Goal: Transaction & Acquisition: Purchase product/service

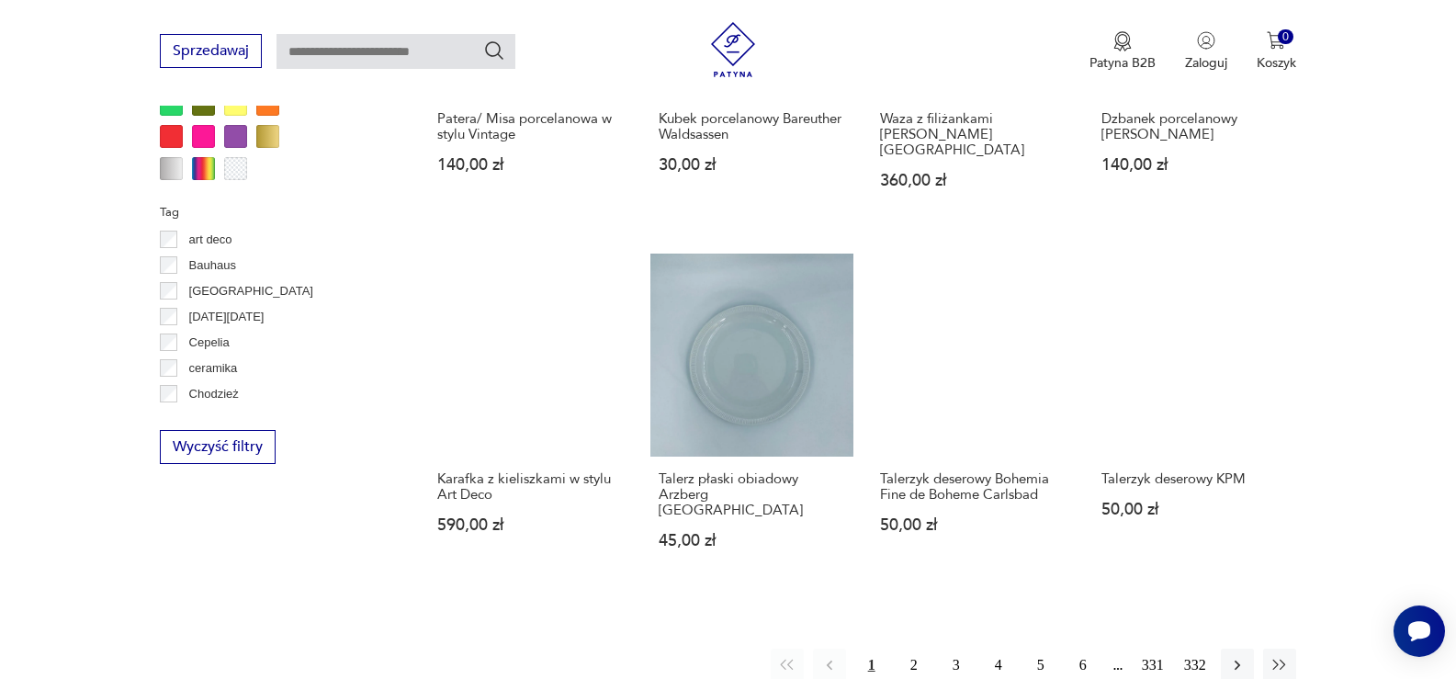
scroll to position [1864, 0]
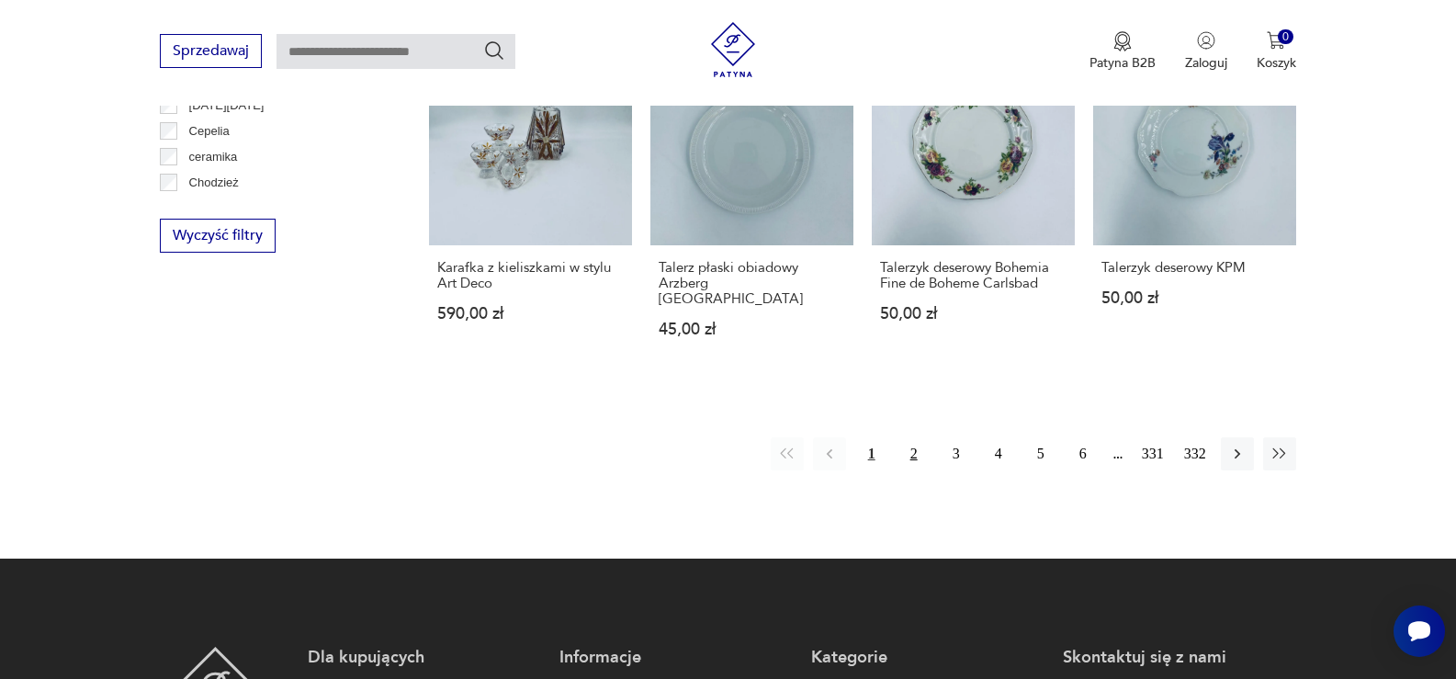
click at [918, 437] on button "2" at bounding box center [913, 453] width 33 height 33
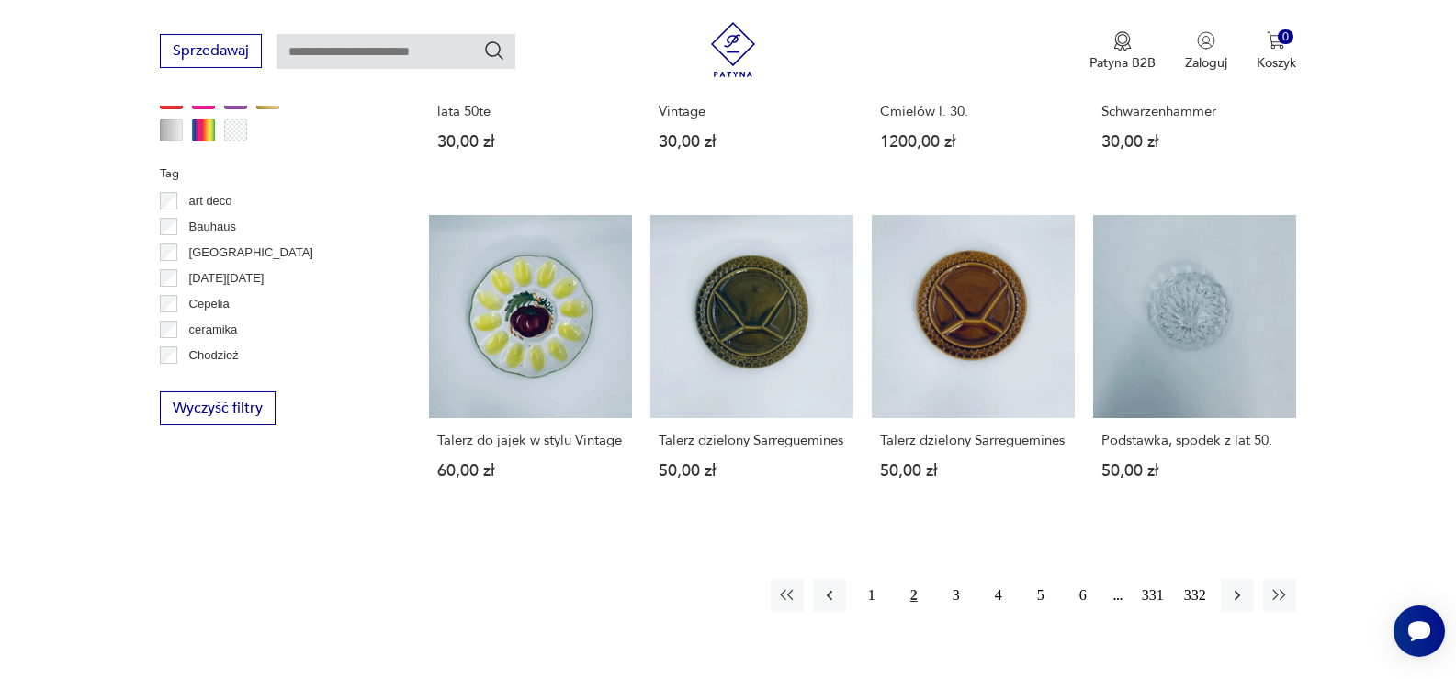
scroll to position [1957, 0]
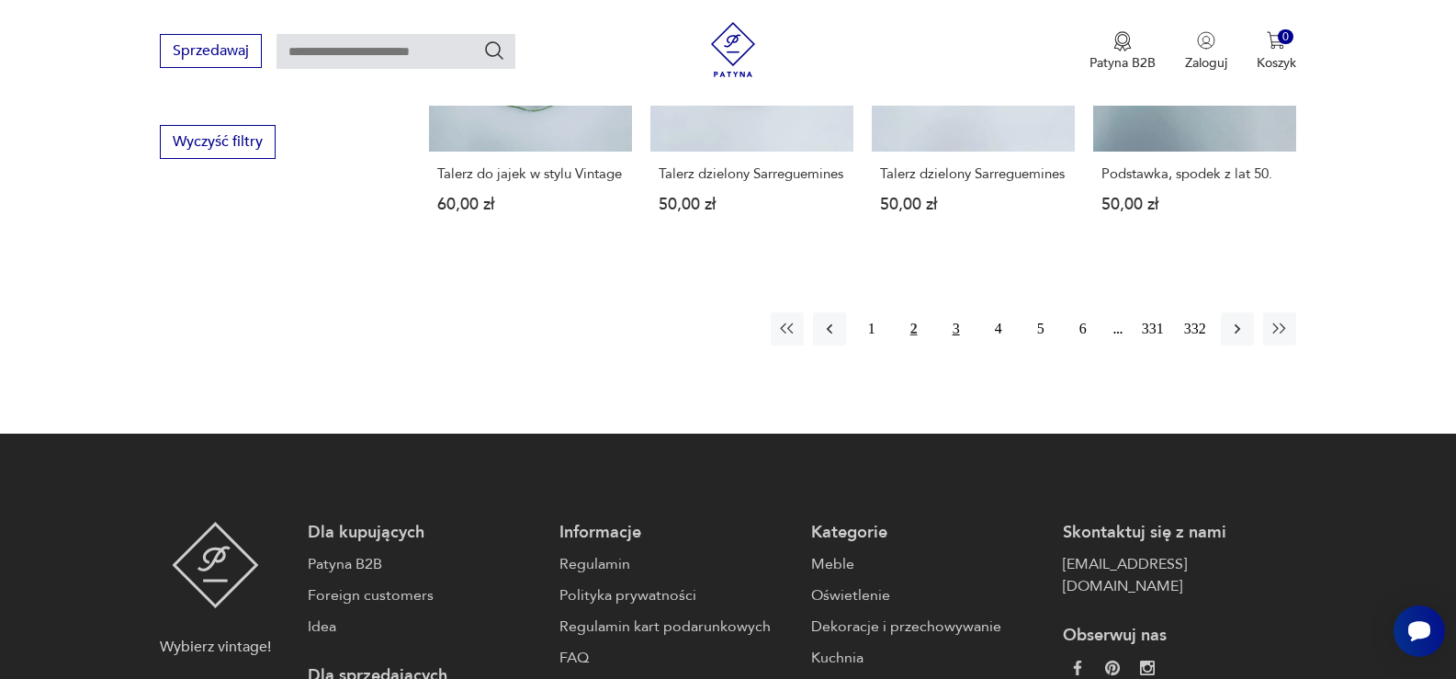
click at [963, 312] on button "3" at bounding box center [956, 328] width 33 height 33
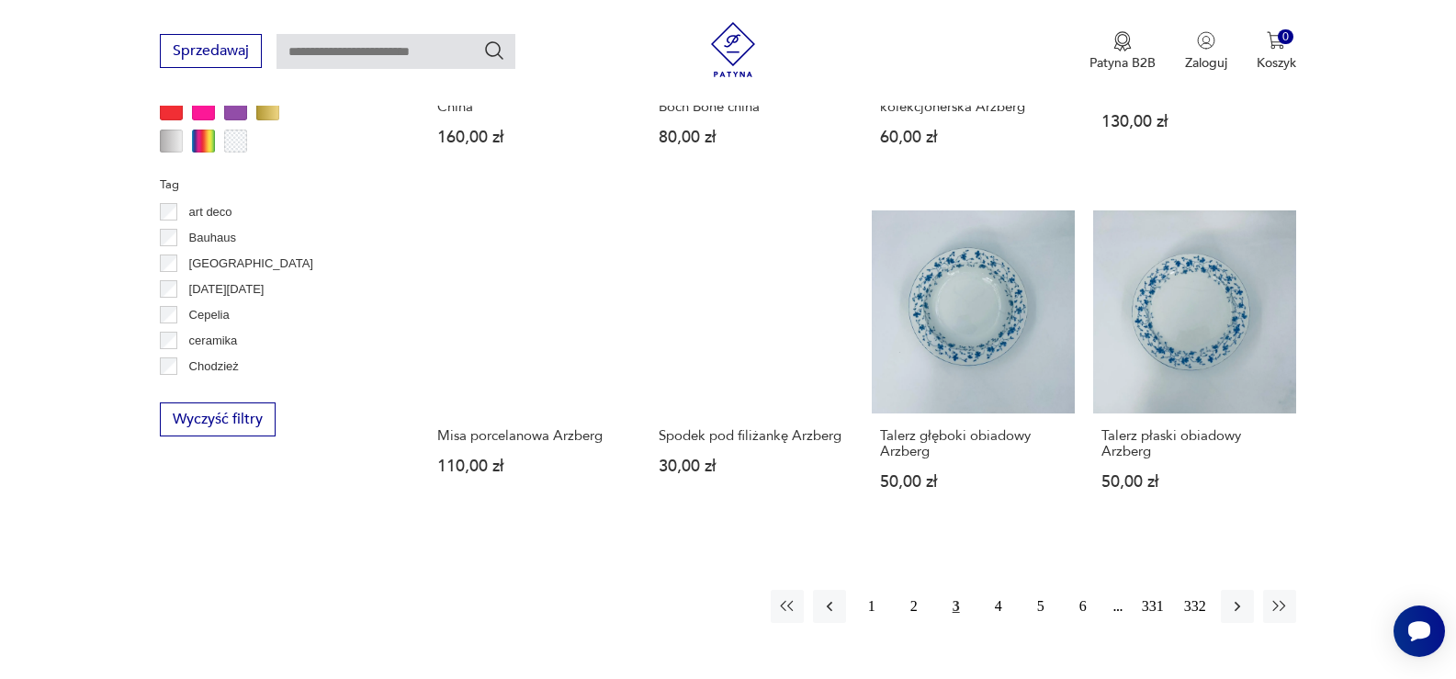
scroll to position [1957, 0]
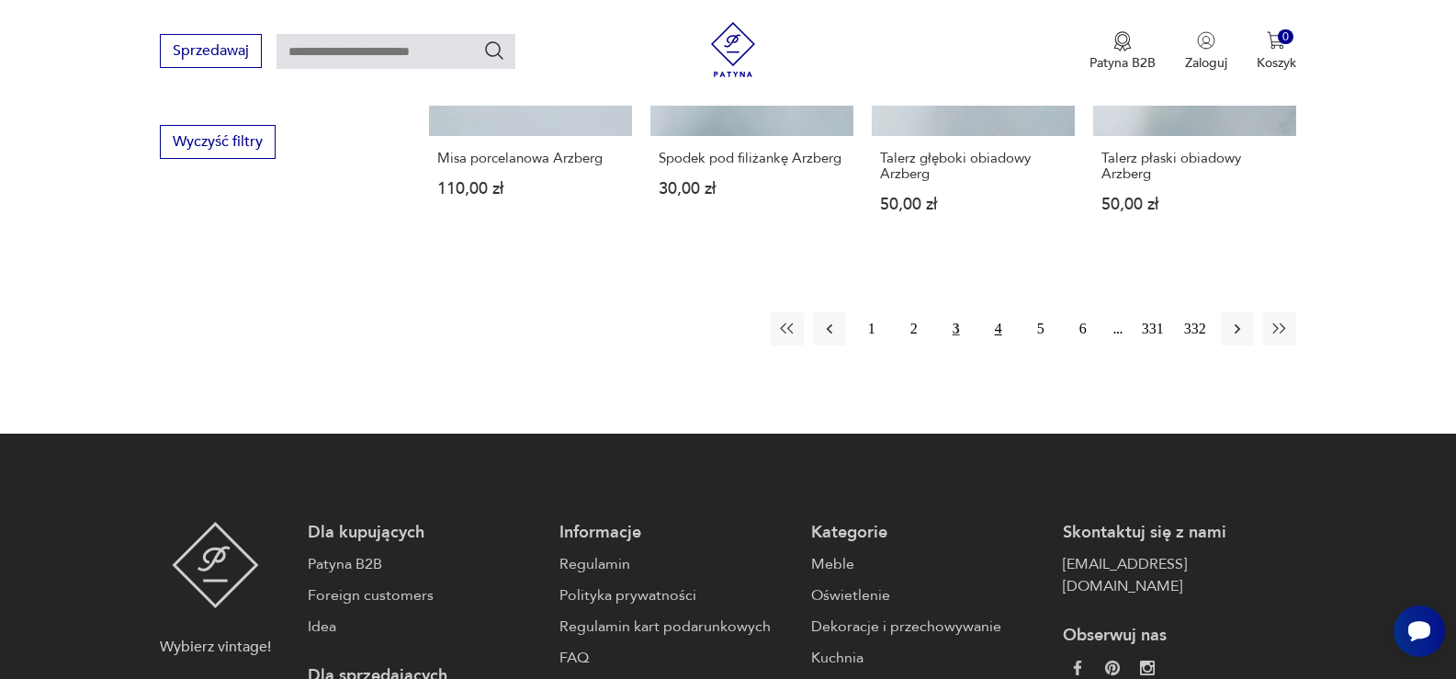
click at [999, 312] on button "4" at bounding box center [998, 328] width 33 height 33
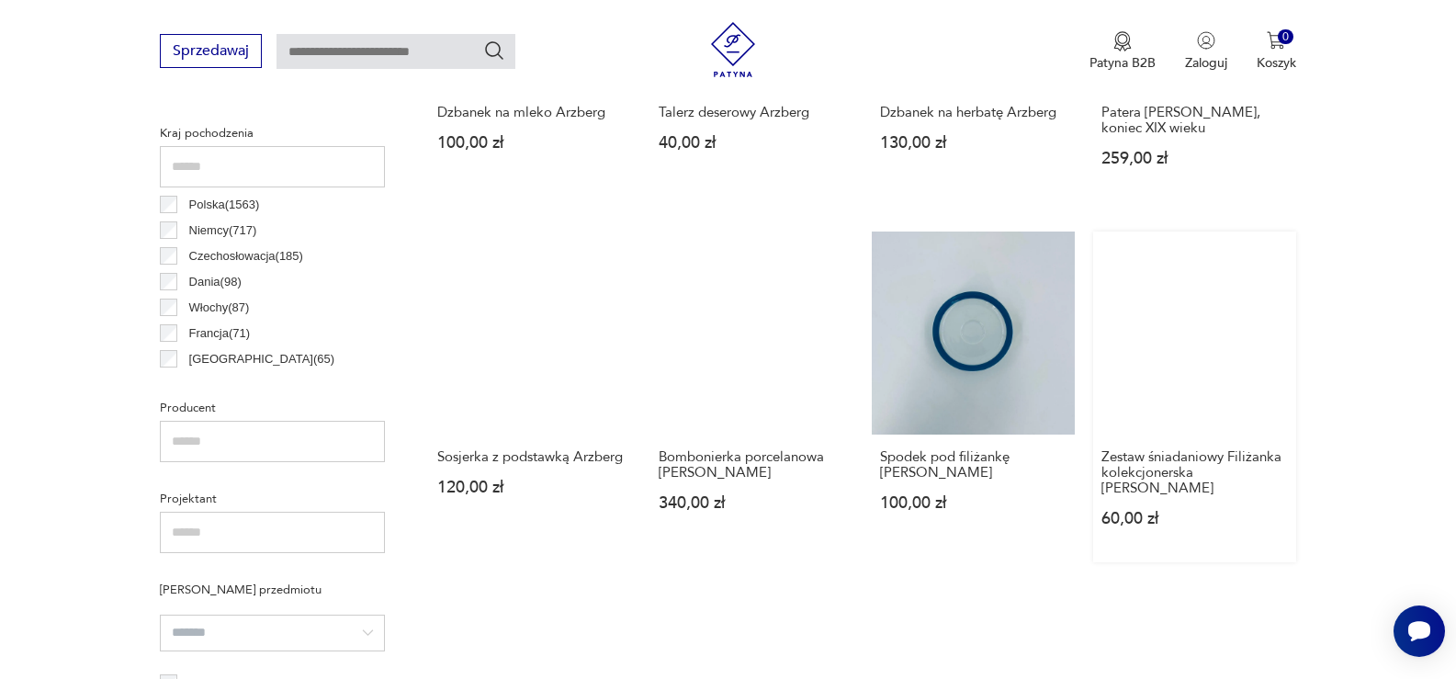
scroll to position [947, 0]
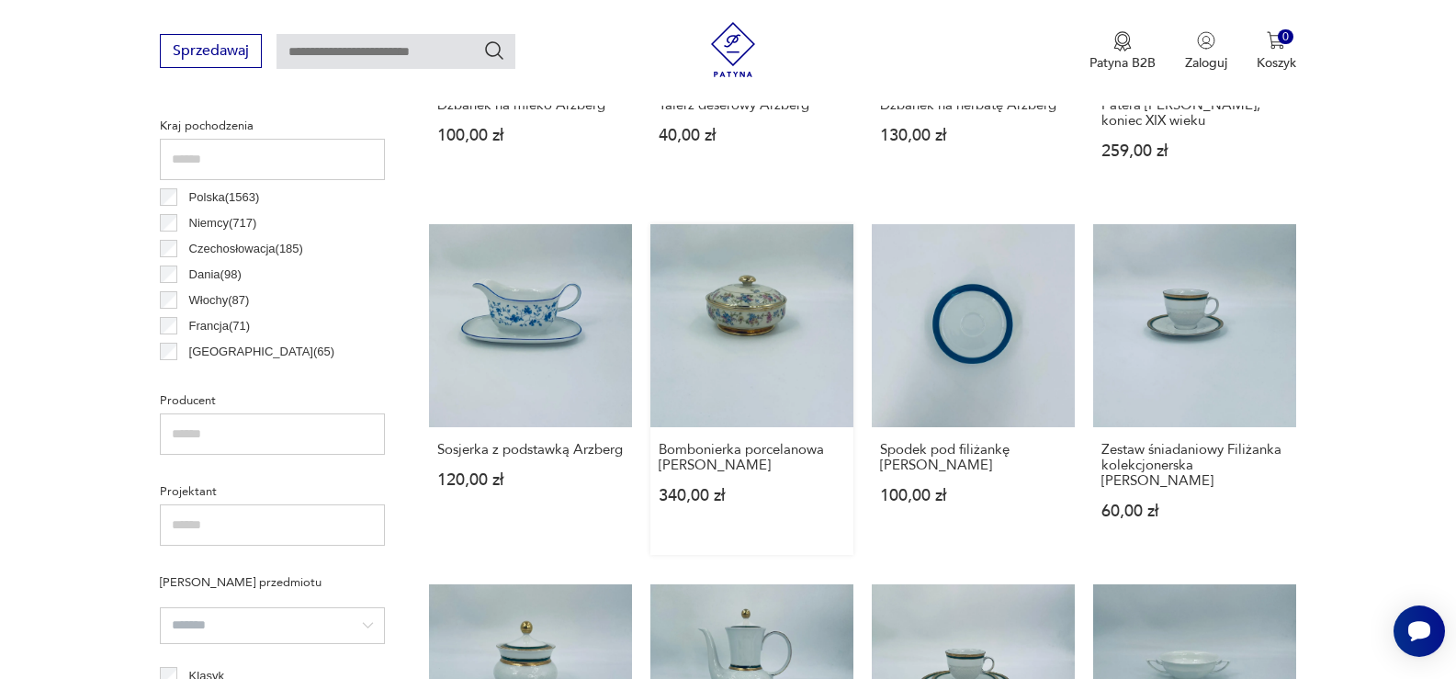
click at [733, 319] on link "Bombonierka porcelanowa [PERSON_NAME] 340,00 zł" at bounding box center [751, 389] width 203 height 331
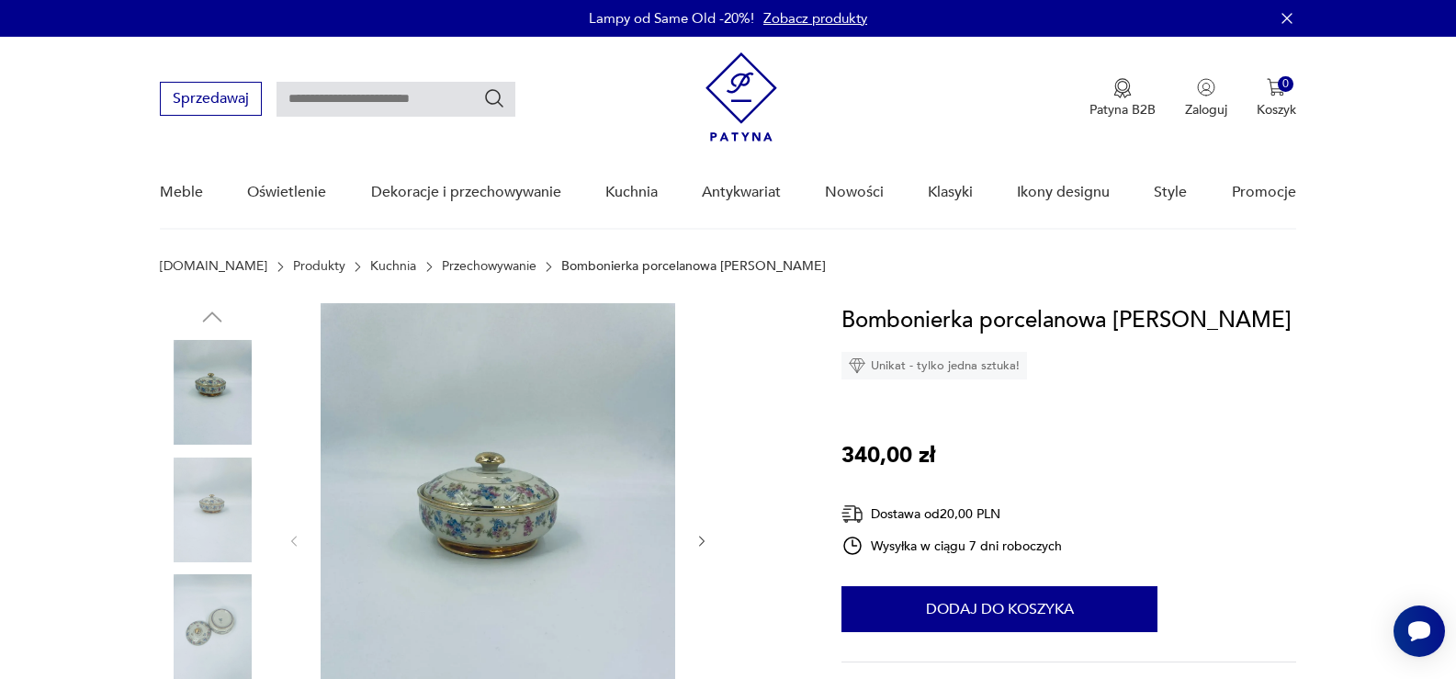
click at [521, 532] on img at bounding box center [498, 539] width 355 height 473
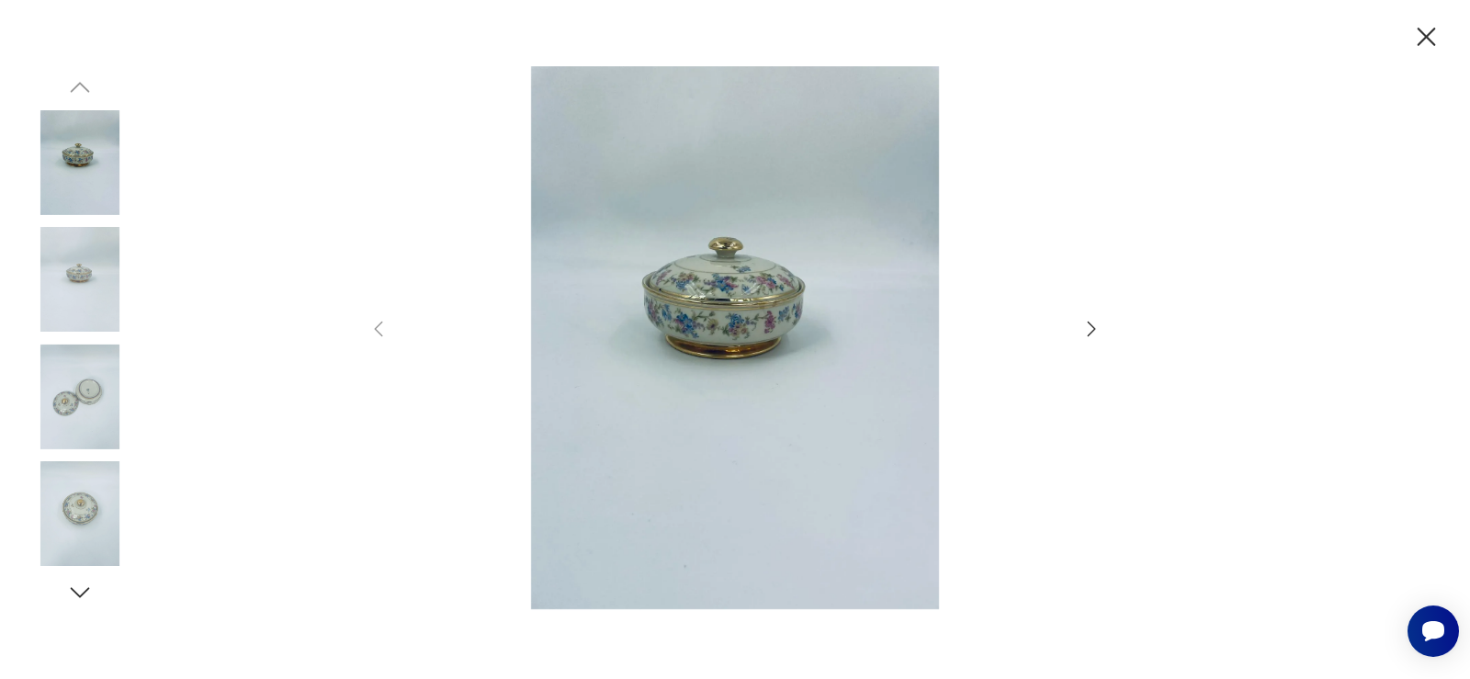
click at [718, 323] on img at bounding box center [735, 337] width 654 height 543
click at [1094, 333] on icon "button" at bounding box center [1091, 329] width 22 height 22
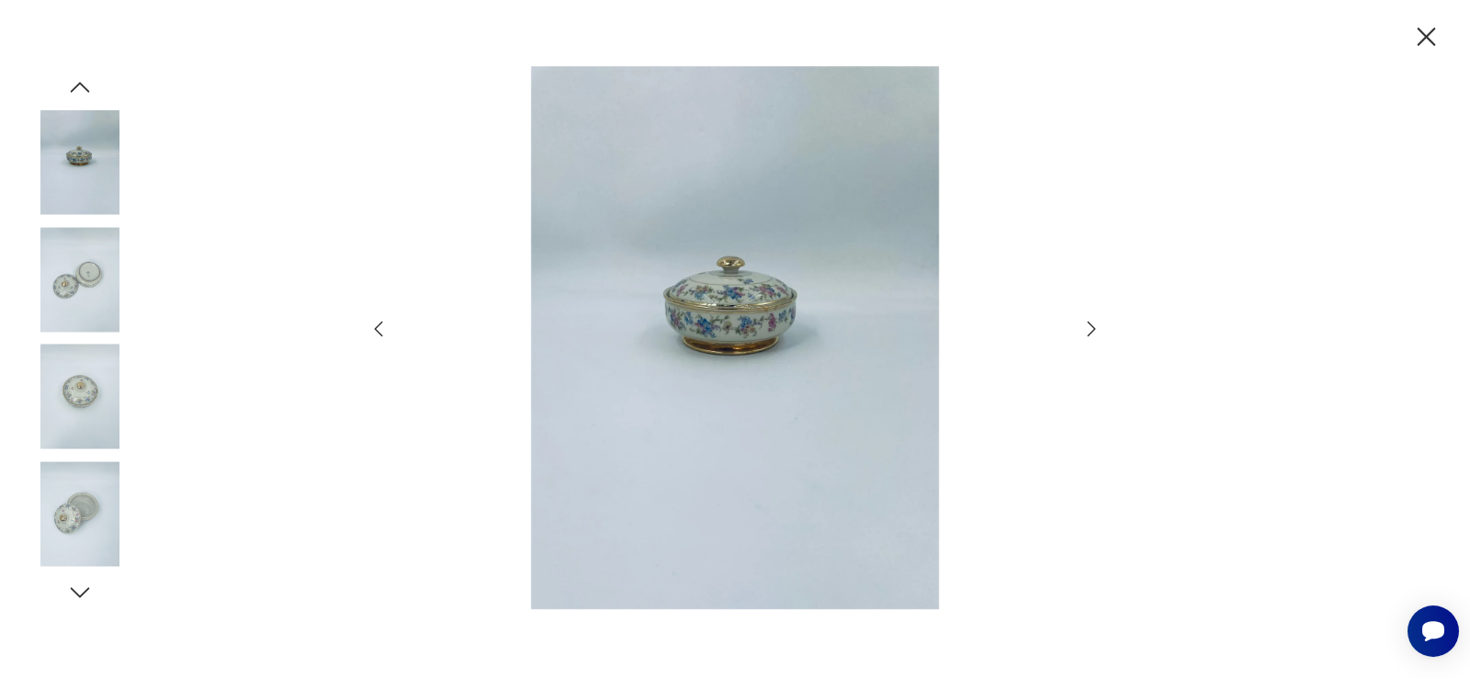
click at [1094, 333] on icon "button" at bounding box center [1091, 329] width 22 height 22
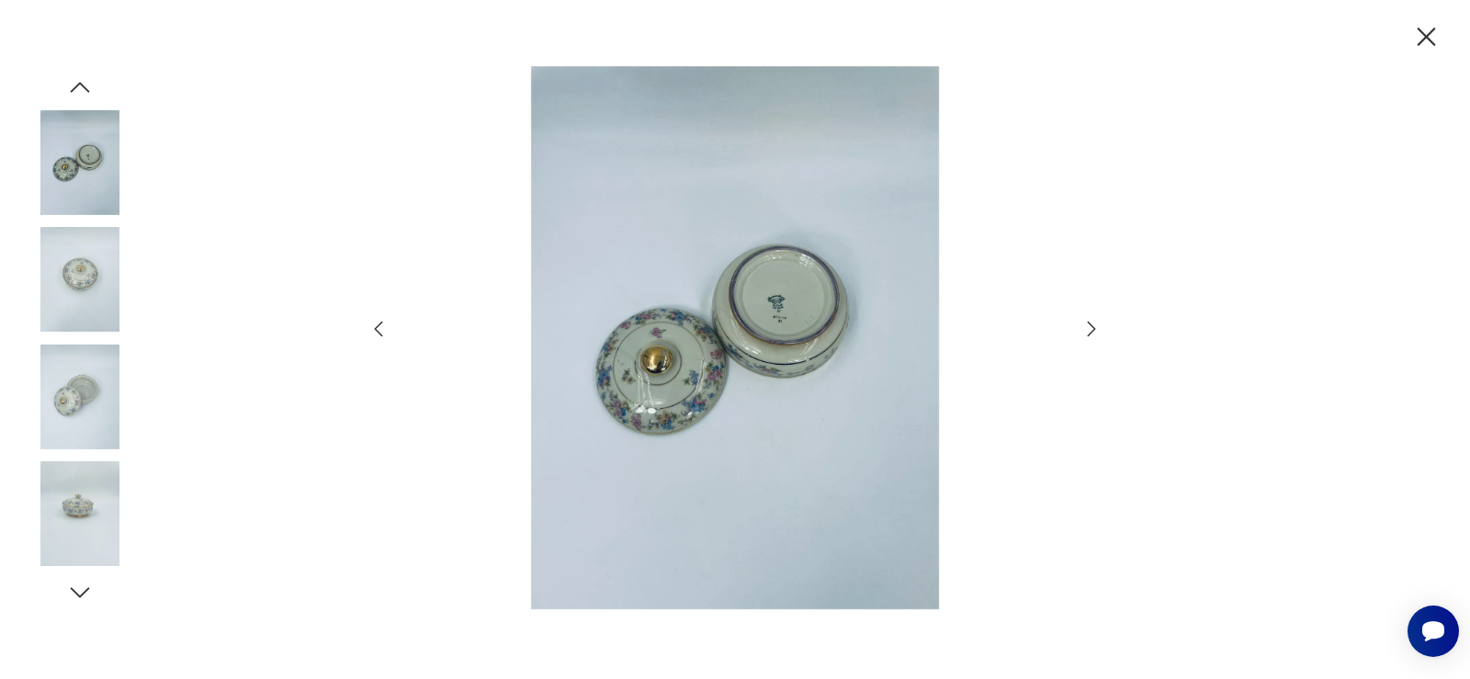
click at [1094, 333] on icon "button" at bounding box center [1091, 329] width 22 height 22
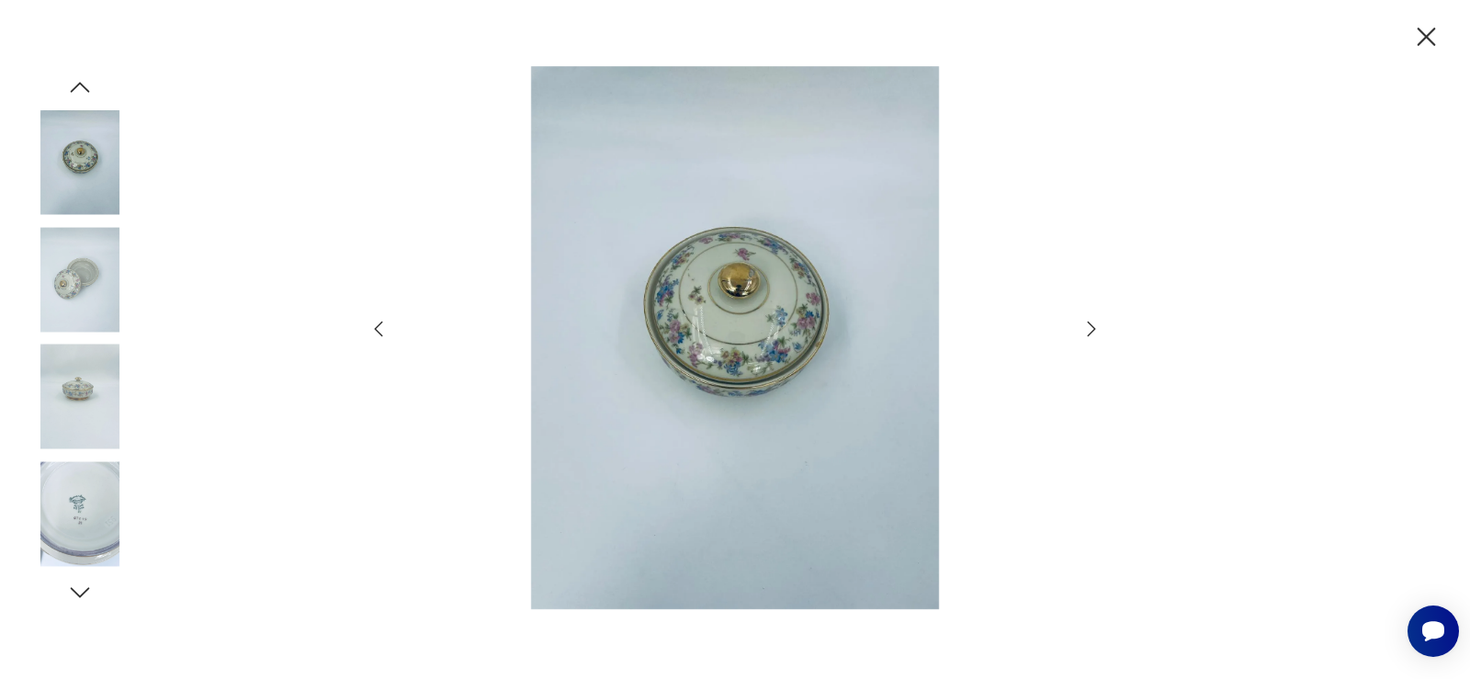
click at [1094, 333] on icon "button" at bounding box center [1091, 329] width 22 height 22
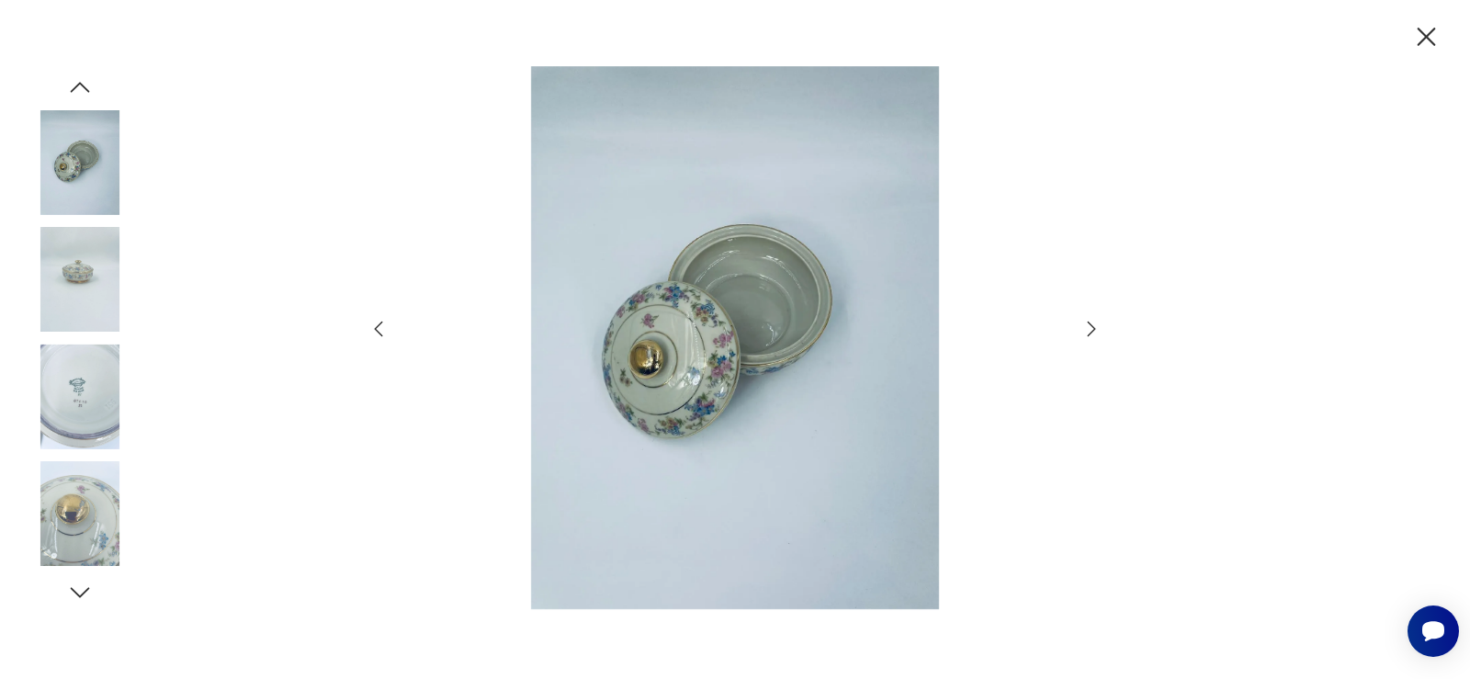
click at [1094, 333] on icon "button" at bounding box center [1091, 329] width 22 height 22
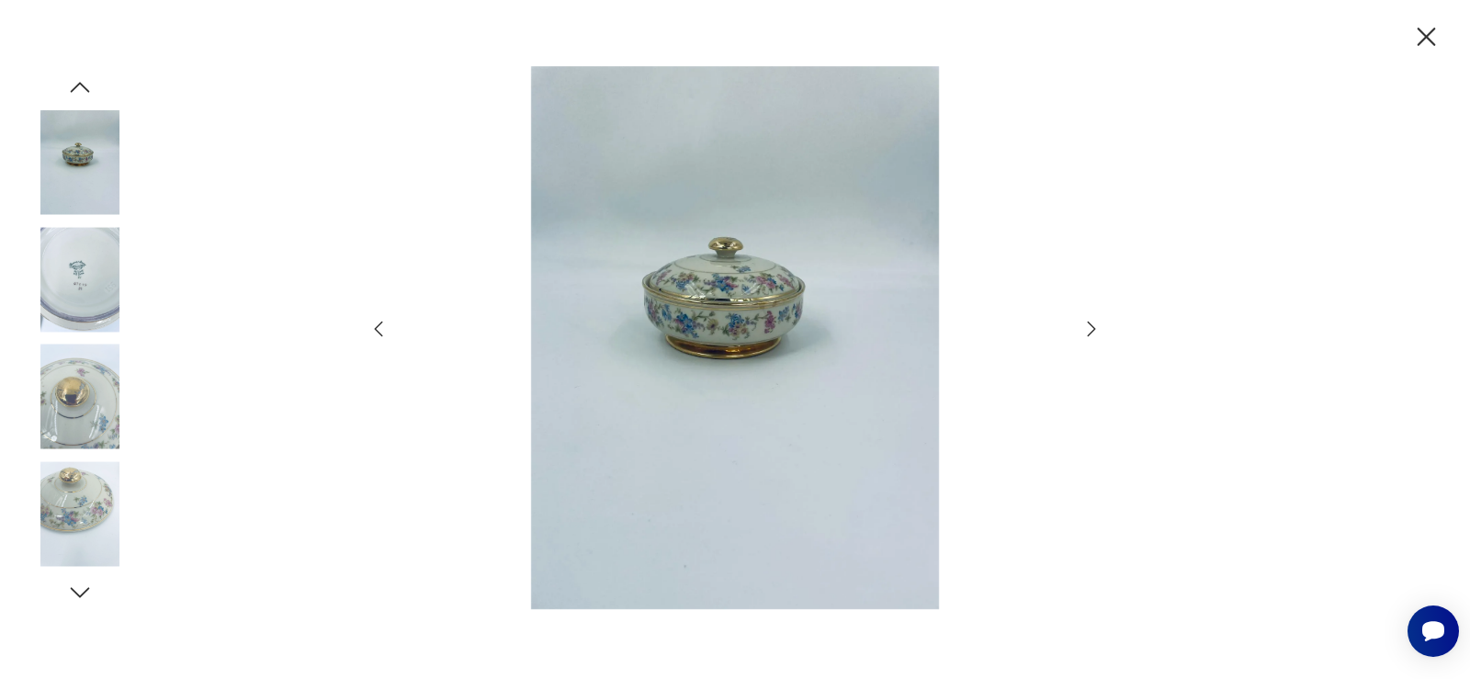
click at [1094, 333] on icon "button" at bounding box center [1091, 329] width 22 height 22
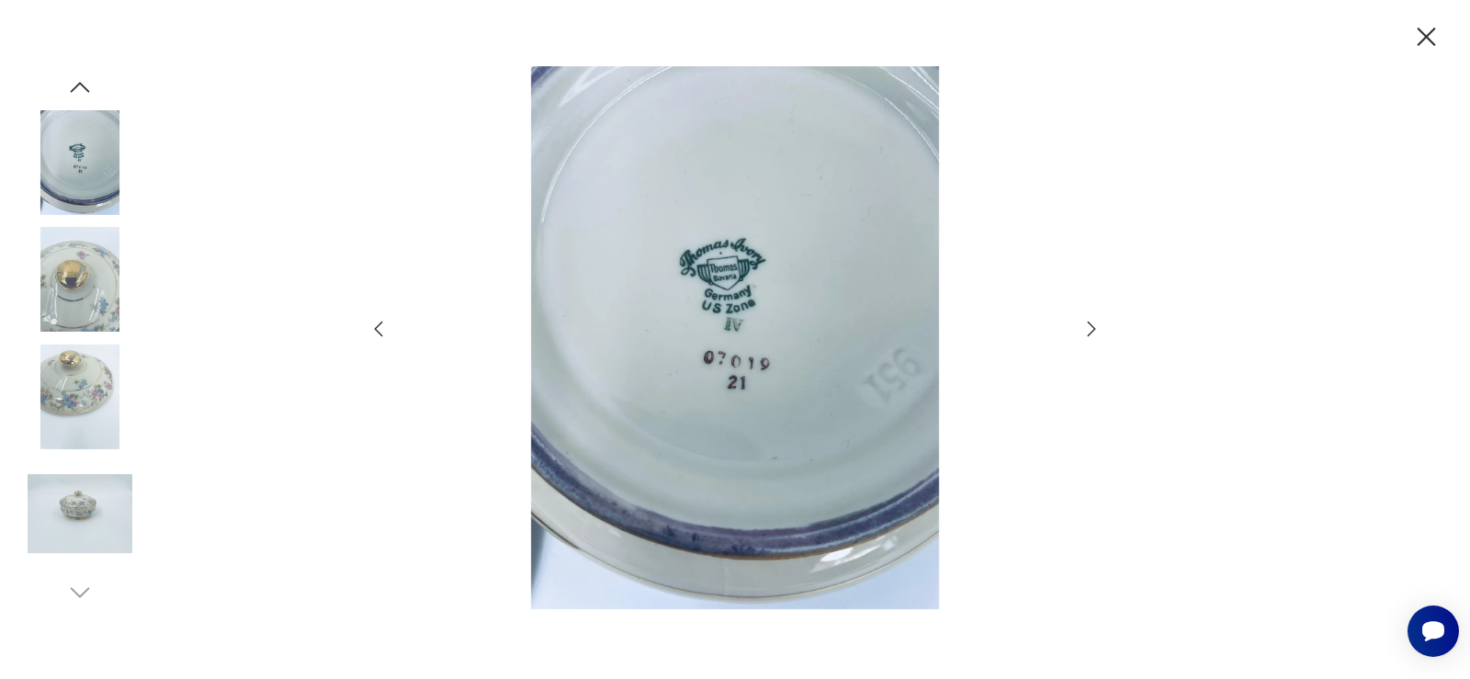
click at [1094, 333] on icon "button" at bounding box center [1091, 329] width 22 height 22
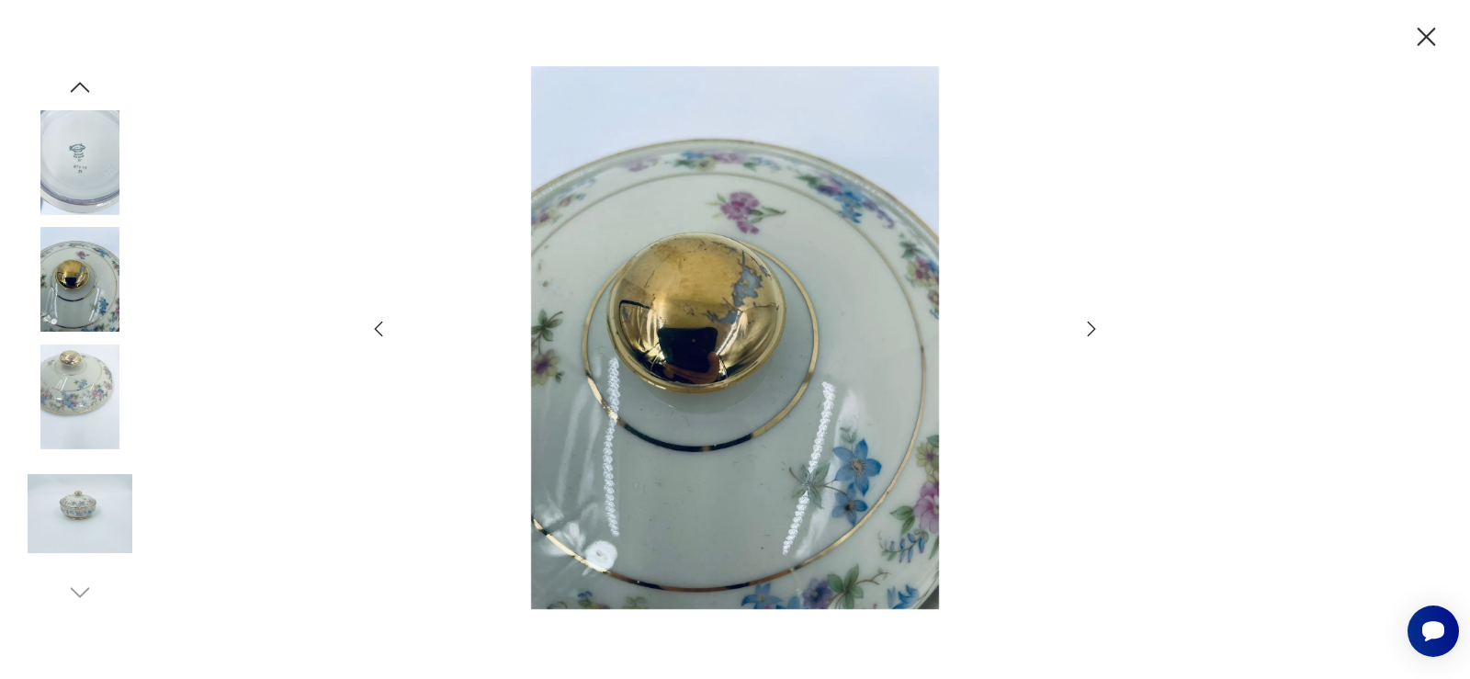
click at [1094, 333] on icon "button" at bounding box center [1091, 329] width 22 height 22
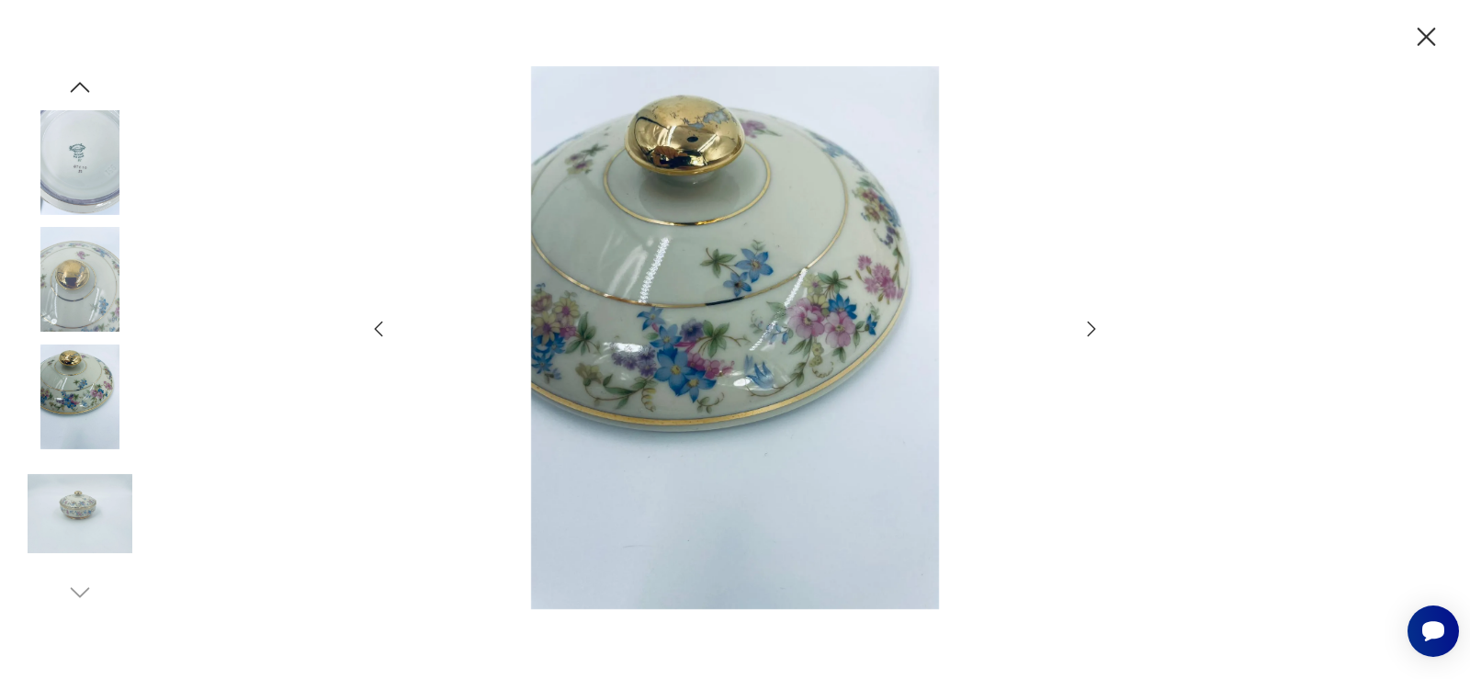
click at [1094, 333] on icon "button" at bounding box center [1091, 329] width 22 height 22
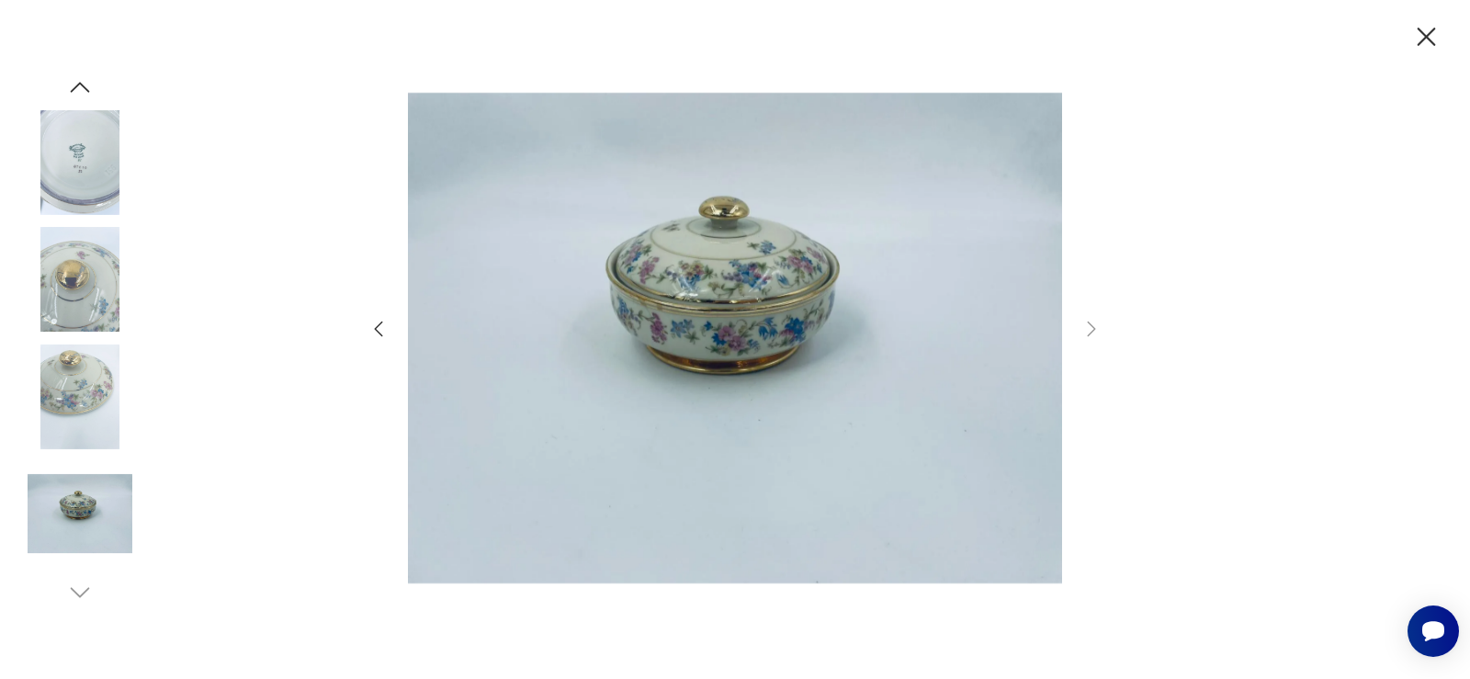
click at [1428, 29] on icon "button" at bounding box center [1426, 37] width 32 height 32
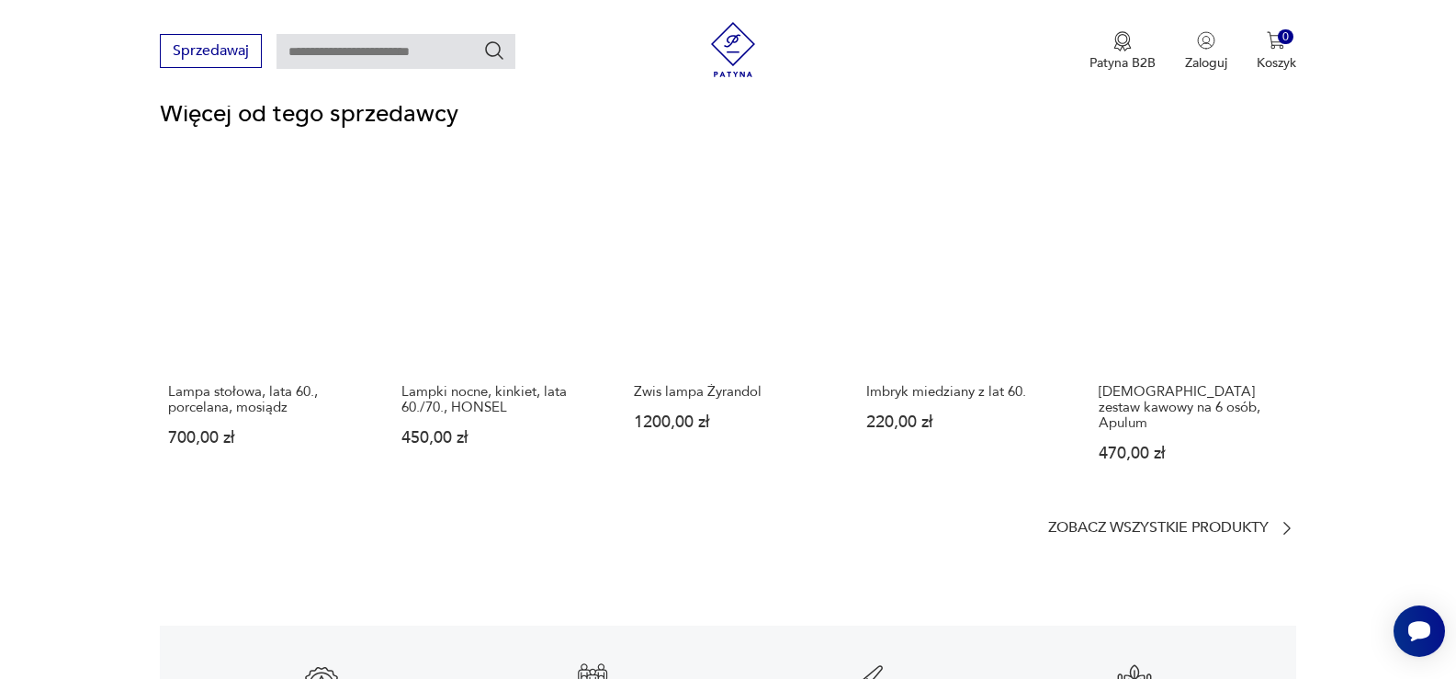
scroll to position [2480, 0]
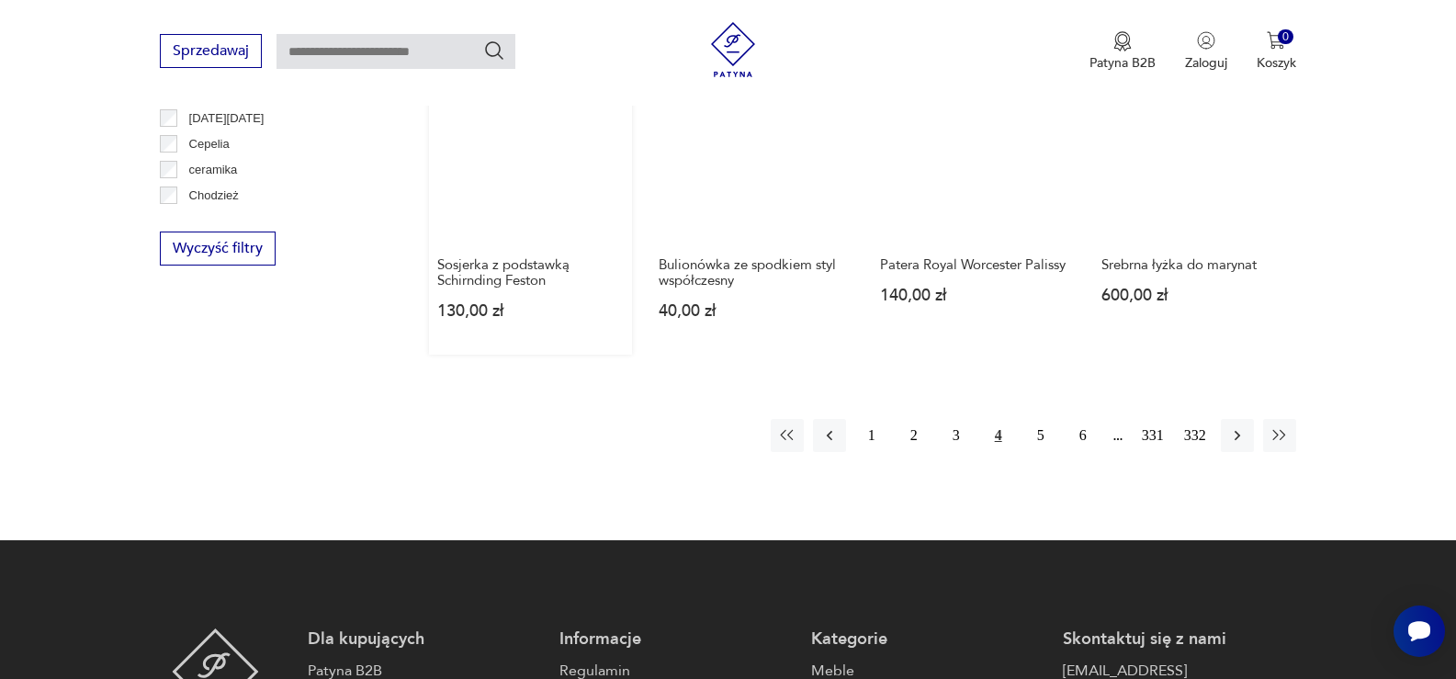
scroll to position [1856, 0]
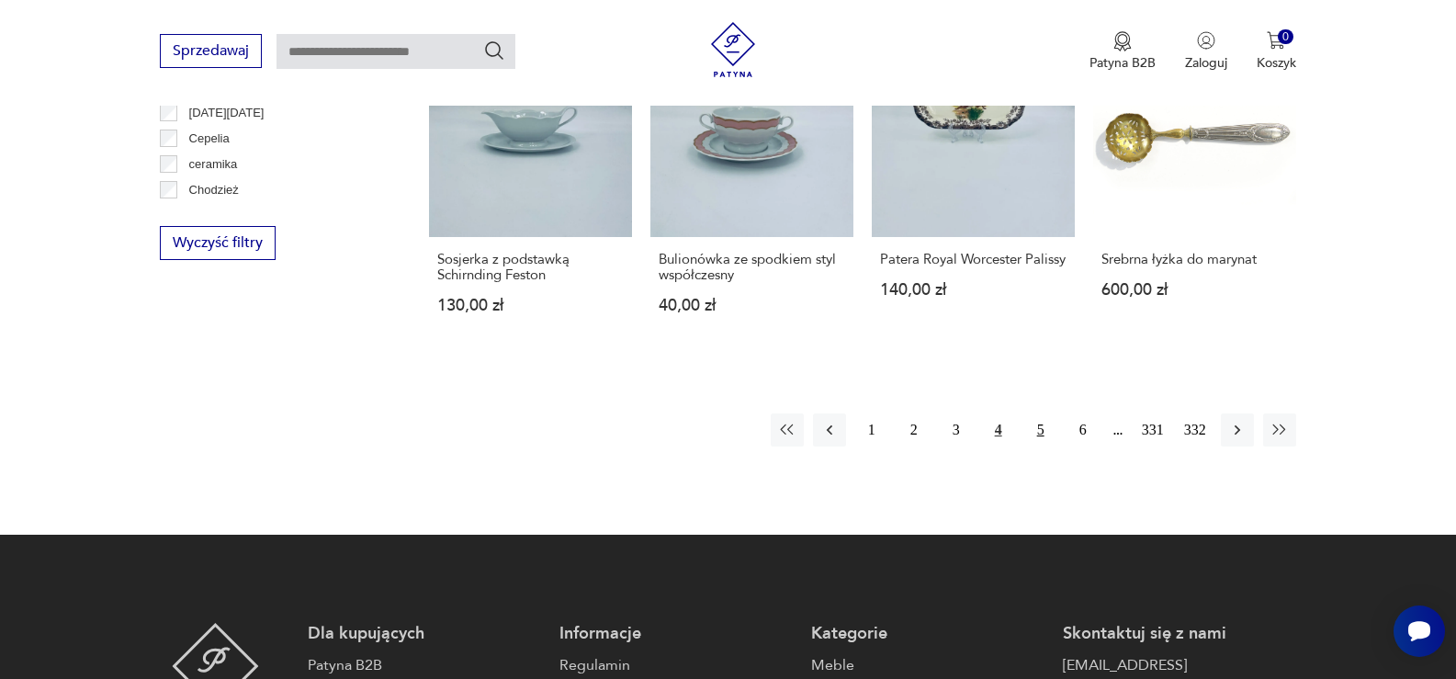
click at [1042, 430] on button "5" at bounding box center [1040, 429] width 33 height 33
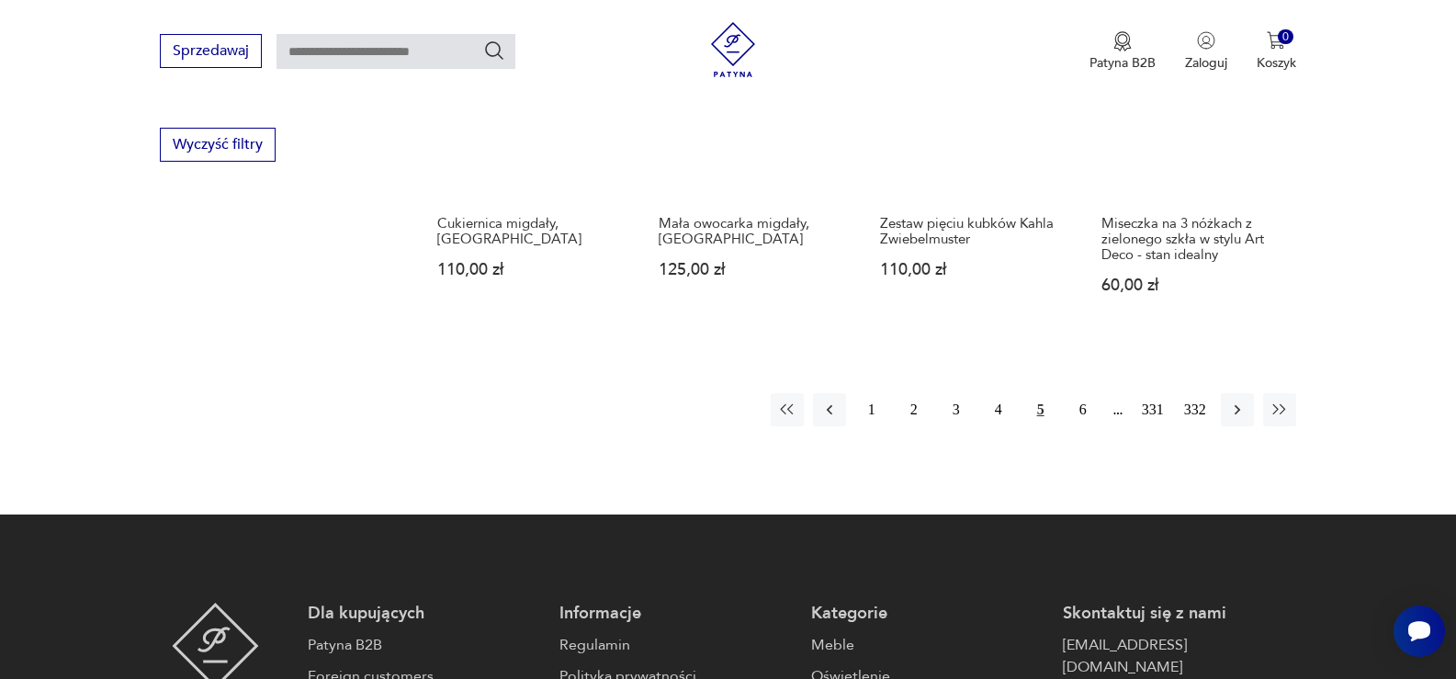
scroll to position [1957, 0]
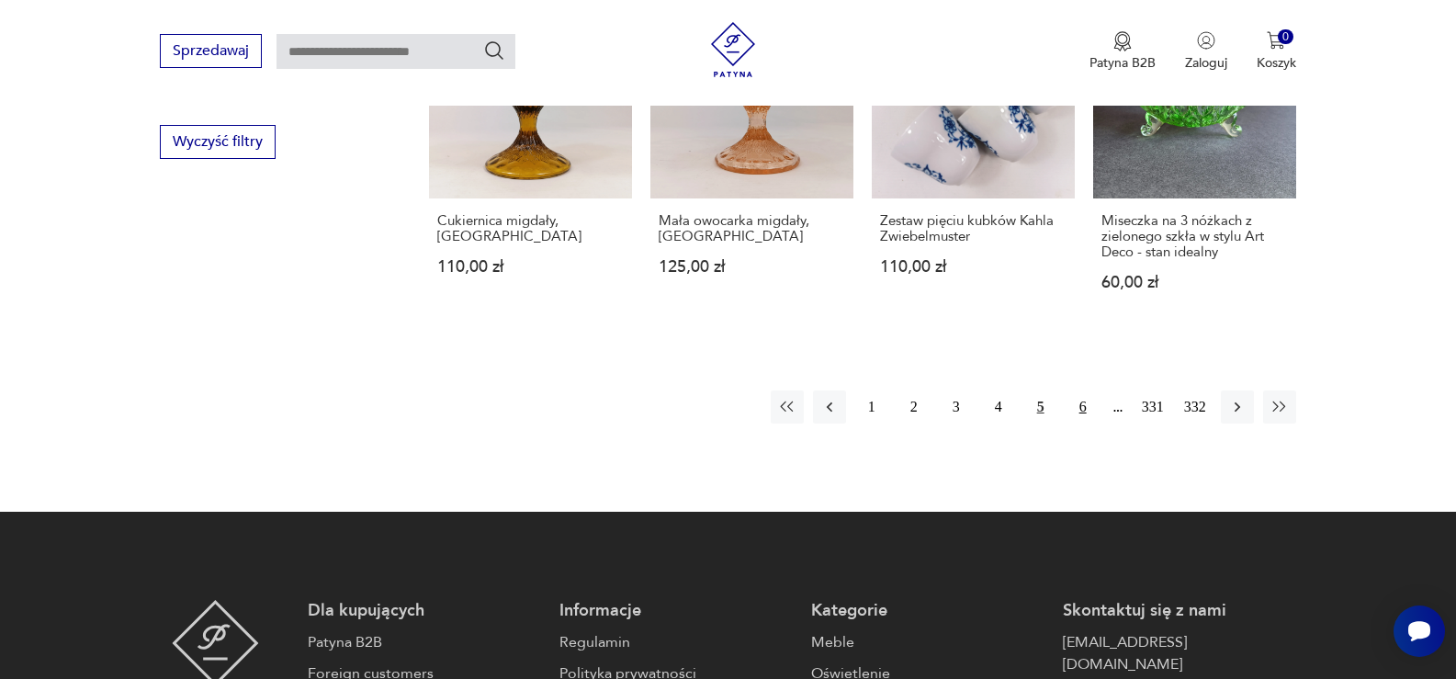
click at [1079, 390] on button "6" at bounding box center [1082, 406] width 33 height 33
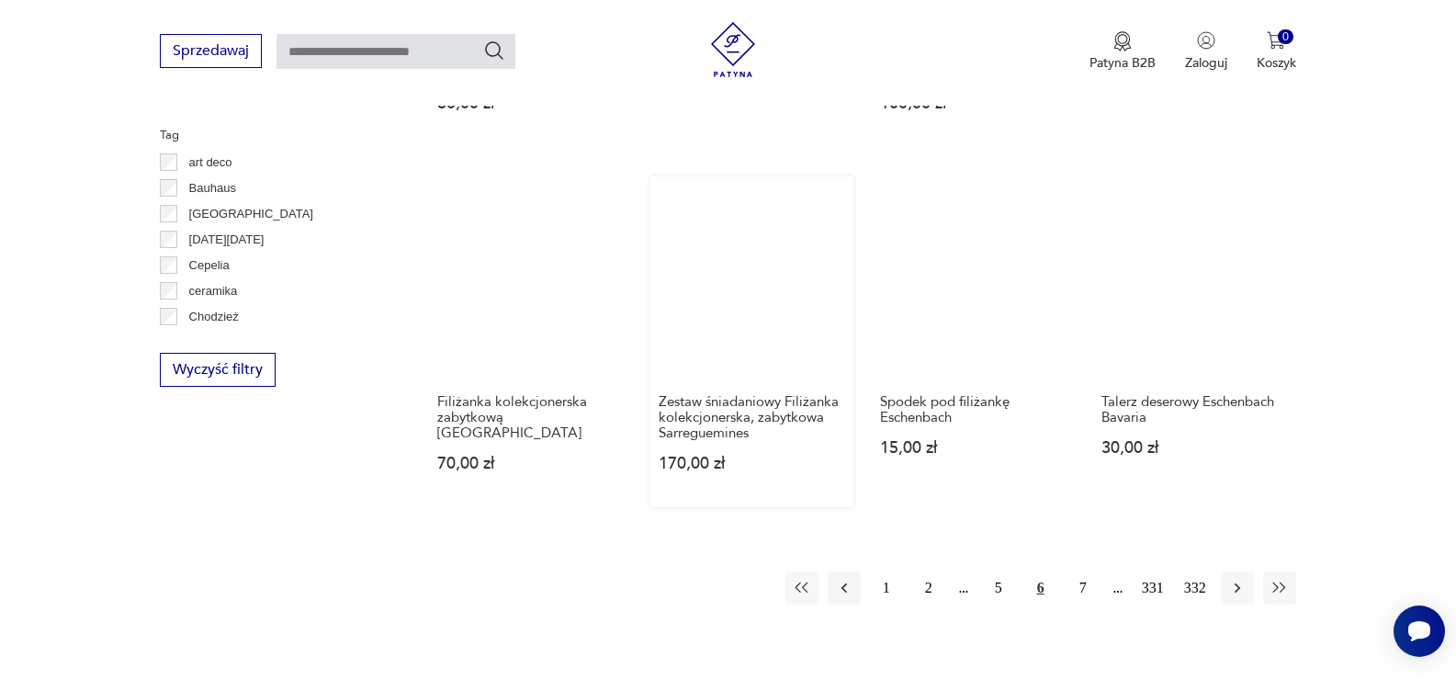
scroll to position [1774, 0]
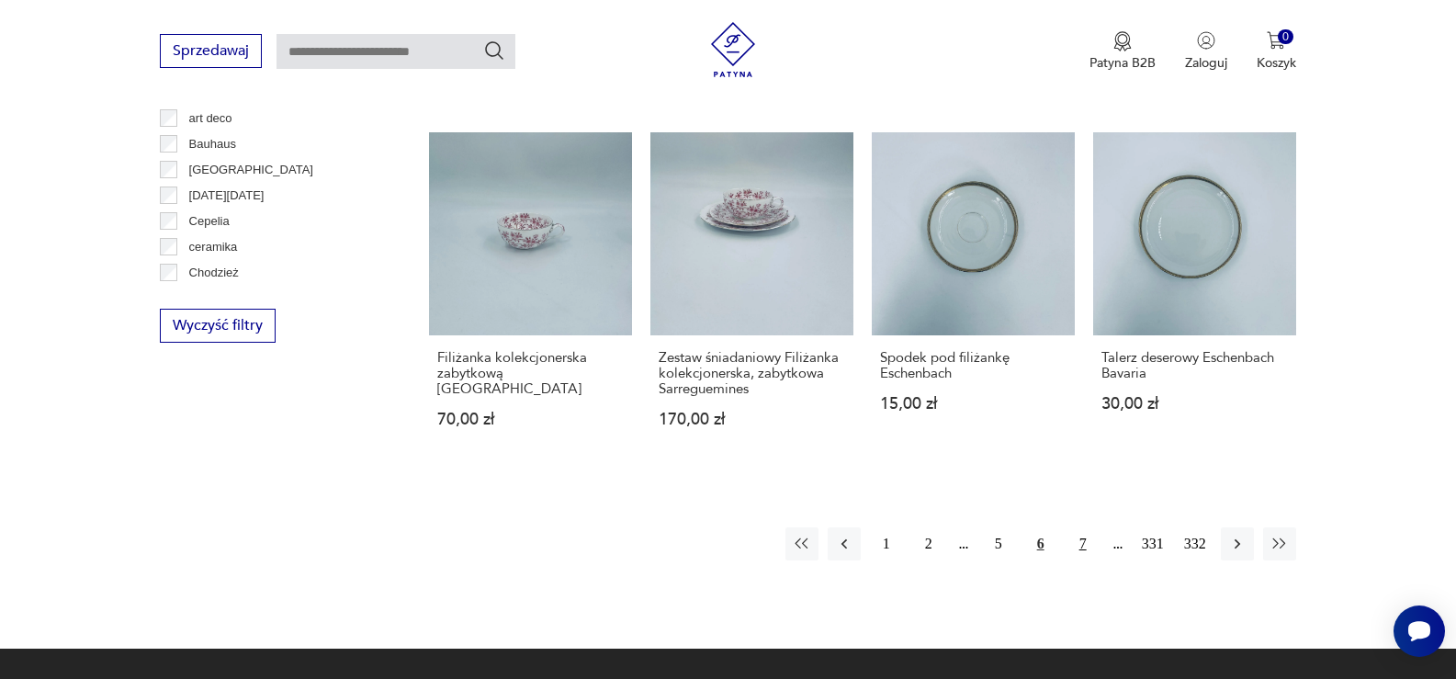
click at [1079, 544] on button "7" at bounding box center [1082, 543] width 33 height 33
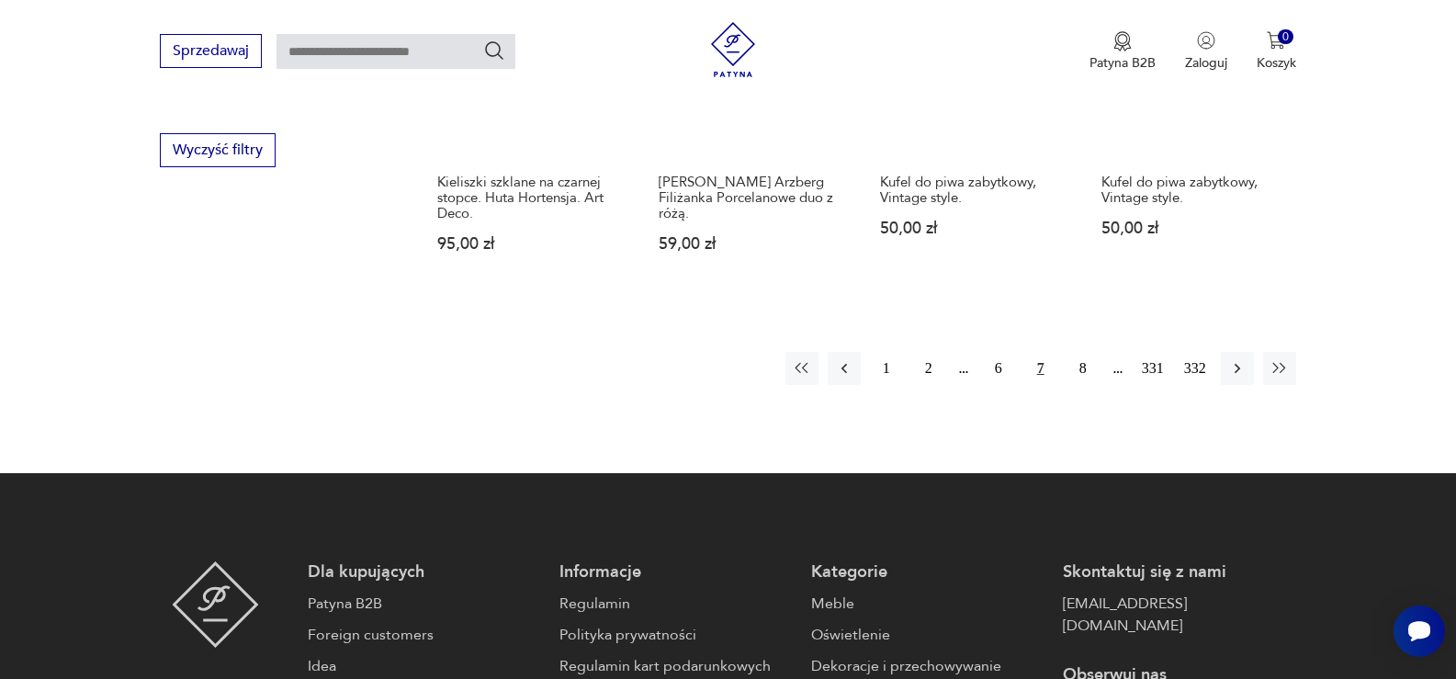
scroll to position [1957, 0]
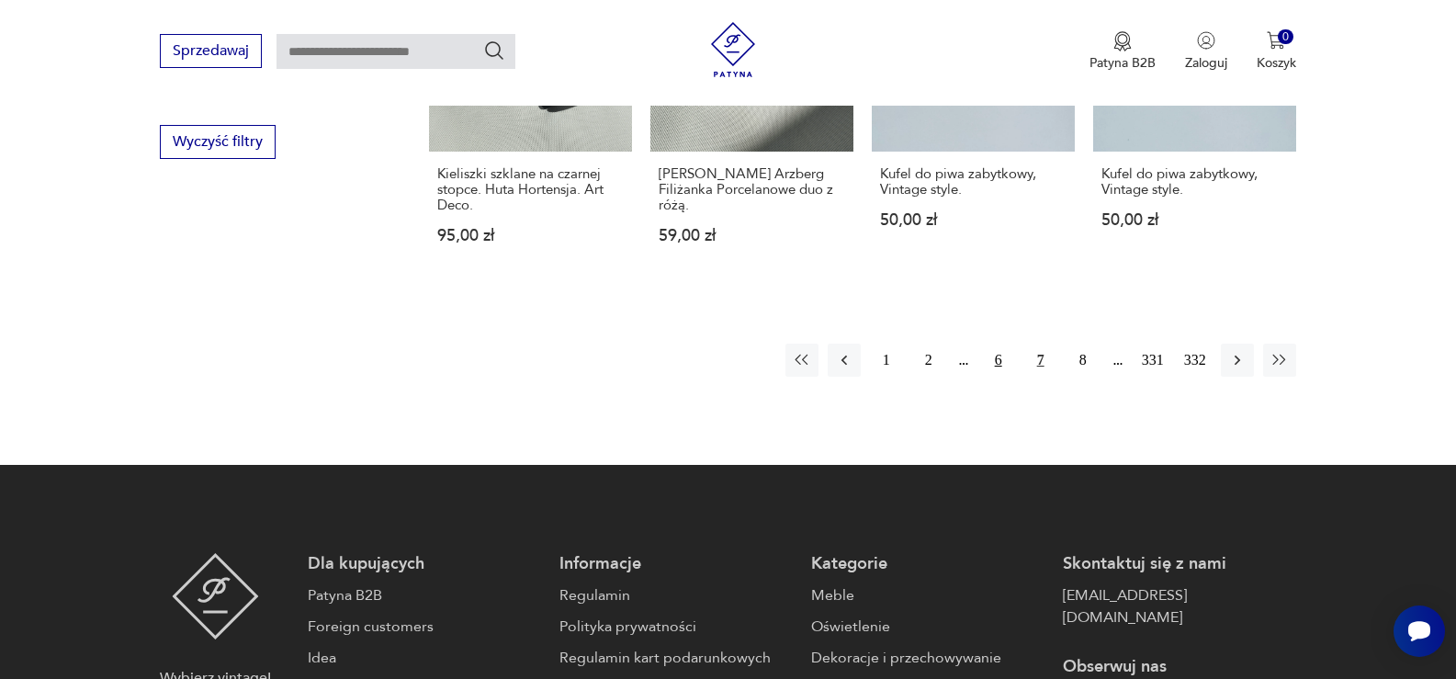
click at [1003, 343] on button "6" at bounding box center [998, 359] width 33 height 33
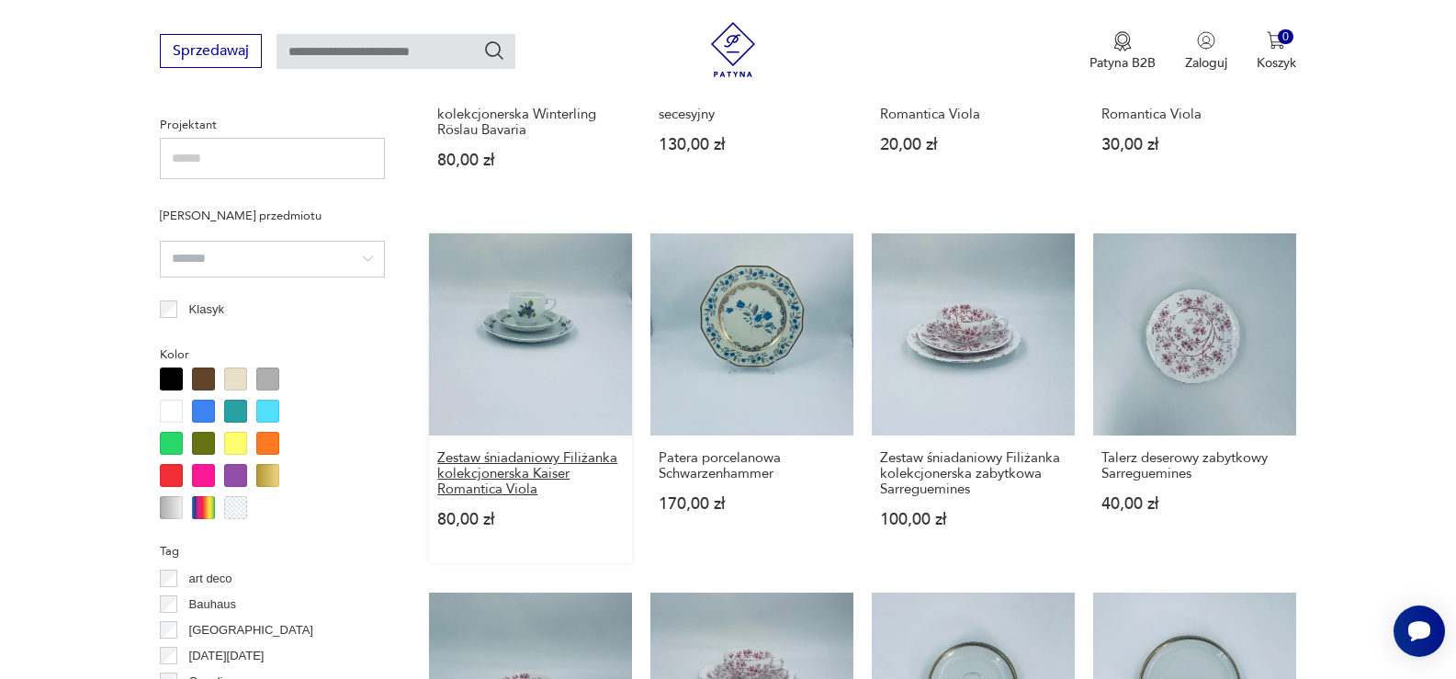
scroll to position [1314, 0]
click at [751, 340] on link "Patera porcelanowa Schwarzenhammer 170,00 zł" at bounding box center [751, 397] width 203 height 331
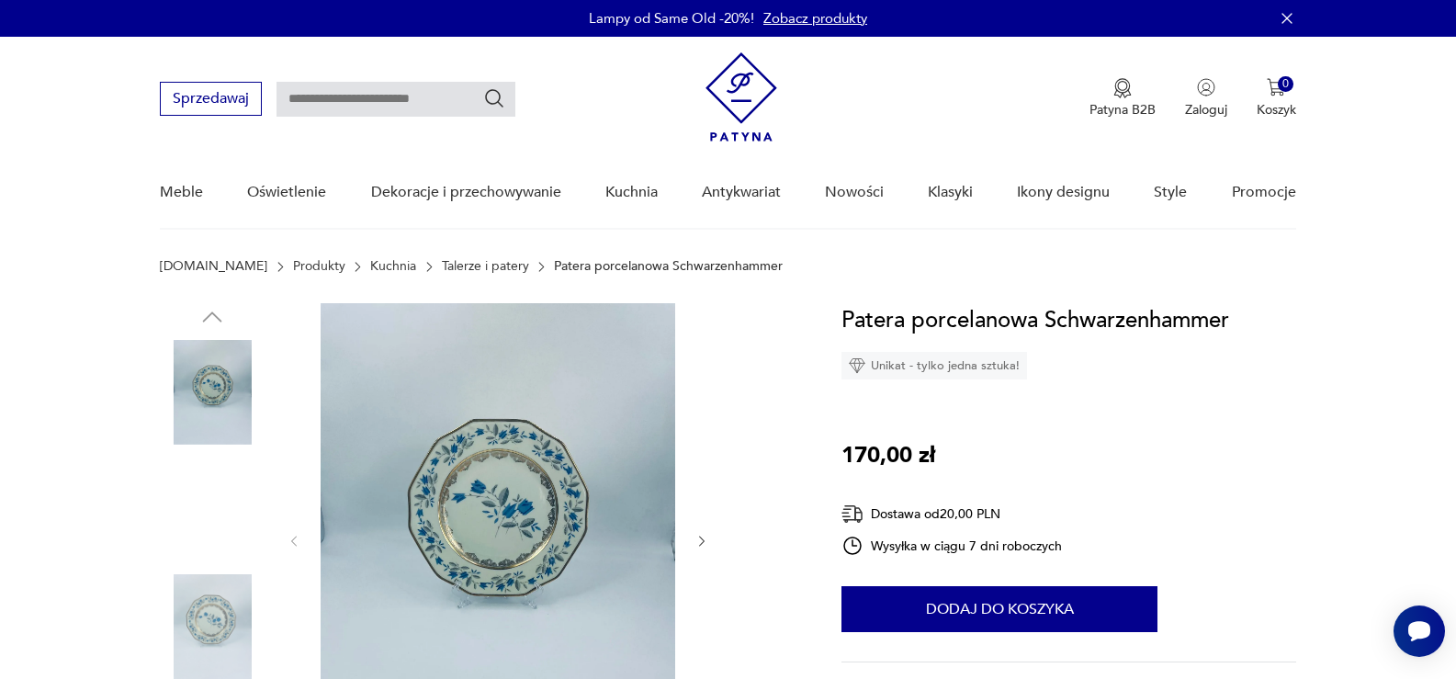
click at [547, 548] on img at bounding box center [498, 539] width 355 height 473
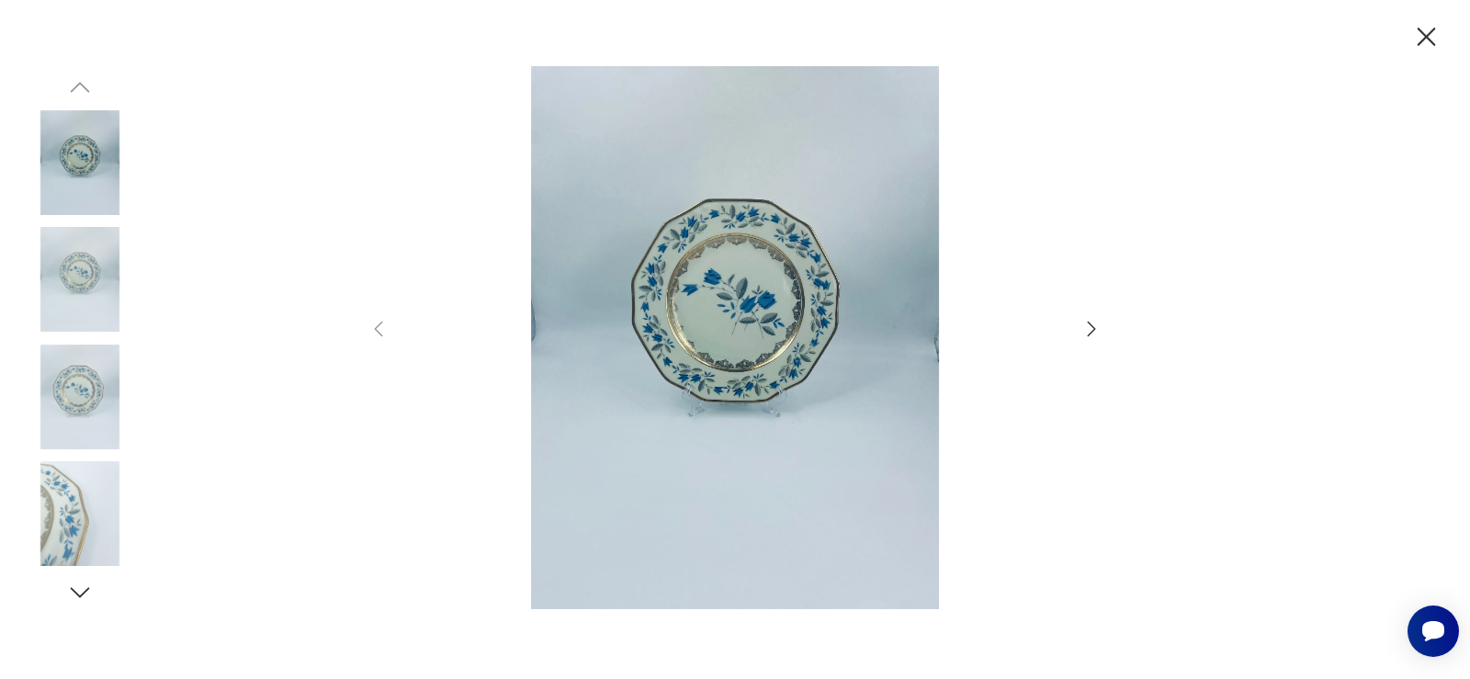
click at [1094, 319] on icon "button" at bounding box center [1091, 329] width 22 height 22
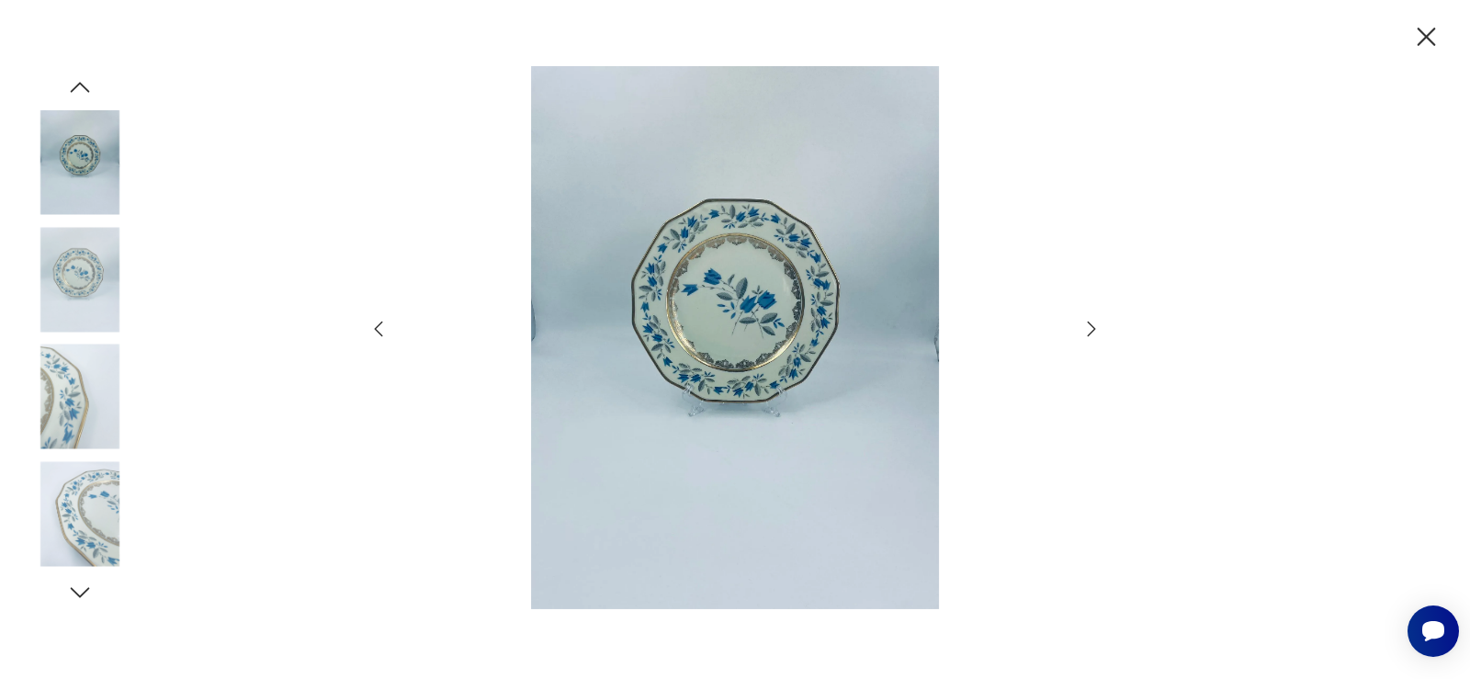
click at [1094, 319] on icon "button" at bounding box center [1091, 329] width 22 height 22
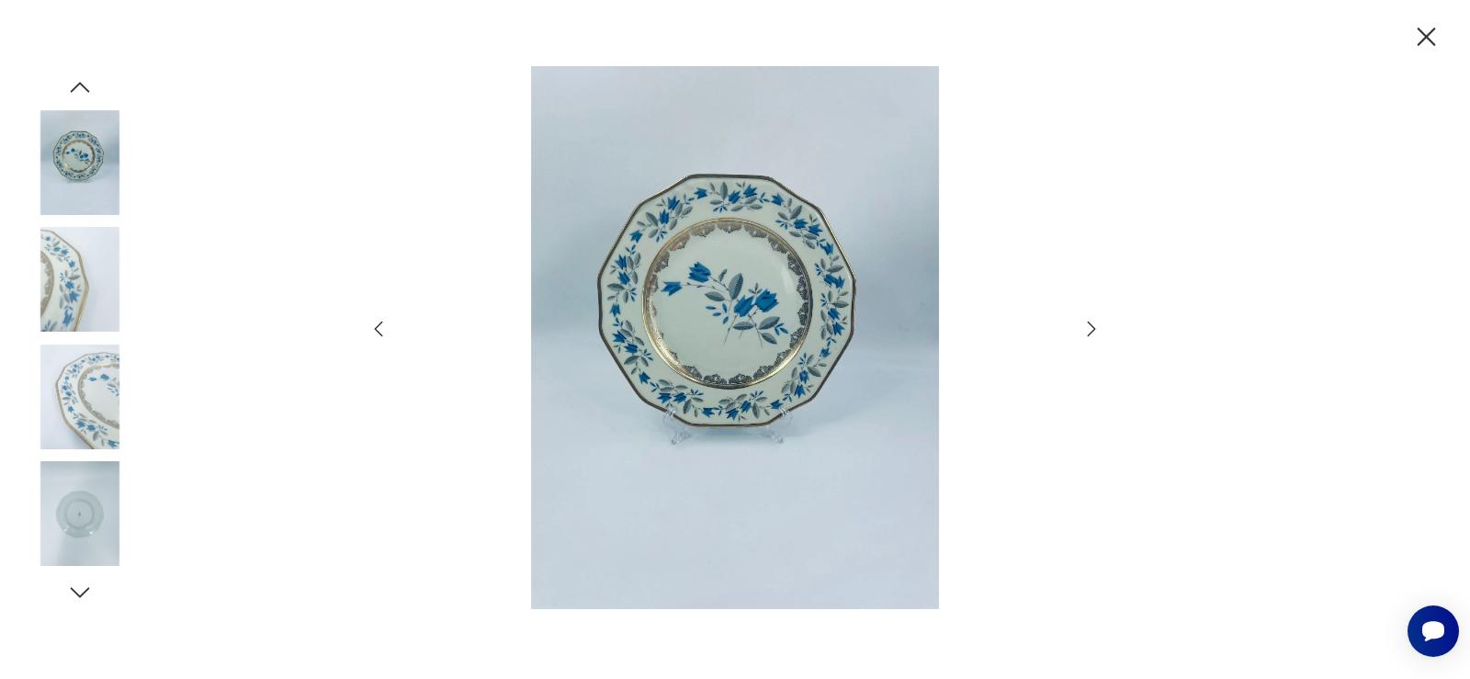
click at [1094, 319] on icon "button" at bounding box center [1091, 329] width 22 height 22
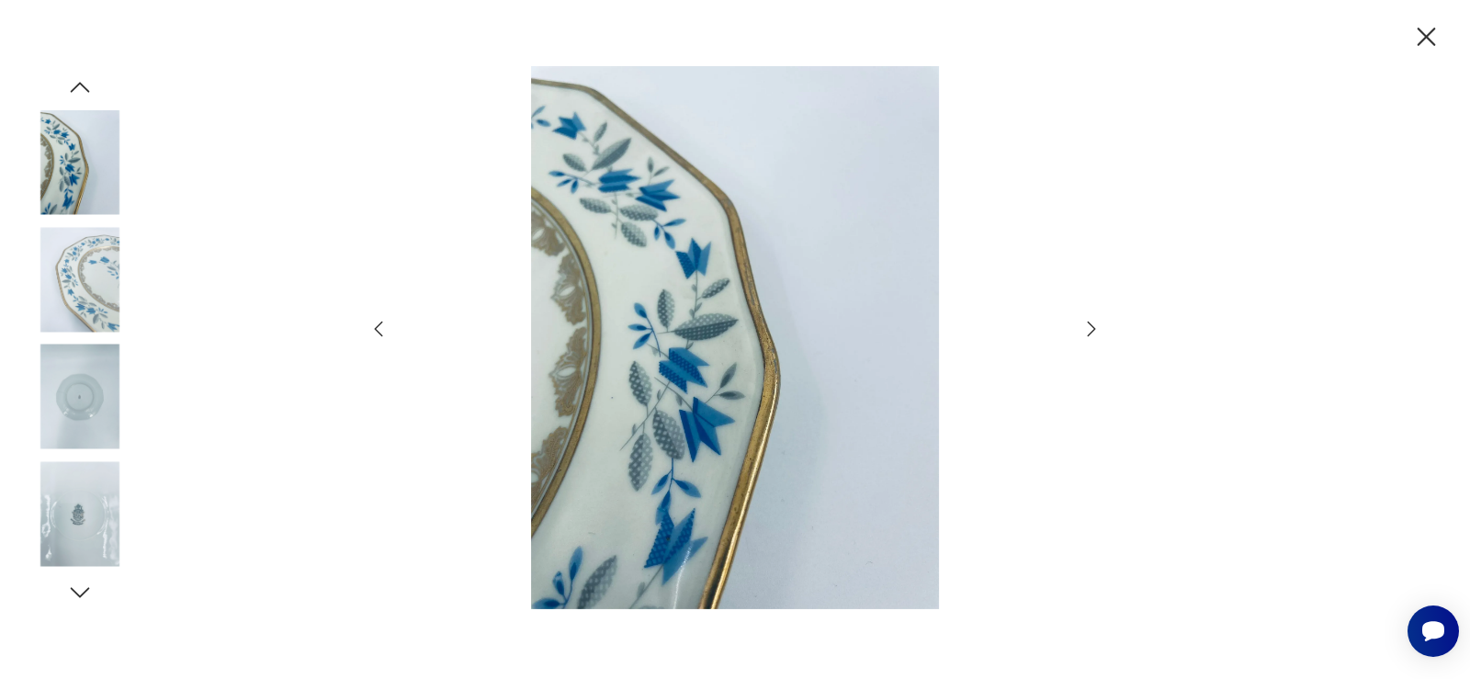
click at [1094, 319] on icon "button" at bounding box center [1091, 329] width 22 height 22
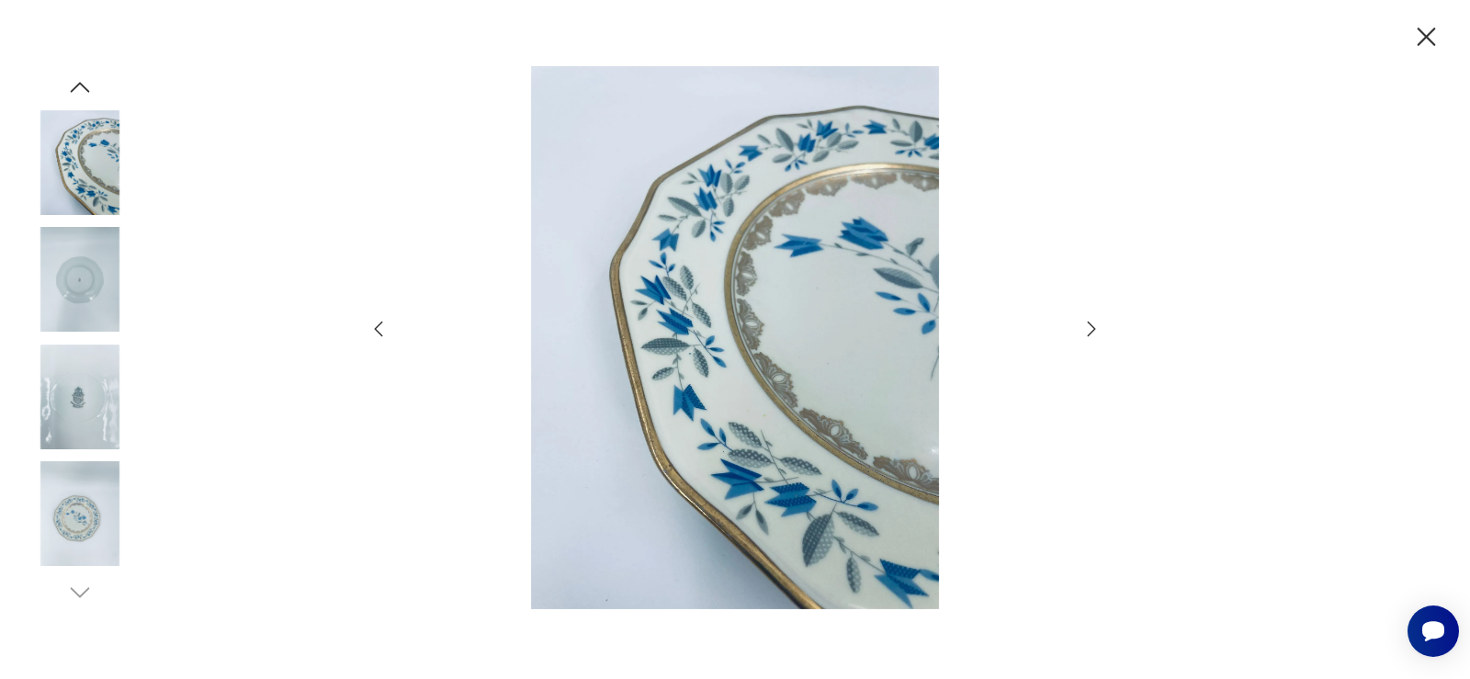
click at [1094, 319] on icon "button" at bounding box center [1091, 329] width 22 height 22
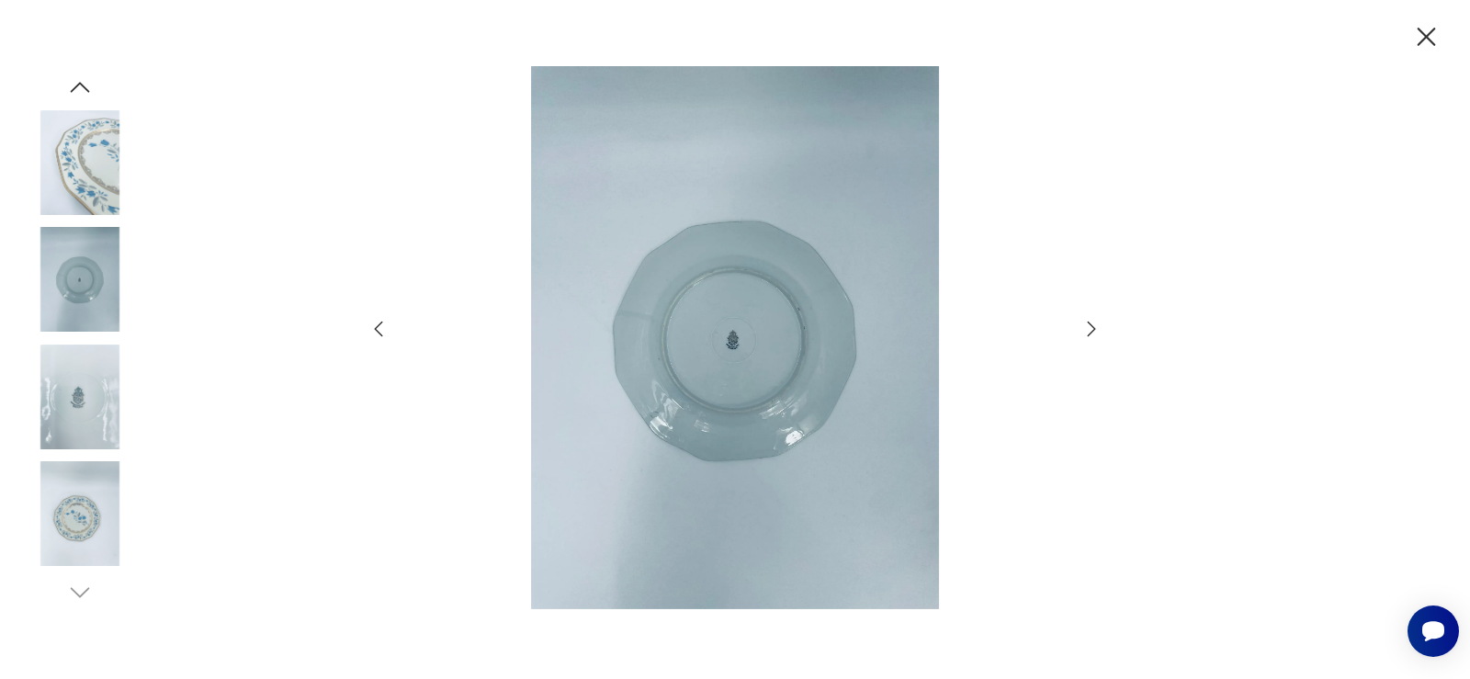
click at [1094, 319] on icon "button" at bounding box center [1091, 329] width 22 height 22
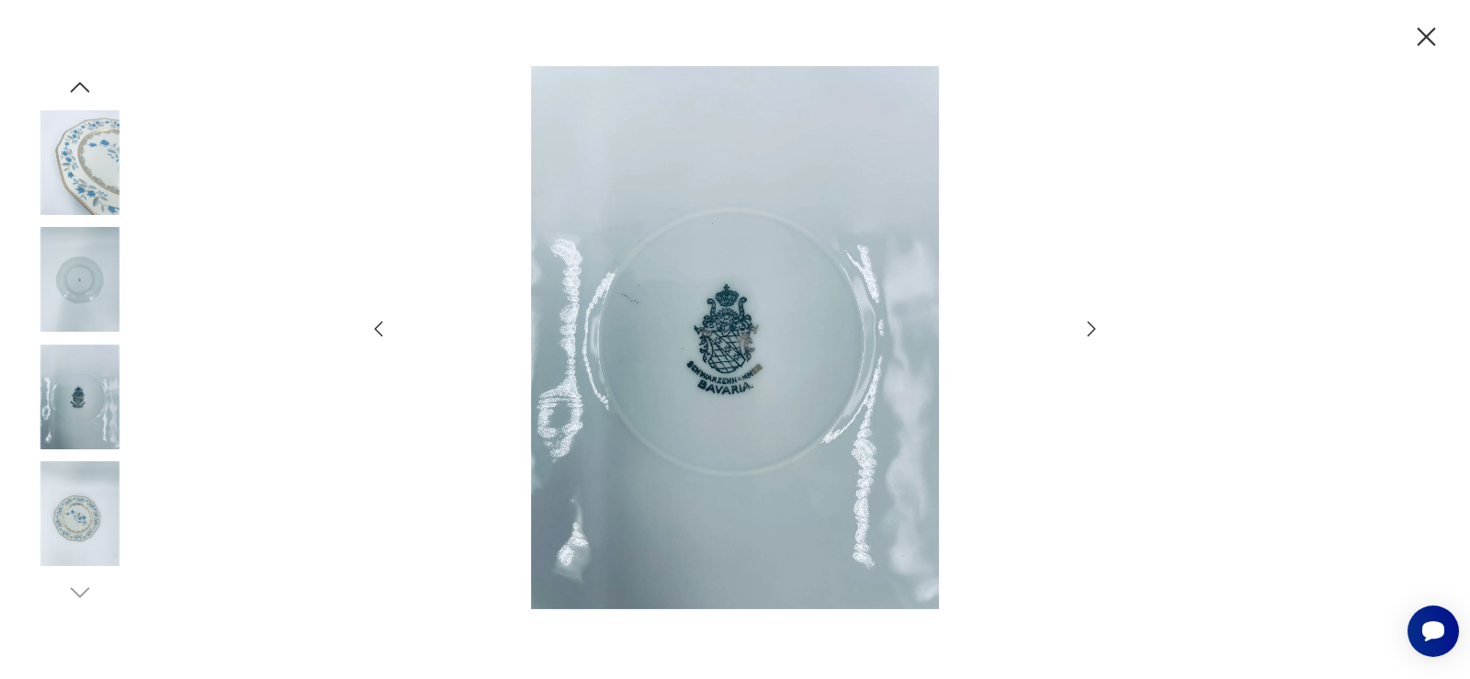
click at [1093, 327] on icon "button" at bounding box center [1091, 328] width 8 height 15
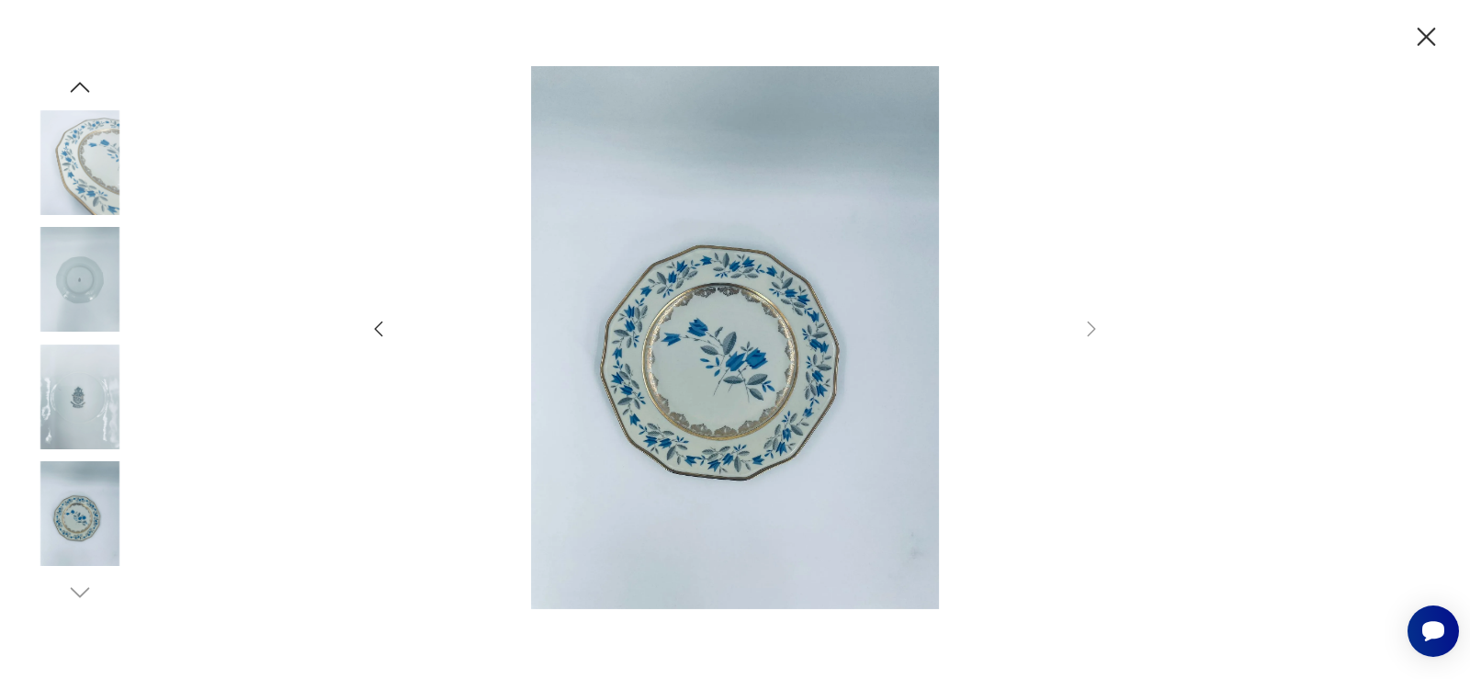
click at [1430, 34] on icon "button" at bounding box center [1426, 37] width 18 height 18
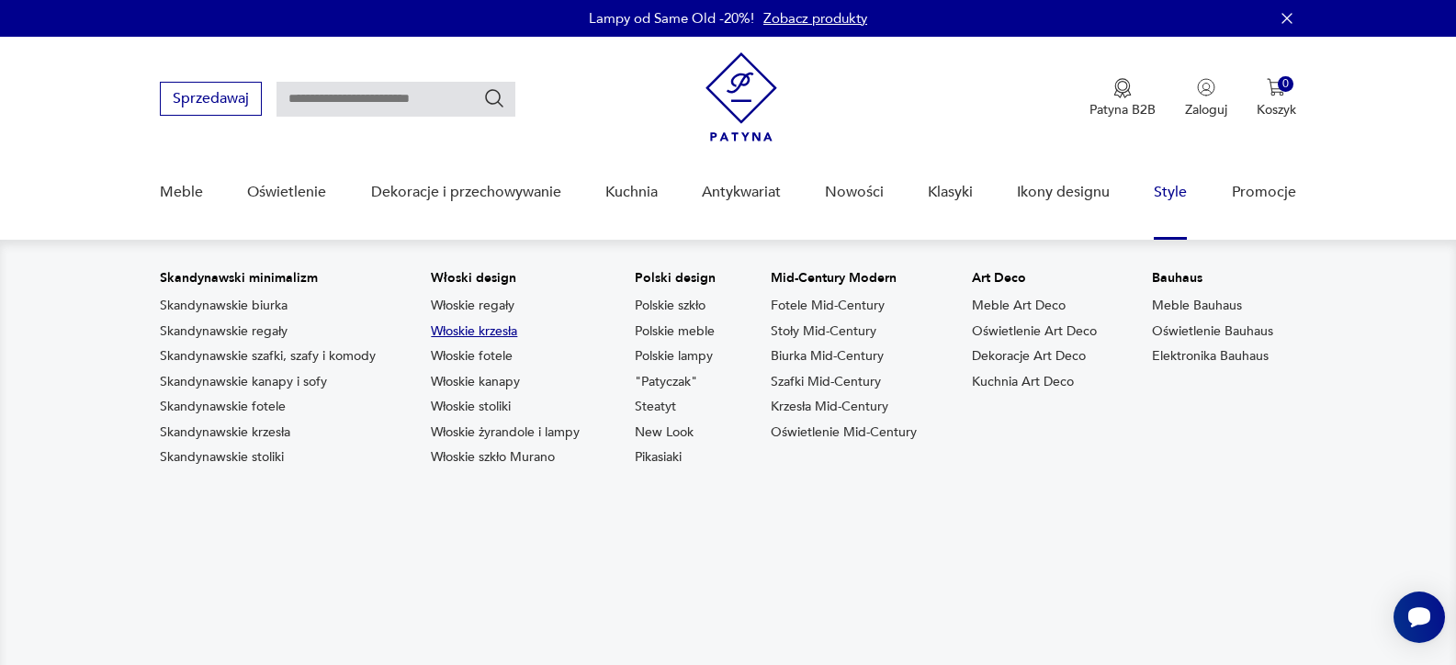
click at [472, 329] on link "Włoskie krzesła" at bounding box center [474, 331] width 86 height 18
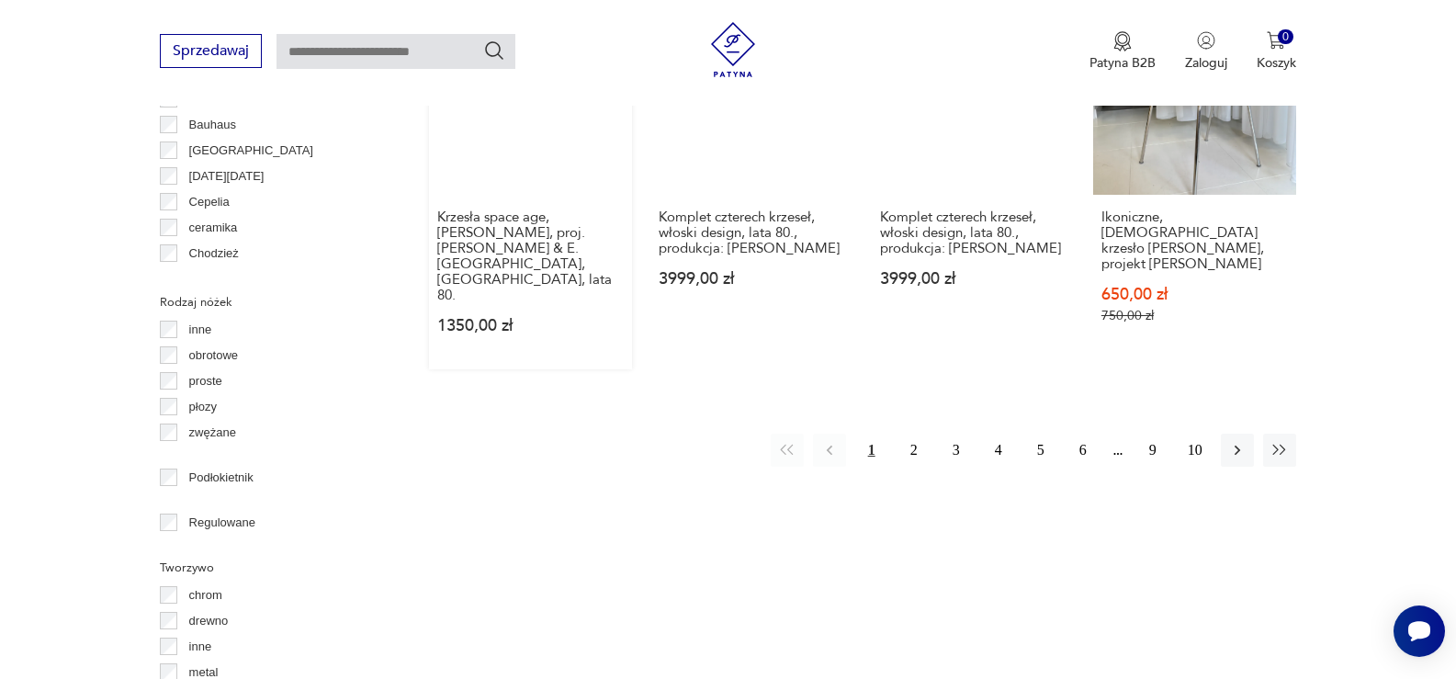
scroll to position [2112, 0]
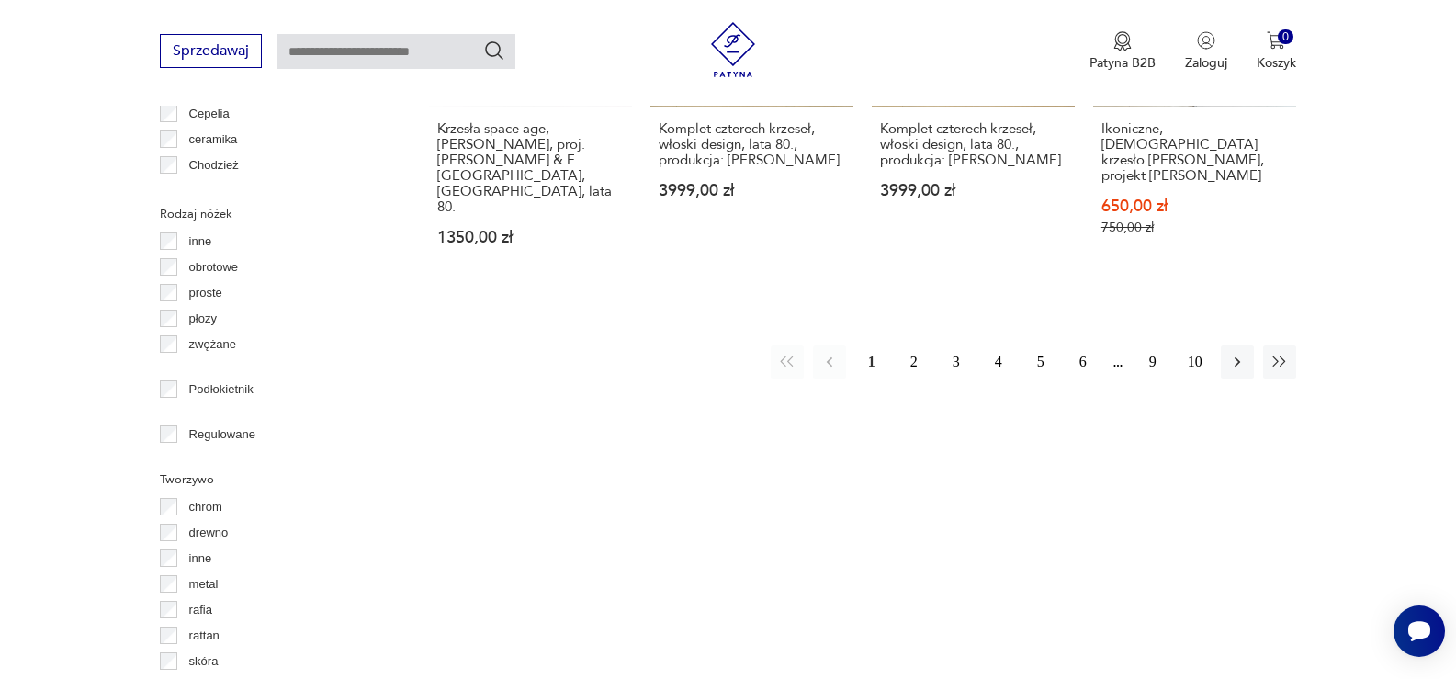
click at [910, 345] on button "2" at bounding box center [913, 361] width 33 height 33
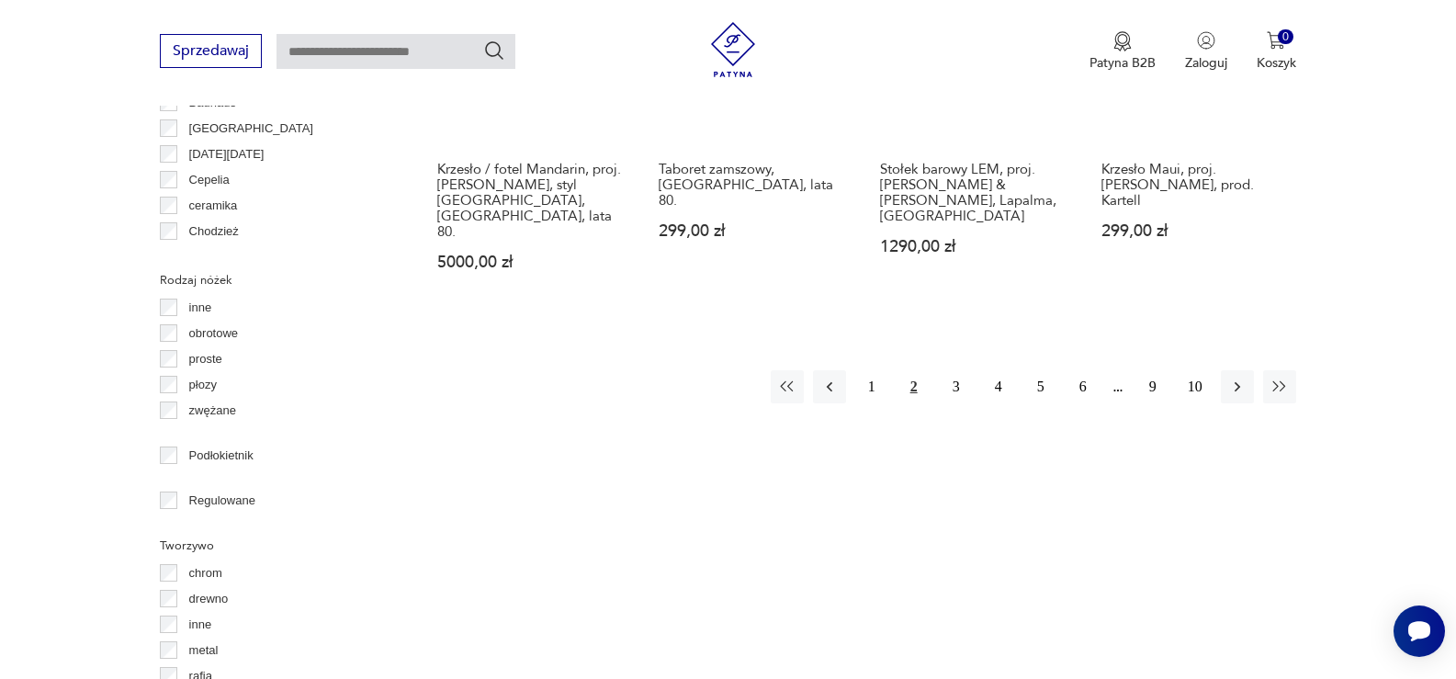
scroll to position [2049, 0]
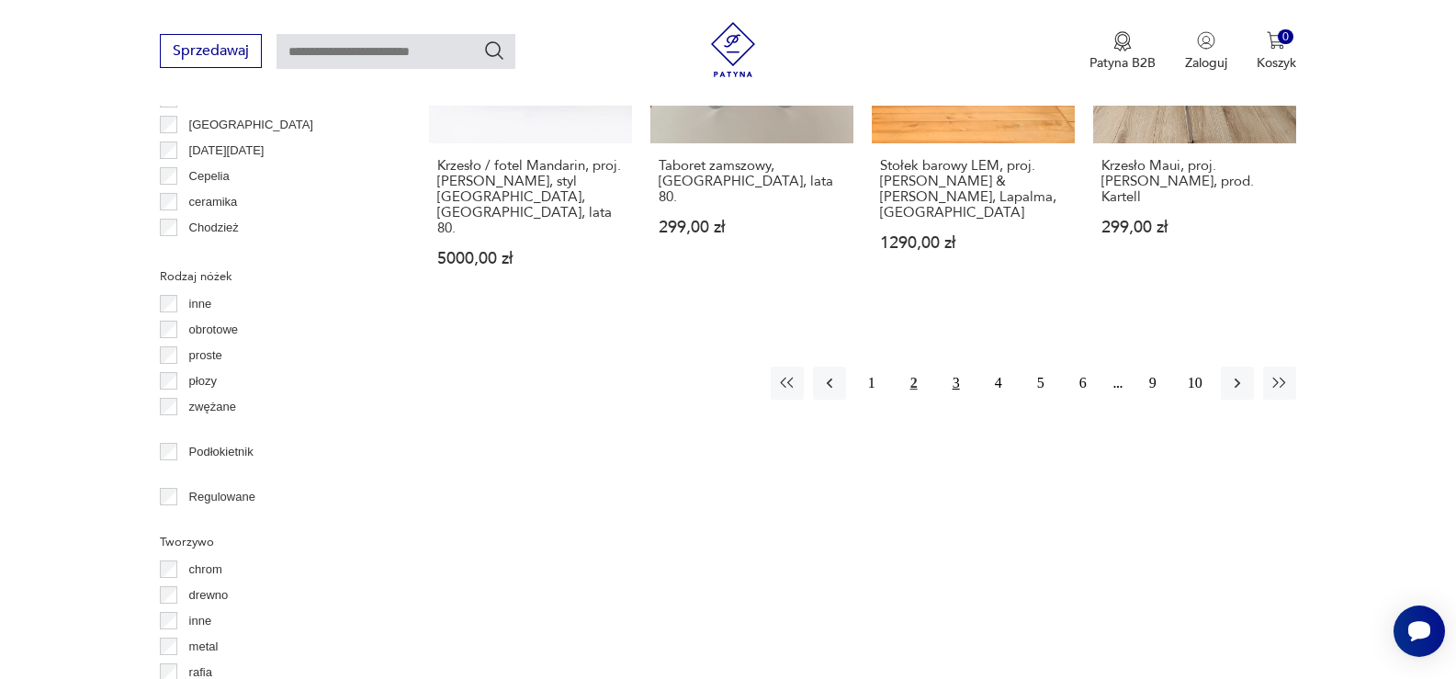
click at [955, 366] on button "3" at bounding box center [956, 382] width 33 height 33
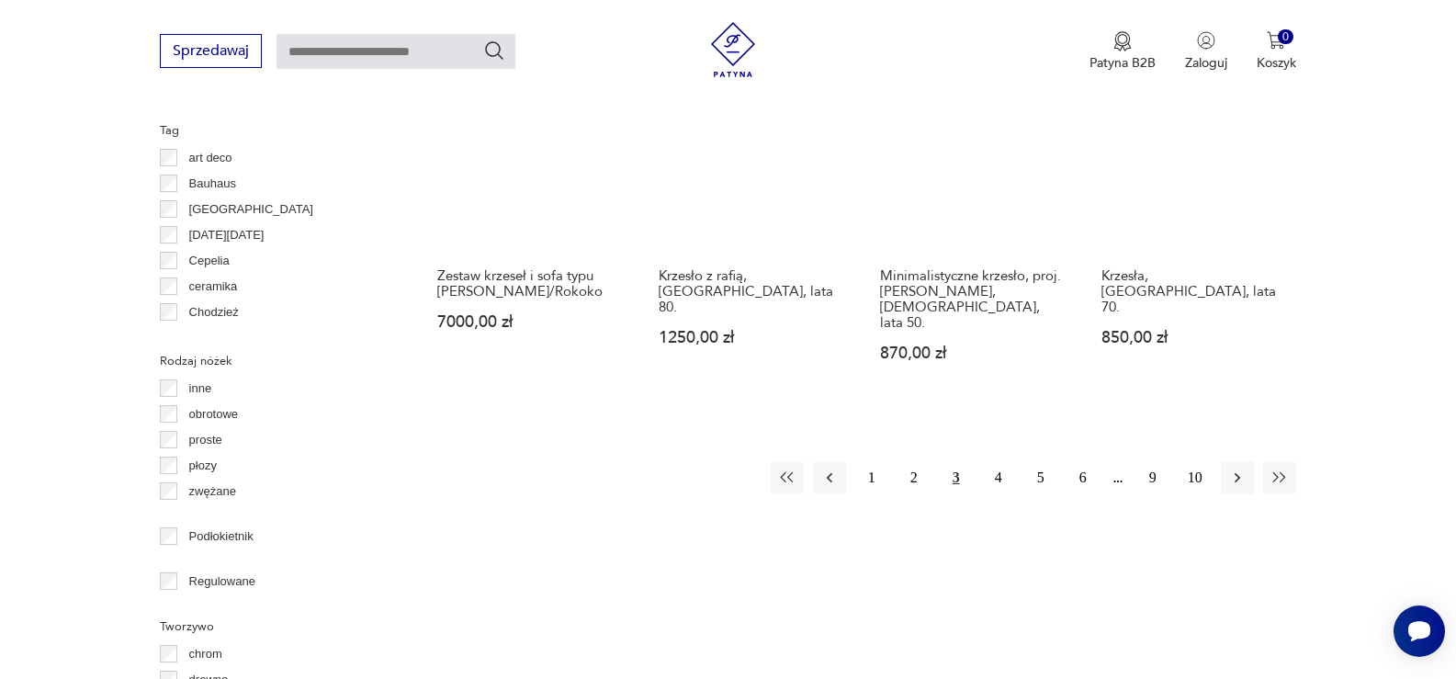
scroll to position [2141, 0]
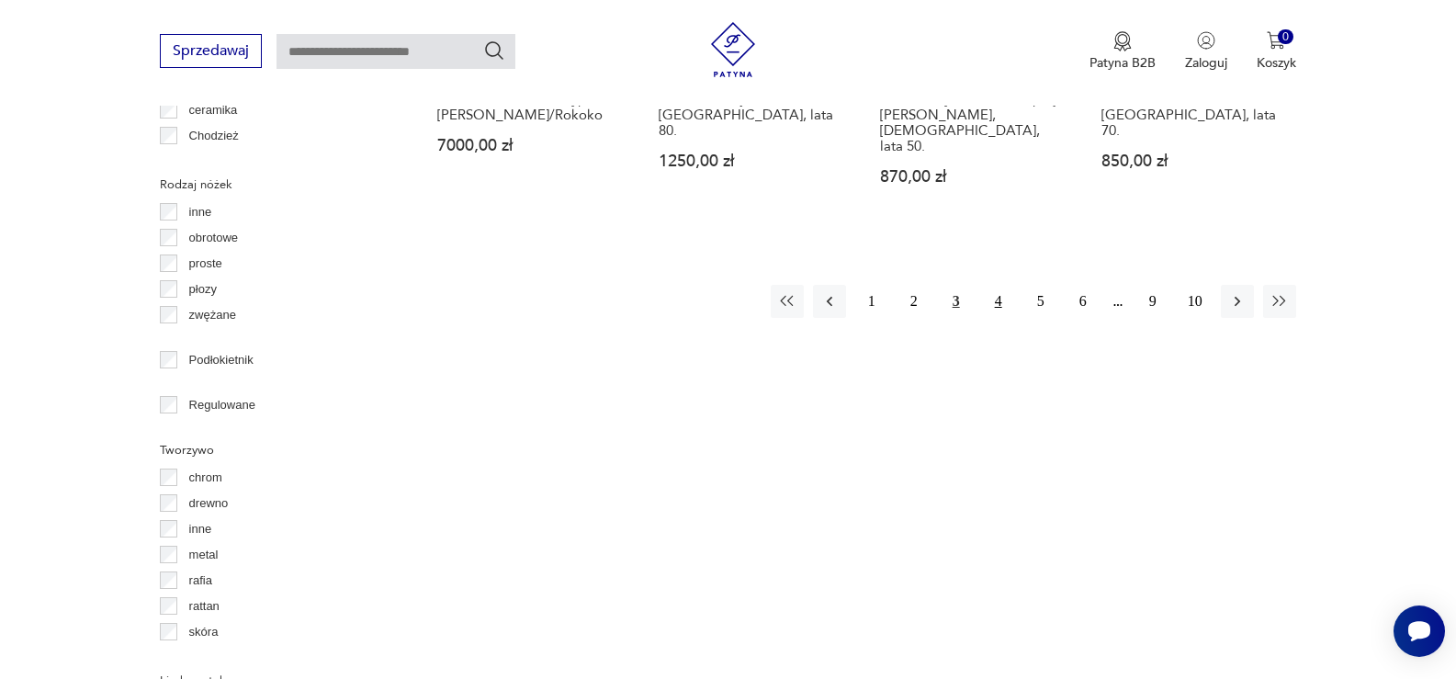
click at [1004, 285] on button "4" at bounding box center [998, 301] width 33 height 33
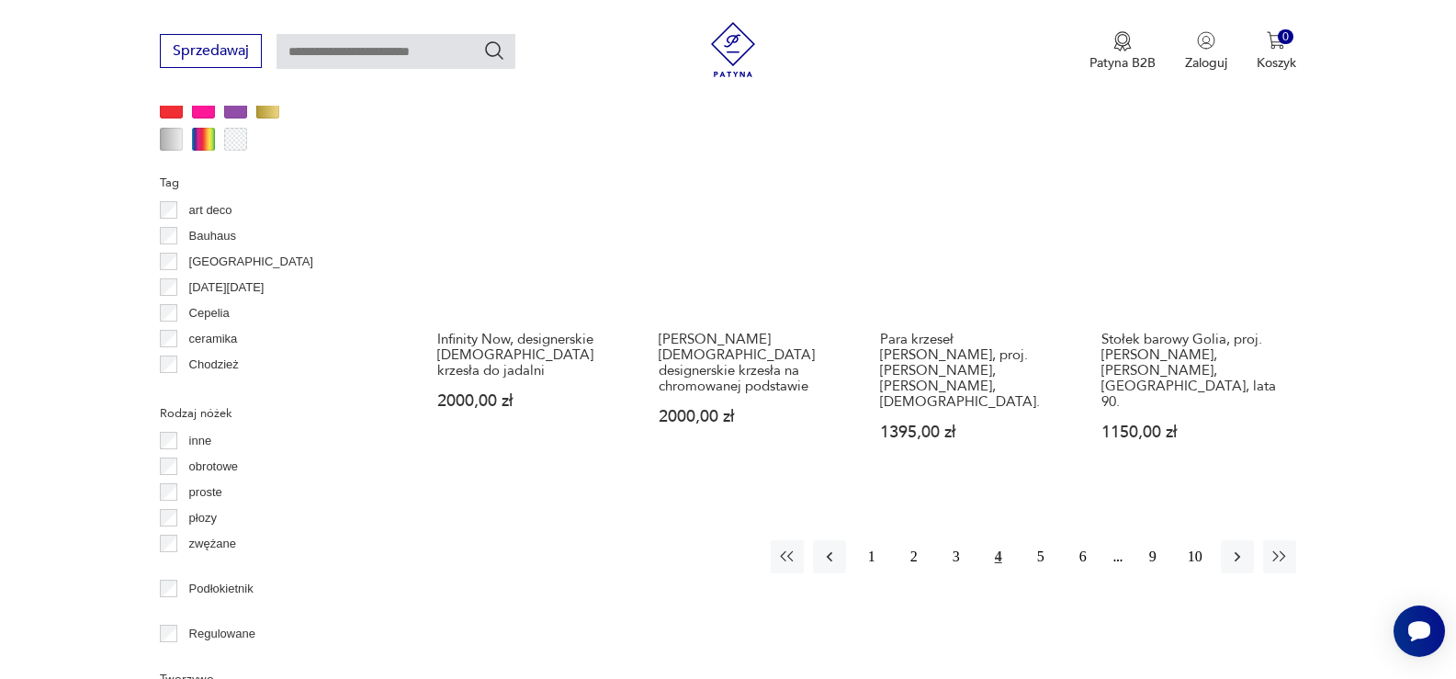
scroll to position [2049, 0]
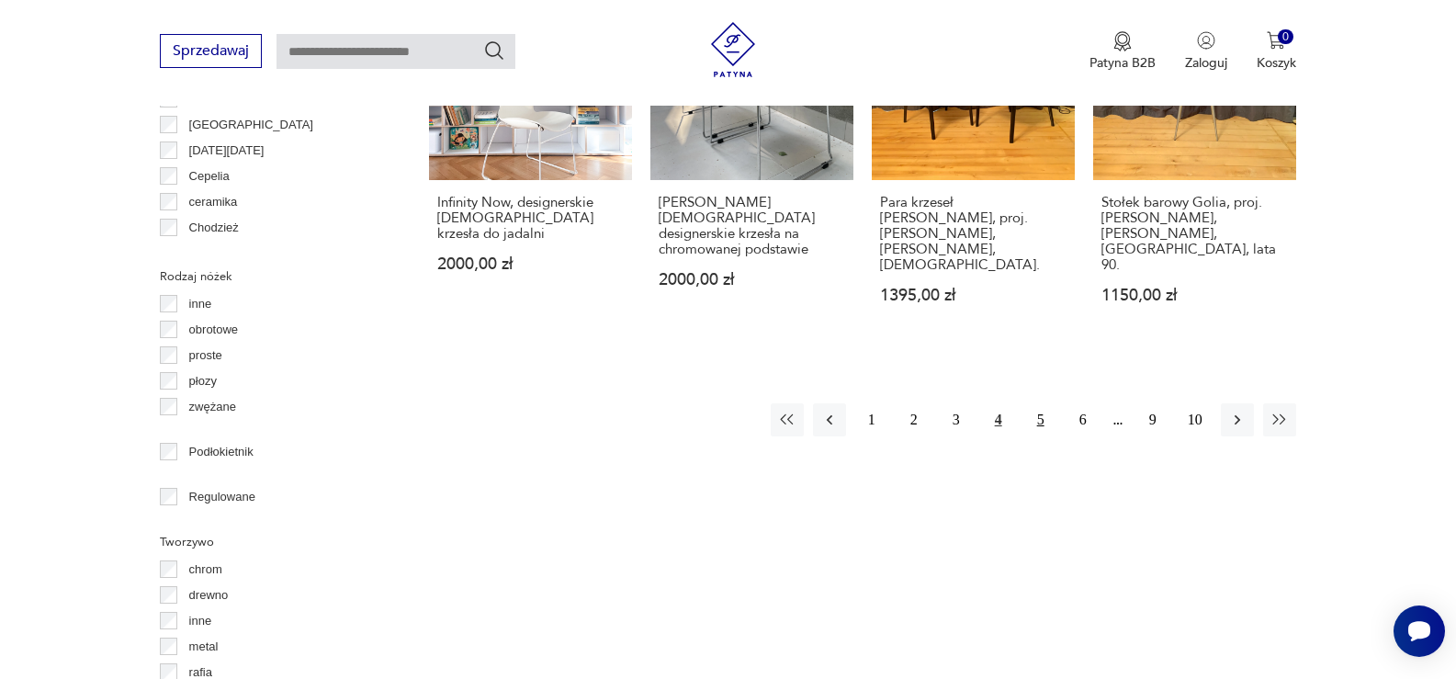
click at [1037, 403] on button "5" at bounding box center [1040, 419] width 33 height 33
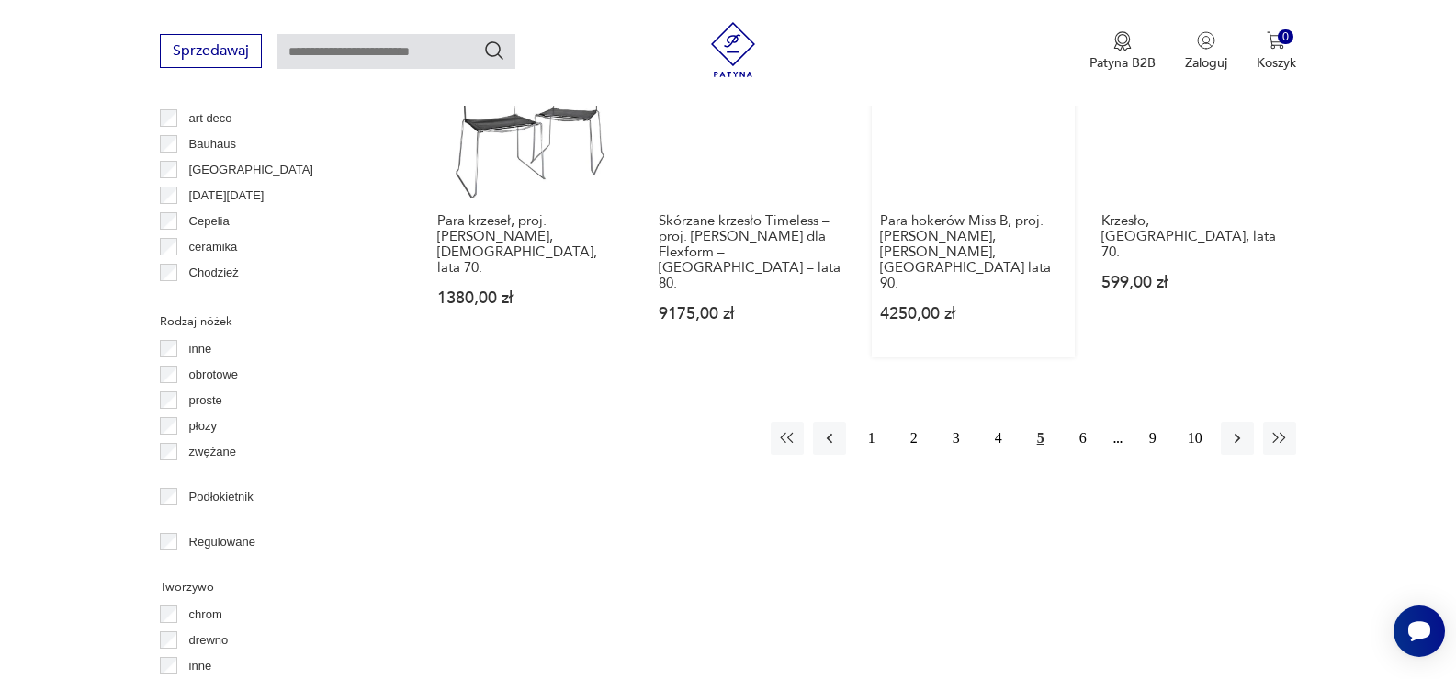
scroll to position [2049, 0]
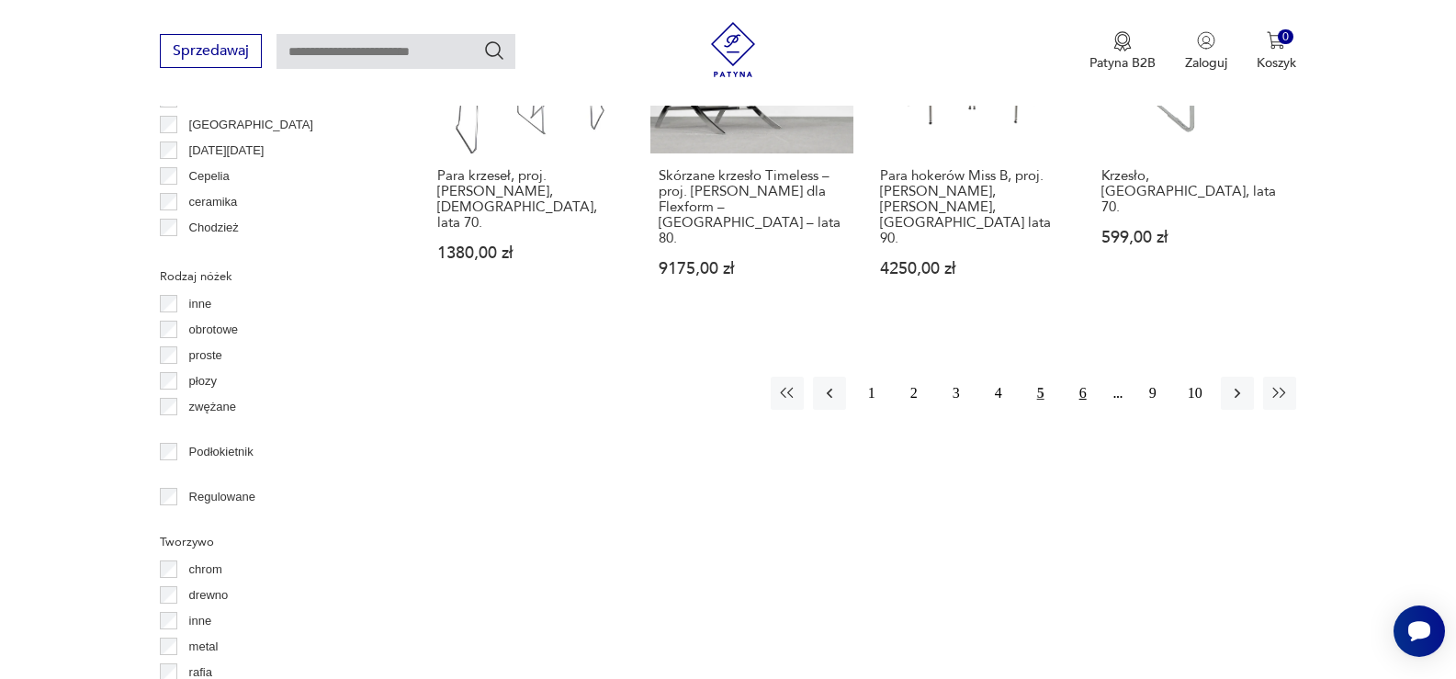
click at [1076, 377] on button "6" at bounding box center [1082, 393] width 33 height 33
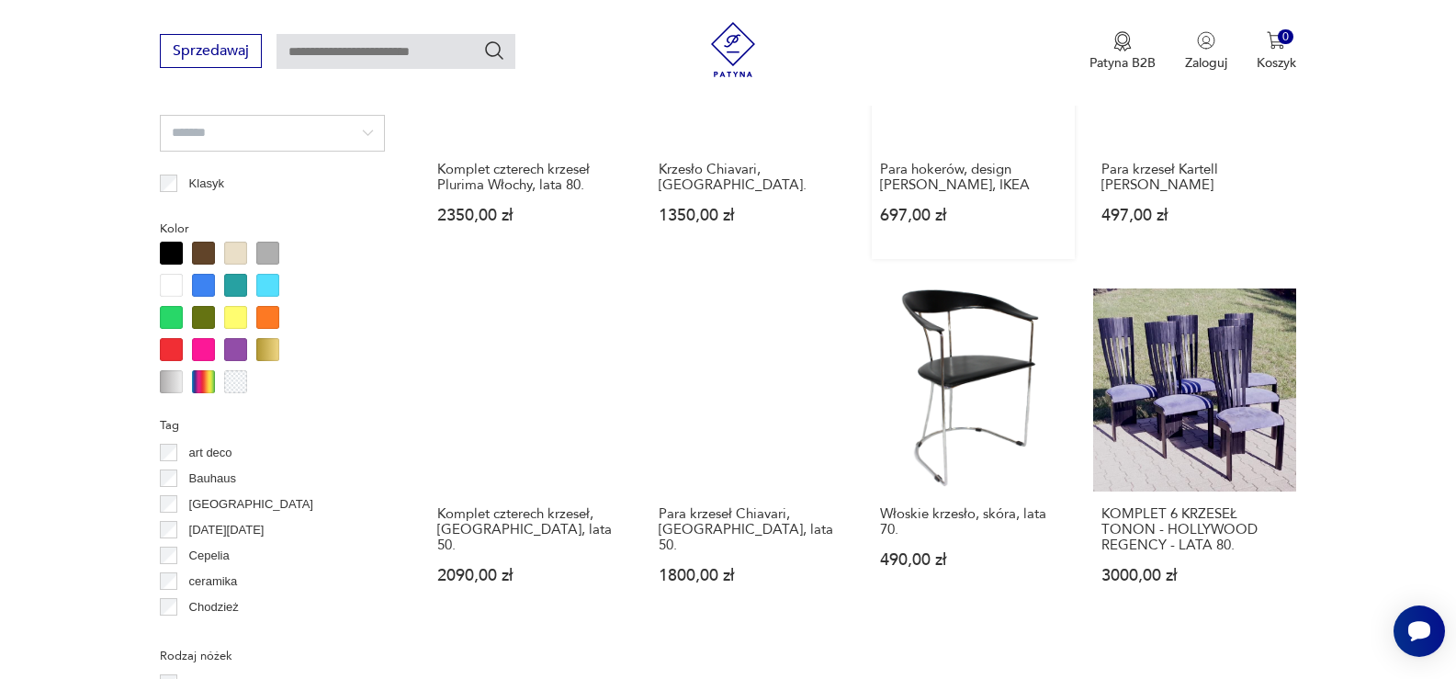
scroll to position [1682, 0]
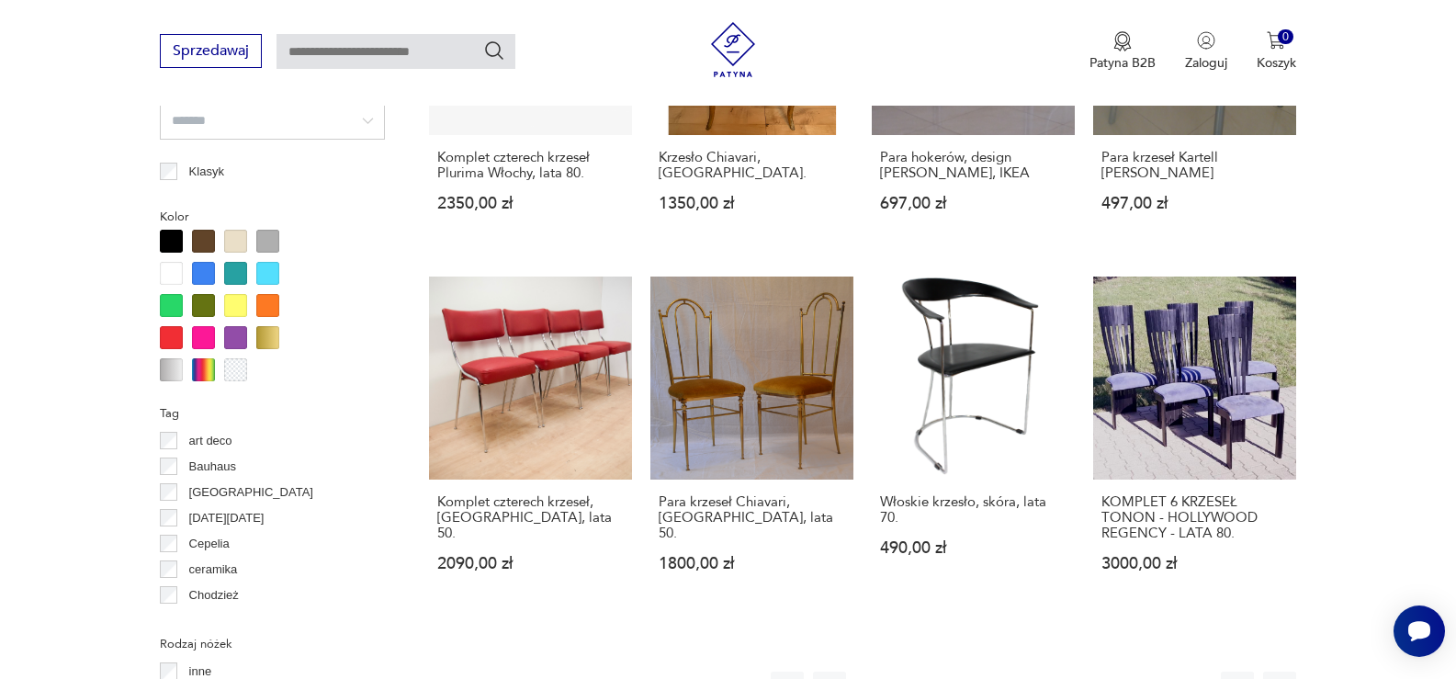
click at [1066, 671] on button "7" at bounding box center [1068, 687] width 33 height 33
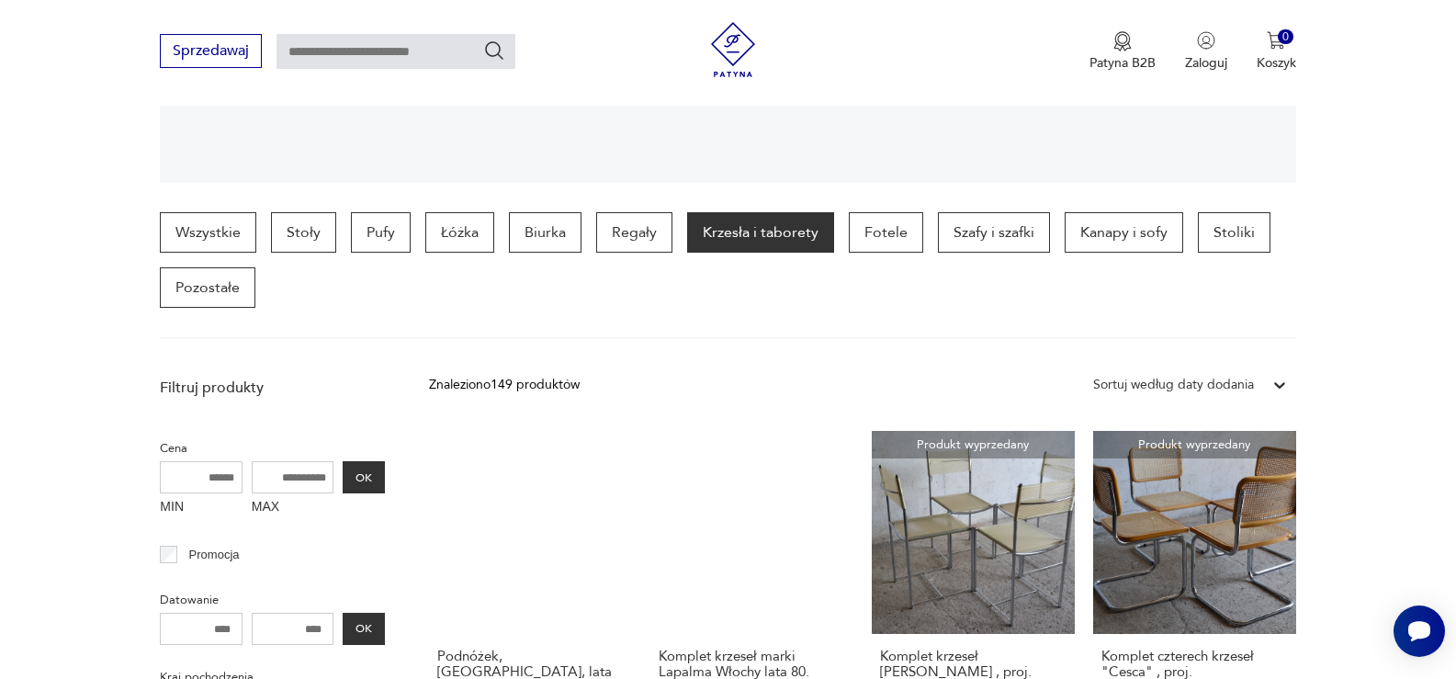
scroll to position [304, 0]
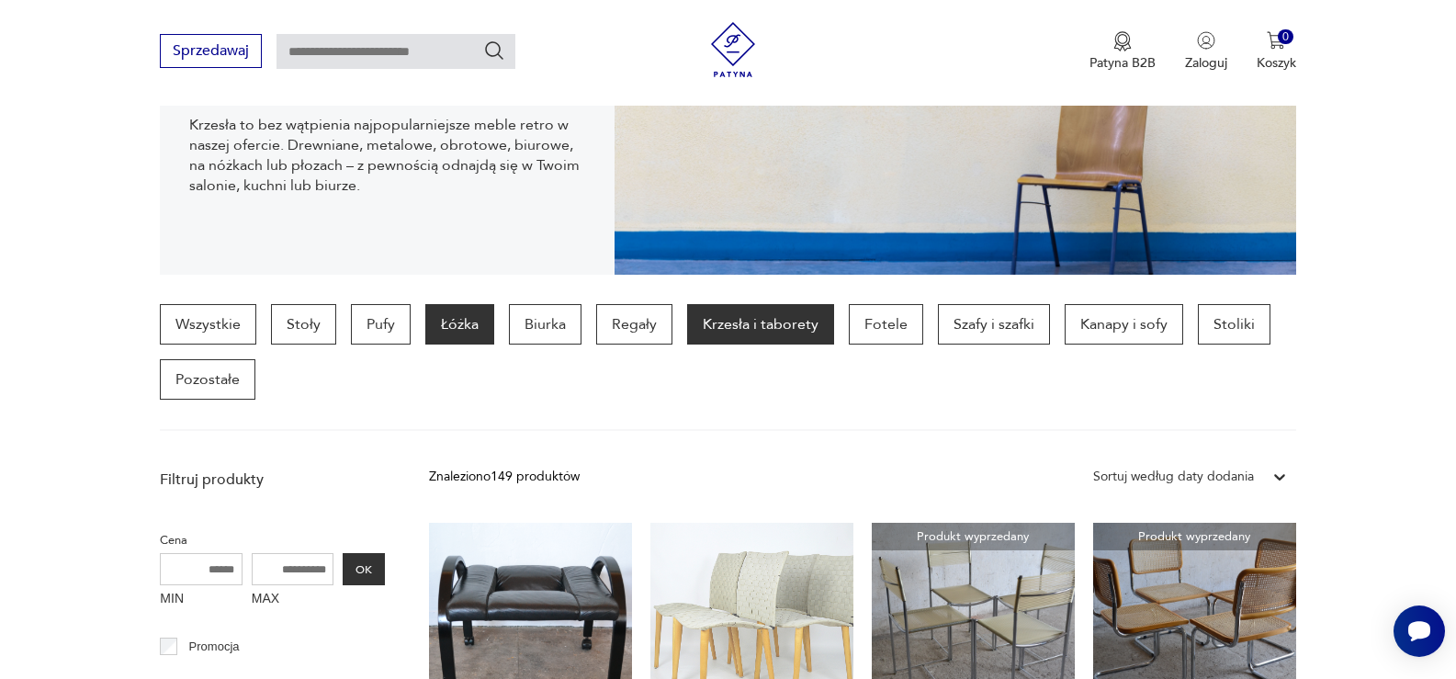
click at [470, 320] on p "Łóżka" at bounding box center [459, 324] width 69 height 40
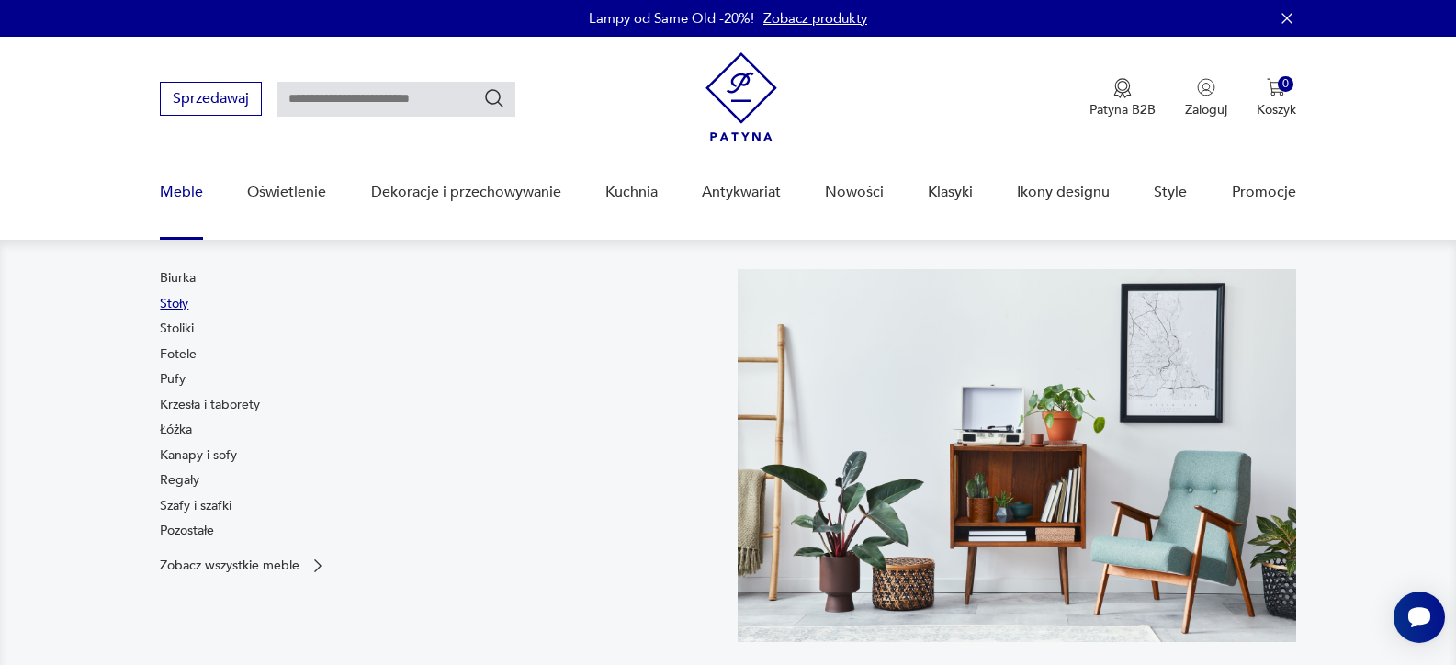
click at [175, 305] on link "Stoły" at bounding box center [174, 304] width 28 height 18
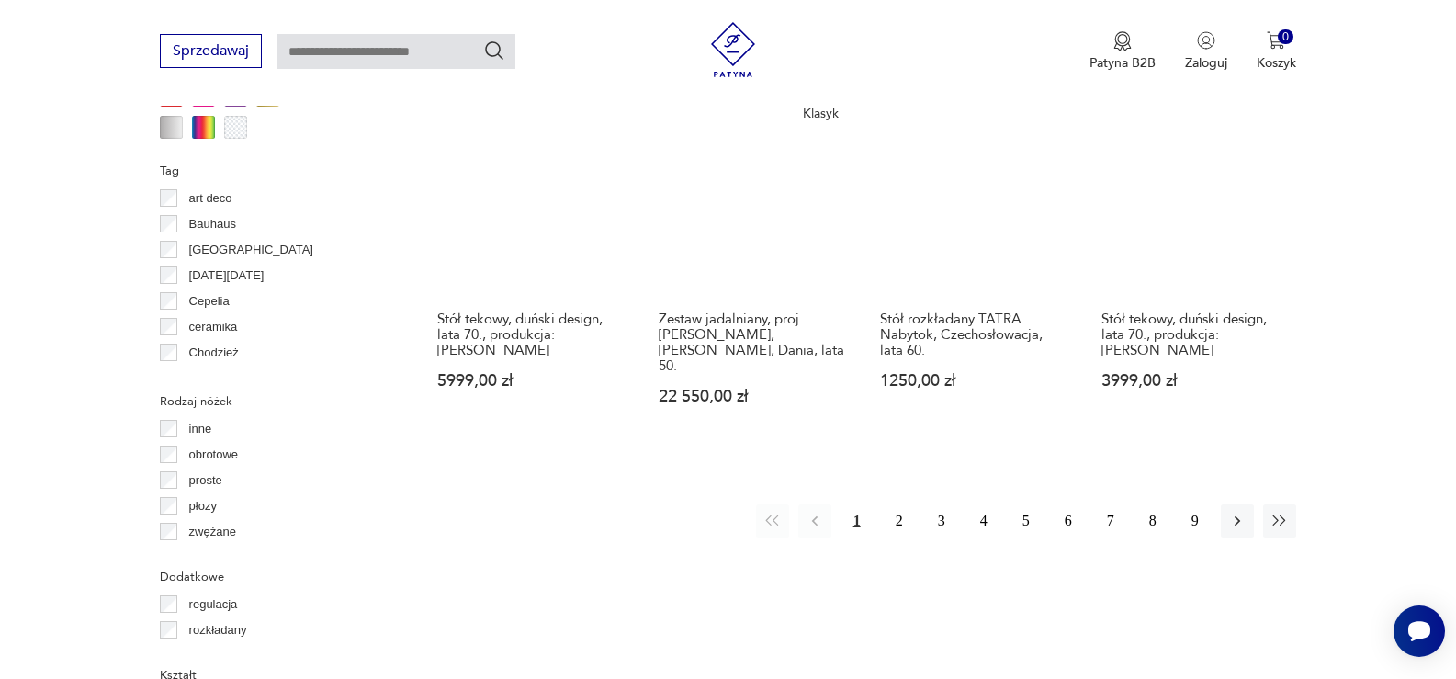
scroll to position [1957, 0]
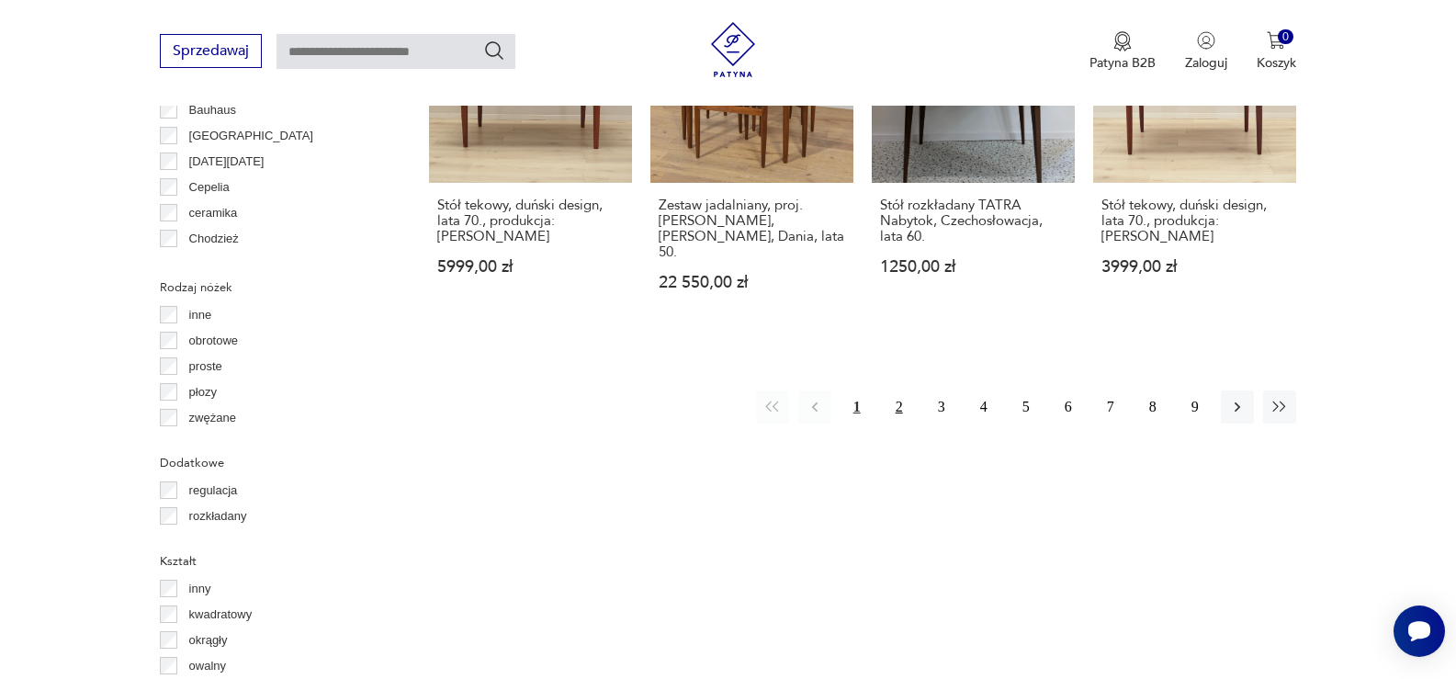
click at [904, 390] on button "2" at bounding box center [899, 406] width 33 height 33
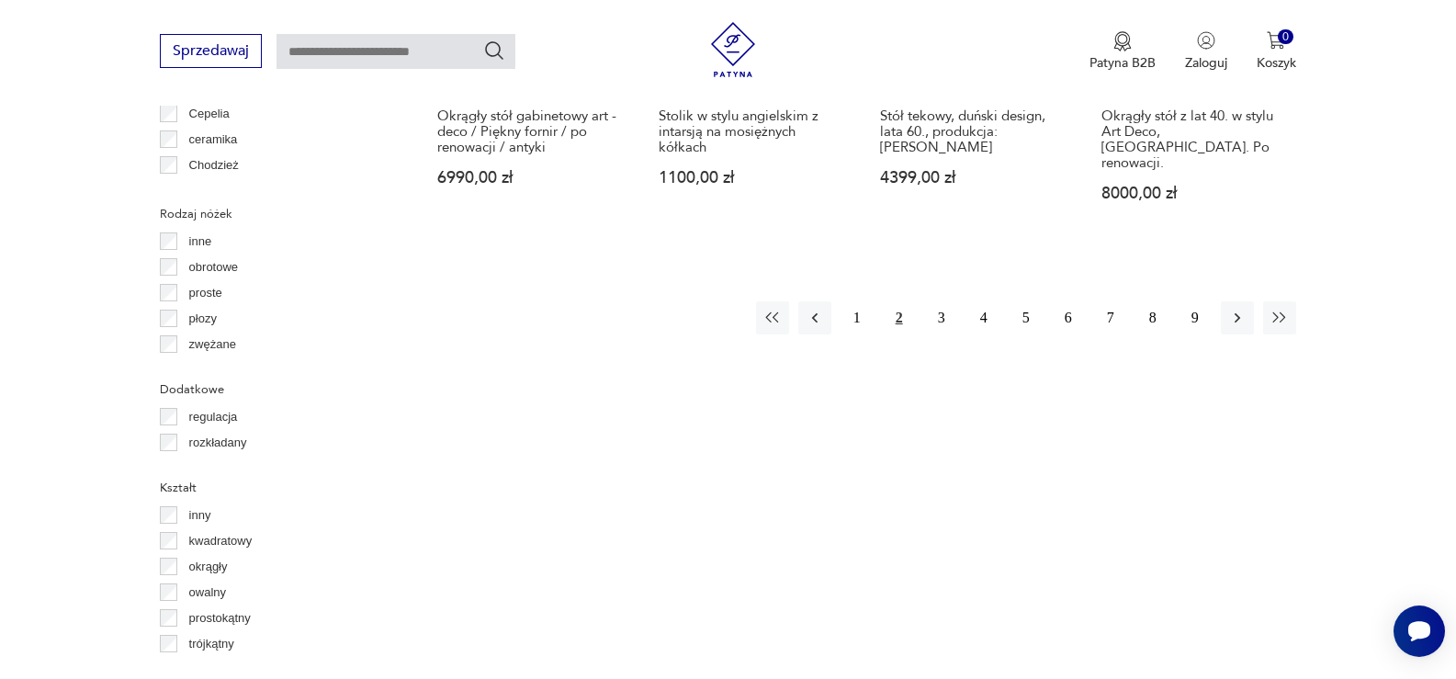
scroll to position [2049, 0]
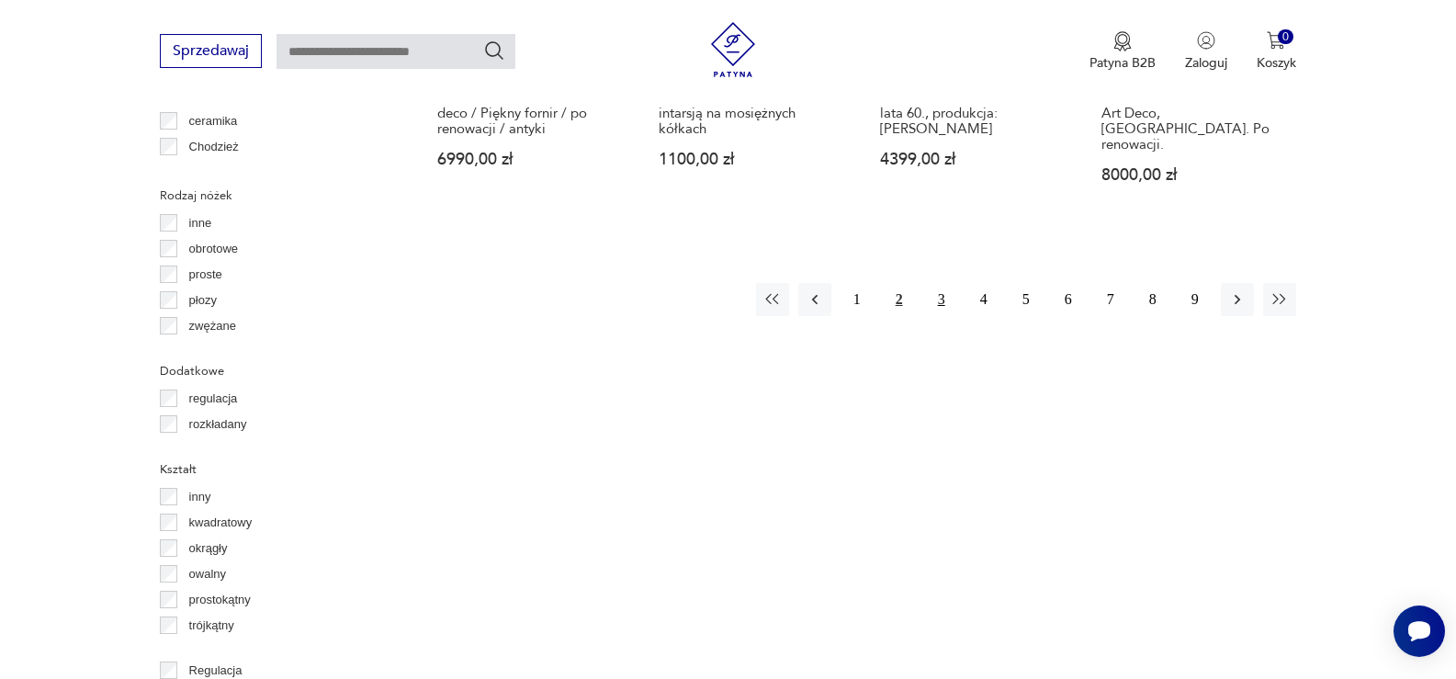
click at [942, 283] on button "3" at bounding box center [941, 299] width 33 height 33
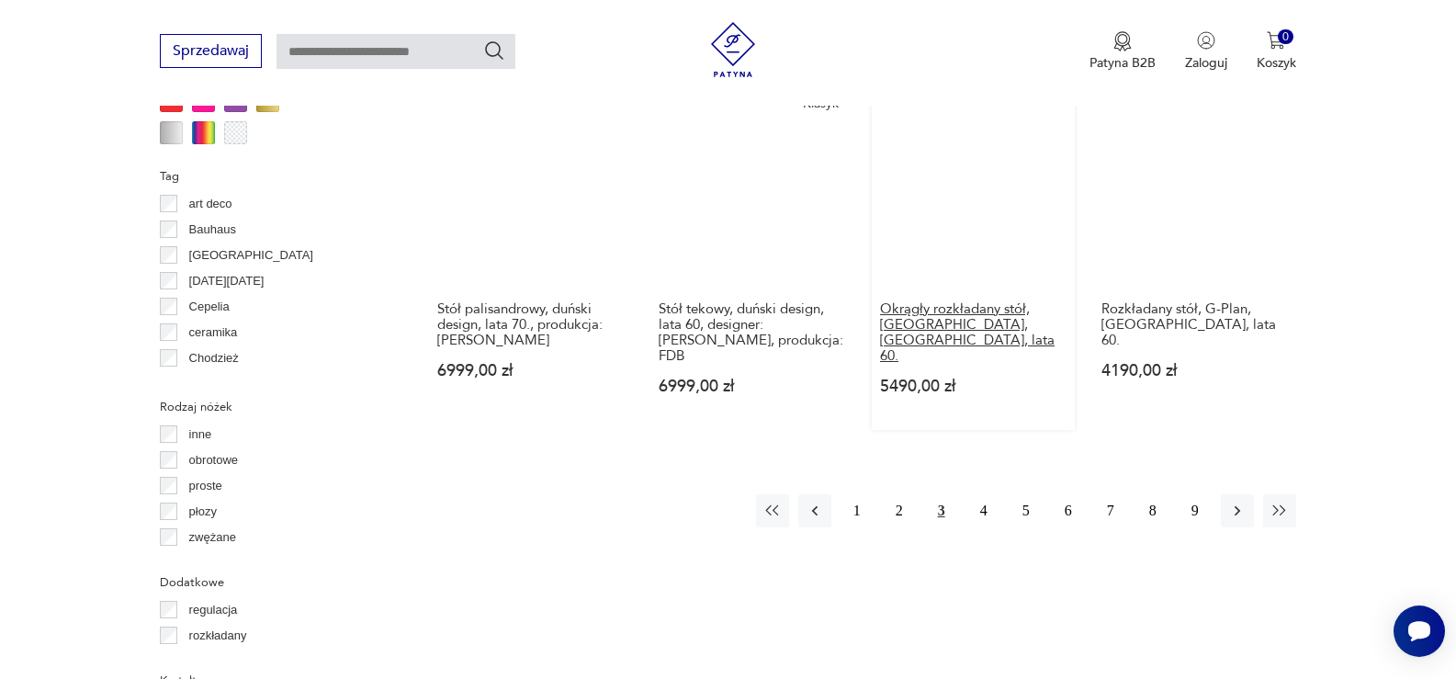
scroll to position [2049, 0]
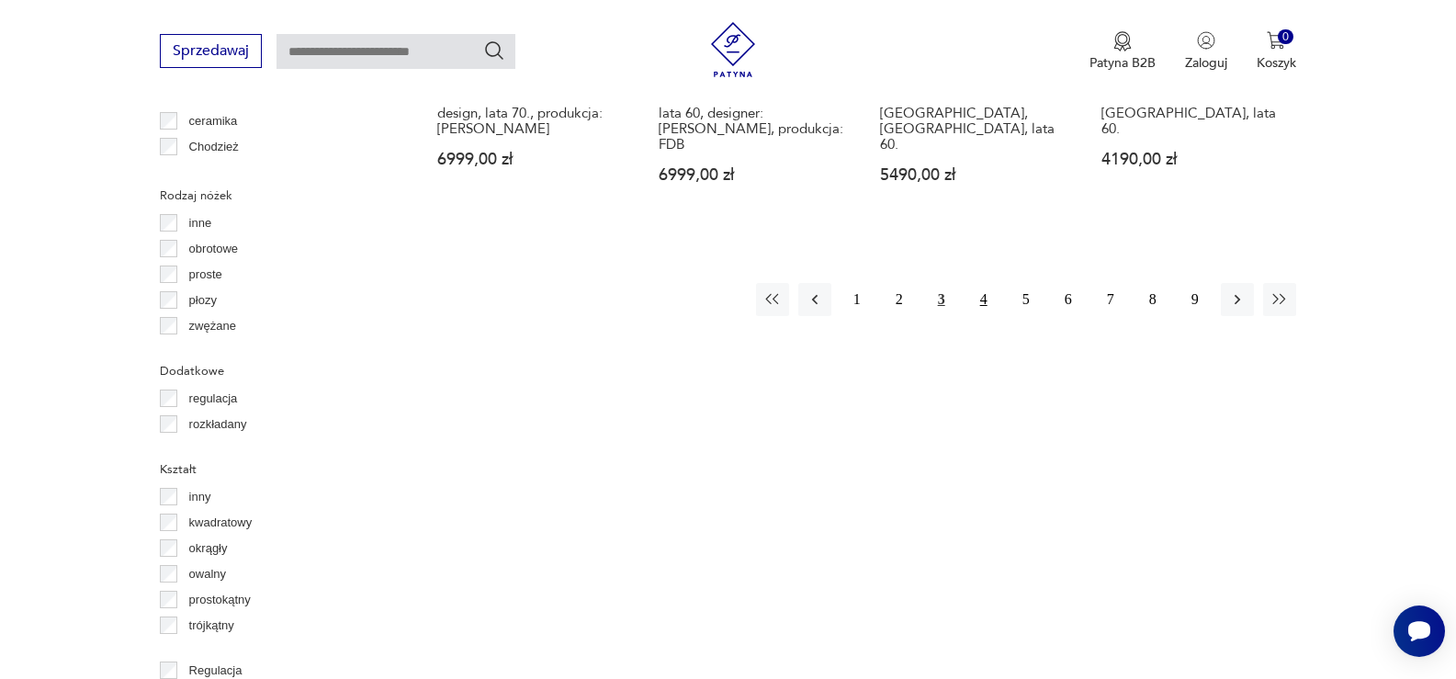
click at [981, 283] on button "4" at bounding box center [983, 299] width 33 height 33
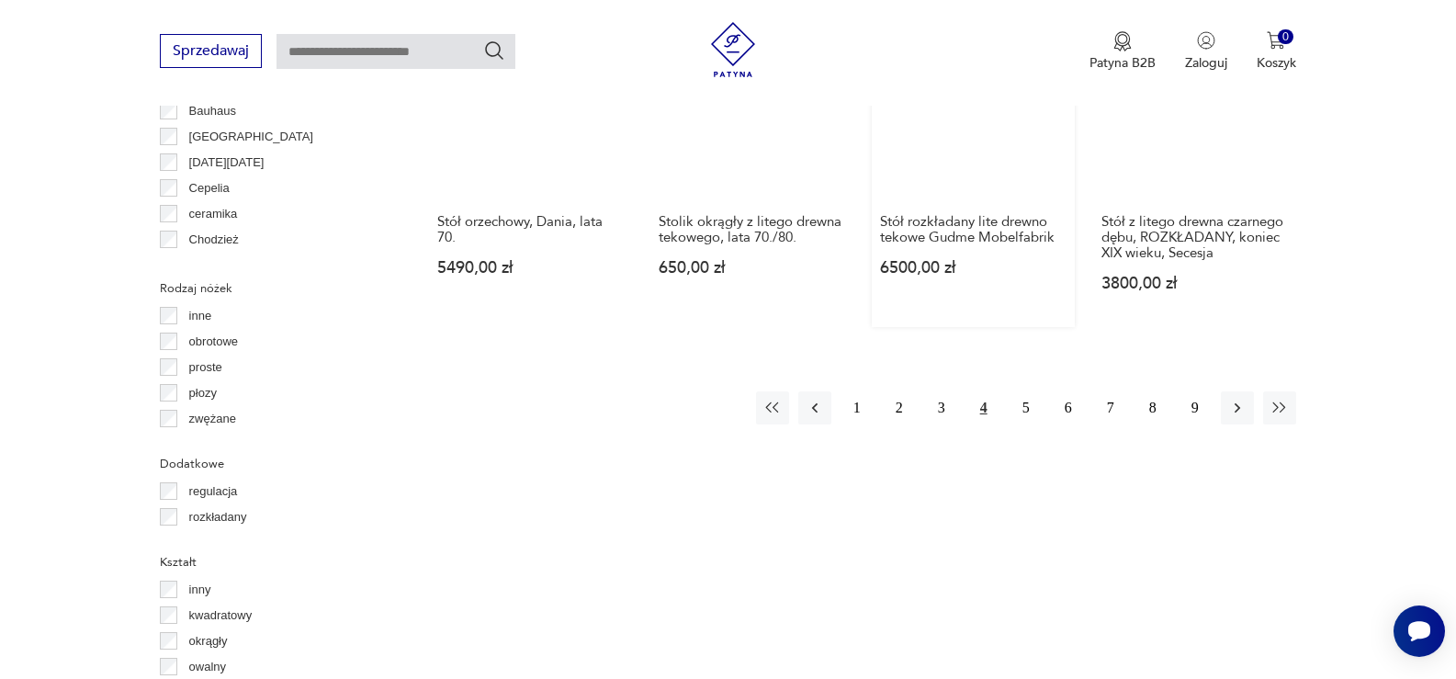
scroll to position [1957, 0]
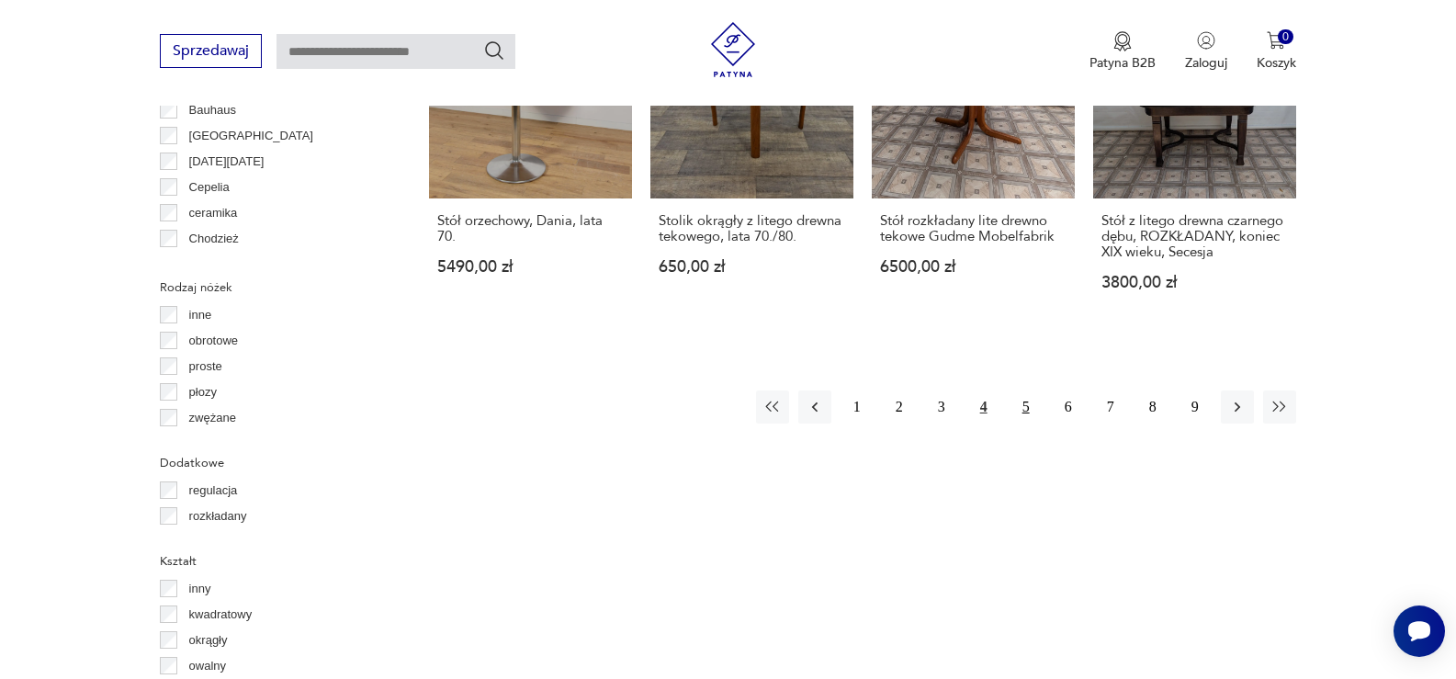
click at [1022, 390] on button "5" at bounding box center [1025, 406] width 33 height 33
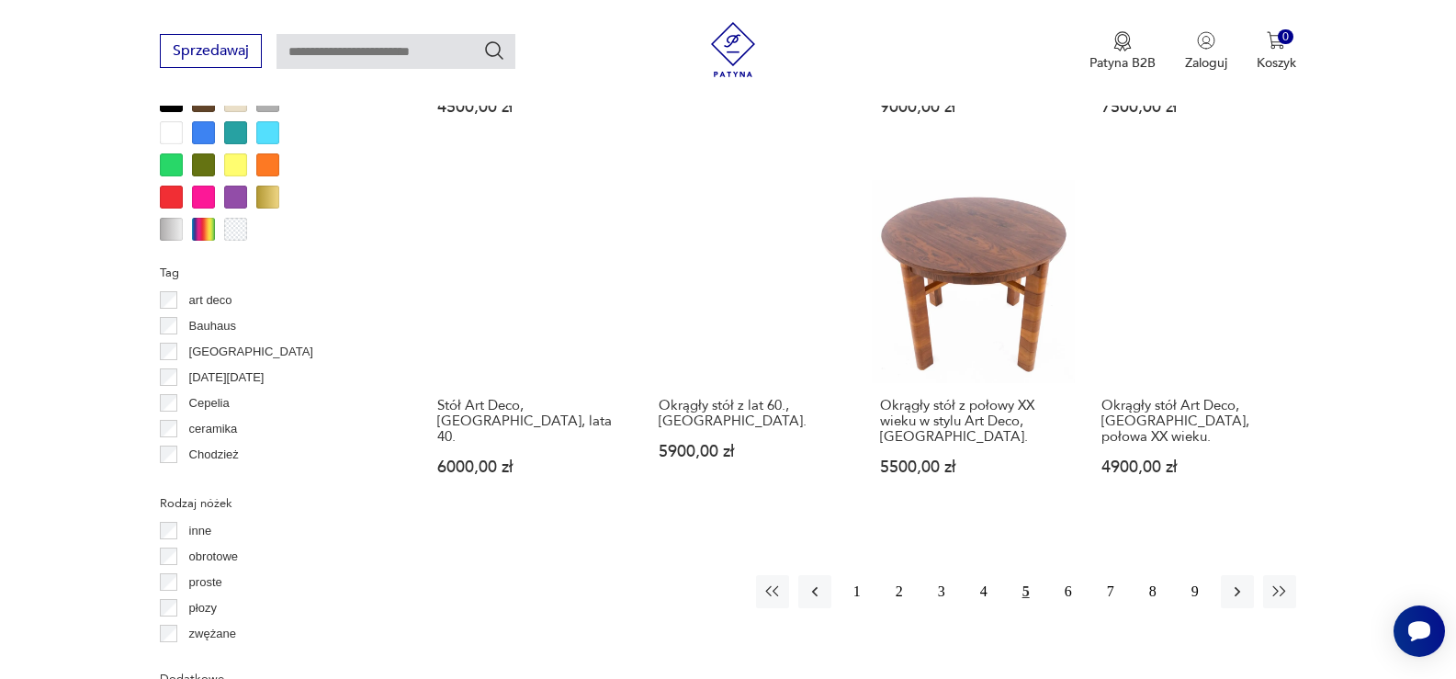
scroll to position [1774, 0]
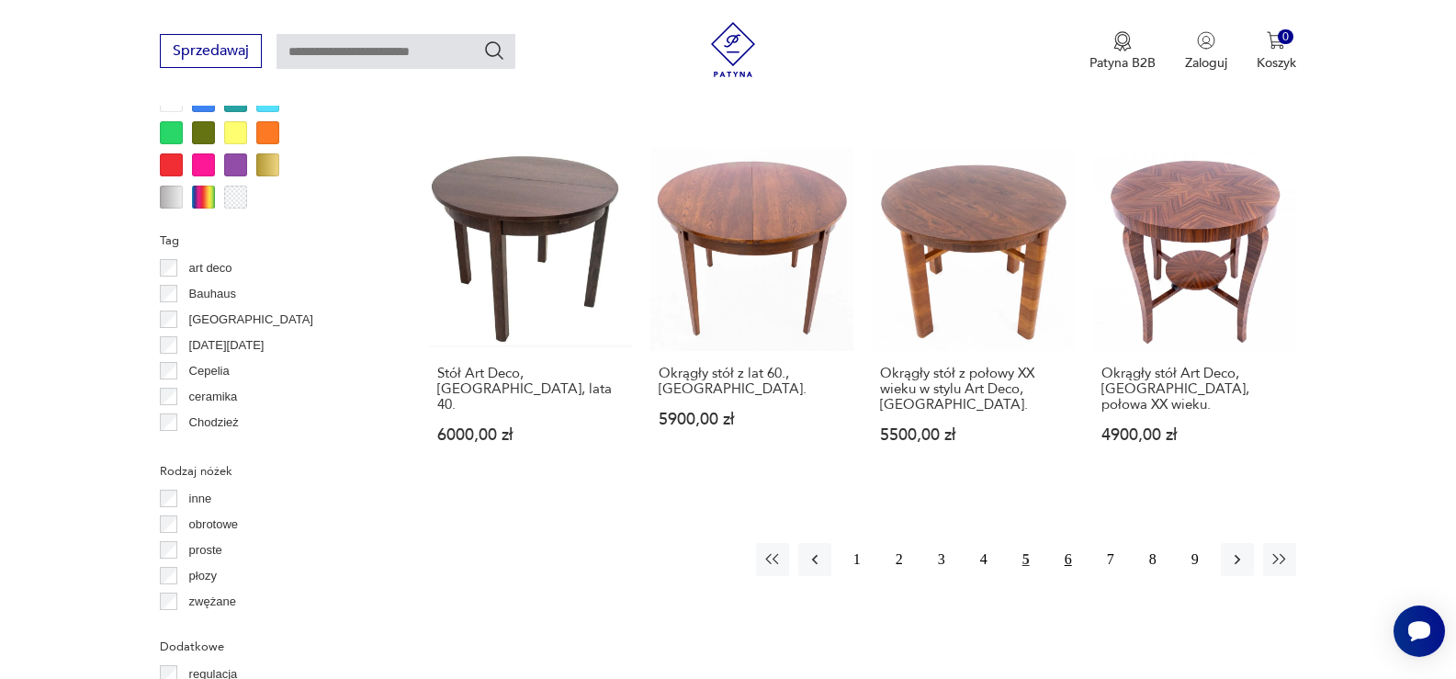
click at [1073, 544] on button "6" at bounding box center [1068, 559] width 33 height 33
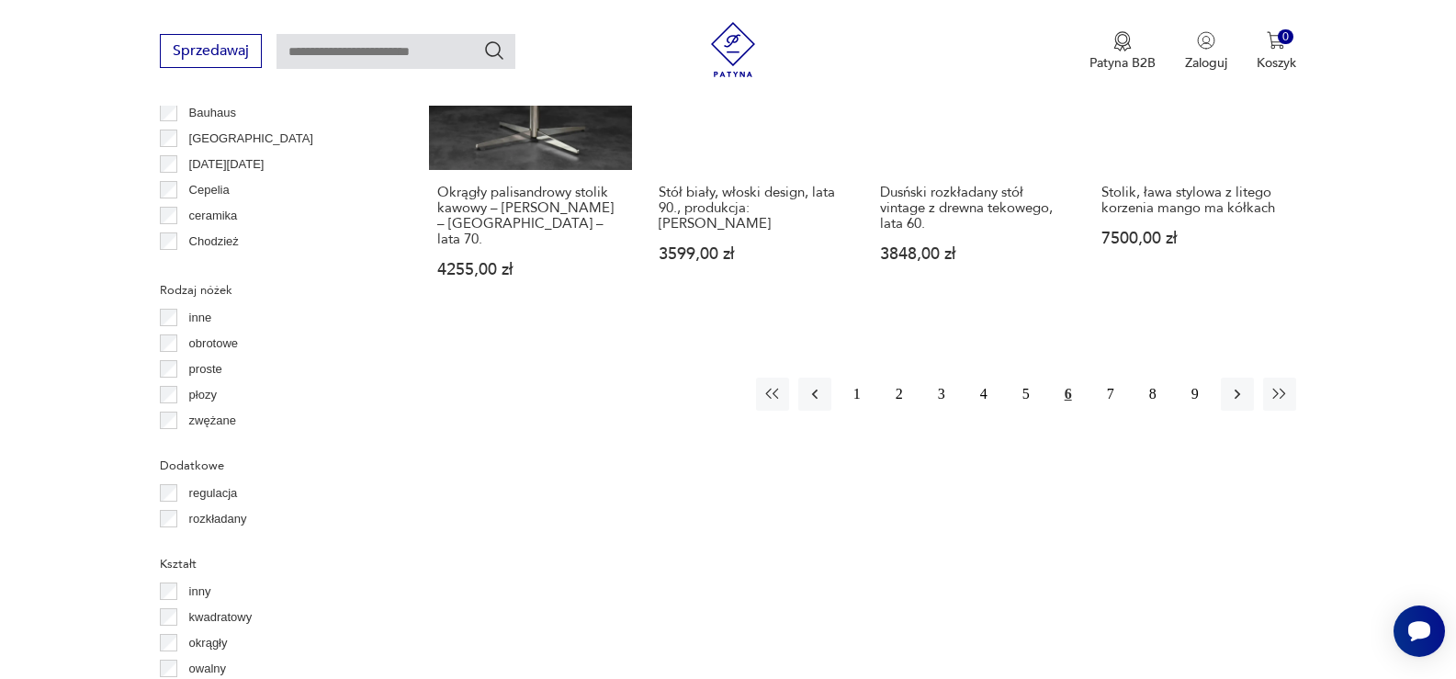
scroll to position [1957, 0]
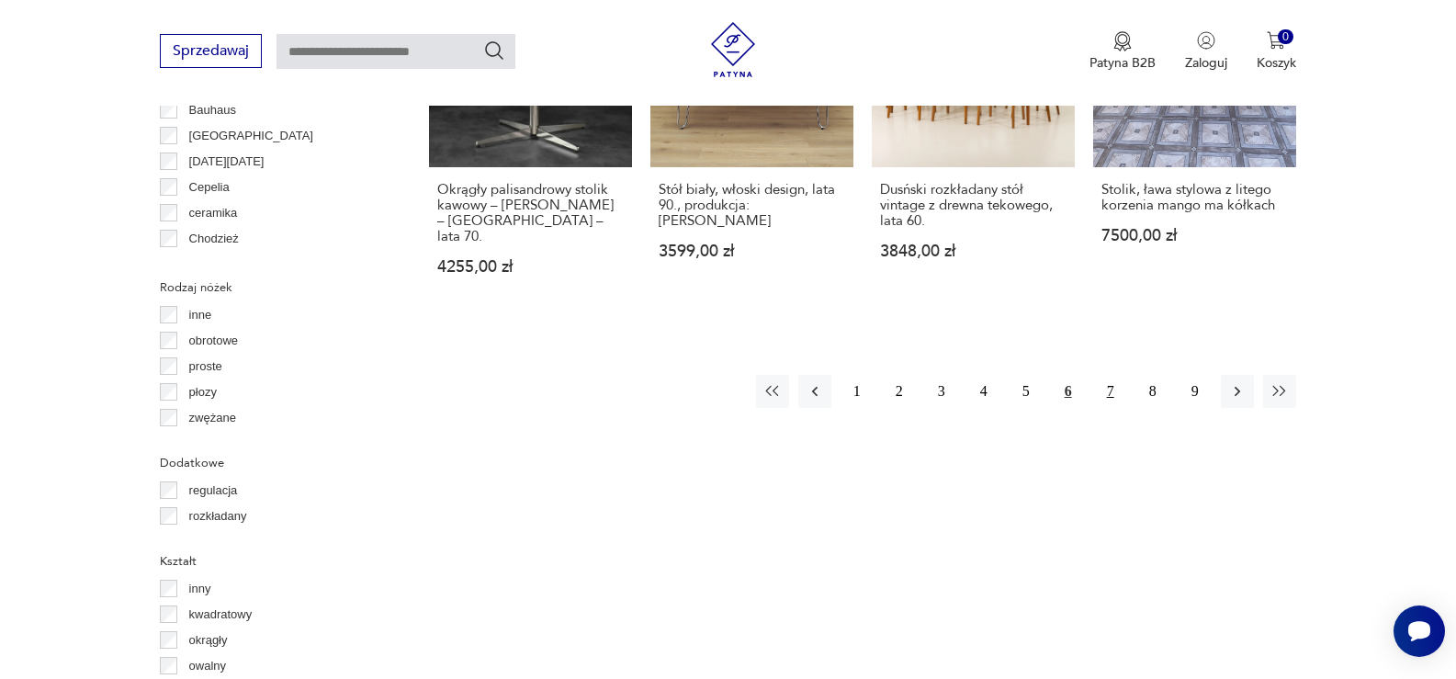
click at [1107, 375] on button "7" at bounding box center [1110, 391] width 33 height 33
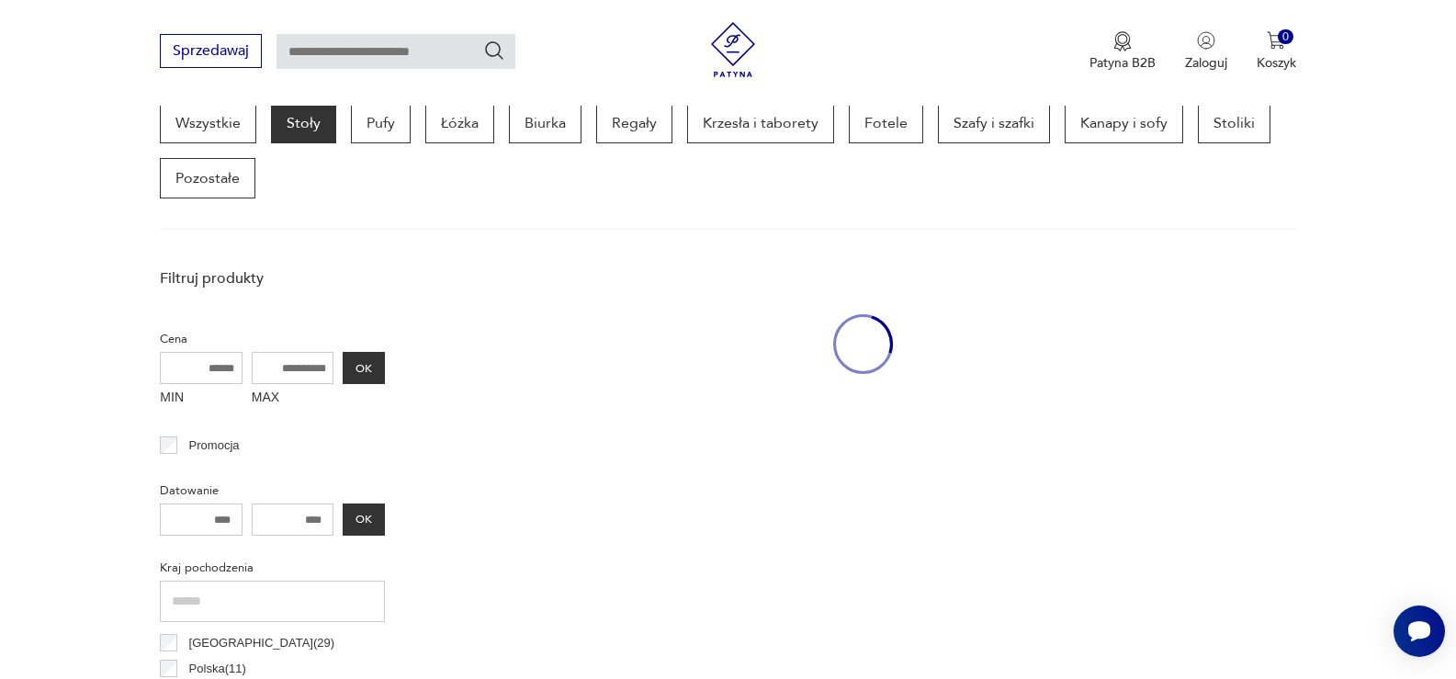
scroll to position [488, 0]
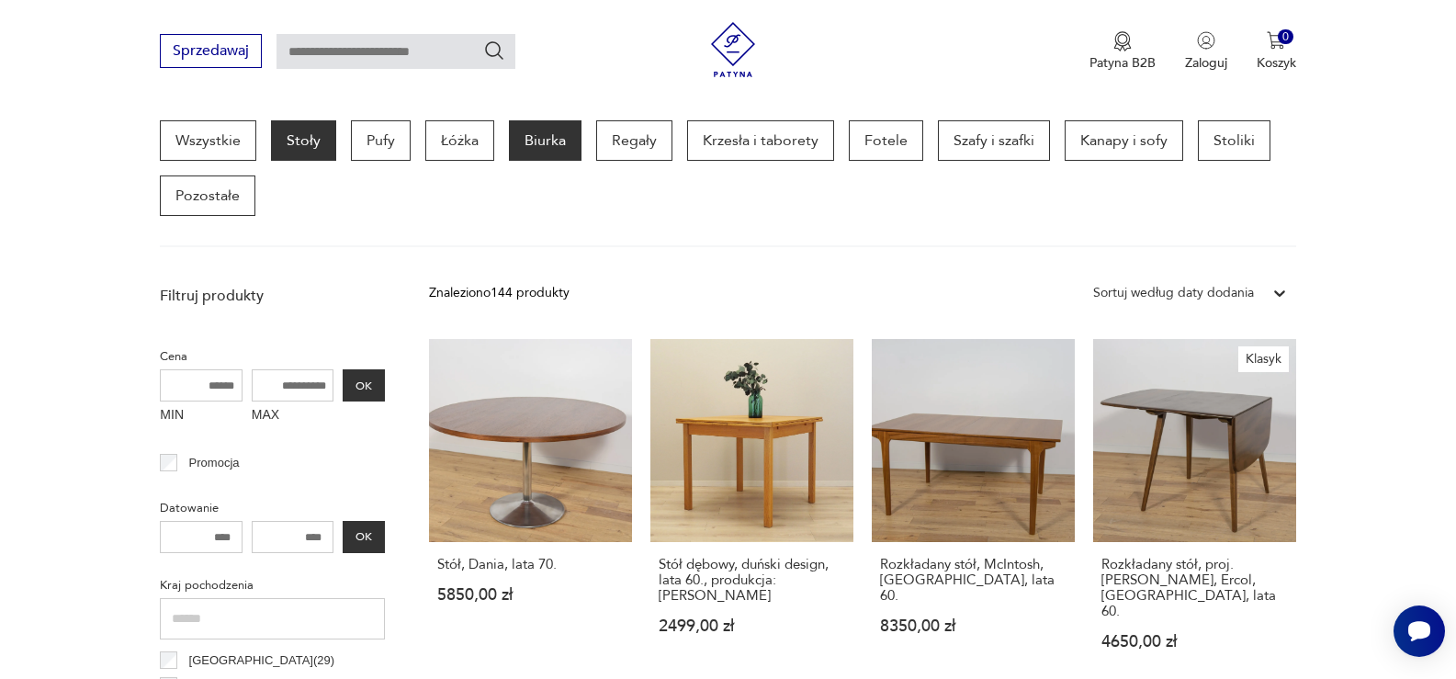
click at [537, 141] on p "Biurka" at bounding box center [545, 140] width 73 height 40
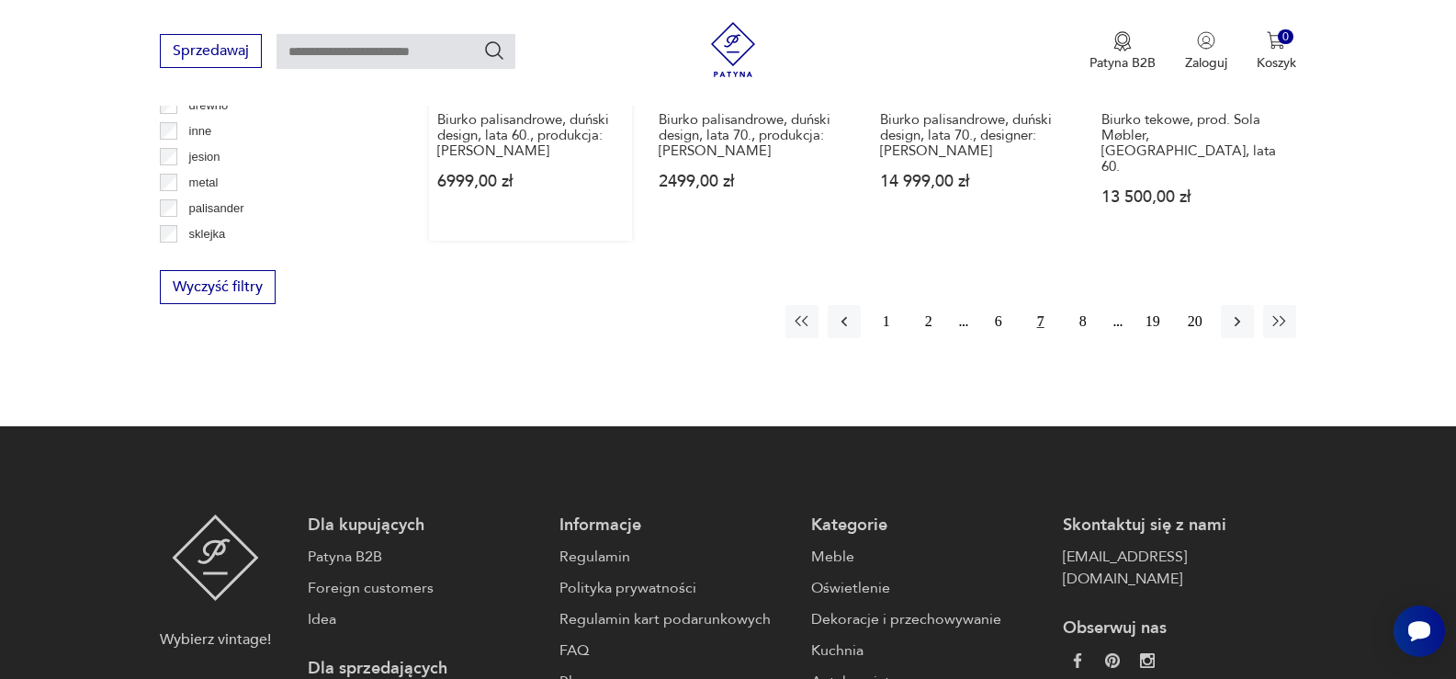
scroll to position [2049, 0]
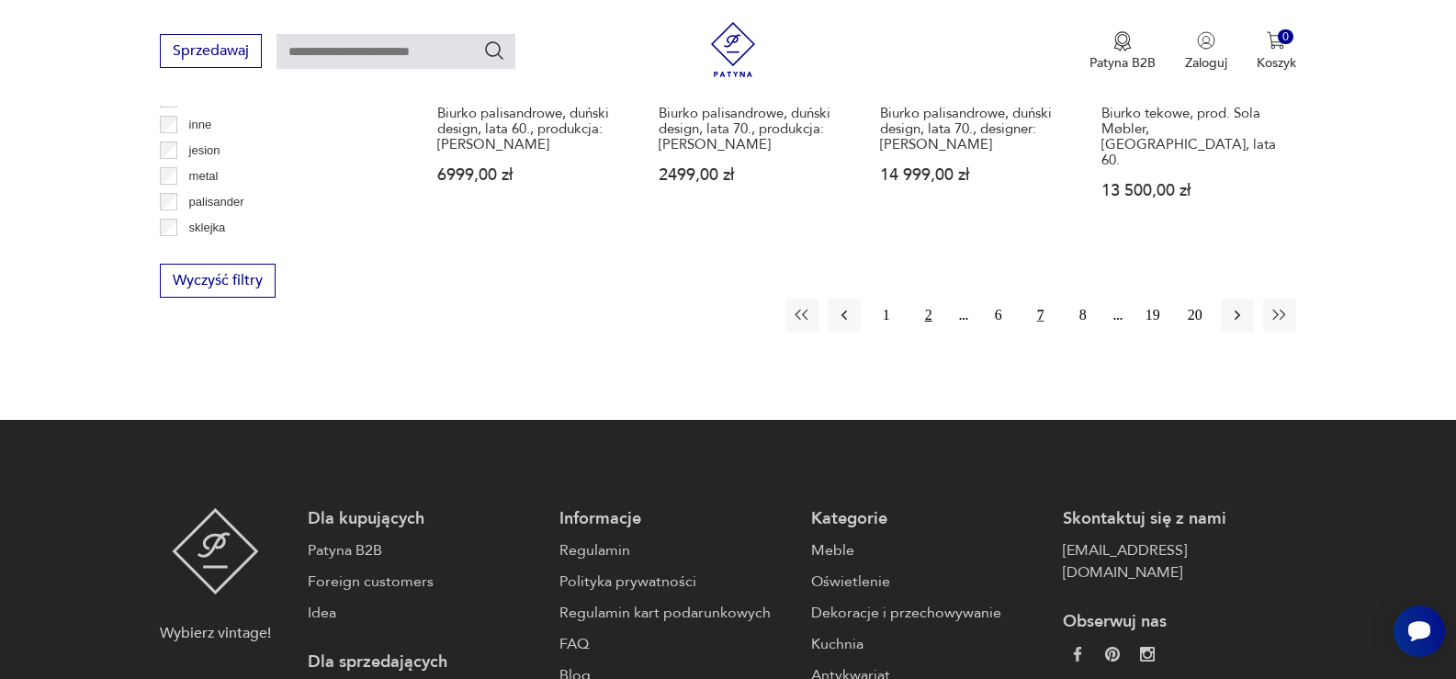
click at [937, 298] on button "2" at bounding box center [928, 314] width 33 height 33
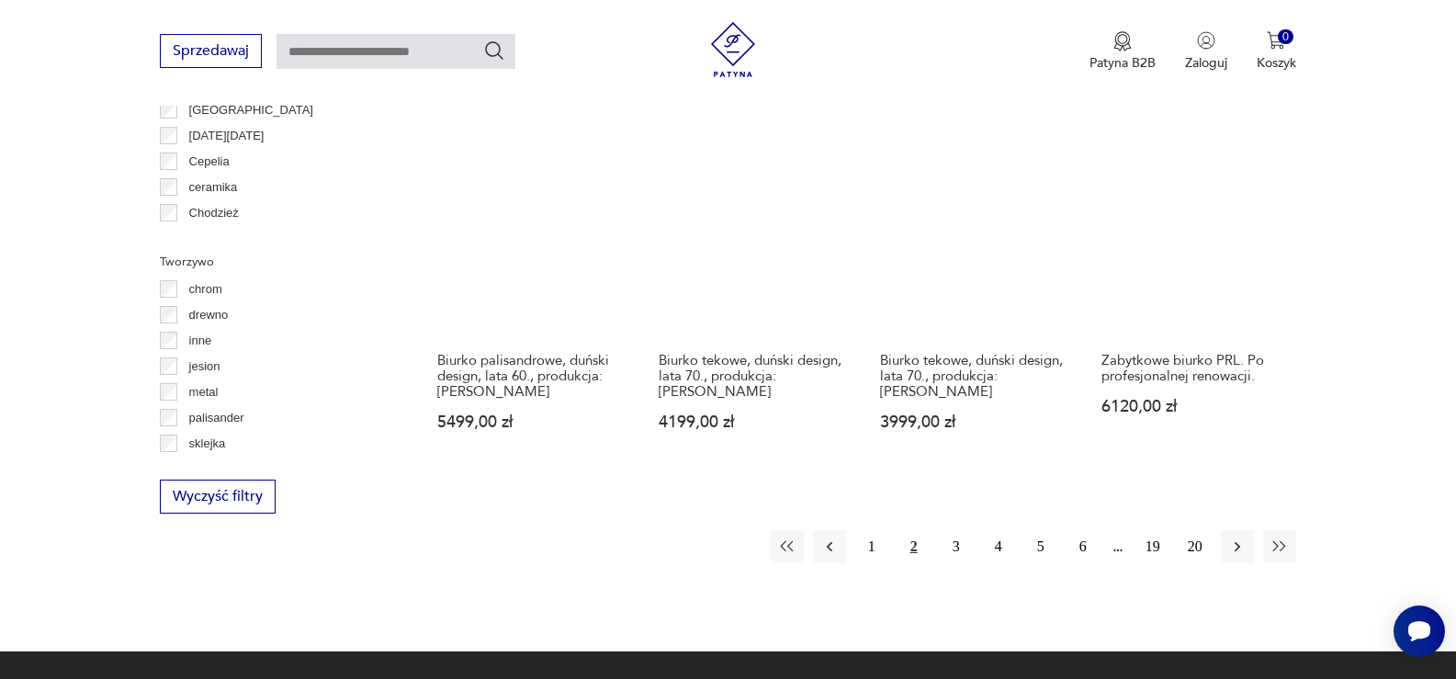
scroll to position [1957, 0]
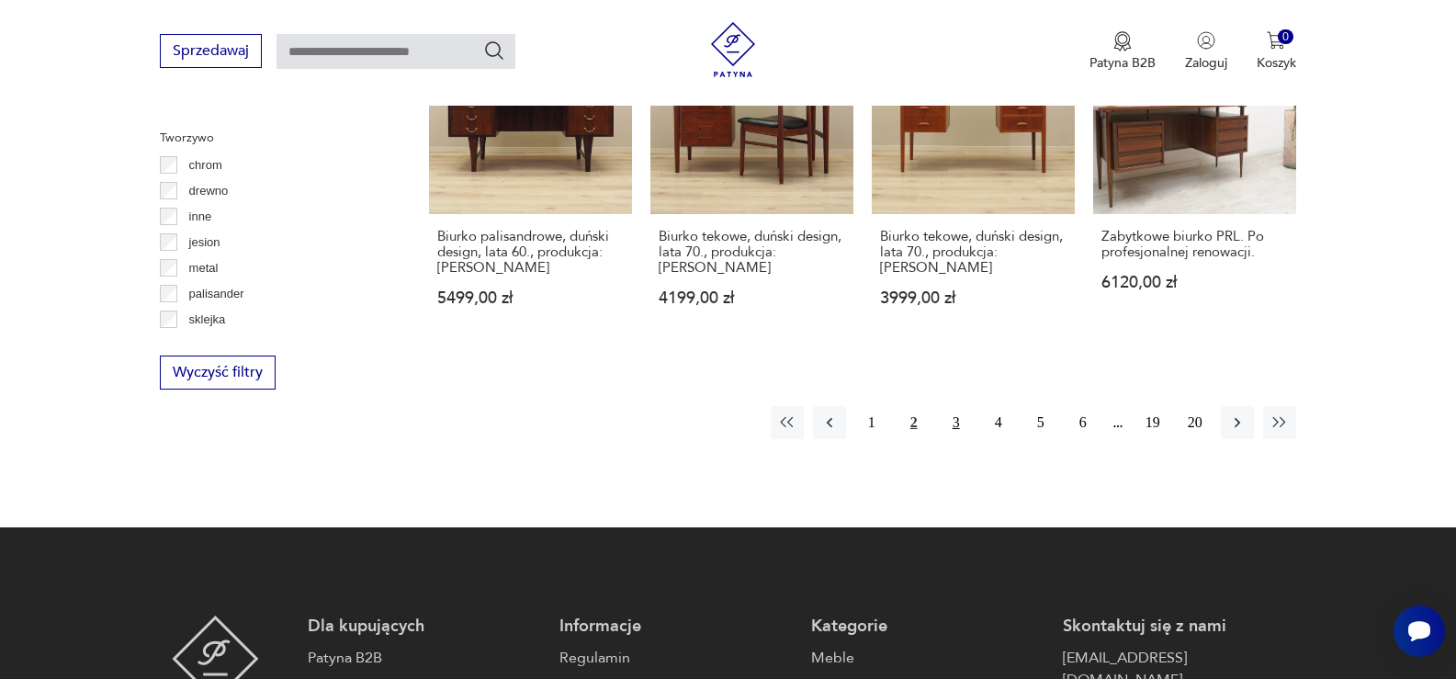
click at [954, 406] on button "3" at bounding box center [956, 422] width 33 height 33
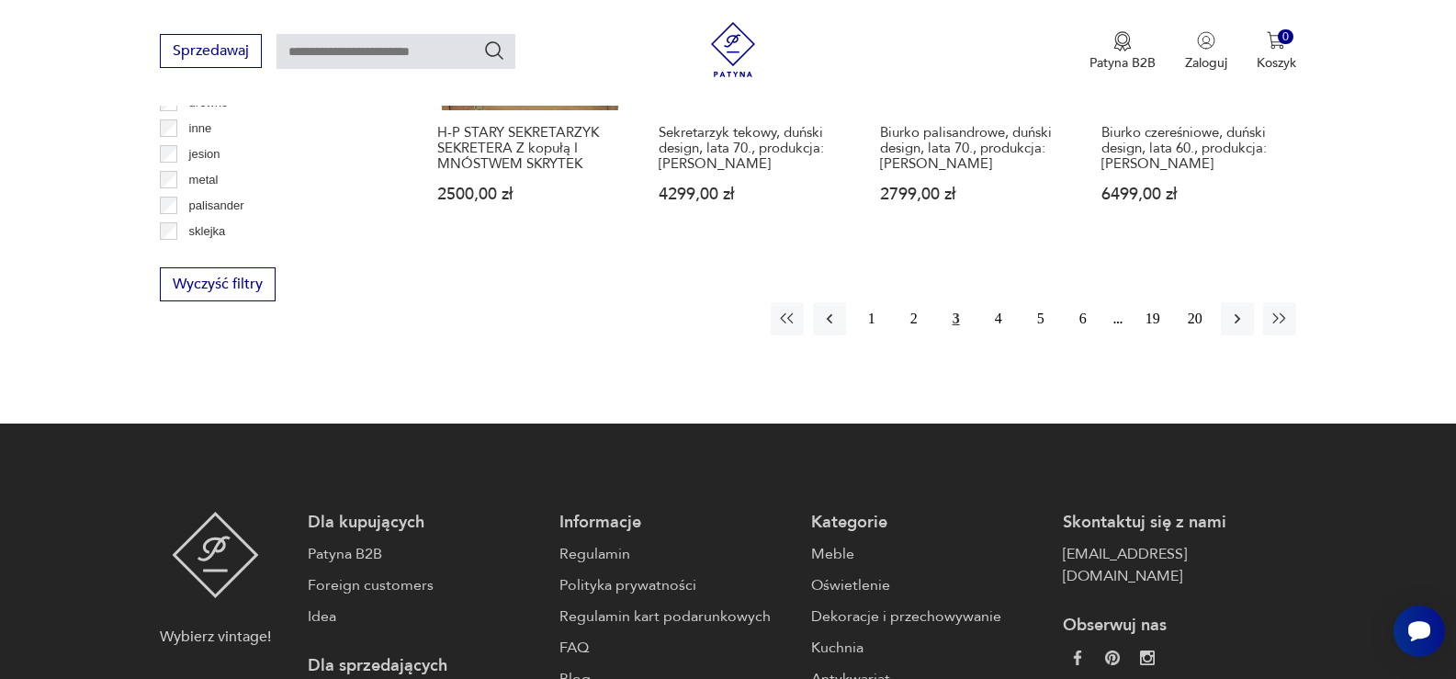
scroll to position [2049, 0]
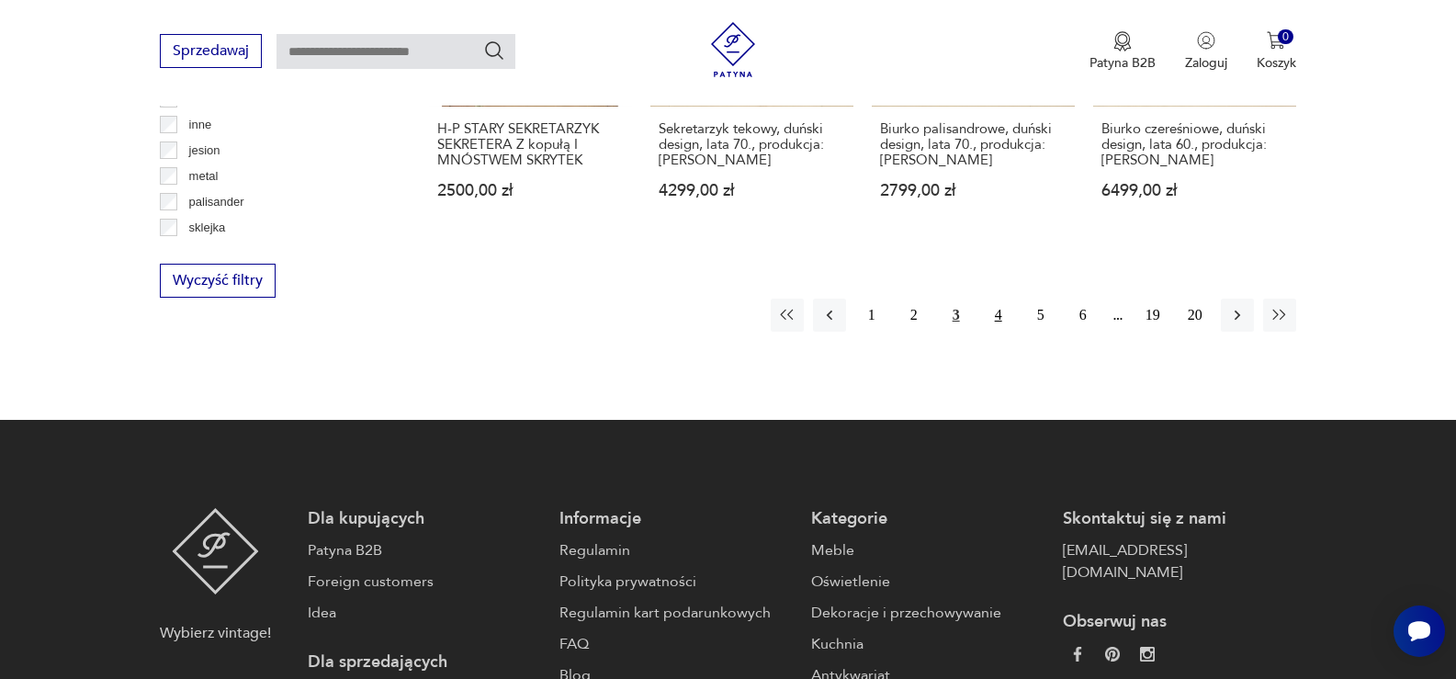
click at [998, 298] on button "4" at bounding box center [998, 314] width 33 height 33
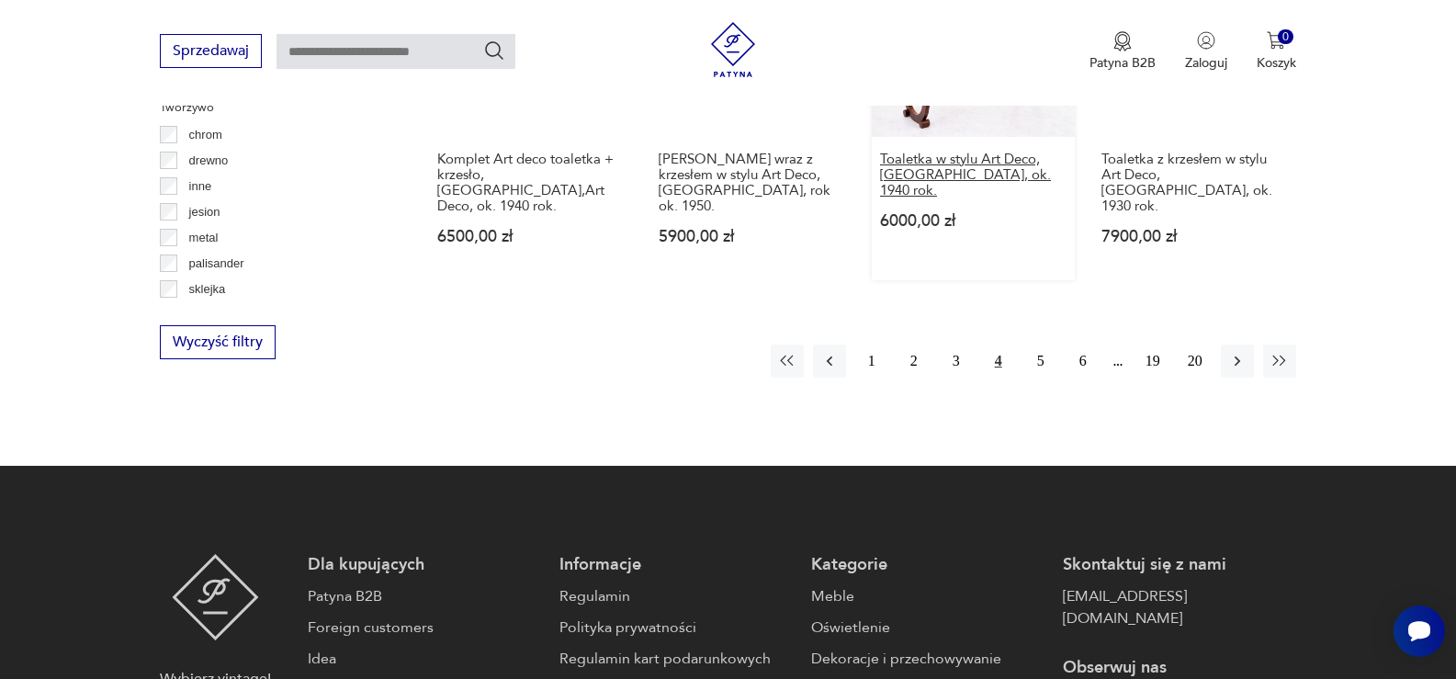
scroll to position [2049, 0]
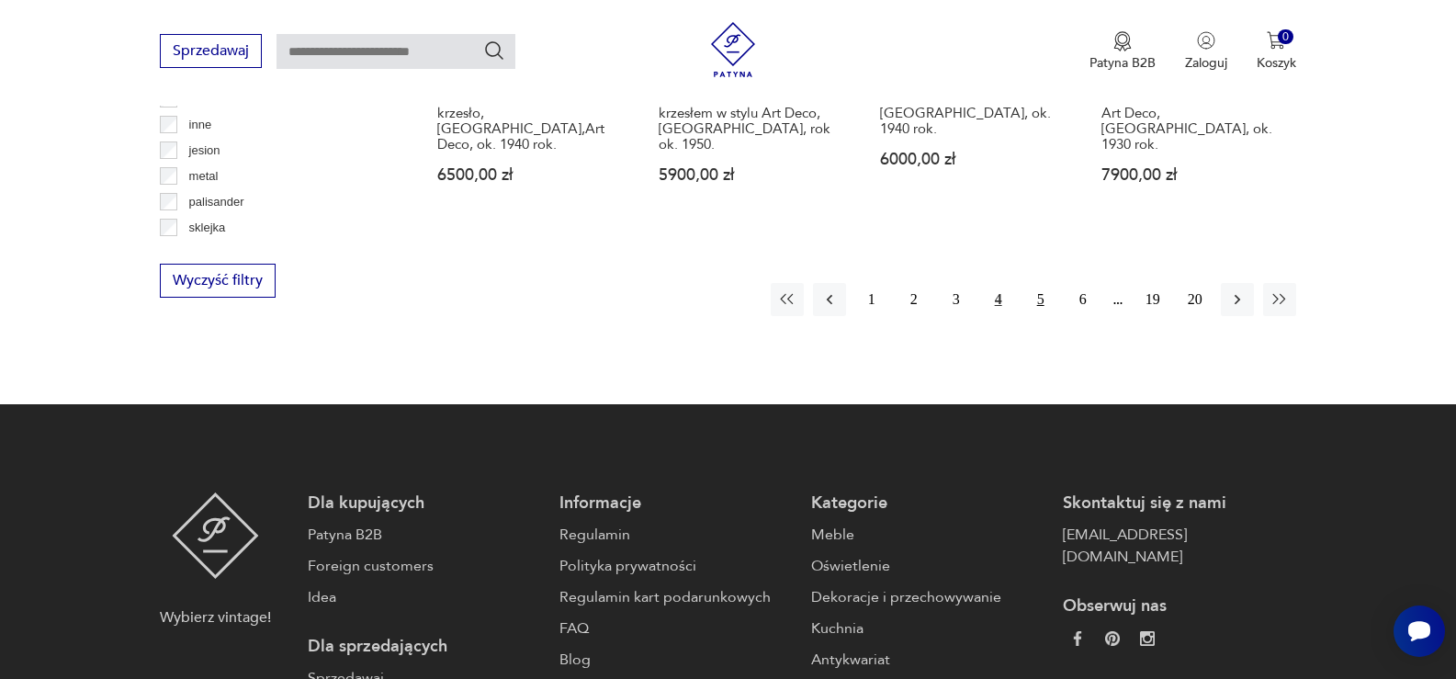
click at [1042, 283] on button "5" at bounding box center [1040, 299] width 33 height 33
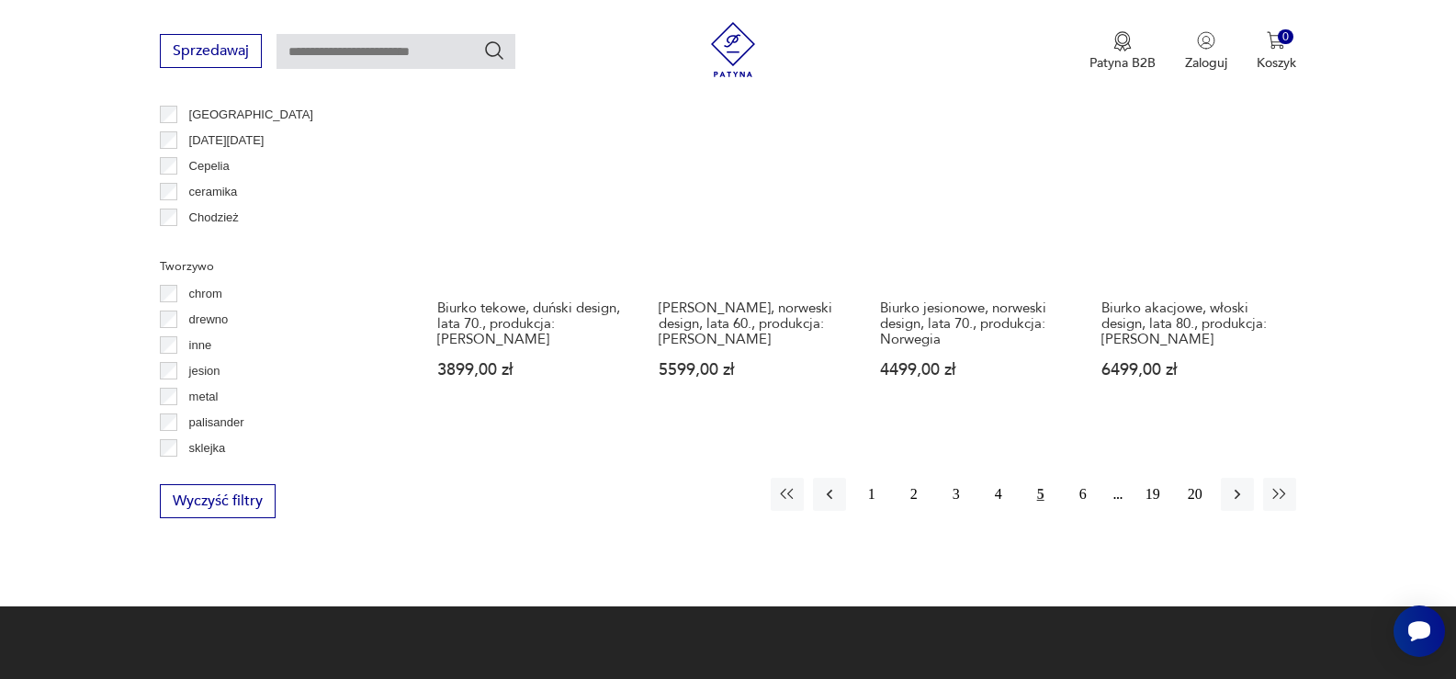
scroll to position [1957, 0]
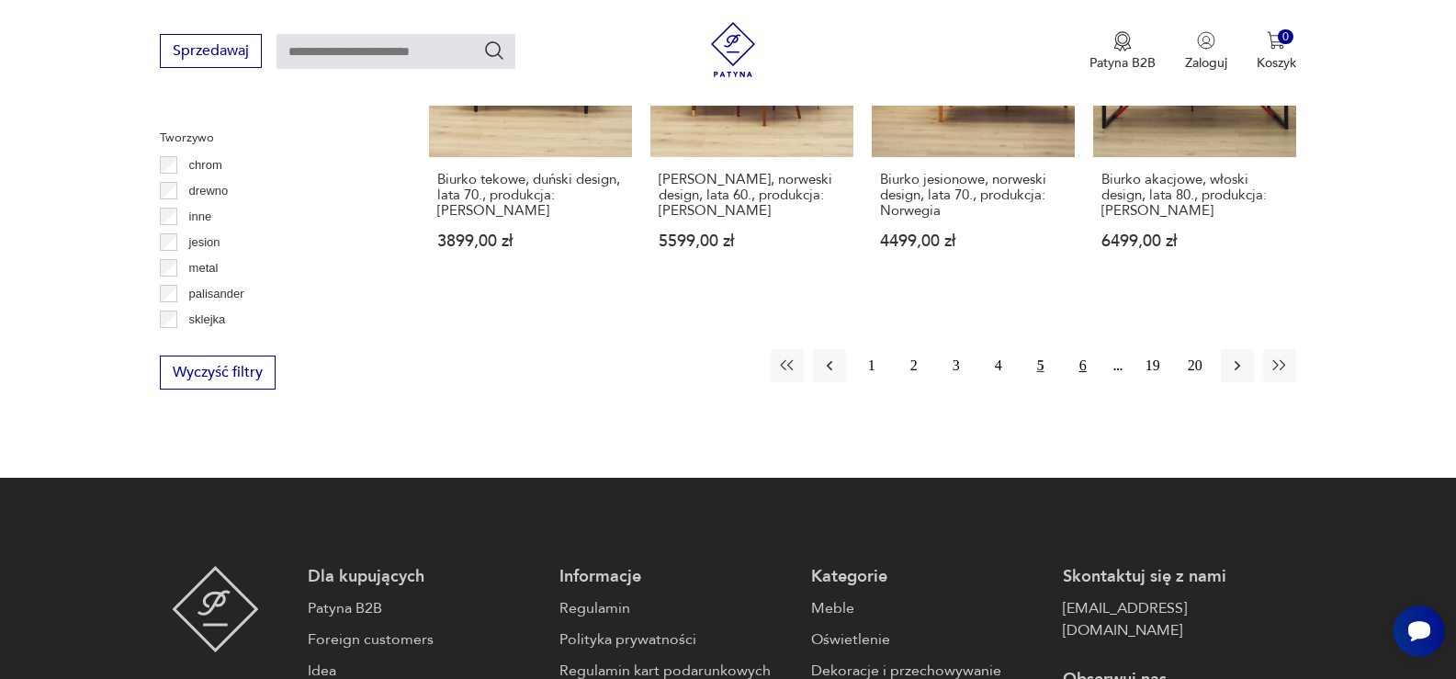
click at [1078, 349] on button "6" at bounding box center [1082, 365] width 33 height 33
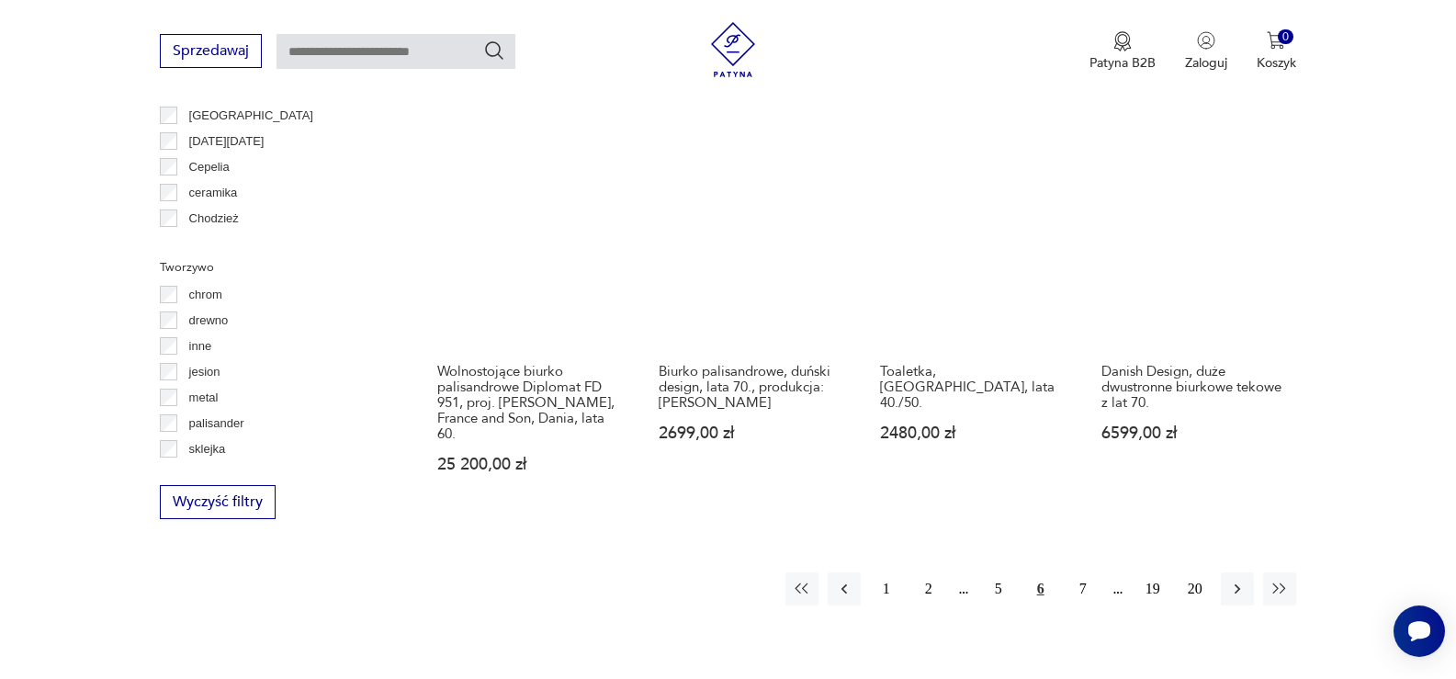
scroll to position [1865, 0]
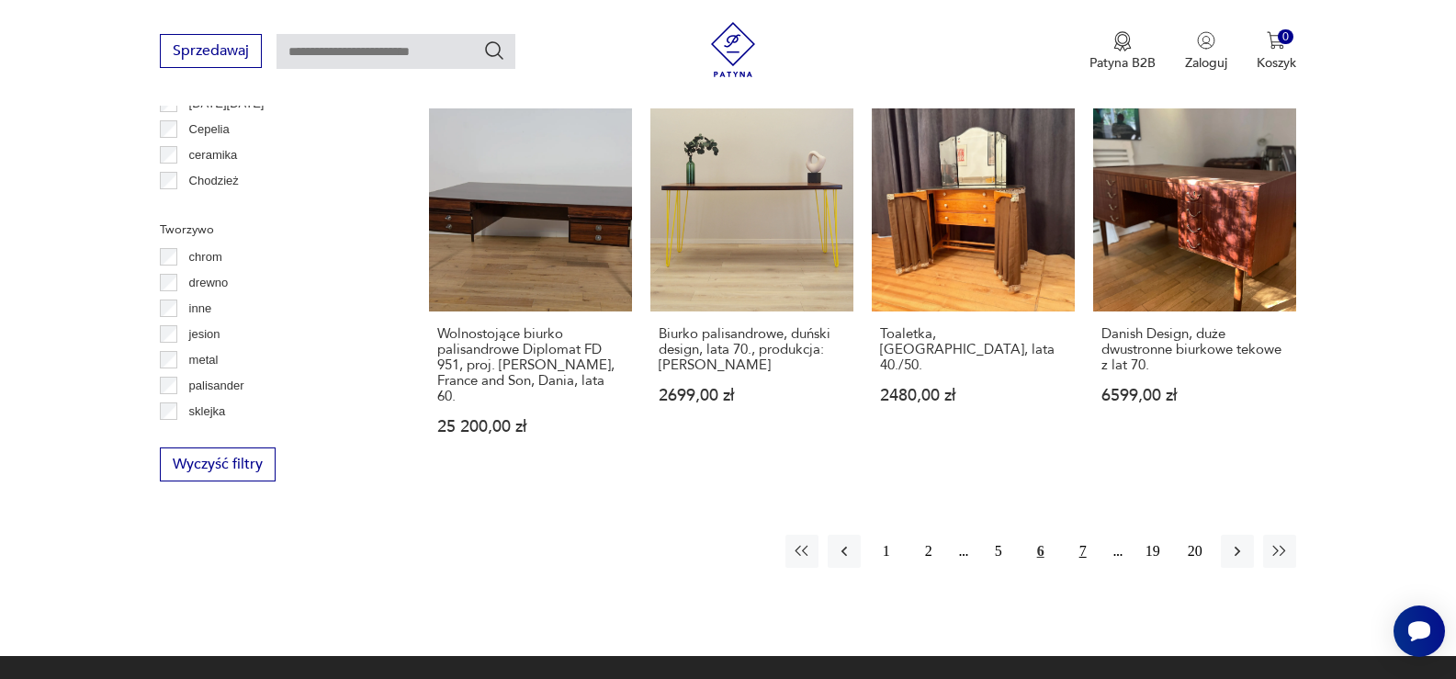
click at [1083, 535] on button "7" at bounding box center [1082, 551] width 33 height 33
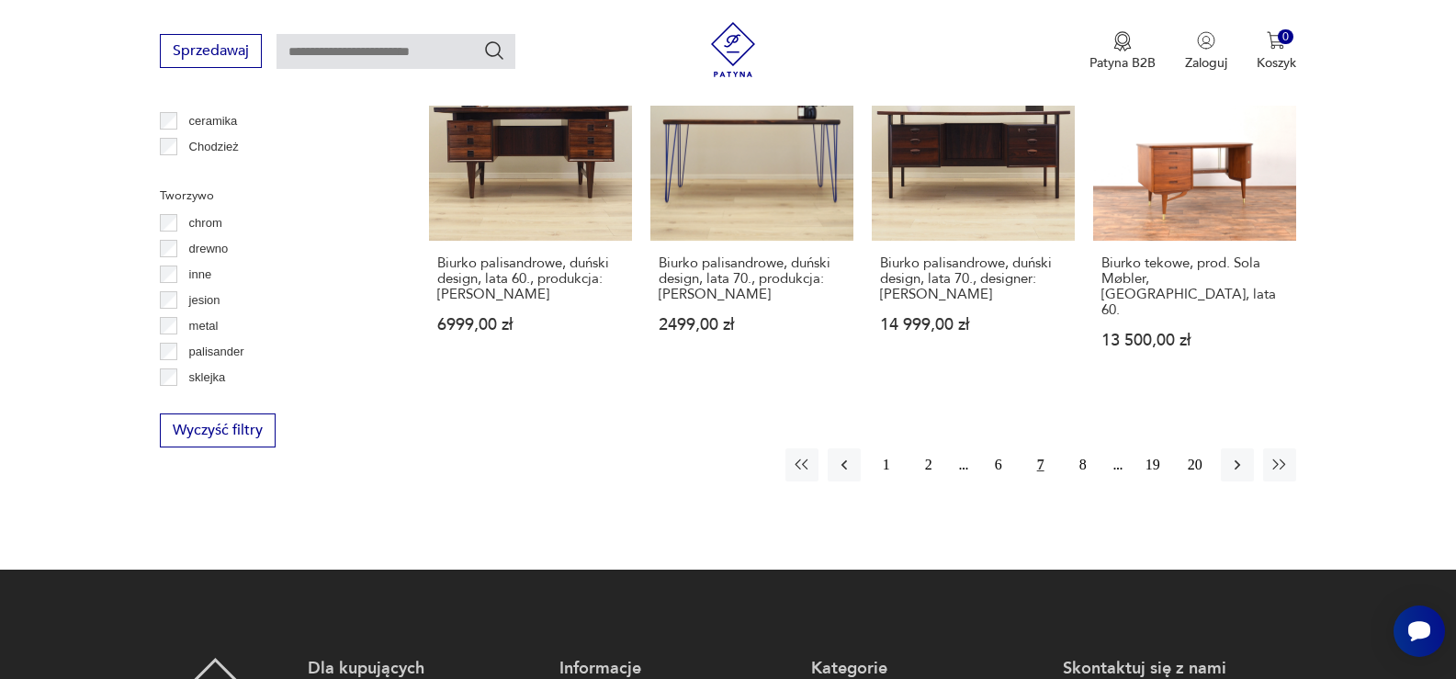
scroll to position [1957, 0]
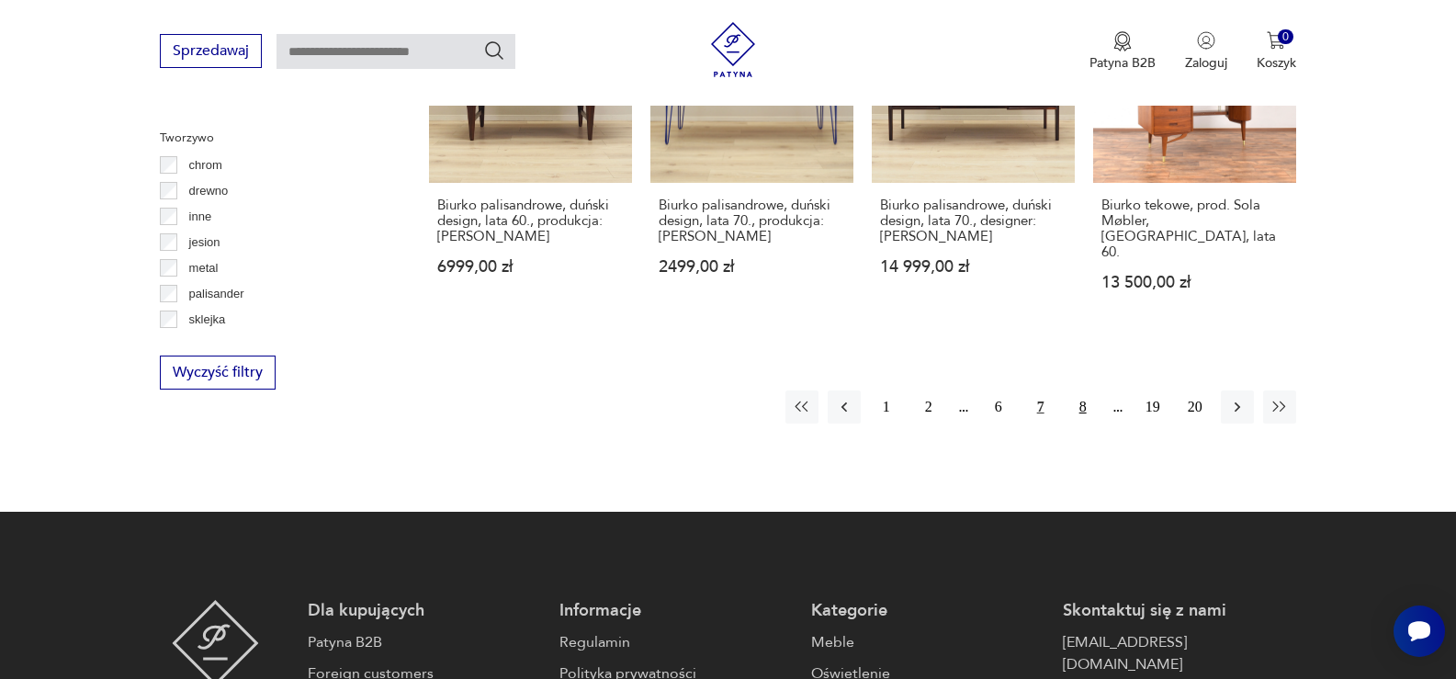
click at [1080, 390] on button "8" at bounding box center [1082, 406] width 33 height 33
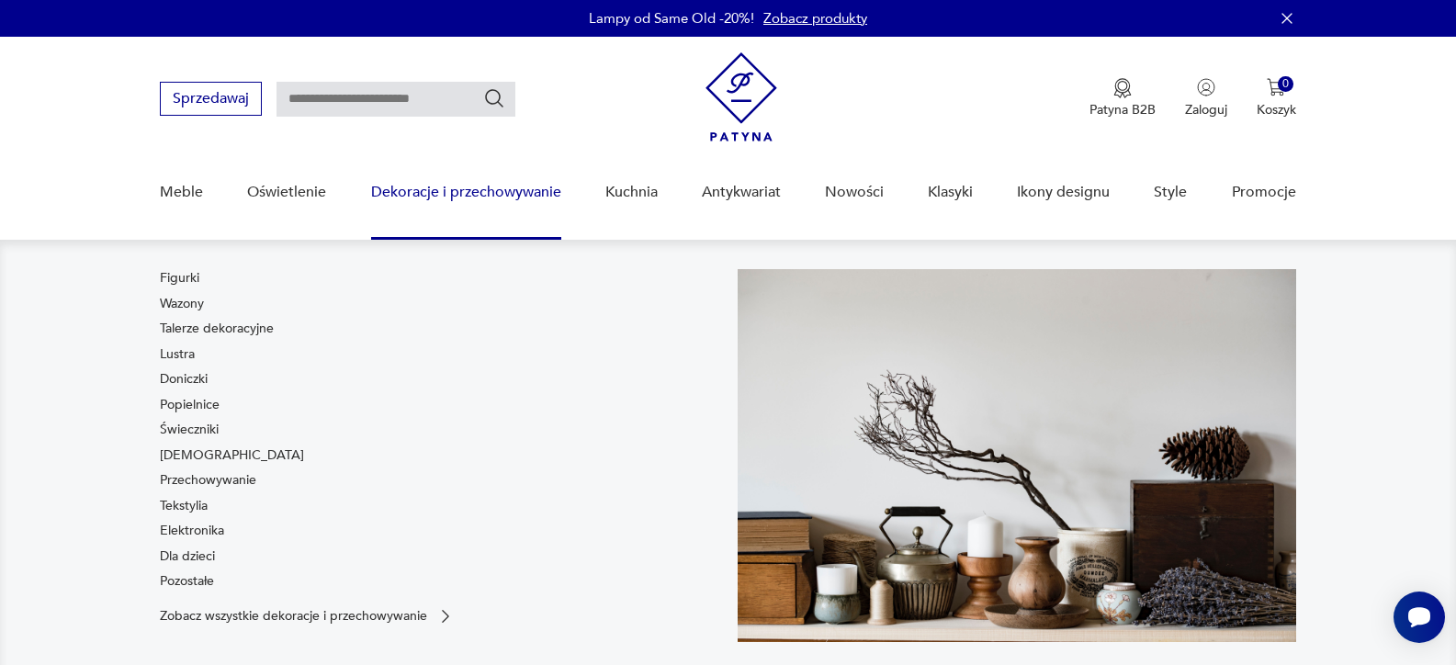
click at [505, 190] on link "Dekoracje i przechowywanie" at bounding box center [466, 192] width 190 height 71
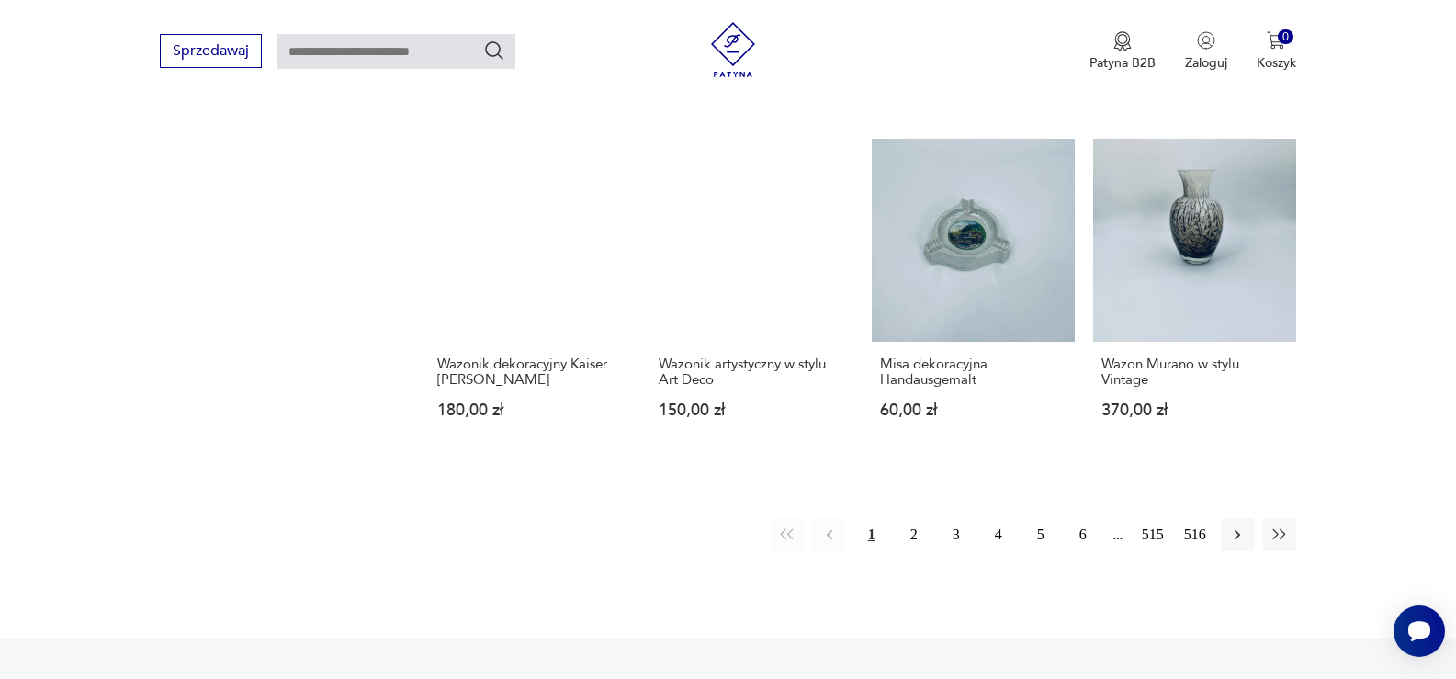
scroll to position [1836, 0]
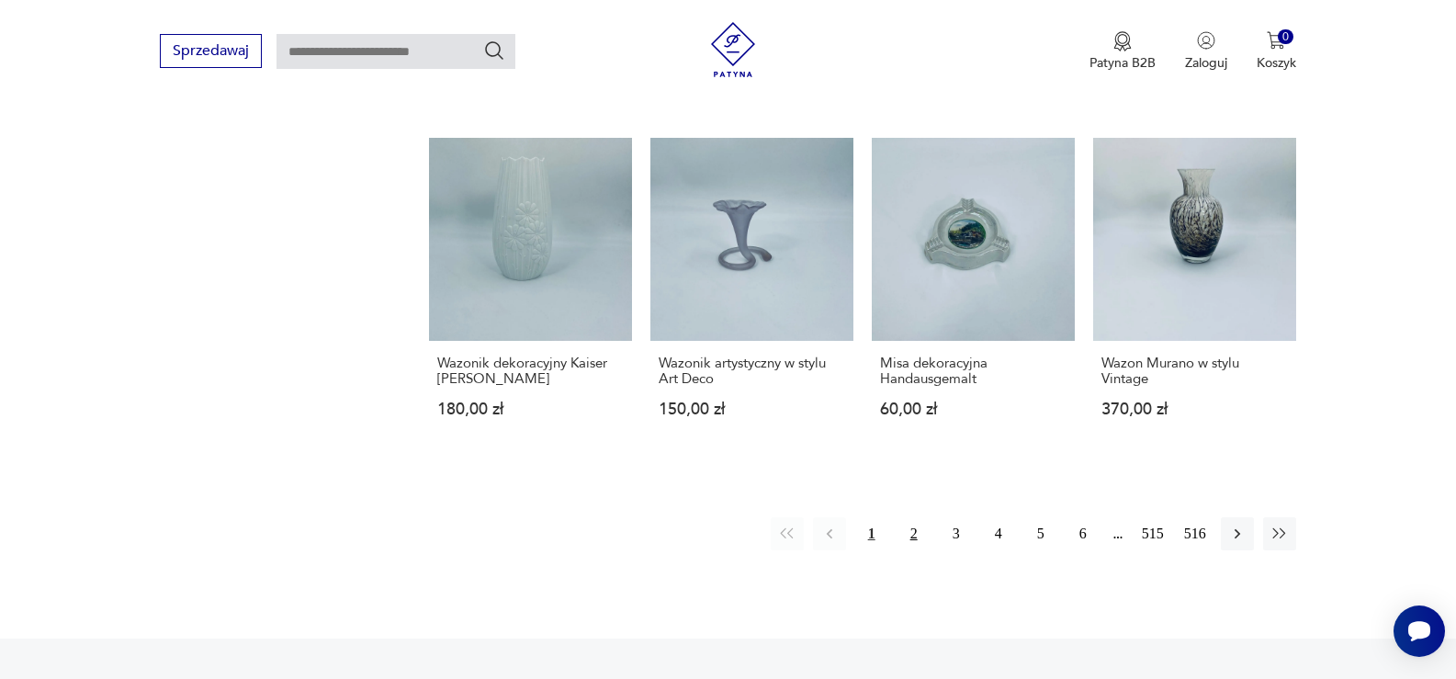
click at [914, 517] on button "2" at bounding box center [913, 533] width 33 height 33
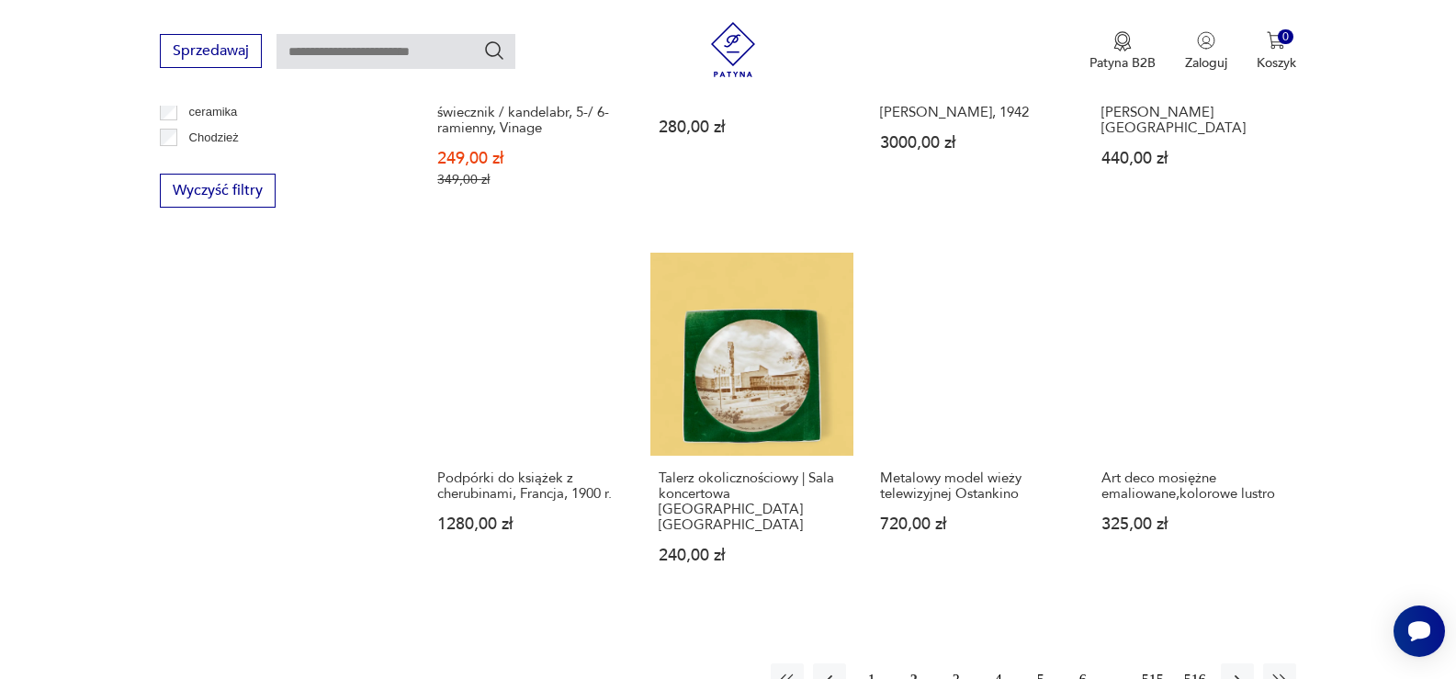
scroll to position [1774, 0]
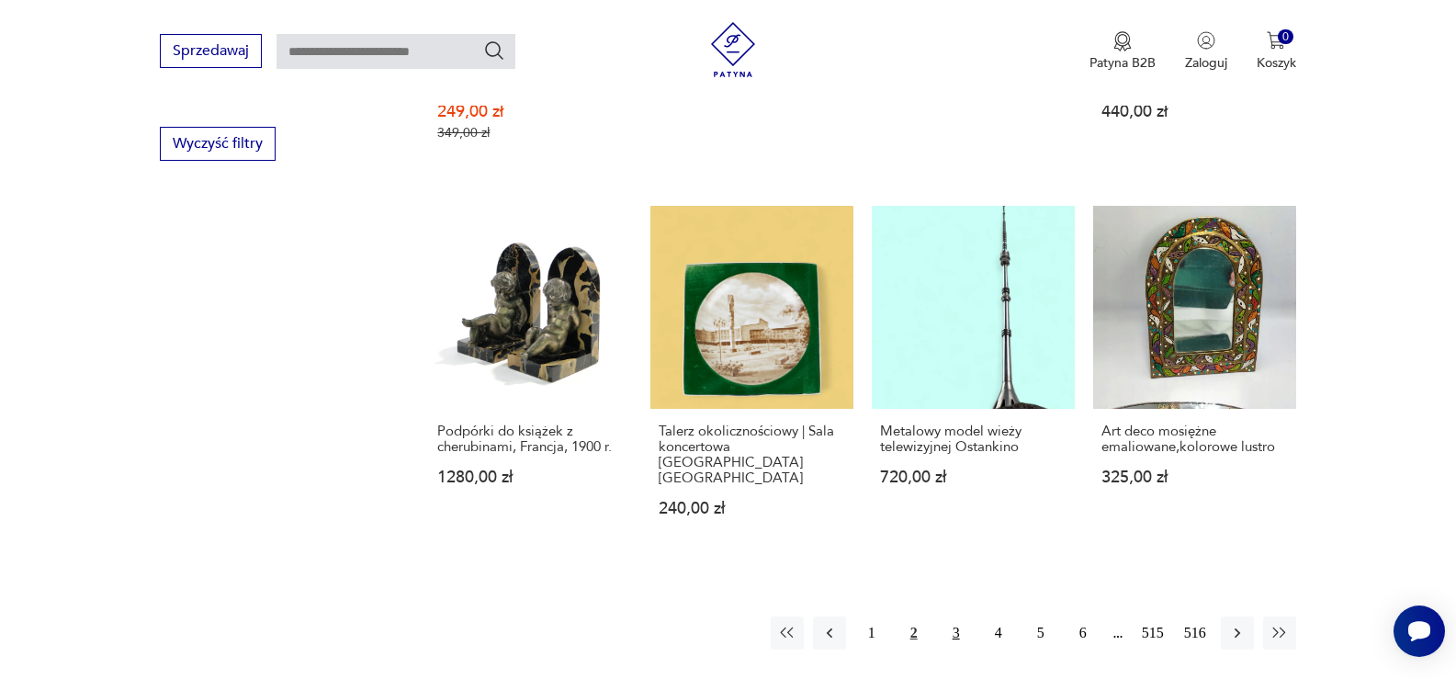
click at [956, 616] on button "3" at bounding box center [956, 632] width 33 height 33
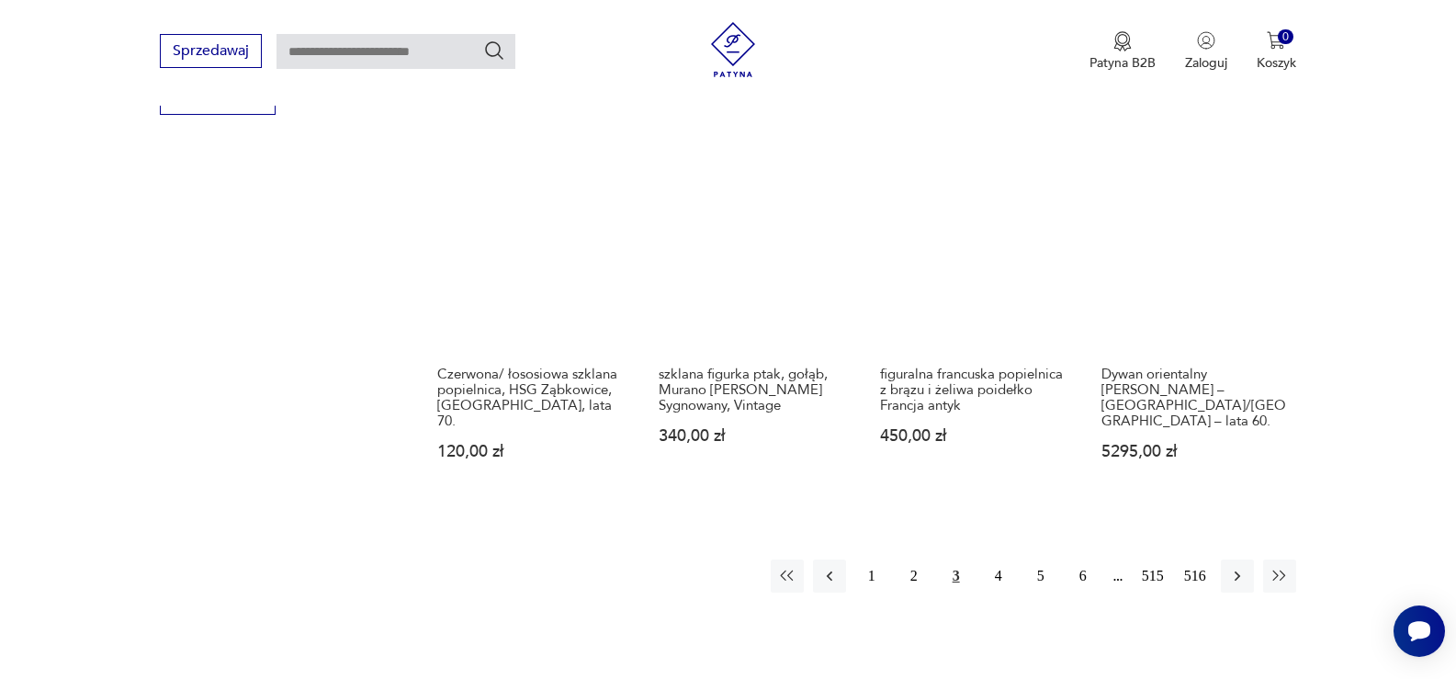
scroll to position [1865, 0]
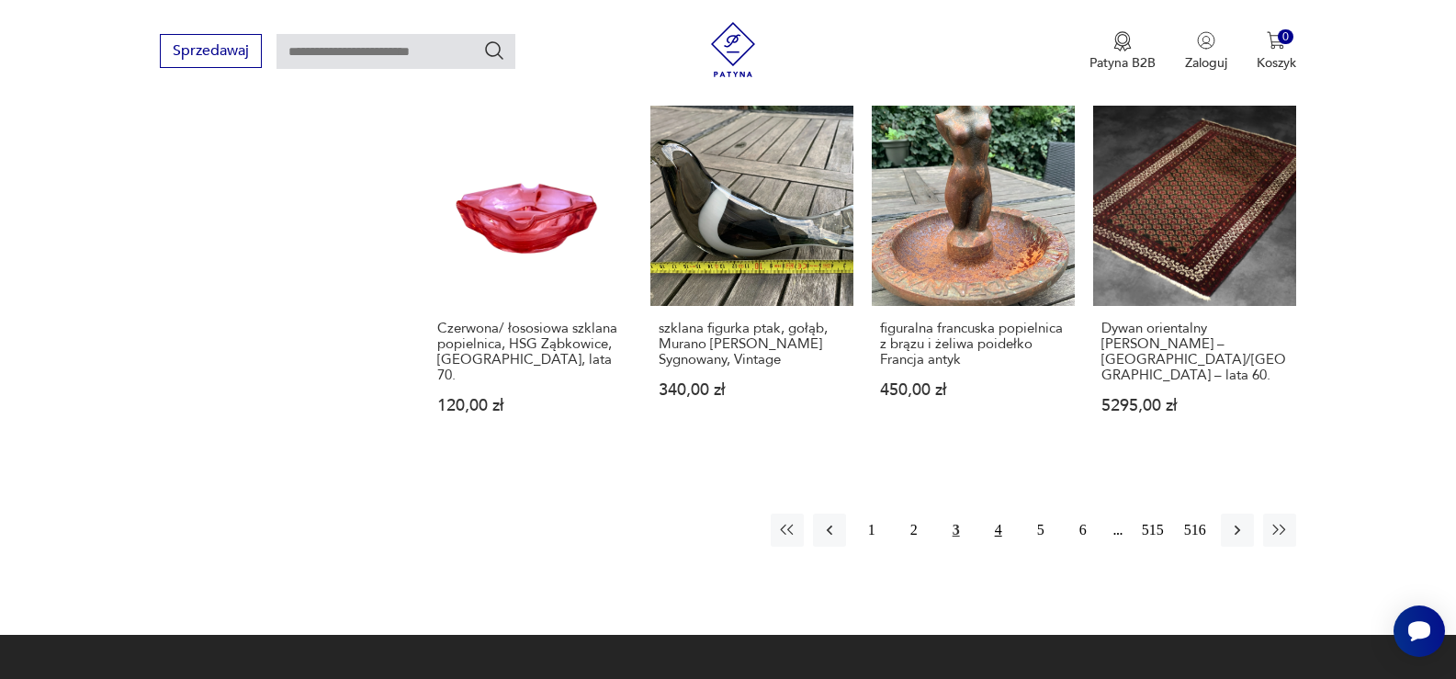
click at [999, 513] on button "4" at bounding box center [998, 529] width 33 height 33
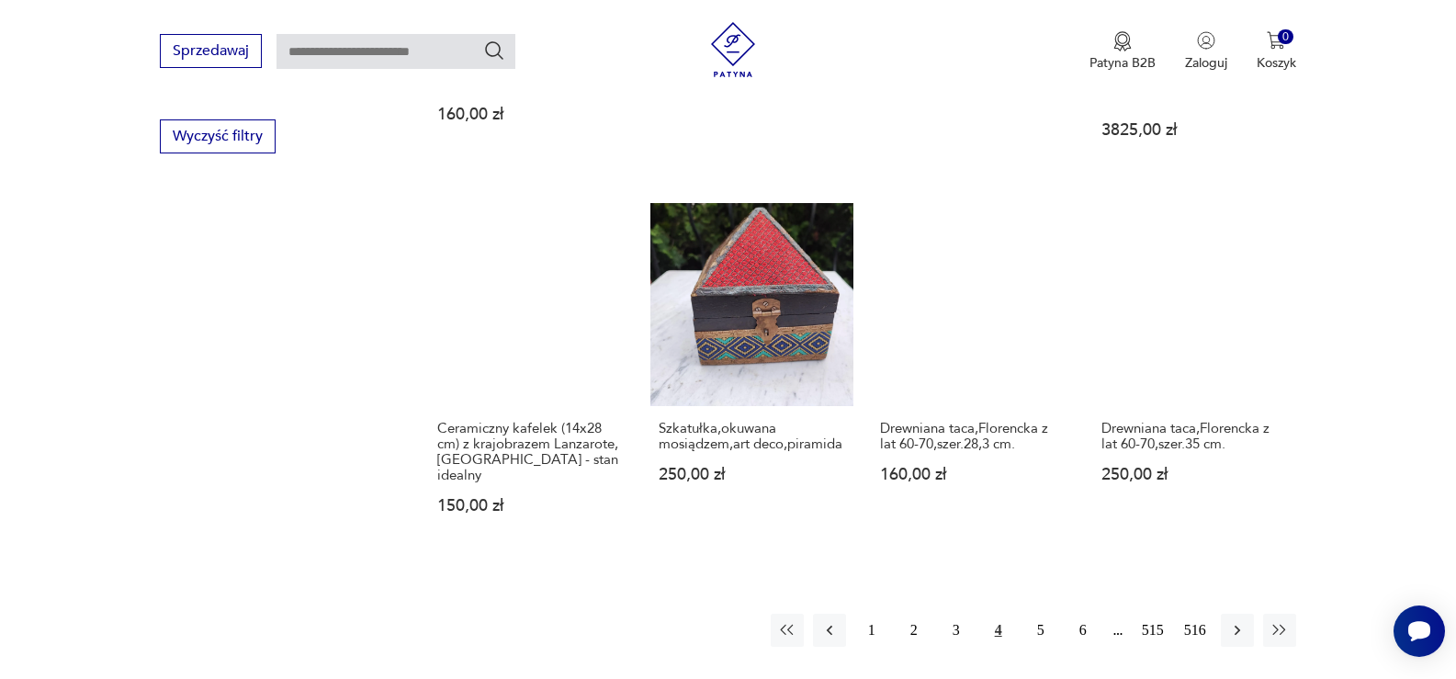
scroll to position [1774, 0]
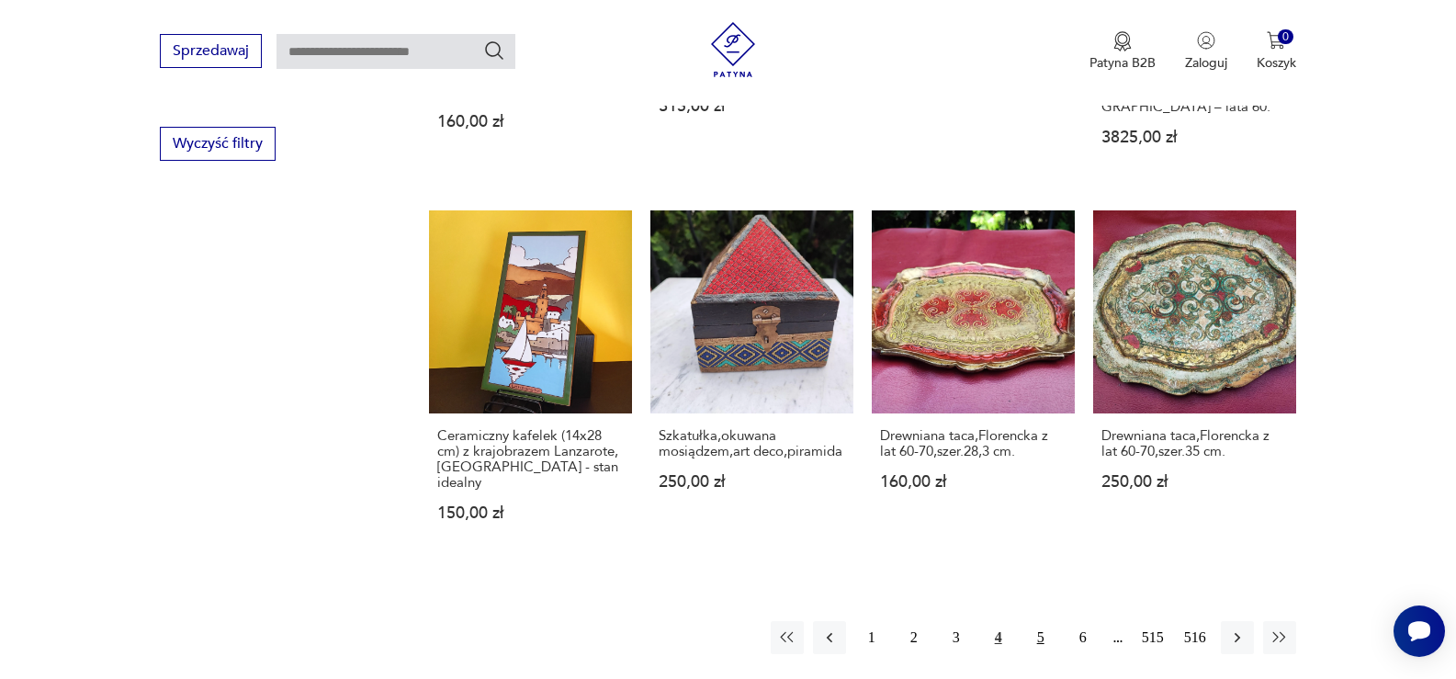
click at [1042, 621] on button "5" at bounding box center [1040, 637] width 33 height 33
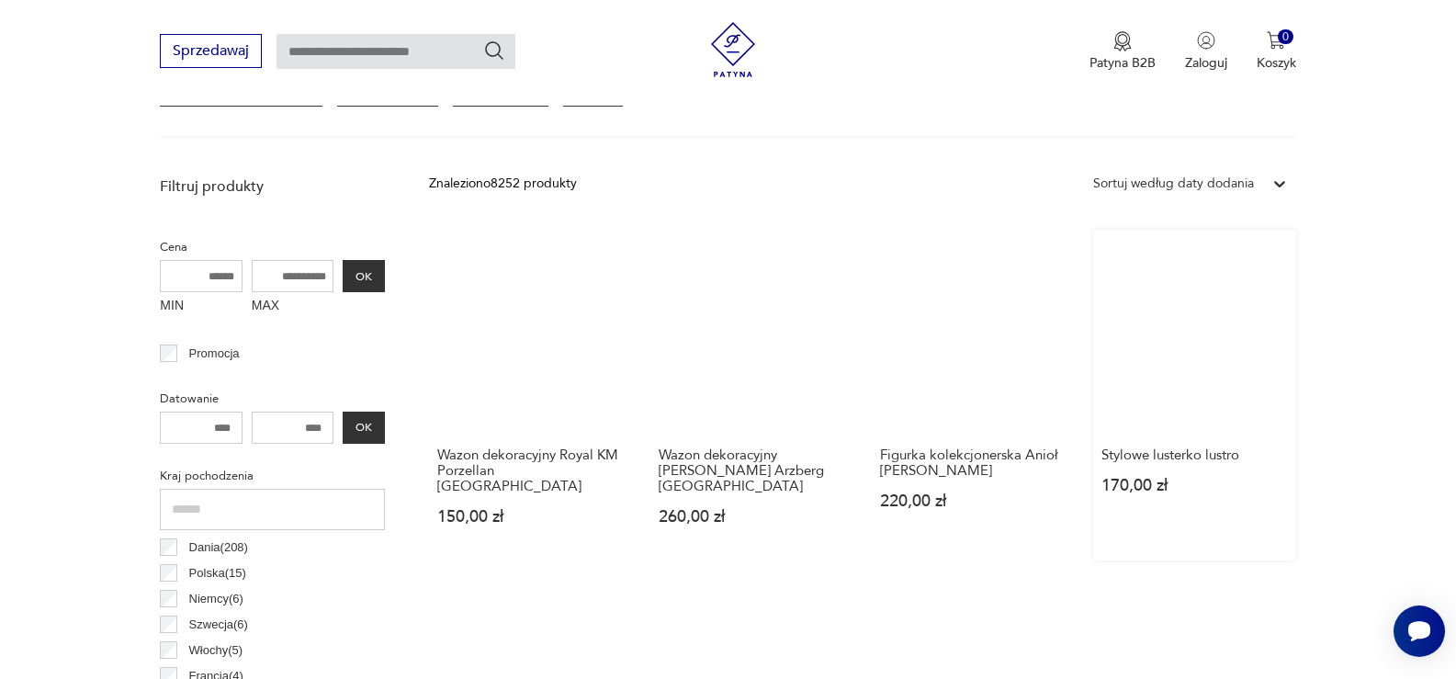
scroll to position [580, 0]
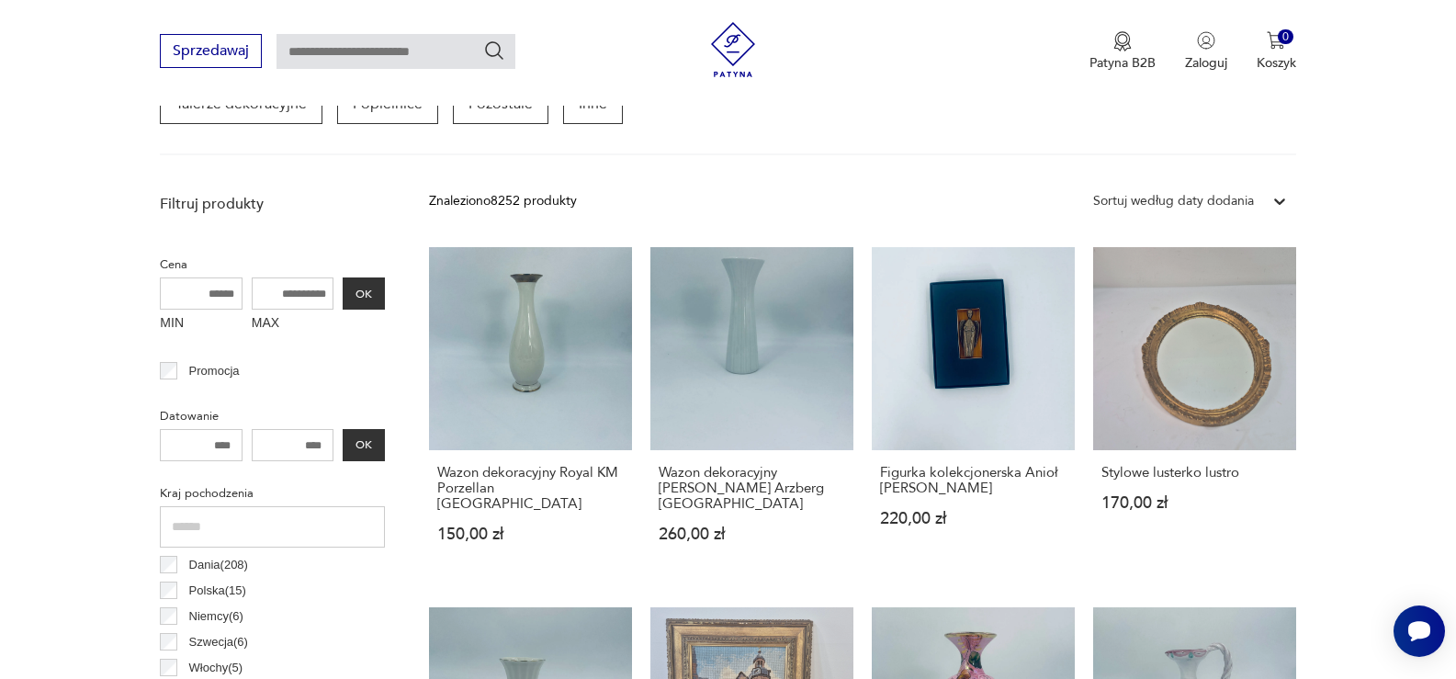
click at [412, 58] on input "text" at bounding box center [395, 51] width 239 height 35
drag, startPoint x: 412, startPoint y: 58, endPoint x: 413, endPoint y: 47, distance: 11.1
click at [413, 56] on input "text" at bounding box center [395, 51] width 239 height 35
click at [414, 45] on input "text" at bounding box center [395, 51] width 239 height 35
type input "**********"
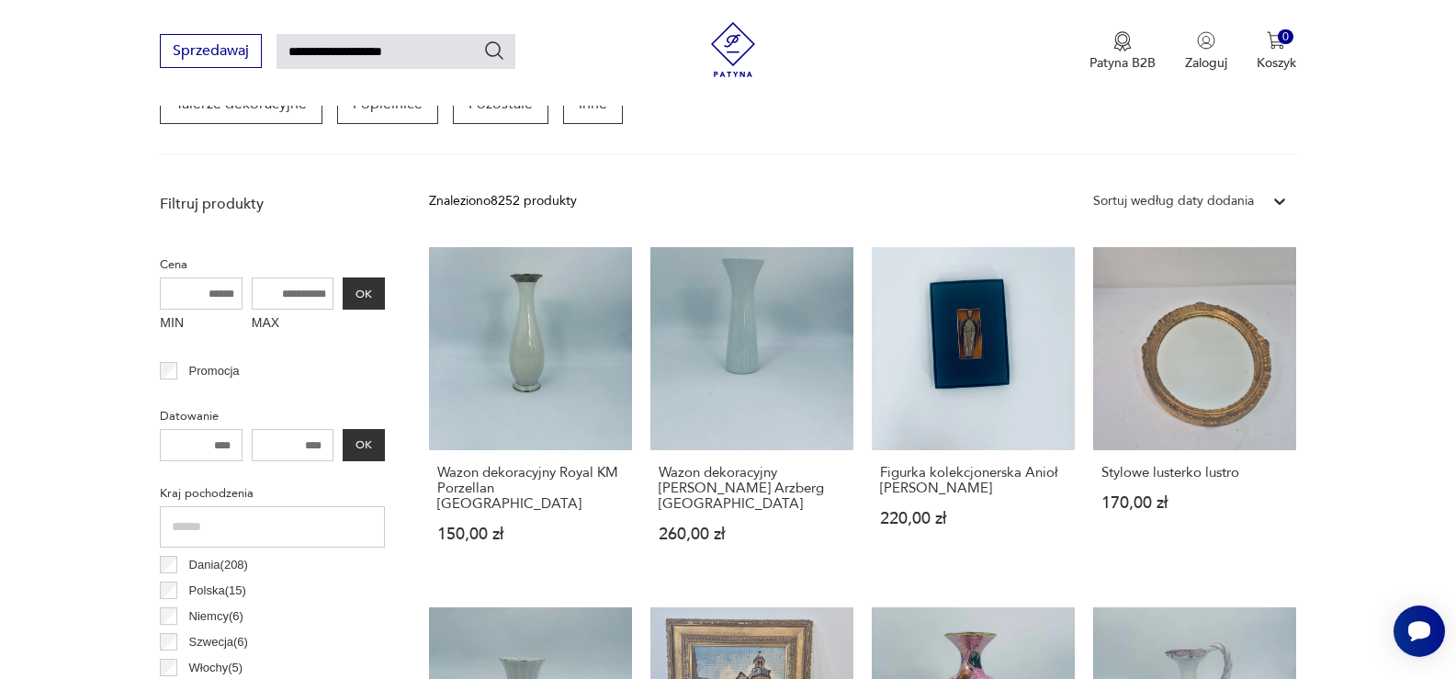
type input "**********"
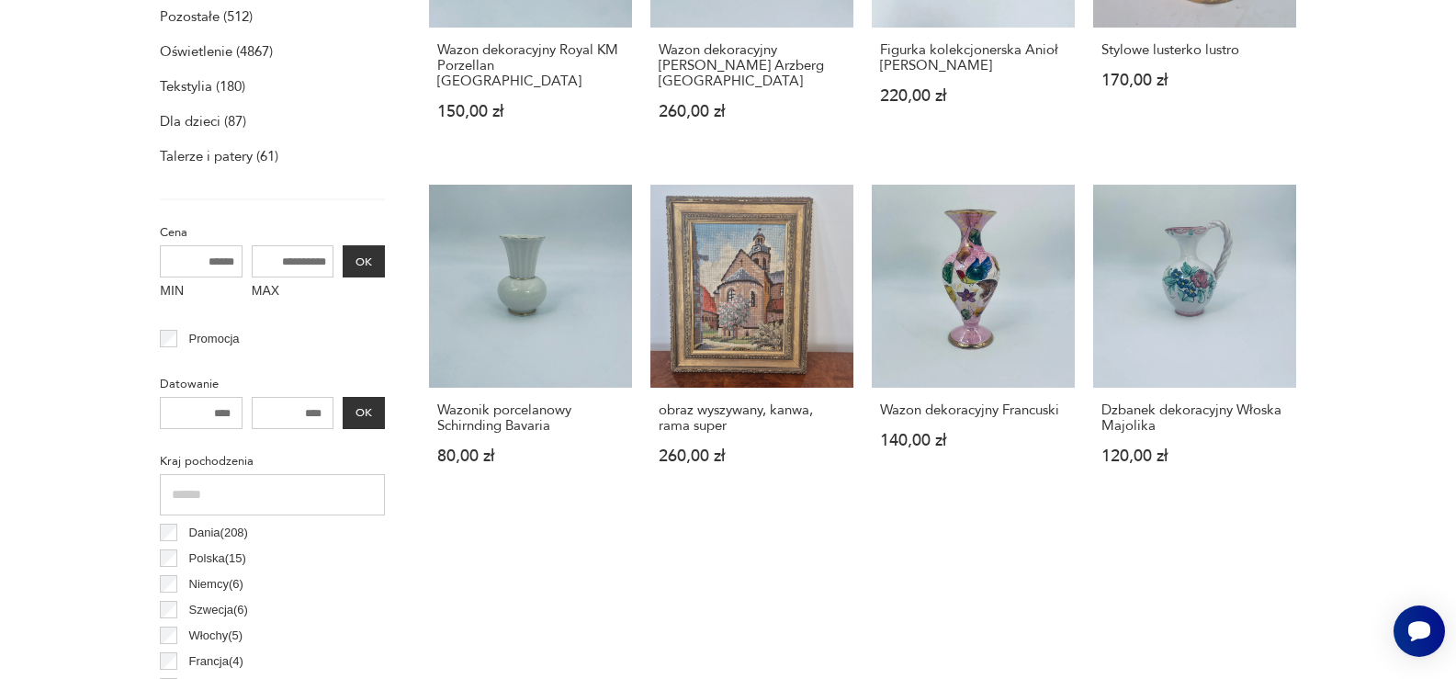
scroll to position [157, 0]
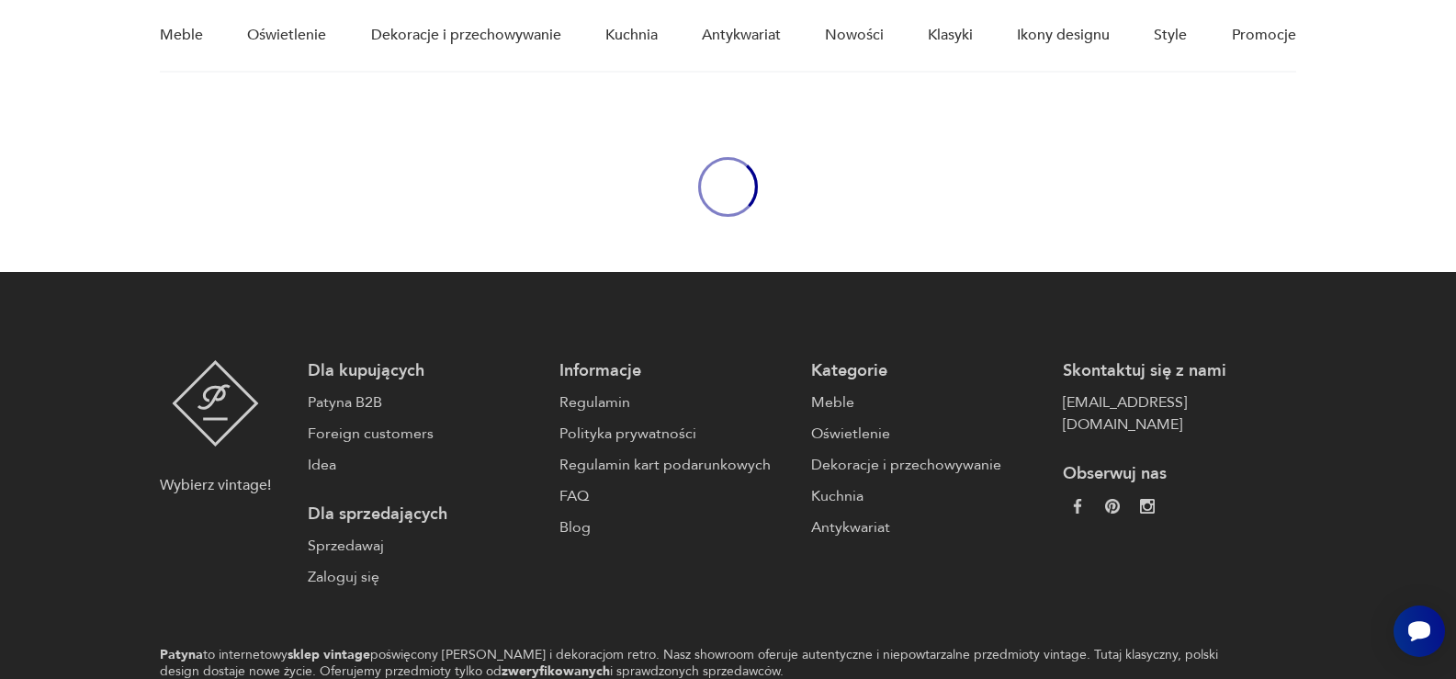
type input "**********"
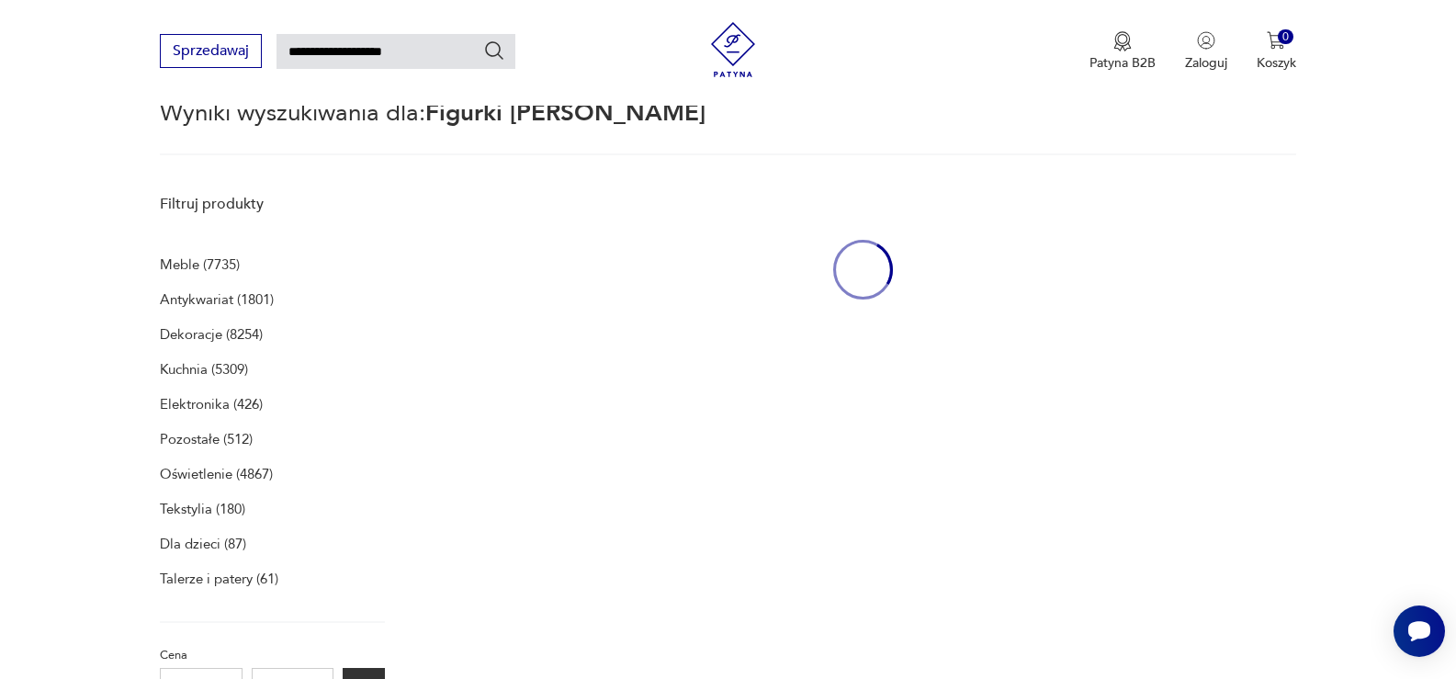
scroll to position [238, 0]
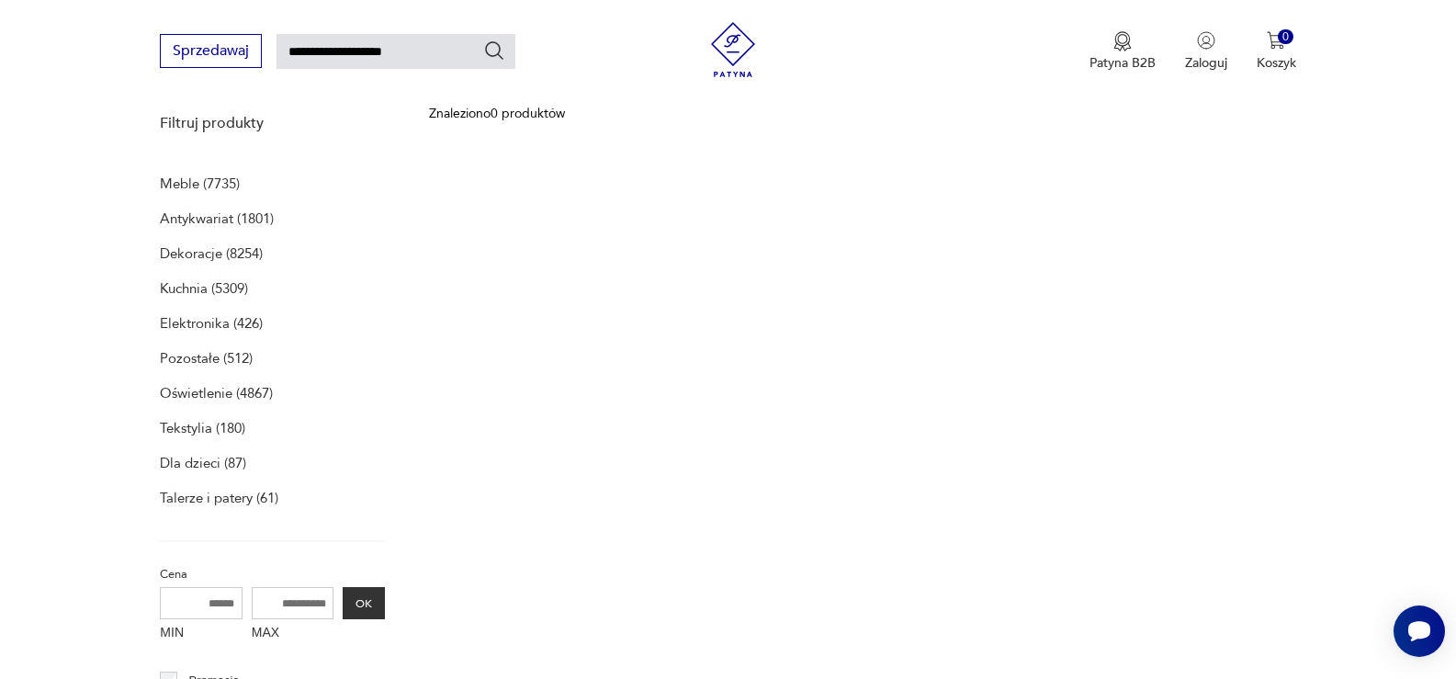
click at [411, 56] on input "**********" at bounding box center [395, 51] width 239 height 35
type input "*"
click at [190, 459] on p "Dla dzieci (87)" at bounding box center [203, 463] width 86 height 26
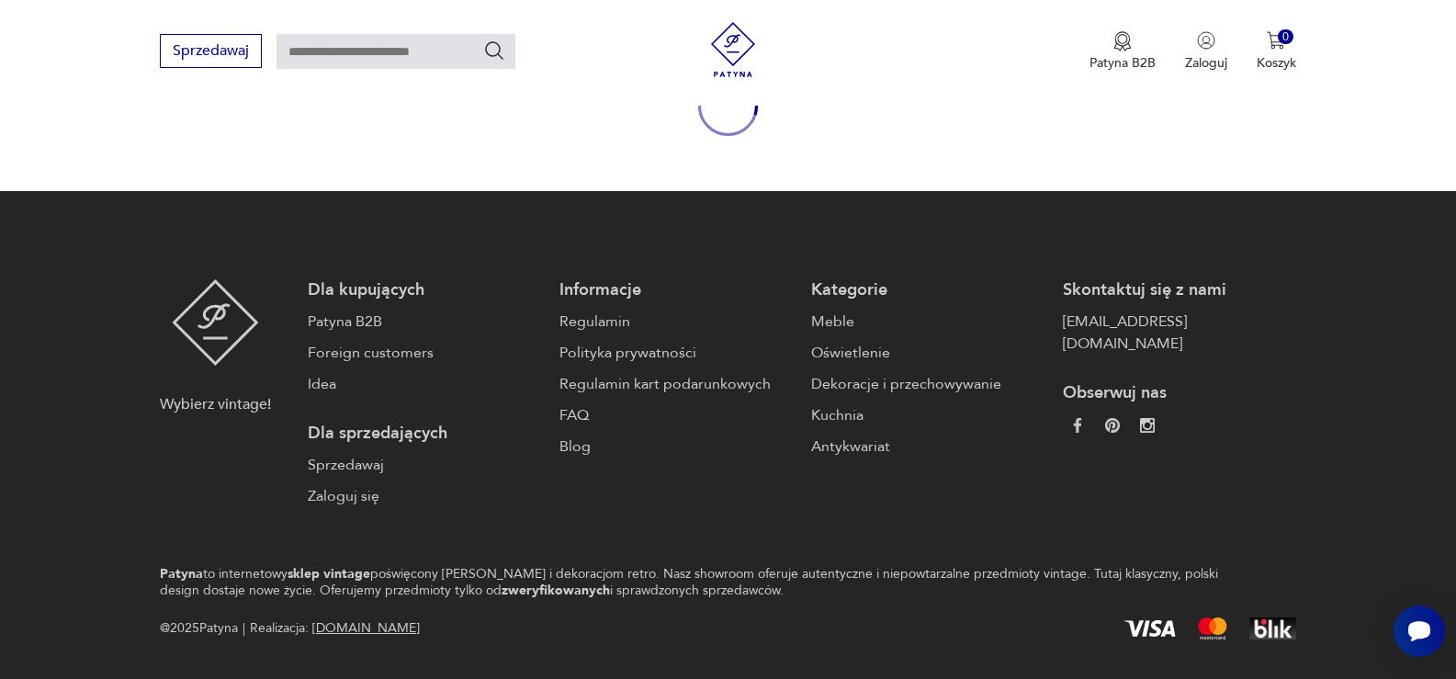
type input "**********"
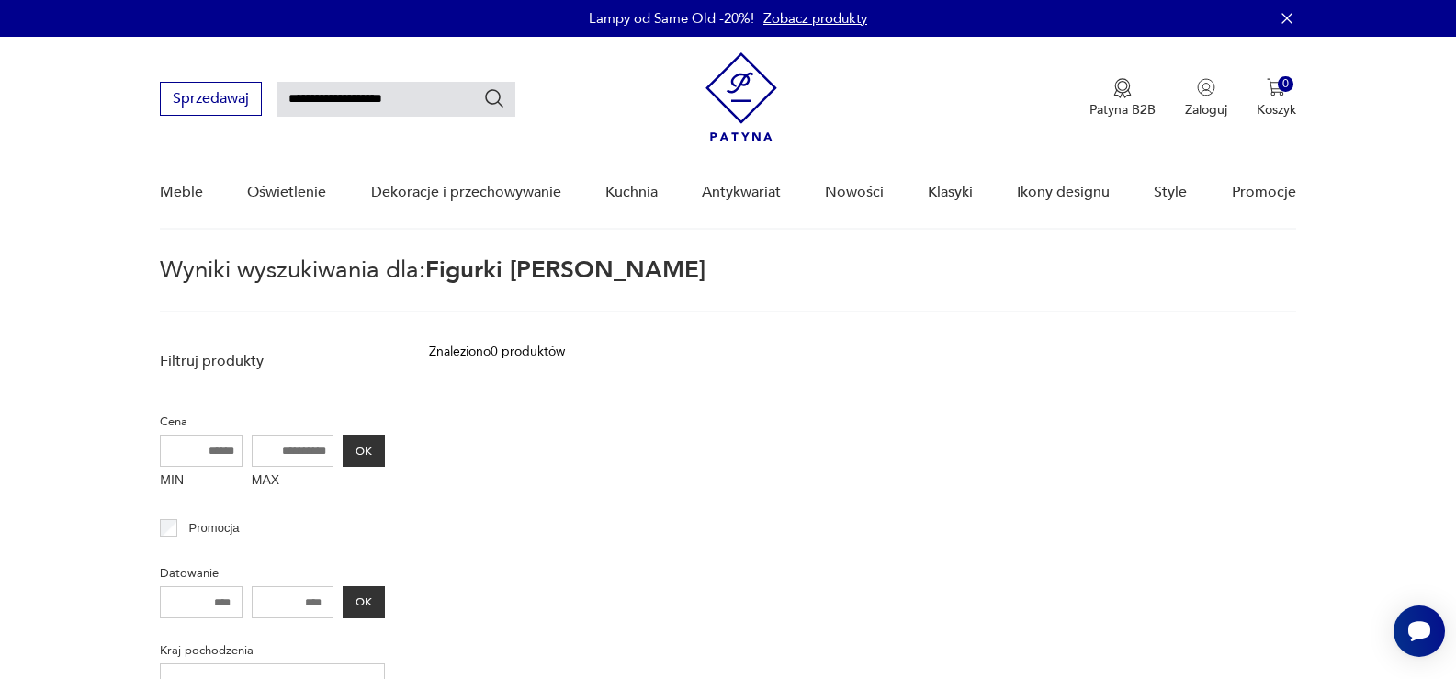
click at [494, 98] on icon "Szukaj" at bounding box center [494, 98] width 22 height 22
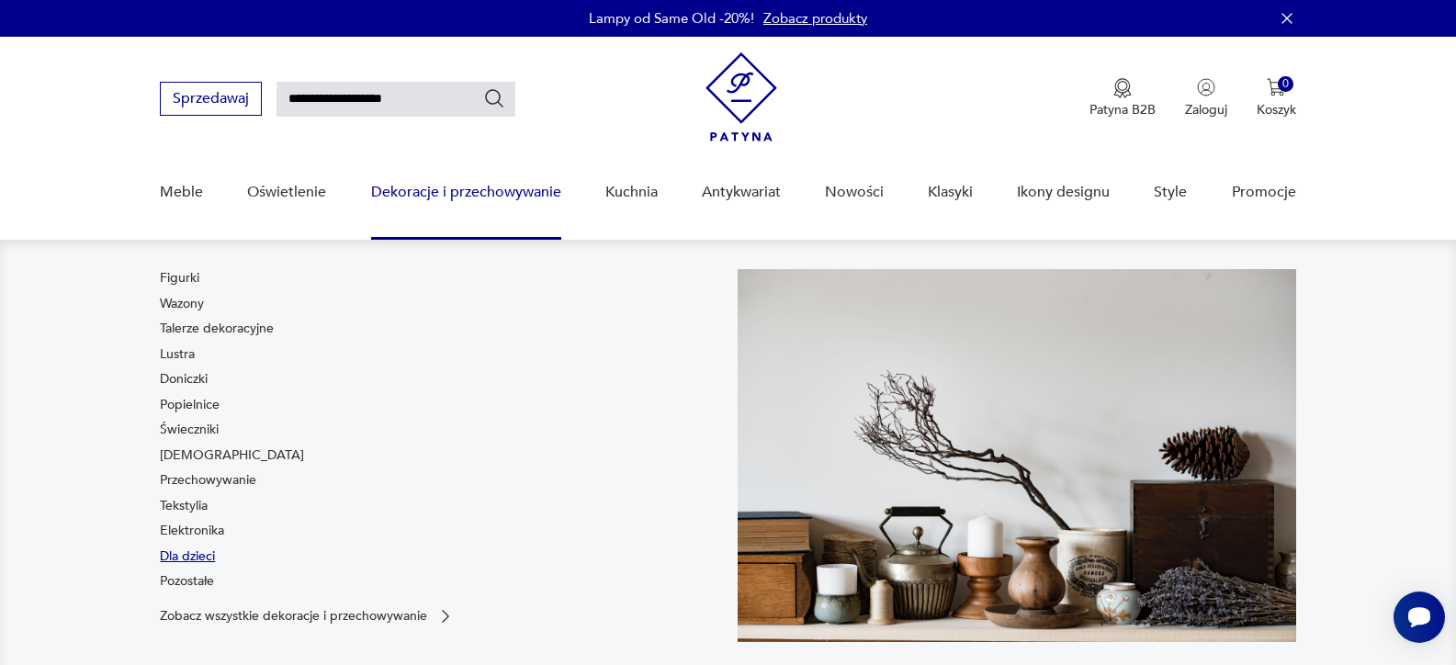
click at [182, 547] on link "Dla dzieci" at bounding box center [187, 556] width 55 height 18
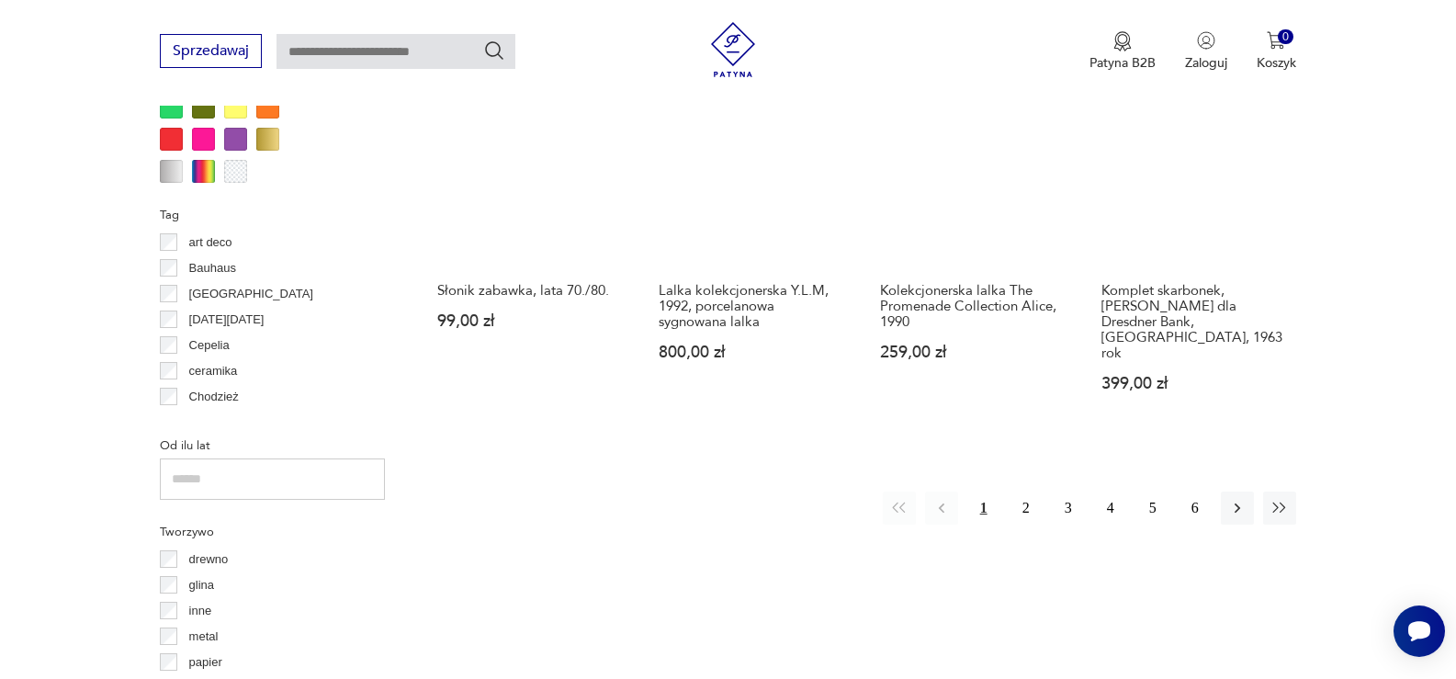
scroll to position [1772, 0]
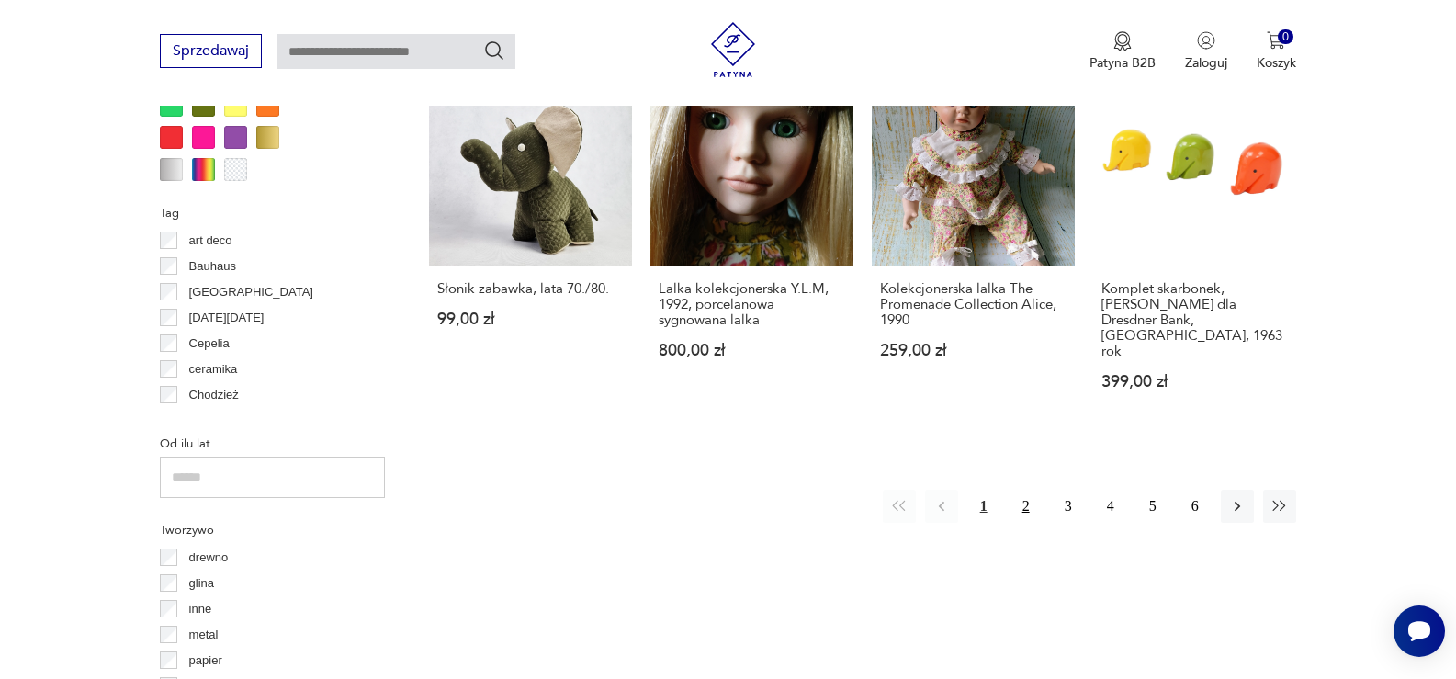
click at [1023, 490] on button "2" at bounding box center [1025, 506] width 33 height 33
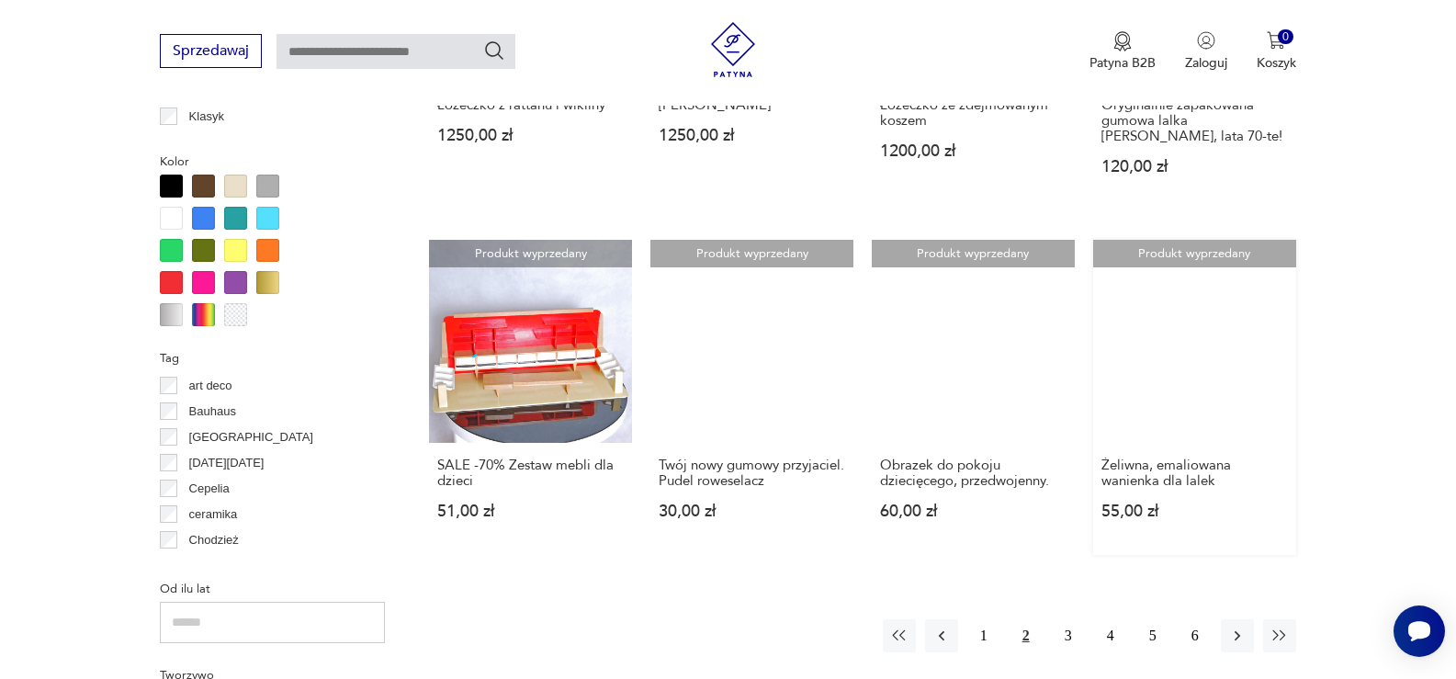
scroll to position [1810, 0]
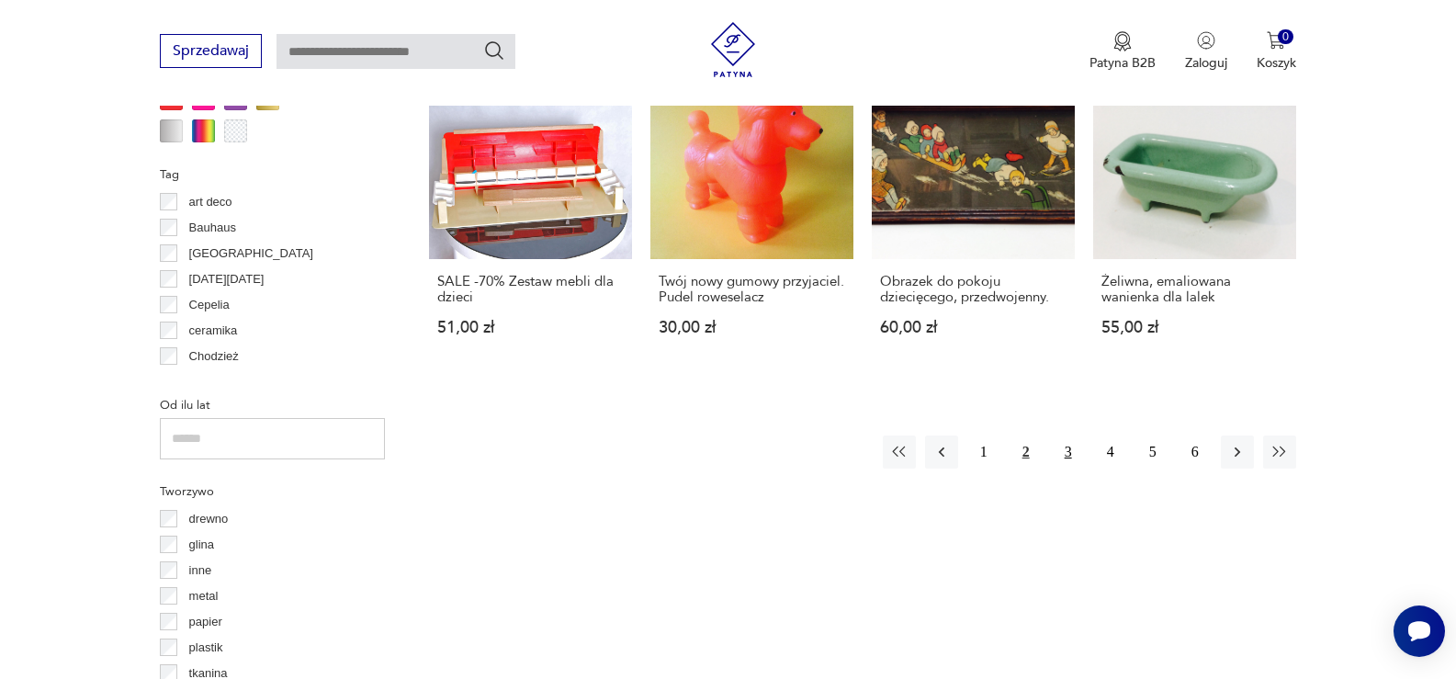
click at [1065, 439] on button "3" at bounding box center [1068, 451] width 33 height 33
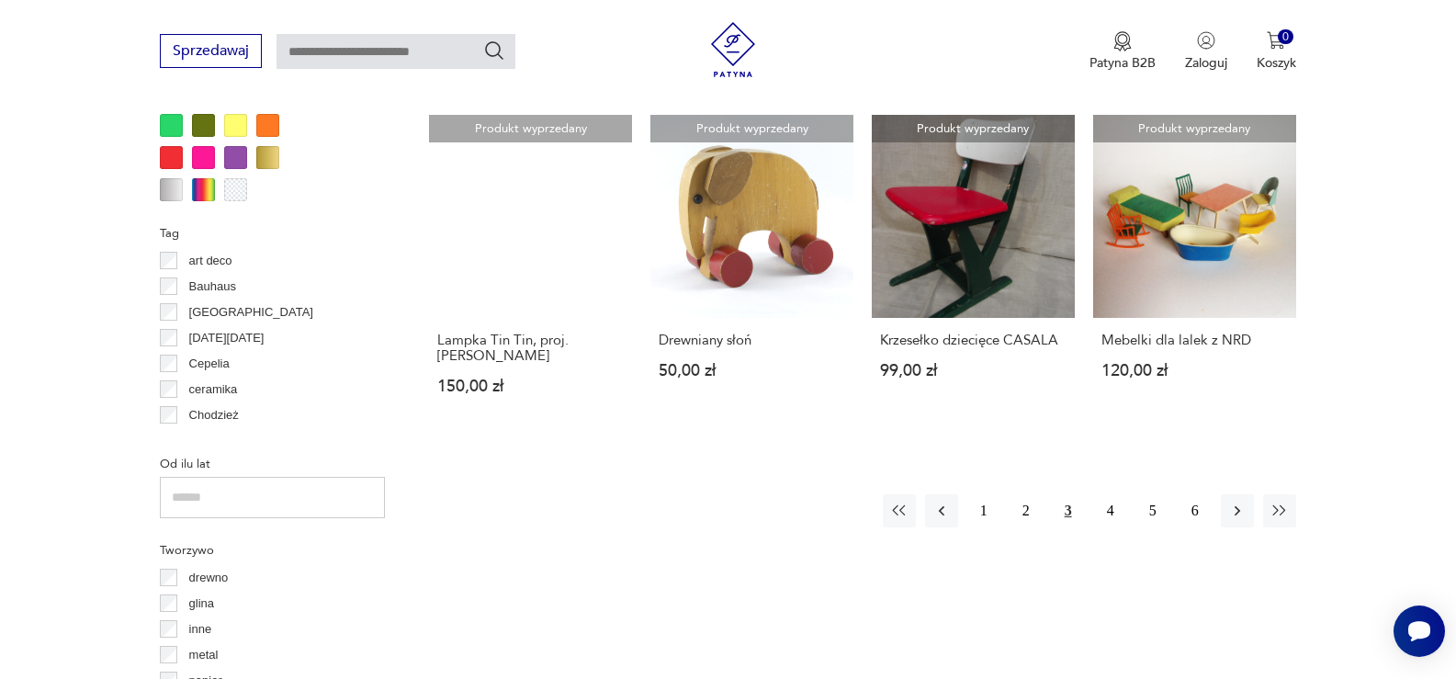
scroll to position [1902, 0]
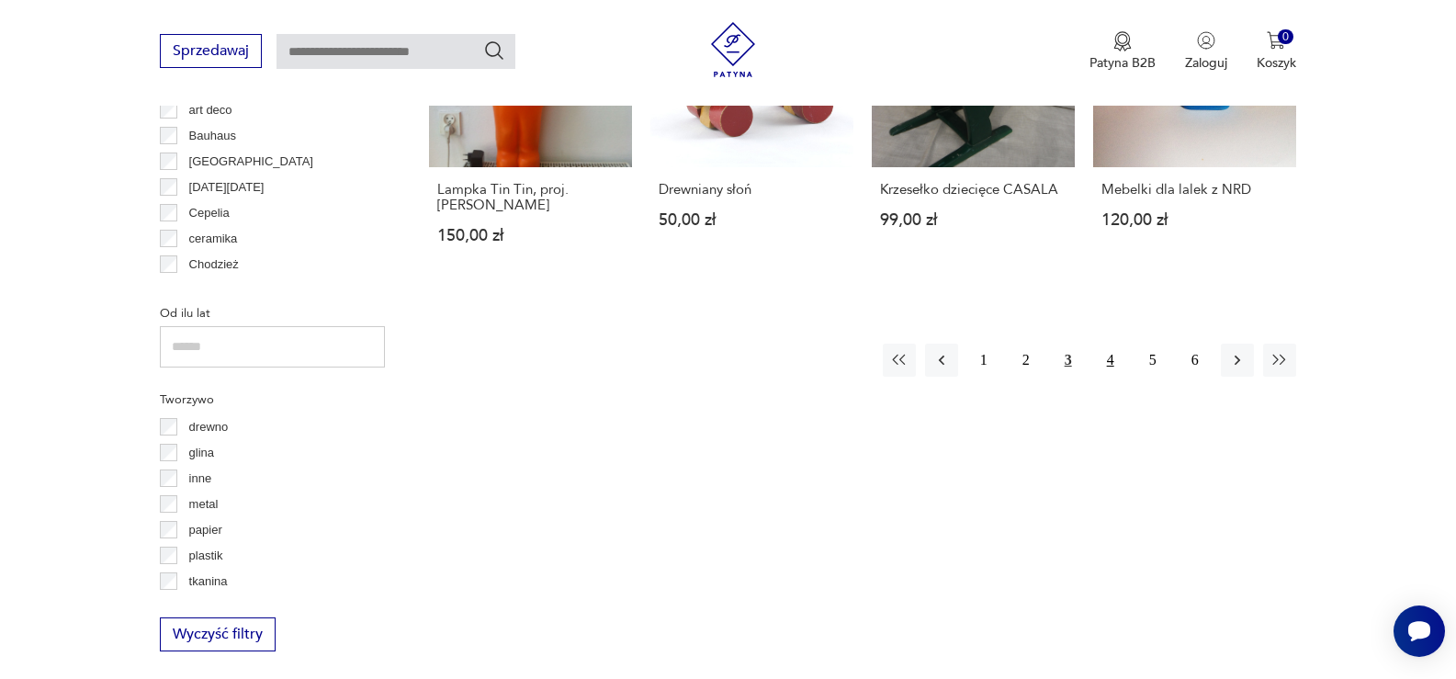
click at [1111, 352] on button "4" at bounding box center [1110, 359] width 33 height 33
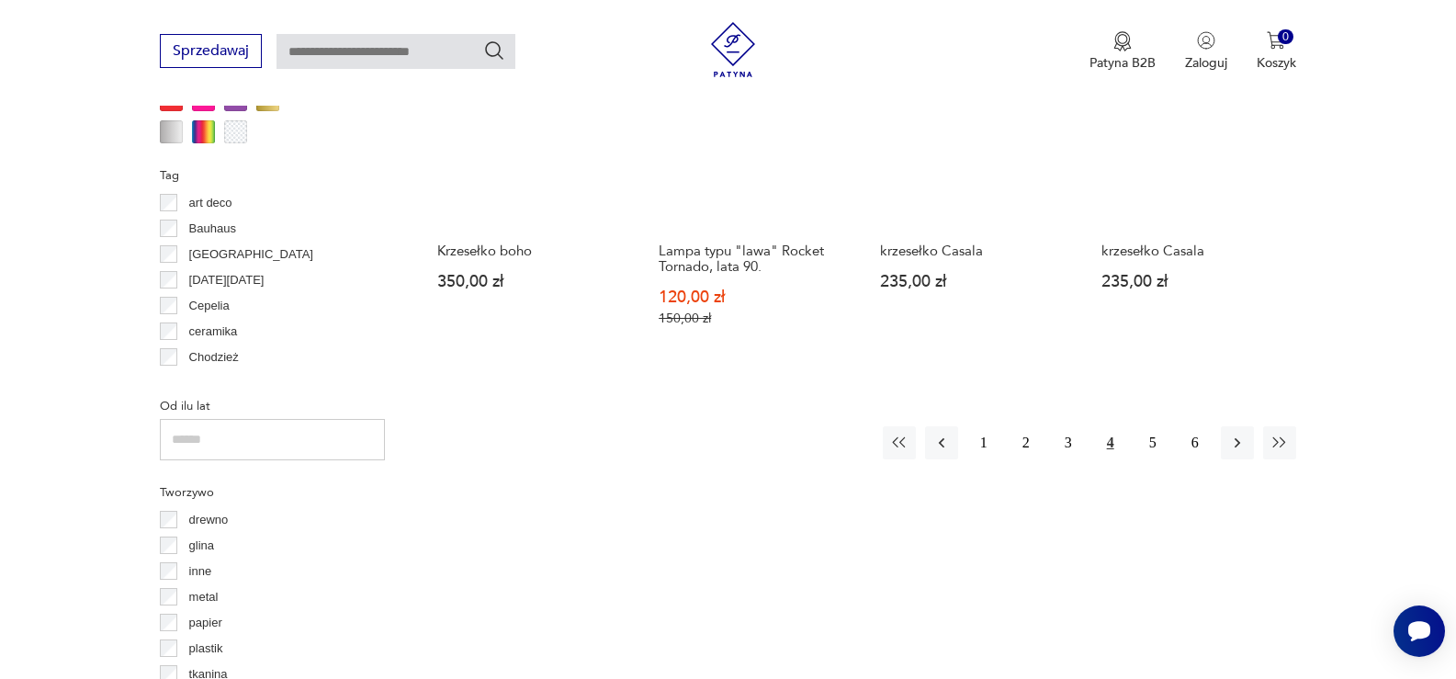
scroll to position [1810, 0]
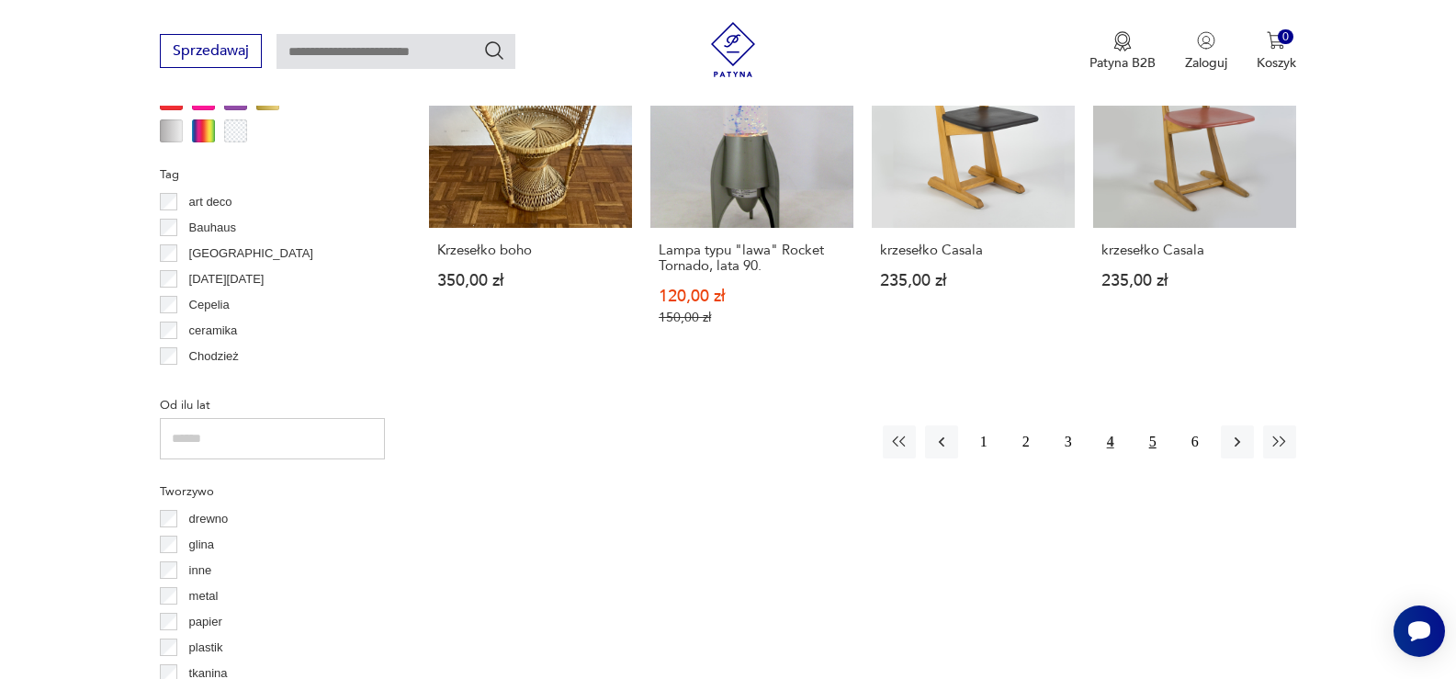
click at [1154, 425] on button "5" at bounding box center [1152, 441] width 33 height 33
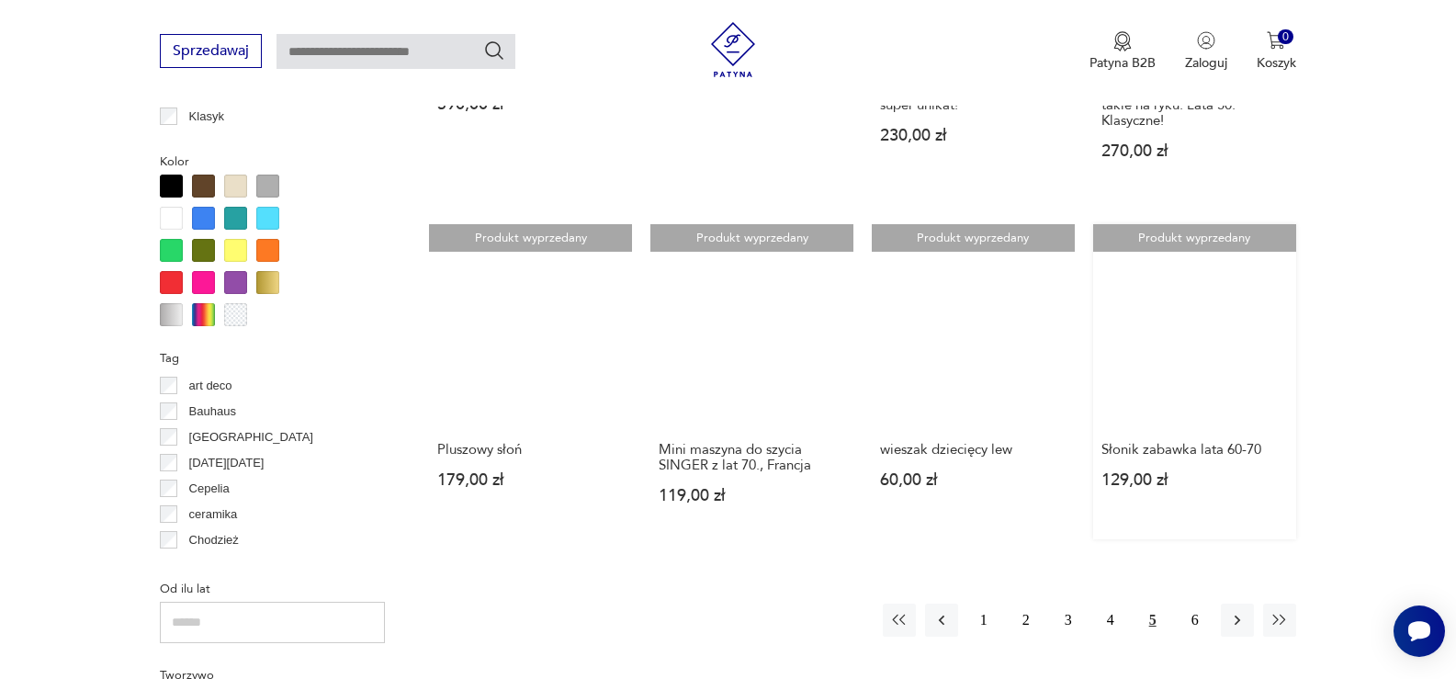
scroll to position [1810, 0]
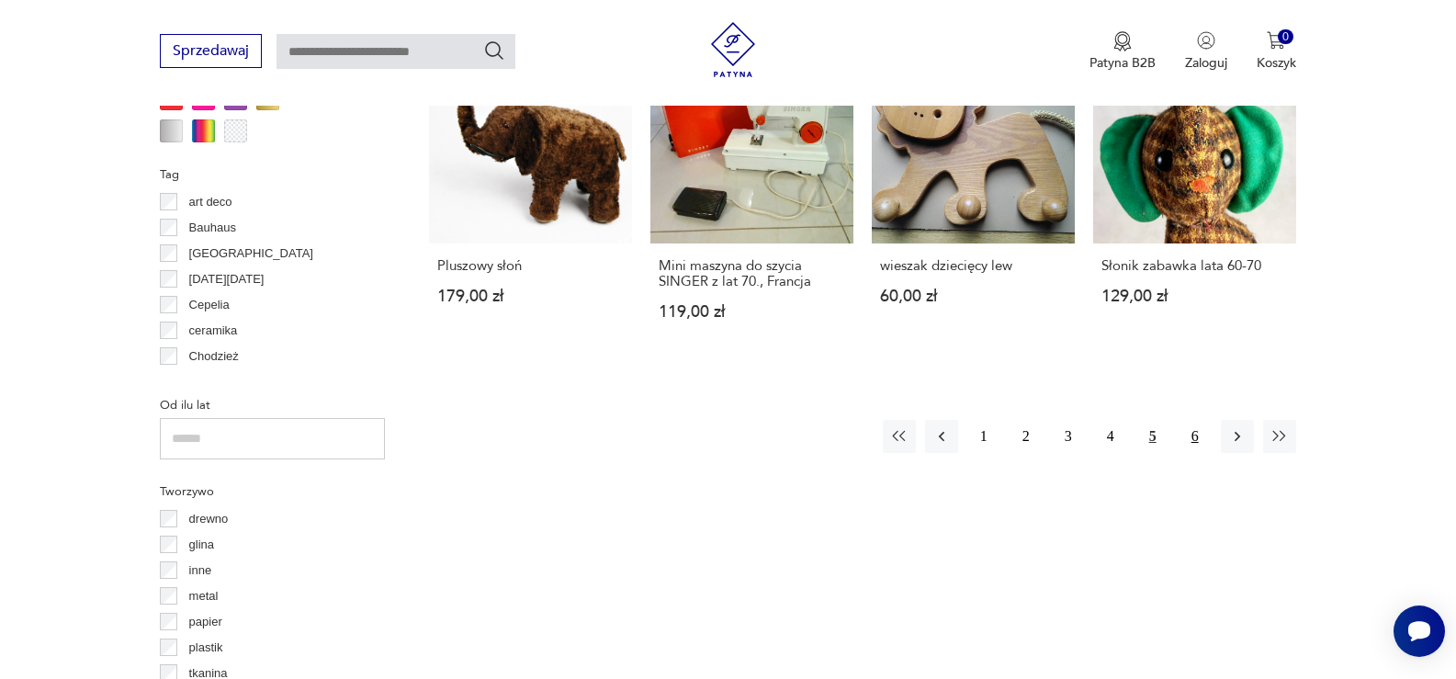
click at [1201, 434] on button "6" at bounding box center [1194, 436] width 33 height 33
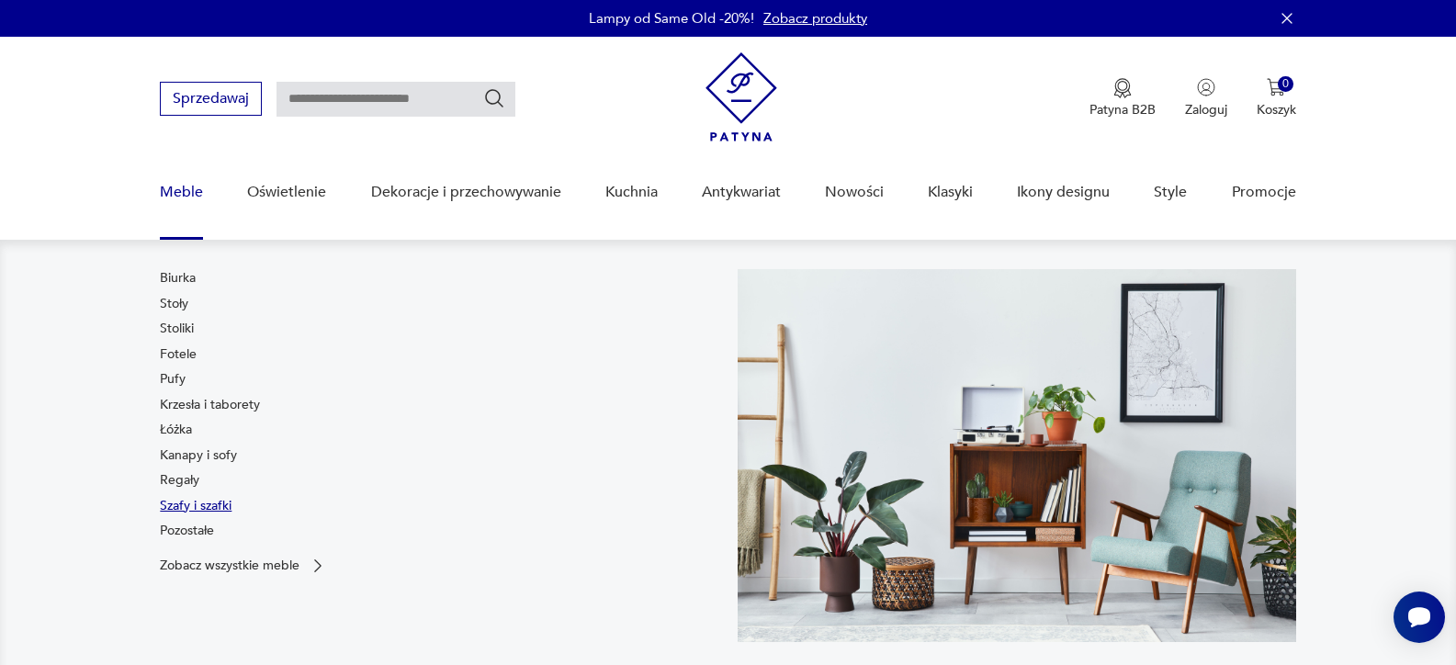
click at [178, 504] on link "Szafy i szafki" at bounding box center [196, 506] width 72 height 18
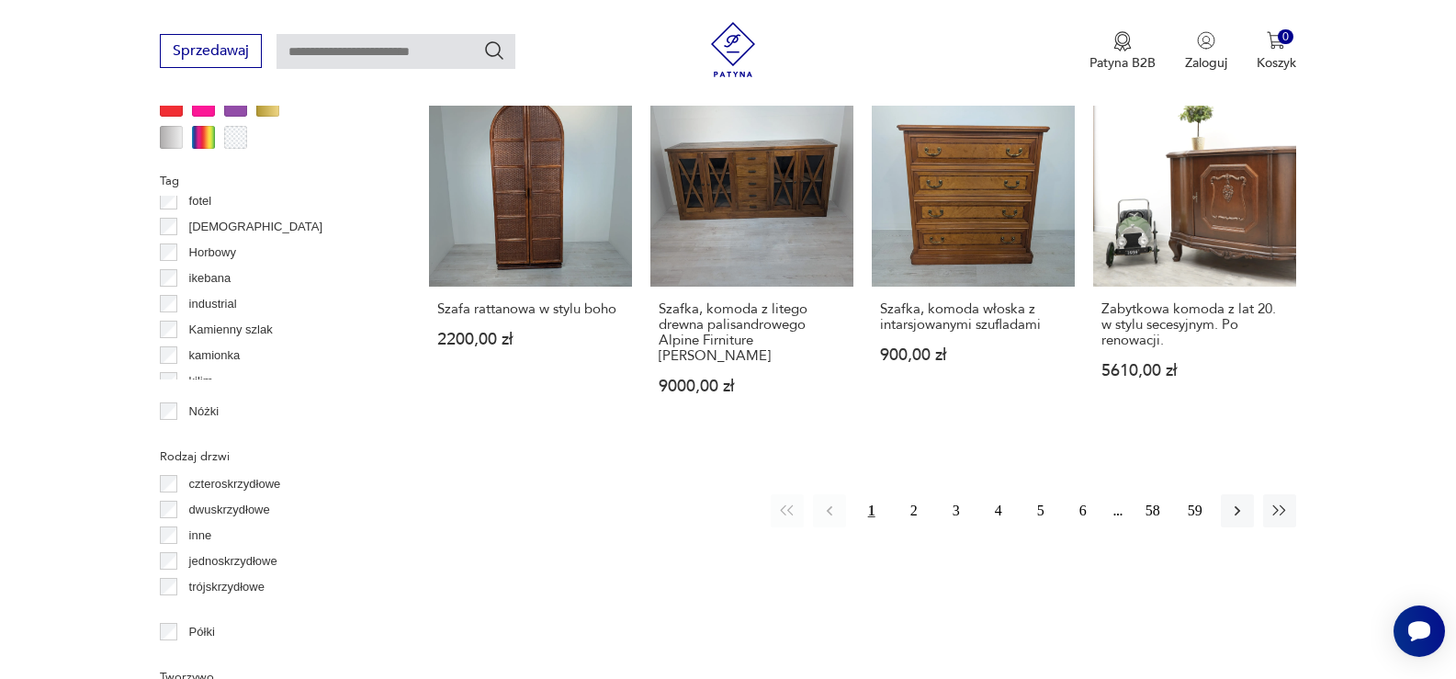
scroll to position [1902, 0]
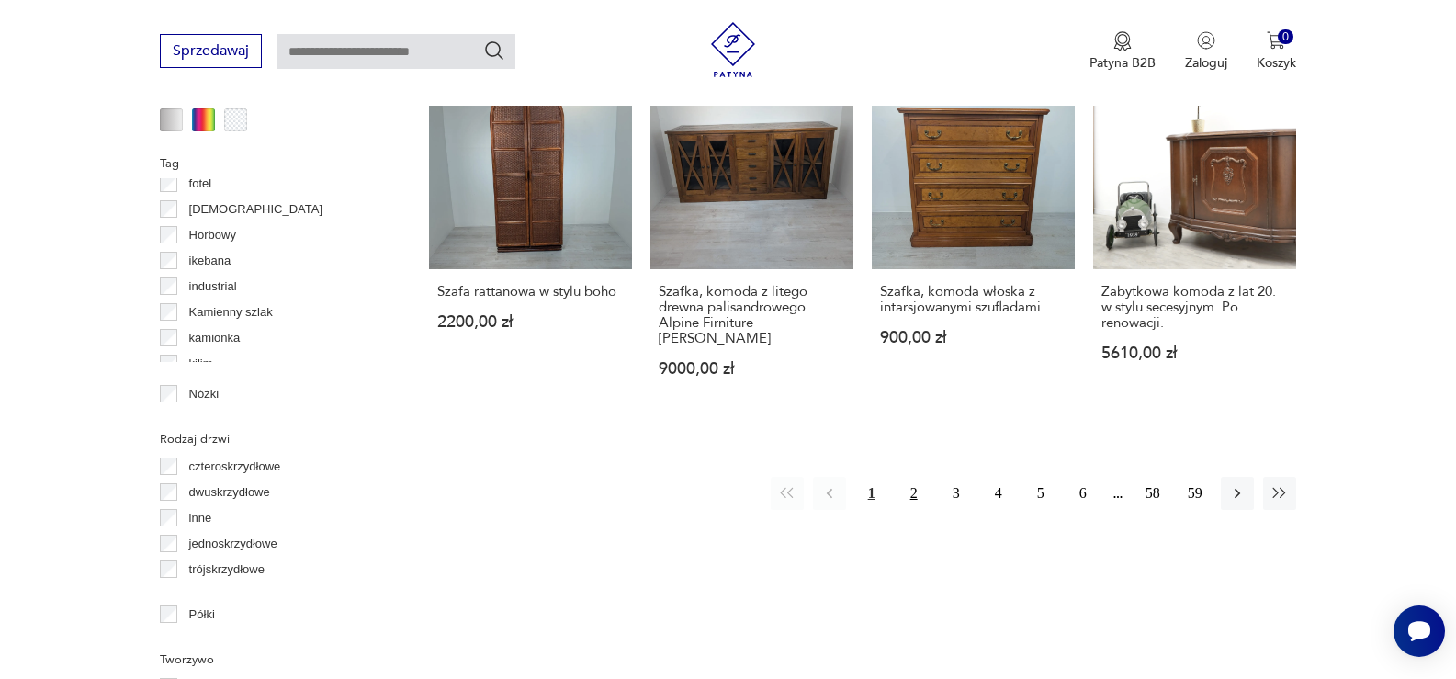
click at [918, 477] on button "2" at bounding box center [913, 493] width 33 height 33
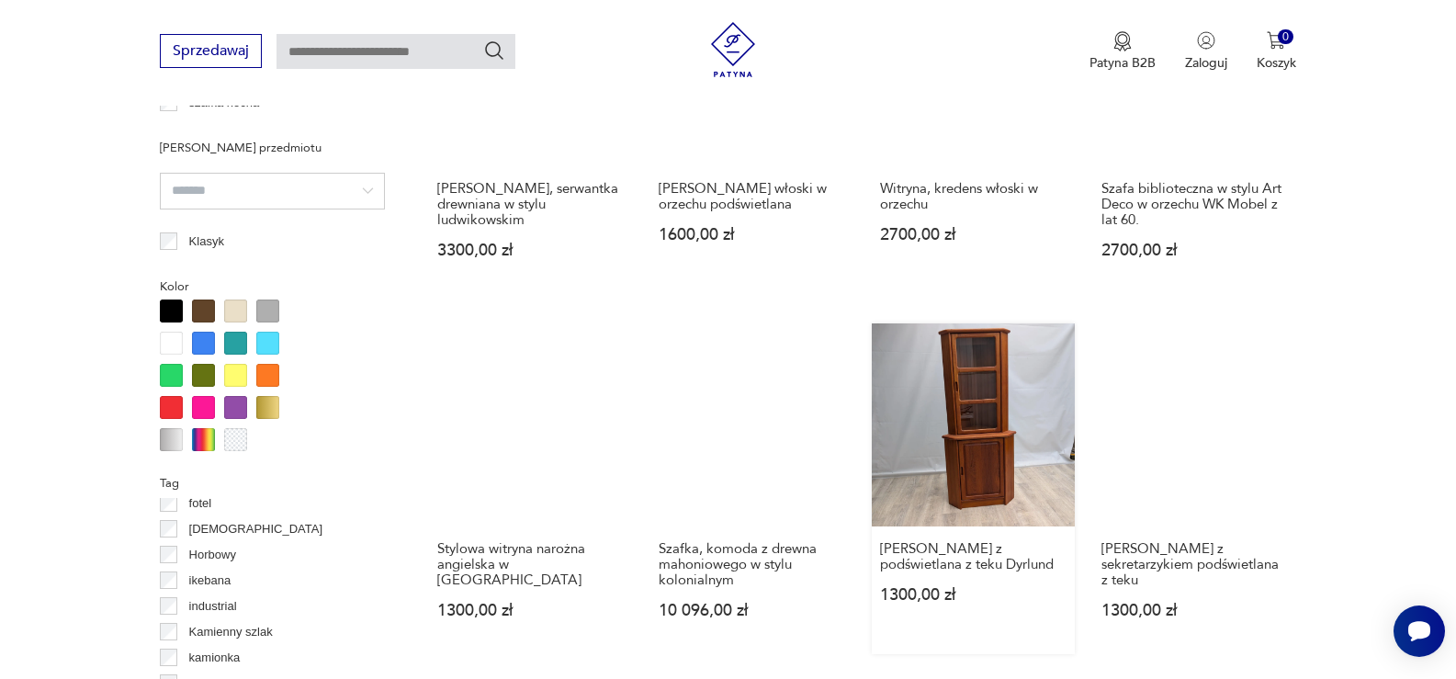
scroll to position [1865, 0]
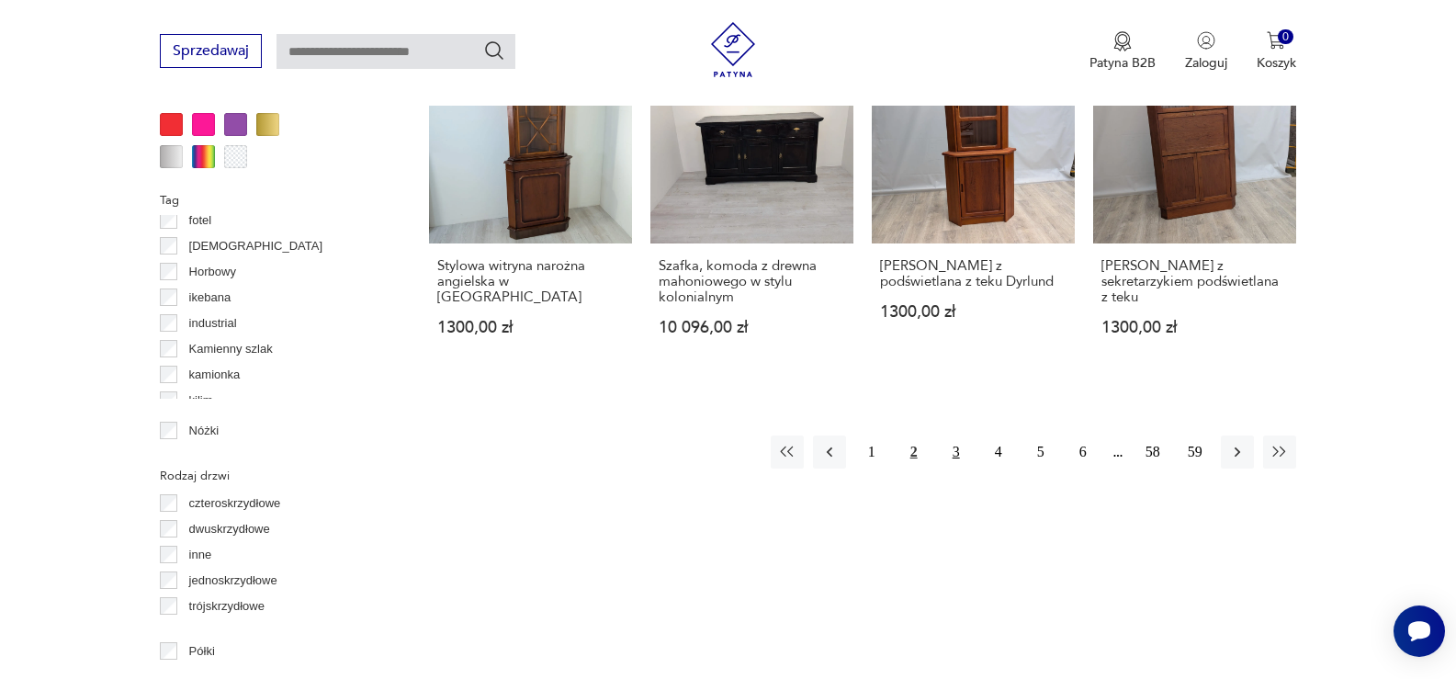
click at [954, 454] on button "3" at bounding box center [956, 451] width 33 height 33
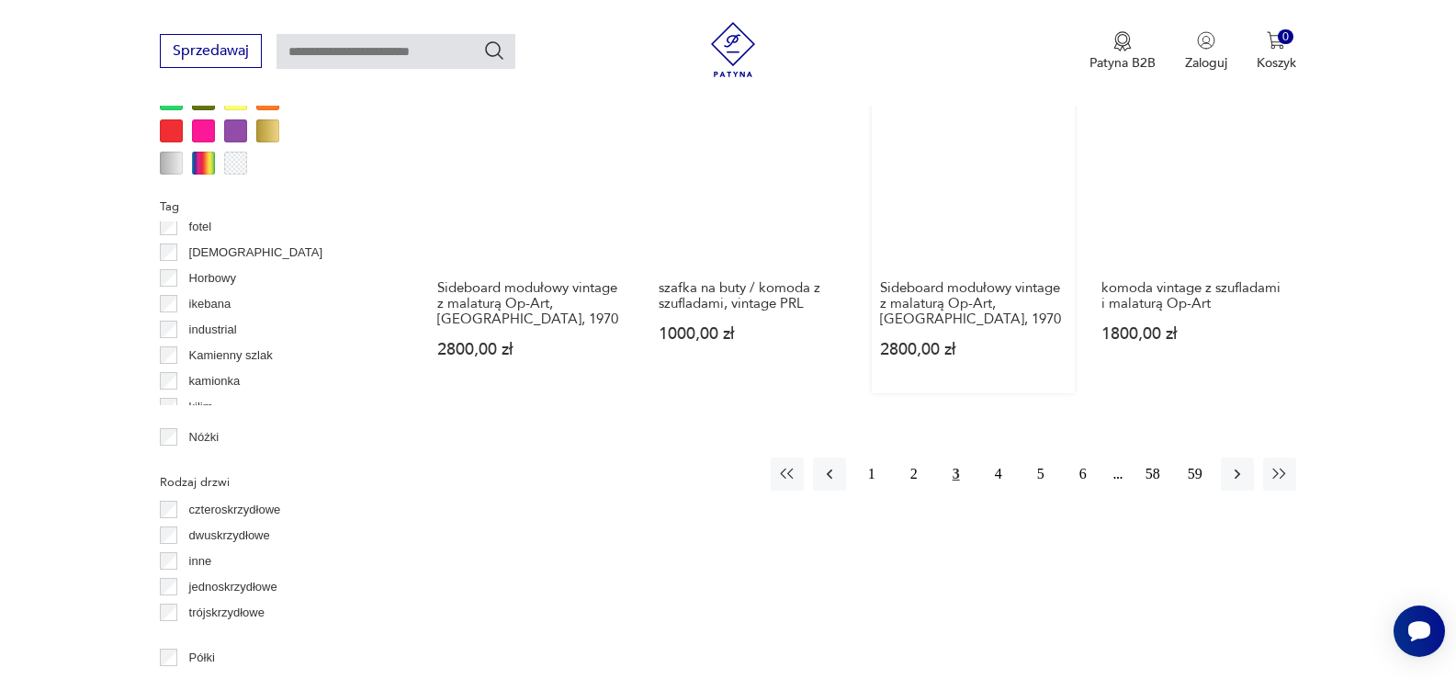
scroll to position [1865, 0]
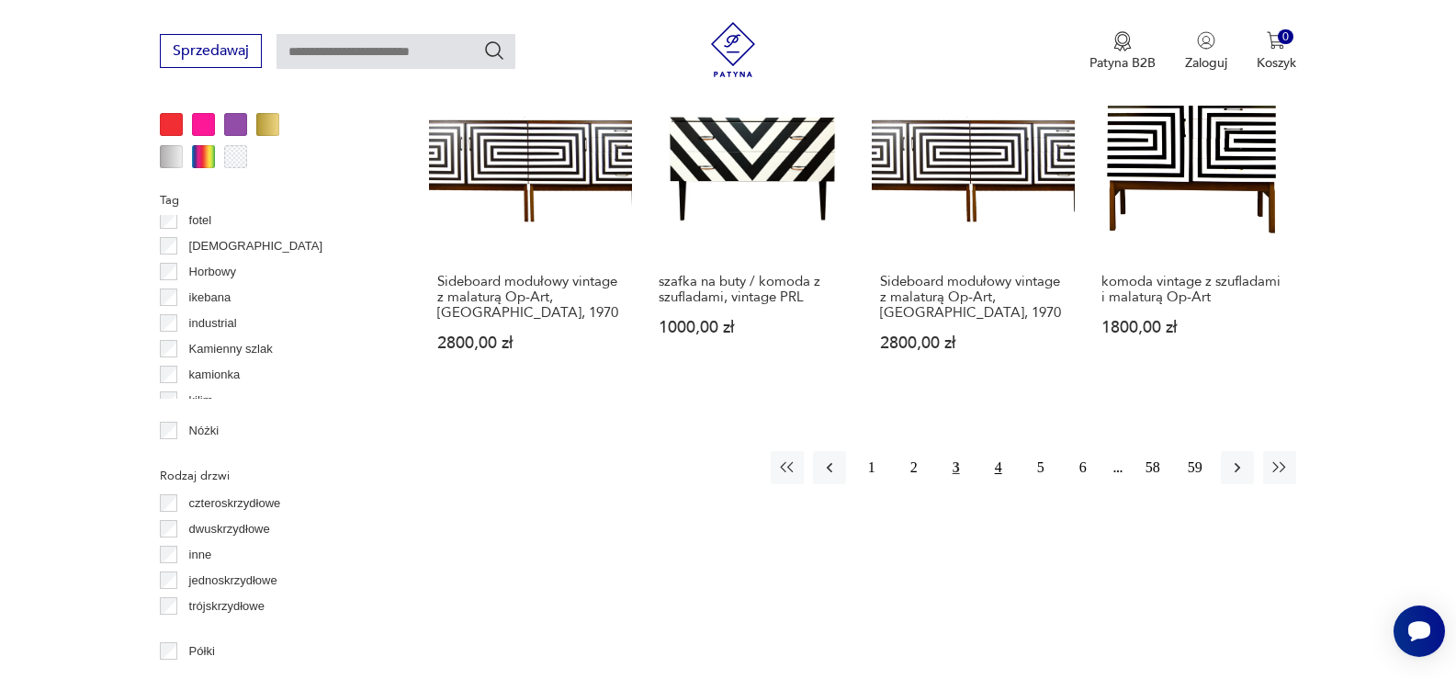
click at [1000, 451] on button "4" at bounding box center [998, 467] width 33 height 33
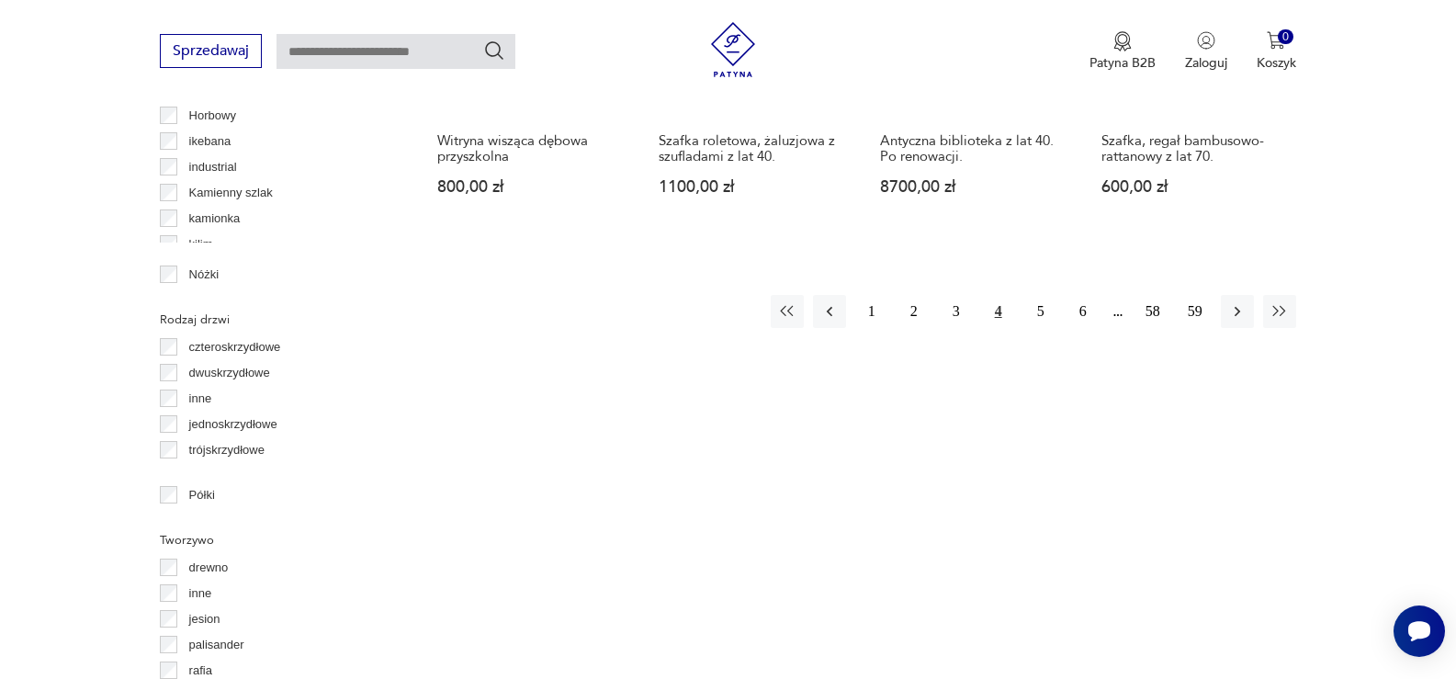
scroll to position [2049, 0]
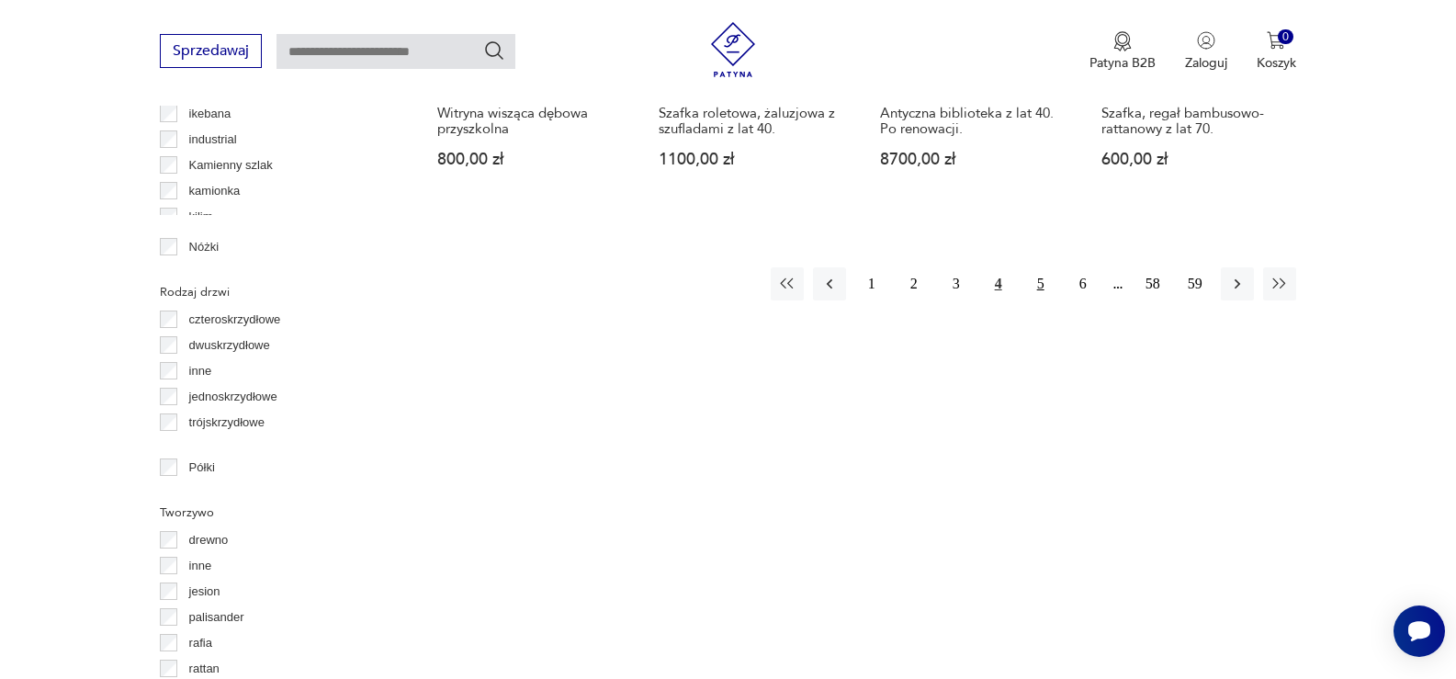
click at [1042, 267] on button "5" at bounding box center [1040, 283] width 33 height 33
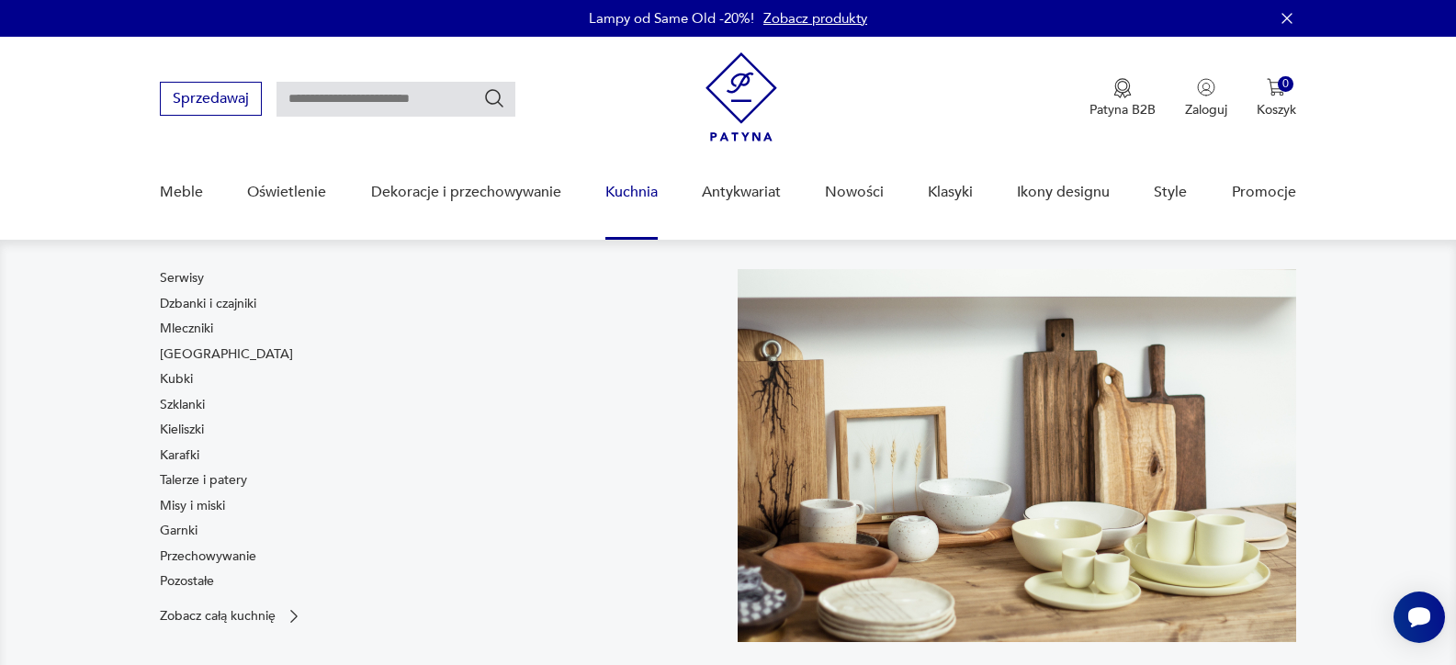
click at [633, 188] on link "Kuchnia" at bounding box center [631, 192] width 52 height 71
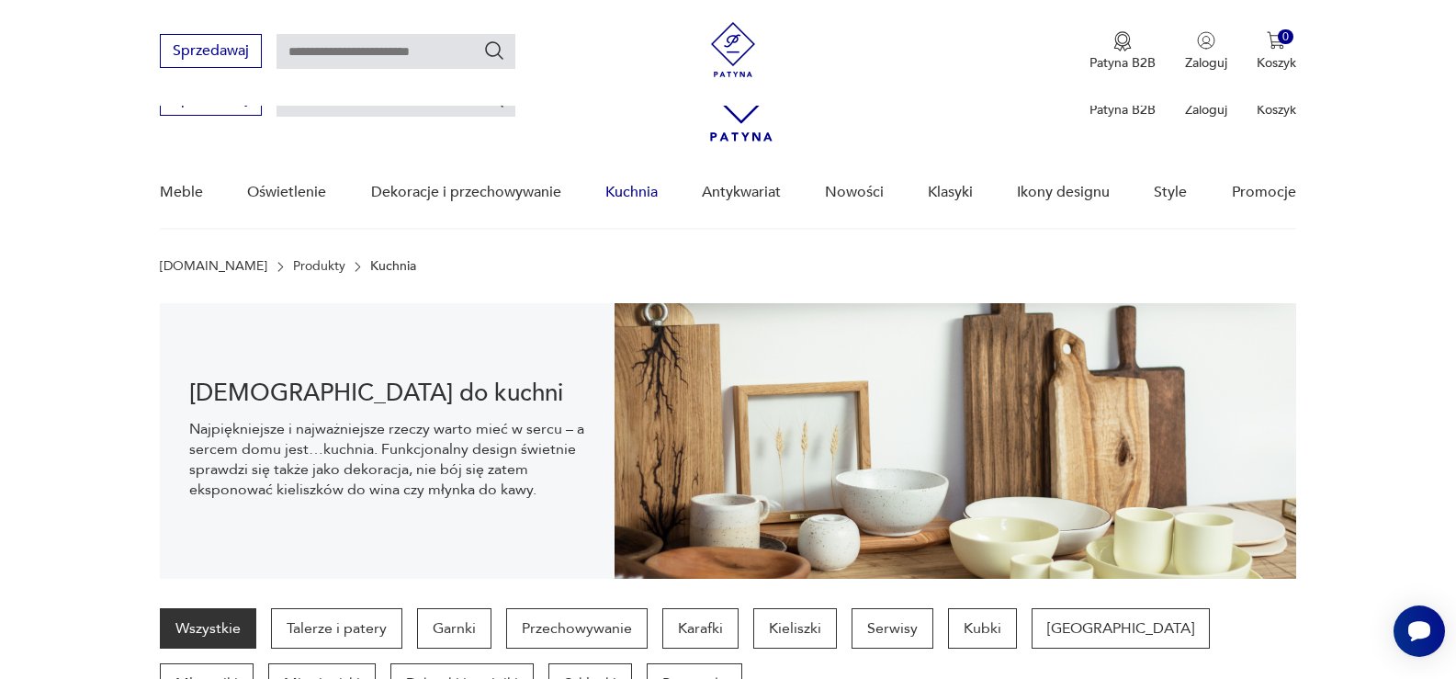
scroll to position [183, 0]
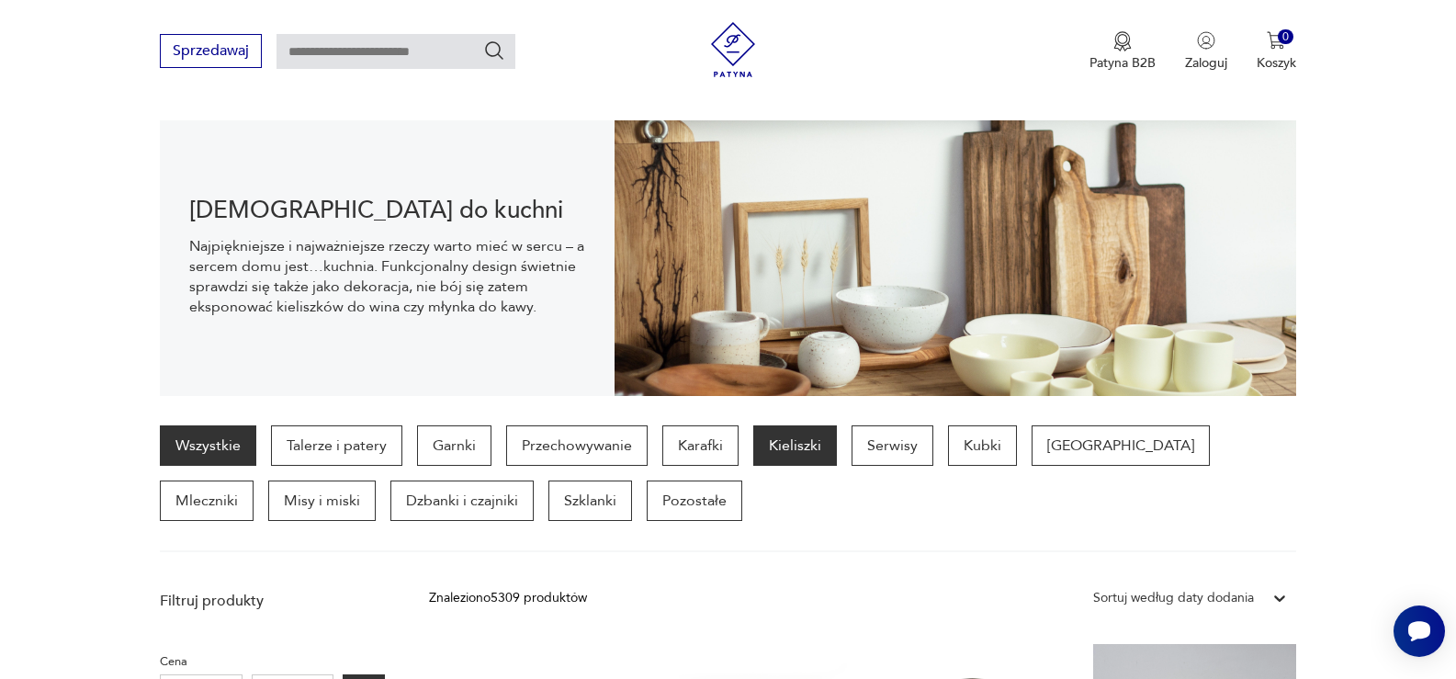
click at [772, 445] on p "Kieliszki" at bounding box center [795, 445] width 84 height 40
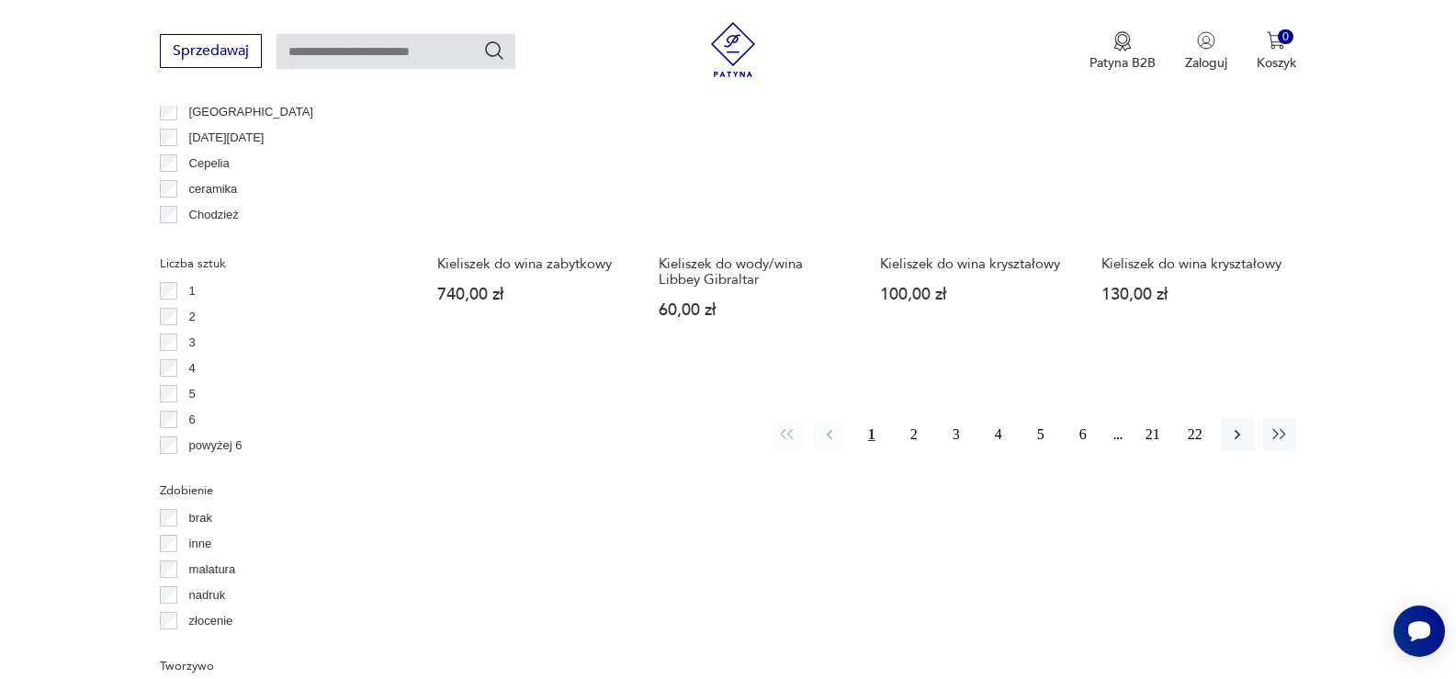
scroll to position [1865, 0]
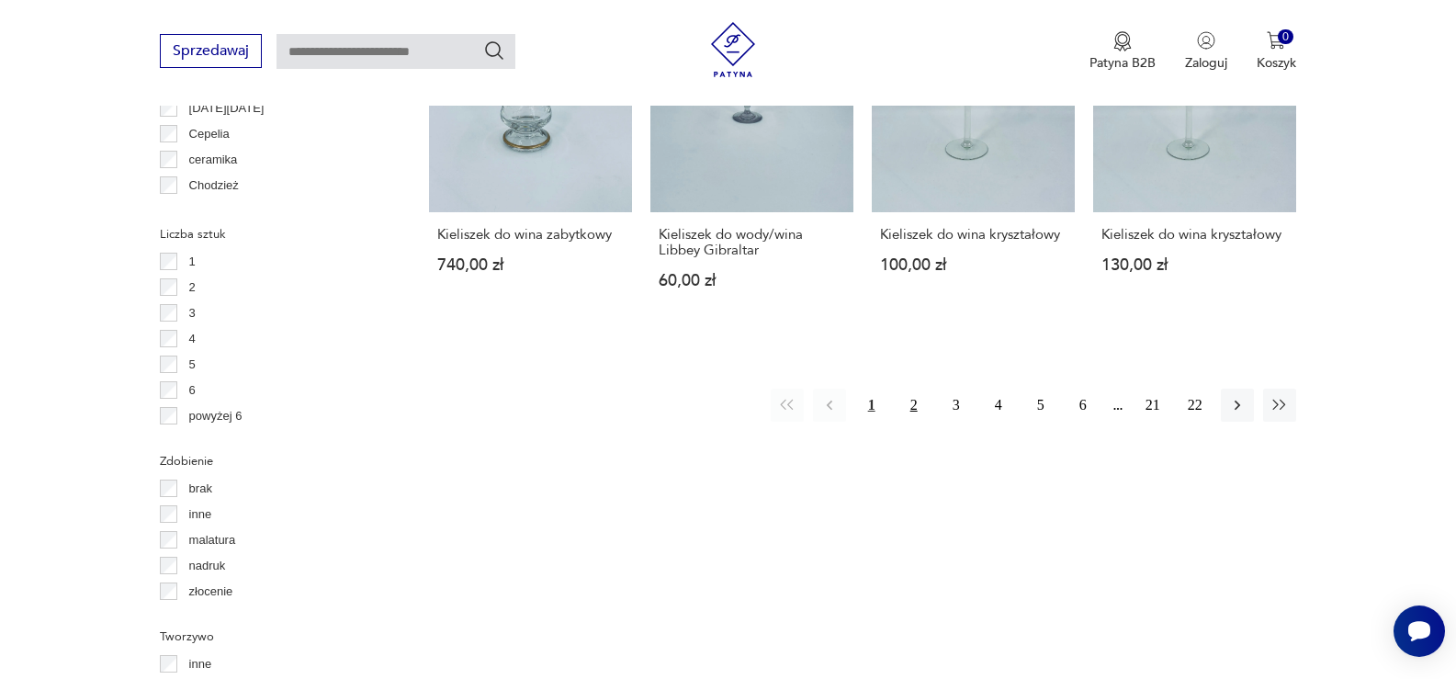
click at [909, 402] on button "2" at bounding box center [913, 405] width 33 height 33
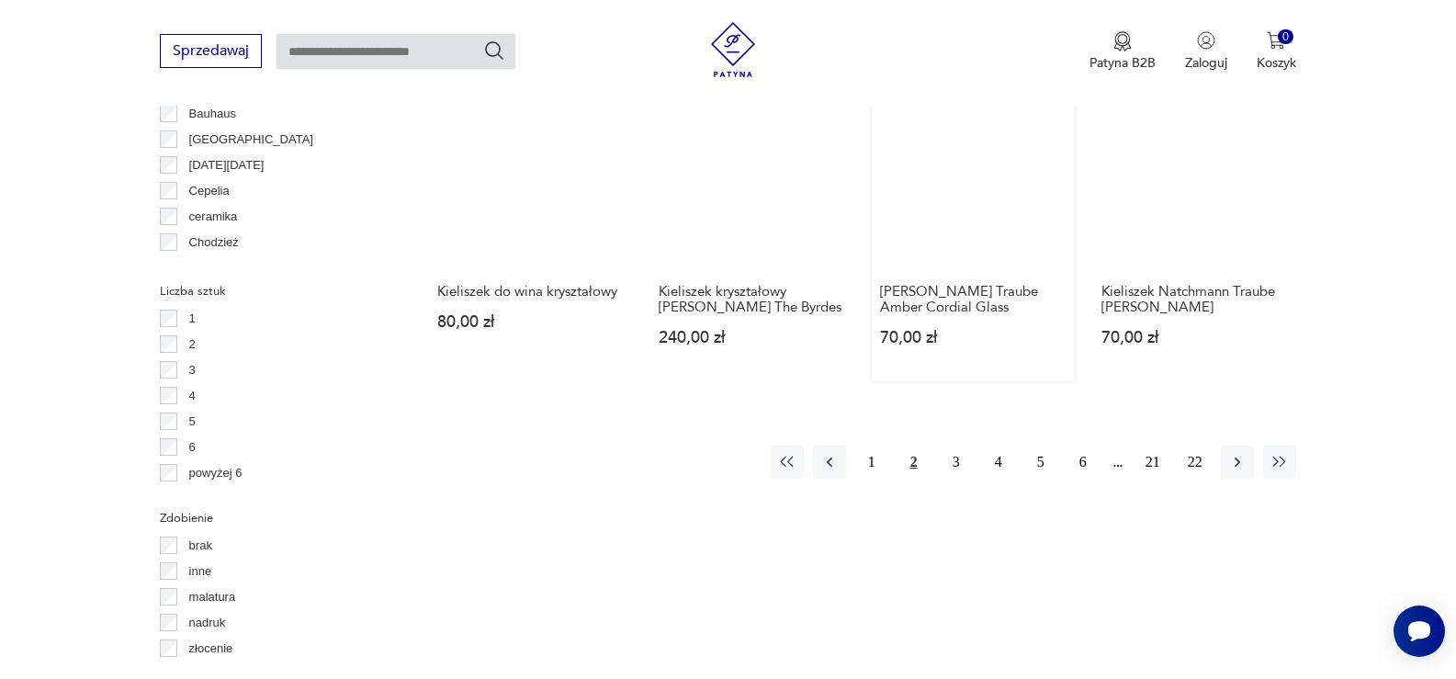
scroll to position [1865, 0]
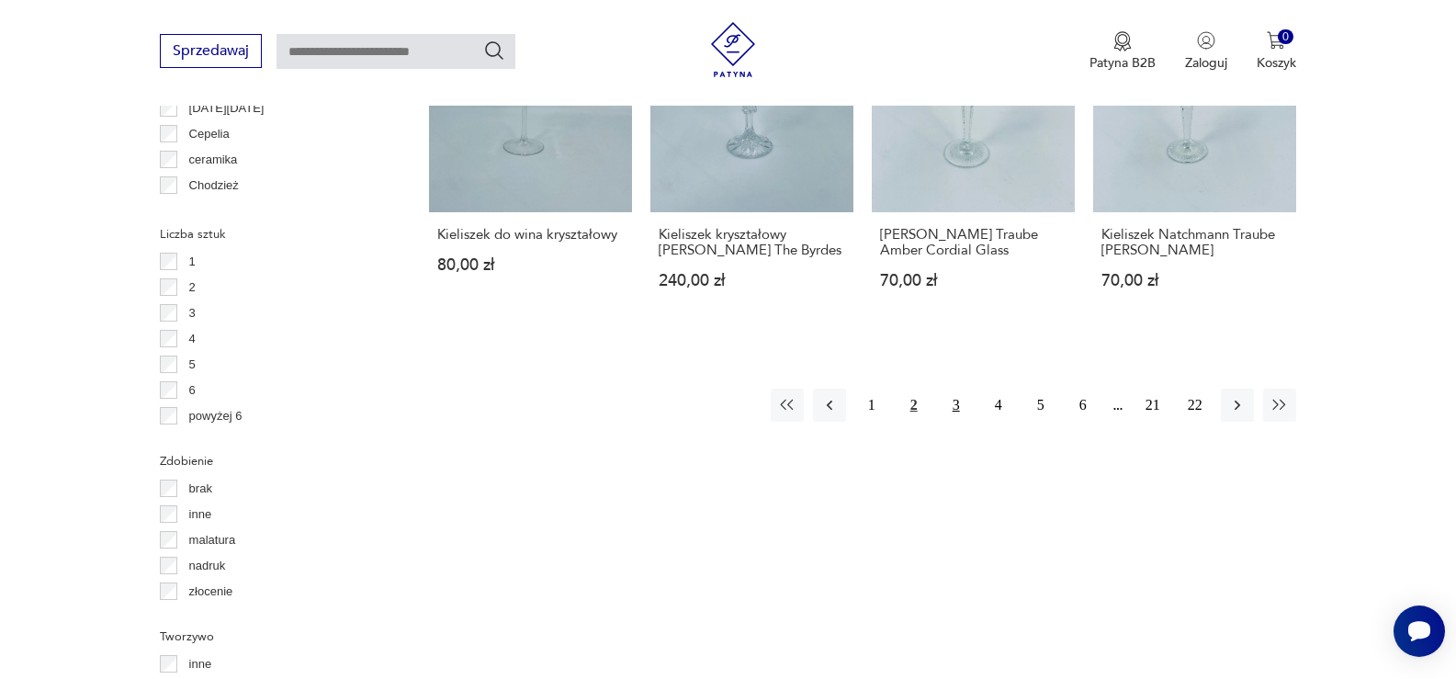
click at [950, 405] on button "3" at bounding box center [956, 405] width 33 height 33
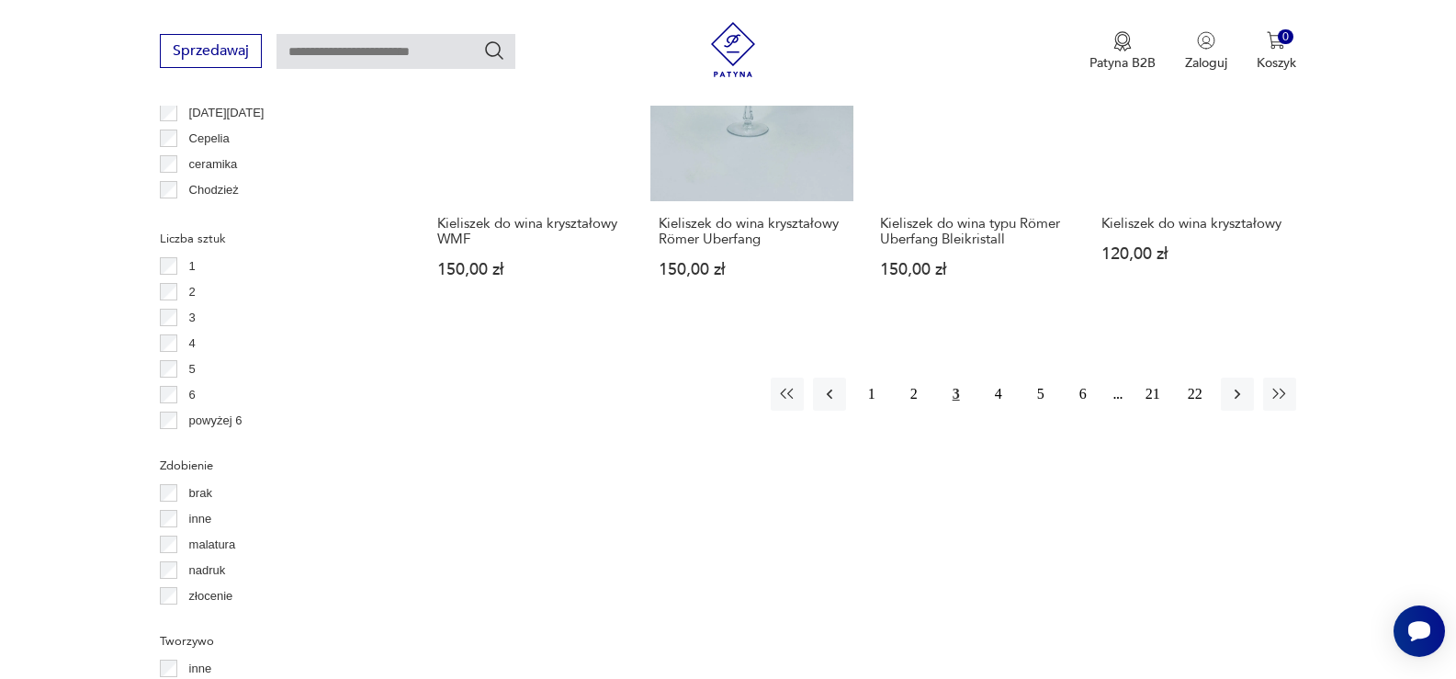
scroll to position [1865, 0]
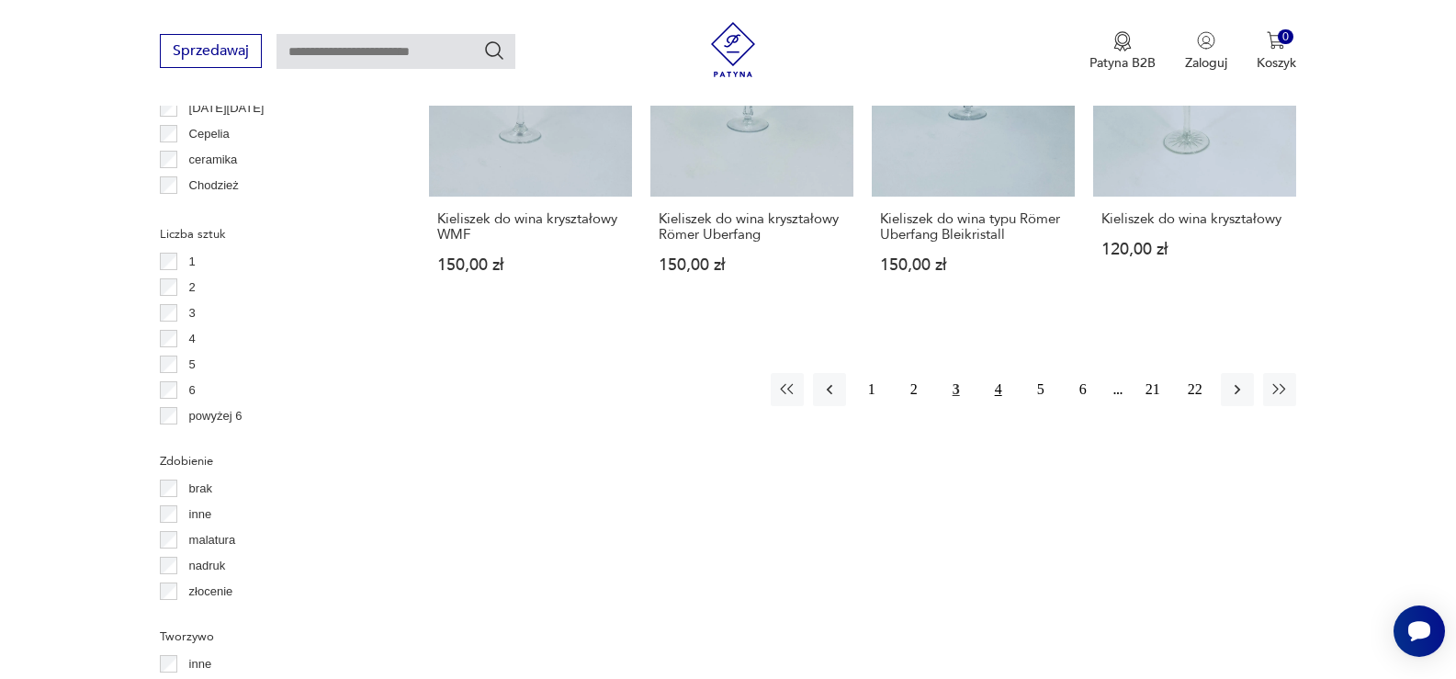
click at [997, 388] on button "4" at bounding box center [998, 389] width 33 height 33
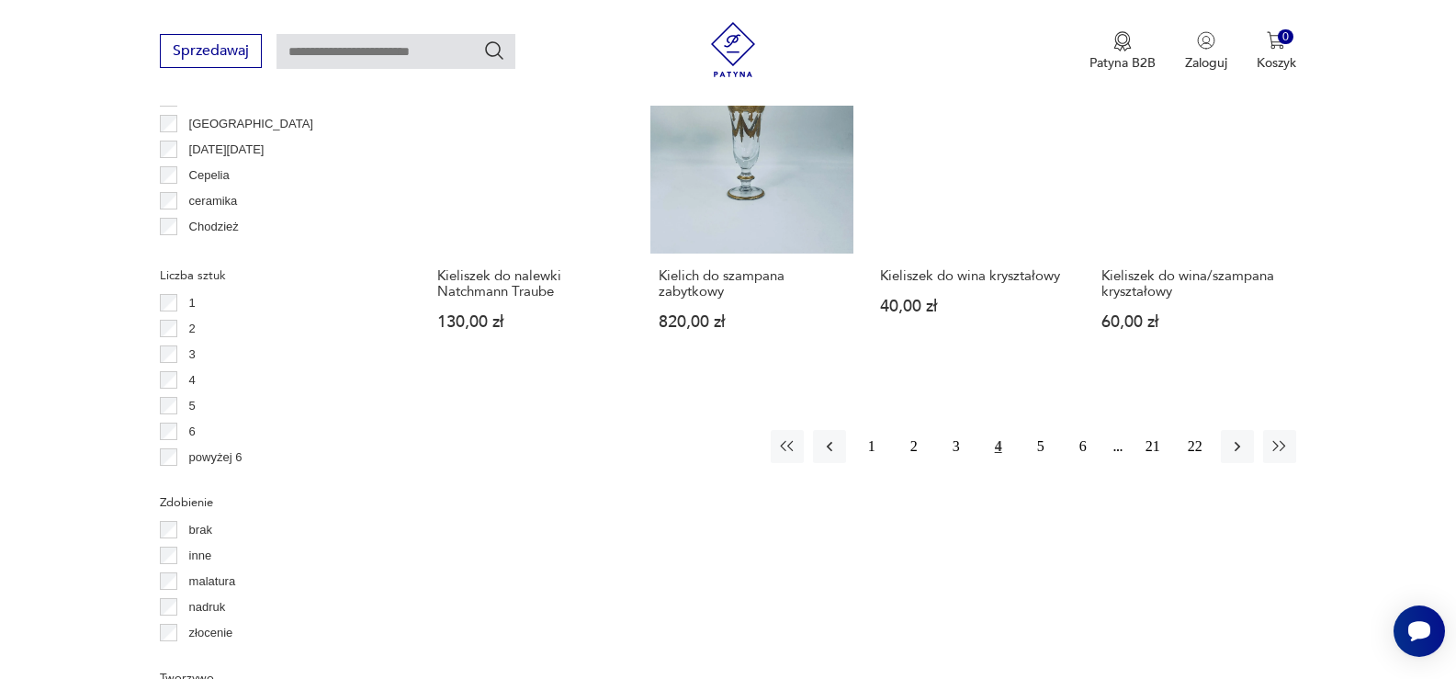
scroll to position [1865, 0]
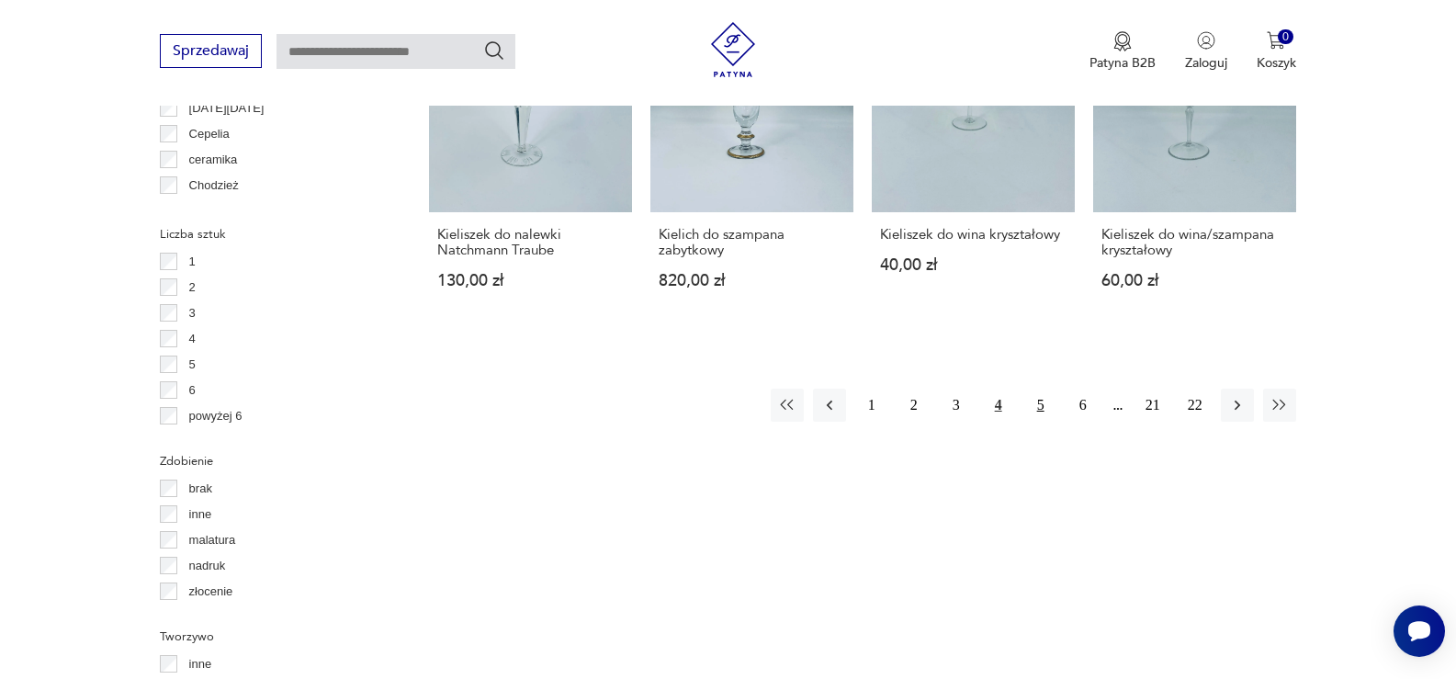
click at [1041, 389] on button "5" at bounding box center [1040, 405] width 33 height 33
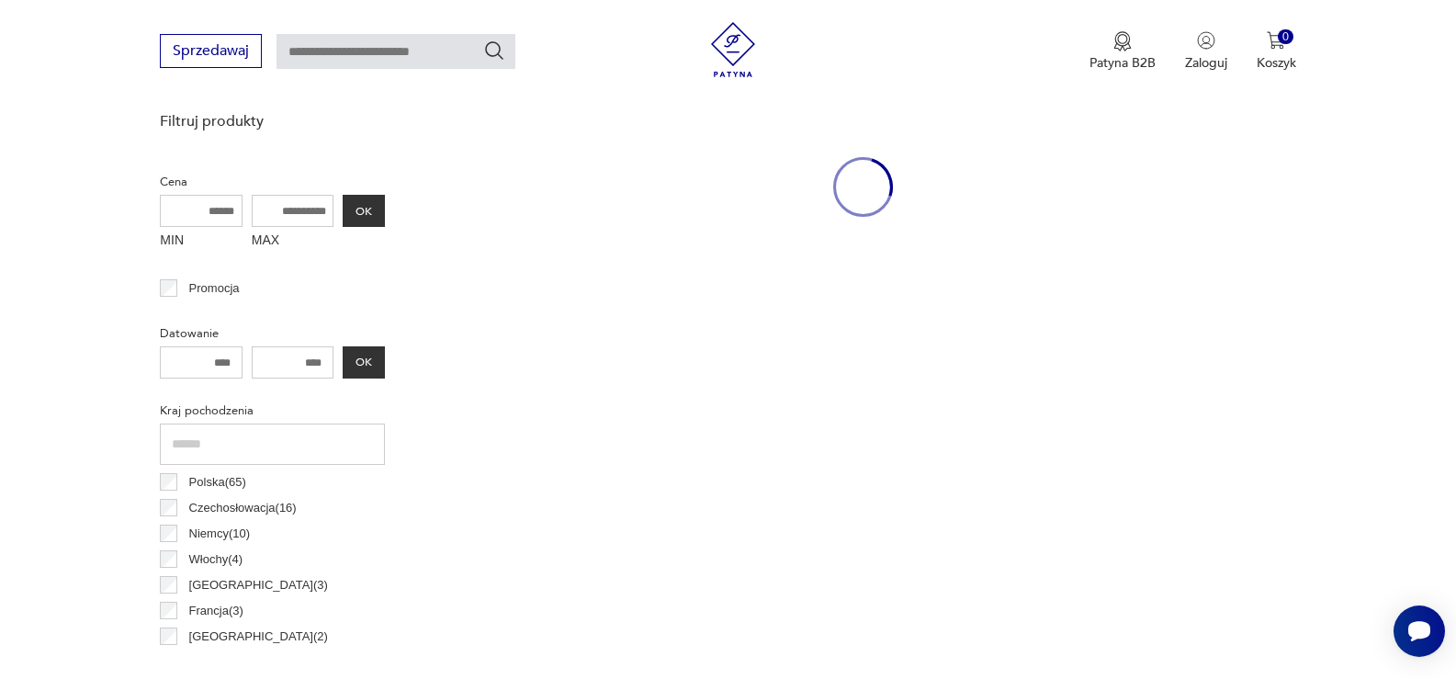
scroll to position [488, 0]
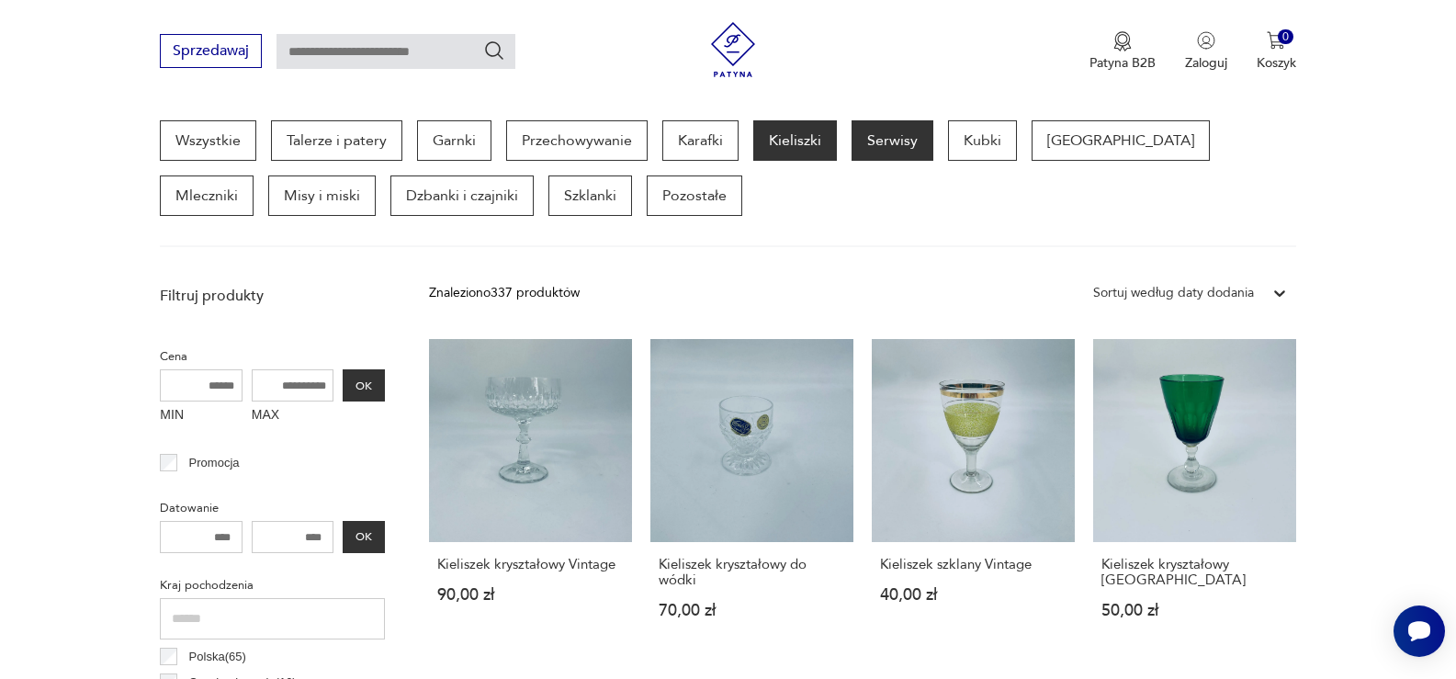
click at [884, 137] on p "Serwisy" at bounding box center [892, 140] width 82 height 40
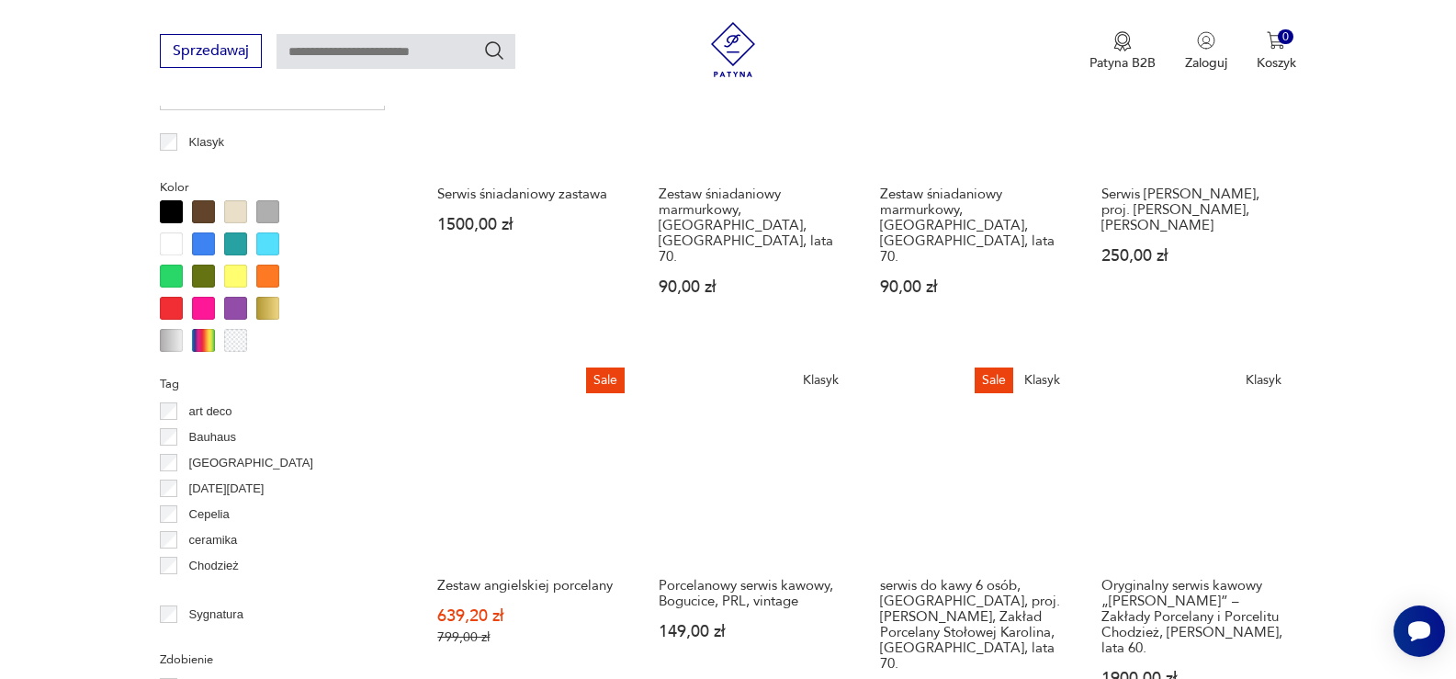
scroll to position [1865, 0]
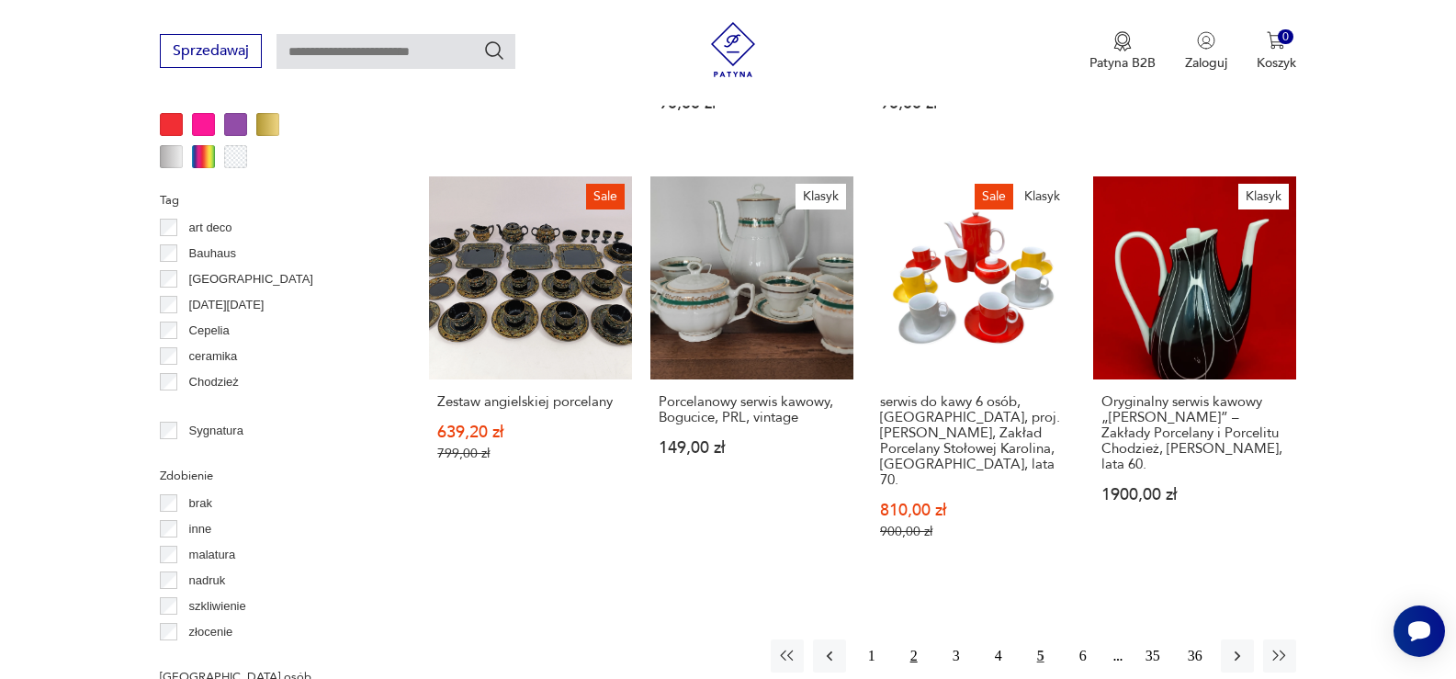
click at [918, 639] on button "2" at bounding box center [913, 655] width 33 height 33
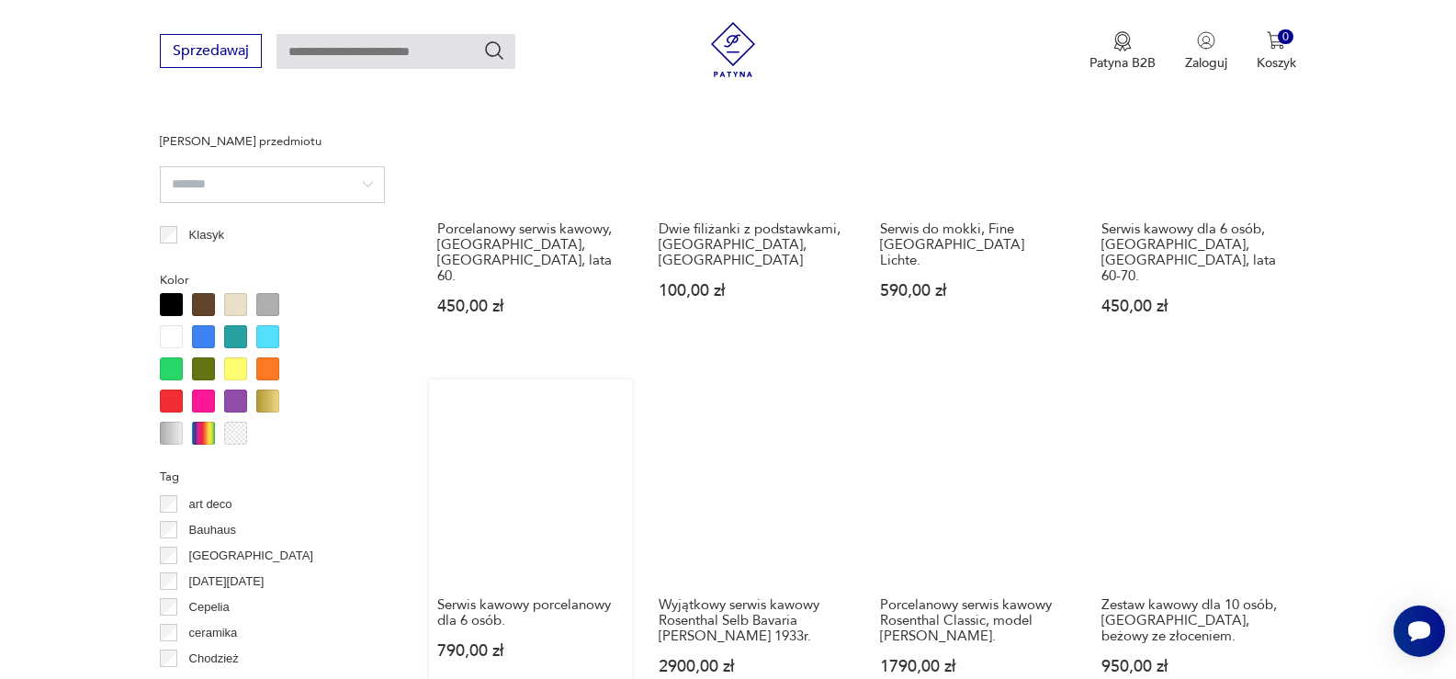
scroll to position [1590, 0]
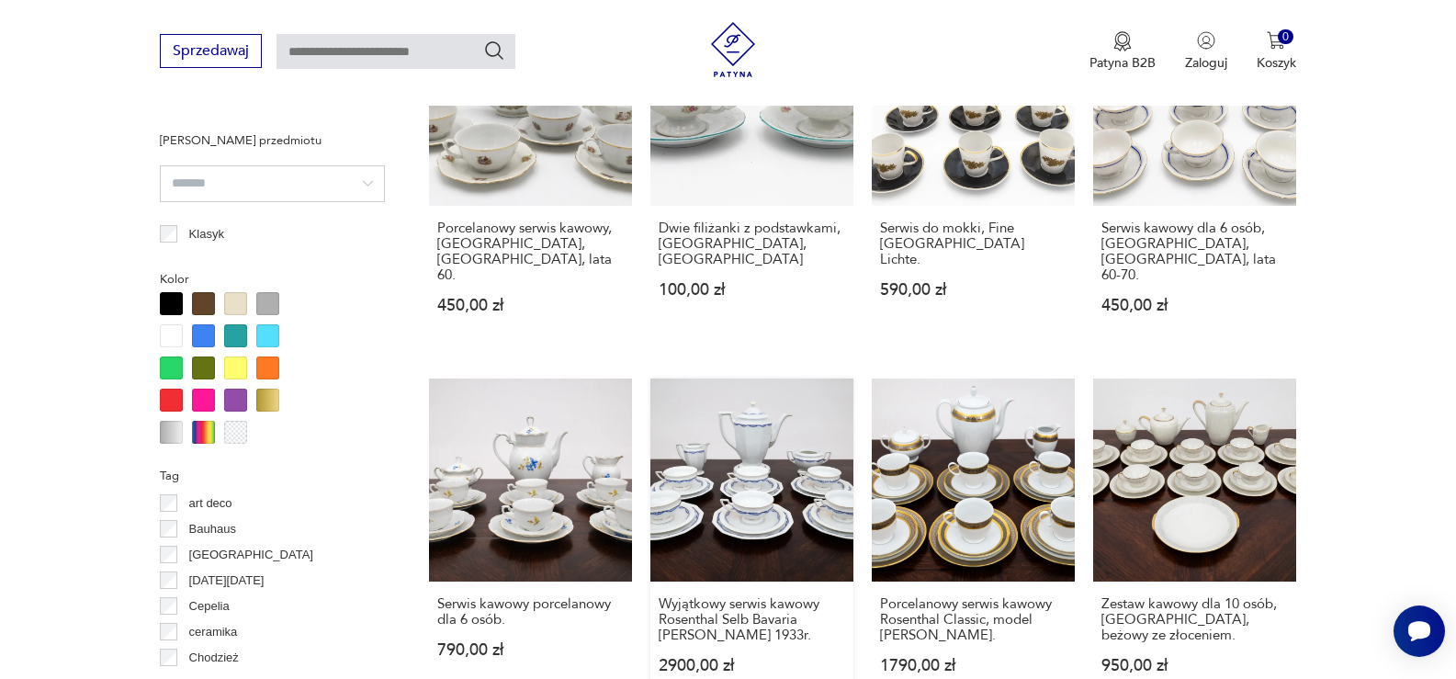
click at [724, 425] on link "Wyjątkowy serwis kawowy Rosenthal Selb Bavaria [PERSON_NAME] 1933r. 2900,00 zł" at bounding box center [751, 543] width 203 height 331
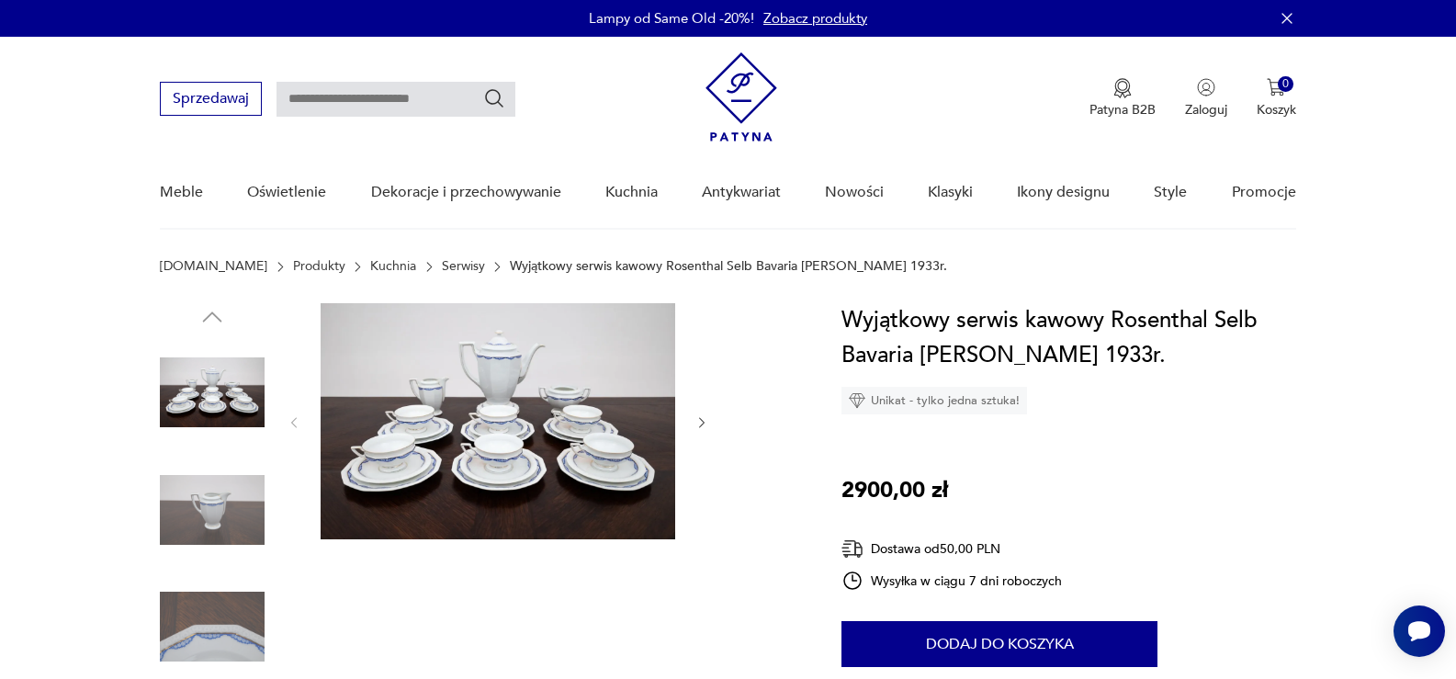
click at [555, 470] on img at bounding box center [498, 421] width 355 height 236
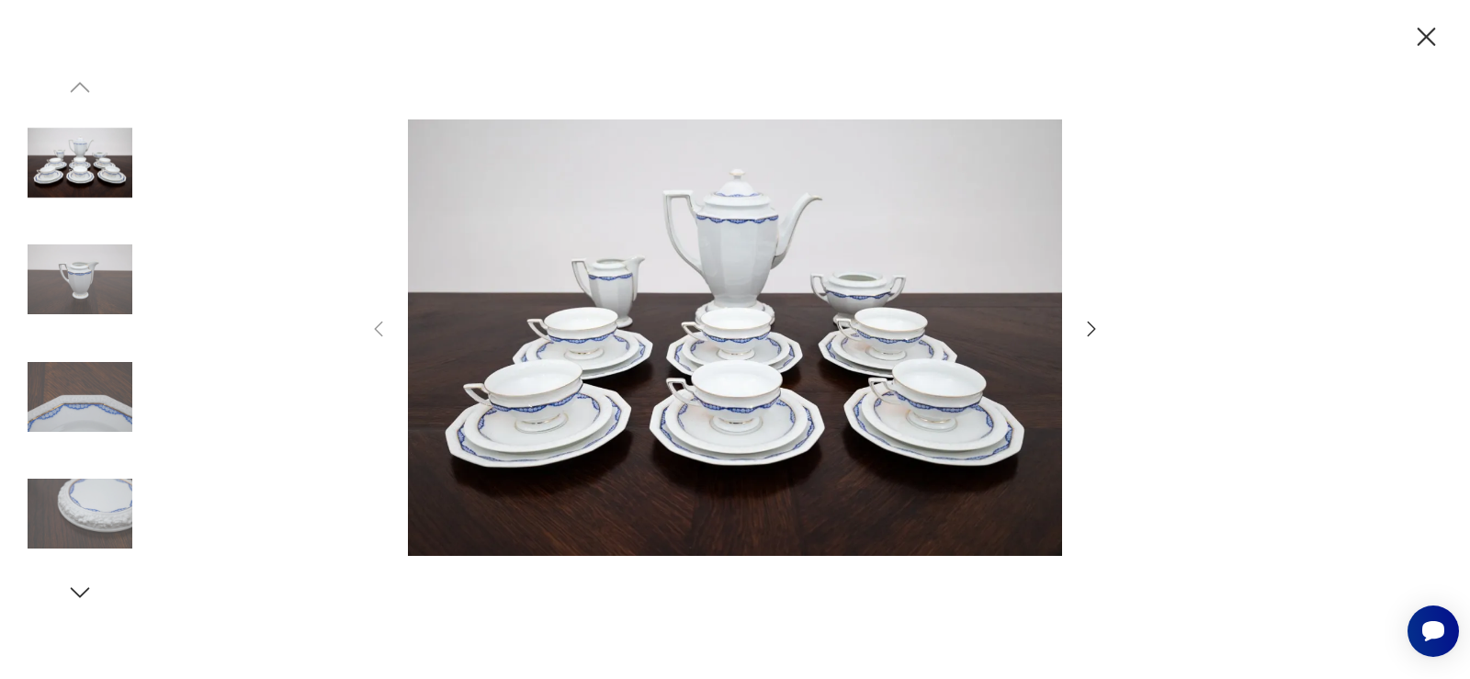
click at [693, 409] on img at bounding box center [735, 337] width 654 height 543
click at [1089, 331] on icon "button" at bounding box center [1091, 329] width 22 height 22
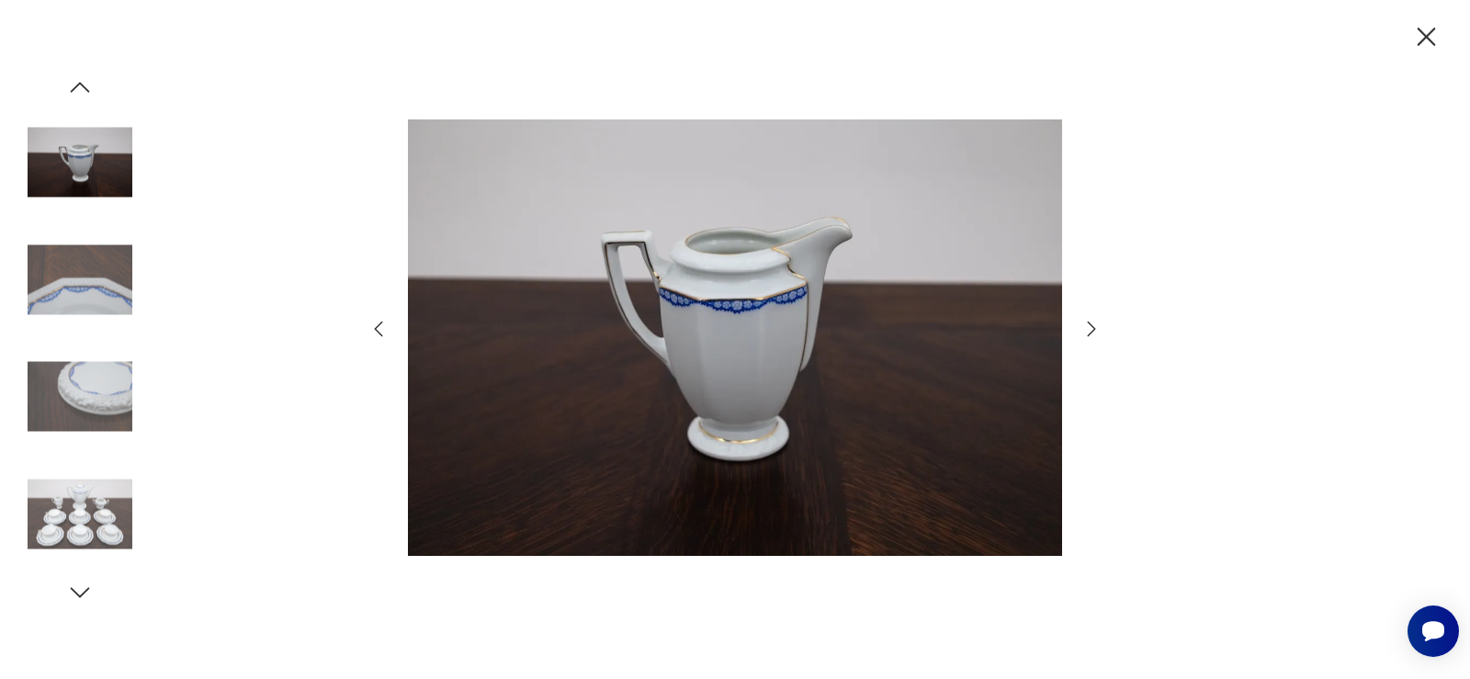
click at [1089, 331] on icon "button" at bounding box center [1091, 329] width 22 height 22
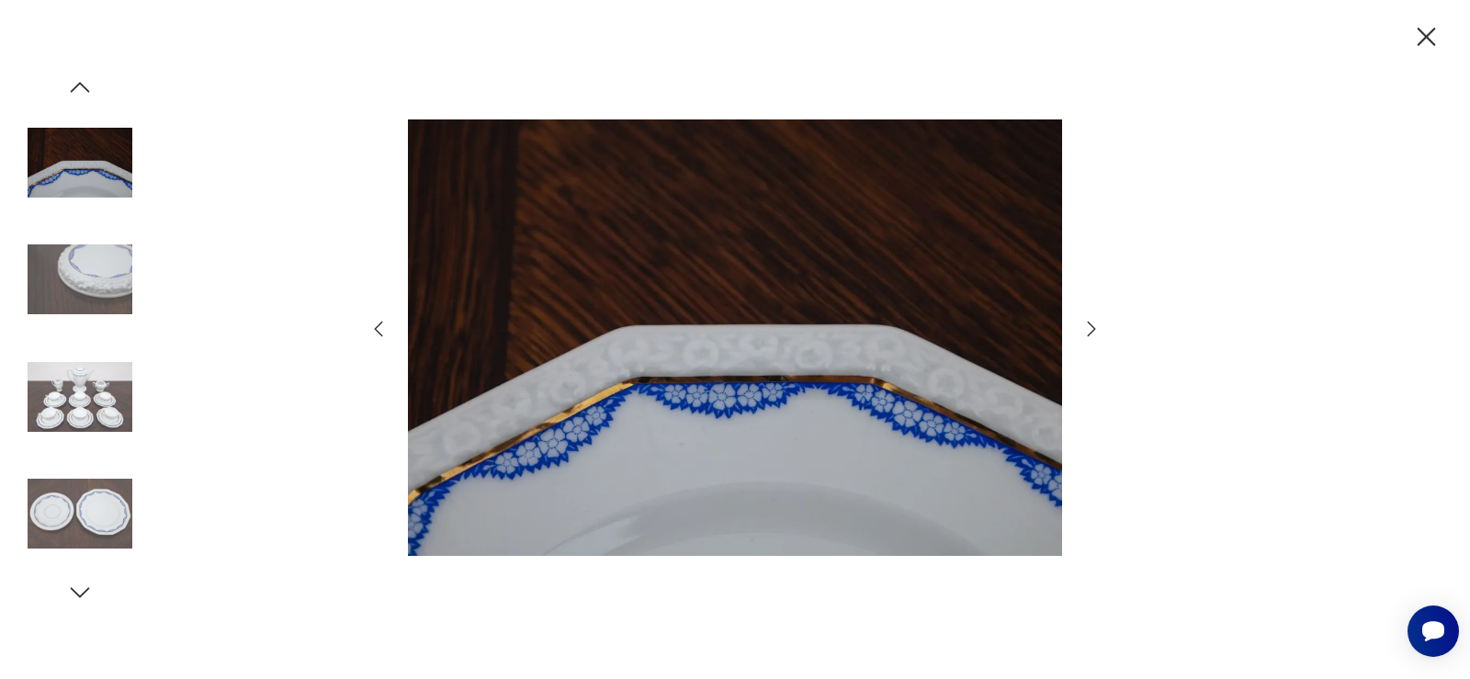
click at [1089, 331] on icon "button" at bounding box center [1091, 329] width 22 height 22
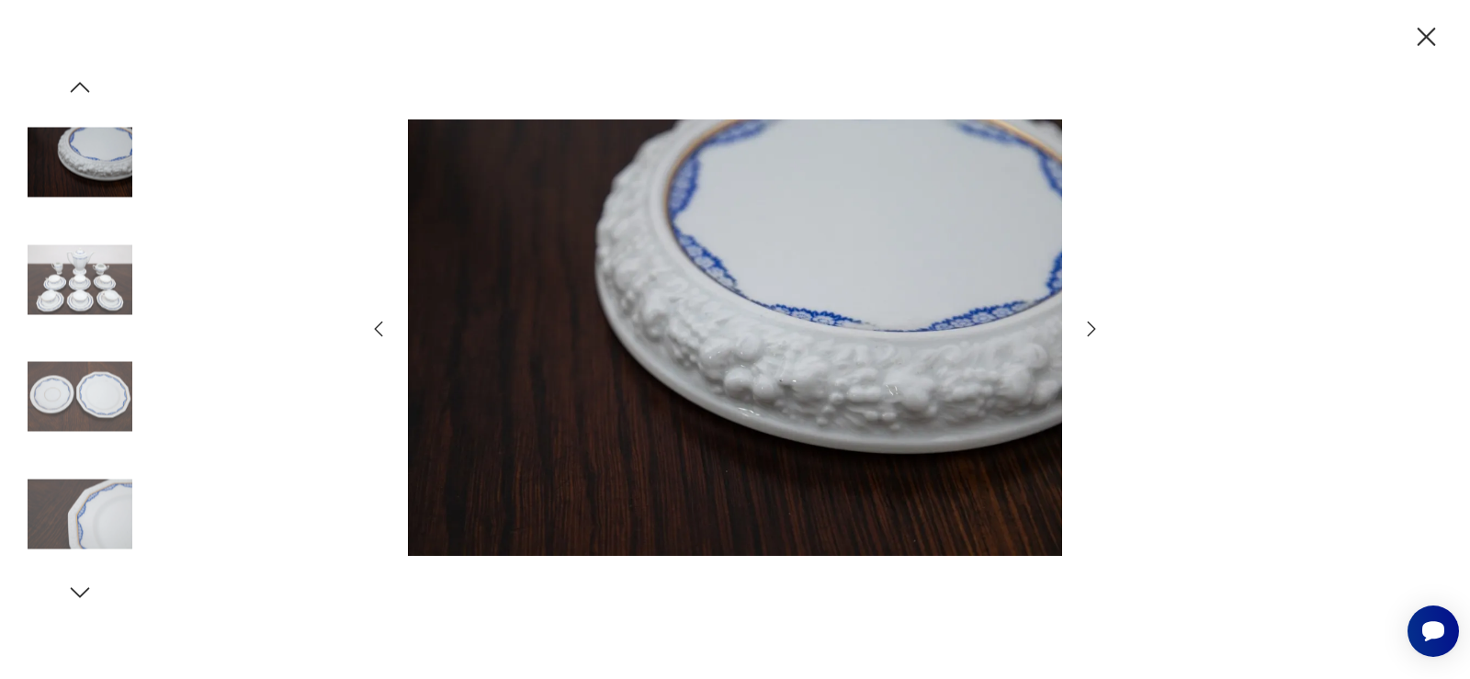
click at [1089, 331] on icon "button" at bounding box center [1091, 329] width 22 height 22
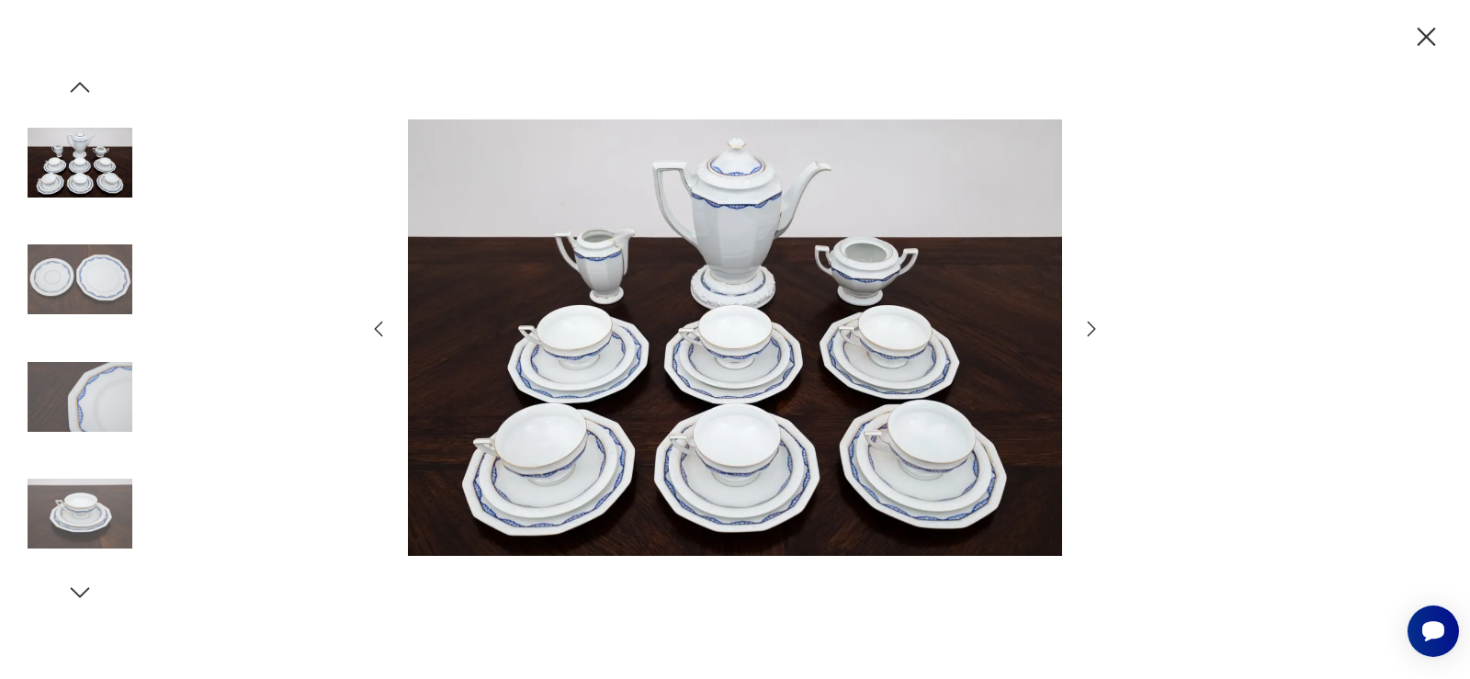
click at [1089, 331] on icon "button" at bounding box center [1091, 329] width 22 height 22
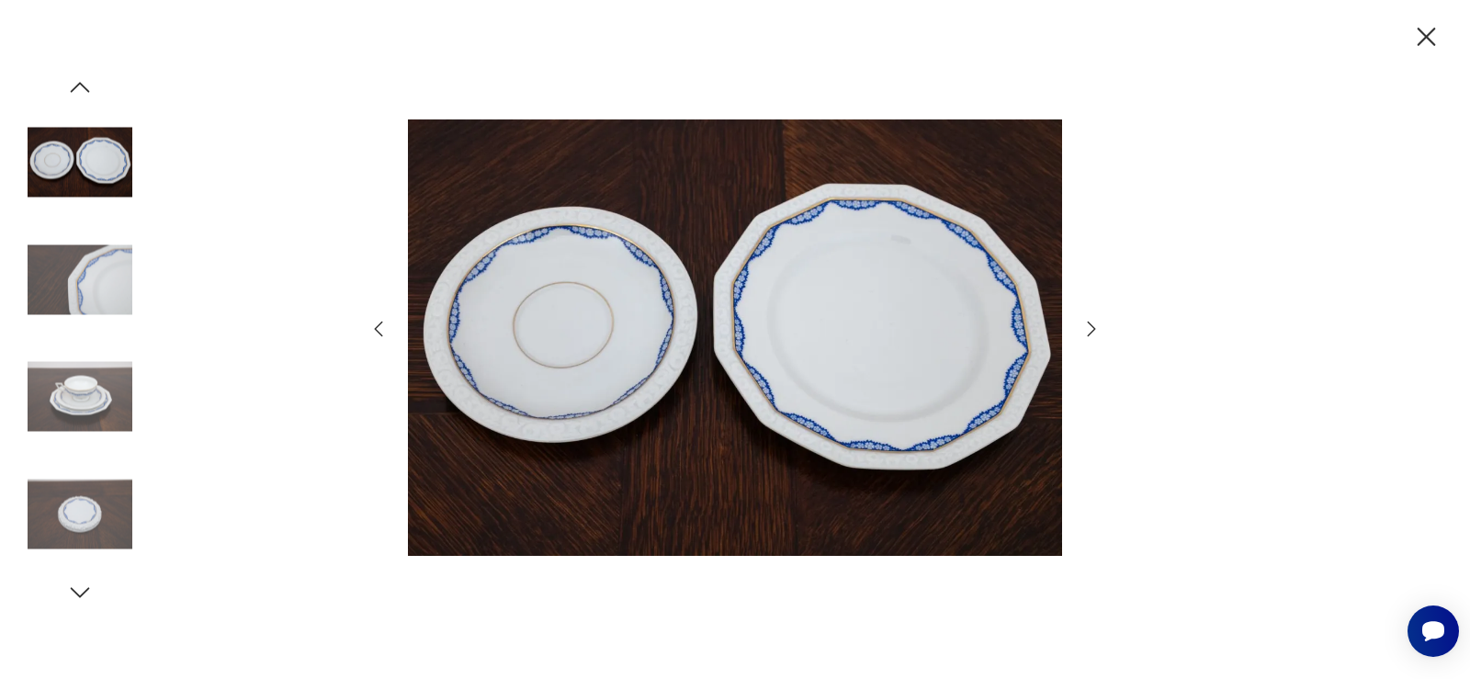
click at [1090, 331] on icon "button" at bounding box center [1091, 329] width 22 height 22
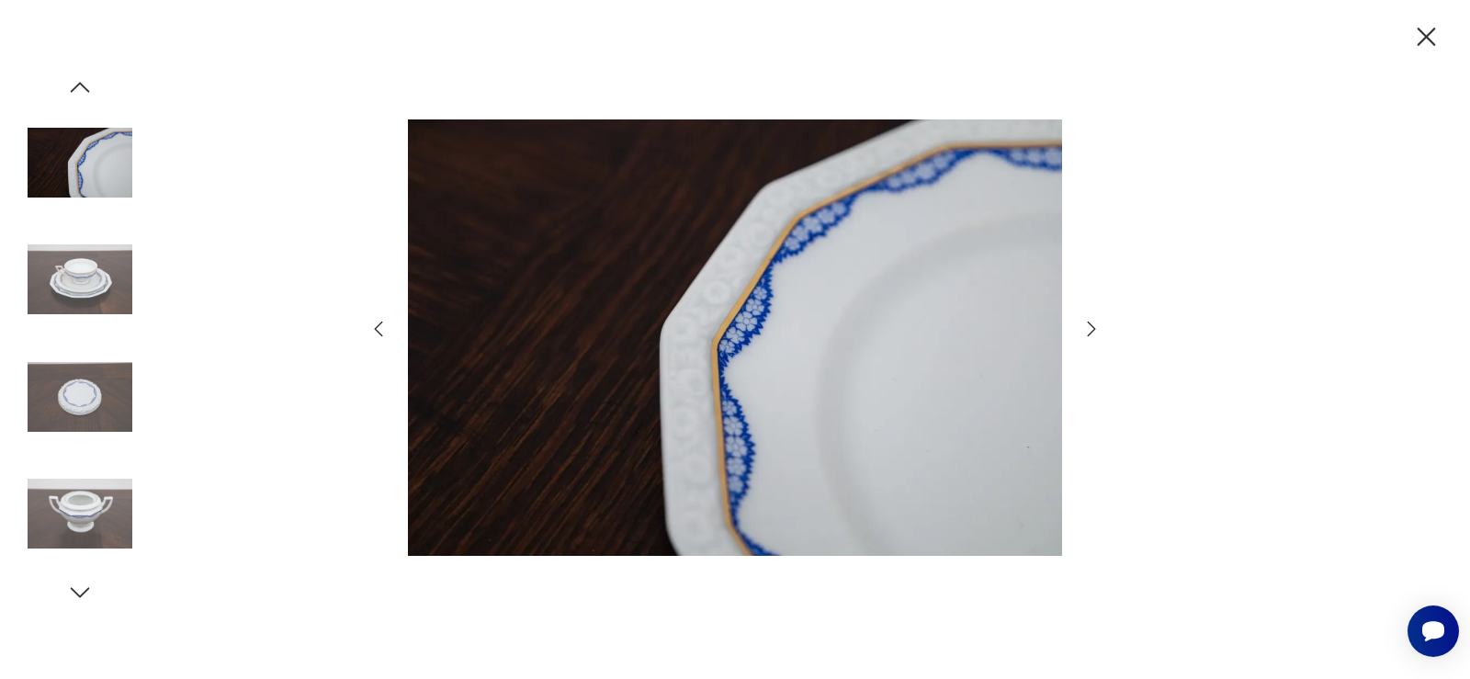
click at [1090, 331] on icon "button" at bounding box center [1091, 329] width 22 height 22
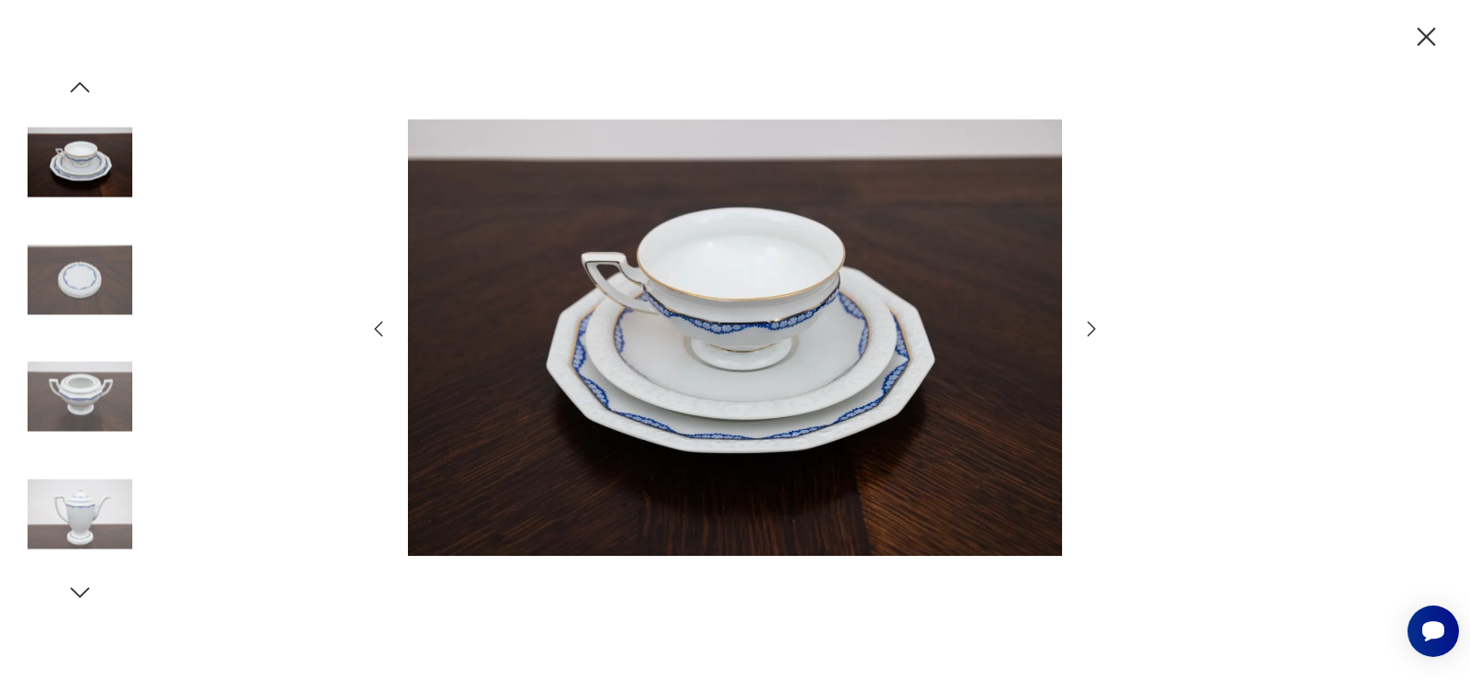
click at [1423, 31] on icon "button" at bounding box center [1426, 37] width 32 height 32
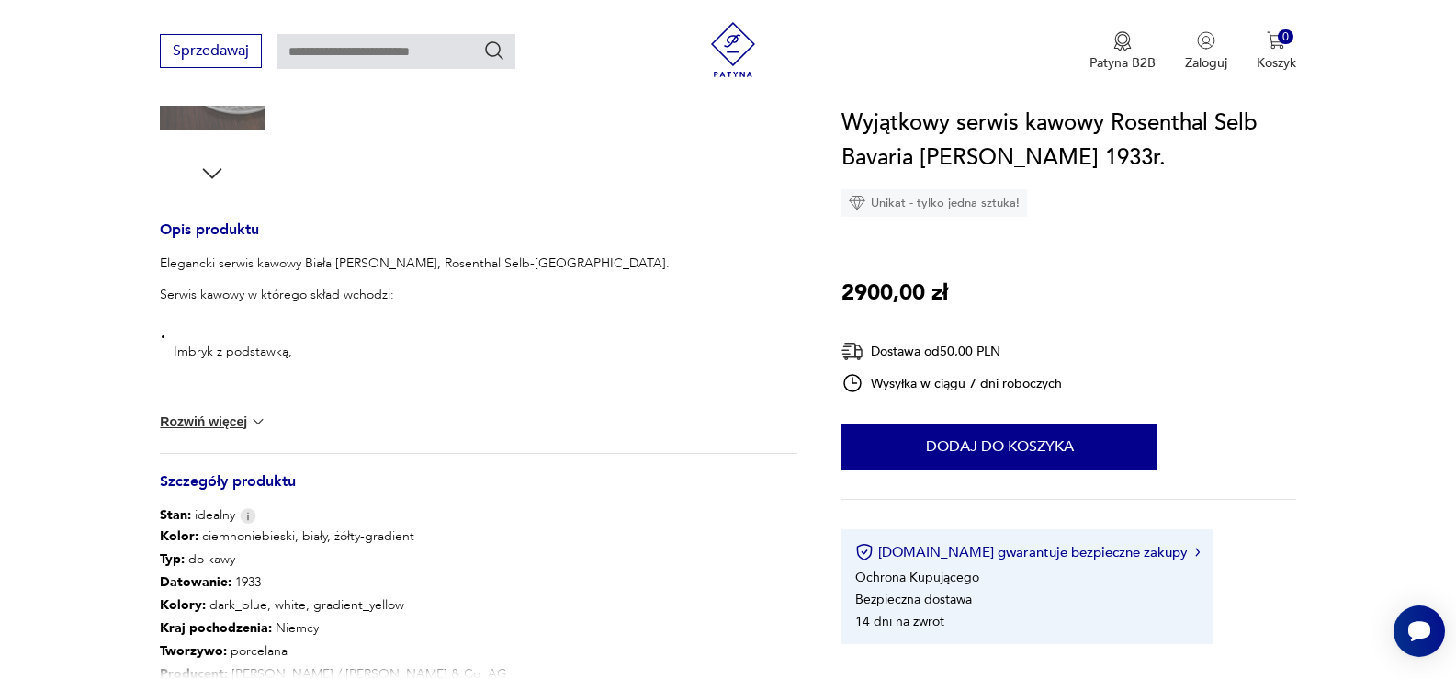
scroll to position [1010, 0]
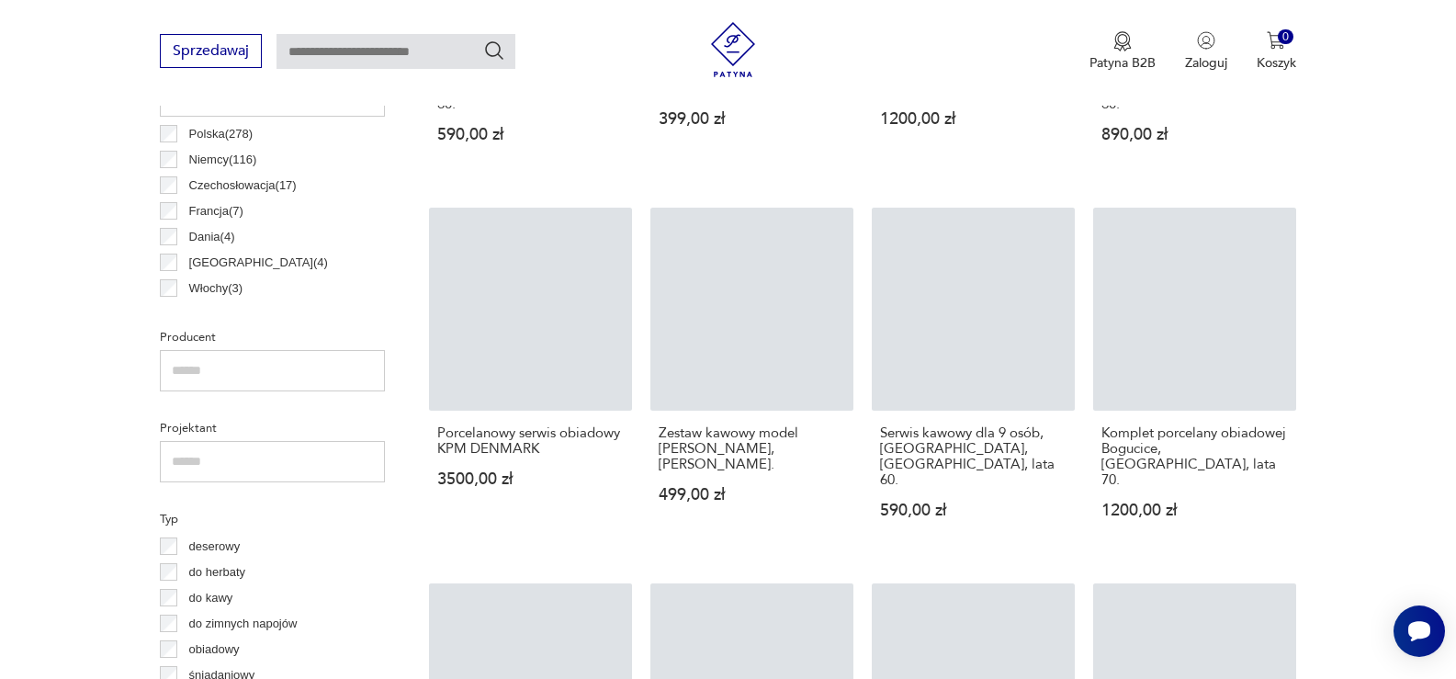
scroll to position [1751, 0]
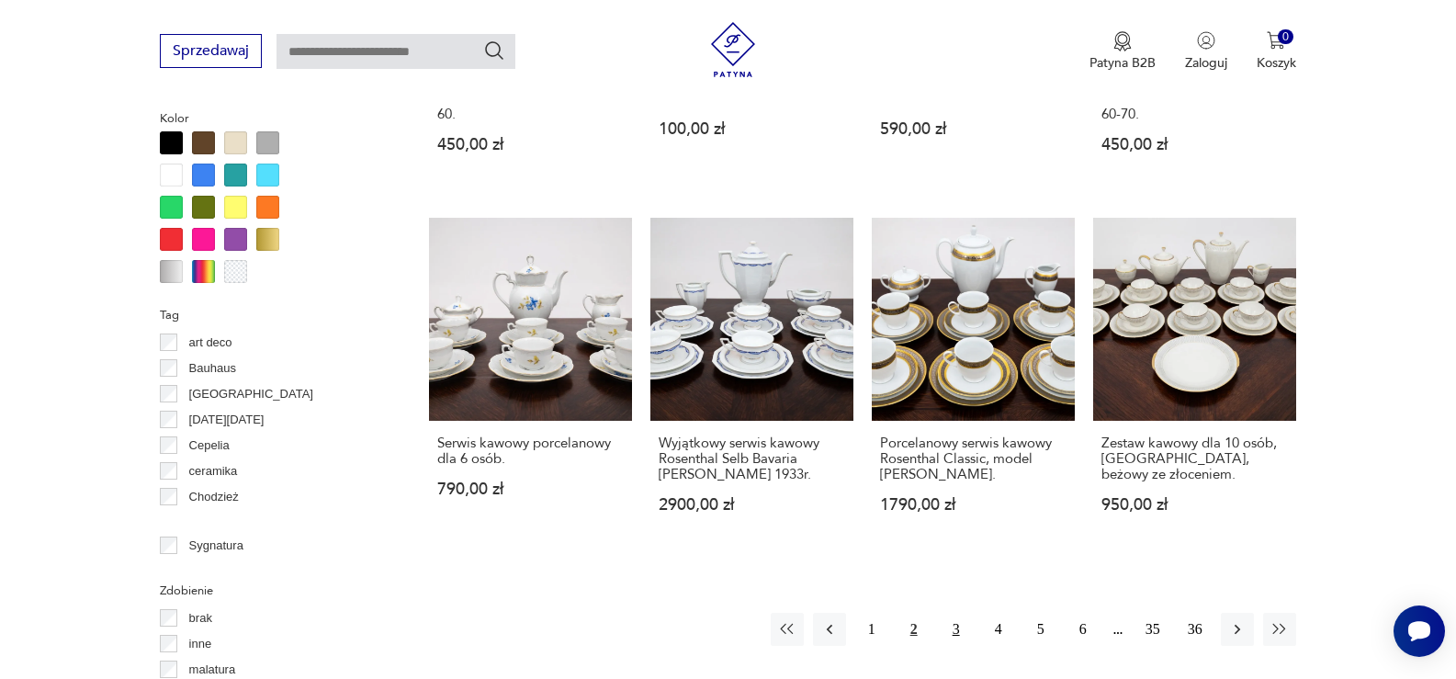
click at [956, 613] on button "3" at bounding box center [956, 629] width 33 height 33
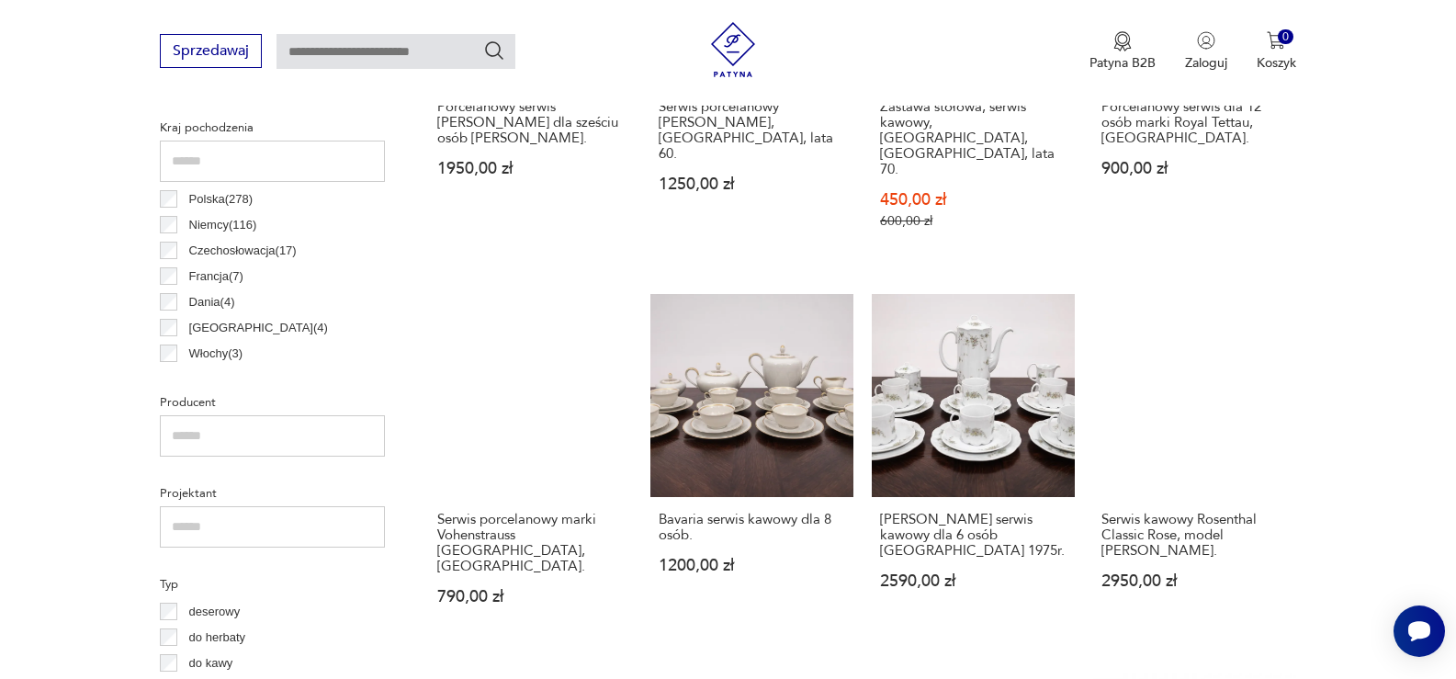
scroll to position [947, 0]
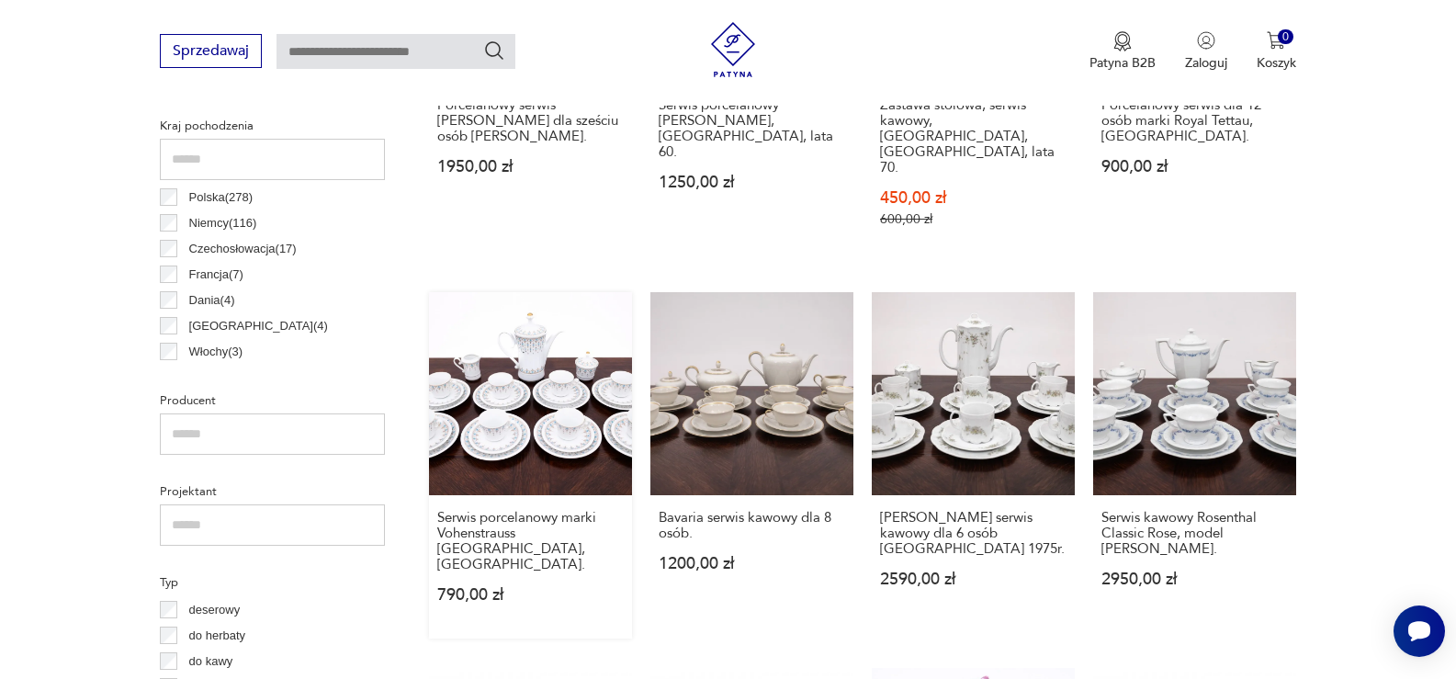
click at [533, 405] on link "Serwis porcelanowy marki Vohenstrauss [GEOGRAPHIC_DATA], [GEOGRAPHIC_DATA] 790,…" at bounding box center [530, 465] width 203 height 346
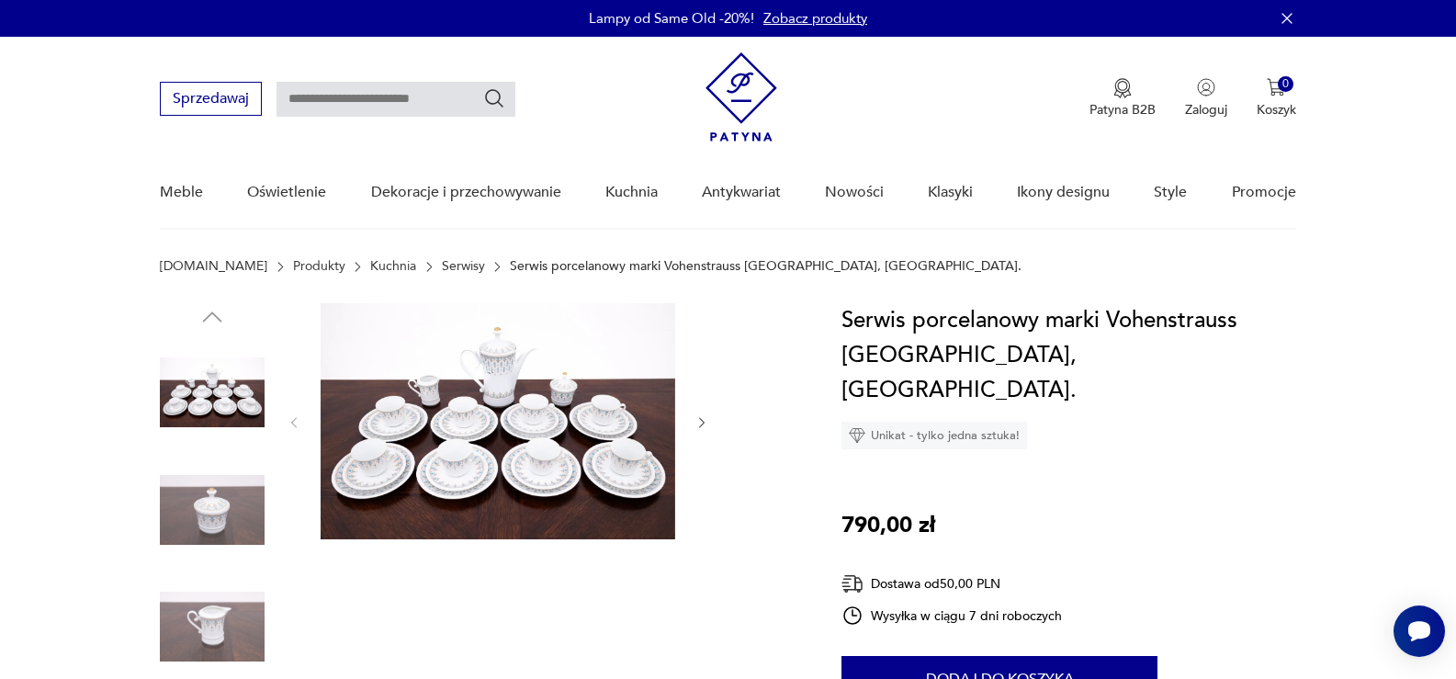
click at [528, 439] on img at bounding box center [498, 421] width 355 height 236
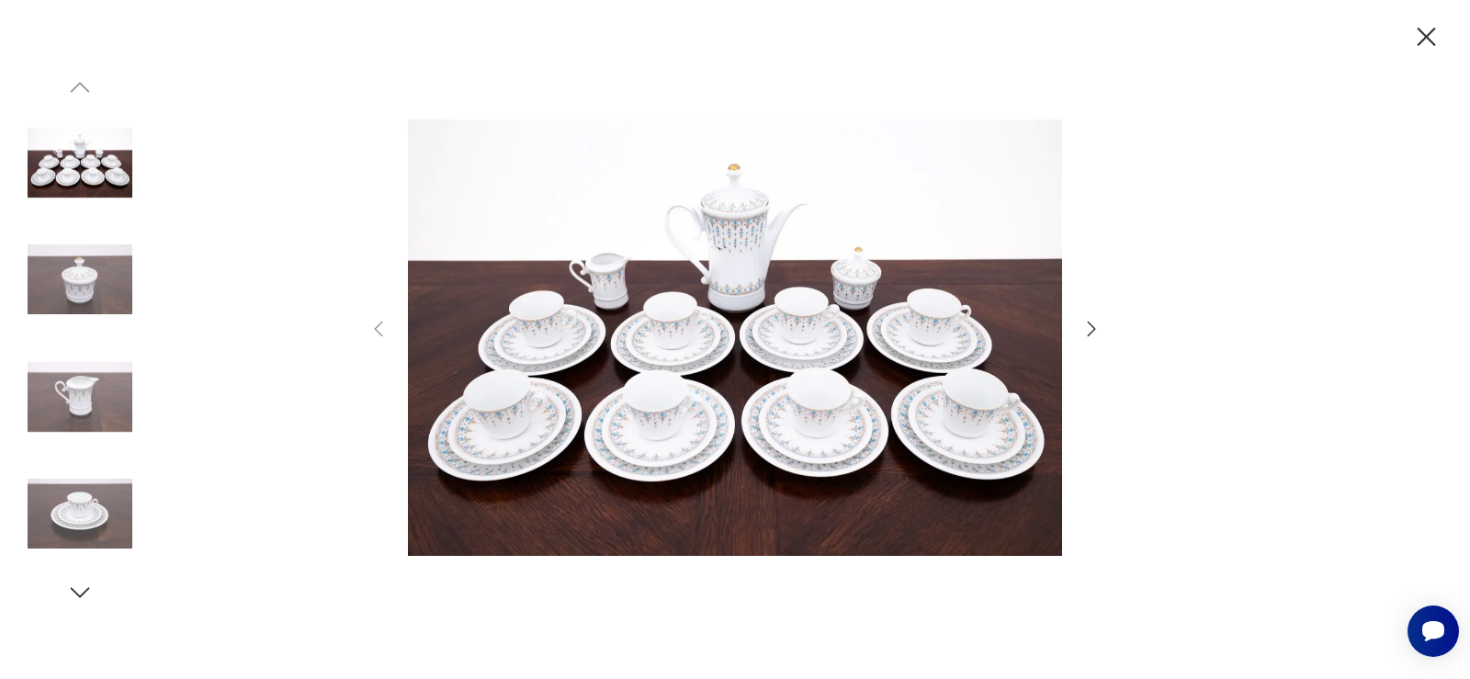
click at [1098, 323] on icon "button" at bounding box center [1091, 329] width 22 height 22
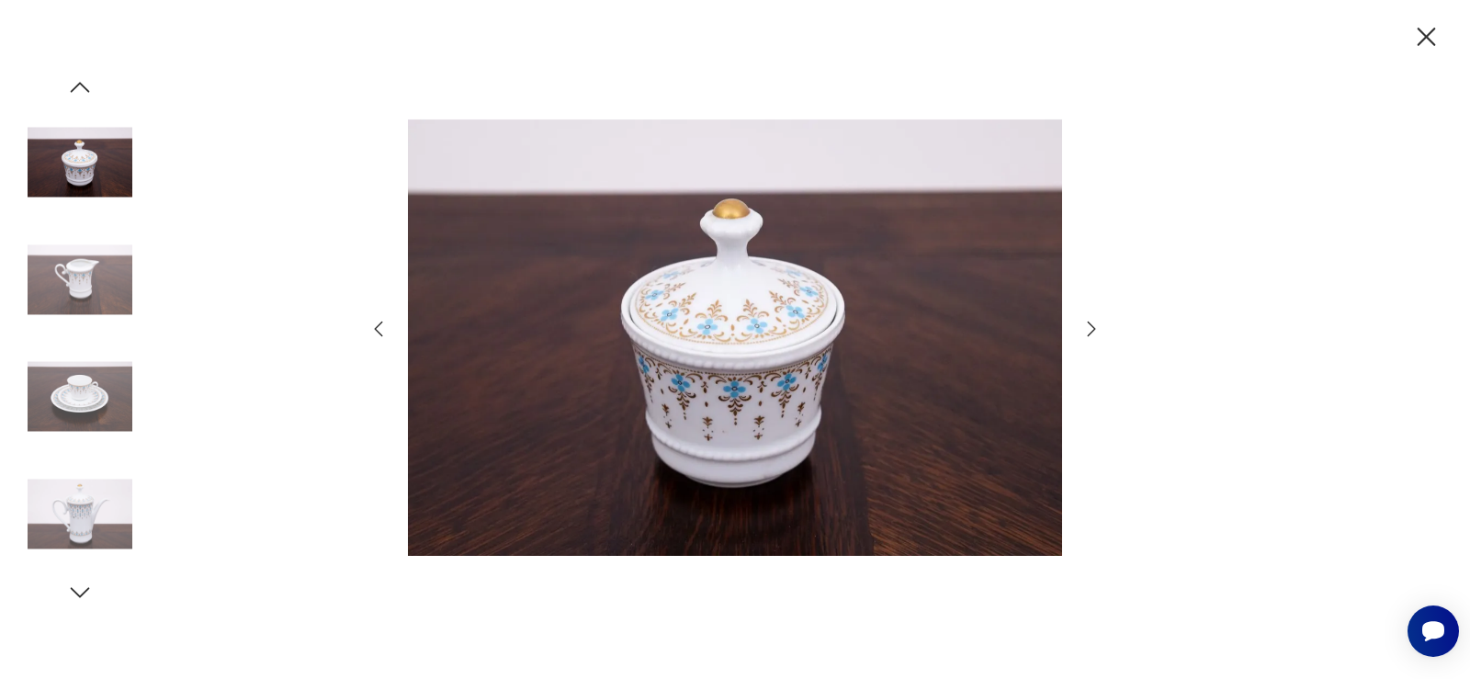
click at [1098, 323] on icon "button" at bounding box center [1091, 329] width 22 height 22
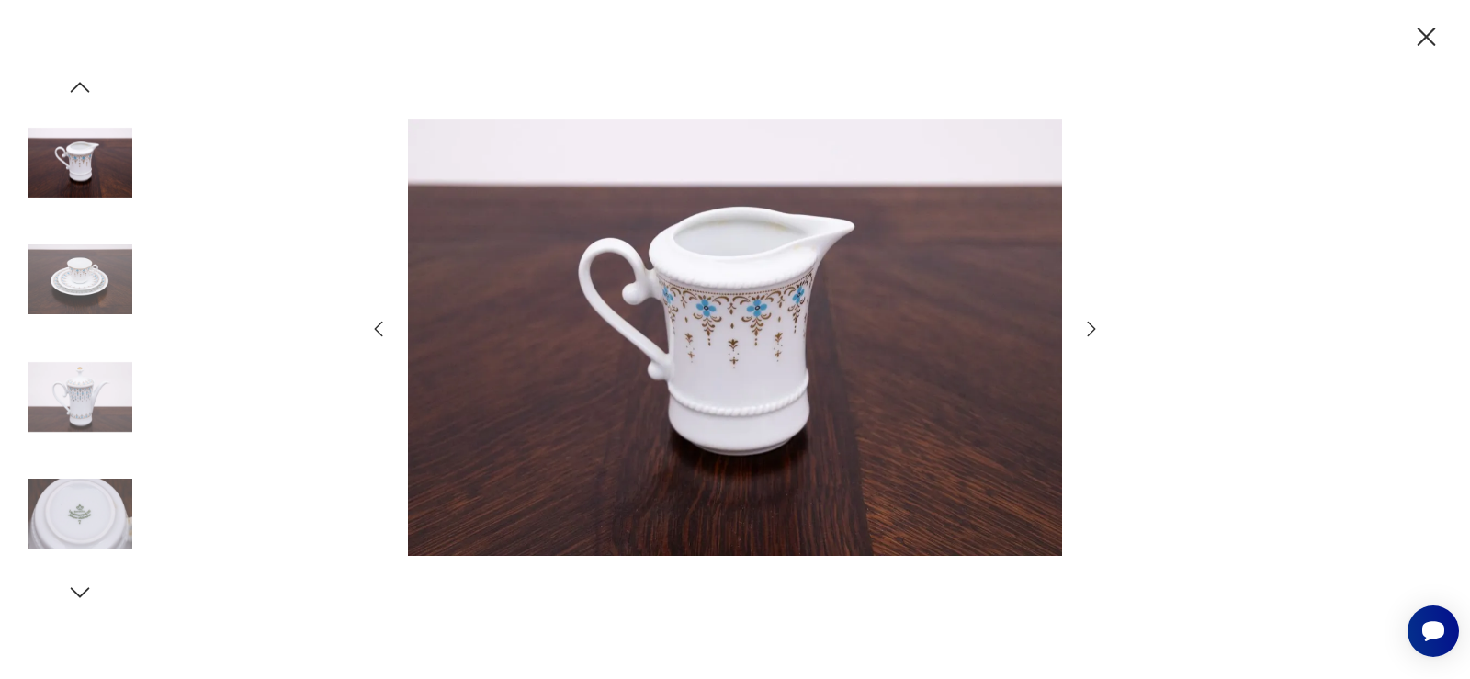
click at [1098, 323] on icon "button" at bounding box center [1091, 329] width 22 height 22
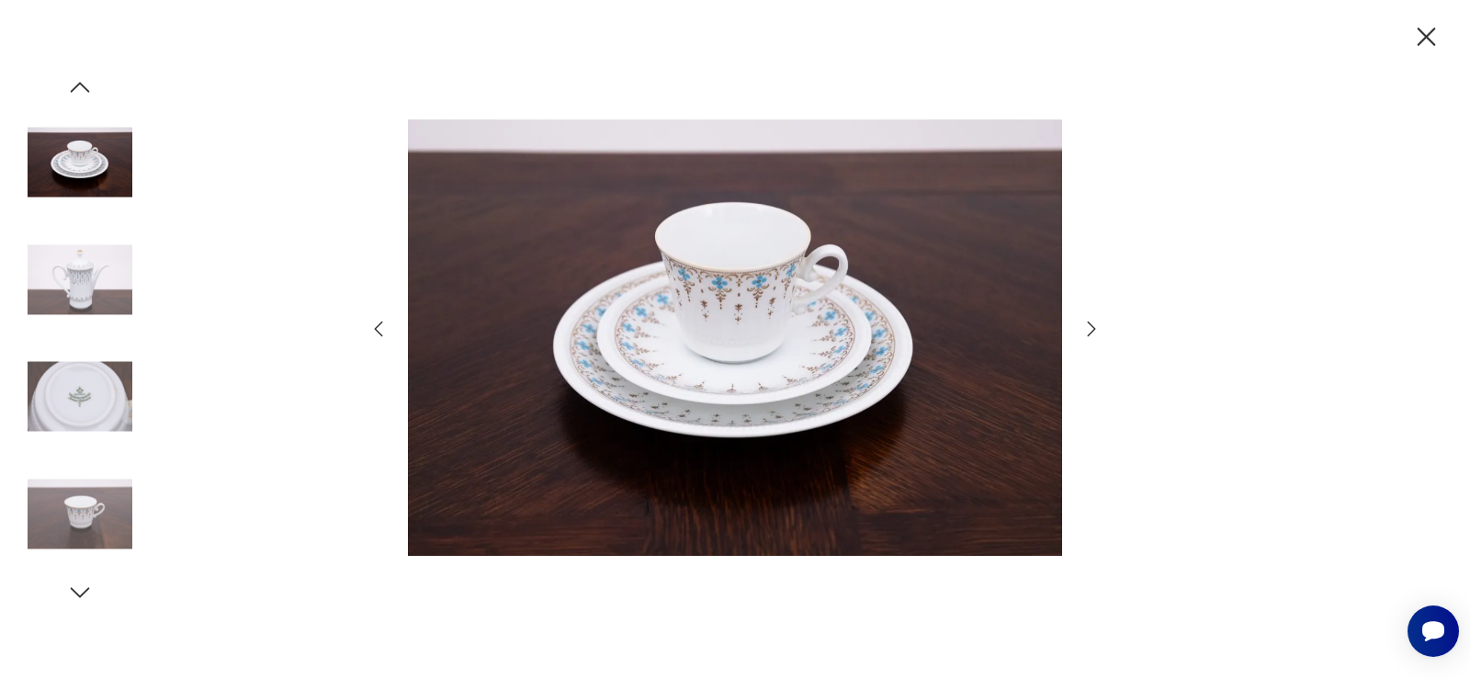
click at [1098, 323] on icon "button" at bounding box center [1091, 329] width 22 height 22
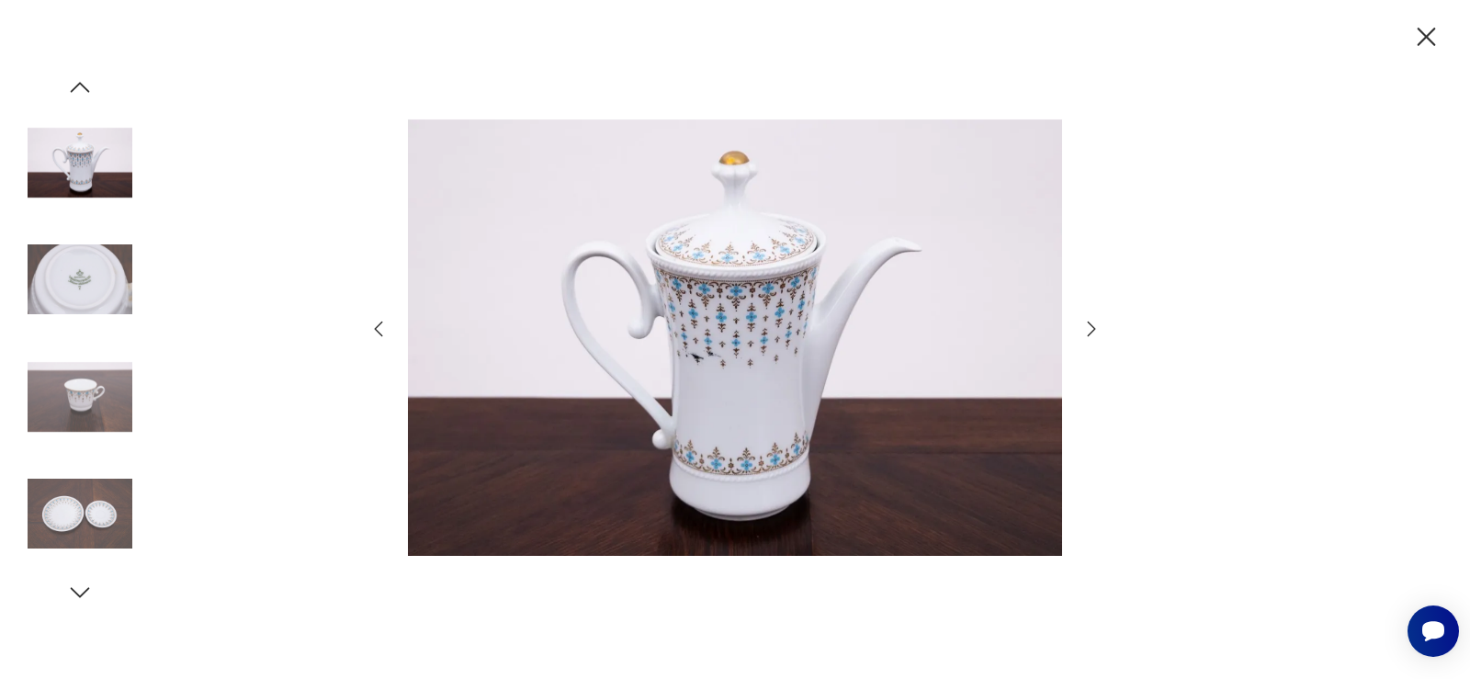
click at [1098, 323] on icon "button" at bounding box center [1091, 329] width 22 height 22
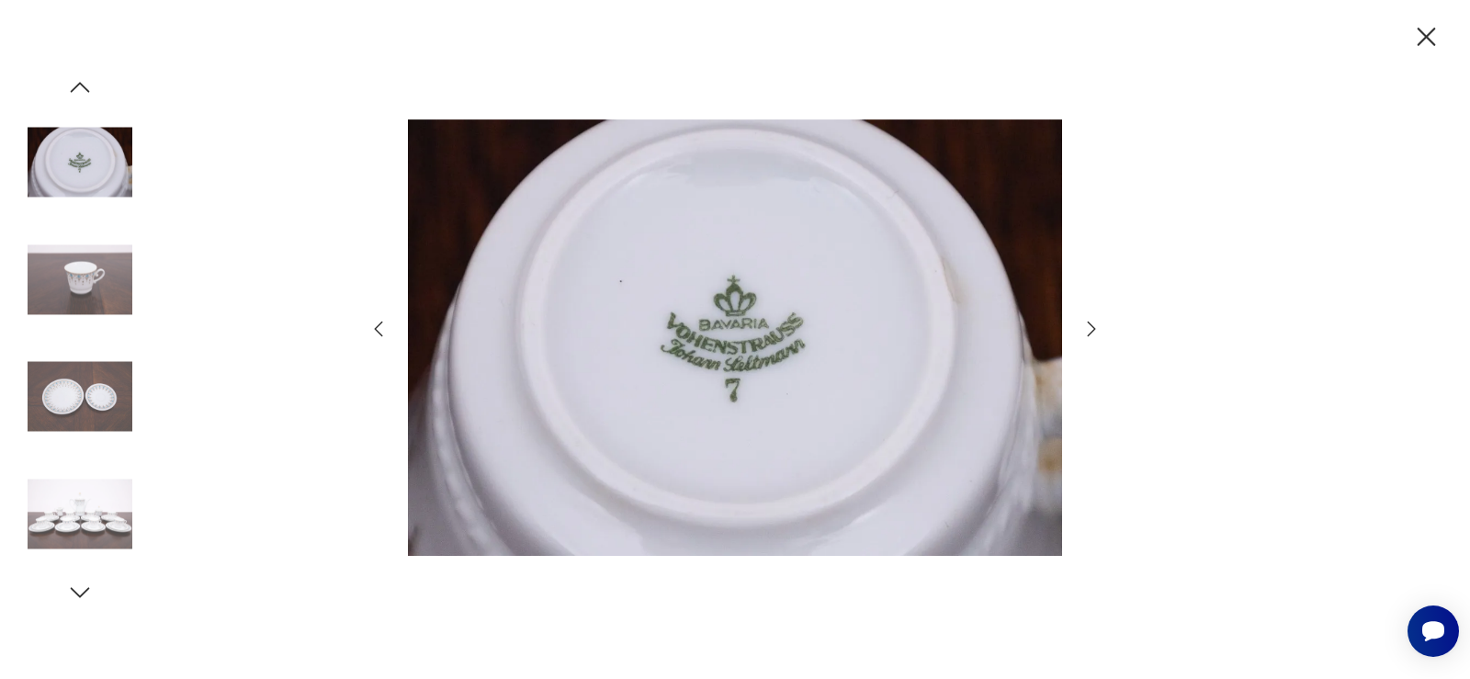
click at [1098, 323] on icon "button" at bounding box center [1091, 329] width 22 height 22
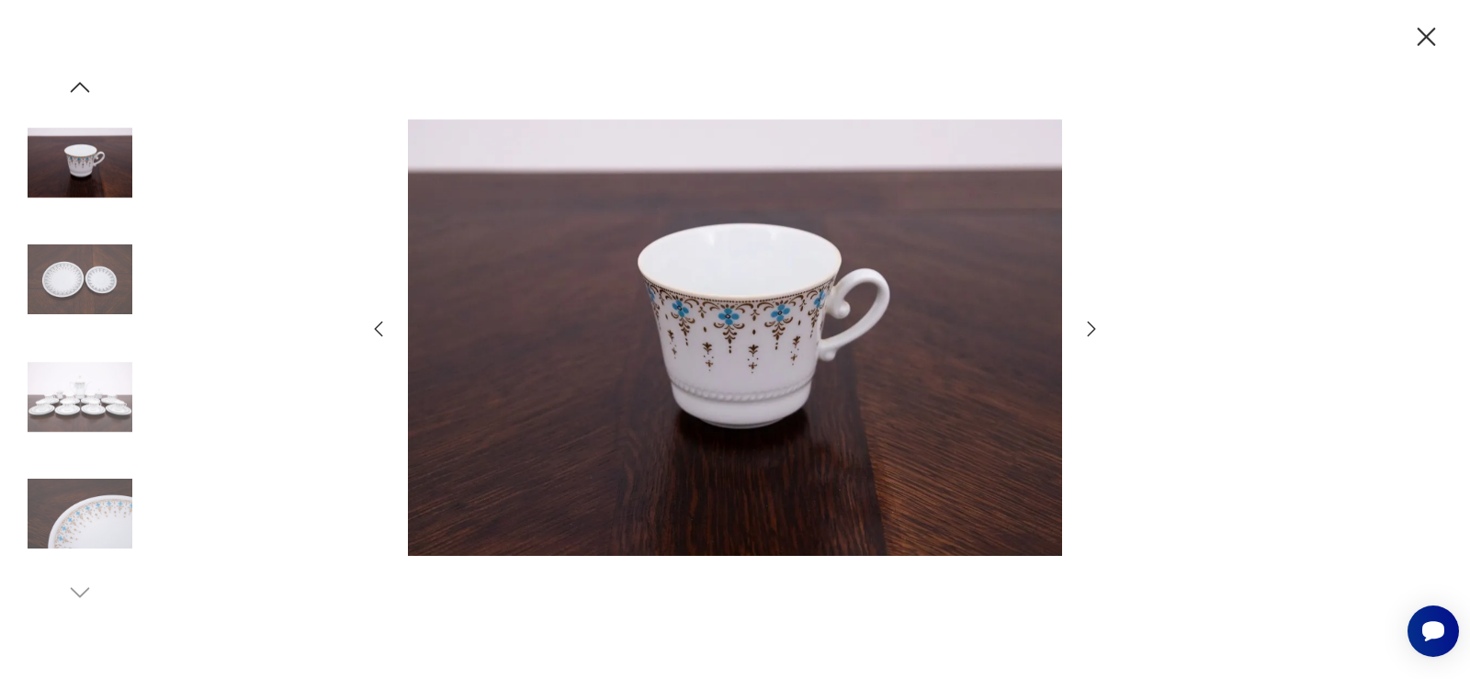
click at [1098, 323] on icon "button" at bounding box center [1091, 329] width 22 height 22
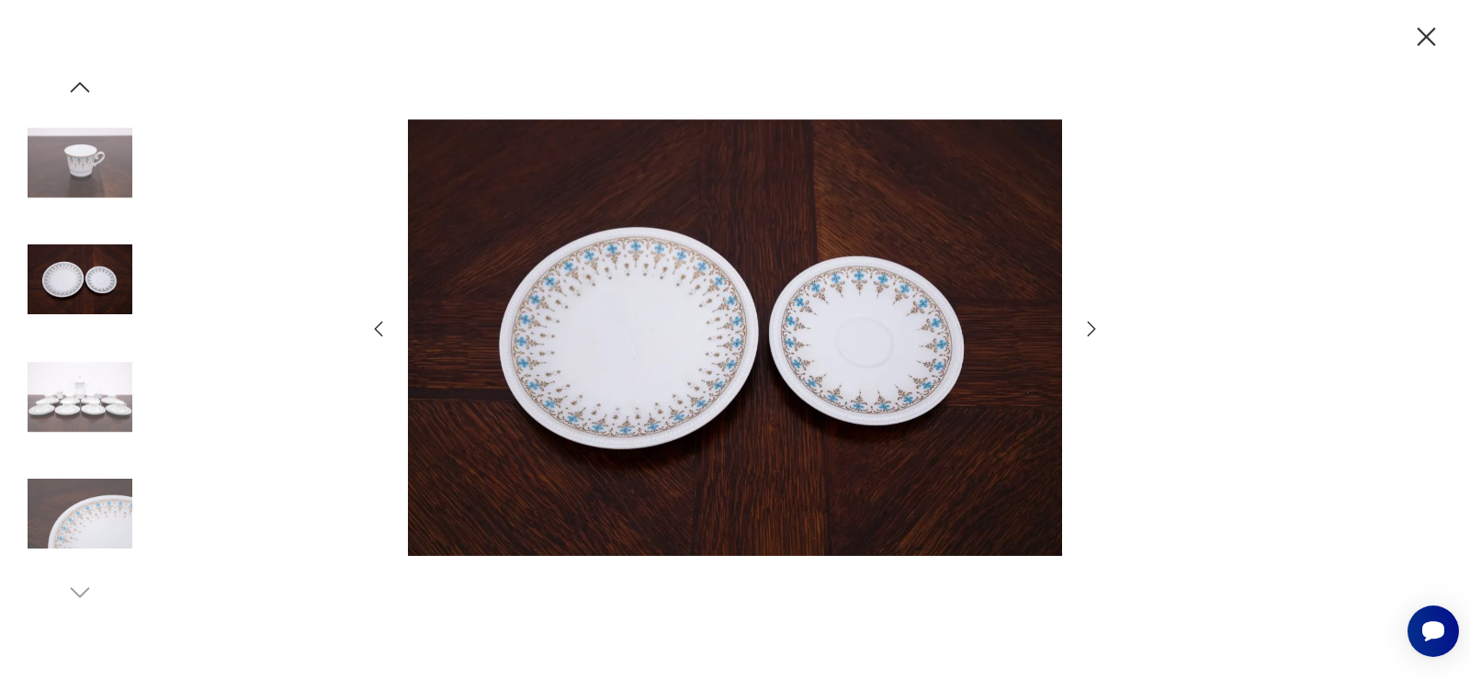
click at [1434, 31] on icon "button" at bounding box center [1426, 37] width 32 height 32
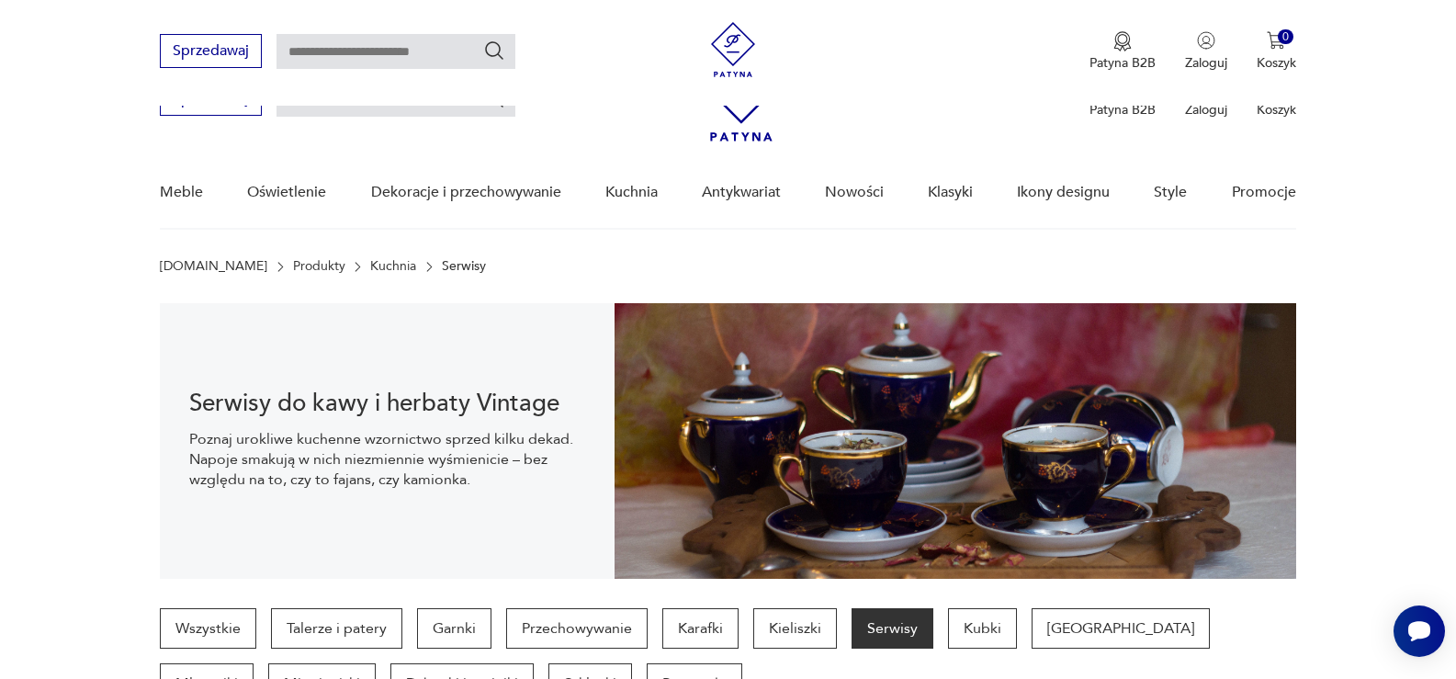
scroll to position [945, 0]
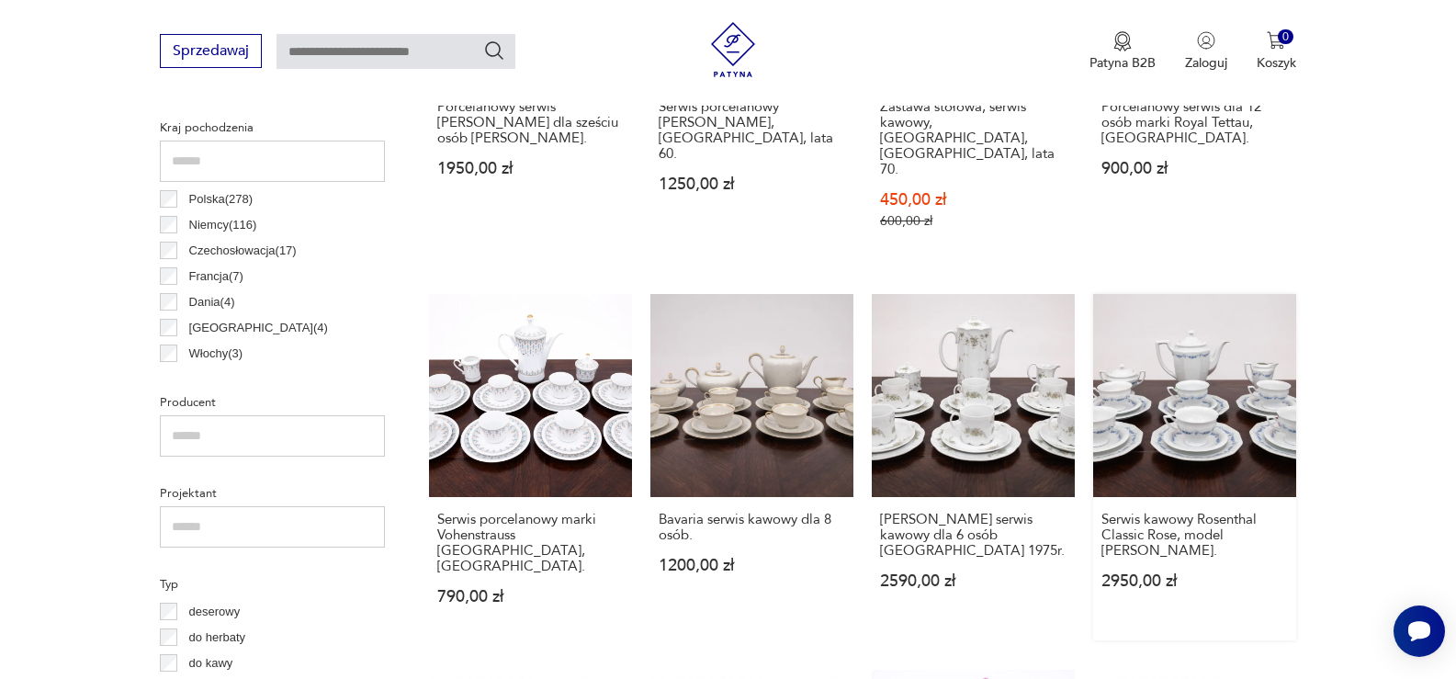
click at [1181, 400] on link "Serwis kawowy Rosenthal Classic Rose, model [PERSON_NAME]. 2950,00 zł" at bounding box center [1194, 467] width 203 height 346
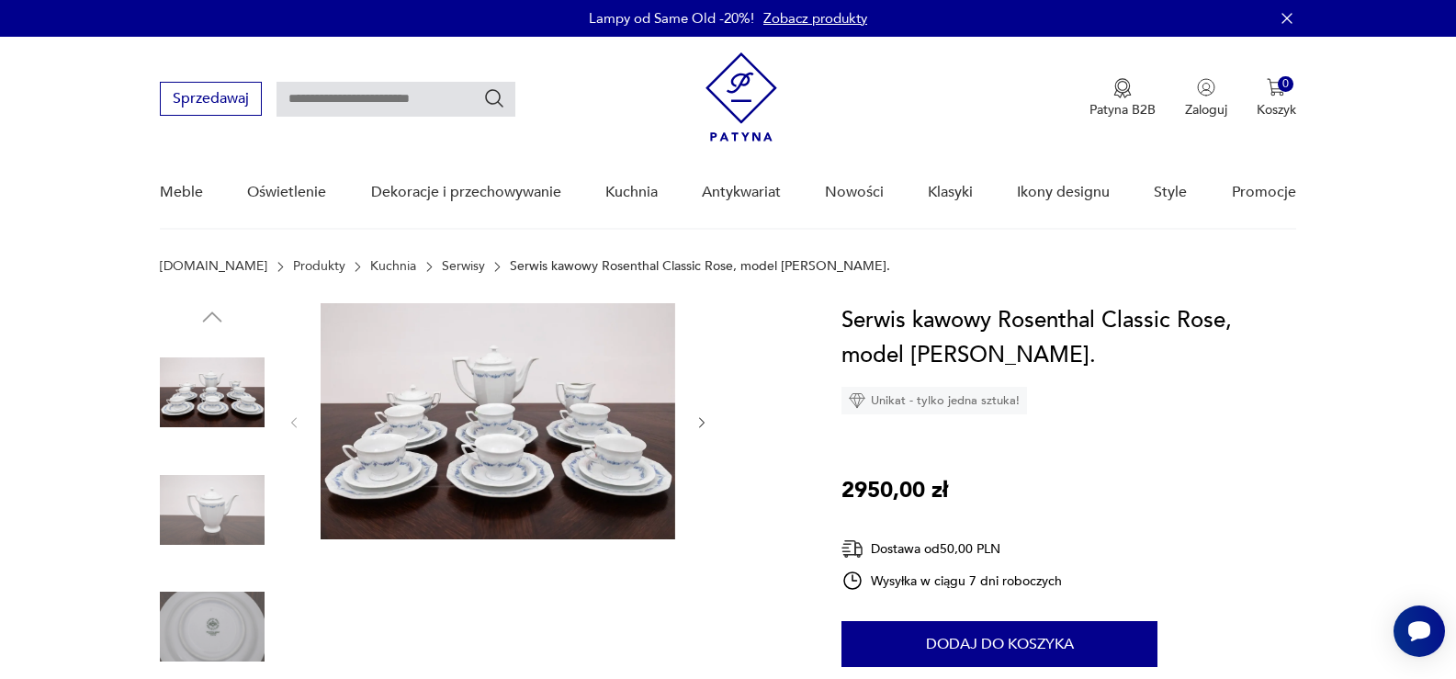
click at [586, 445] on img at bounding box center [498, 421] width 355 height 236
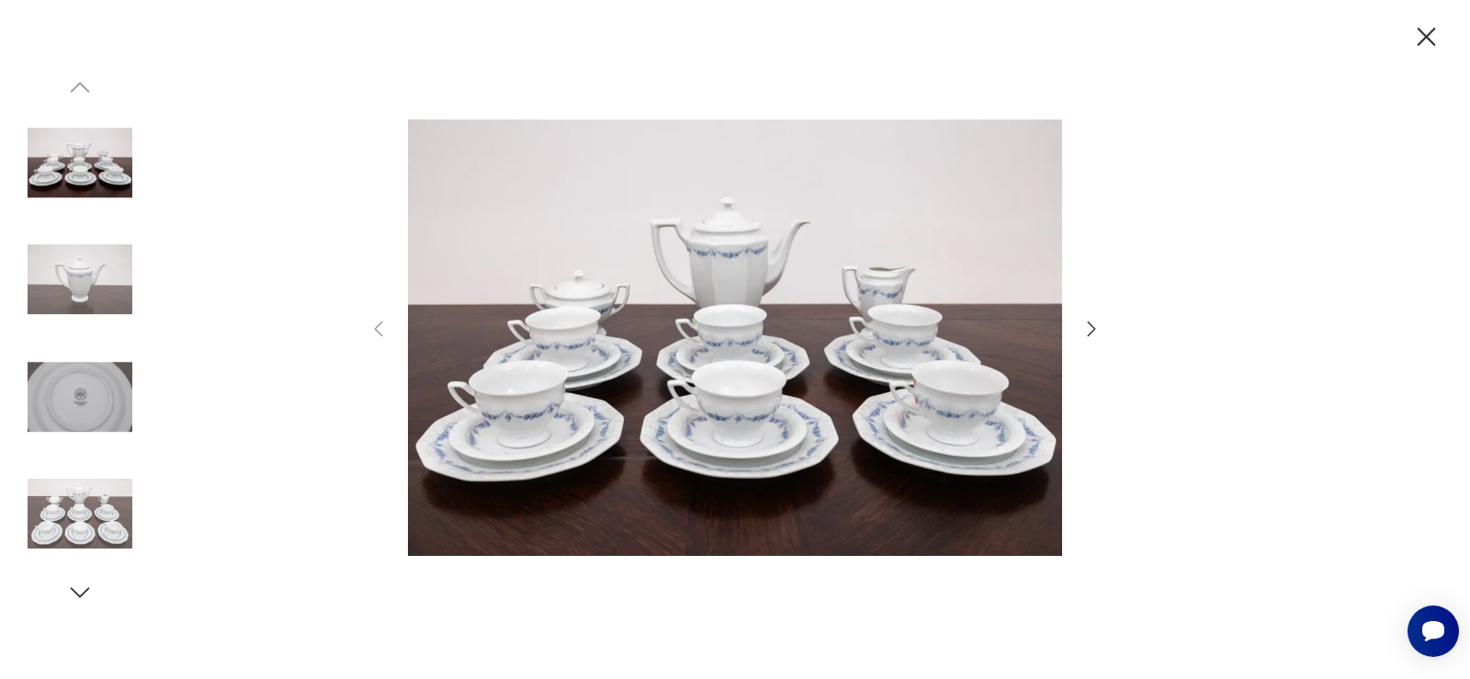
click at [1089, 325] on icon "button" at bounding box center [1091, 329] width 22 height 22
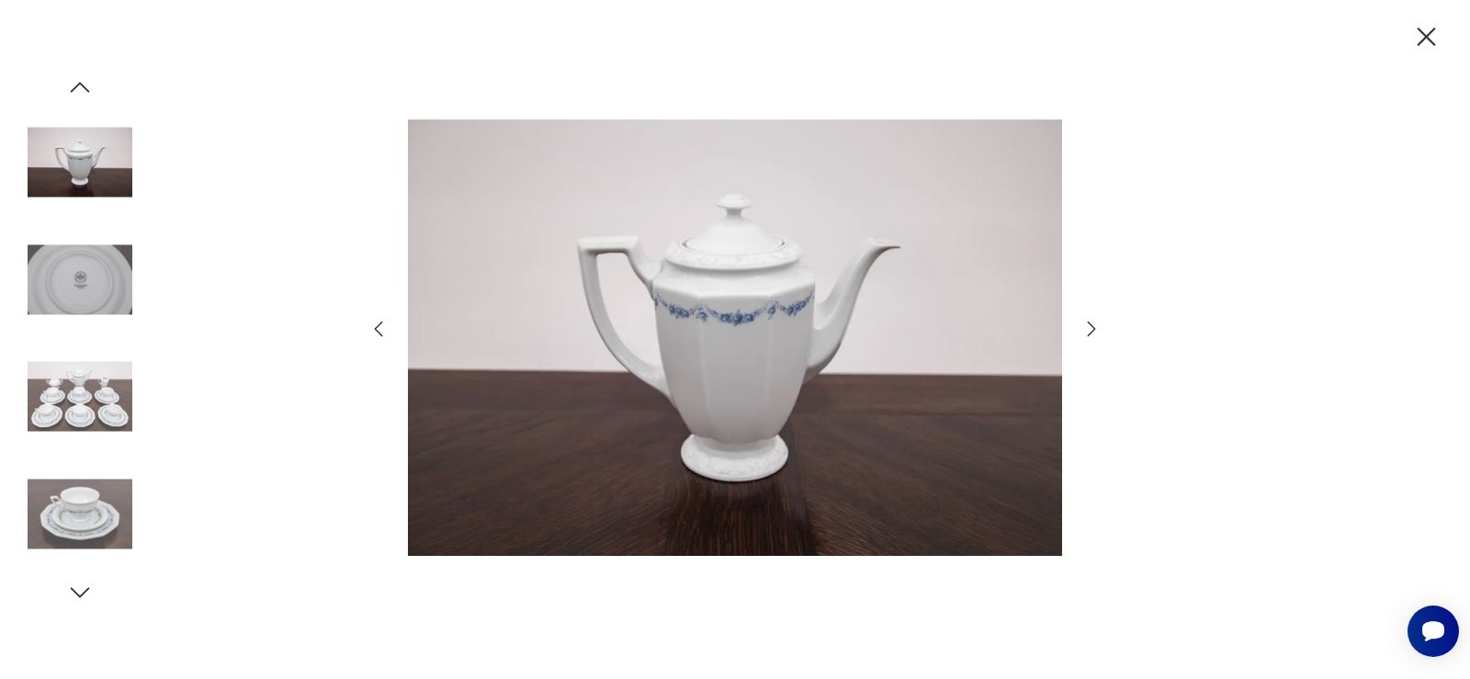
click at [1091, 327] on icon "button" at bounding box center [1091, 329] width 22 height 22
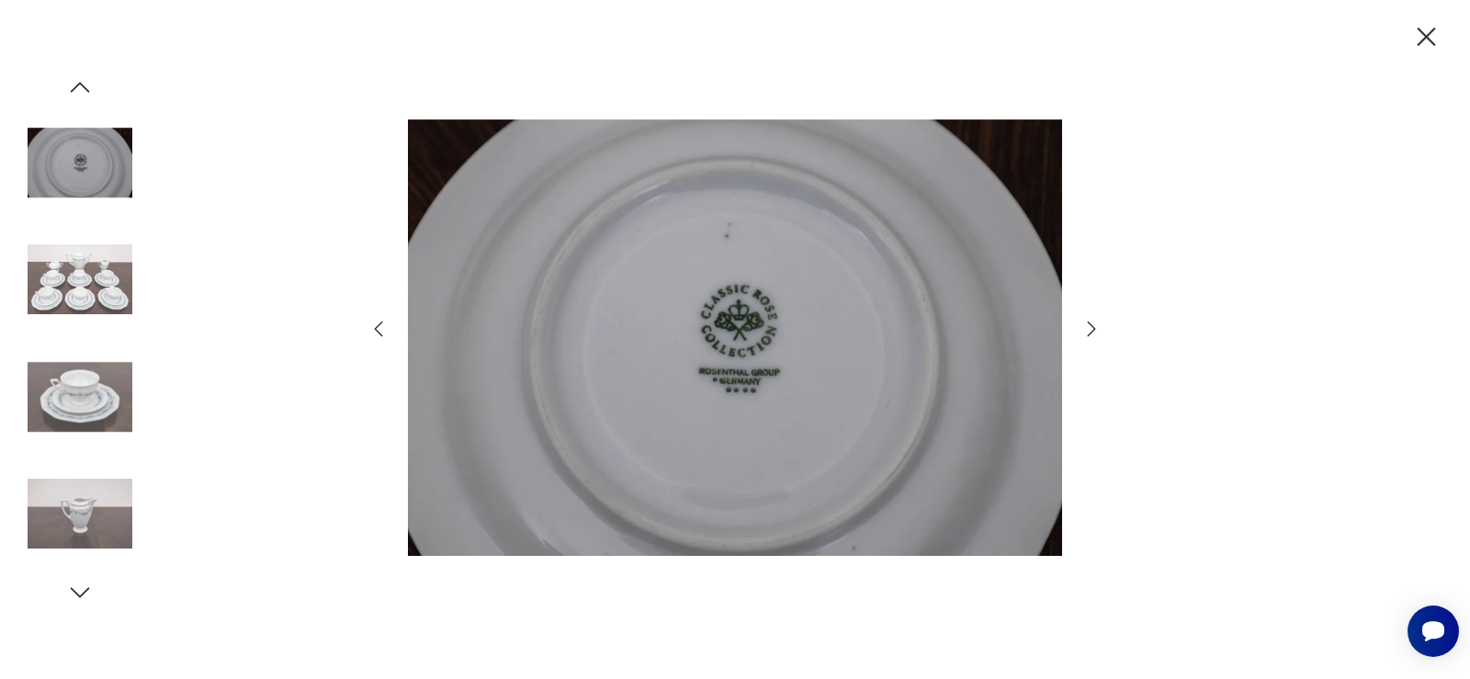
click at [1091, 327] on icon "button" at bounding box center [1091, 329] width 22 height 22
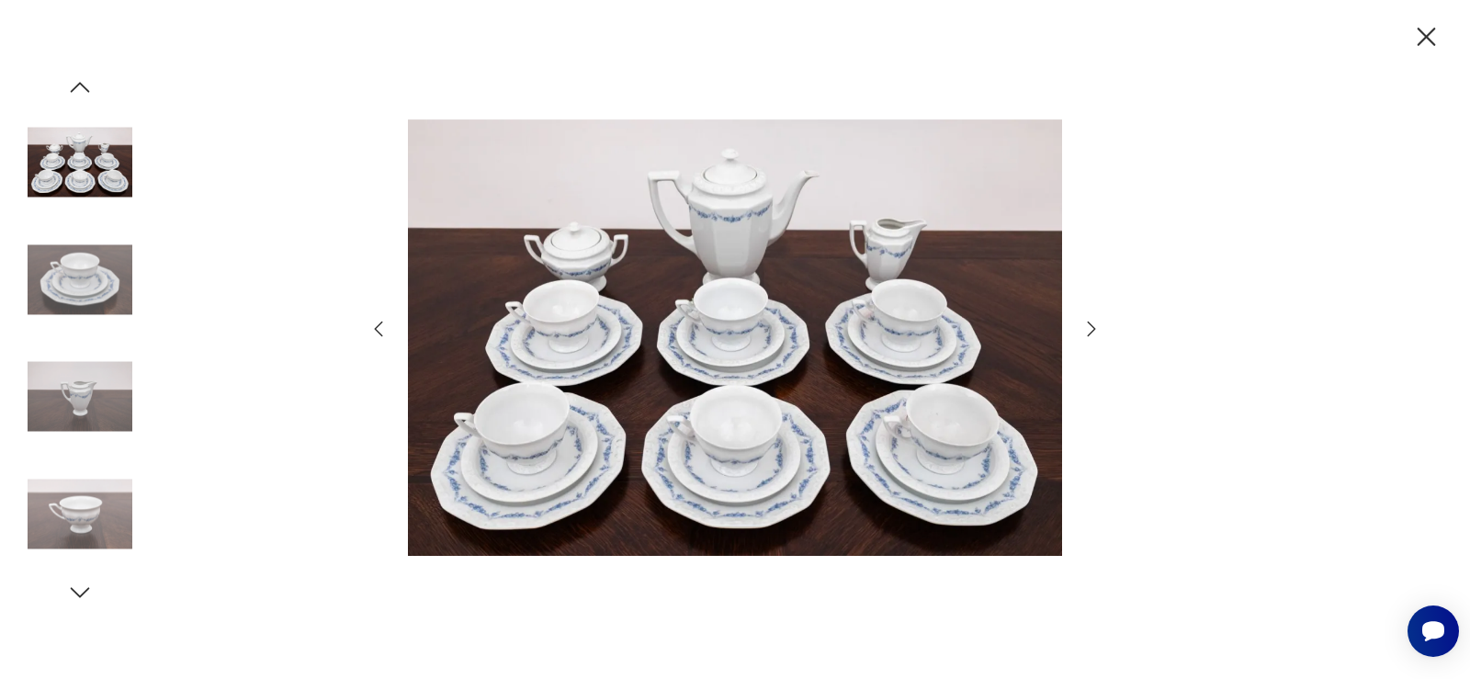
click at [1091, 327] on icon "button" at bounding box center [1091, 329] width 22 height 22
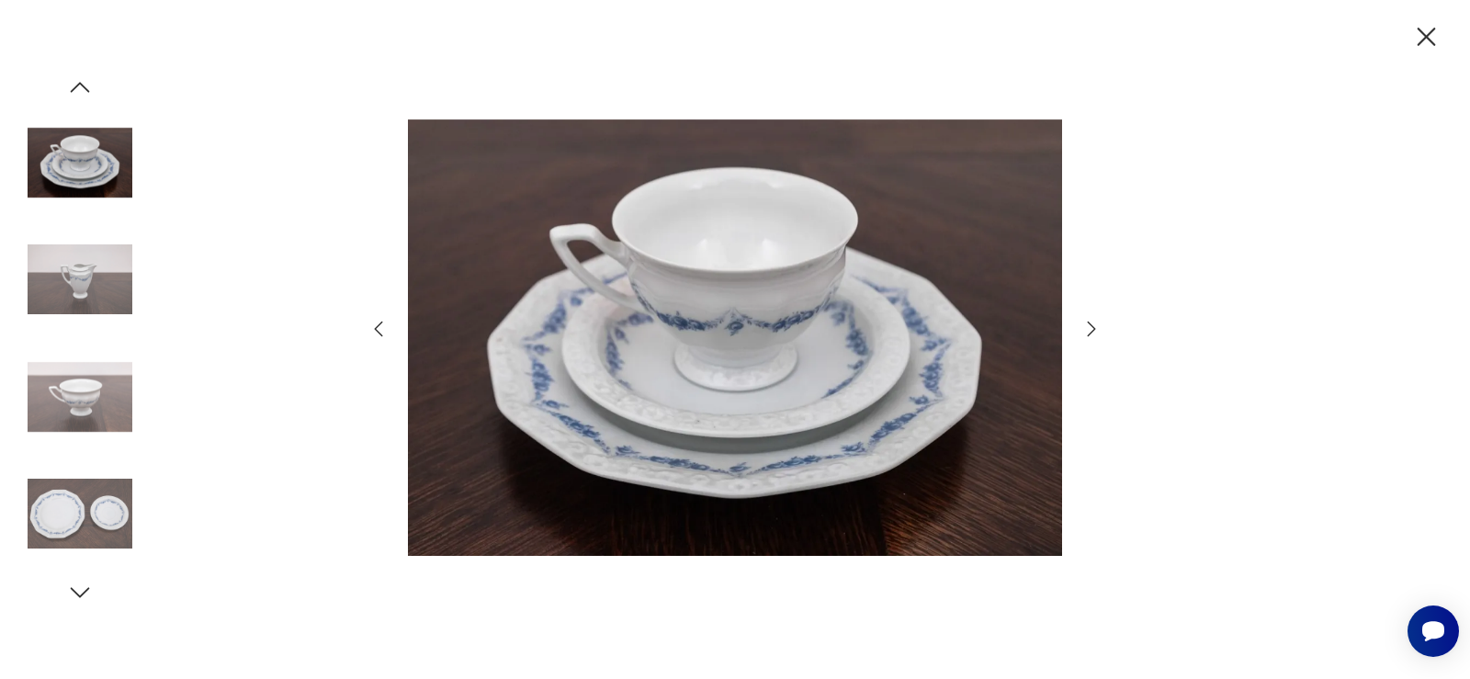
click at [1091, 327] on icon "button" at bounding box center [1091, 329] width 22 height 22
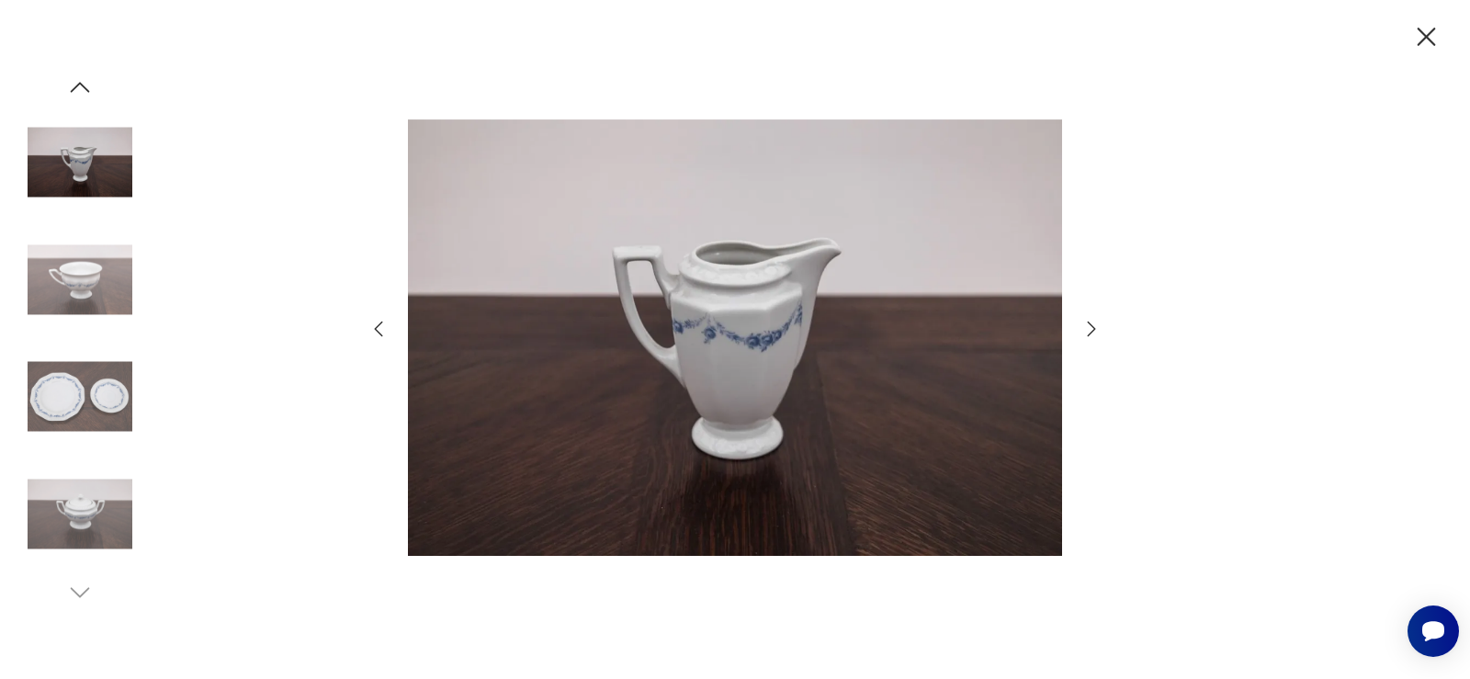
click at [1091, 327] on icon "button" at bounding box center [1091, 329] width 22 height 22
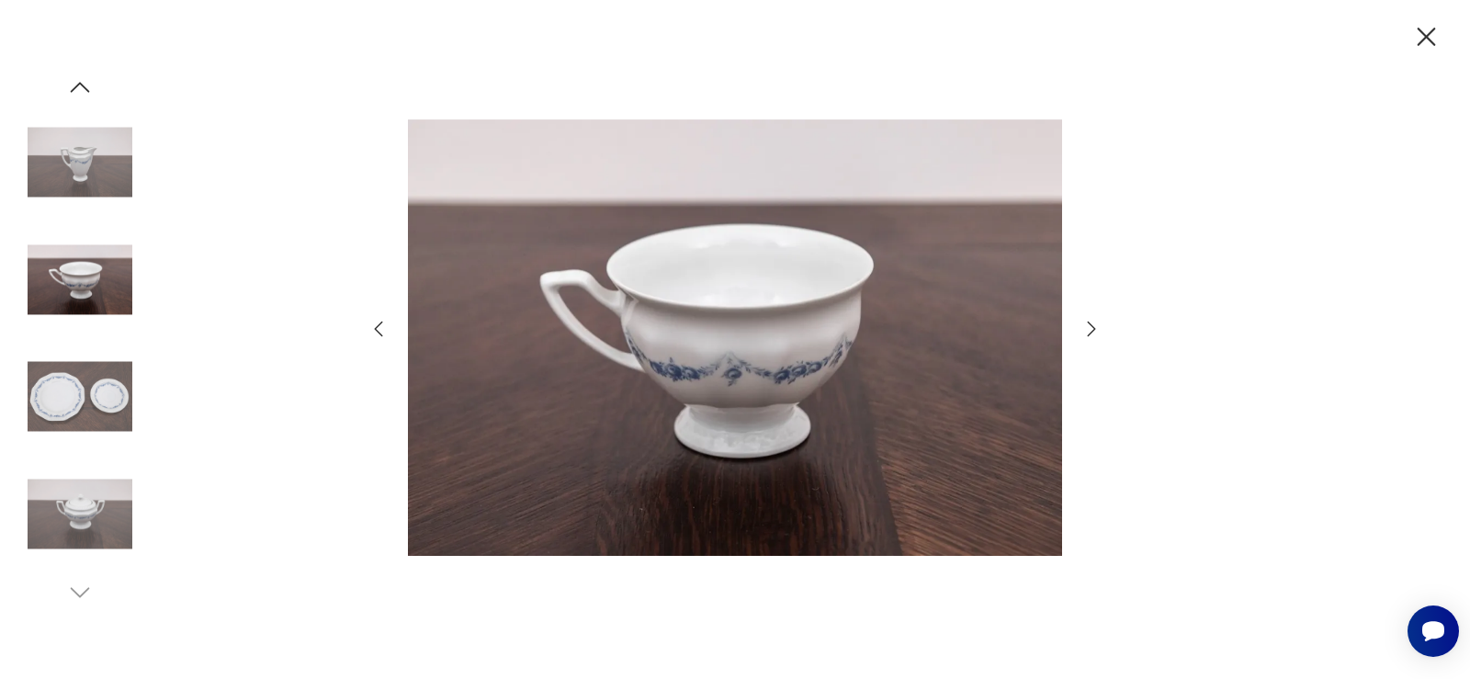
click at [1435, 33] on icon "button" at bounding box center [1426, 37] width 32 height 32
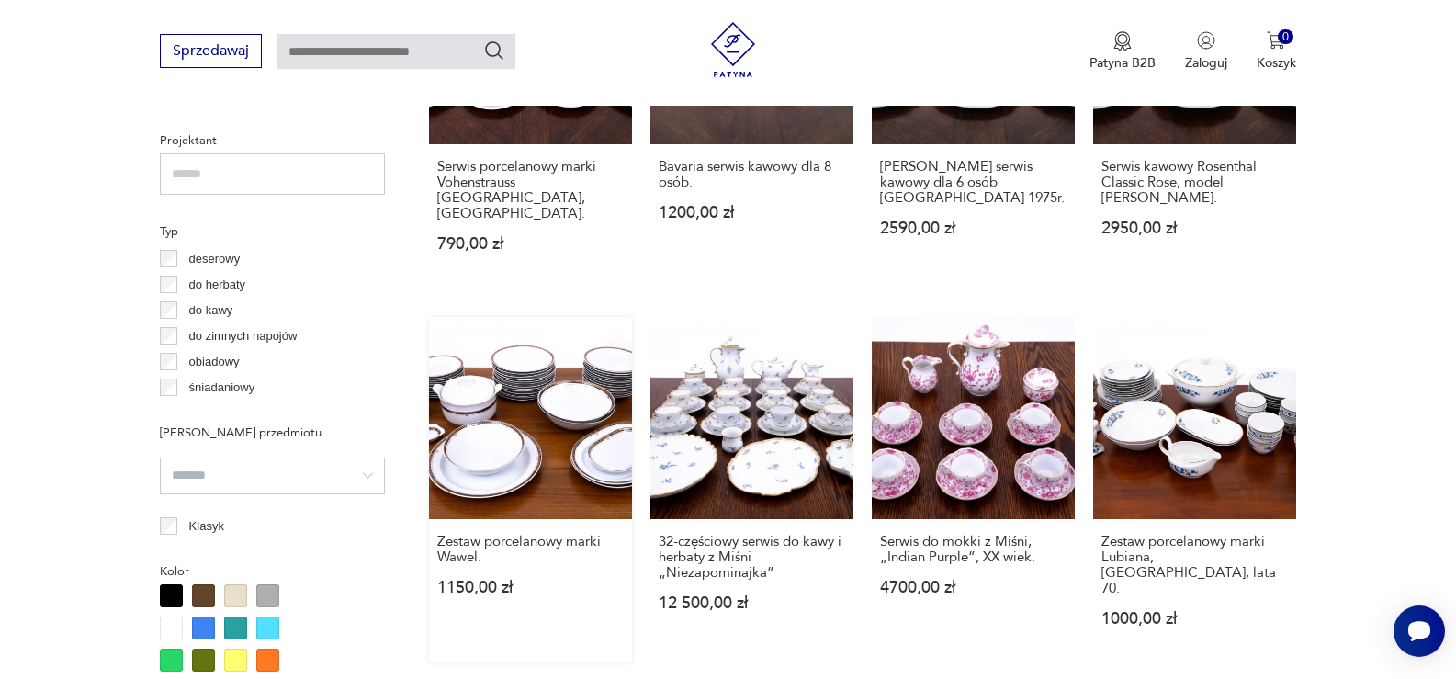
scroll to position [1311, 0]
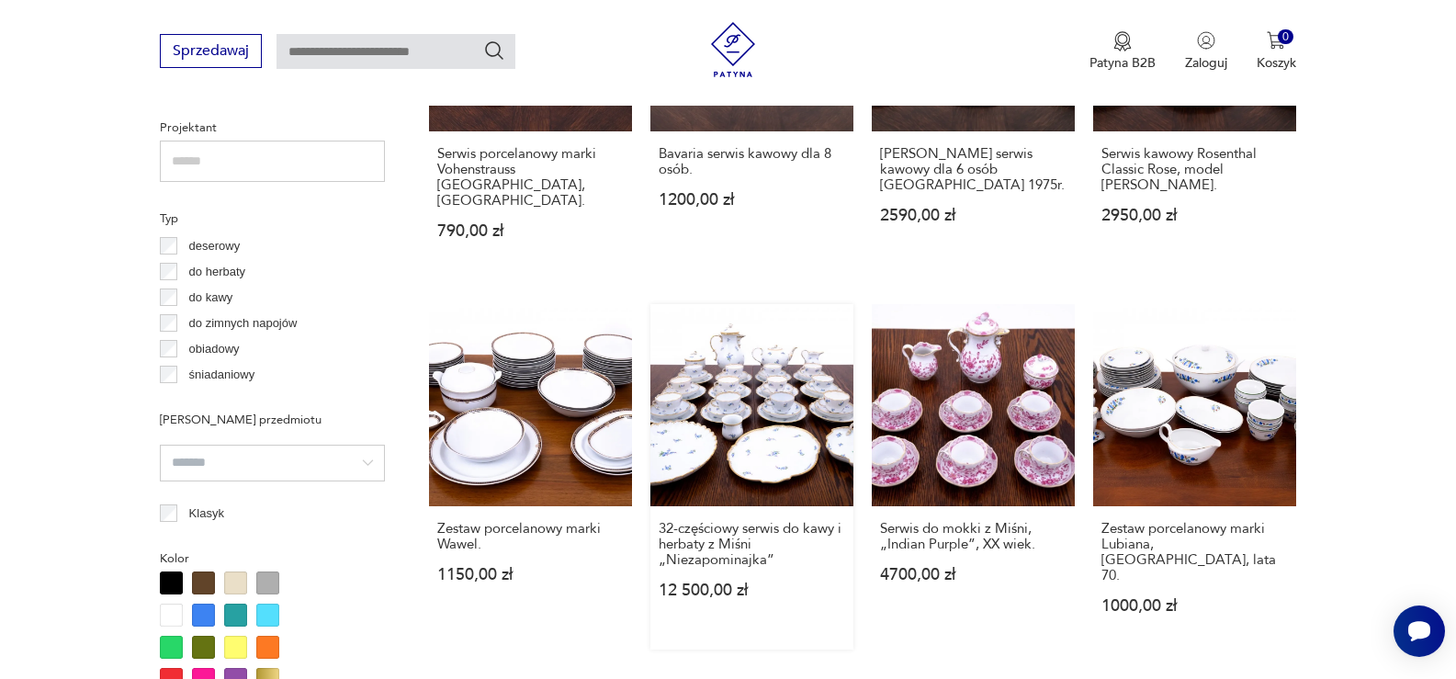
click at [785, 331] on link "32-częściowy serwis do kawy i herbaty z Miśni „Niezapominajka” 12 500,00 zł" at bounding box center [751, 477] width 203 height 346
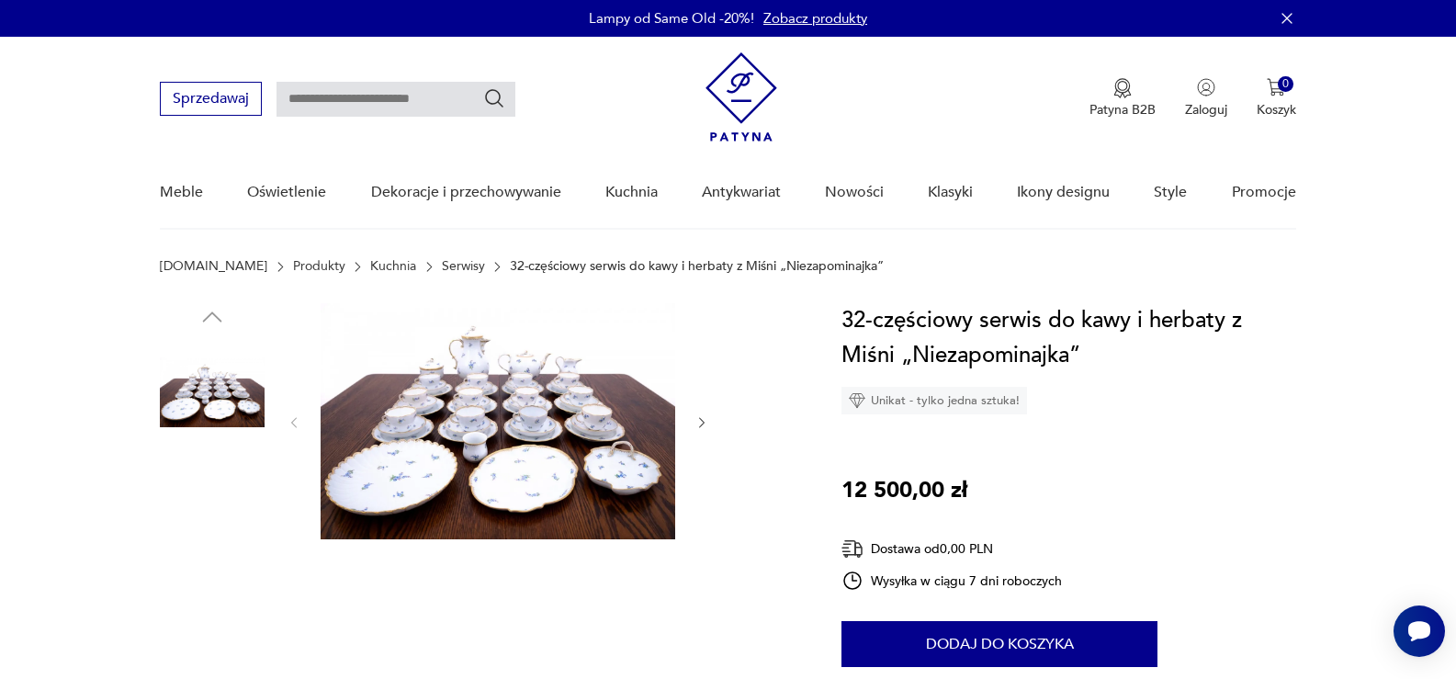
click at [573, 446] on img at bounding box center [498, 421] width 355 height 236
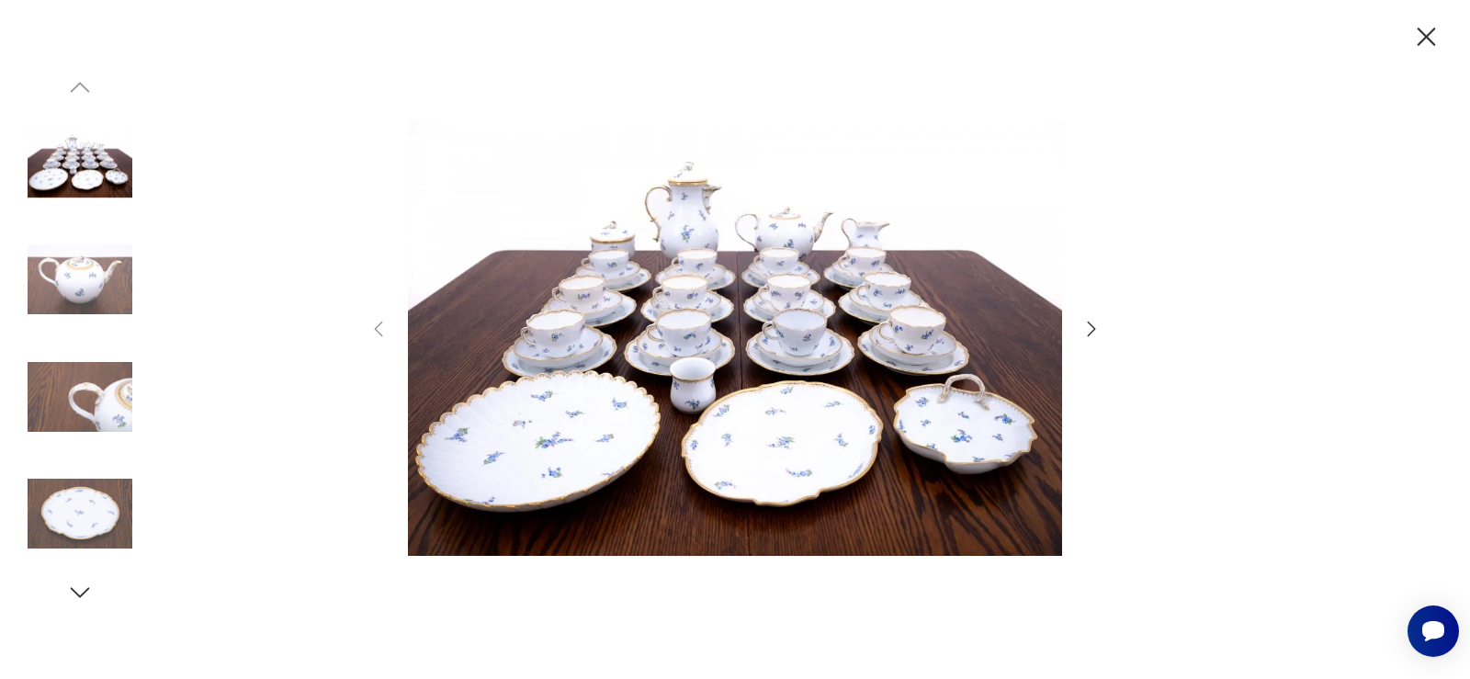
click at [724, 394] on img at bounding box center [735, 337] width 654 height 543
click at [713, 365] on img at bounding box center [735, 337] width 654 height 543
click at [1095, 325] on icon "button" at bounding box center [1091, 329] width 22 height 22
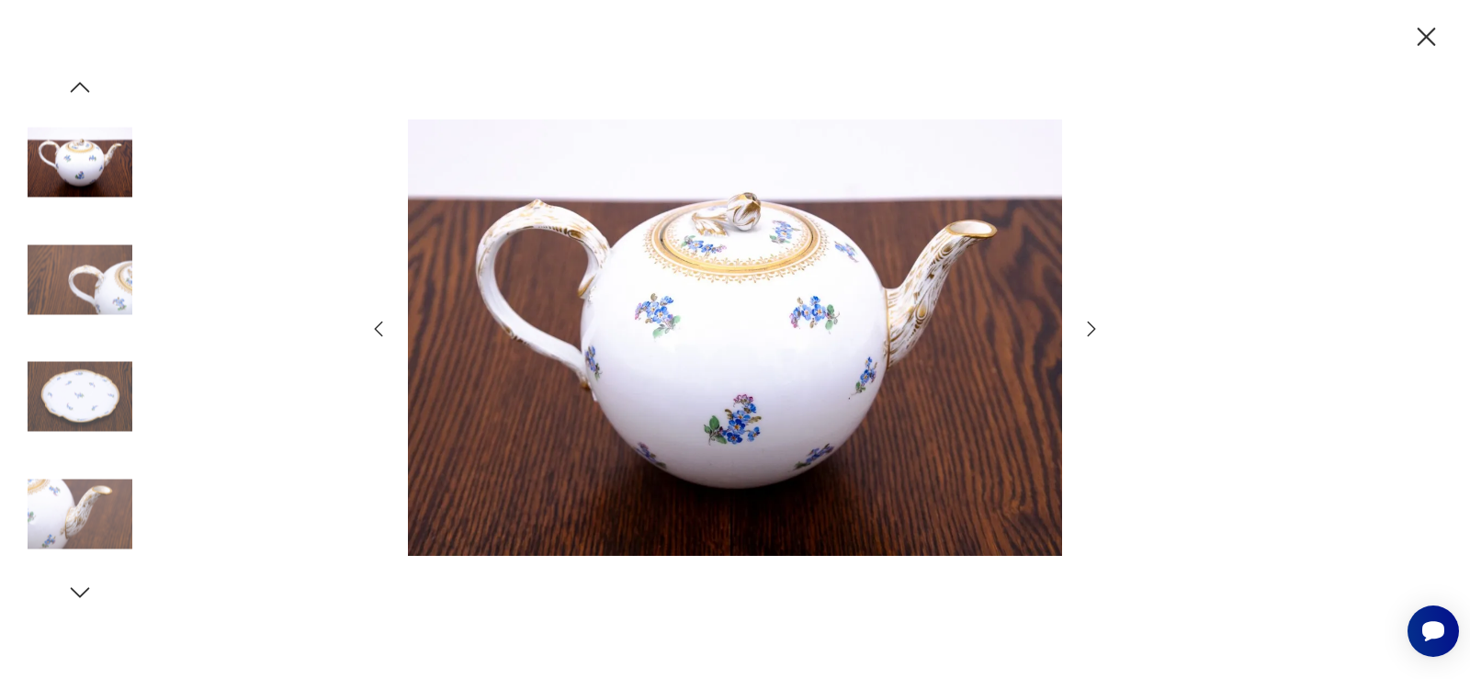
click at [1095, 325] on icon "button" at bounding box center [1091, 329] width 22 height 22
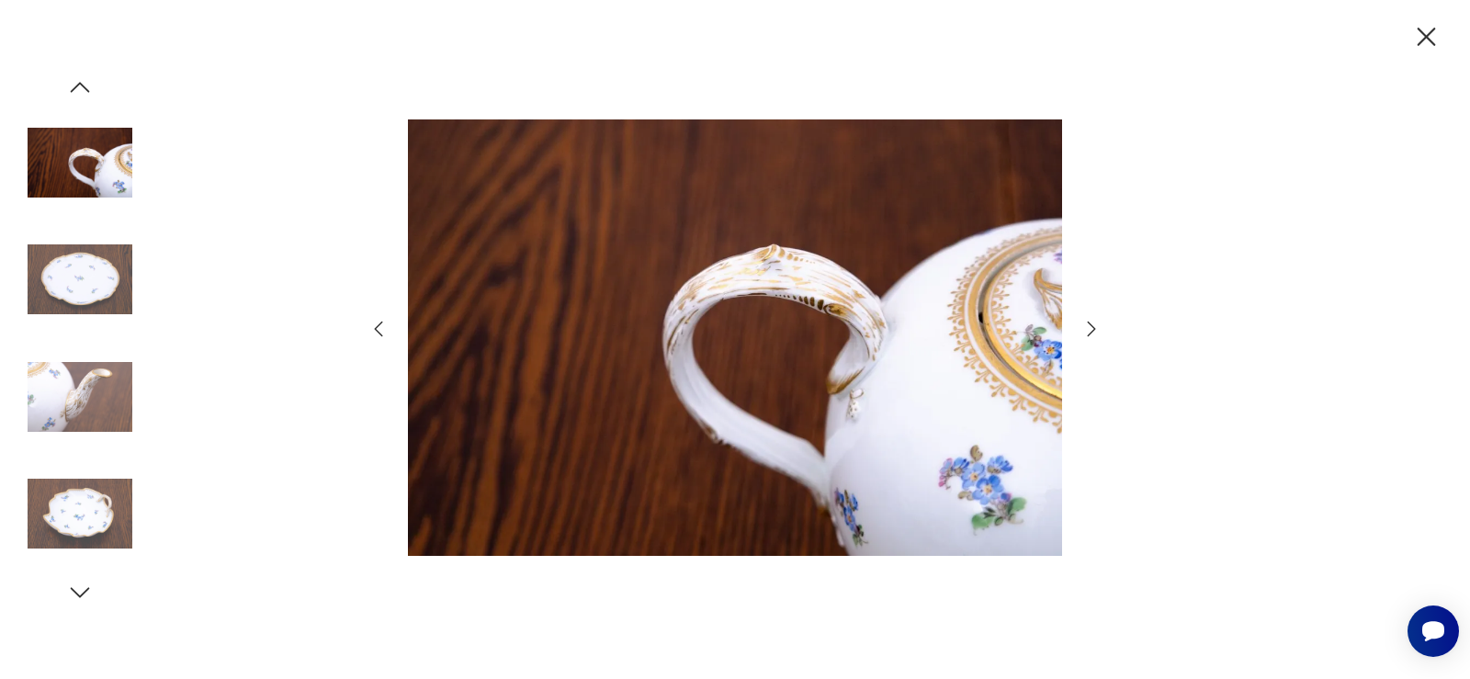
click at [1095, 325] on icon "button" at bounding box center [1091, 329] width 22 height 22
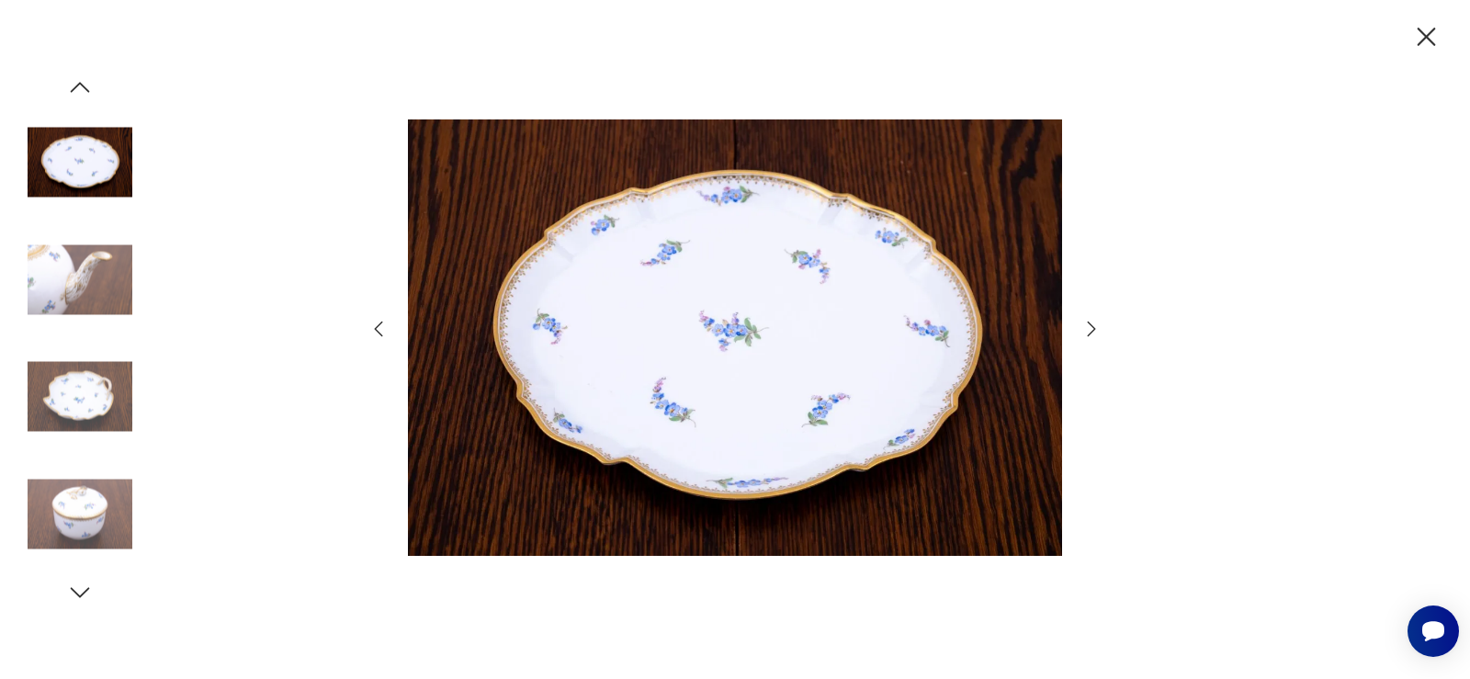
click at [1095, 325] on icon "button" at bounding box center [1091, 329] width 22 height 22
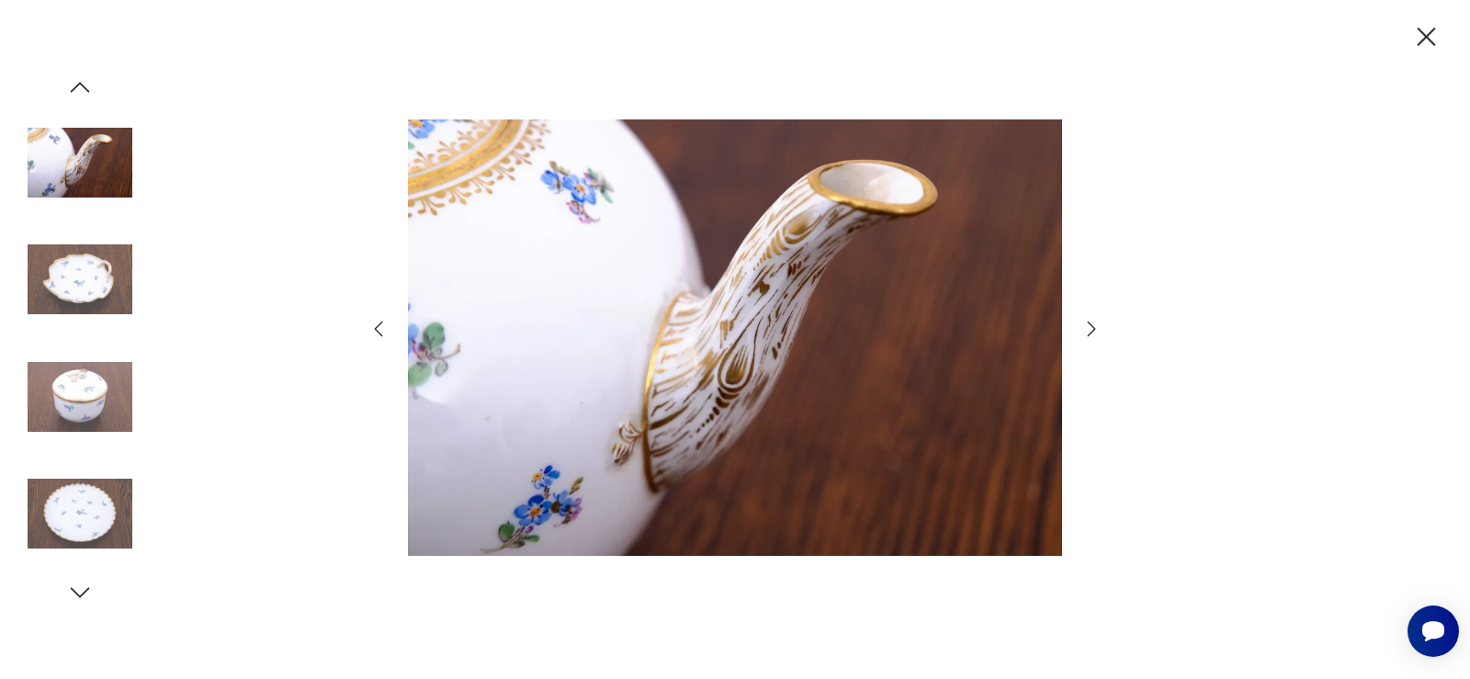
click at [1095, 325] on icon "button" at bounding box center [1091, 329] width 22 height 22
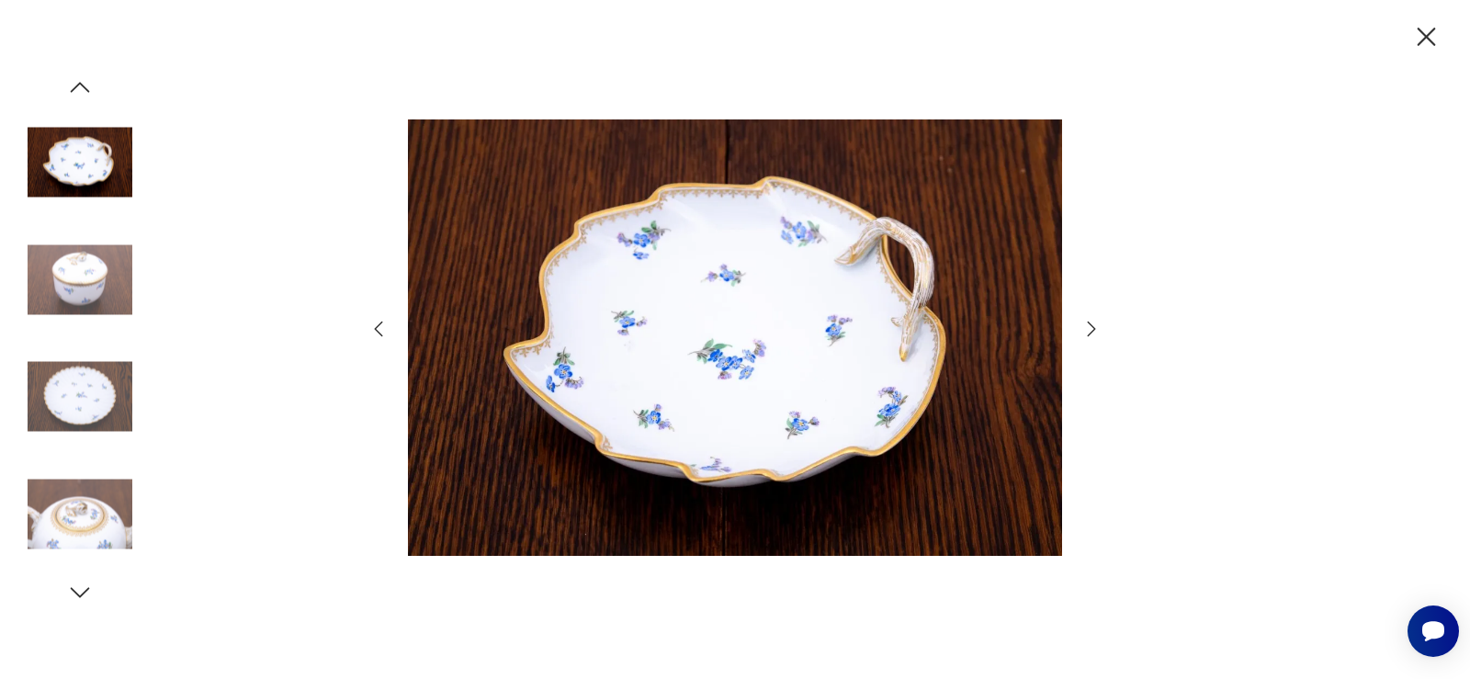
click at [1095, 325] on icon "button" at bounding box center [1091, 329] width 22 height 22
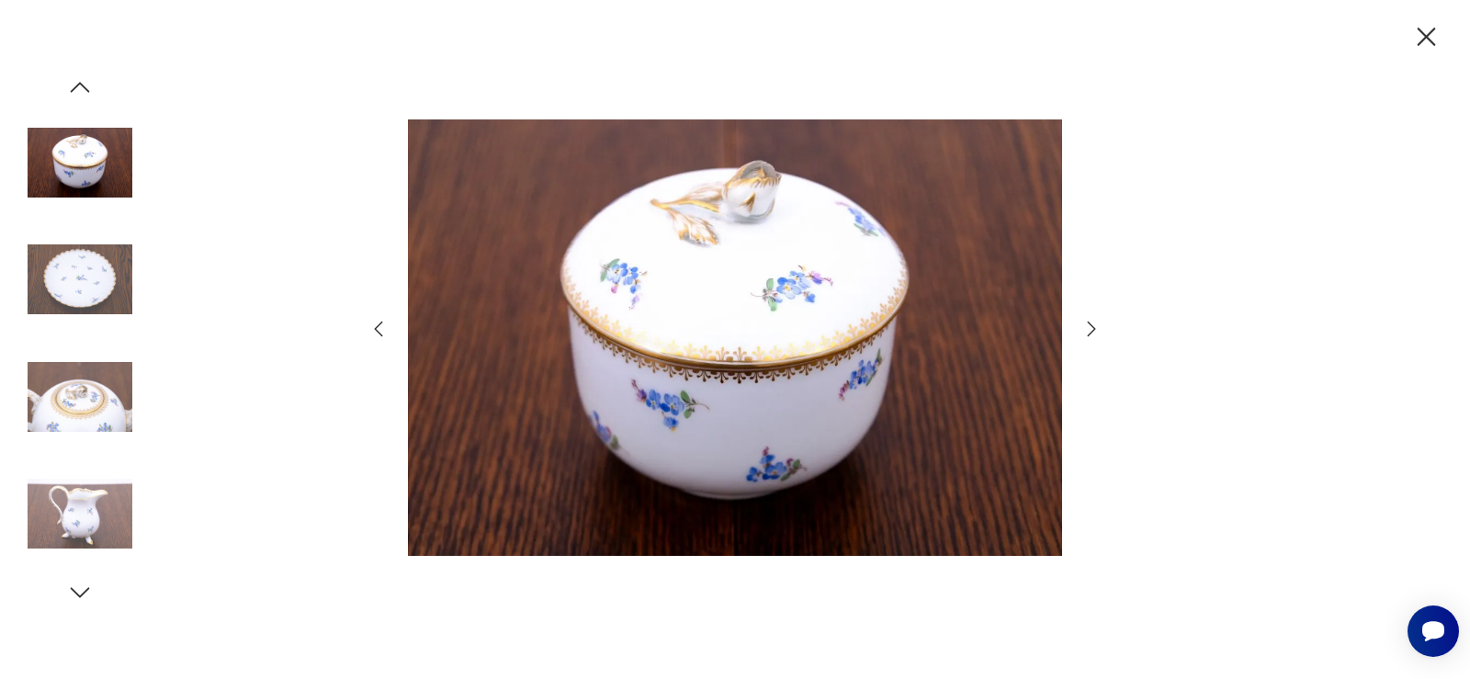
click at [1095, 325] on icon "button" at bounding box center [1091, 329] width 22 height 22
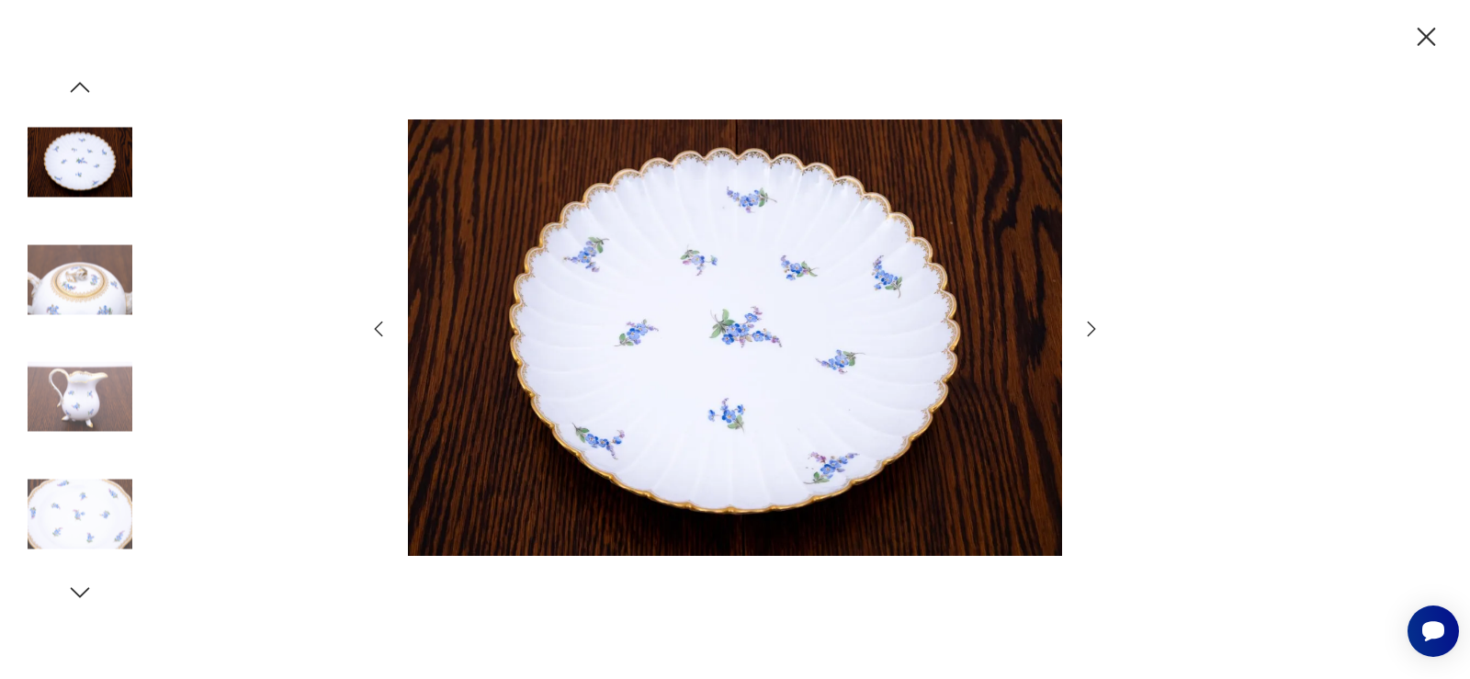
click at [1095, 325] on icon "button" at bounding box center [1091, 329] width 22 height 22
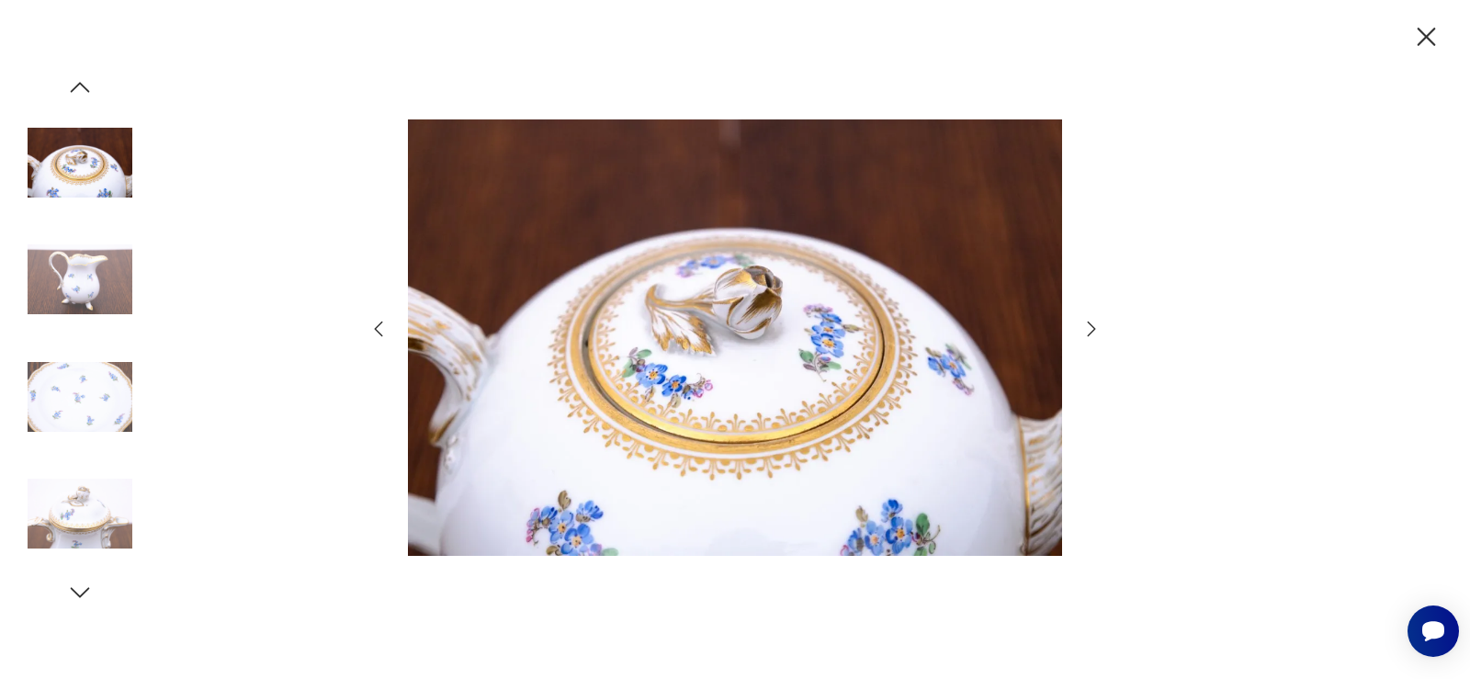
click at [1095, 325] on icon "button" at bounding box center [1091, 329] width 22 height 22
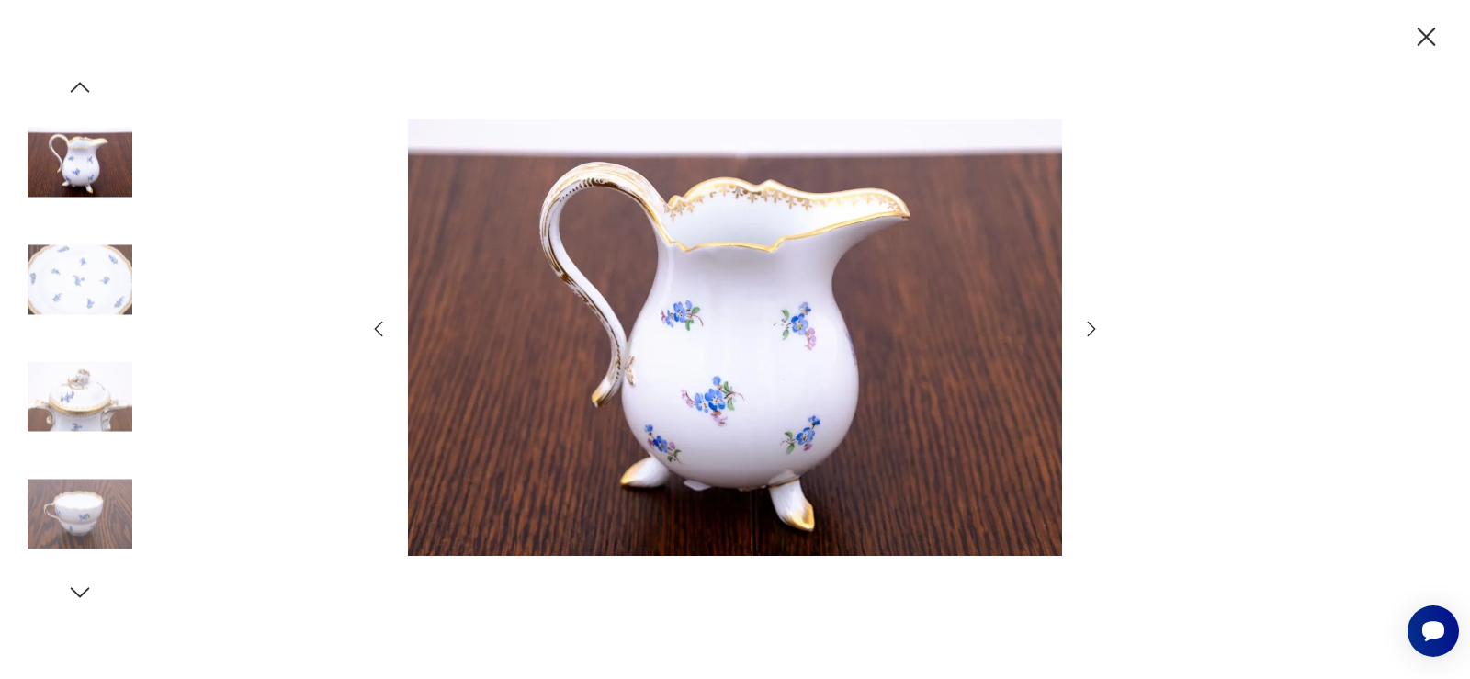
click at [1095, 325] on icon "button" at bounding box center [1091, 329] width 22 height 22
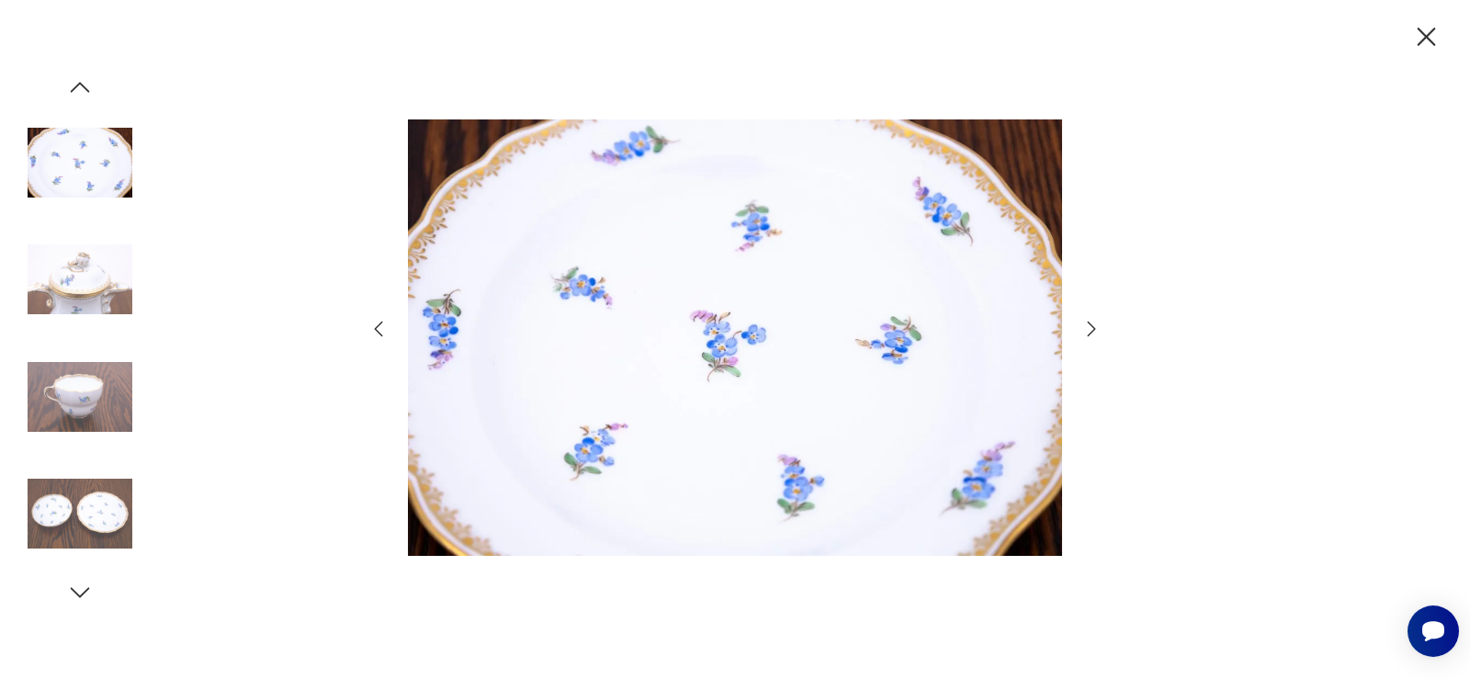
click at [1095, 325] on icon "button" at bounding box center [1091, 329] width 22 height 22
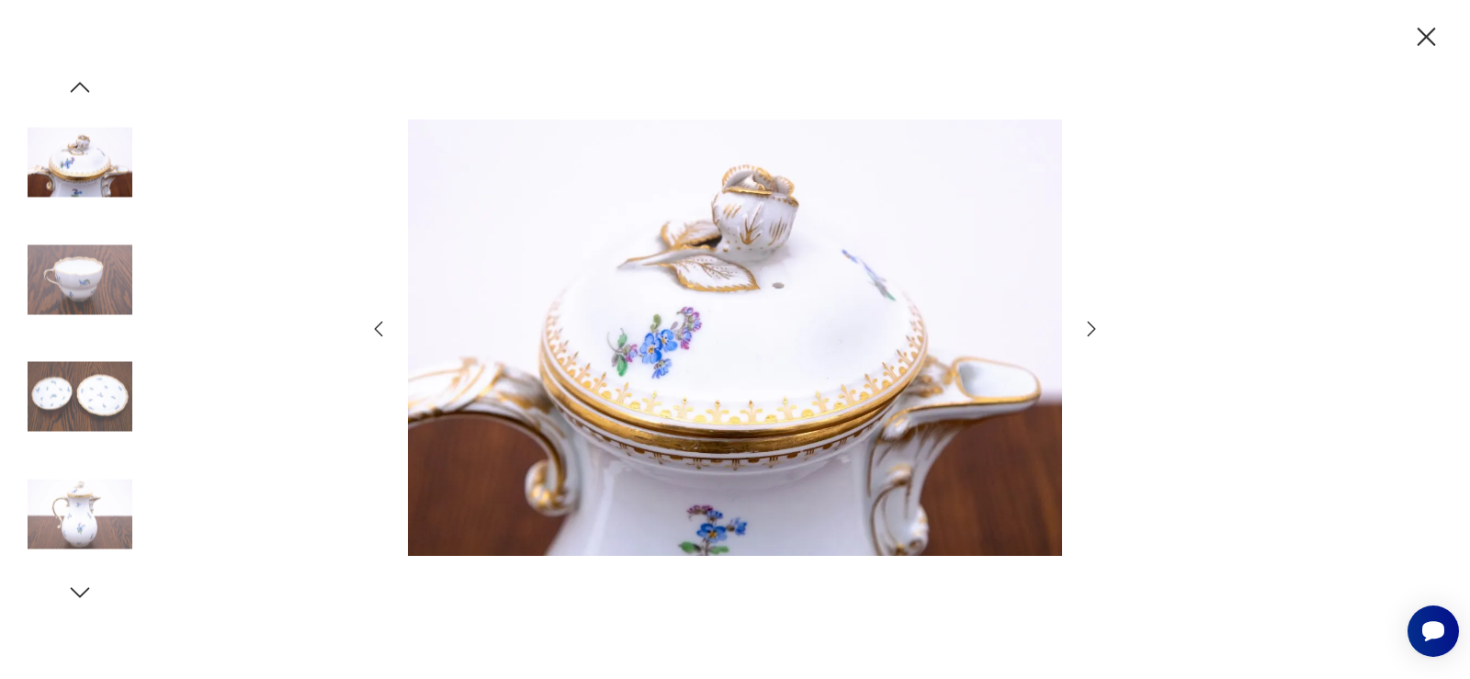
click at [1095, 325] on icon "button" at bounding box center [1091, 329] width 22 height 22
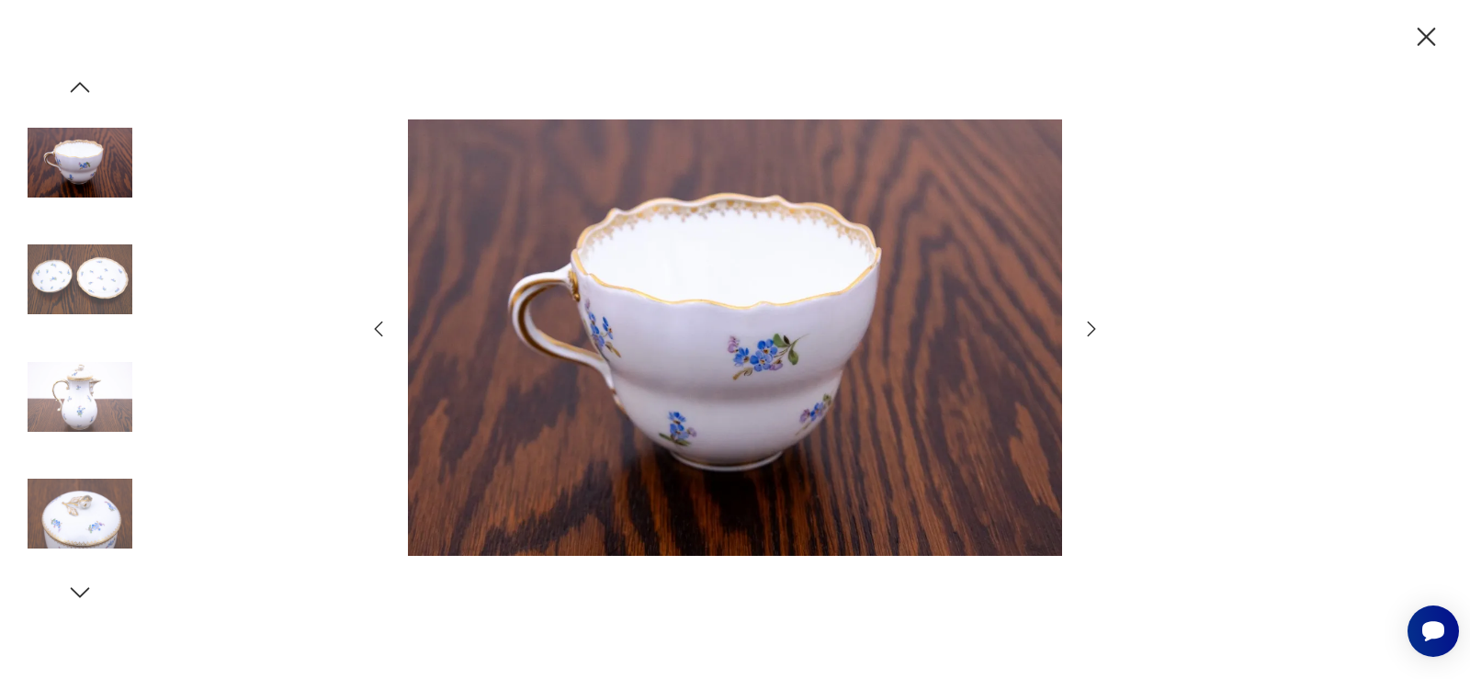
click at [1095, 325] on icon "button" at bounding box center [1091, 329] width 22 height 22
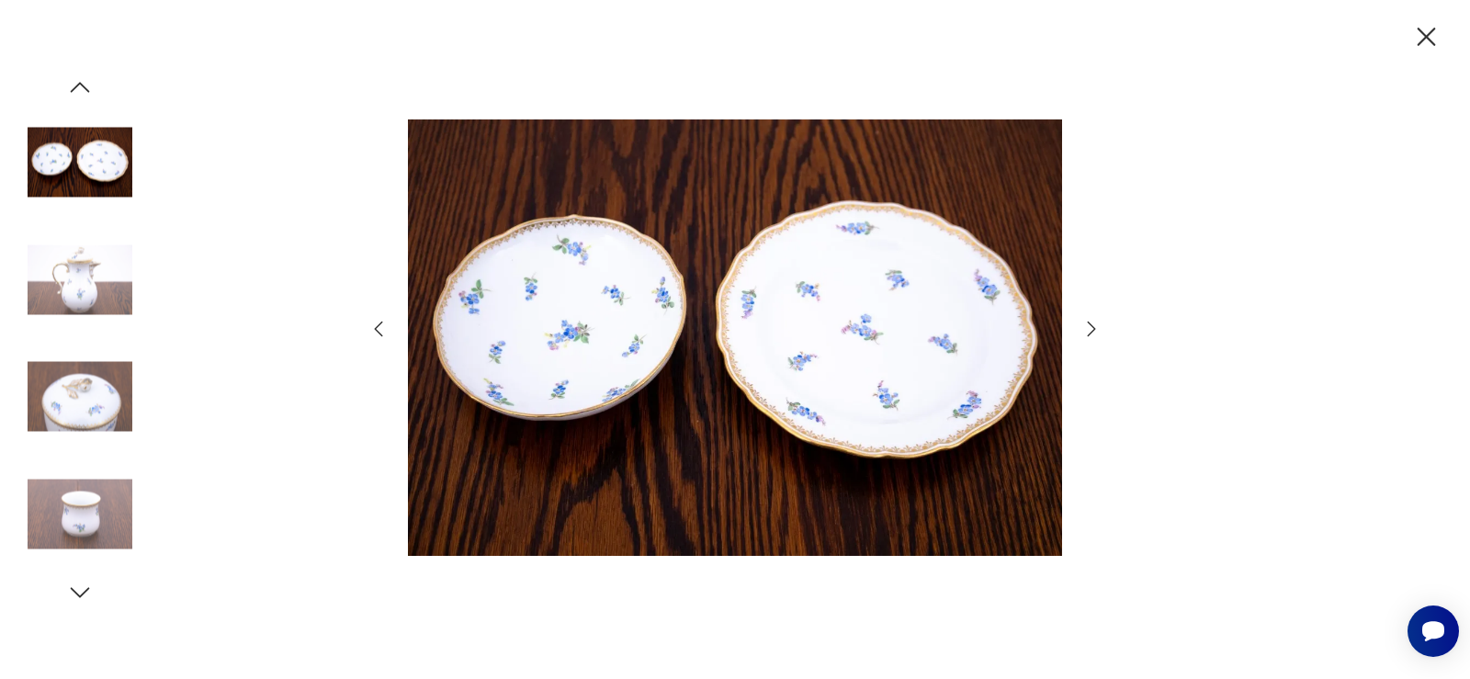
click at [1095, 325] on icon "button" at bounding box center [1091, 329] width 22 height 22
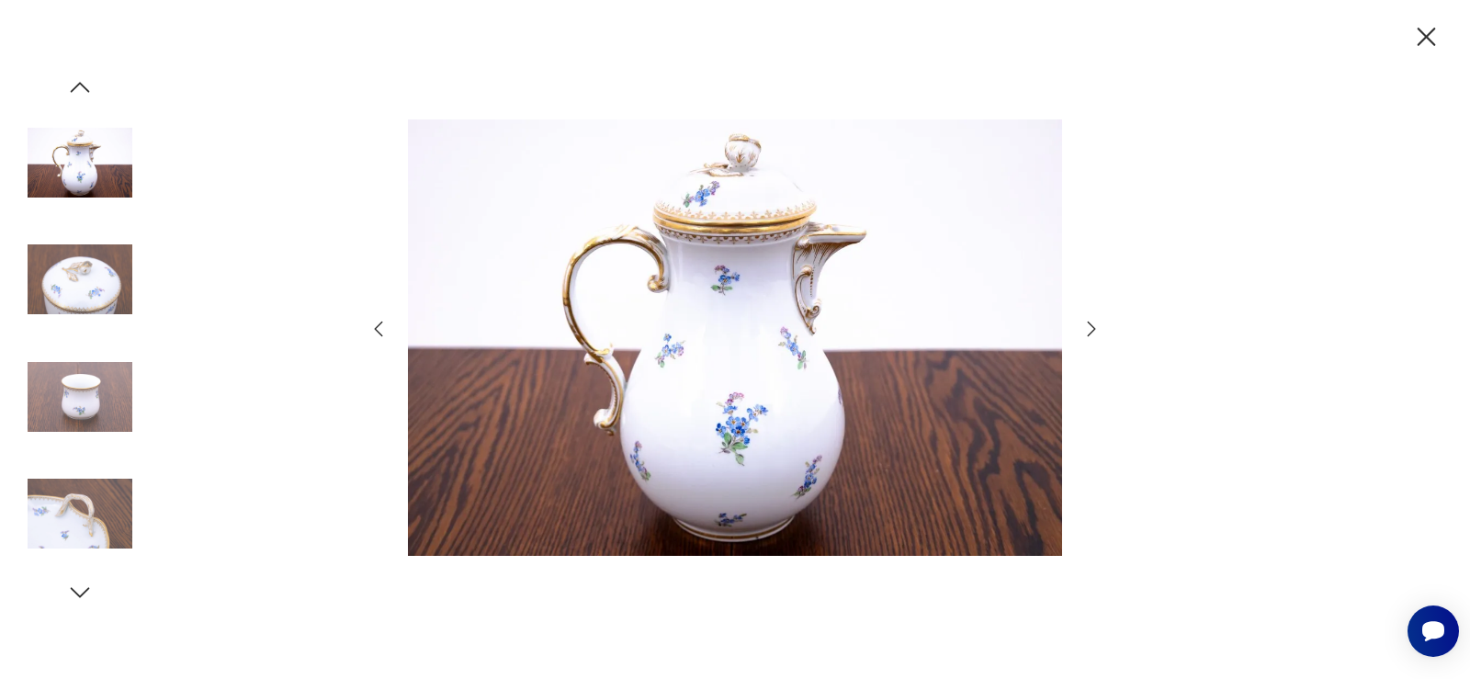
click at [1095, 325] on icon "button" at bounding box center [1091, 329] width 22 height 22
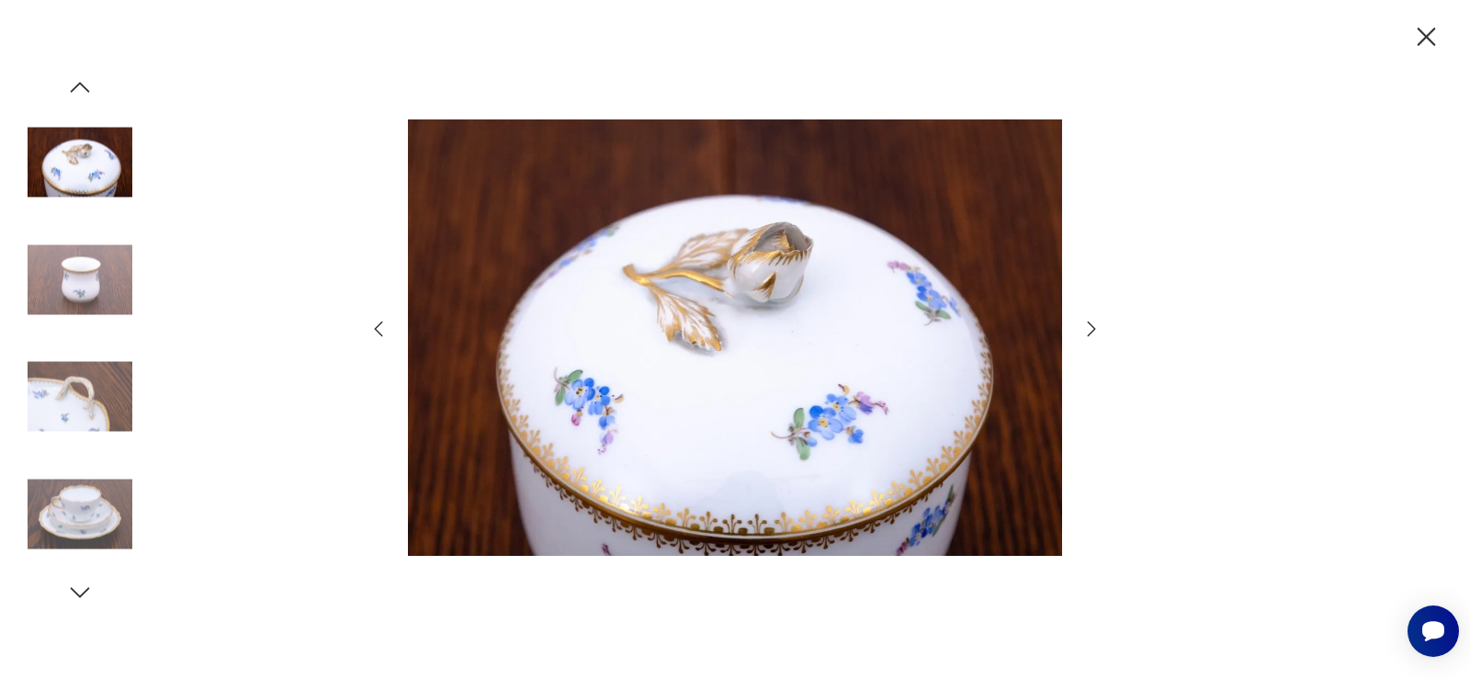
click at [1095, 325] on icon "button" at bounding box center [1091, 329] width 22 height 22
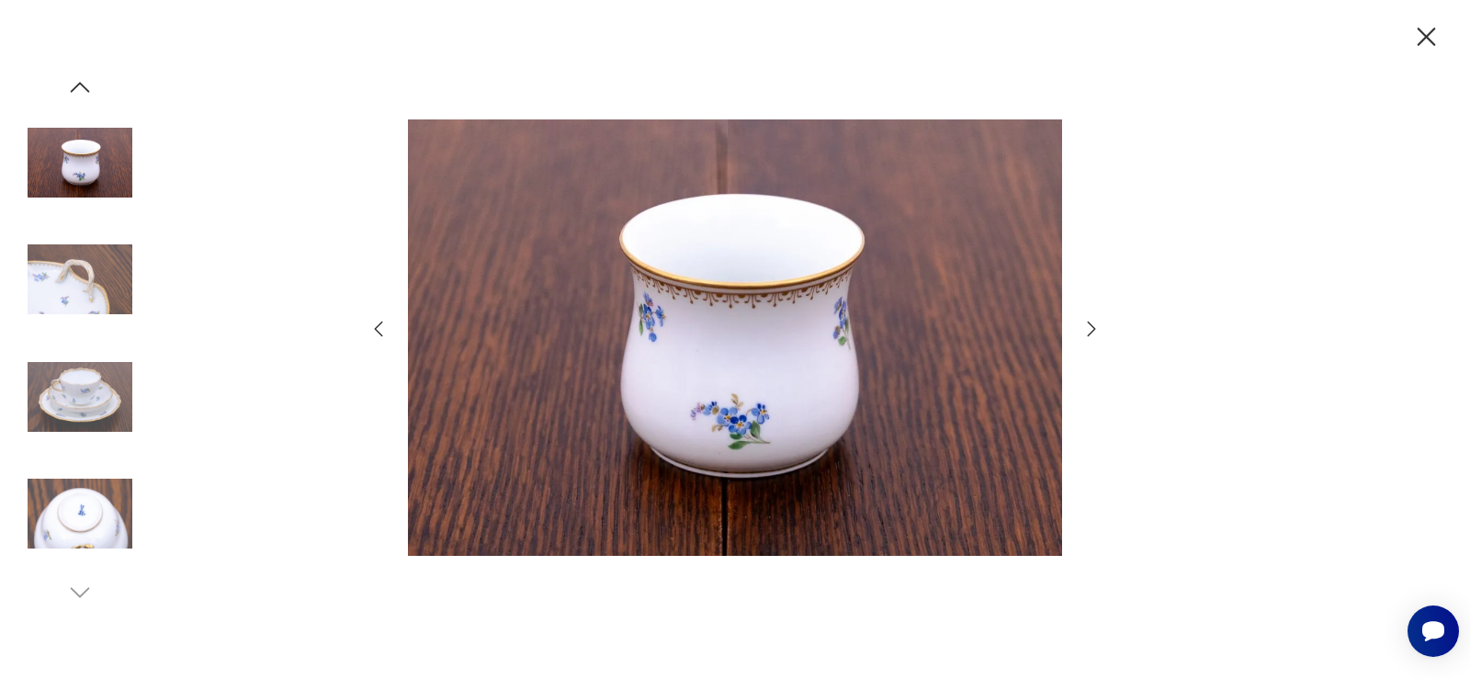
click at [1095, 325] on icon "button" at bounding box center [1091, 329] width 22 height 22
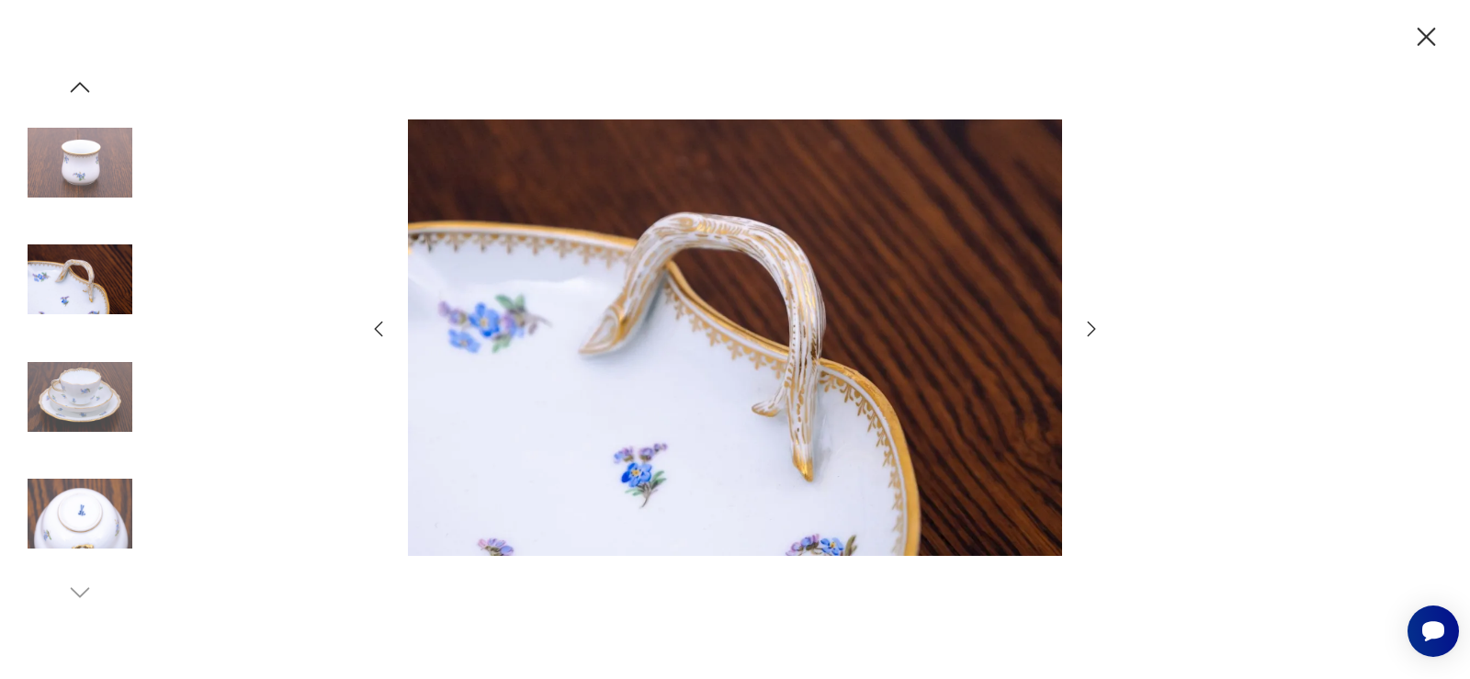
click at [1095, 325] on icon "button" at bounding box center [1091, 329] width 22 height 22
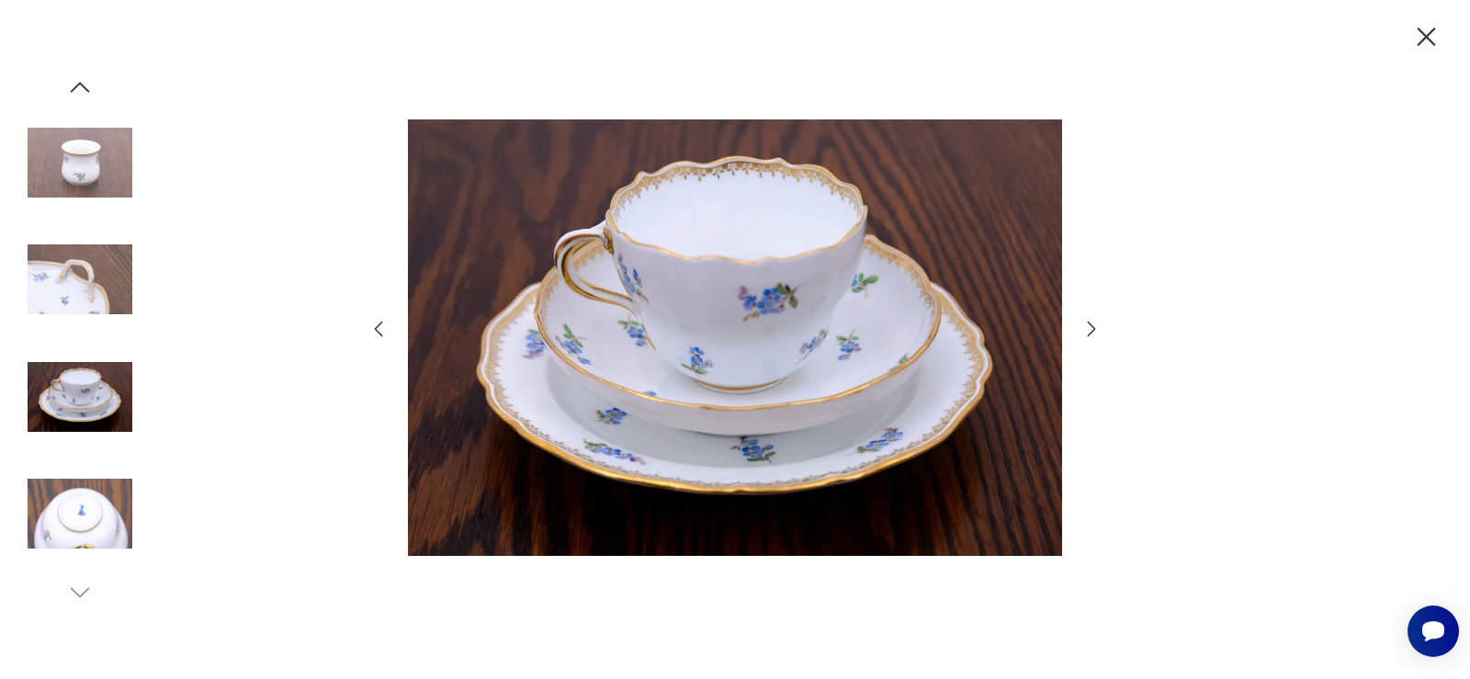
click at [1095, 325] on icon "button" at bounding box center [1091, 329] width 22 height 22
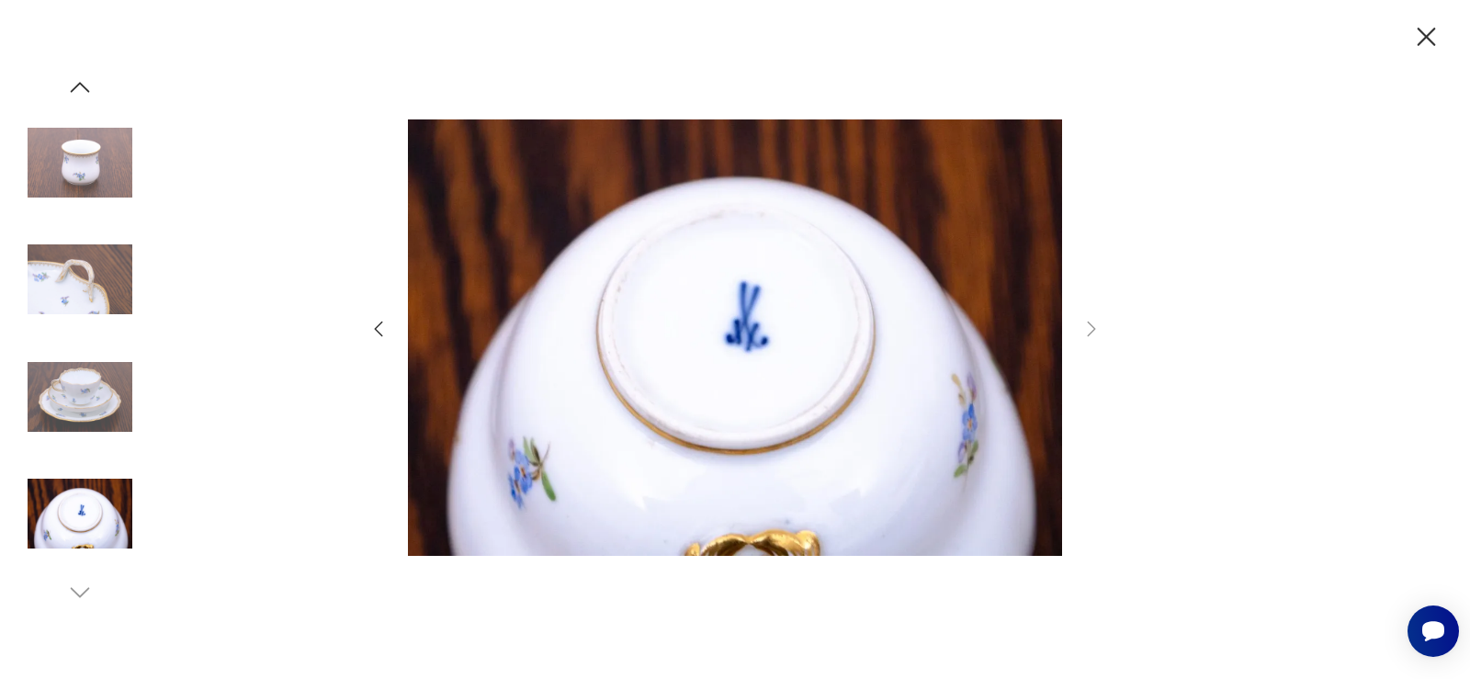
click at [1419, 37] on icon "button" at bounding box center [1426, 37] width 32 height 32
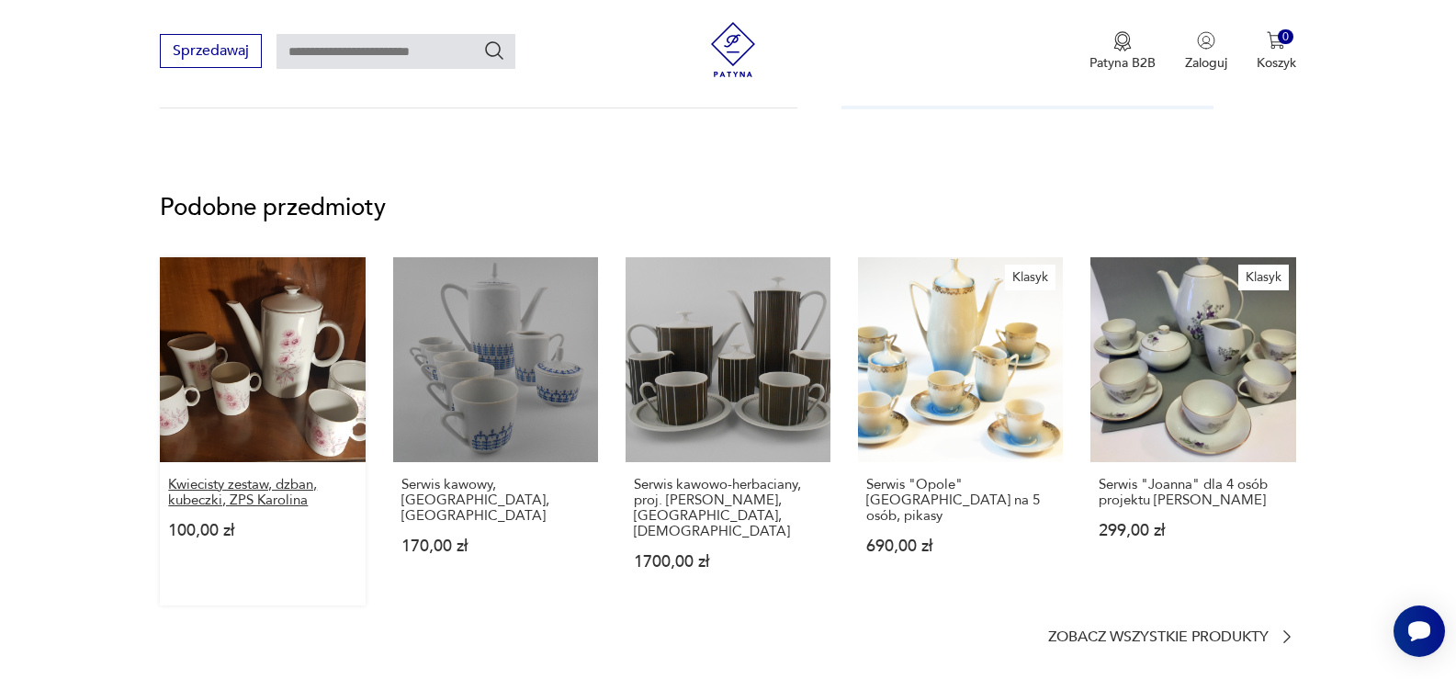
scroll to position [1378, 0]
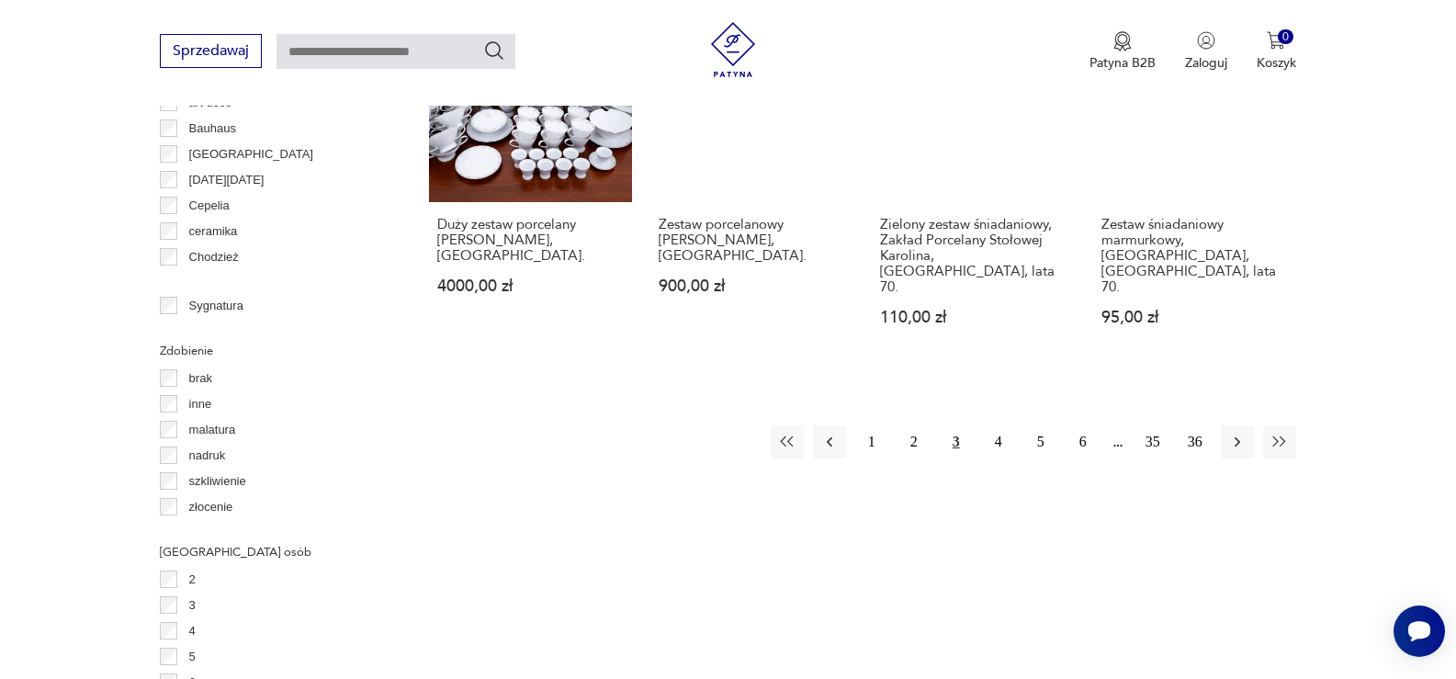
scroll to position [2029, 0]
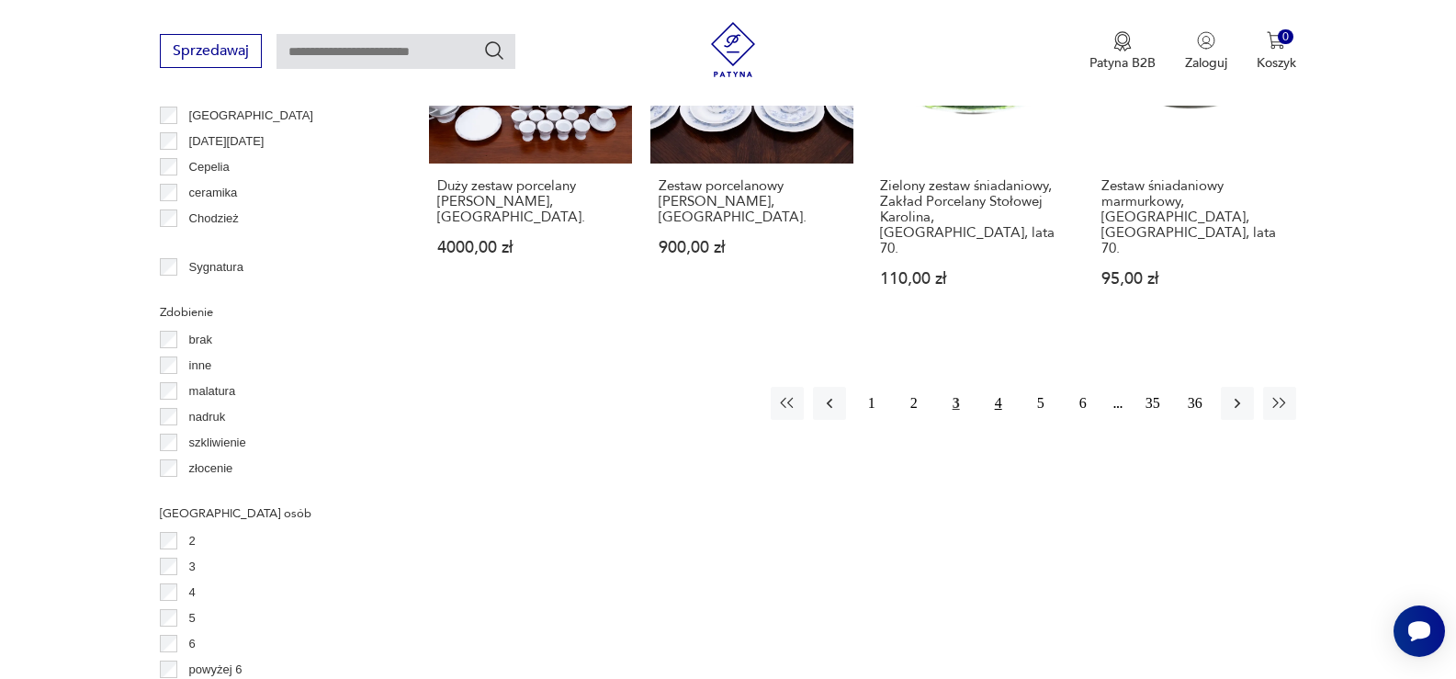
click at [996, 387] on button "4" at bounding box center [998, 403] width 33 height 33
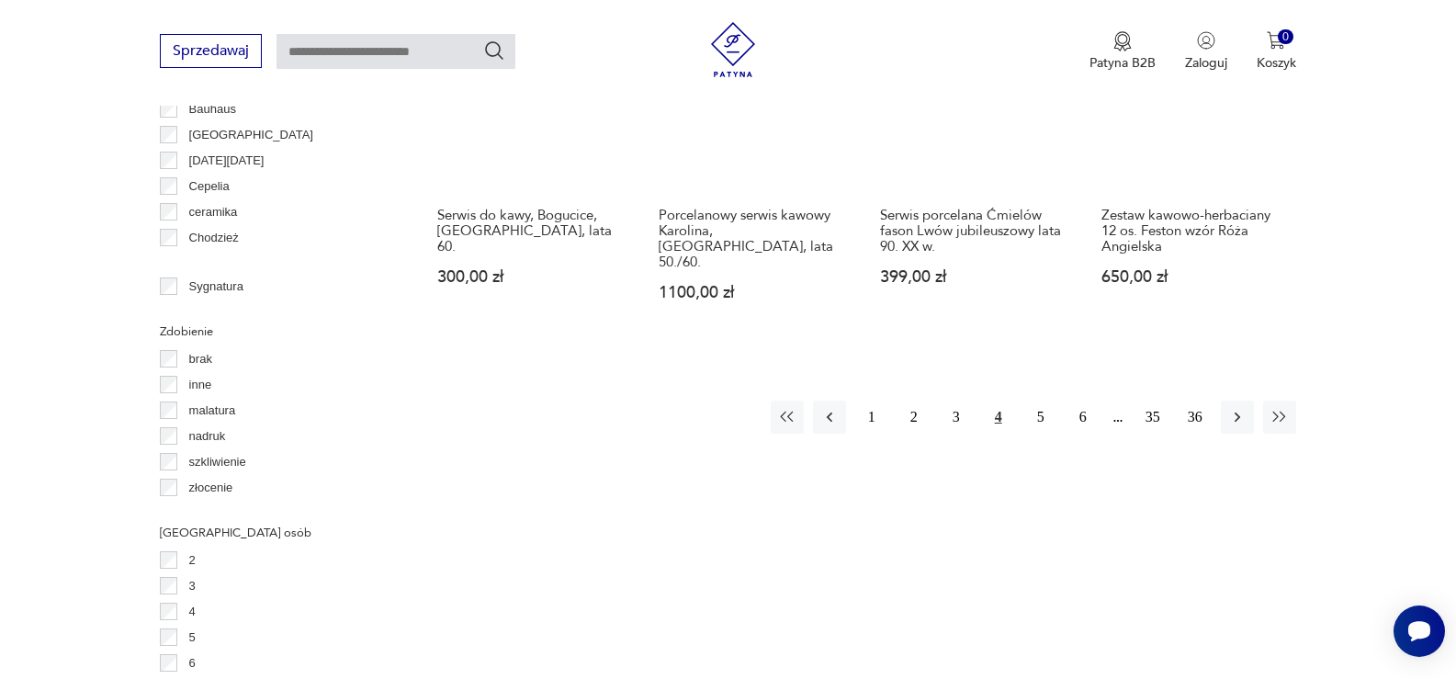
scroll to position [2049, 0]
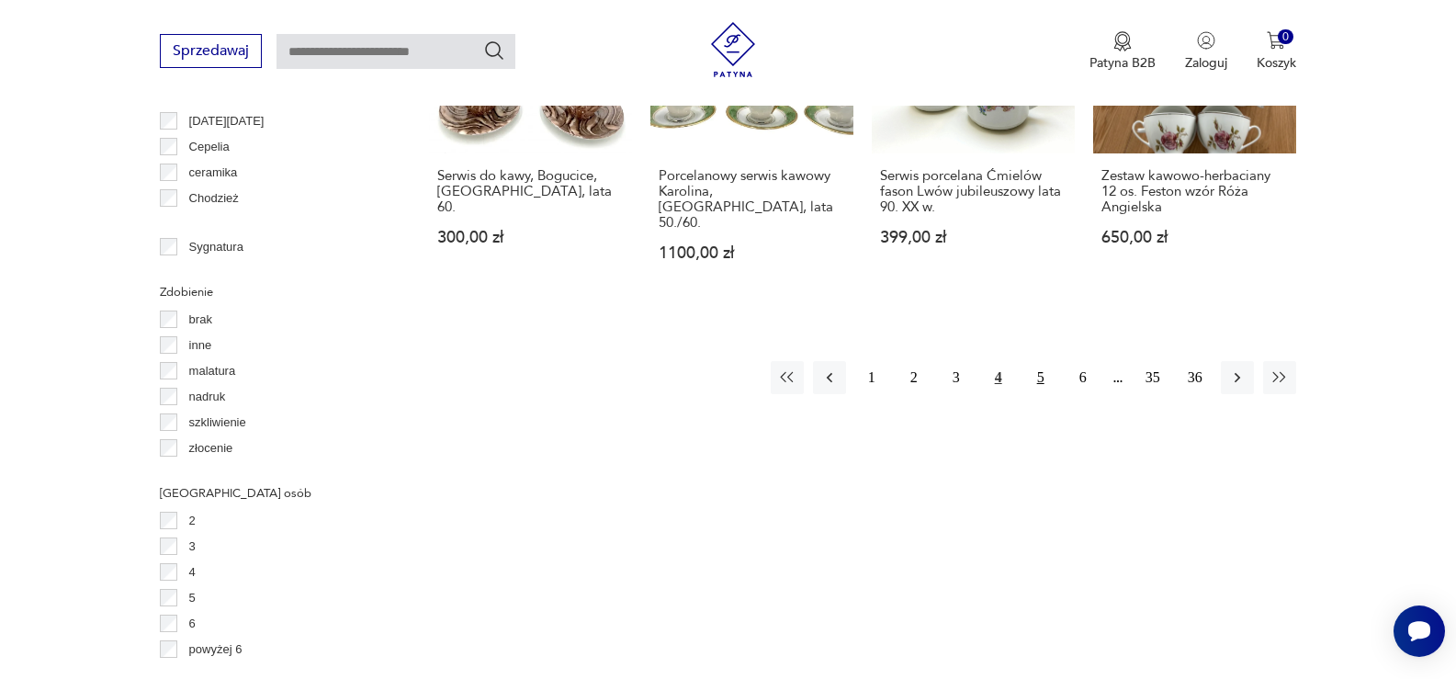
click at [1042, 361] on button "5" at bounding box center [1040, 377] width 33 height 33
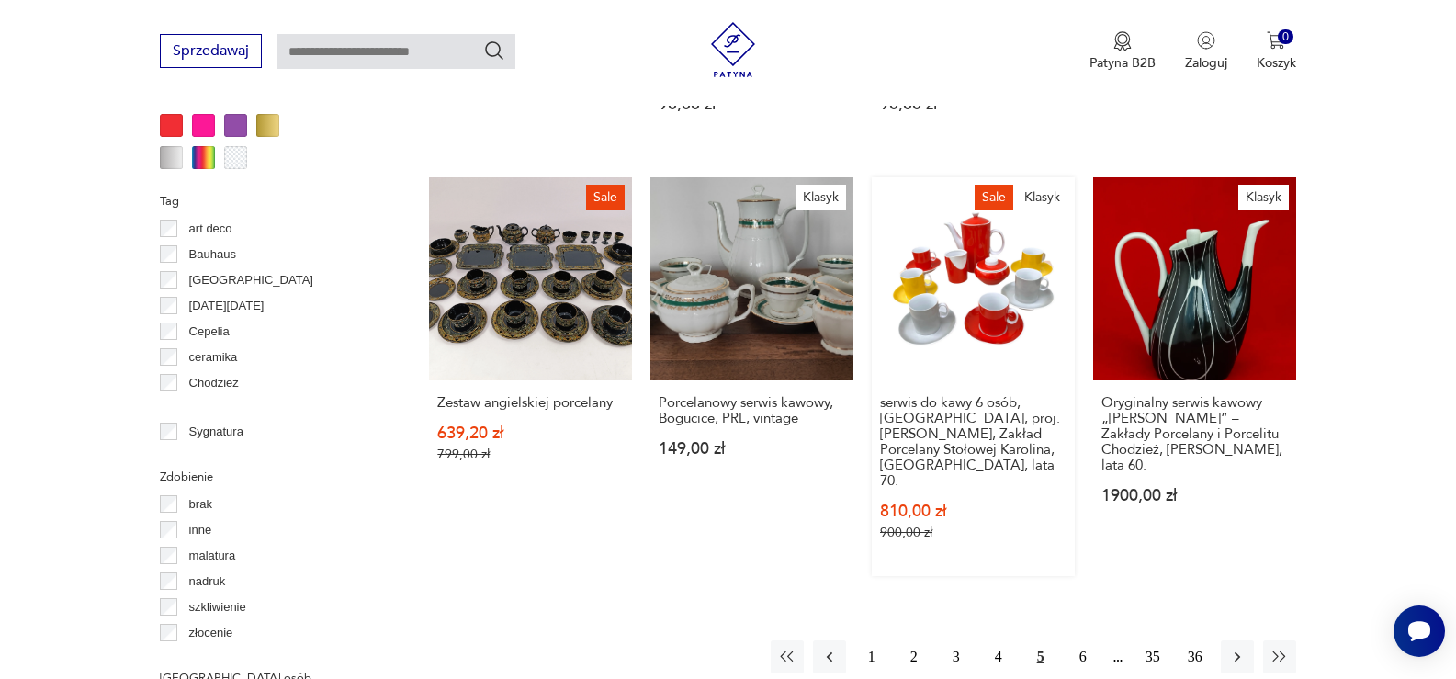
scroll to position [1865, 0]
click at [1086, 639] on button "6" at bounding box center [1082, 655] width 33 height 33
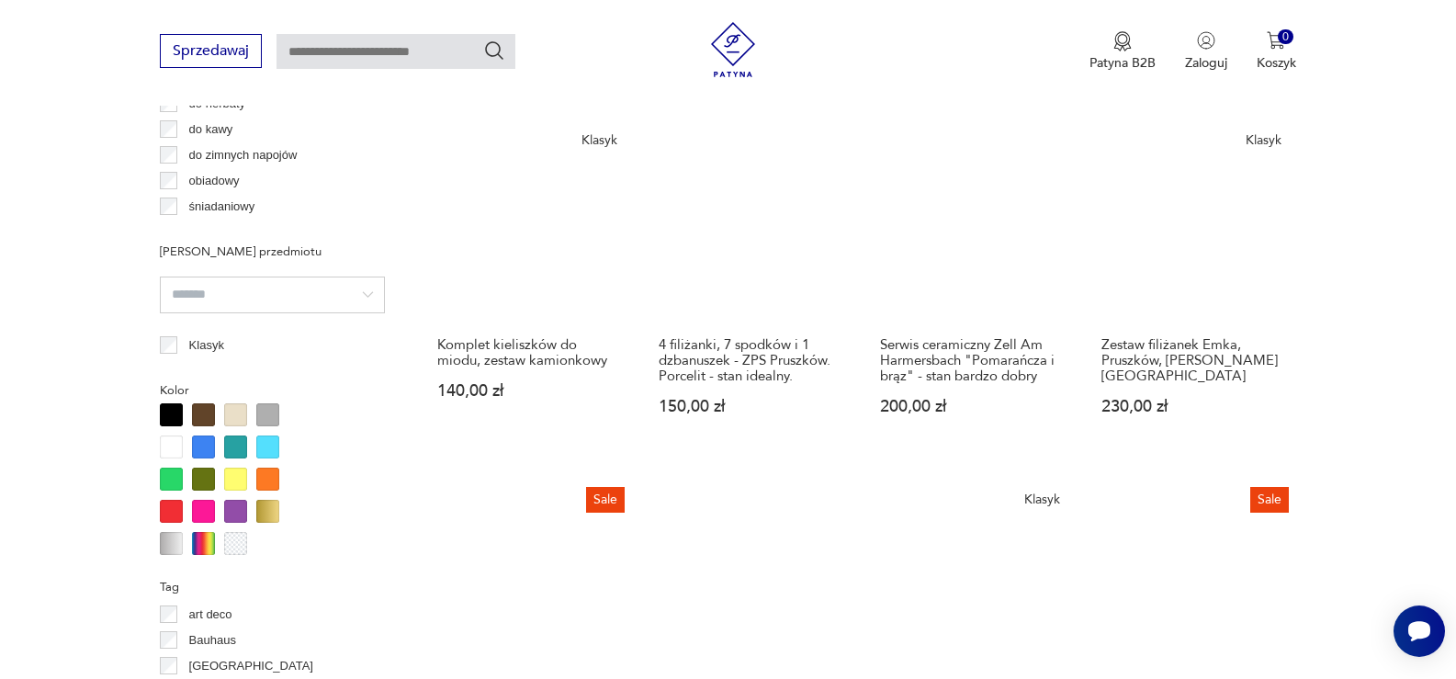
scroll to position [1774, 0]
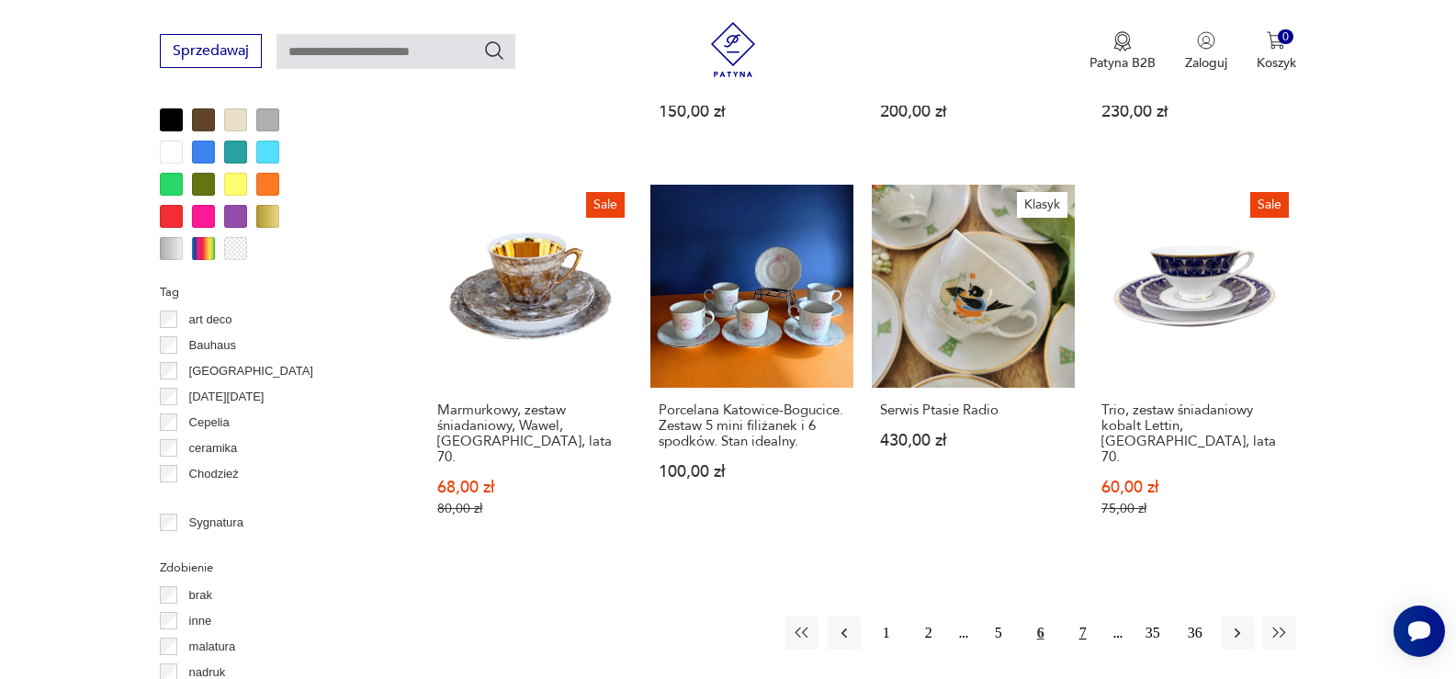
click at [1088, 616] on button "7" at bounding box center [1082, 632] width 33 height 33
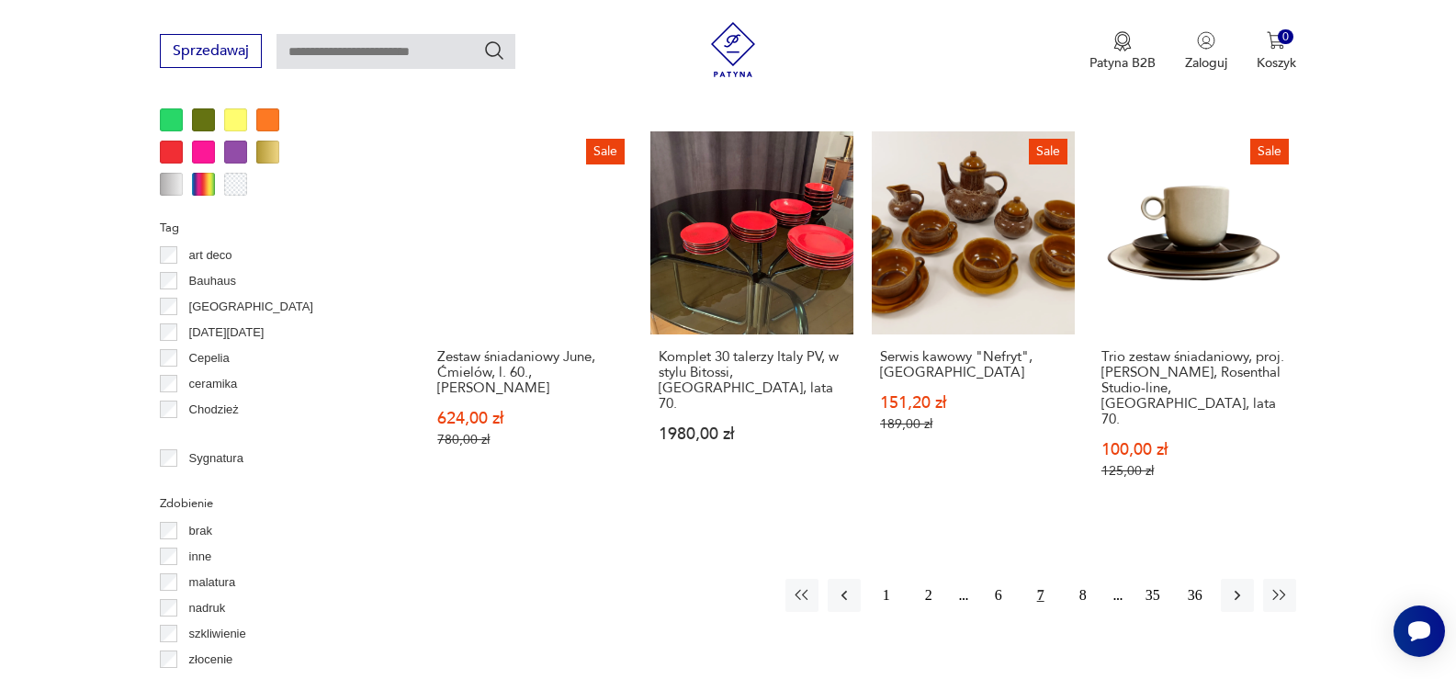
scroll to position [1957, 0]
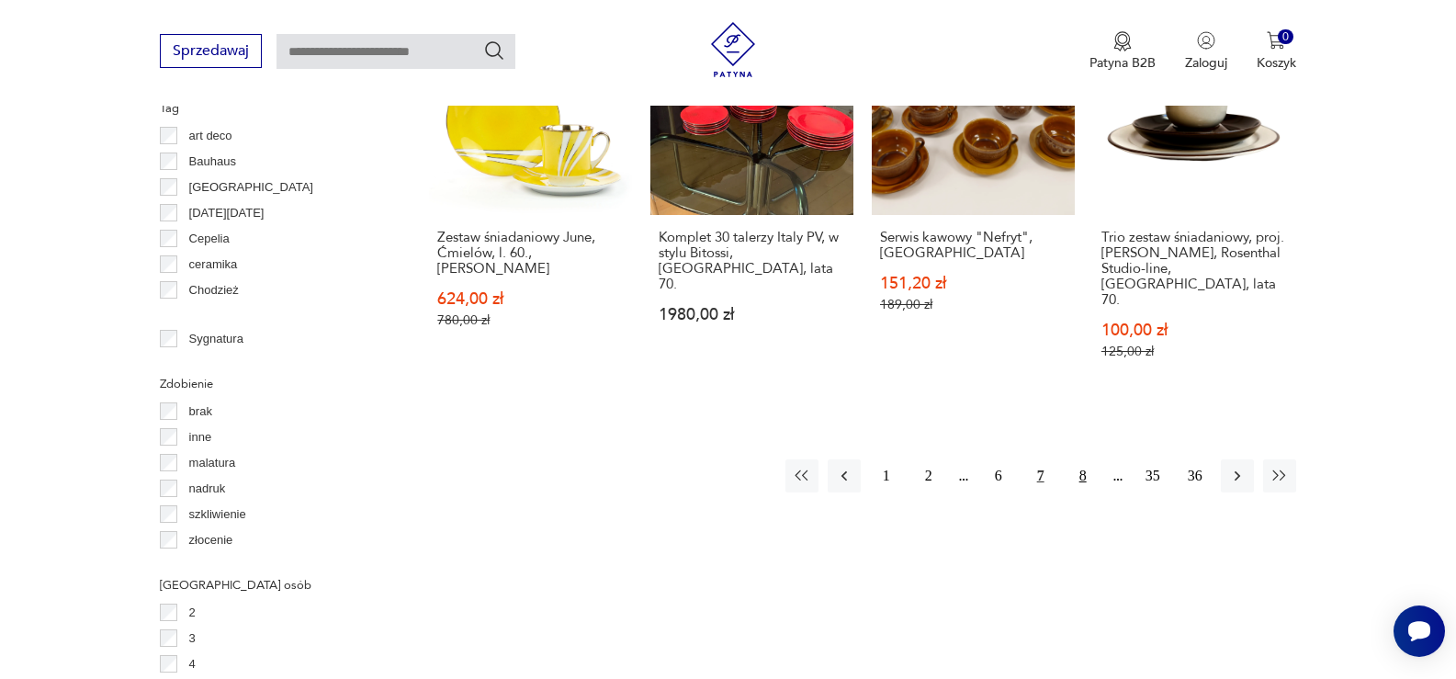
click at [1081, 459] on button "8" at bounding box center [1082, 475] width 33 height 33
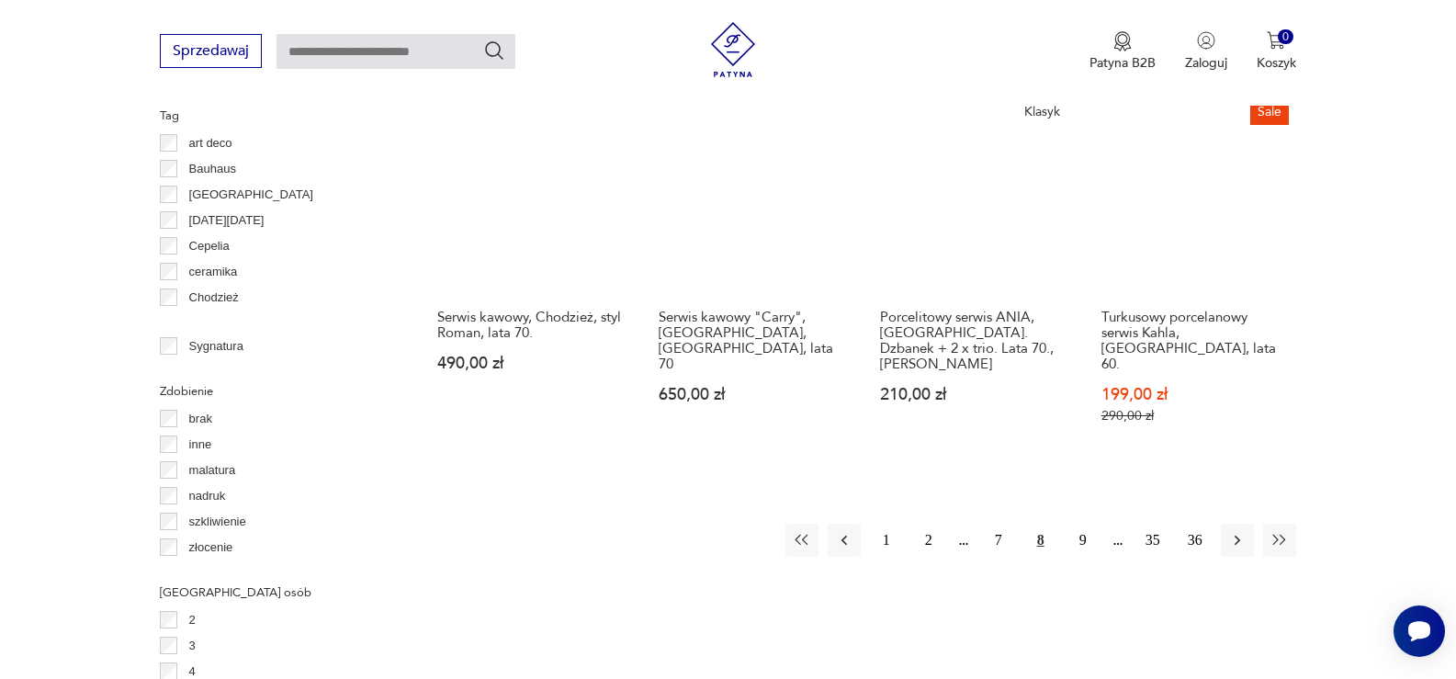
scroll to position [2049, 0]
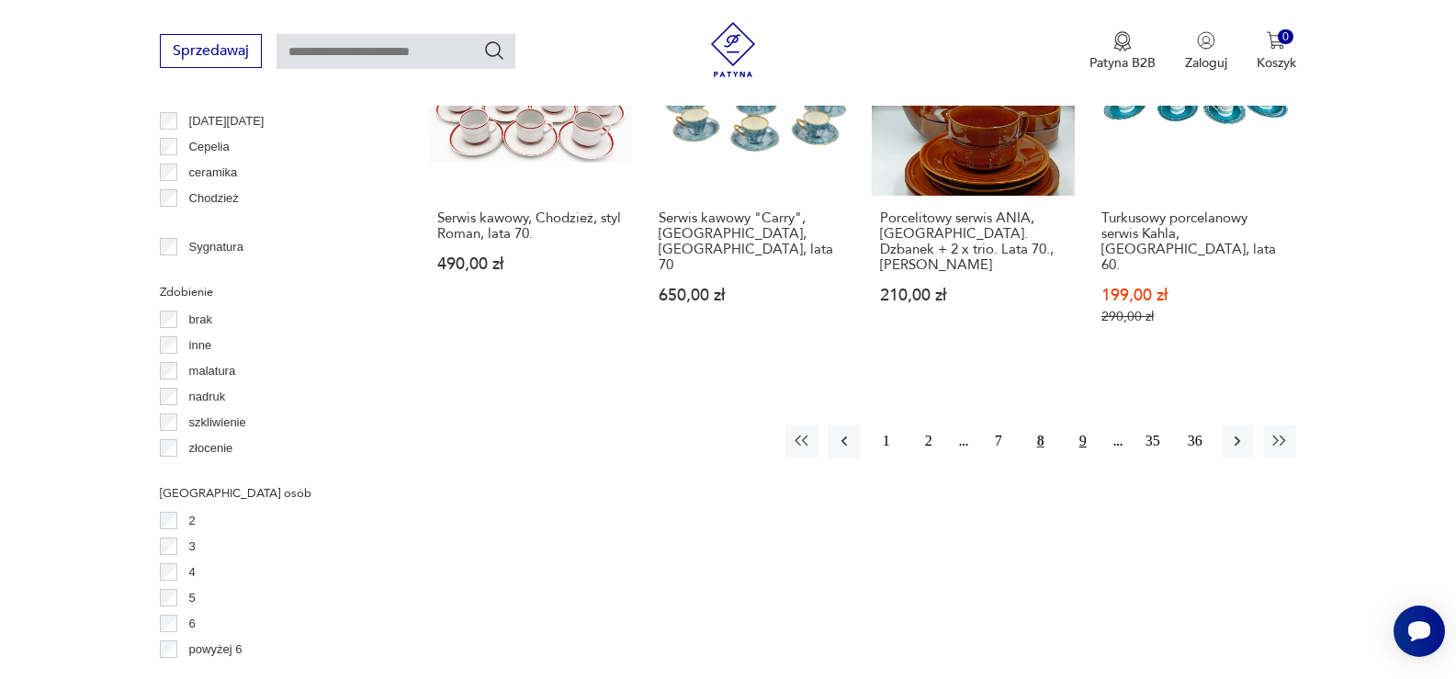
click at [1088, 424] on button "9" at bounding box center [1082, 440] width 33 height 33
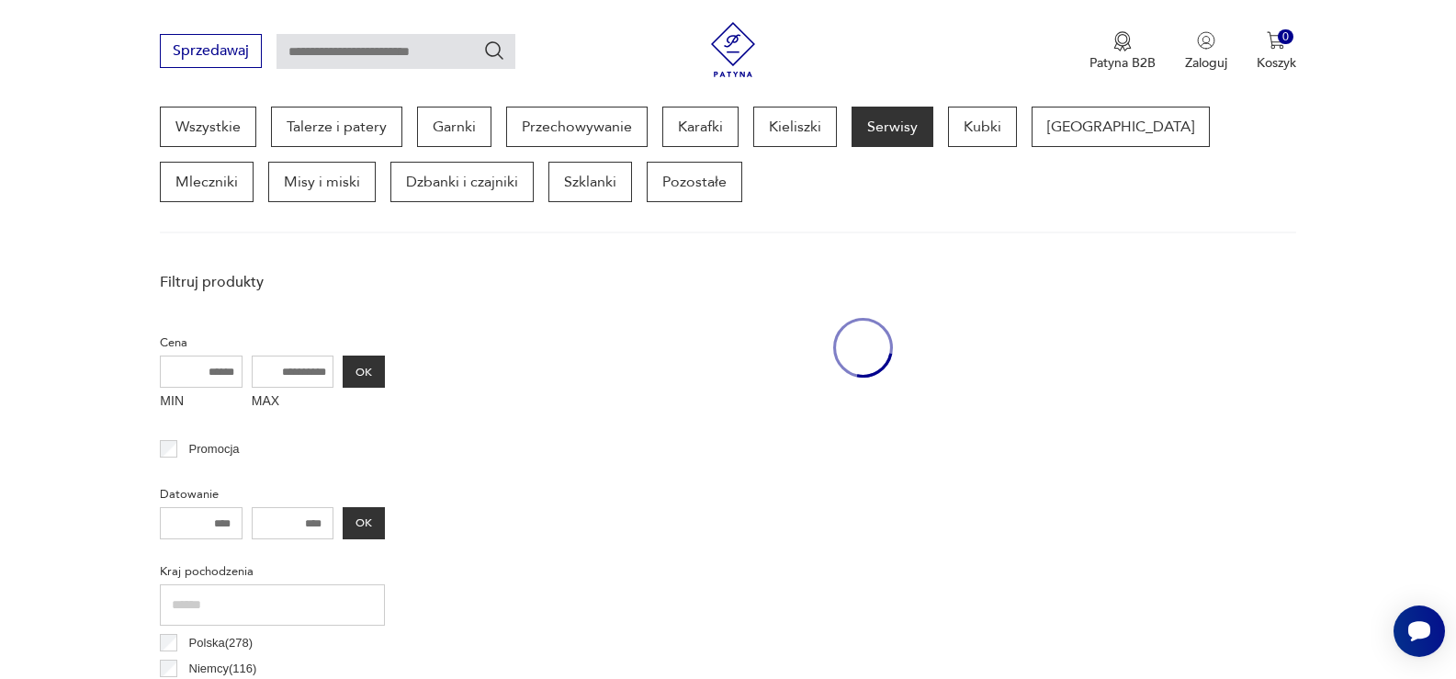
scroll to position [488, 0]
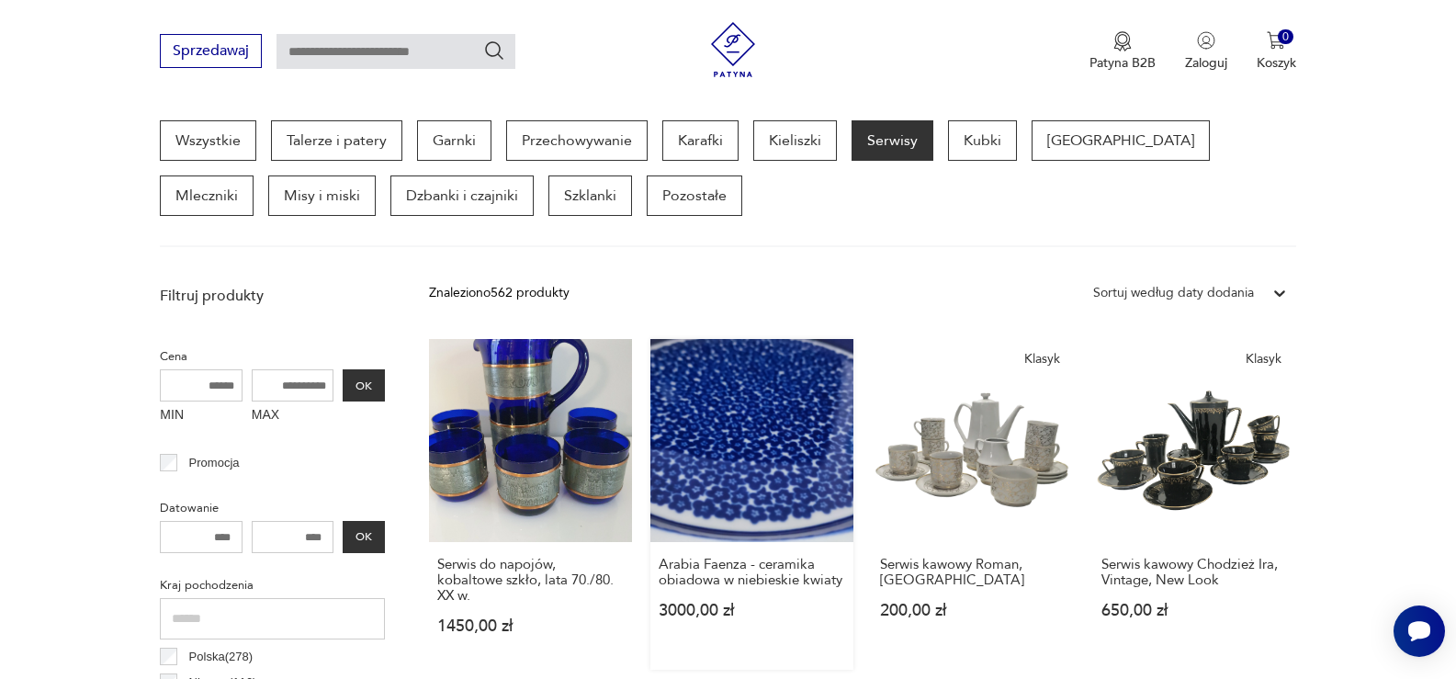
click at [791, 465] on link "Arabia Faenza - ceramika obiadowa w niebieskie kwiaty 3000,00 zł" at bounding box center [751, 504] width 203 height 331
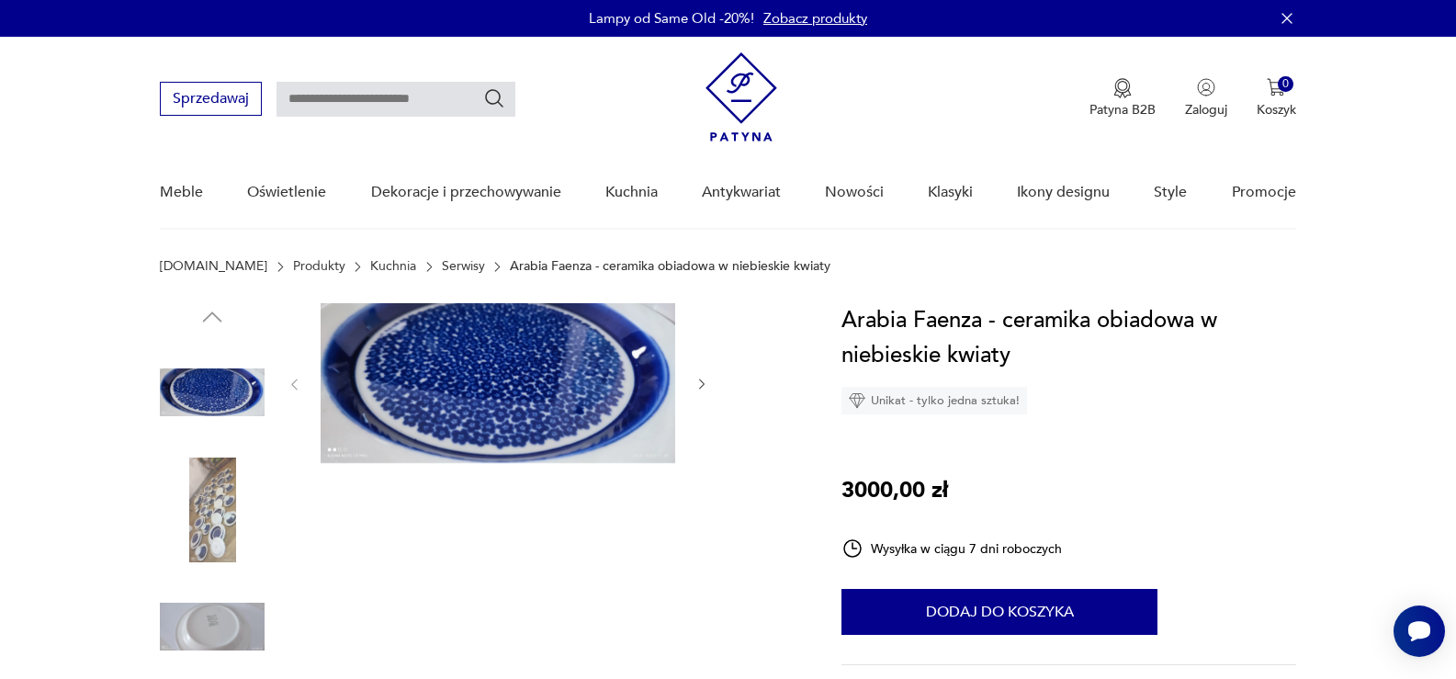
click at [698, 376] on button "button" at bounding box center [702, 385] width 16 height 18
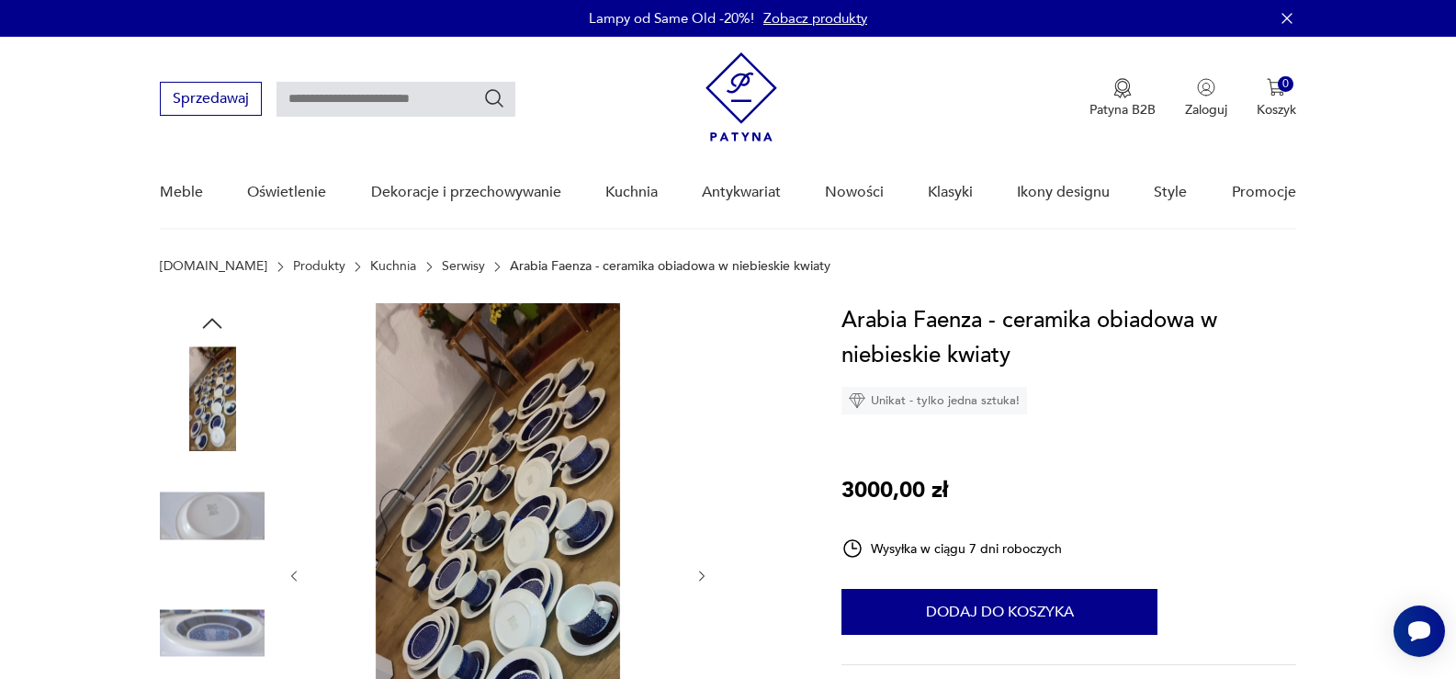
click at [698, 375] on div at bounding box center [498, 576] width 422 height 546
click at [704, 574] on icon "button" at bounding box center [702, 575] width 6 height 11
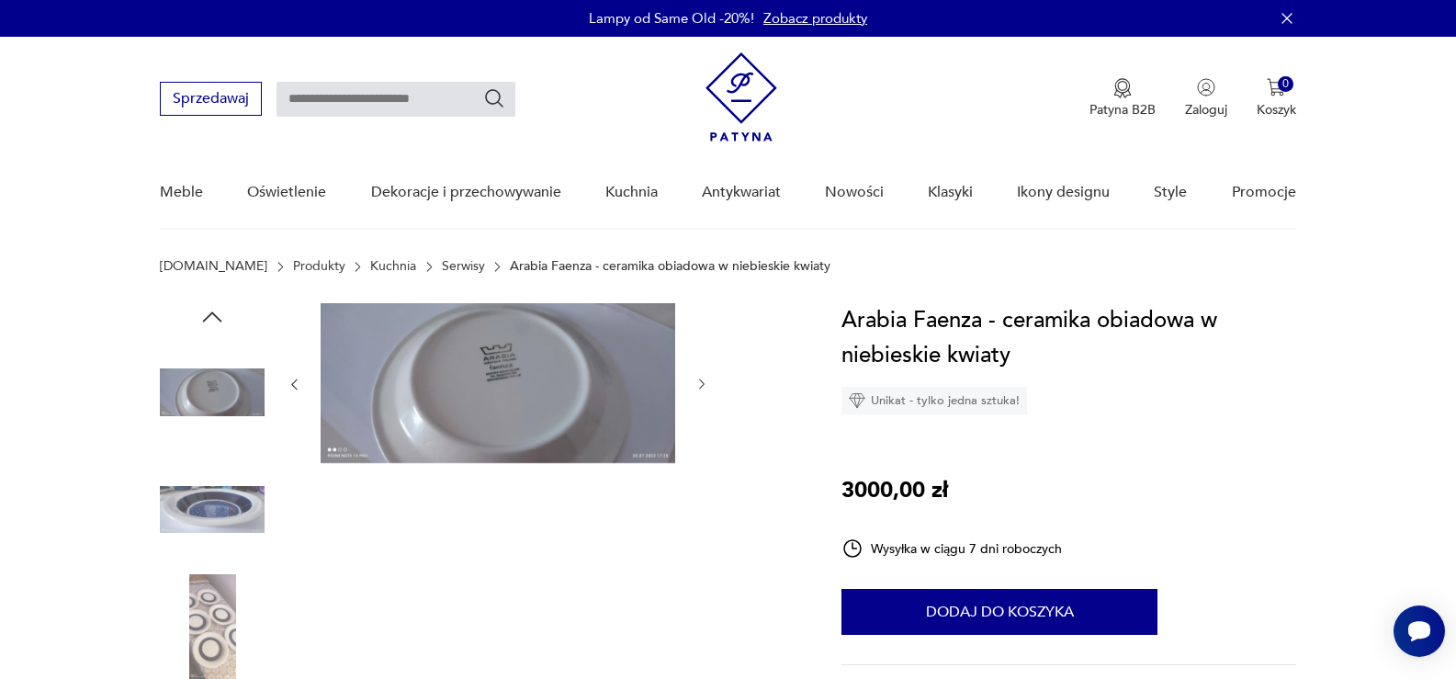
click at [704, 574] on div at bounding box center [498, 569] width 422 height 533
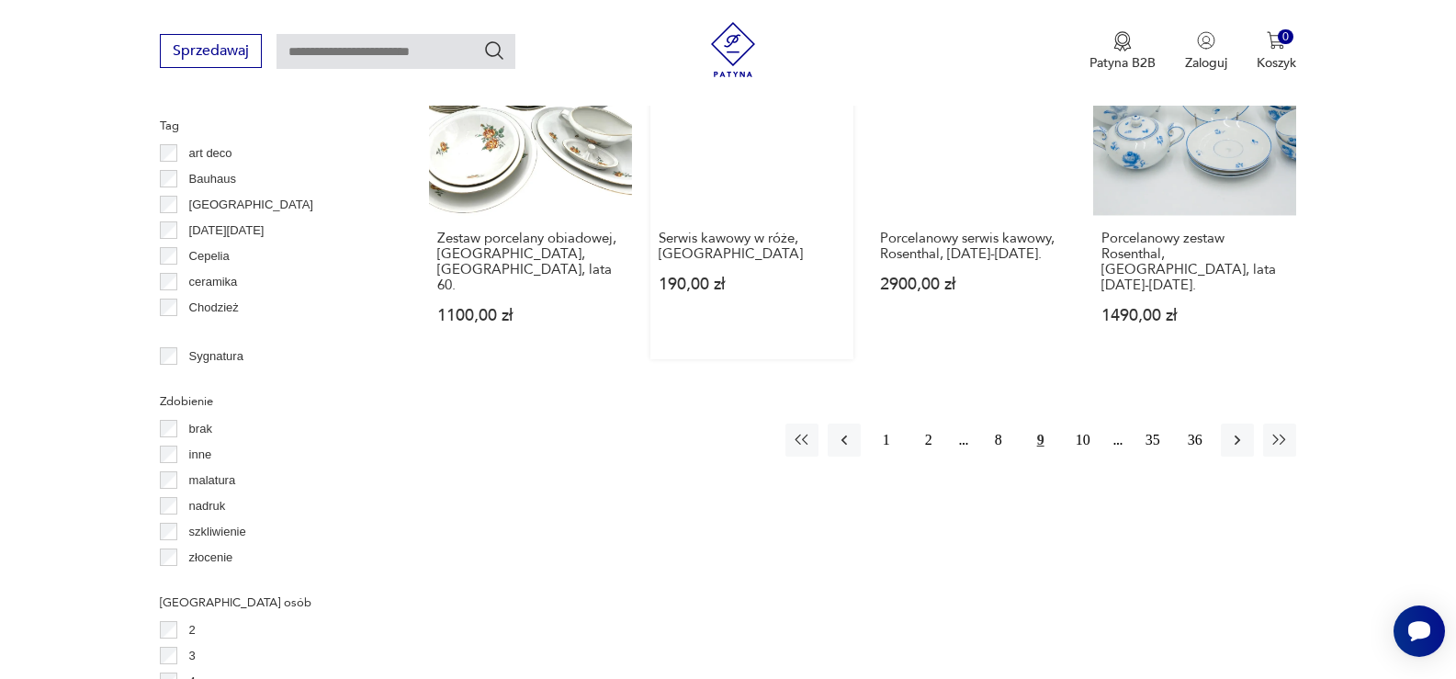
scroll to position [1957, 0]
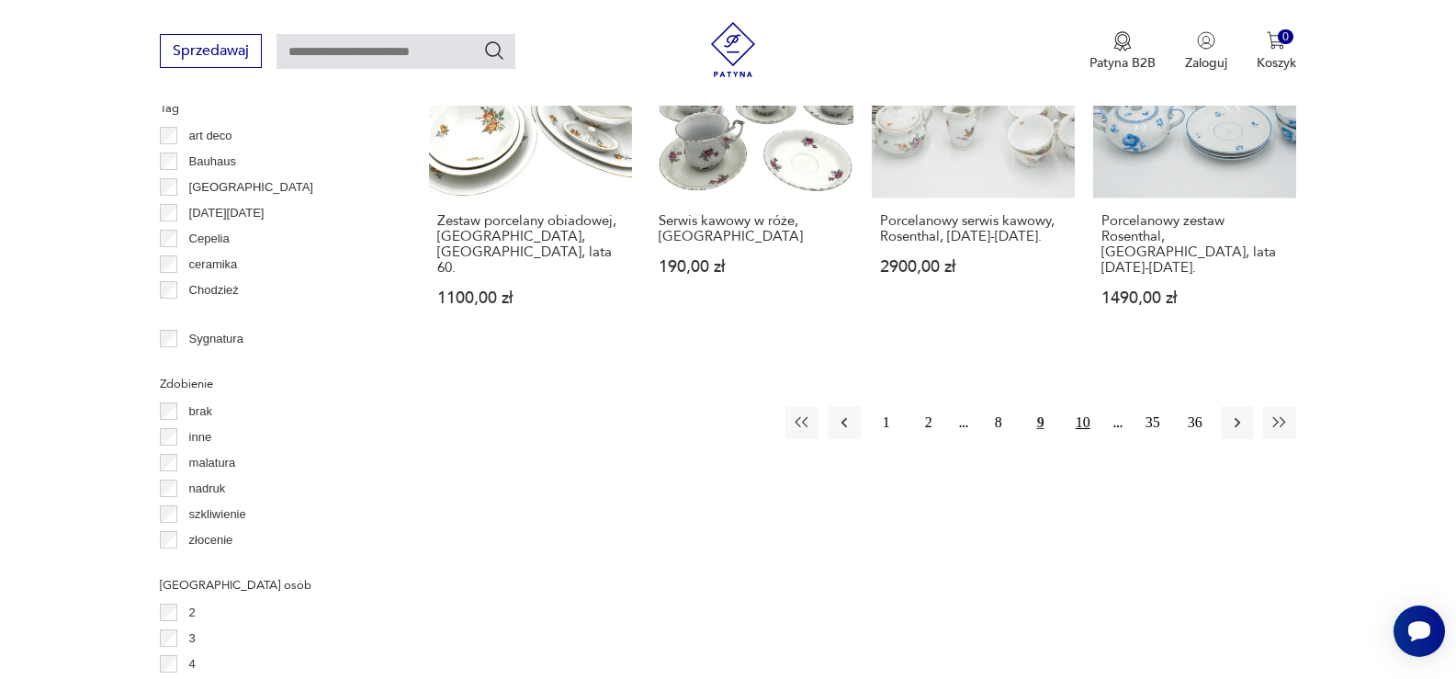
click at [1088, 406] on button "10" at bounding box center [1082, 422] width 33 height 33
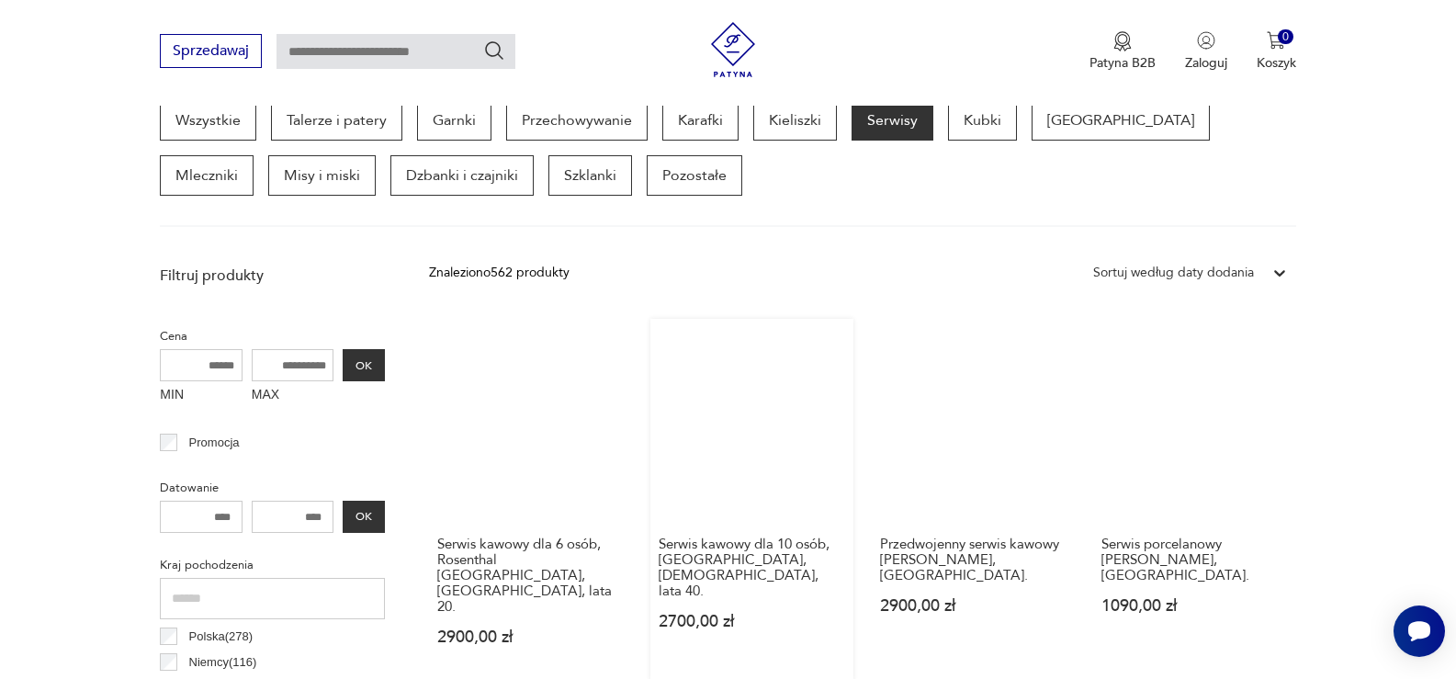
scroll to position [488, 0]
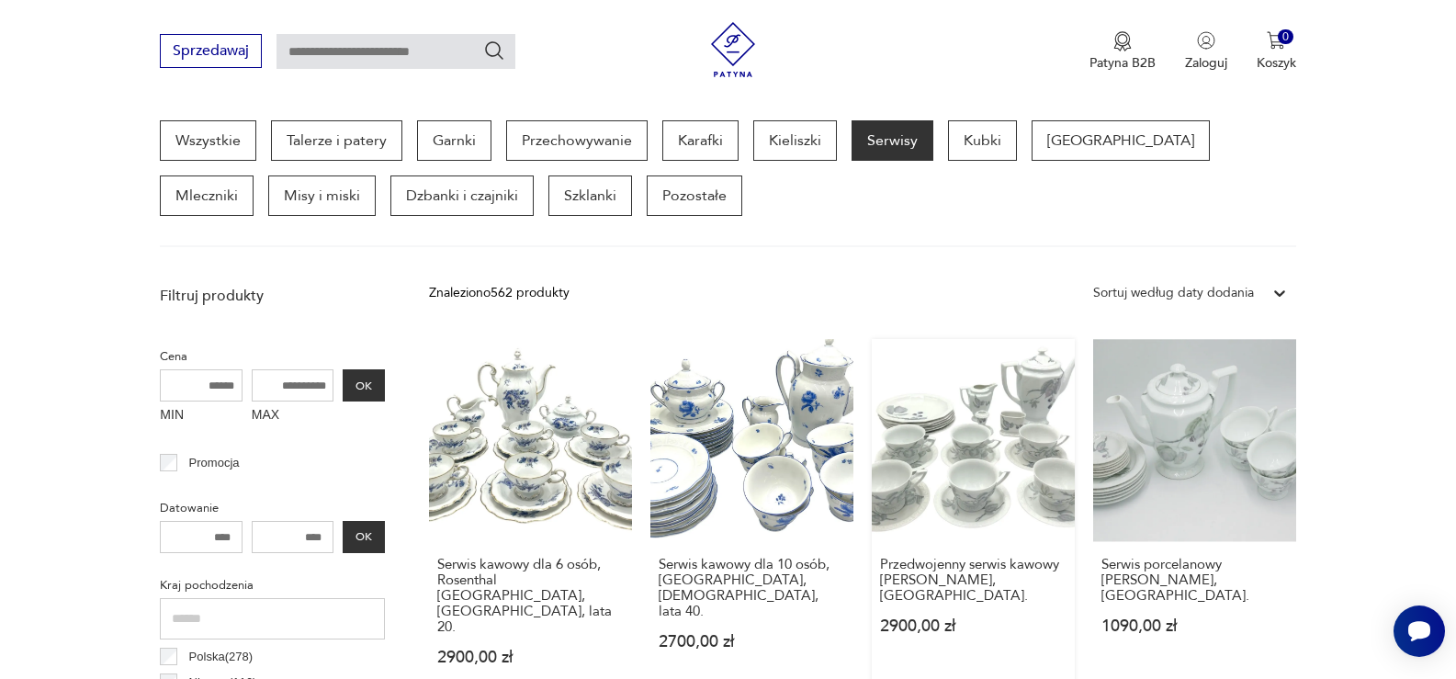
click at [965, 456] on link "Przedwojenny serwis kawowy [PERSON_NAME], [GEOGRAPHIC_DATA] 2900,00 zł" at bounding box center [973, 520] width 203 height 362
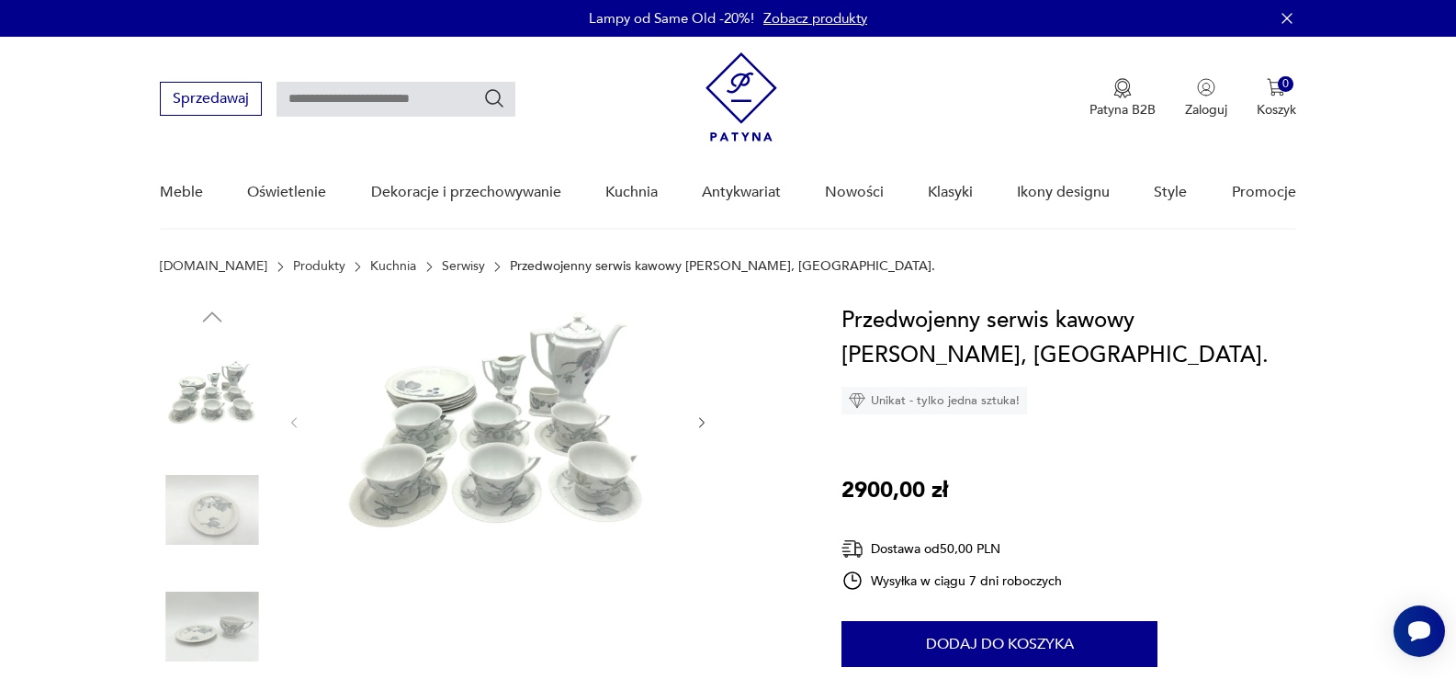
click at [562, 495] on img at bounding box center [498, 421] width 355 height 236
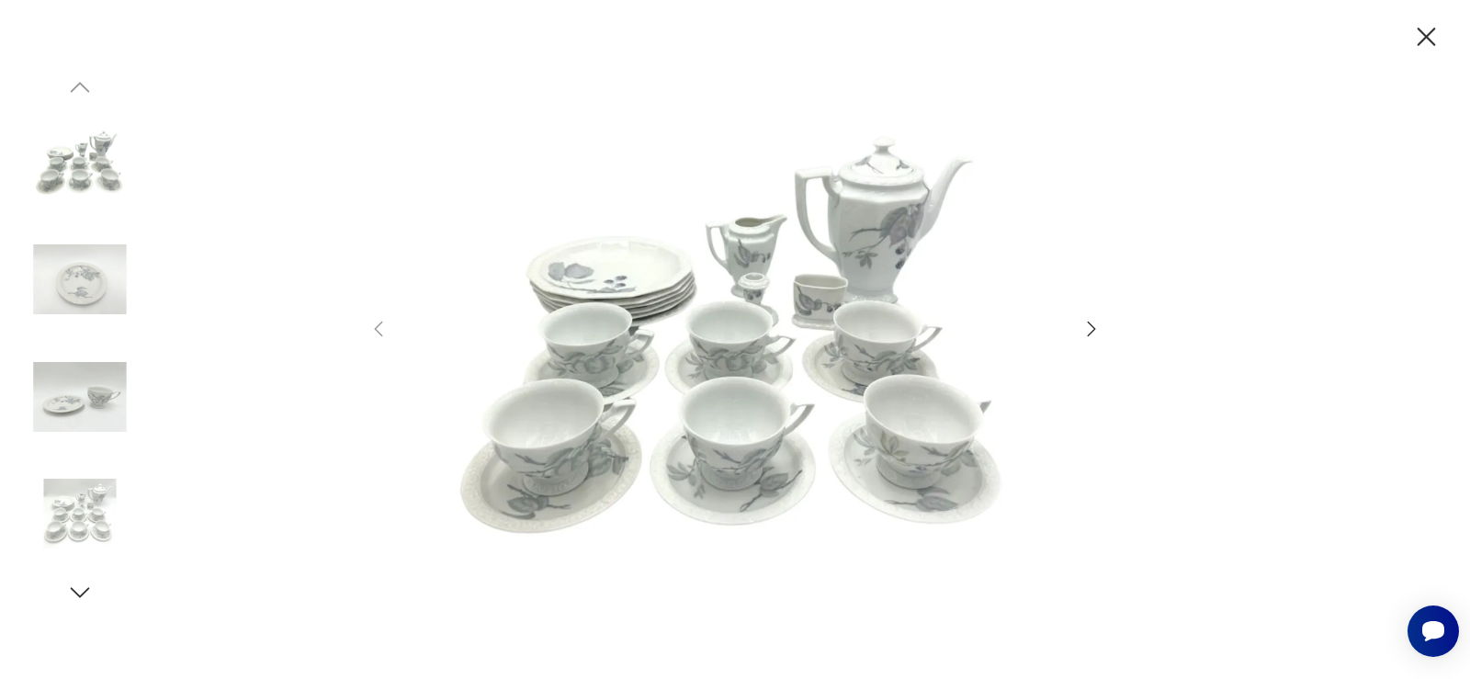
click at [1092, 332] on icon "button" at bounding box center [1091, 328] width 8 height 15
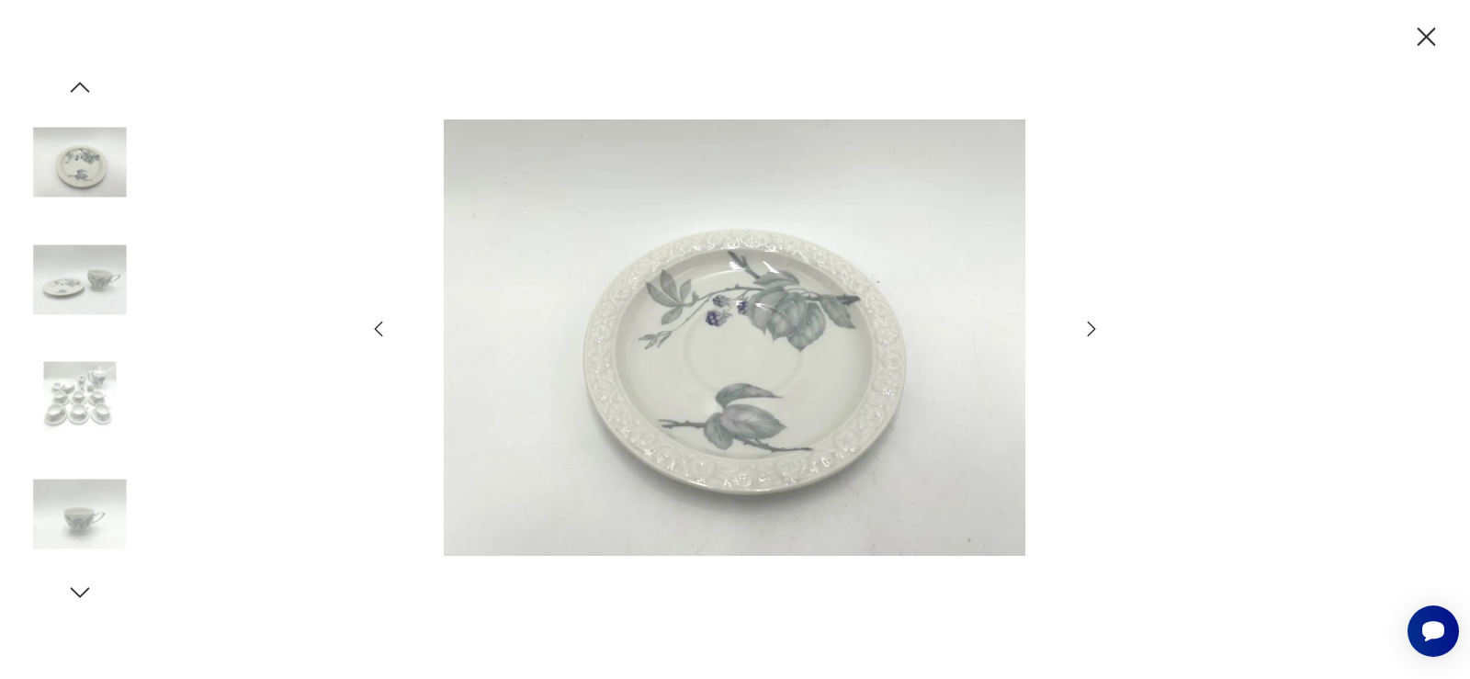
click at [1092, 332] on icon "button" at bounding box center [1091, 328] width 8 height 15
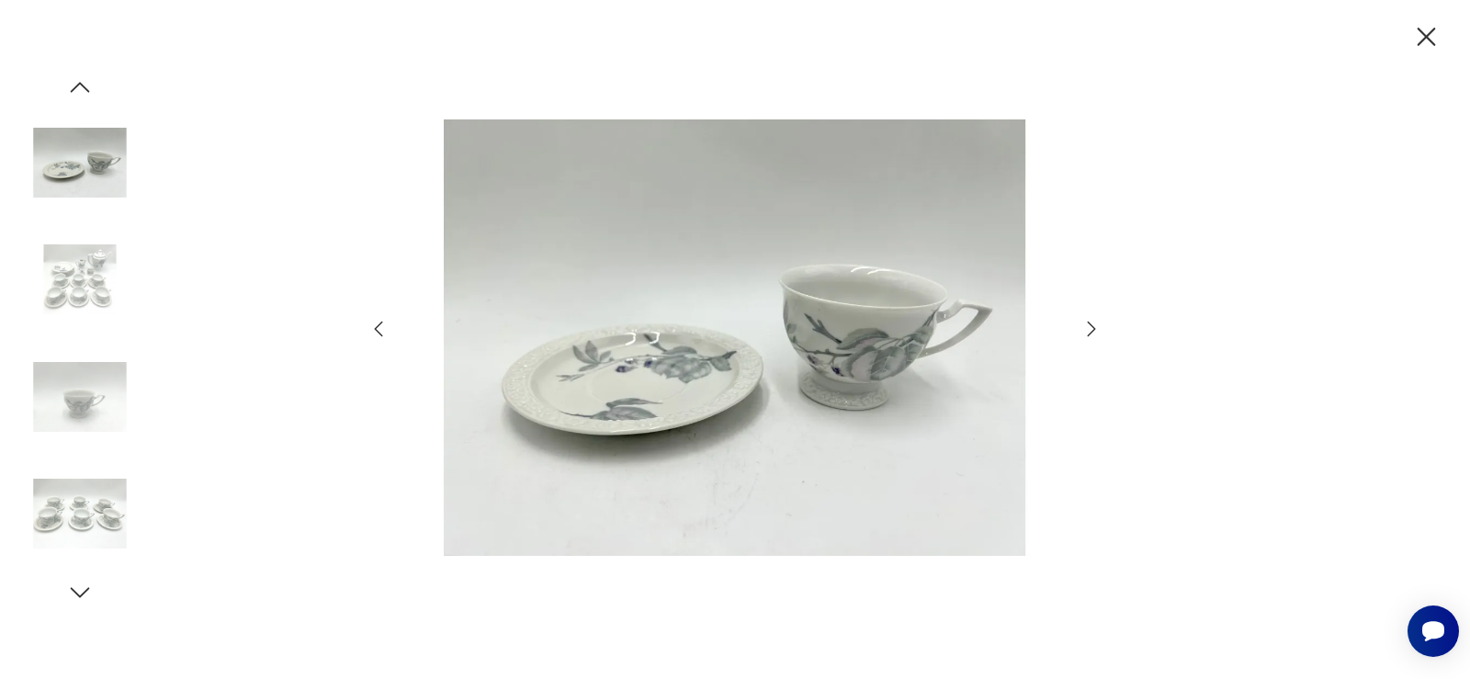
click at [1092, 332] on icon "button" at bounding box center [1091, 328] width 8 height 15
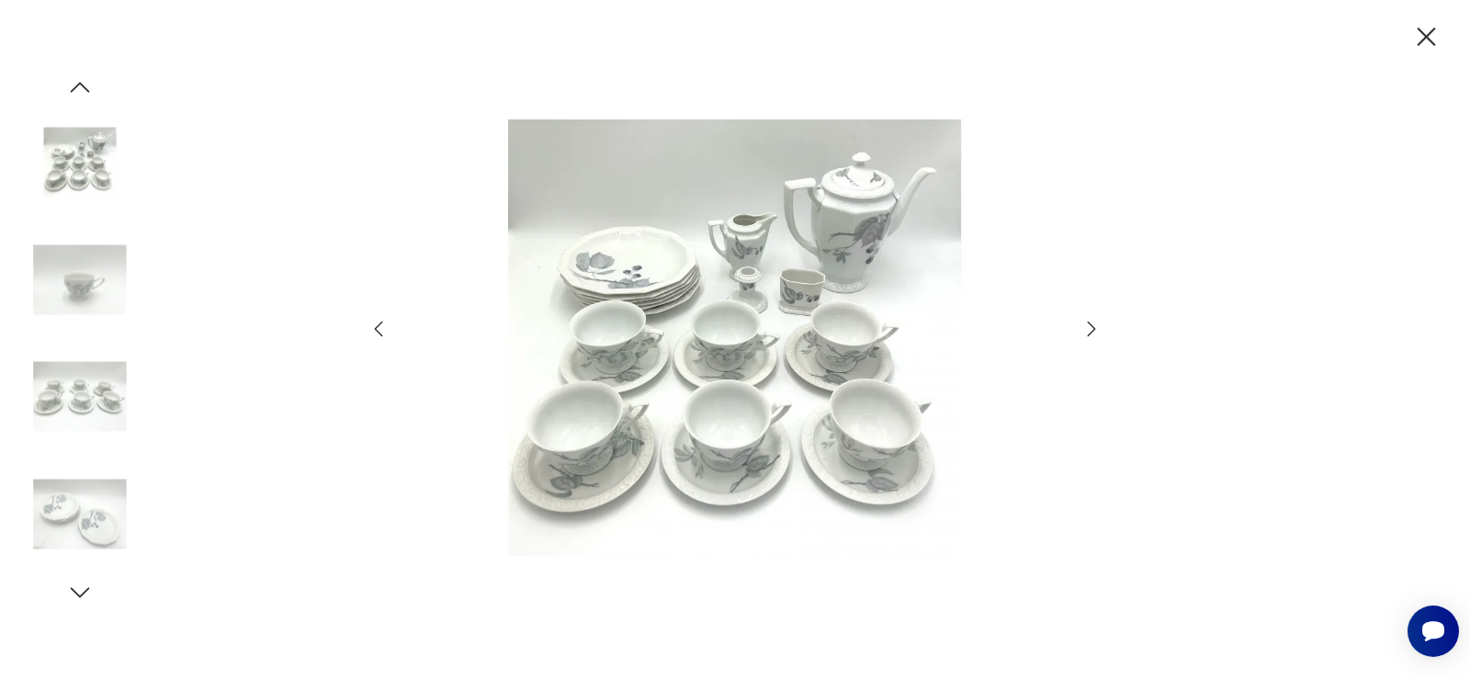
click at [1092, 332] on icon "button" at bounding box center [1091, 328] width 8 height 15
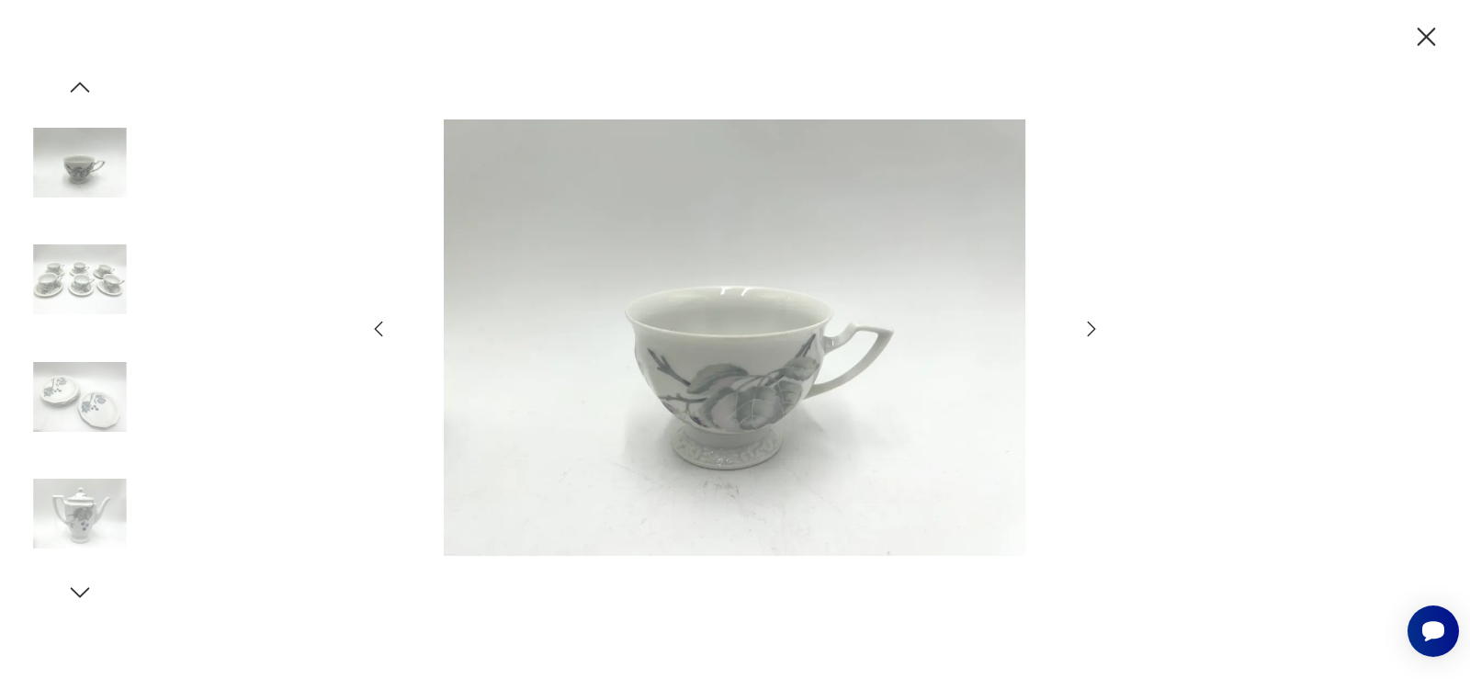
click at [1092, 332] on icon "button" at bounding box center [1091, 328] width 8 height 15
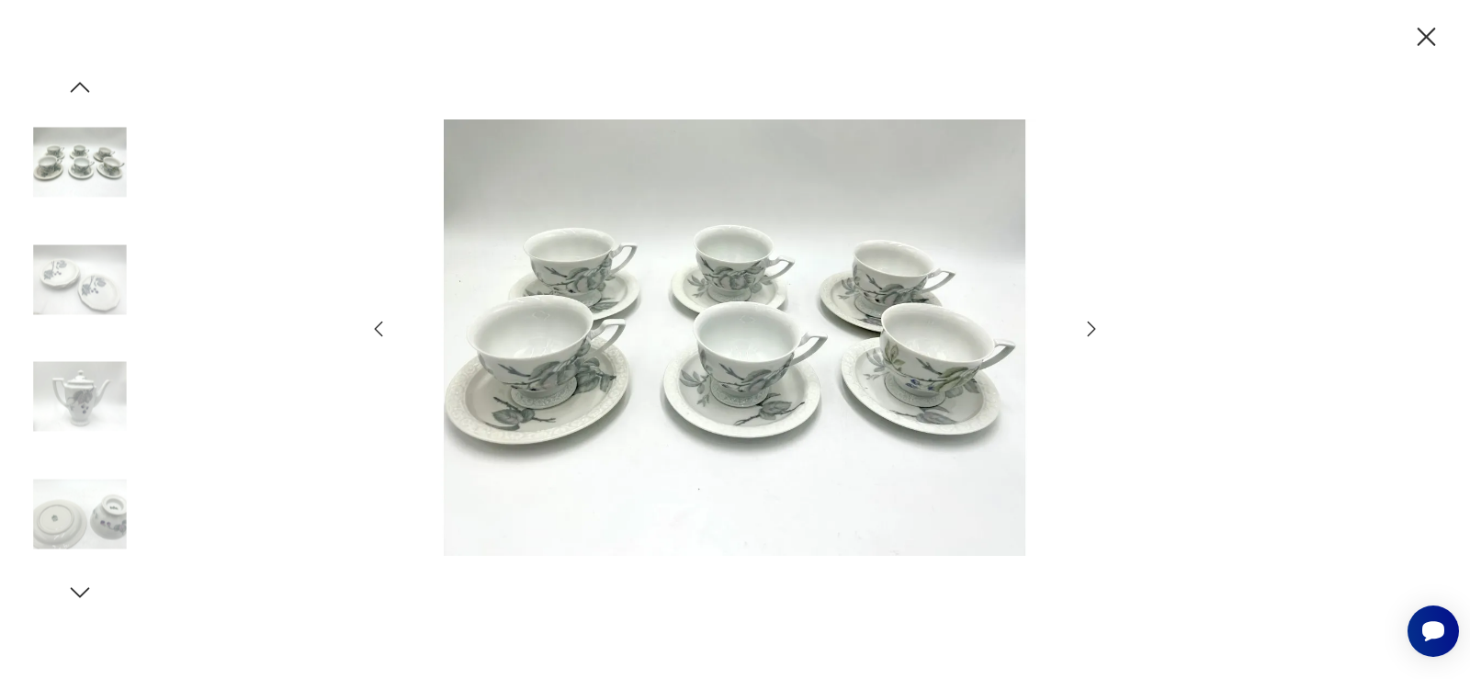
click at [1092, 332] on icon "button" at bounding box center [1091, 328] width 8 height 15
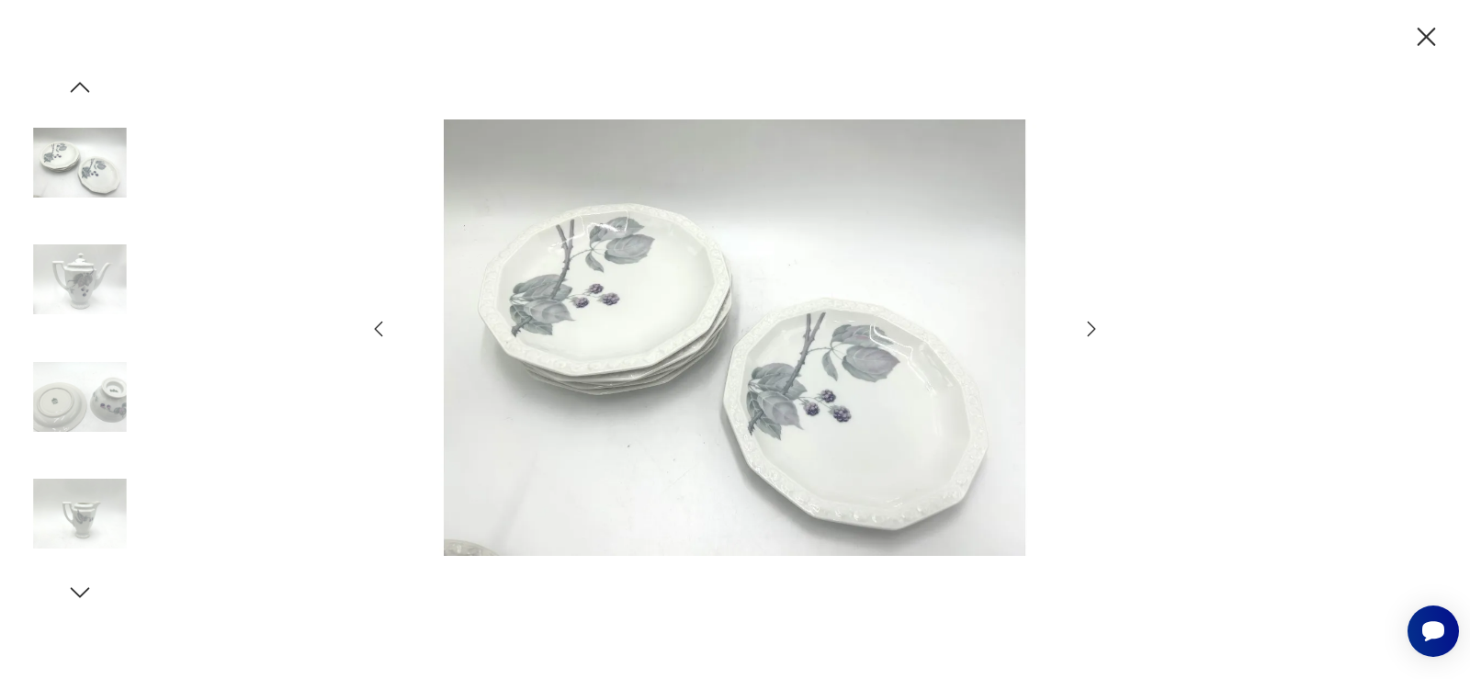
click at [1092, 332] on icon "button" at bounding box center [1091, 328] width 8 height 15
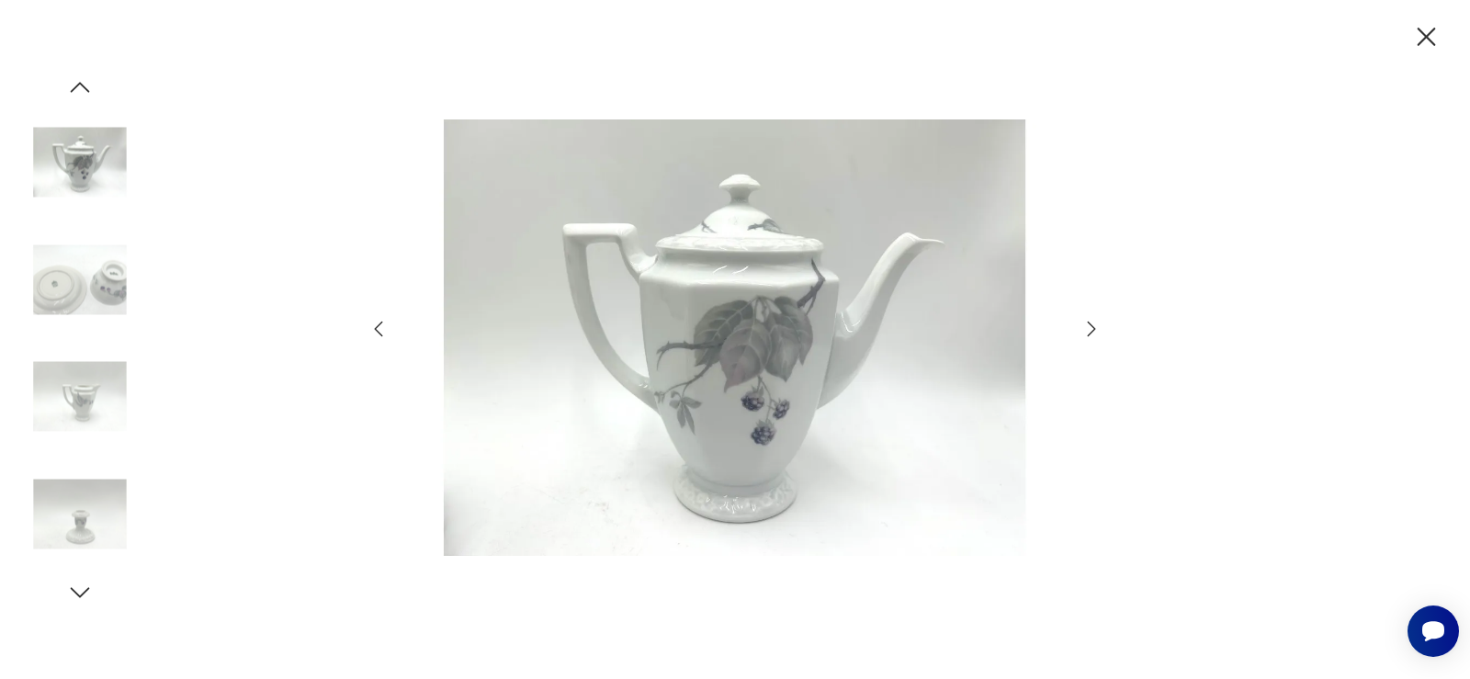
click at [1092, 332] on icon "button" at bounding box center [1091, 328] width 8 height 15
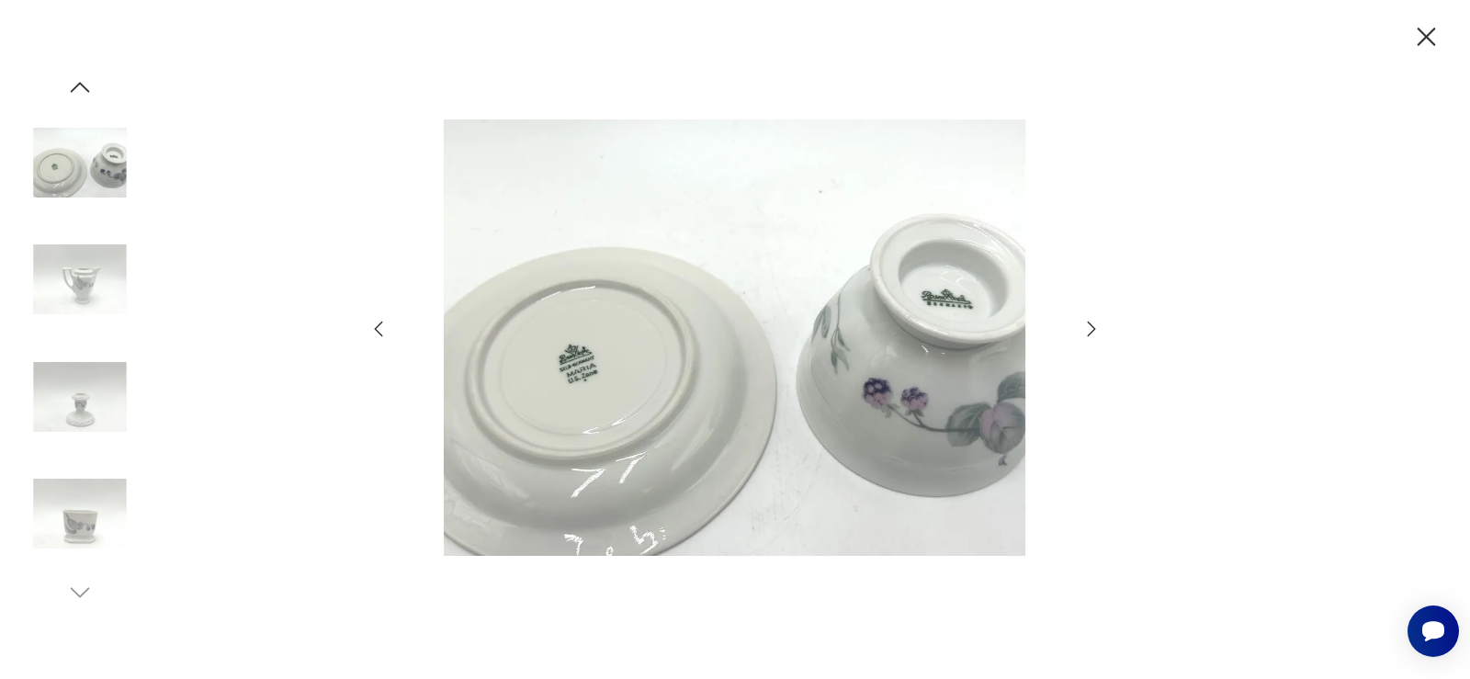
click at [1092, 332] on icon "button" at bounding box center [1091, 328] width 8 height 15
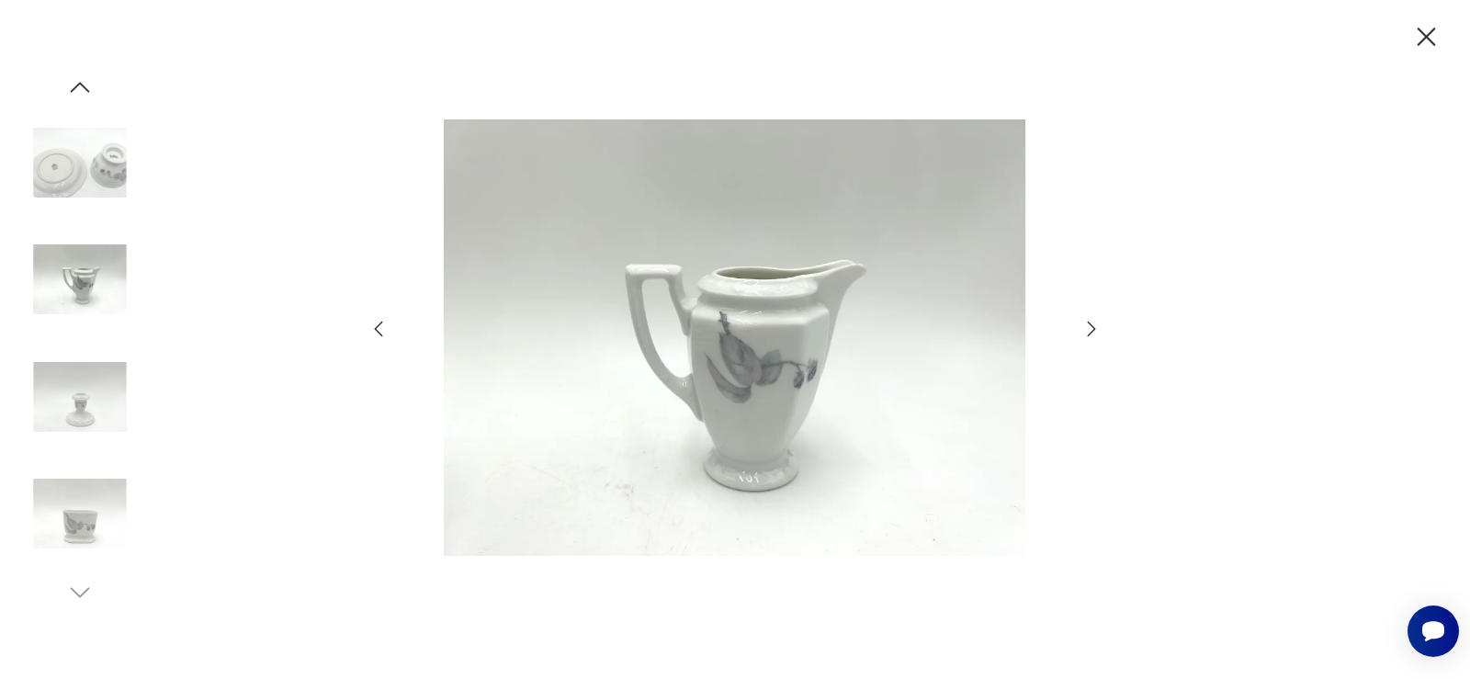
click at [1092, 332] on icon "button" at bounding box center [1091, 328] width 8 height 15
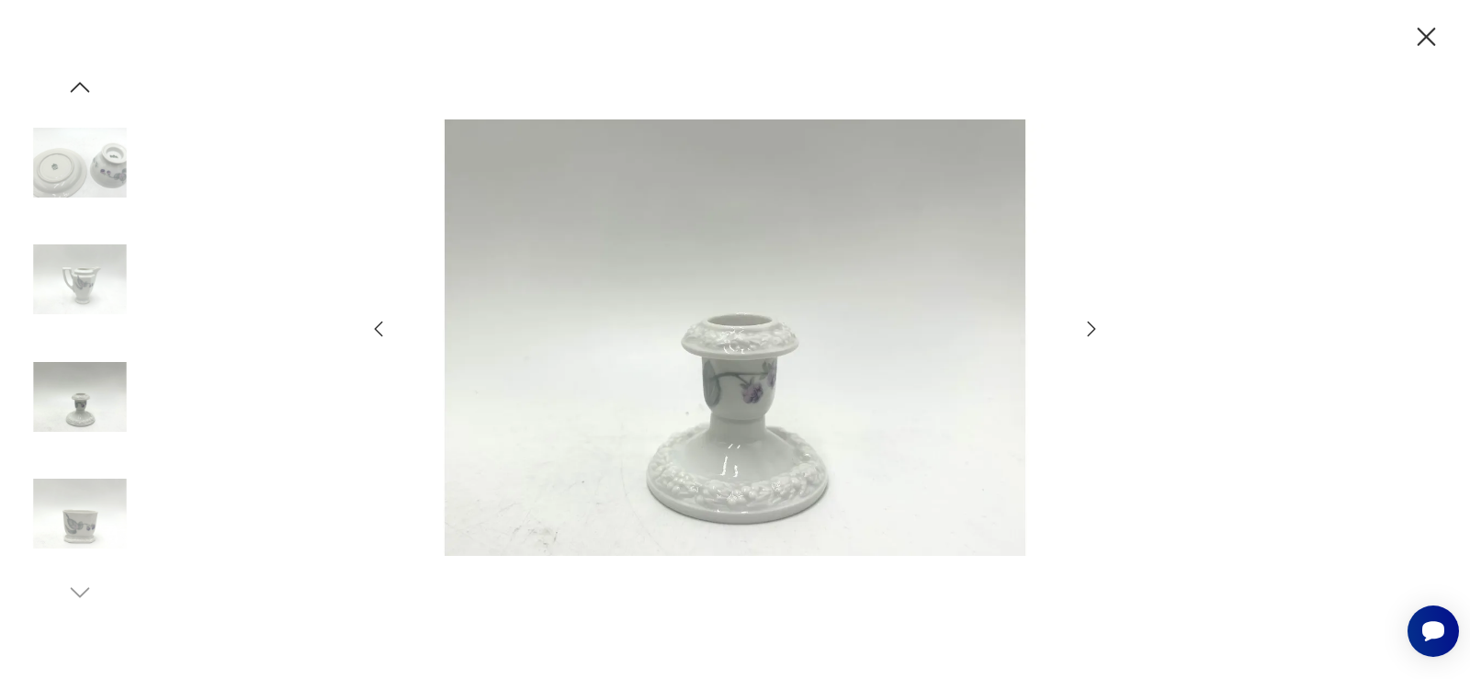
click at [1092, 332] on icon "button" at bounding box center [1091, 328] width 8 height 15
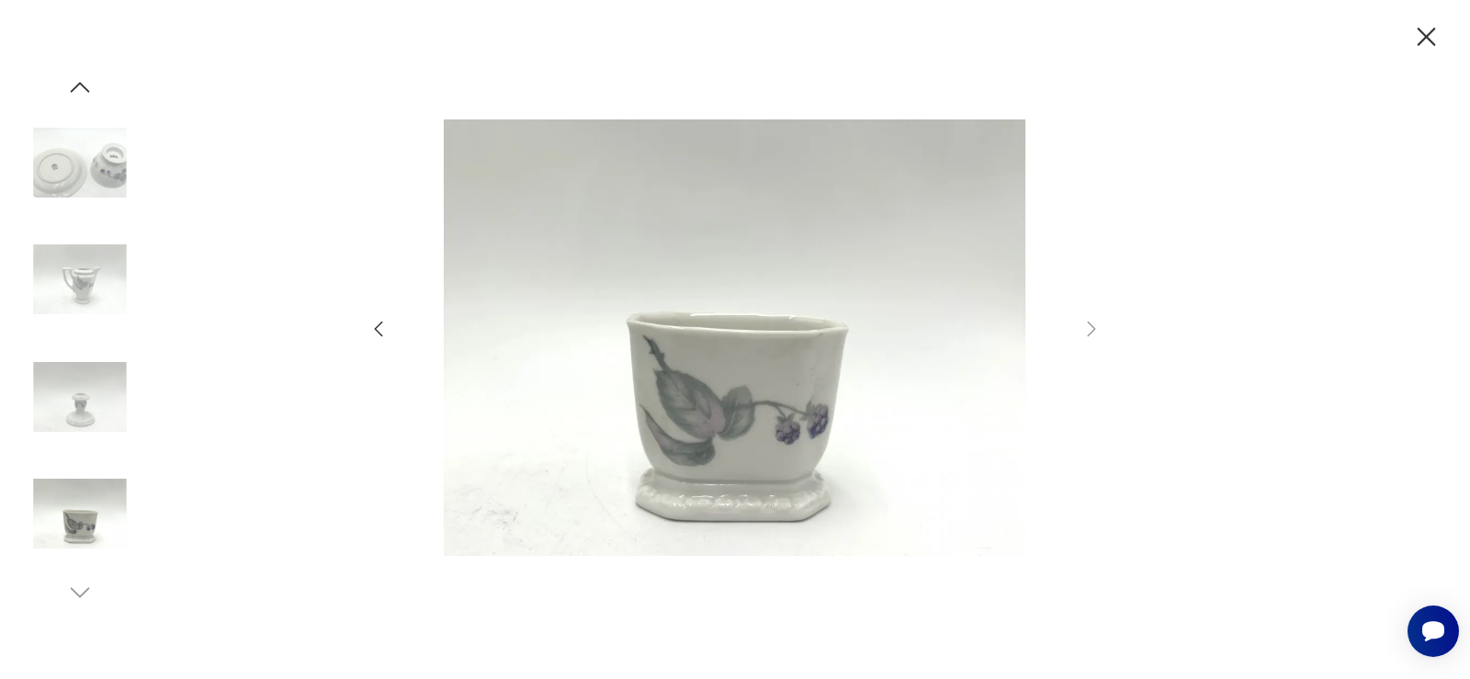
click at [1420, 36] on icon "button" at bounding box center [1426, 37] width 32 height 32
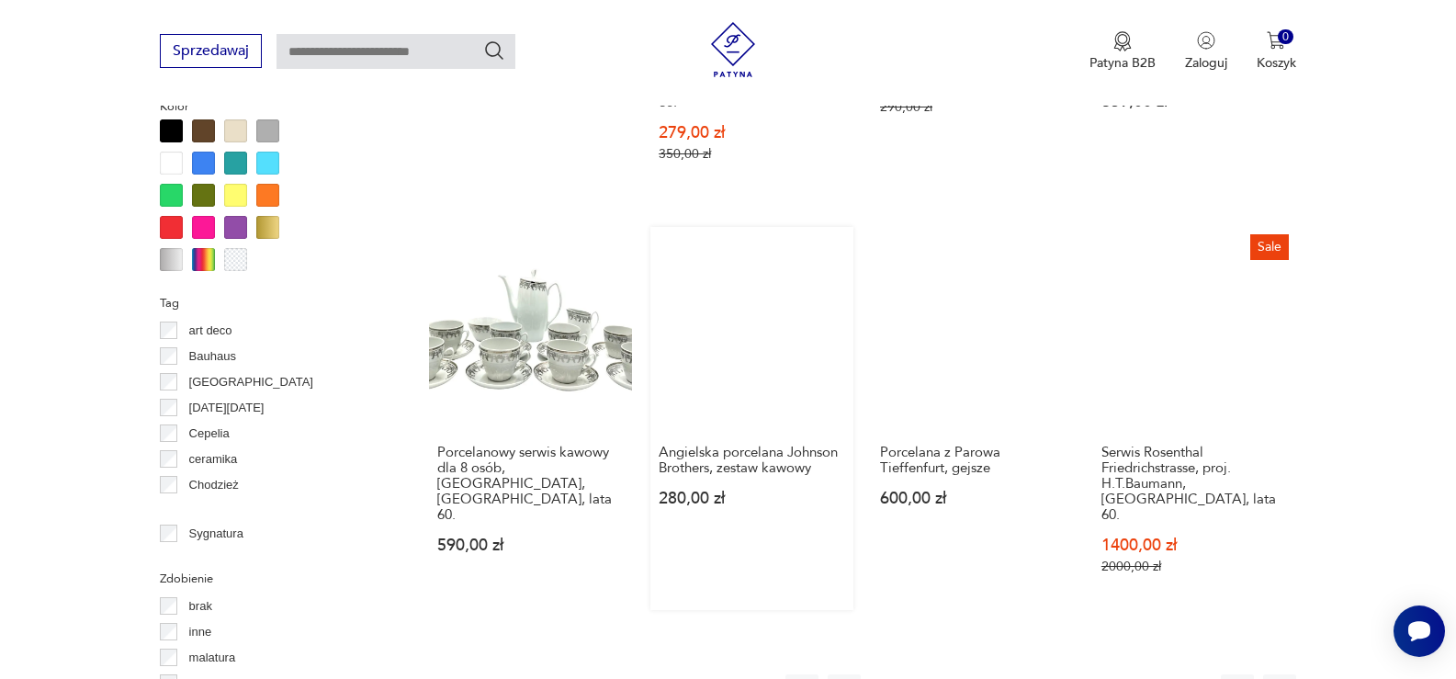
scroll to position [1774, 0]
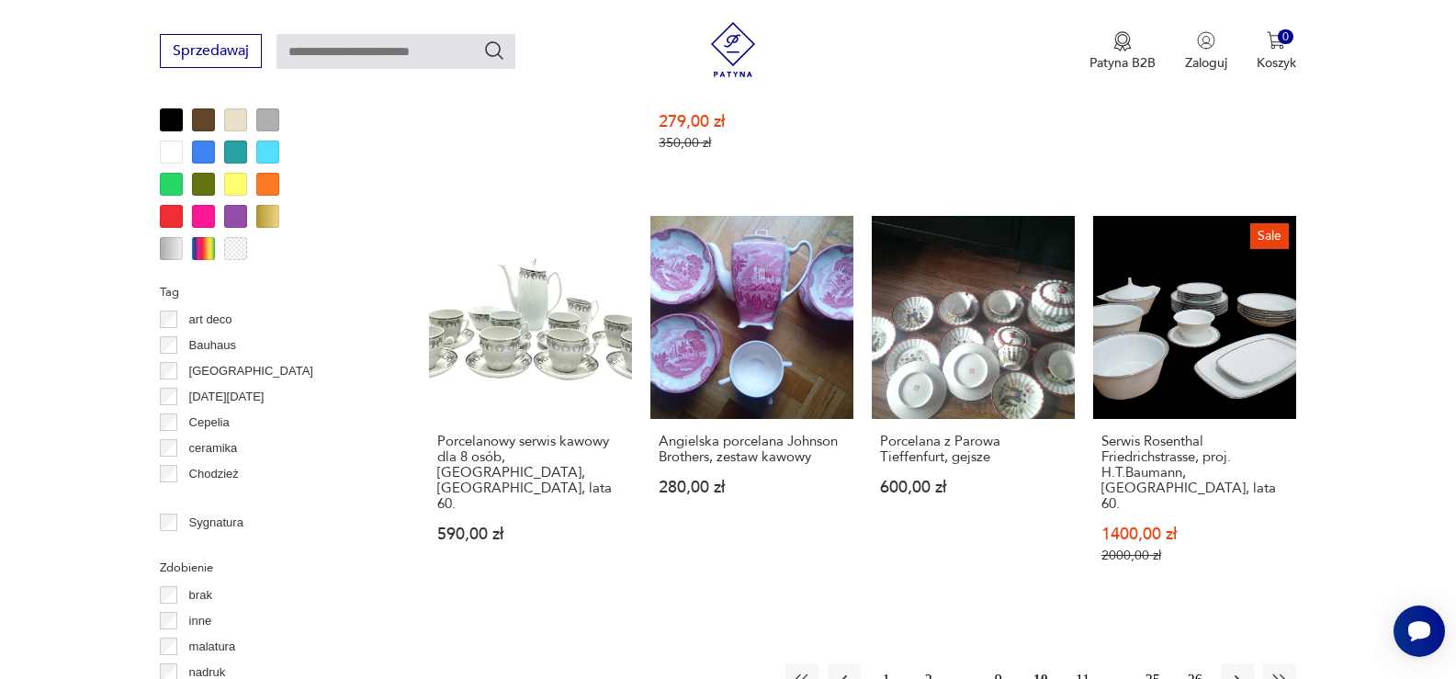
click at [1079, 663] on button "11" at bounding box center [1082, 679] width 33 height 33
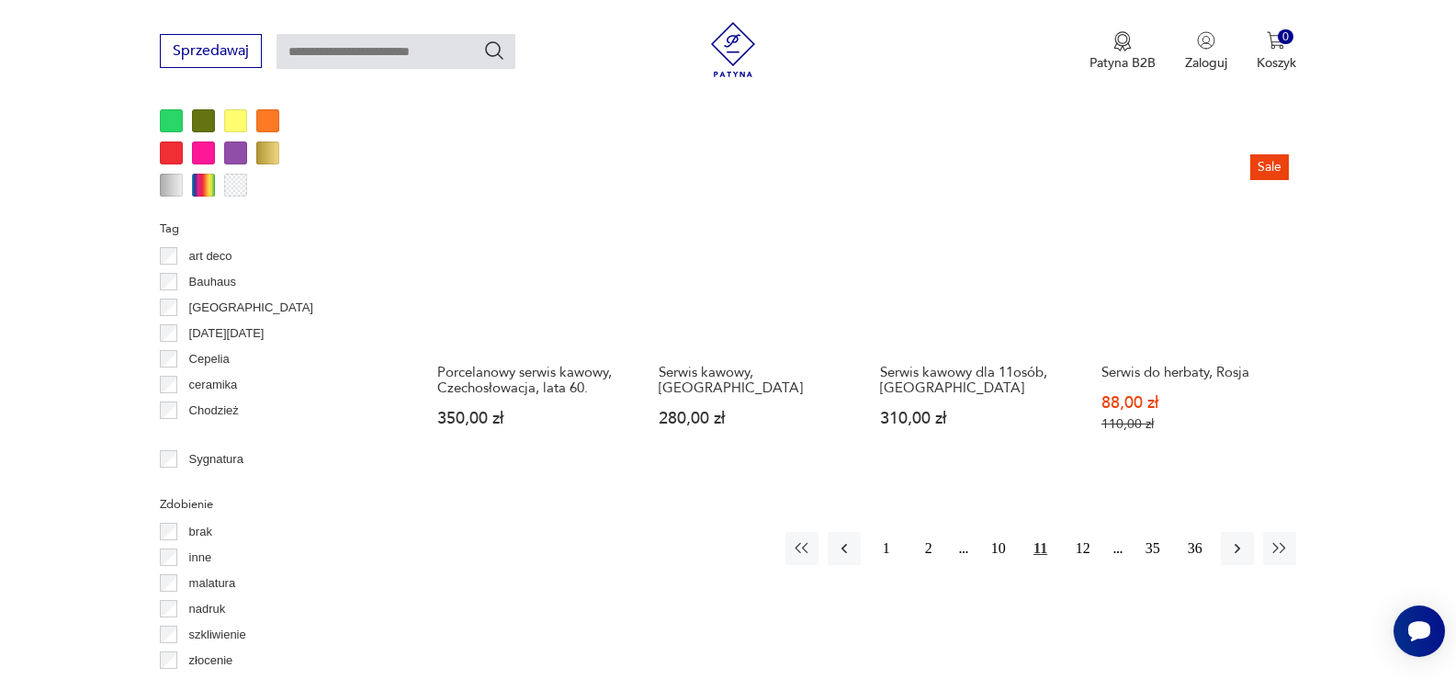
scroll to position [1865, 0]
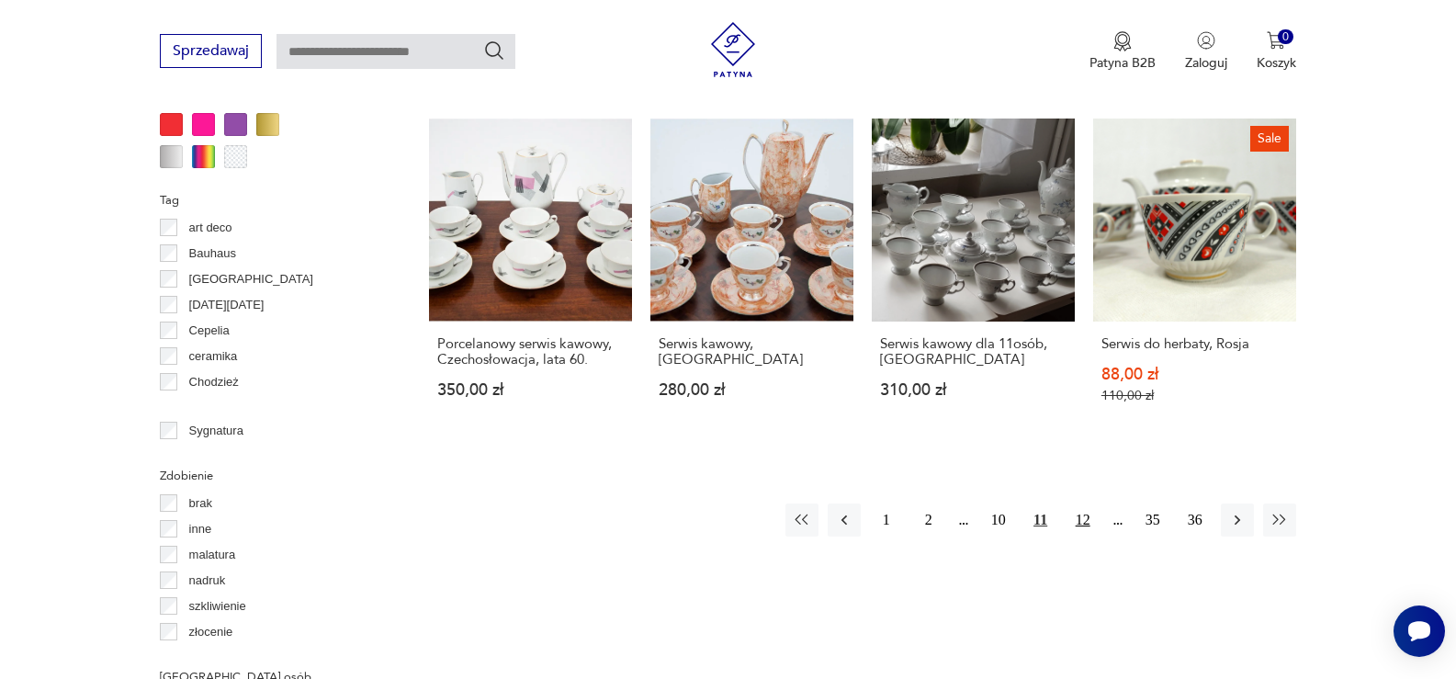
click at [1088, 503] on button "12" at bounding box center [1082, 519] width 33 height 33
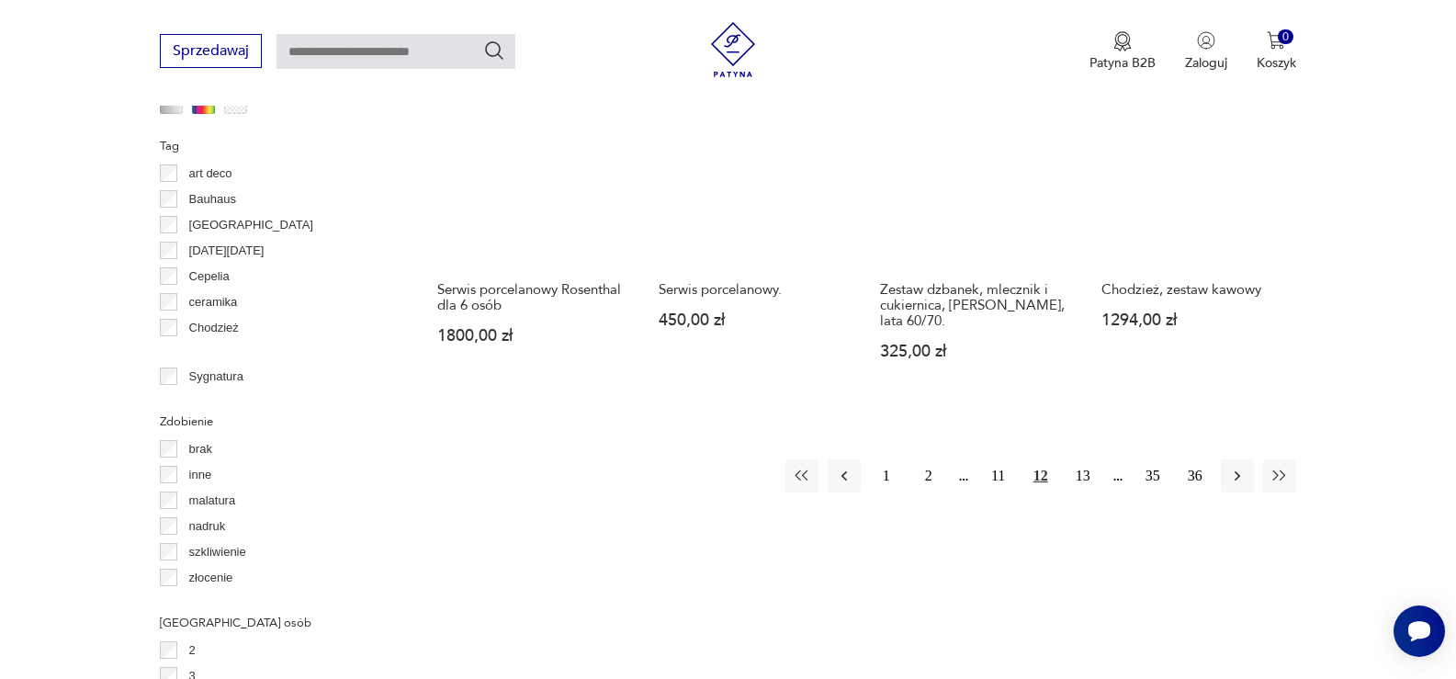
scroll to position [1957, 0]
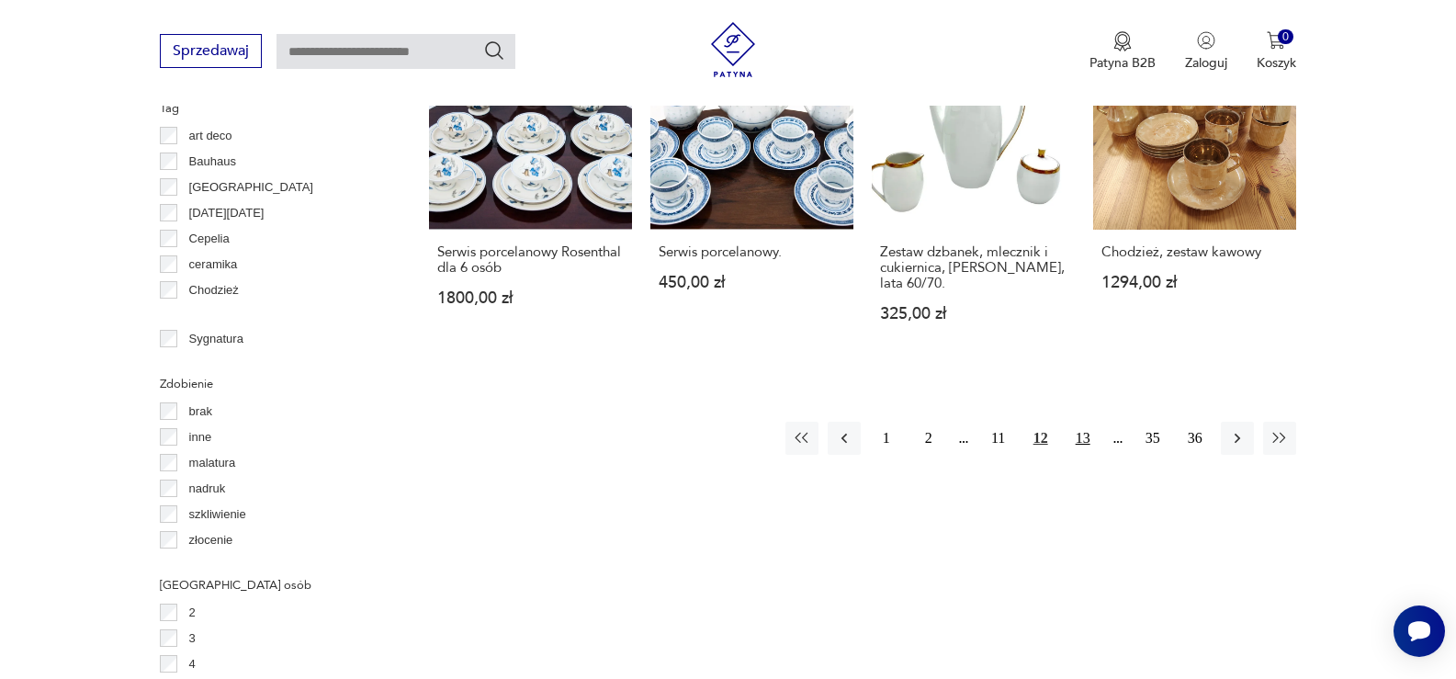
click at [1080, 422] on button "13" at bounding box center [1082, 438] width 33 height 33
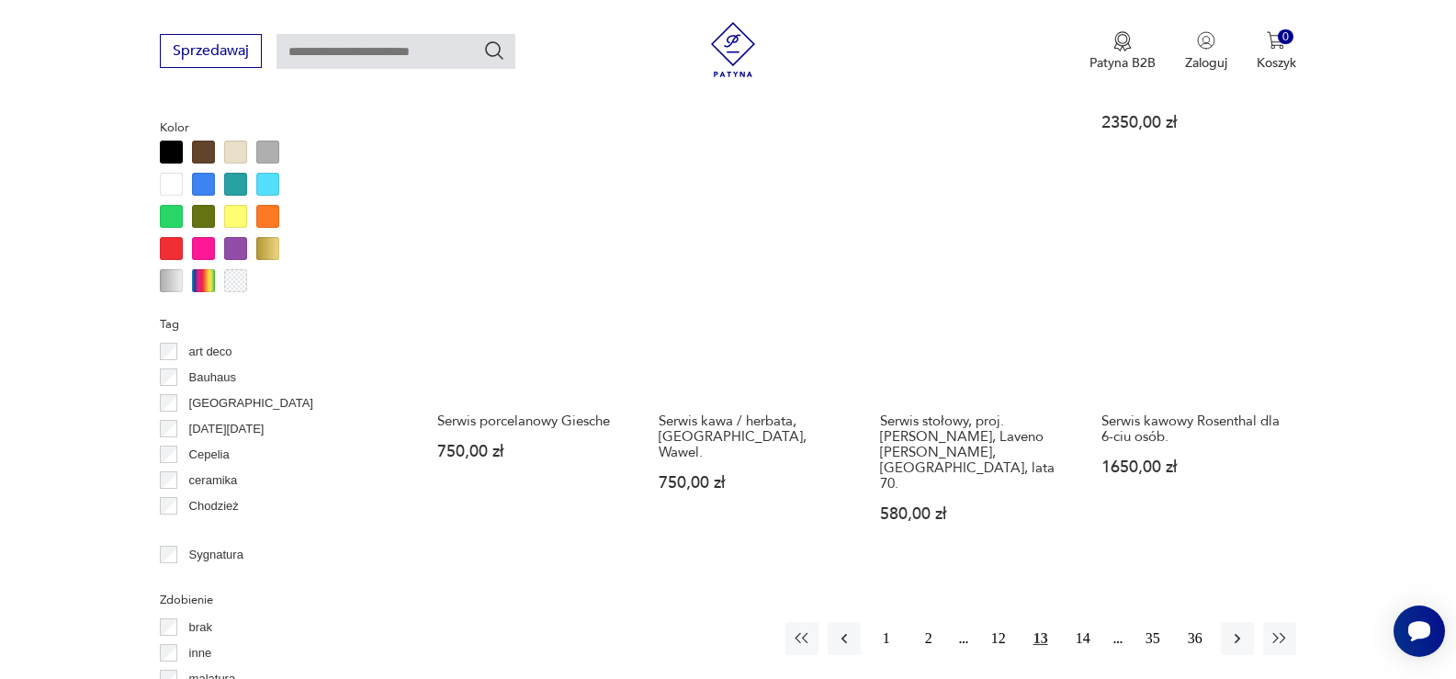
scroll to position [1774, 0]
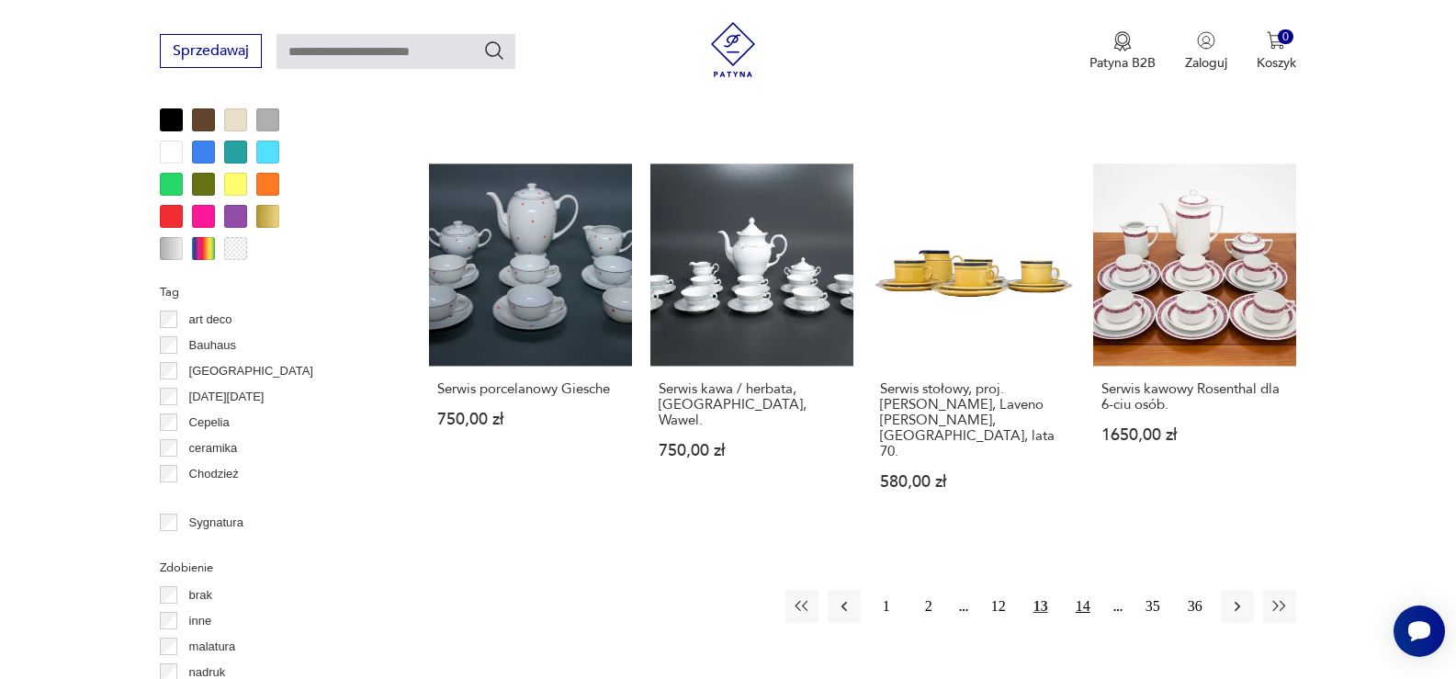
click at [1077, 590] on button "14" at bounding box center [1082, 606] width 33 height 33
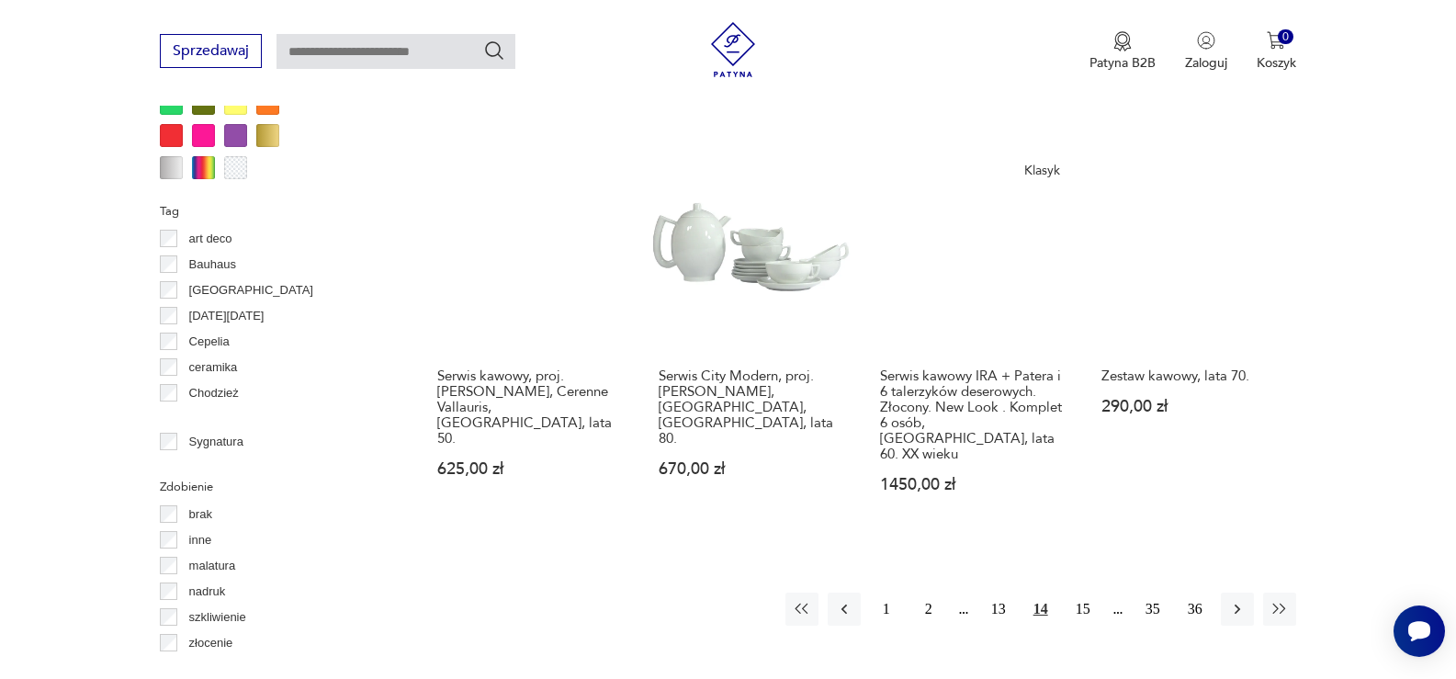
scroll to position [1865, 0]
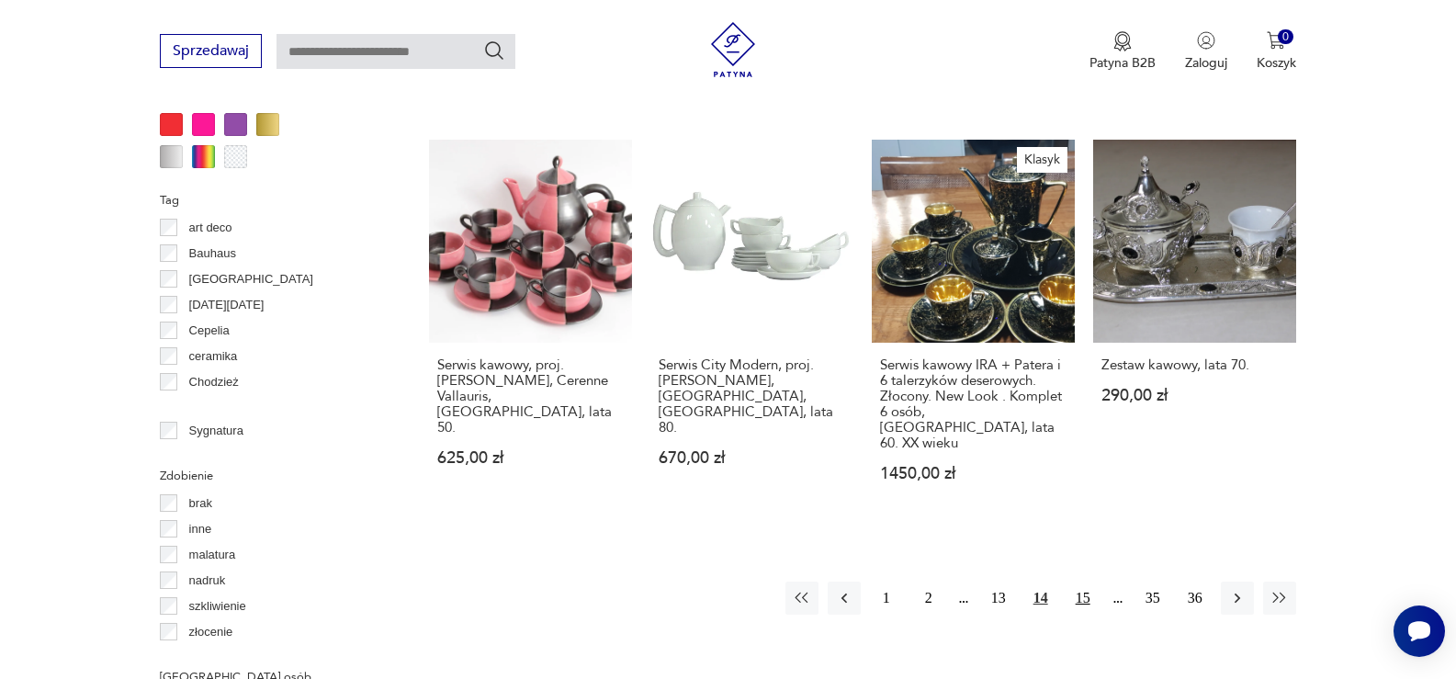
click at [1090, 581] on button "15" at bounding box center [1082, 597] width 33 height 33
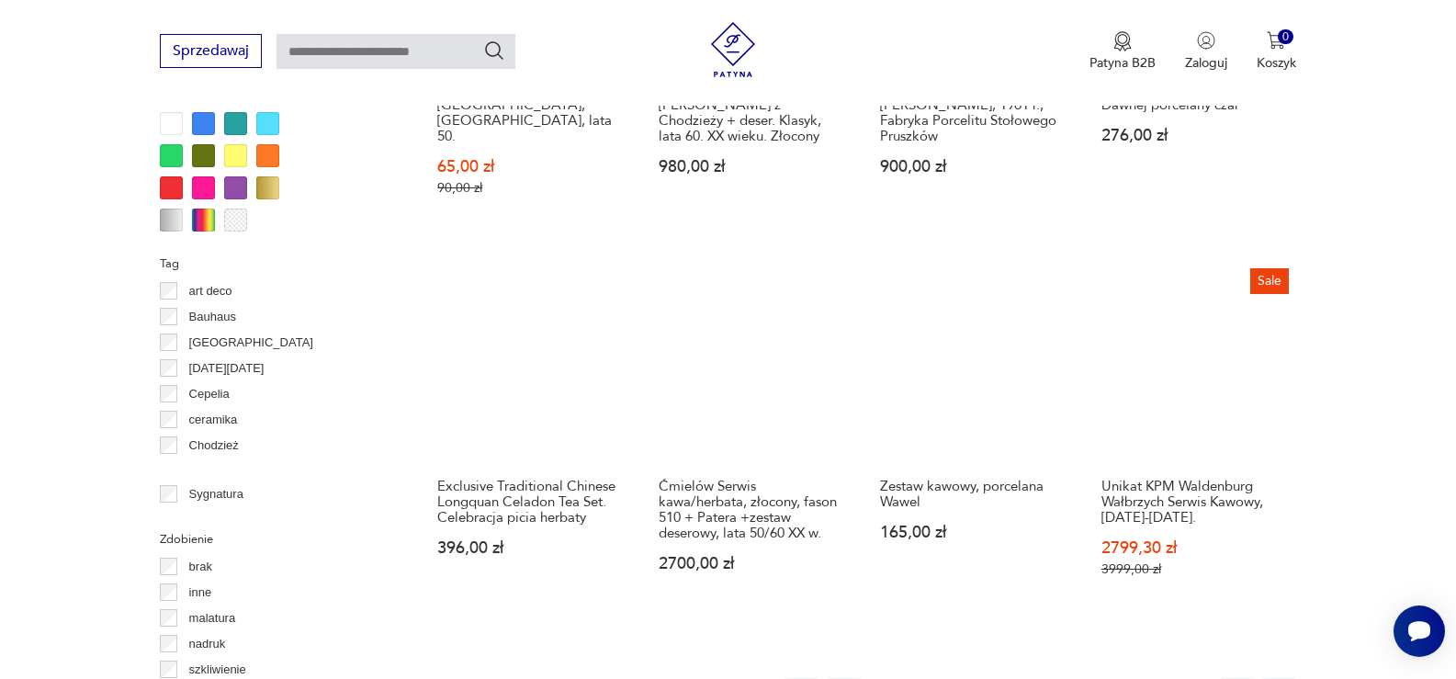
scroll to position [1865, 0]
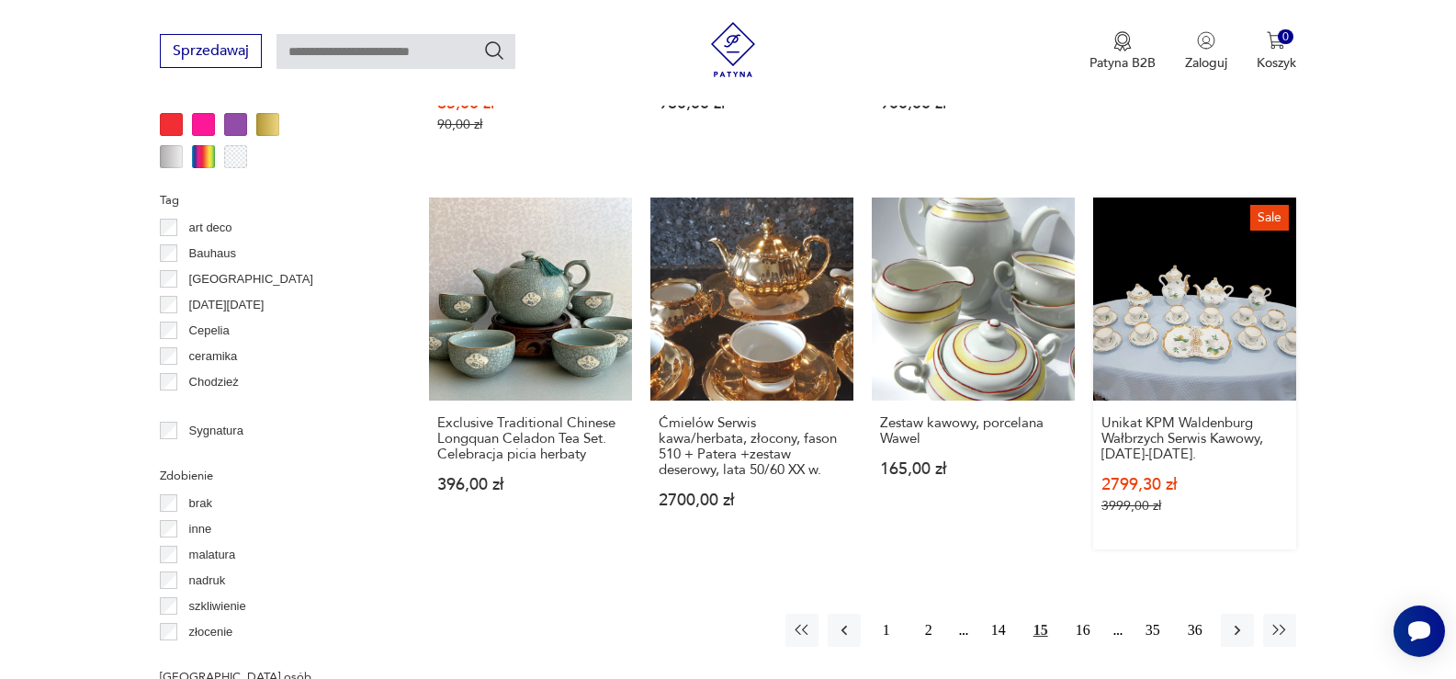
click at [1188, 260] on link "Sale Unikat KPM Waldenburg Wałbrzych Serwis Kawowy, [DATE]-[DATE]. 2799,30 zł 3…" at bounding box center [1194, 373] width 203 height 352
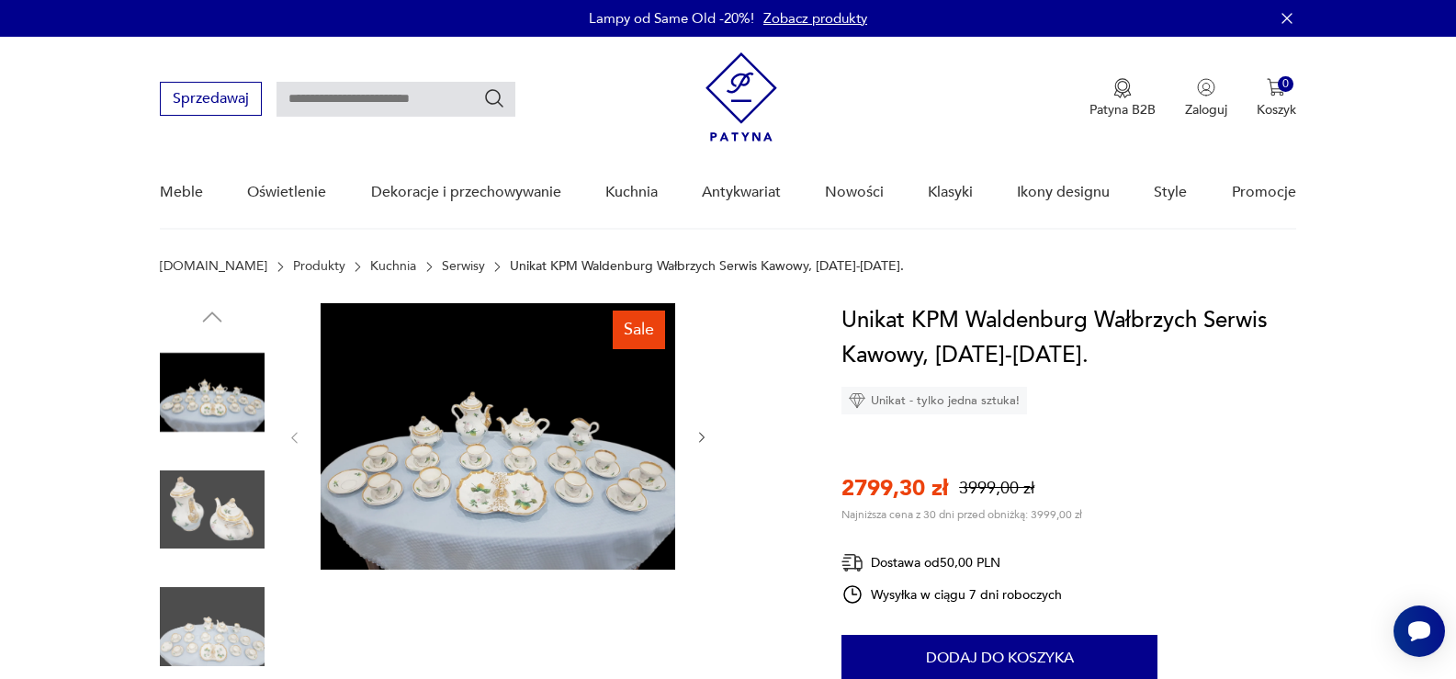
click at [611, 490] on img at bounding box center [498, 436] width 355 height 266
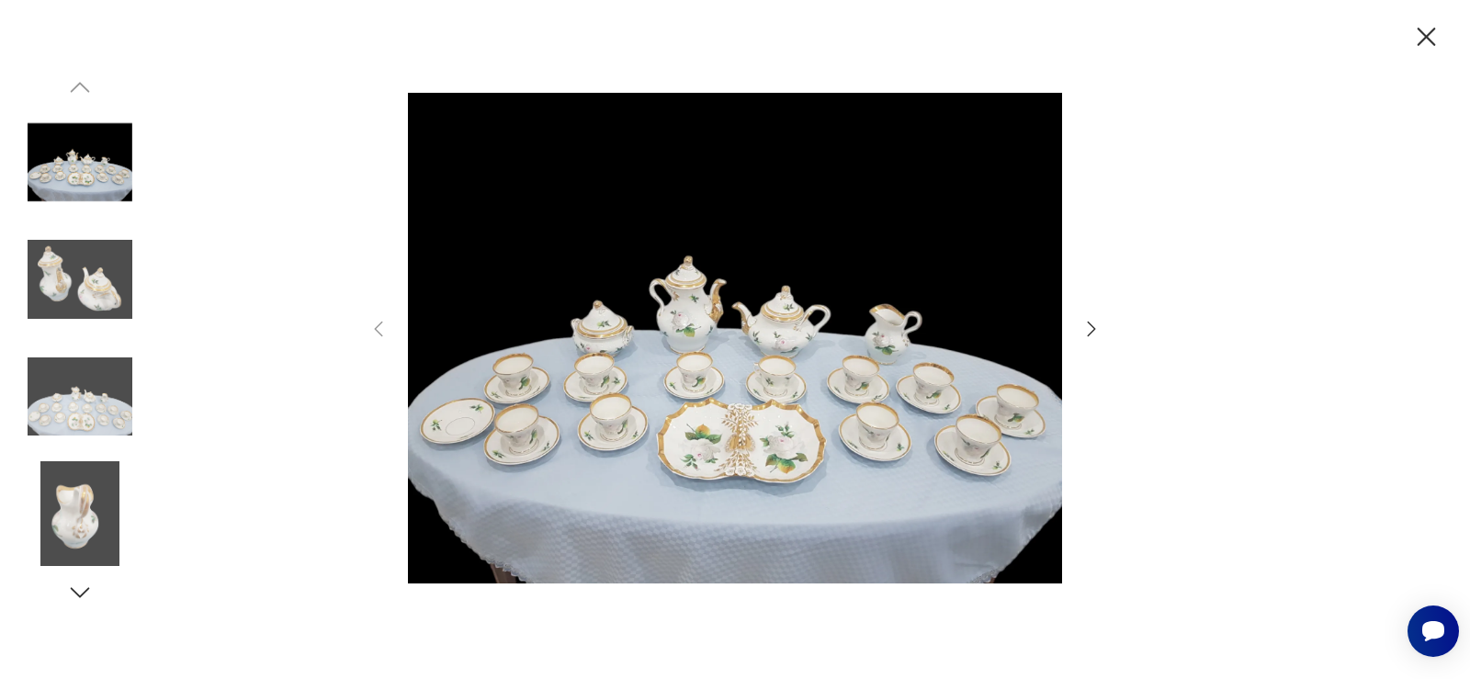
click at [939, 391] on img at bounding box center [735, 337] width 654 height 543
click at [1095, 328] on icon "button" at bounding box center [1091, 328] width 8 height 15
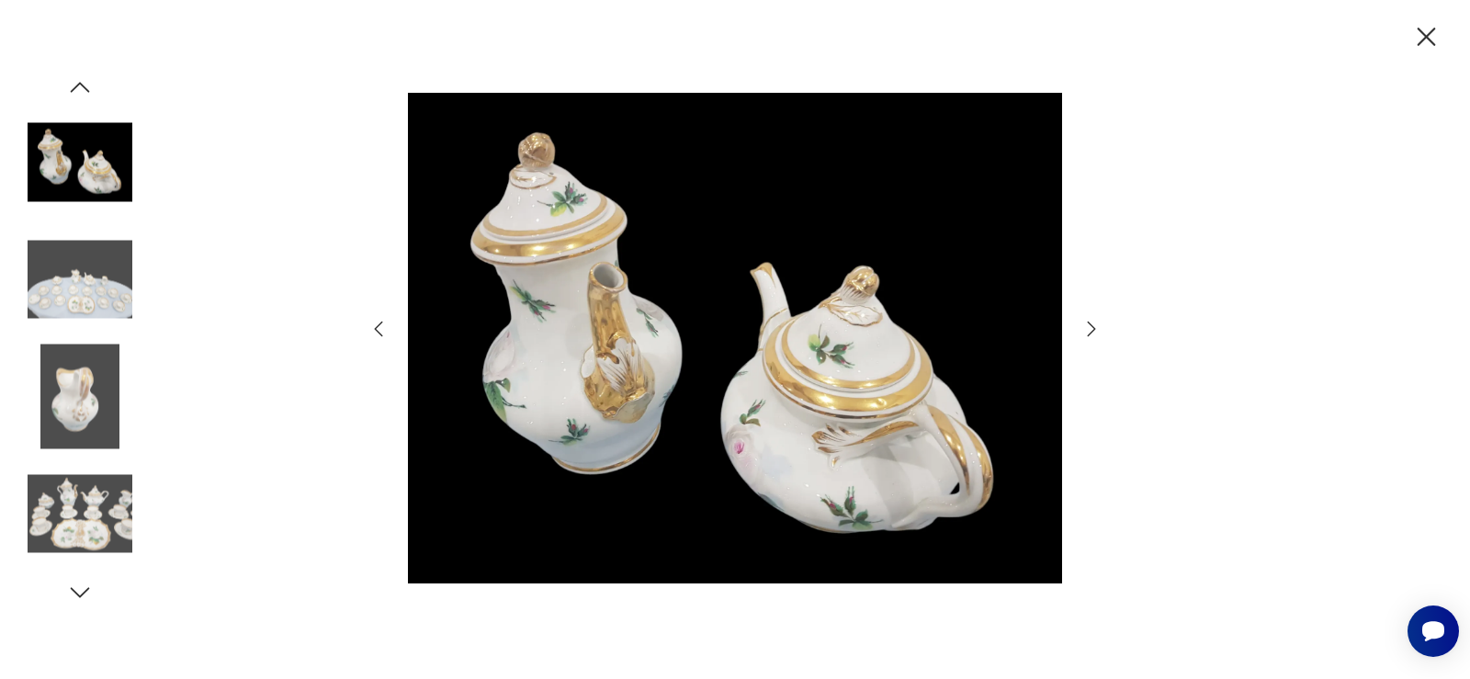
click at [1095, 328] on icon "button" at bounding box center [1091, 328] width 8 height 15
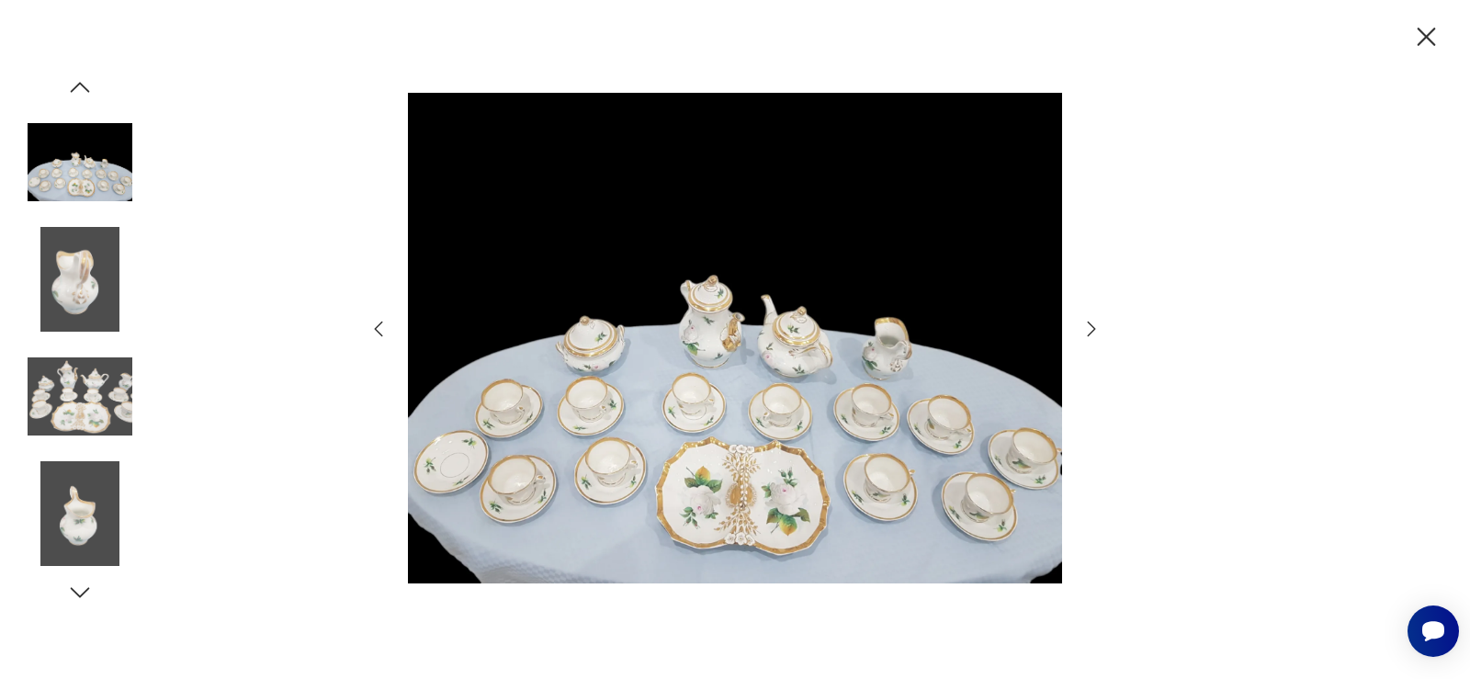
click at [1095, 328] on icon "button" at bounding box center [1091, 328] width 8 height 15
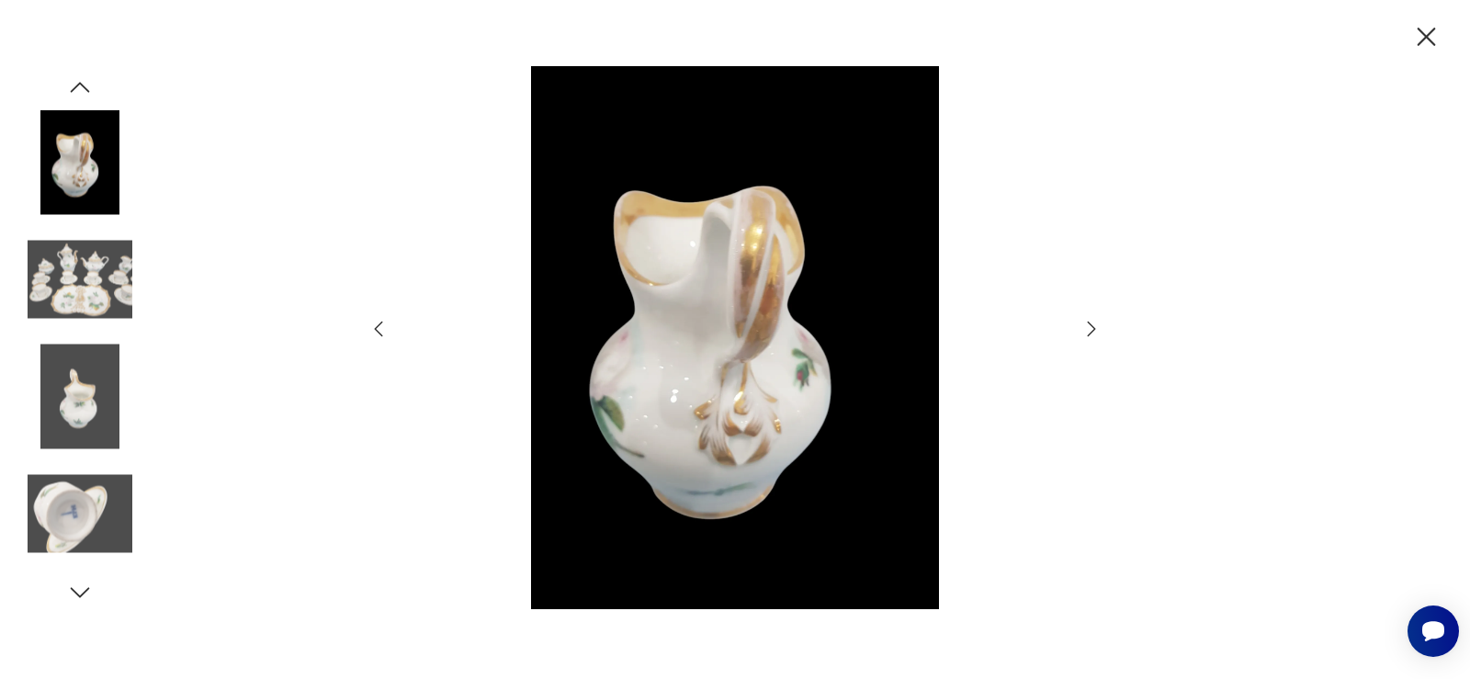
click at [1095, 328] on icon "button" at bounding box center [1091, 328] width 8 height 15
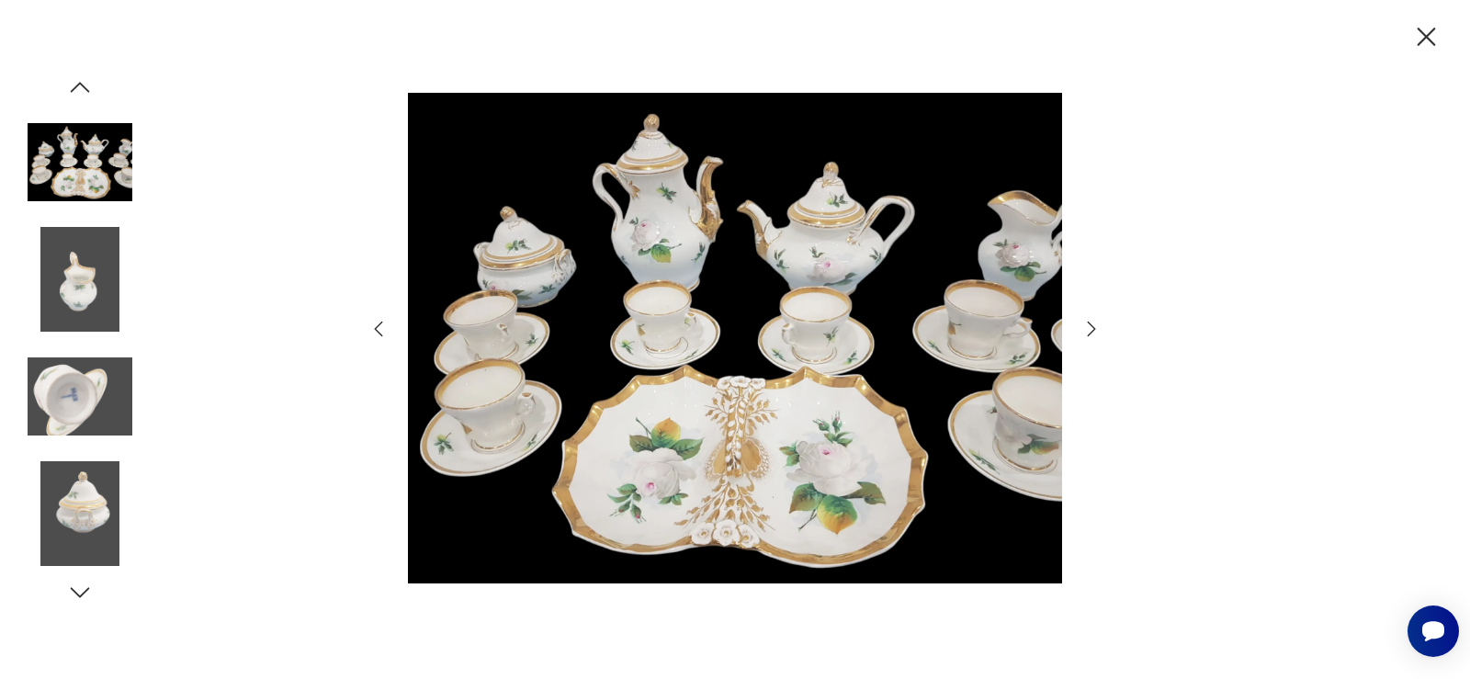
click at [1095, 328] on icon "button" at bounding box center [1091, 328] width 8 height 15
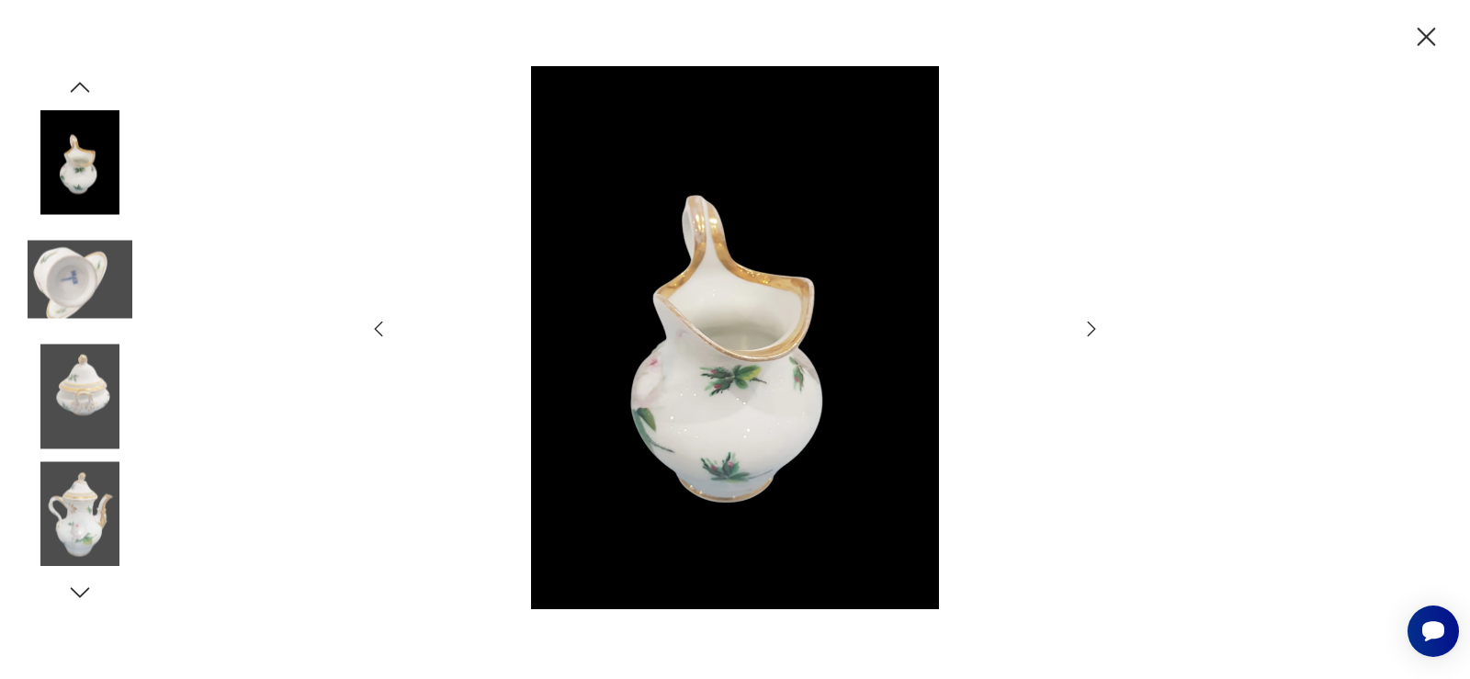
click at [1095, 328] on icon "button" at bounding box center [1091, 328] width 8 height 15
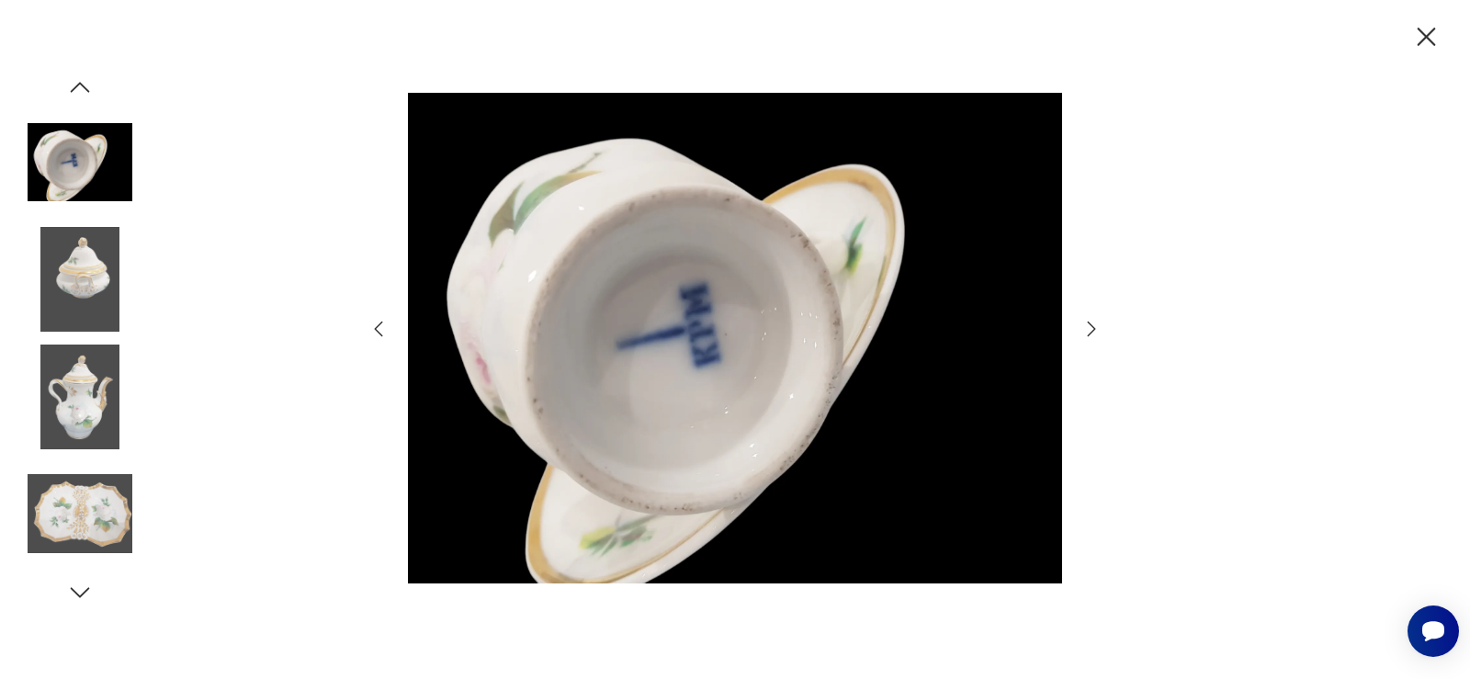
click at [1095, 328] on icon "button" at bounding box center [1091, 328] width 8 height 15
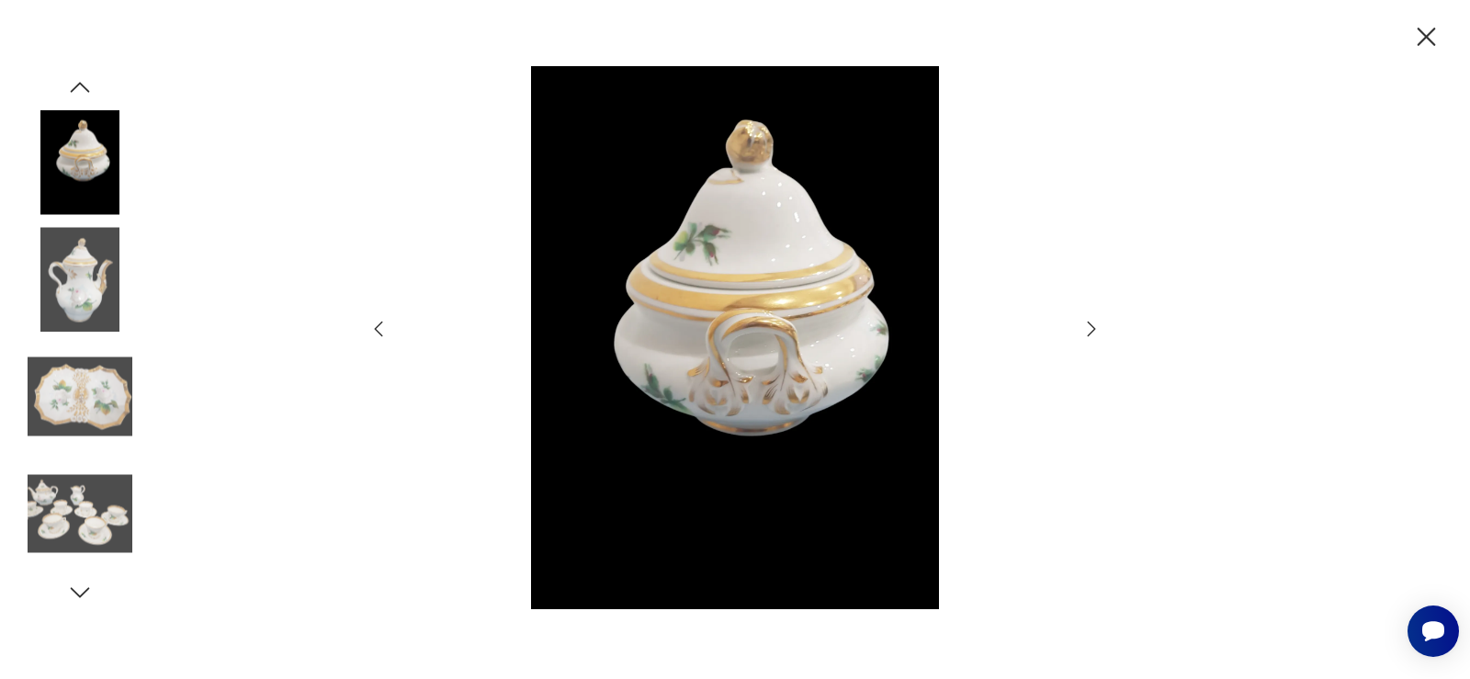
click at [1095, 328] on icon "button" at bounding box center [1091, 328] width 8 height 15
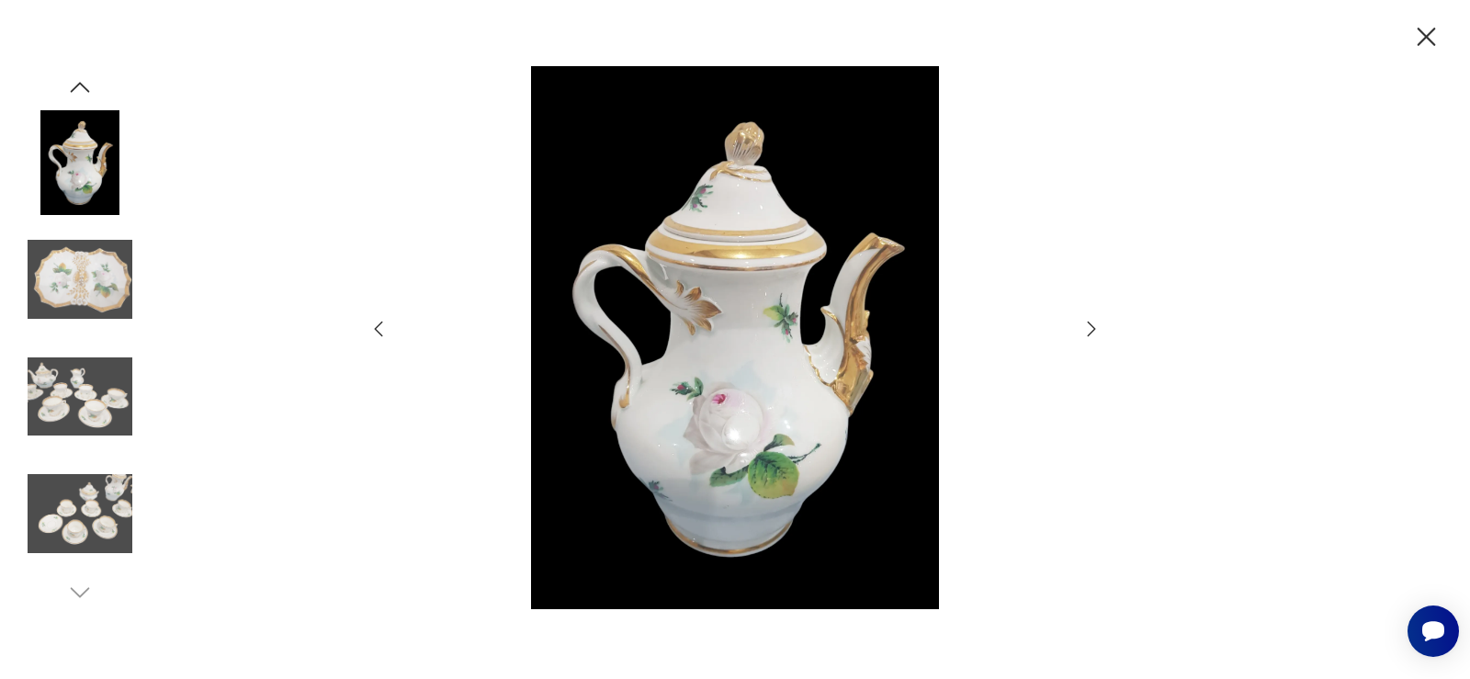
click at [1095, 328] on icon "button" at bounding box center [1091, 328] width 8 height 15
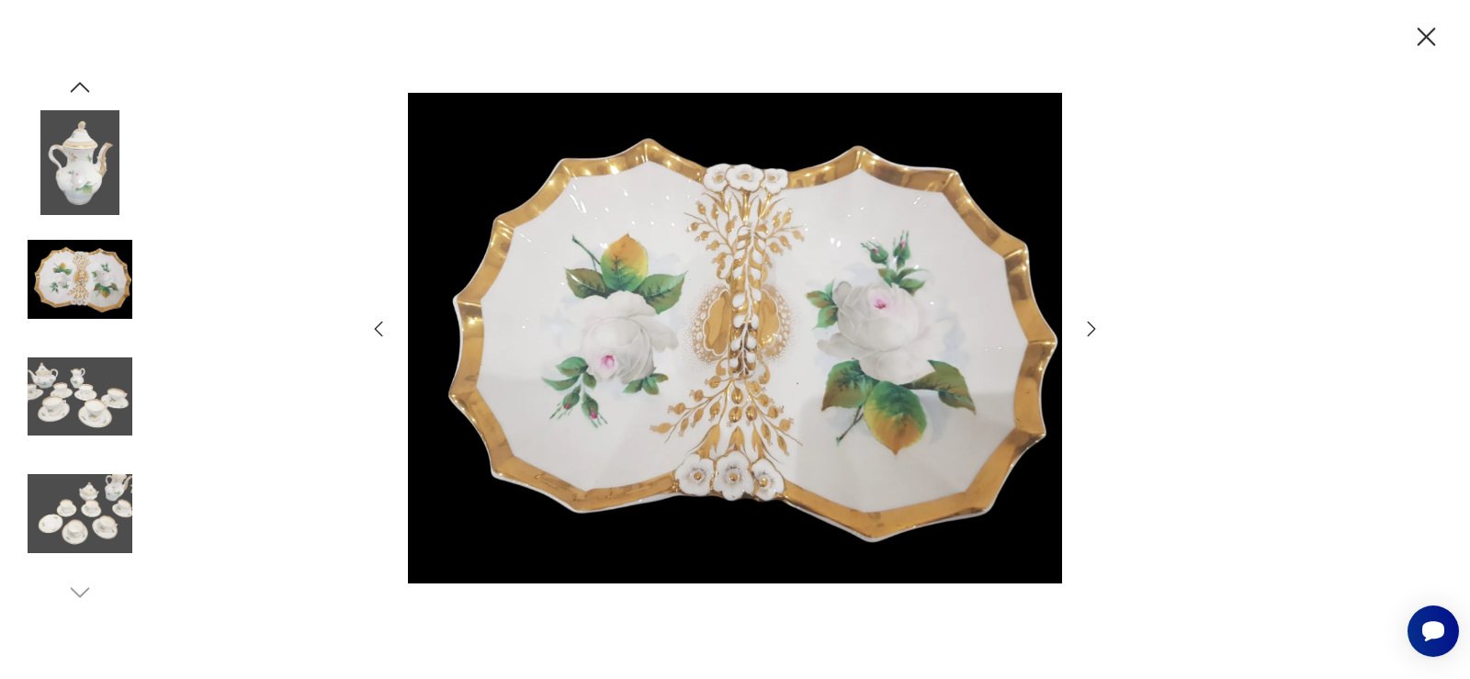
click at [1095, 328] on icon "button" at bounding box center [1091, 328] width 8 height 15
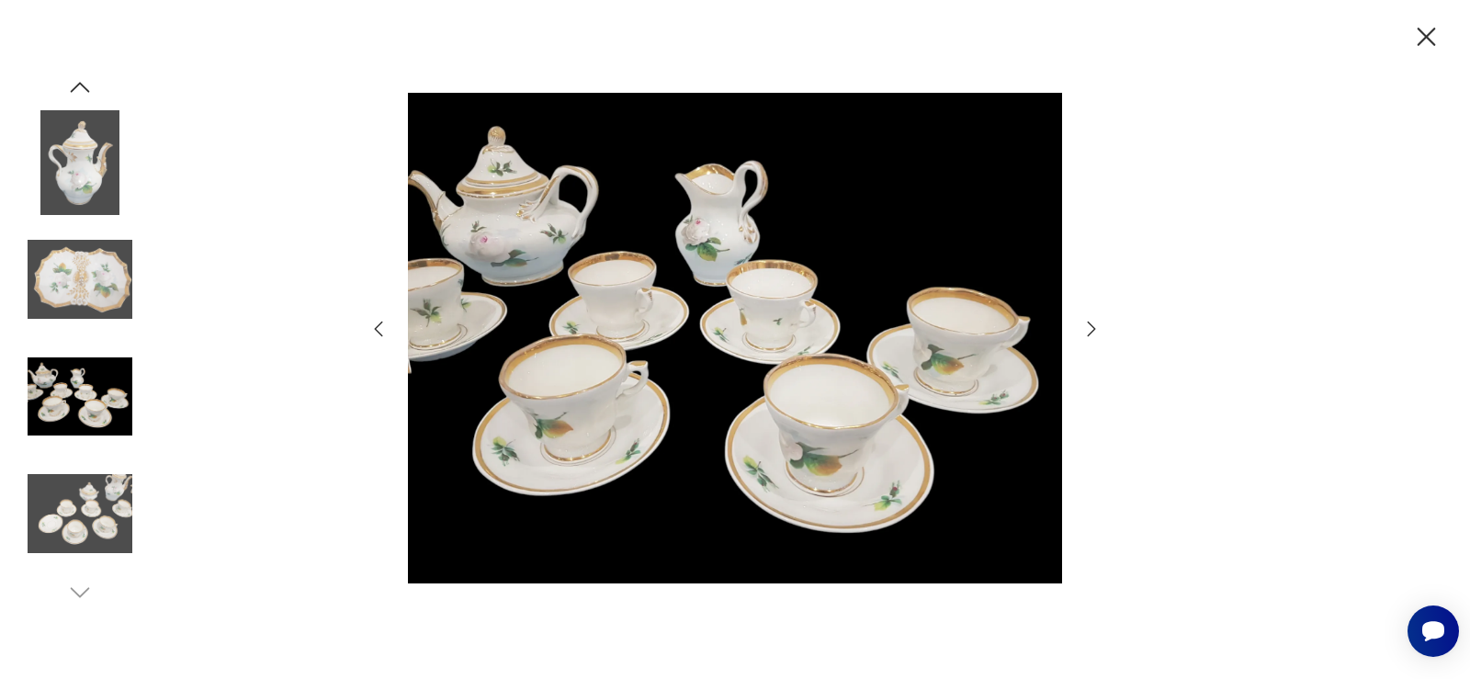
click at [1095, 328] on icon "button" at bounding box center [1091, 328] width 8 height 15
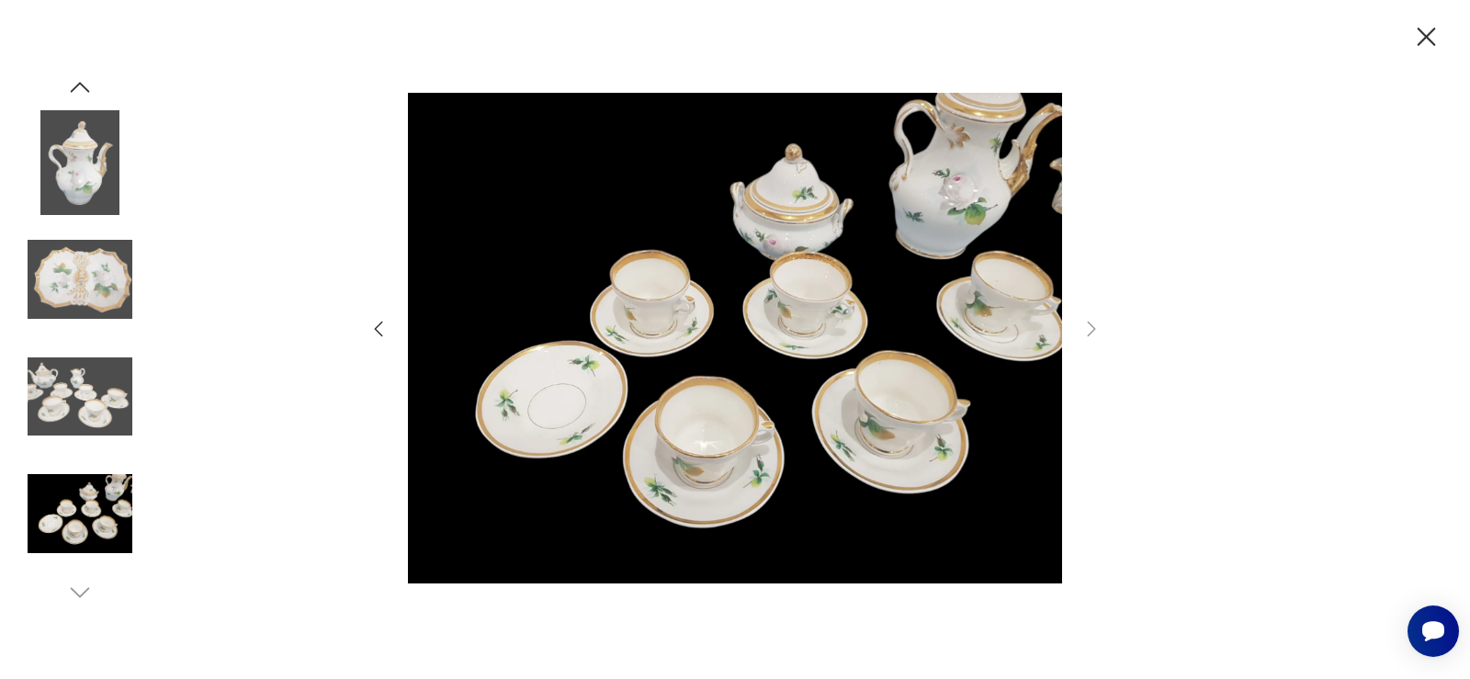
click at [1435, 43] on icon "button" at bounding box center [1426, 37] width 32 height 32
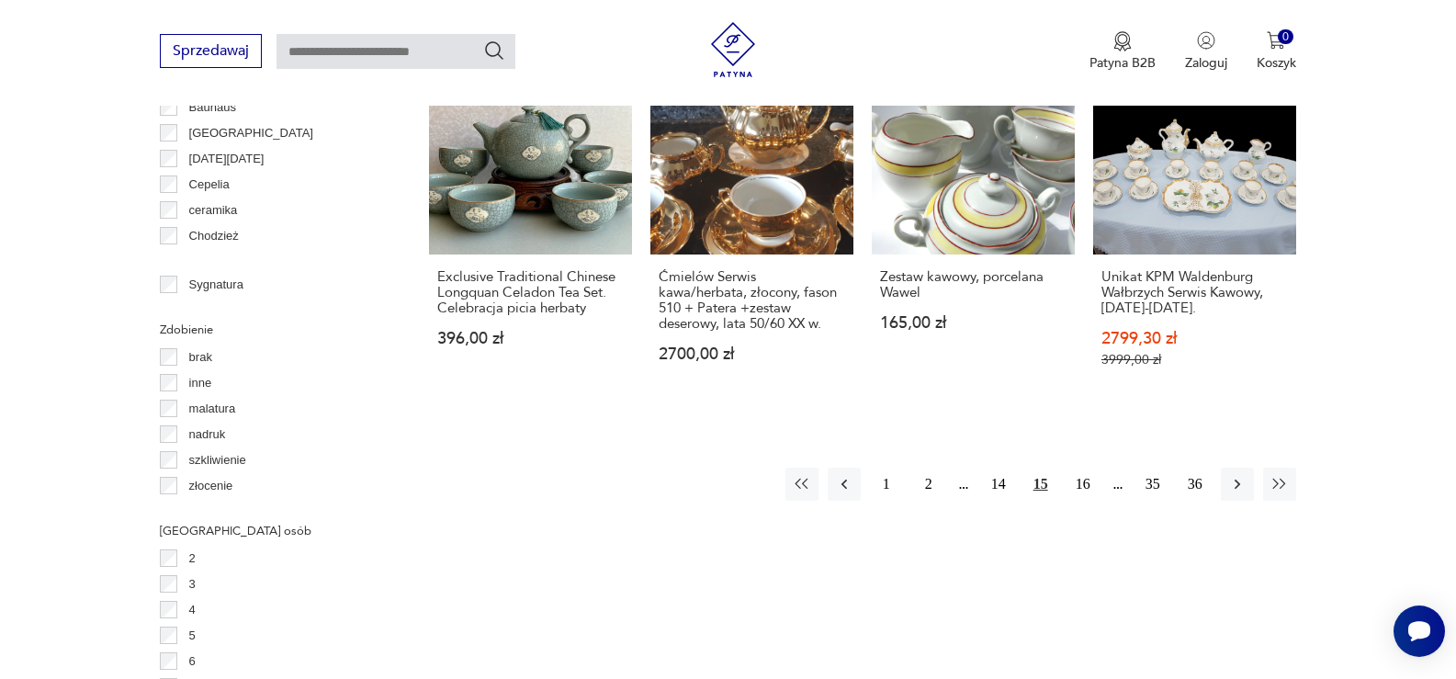
scroll to position [1942, 0]
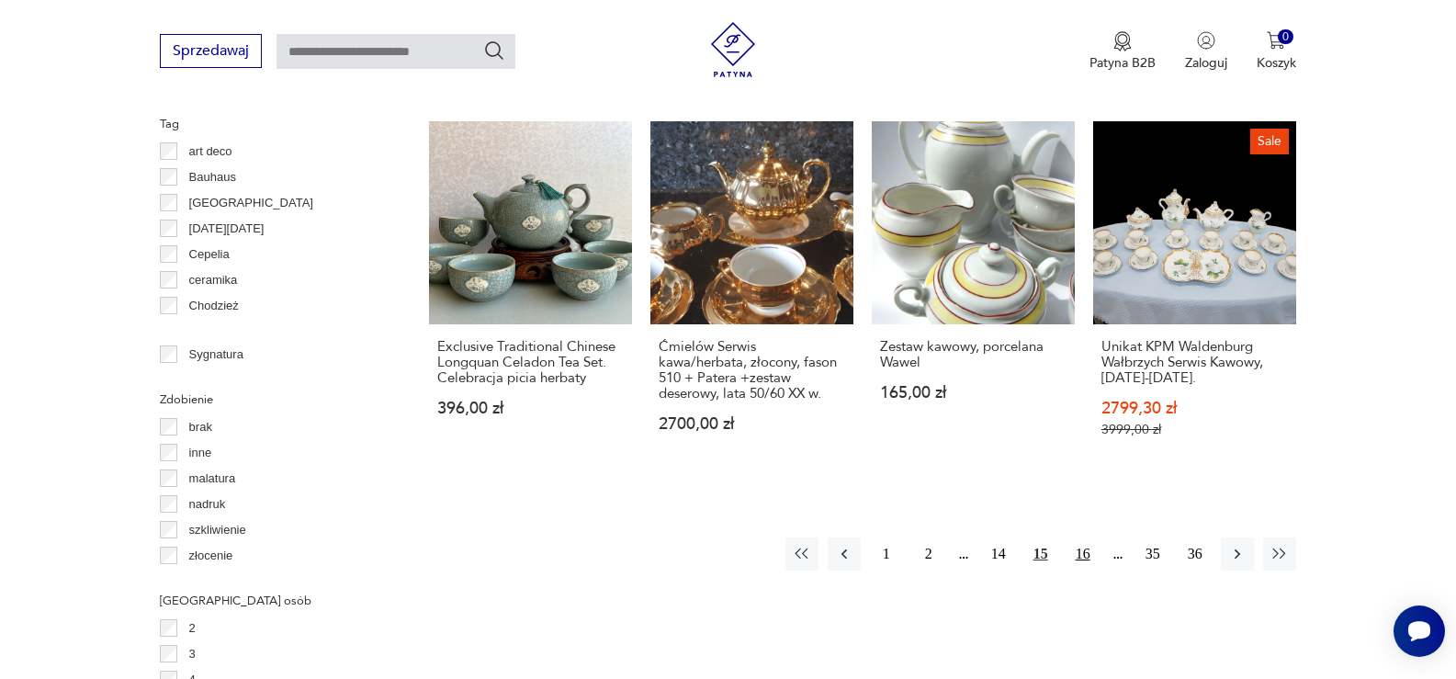
click at [1084, 537] on button "16" at bounding box center [1082, 553] width 33 height 33
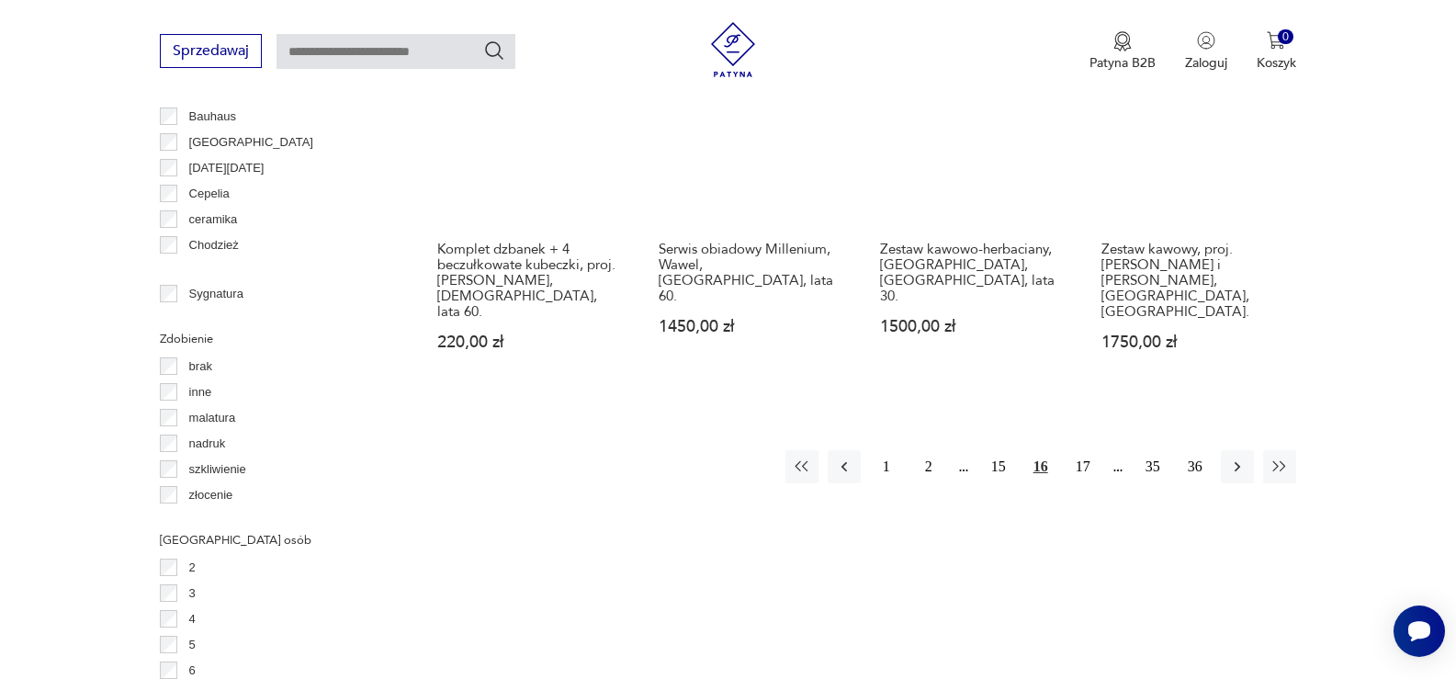
scroll to position [2049, 0]
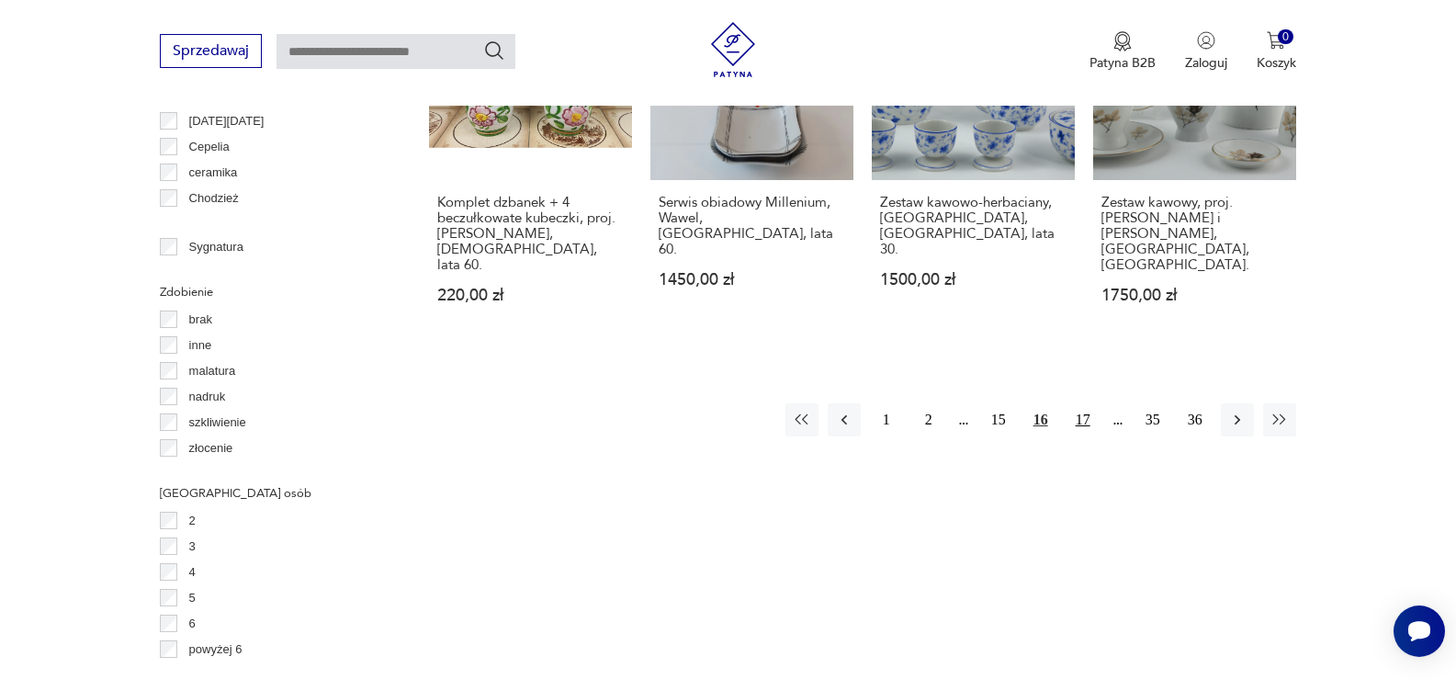
click at [1079, 403] on button "17" at bounding box center [1082, 419] width 33 height 33
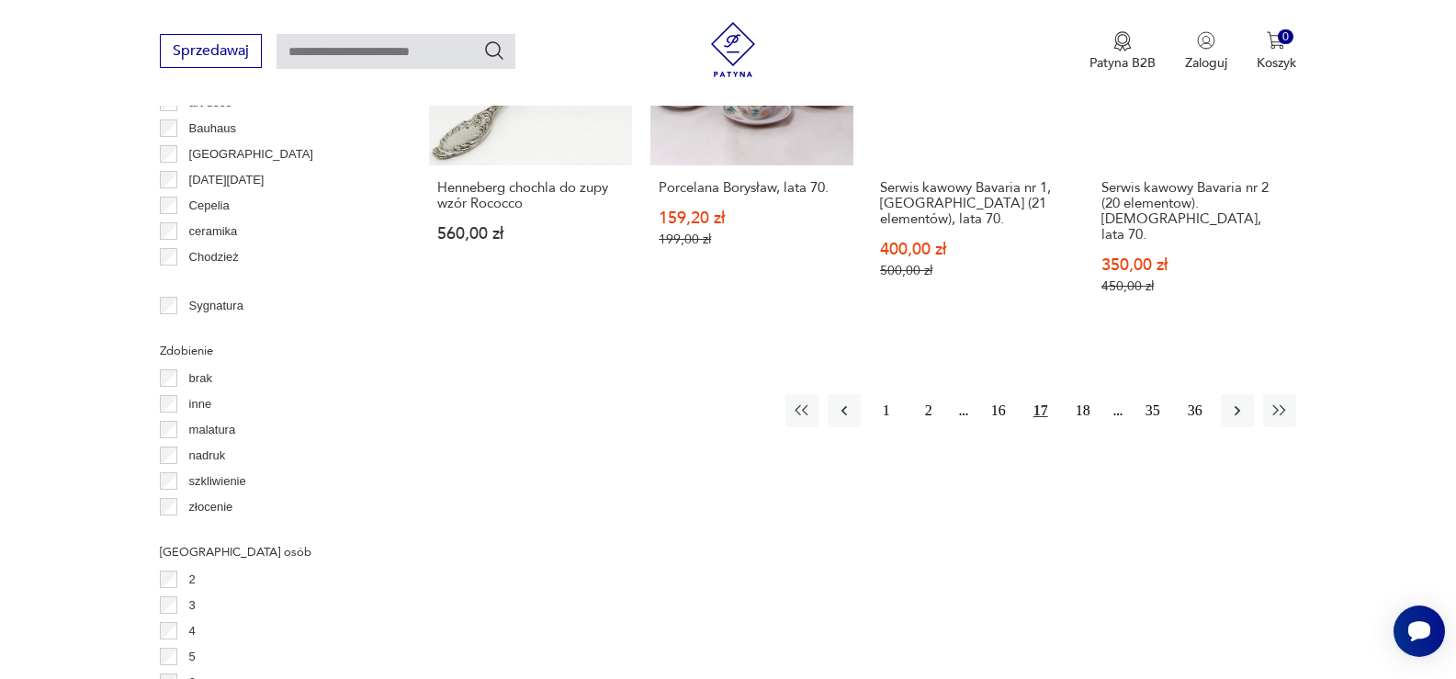
scroll to position [2049, 0]
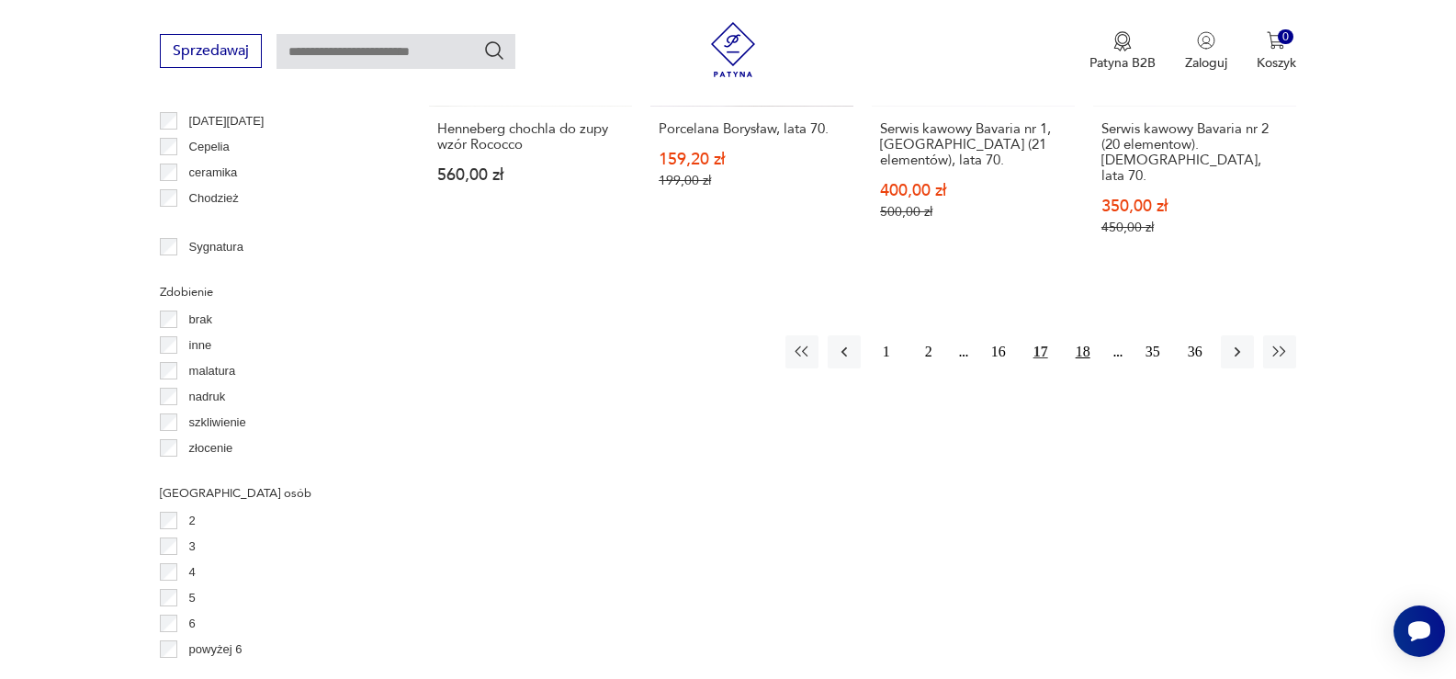
click at [1086, 335] on button "18" at bounding box center [1082, 351] width 33 height 33
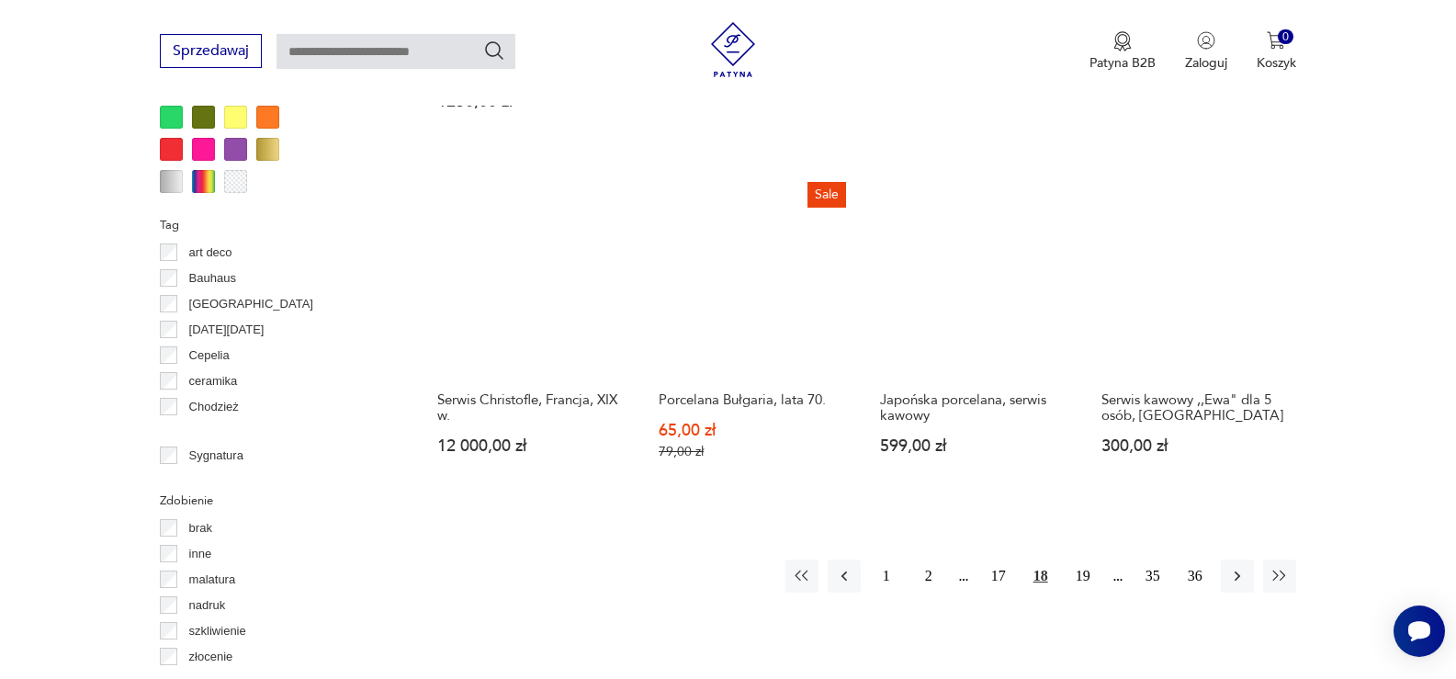
scroll to position [1865, 0]
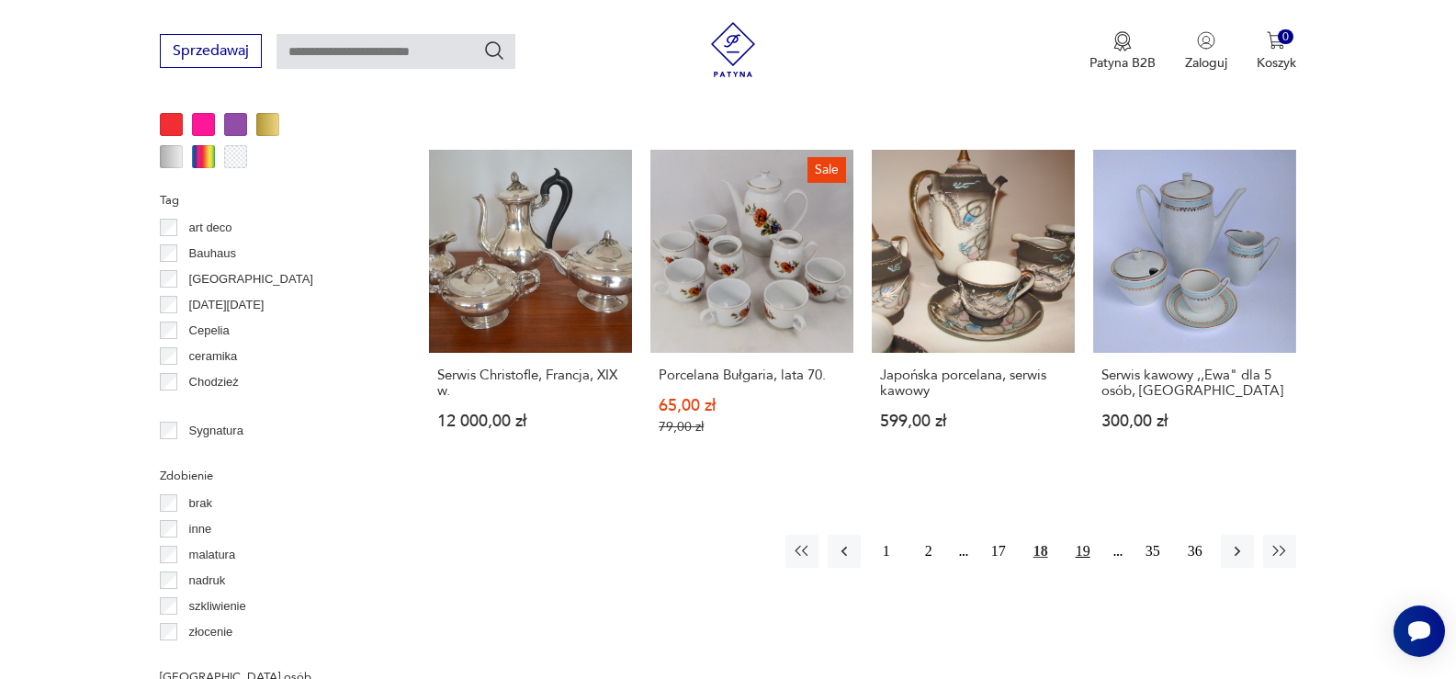
click at [1085, 535] on button "19" at bounding box center [1082, 551] width 33 height 33
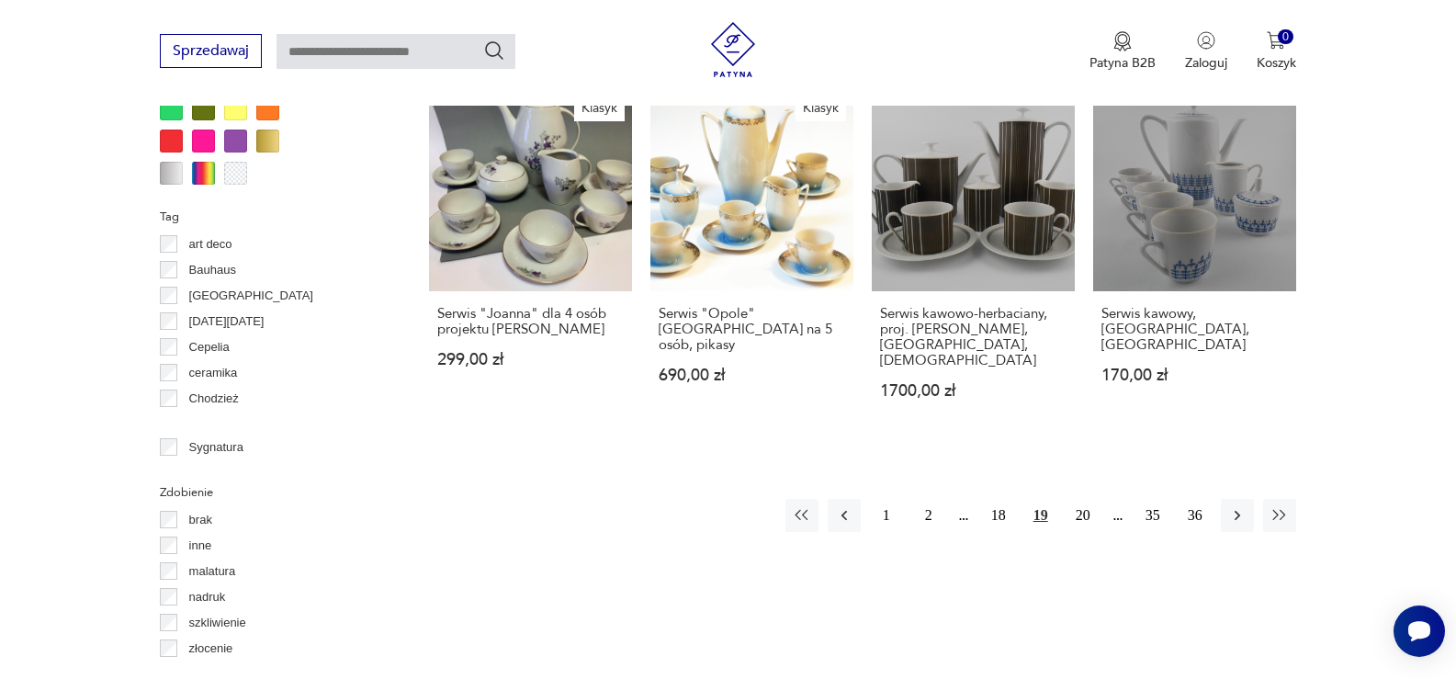
scroll to position [1865, 0]
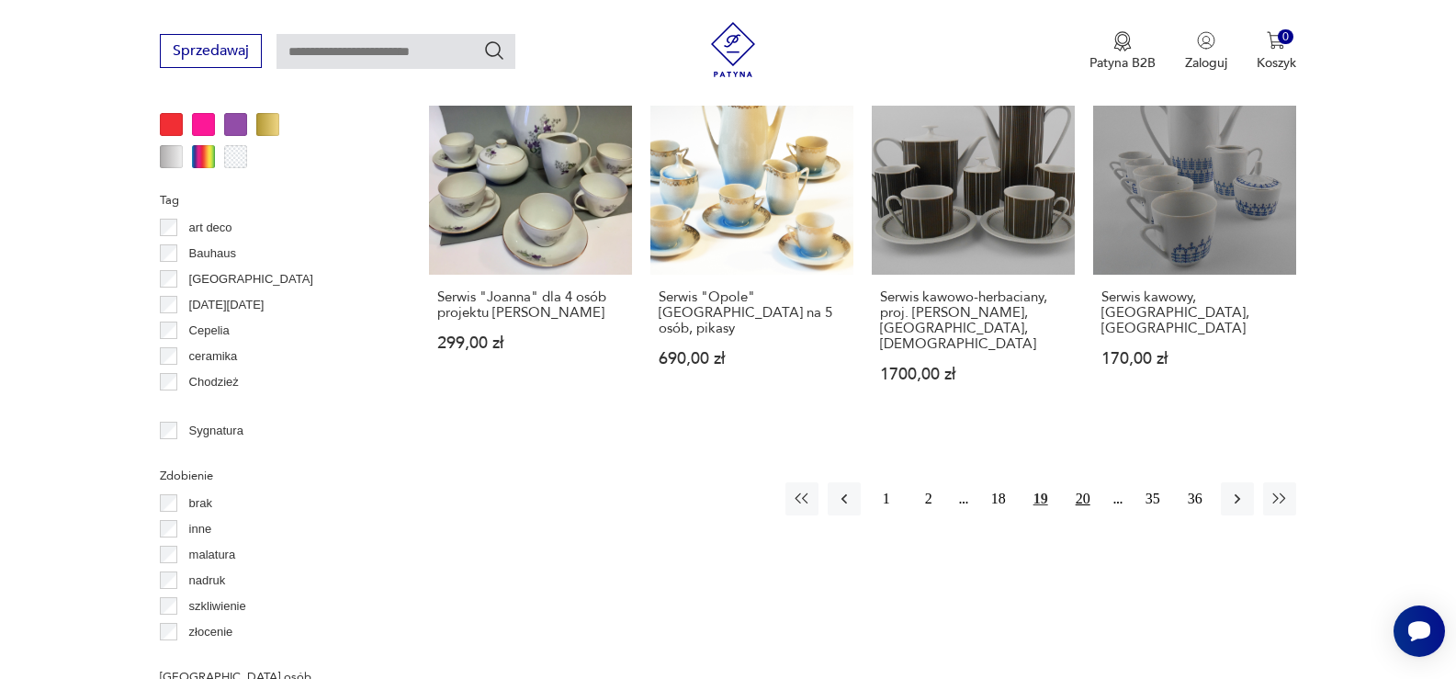
click at [1093, 482] on button "20" at bounding box center [1082, 498] width 33 height 33
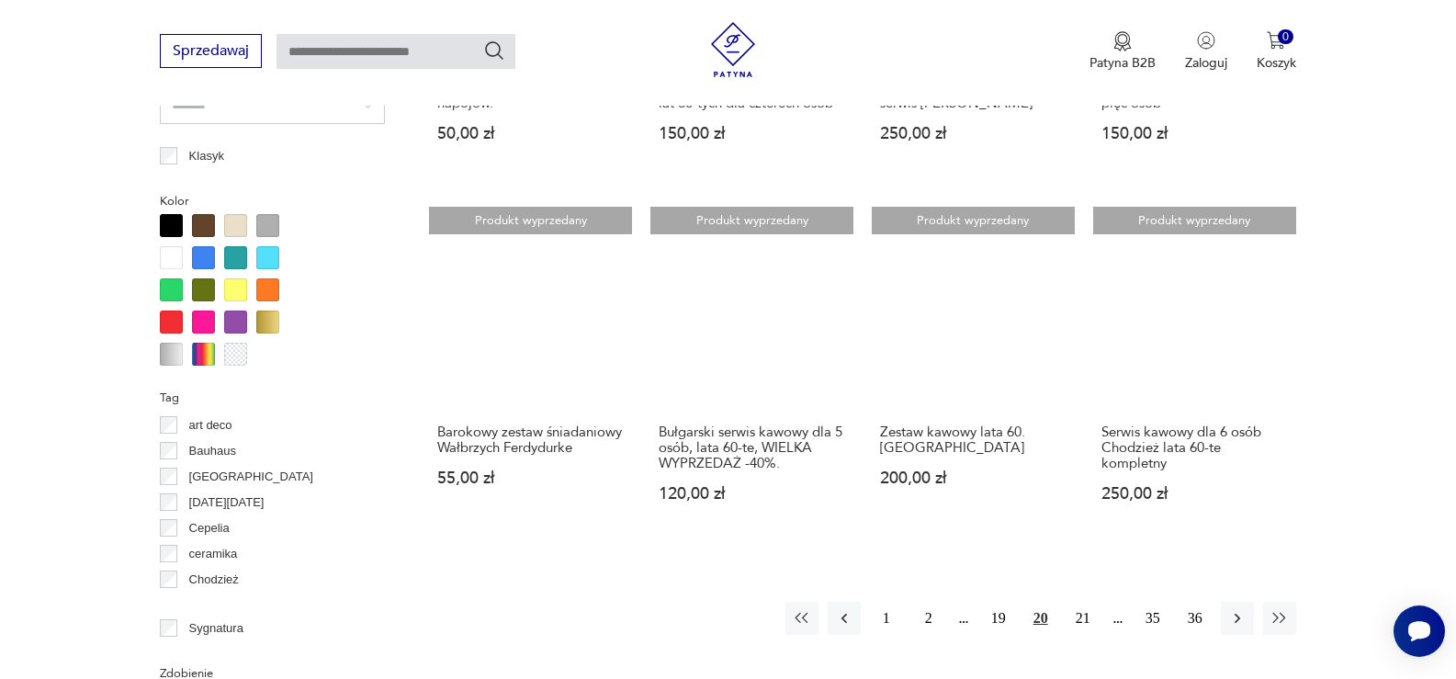
scroll to position [1865, 0]
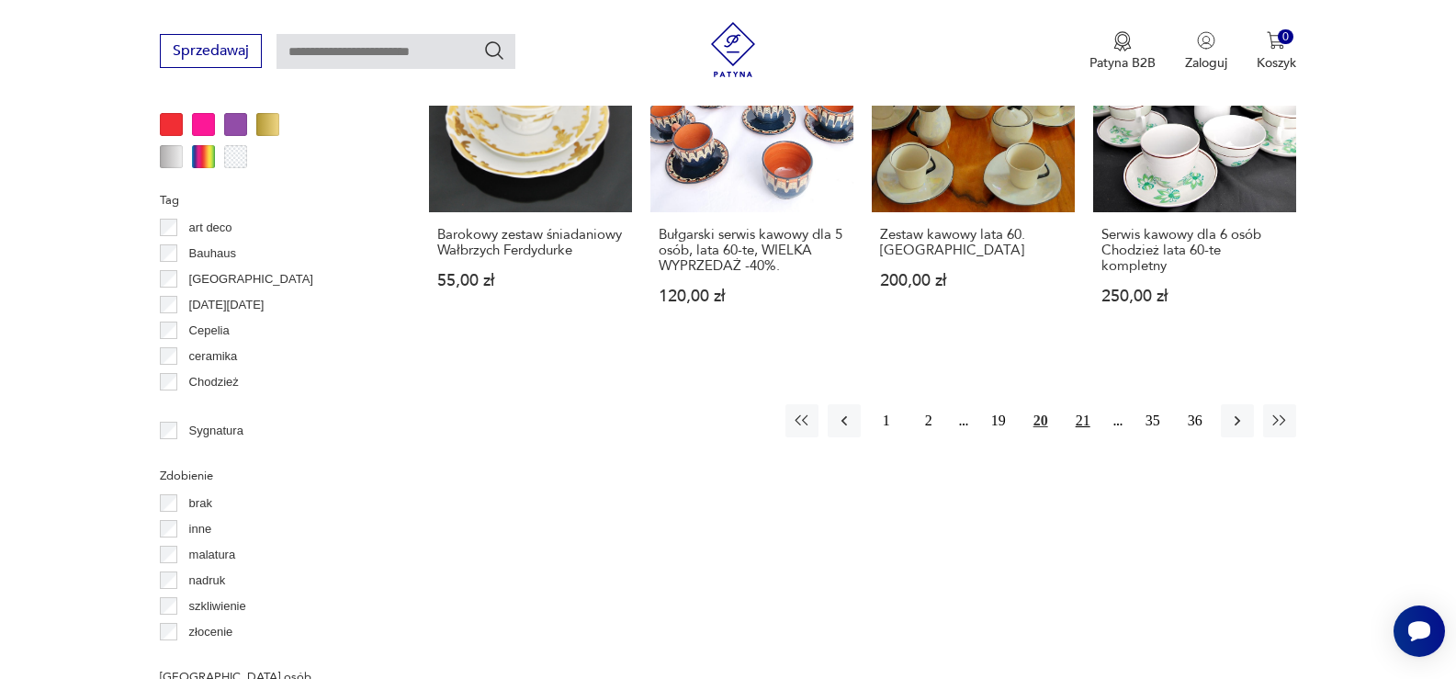
click at [1090, 414] on button "21" at bounding box center [1082, 420] width 33 height 33
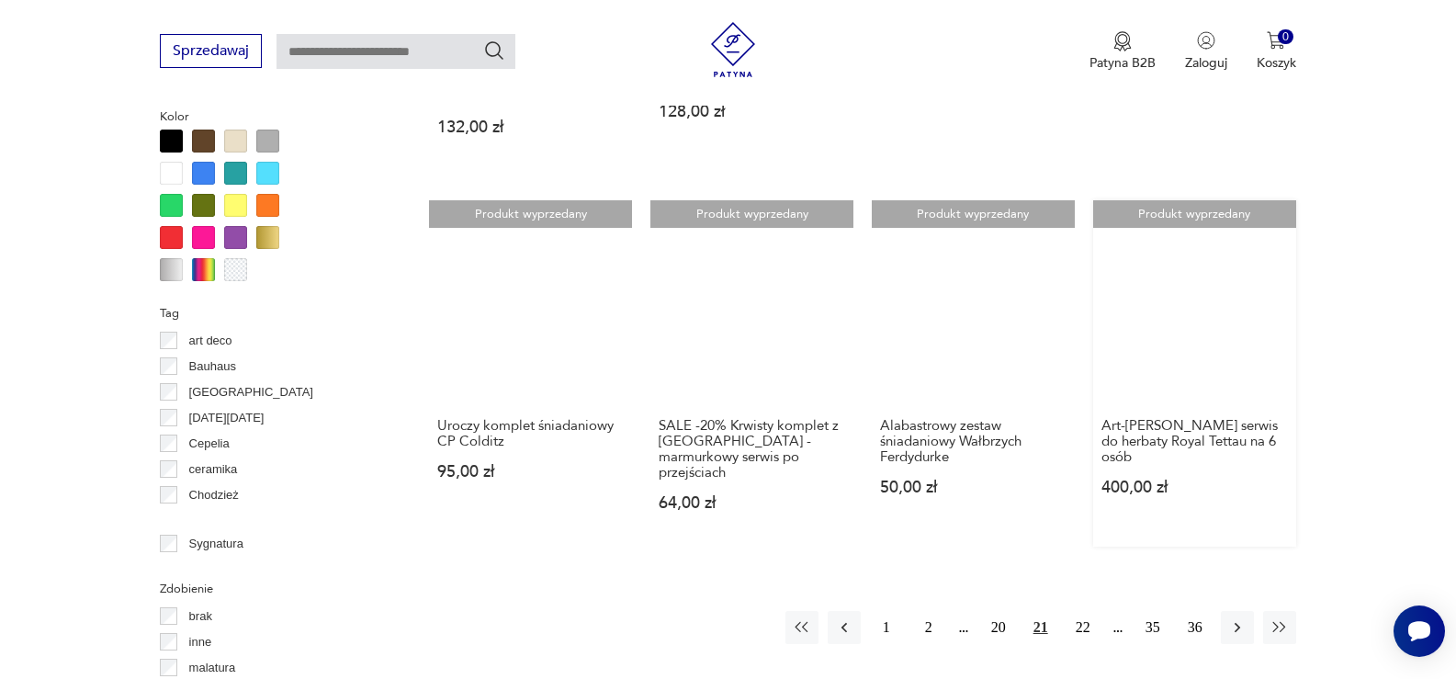
scroll to position [1774, 0]
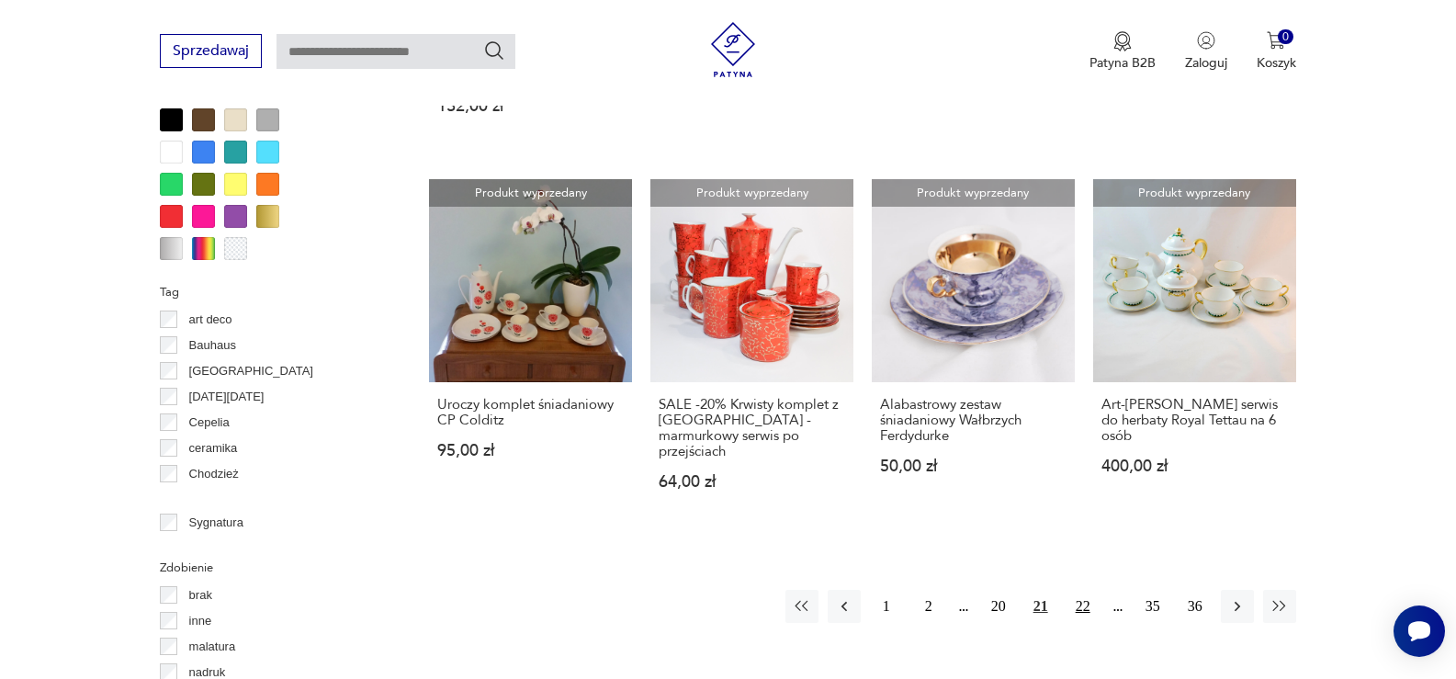
click at [1080, 590] on button "22" at bounding box center [1082, 606] width 33 height 33
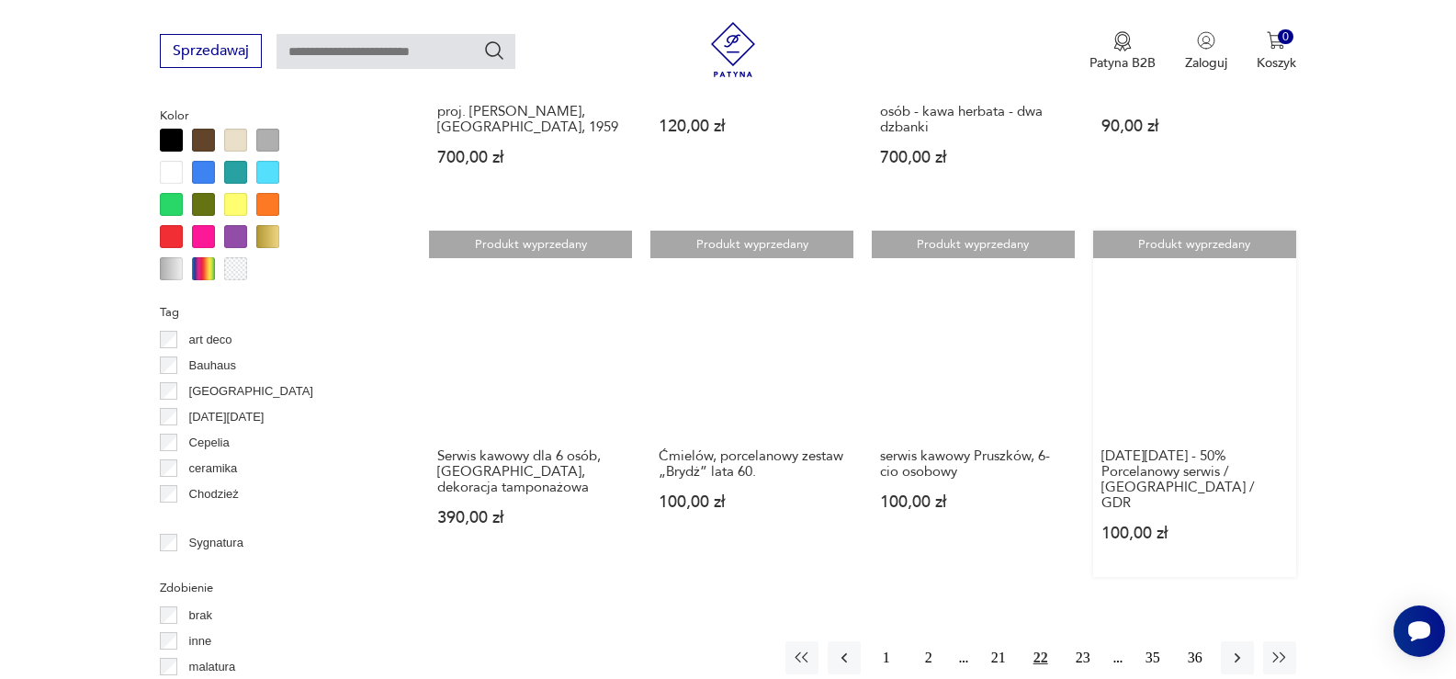
scroll to position [1774, 0]
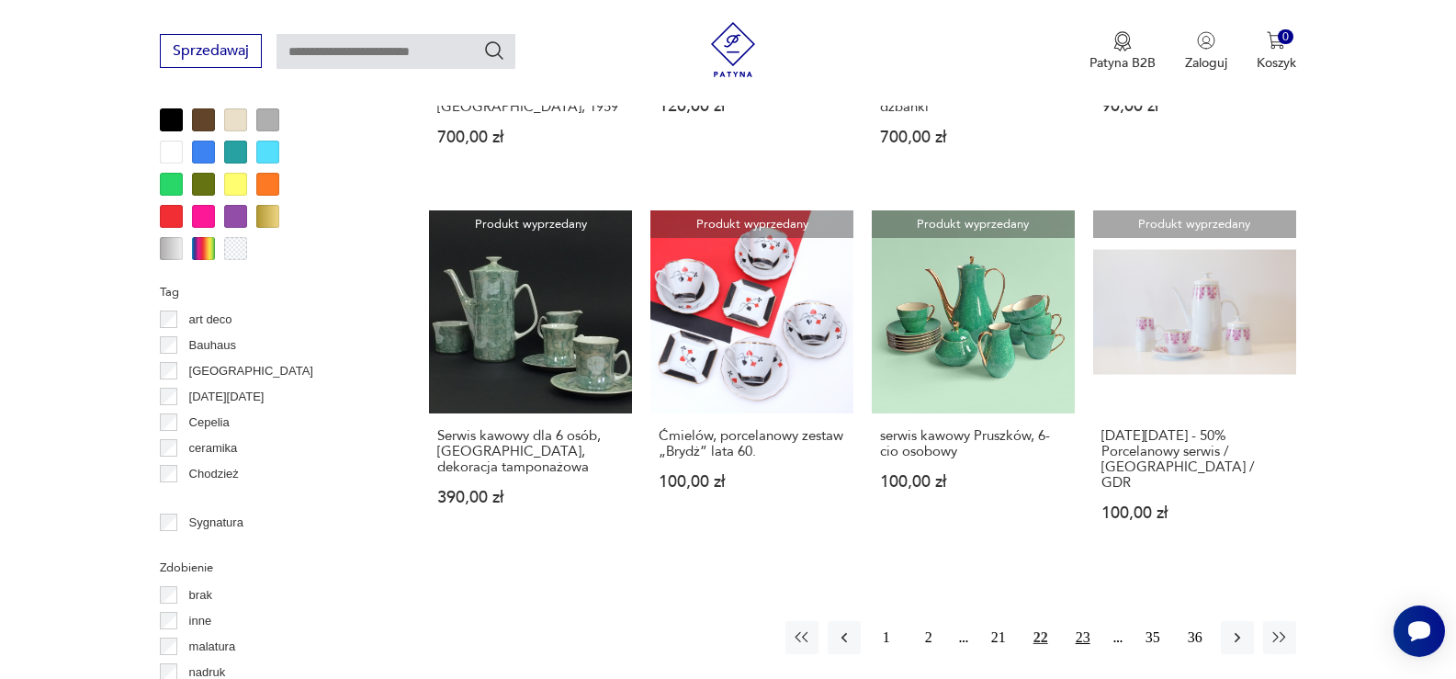
click at [1080, 621] on button "23" at bounding box center [1082, 637] width 33 height 33
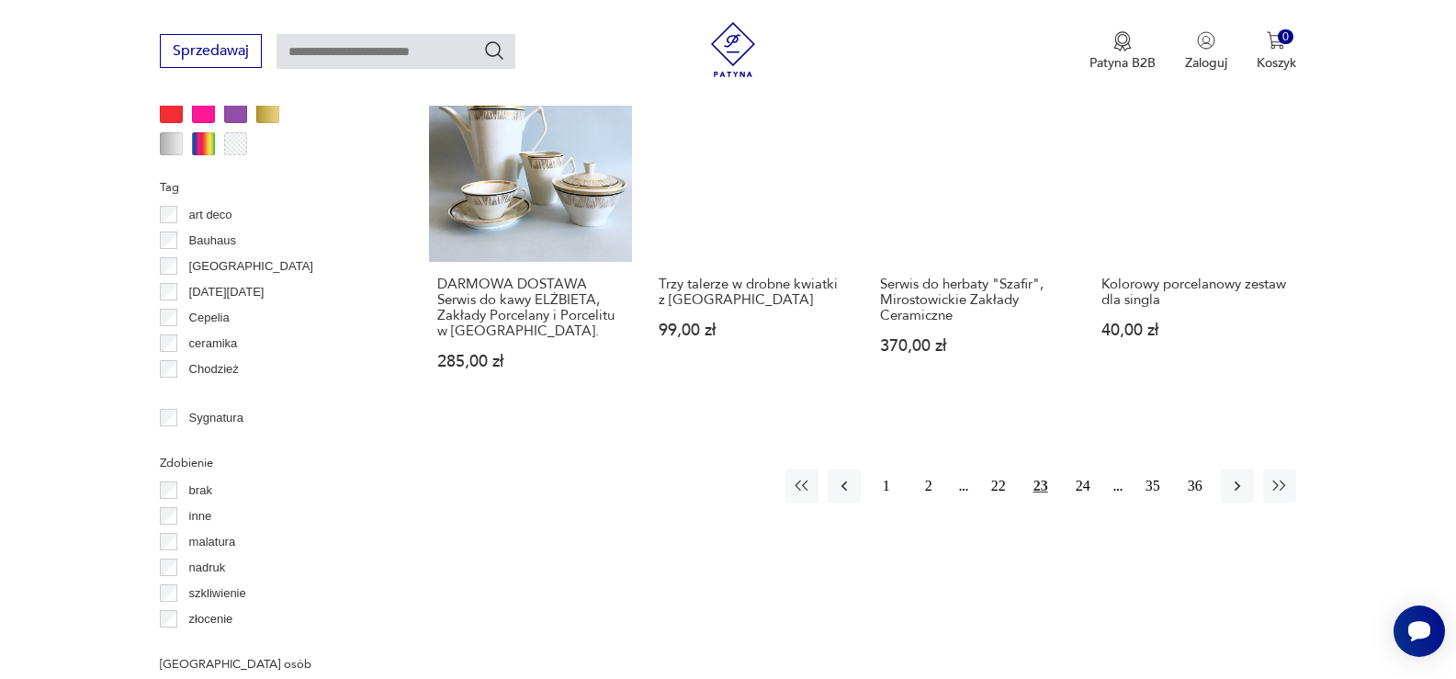
scroll to position [1957, 0]
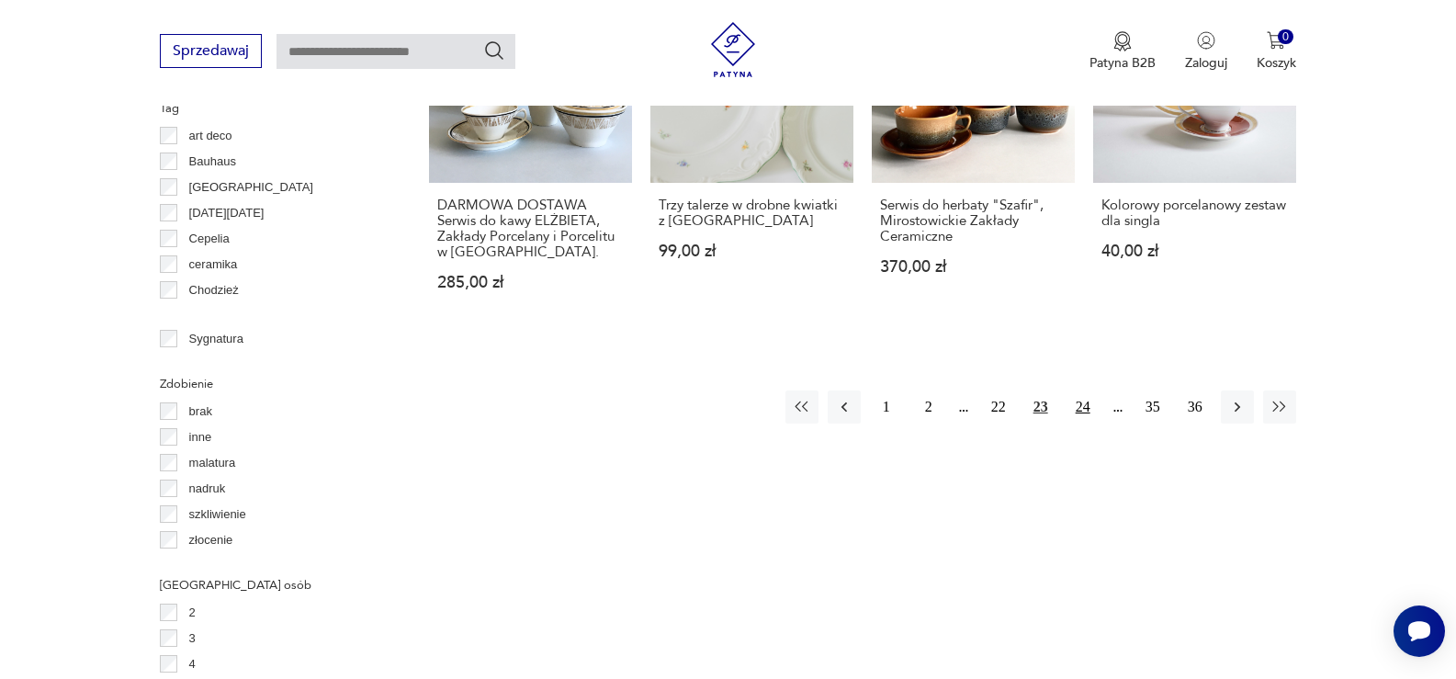
click at [1087, 390] on button "24" at bounding box center [1082, 406] width 33 height 33
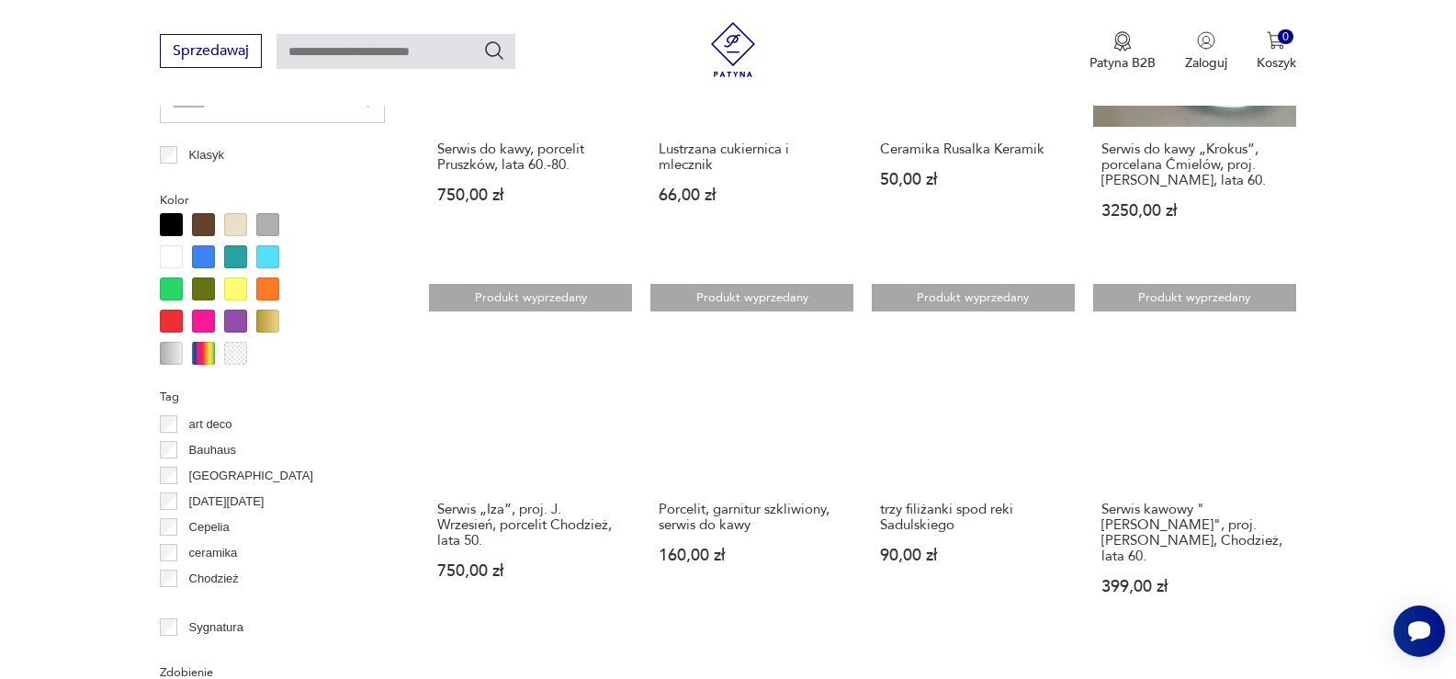
scroll to position [1865, 0]
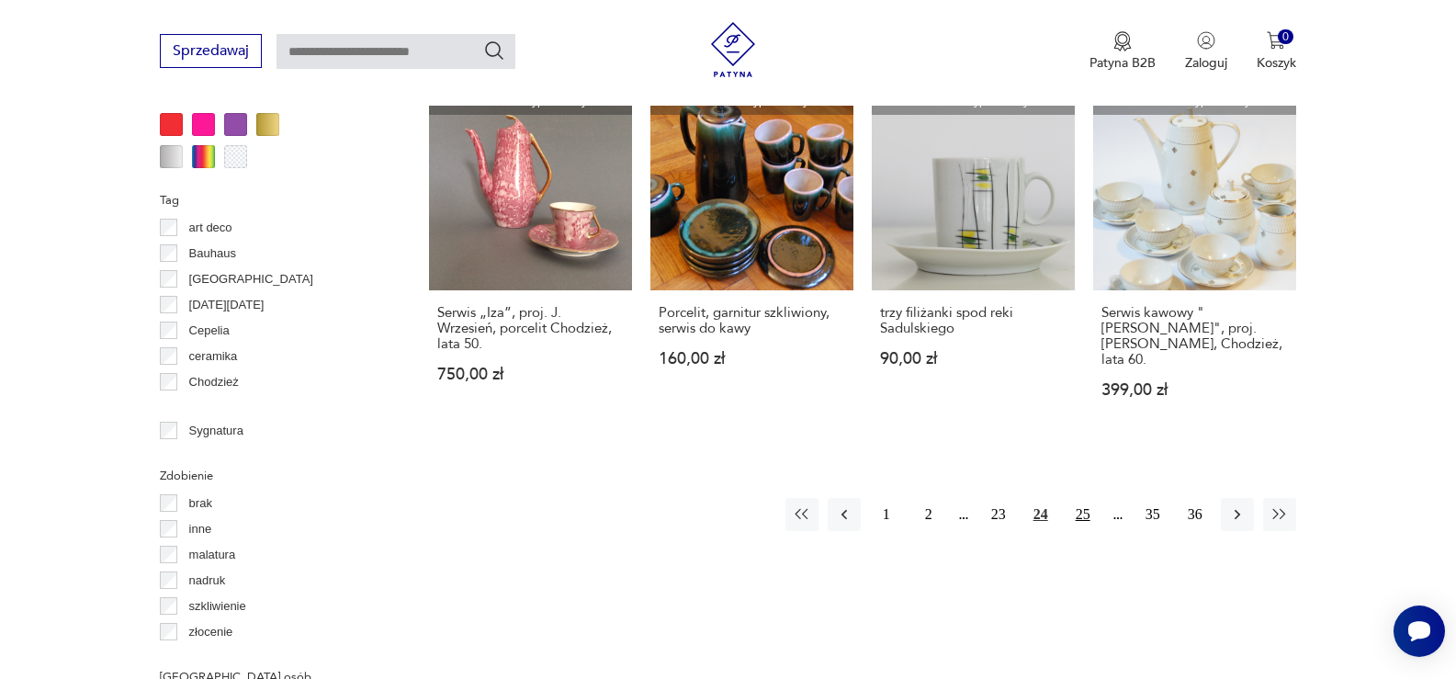
click at [1079, 498] on button "25" at bounding box center [1082, 514] width 33 height 33
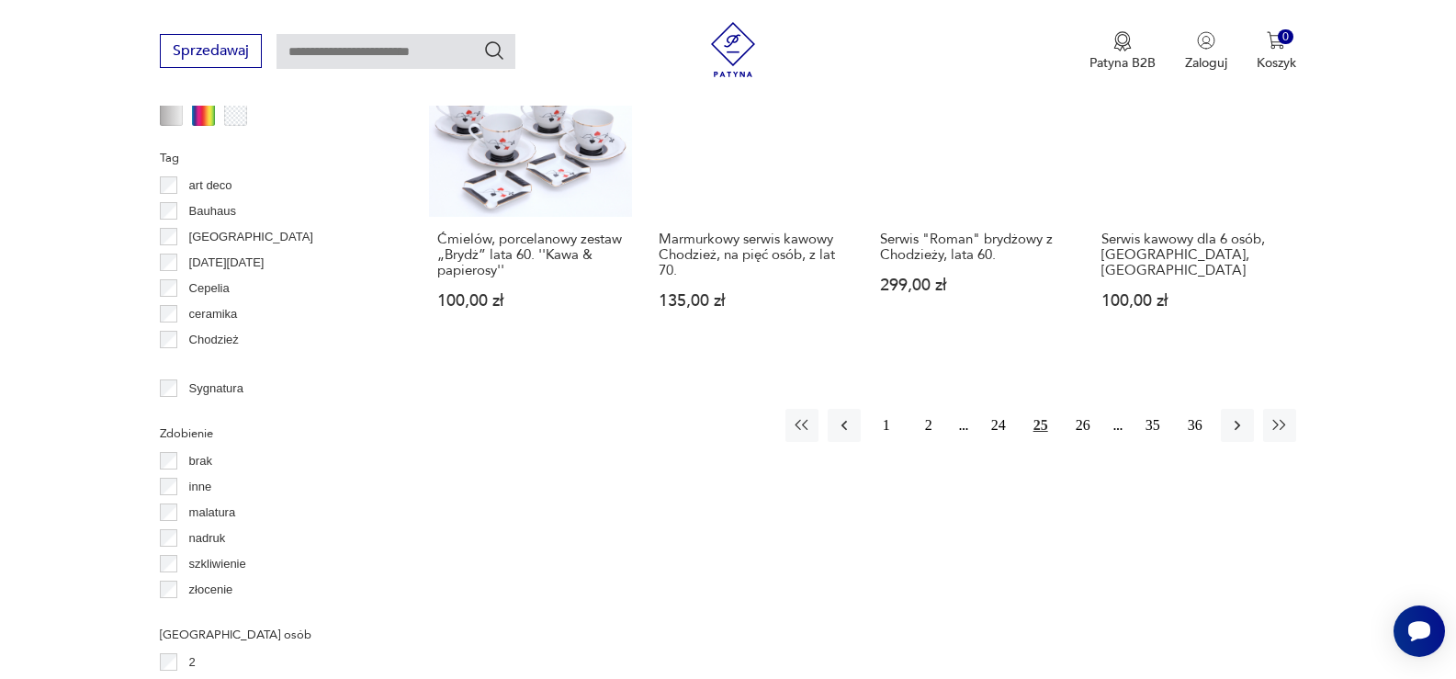
scroll to position [1957, 0]
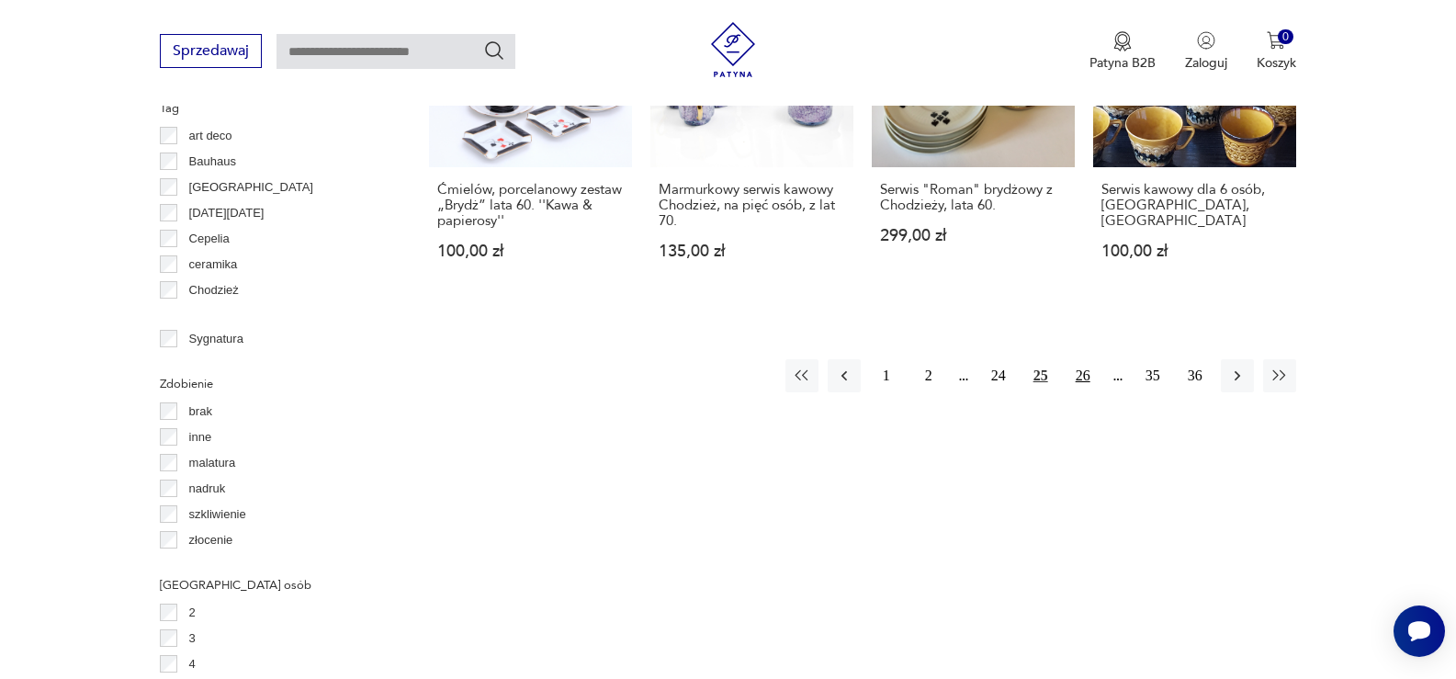
click at [1076, 359] on button "26" at bounding box center [1082, 375] width 33 height 33
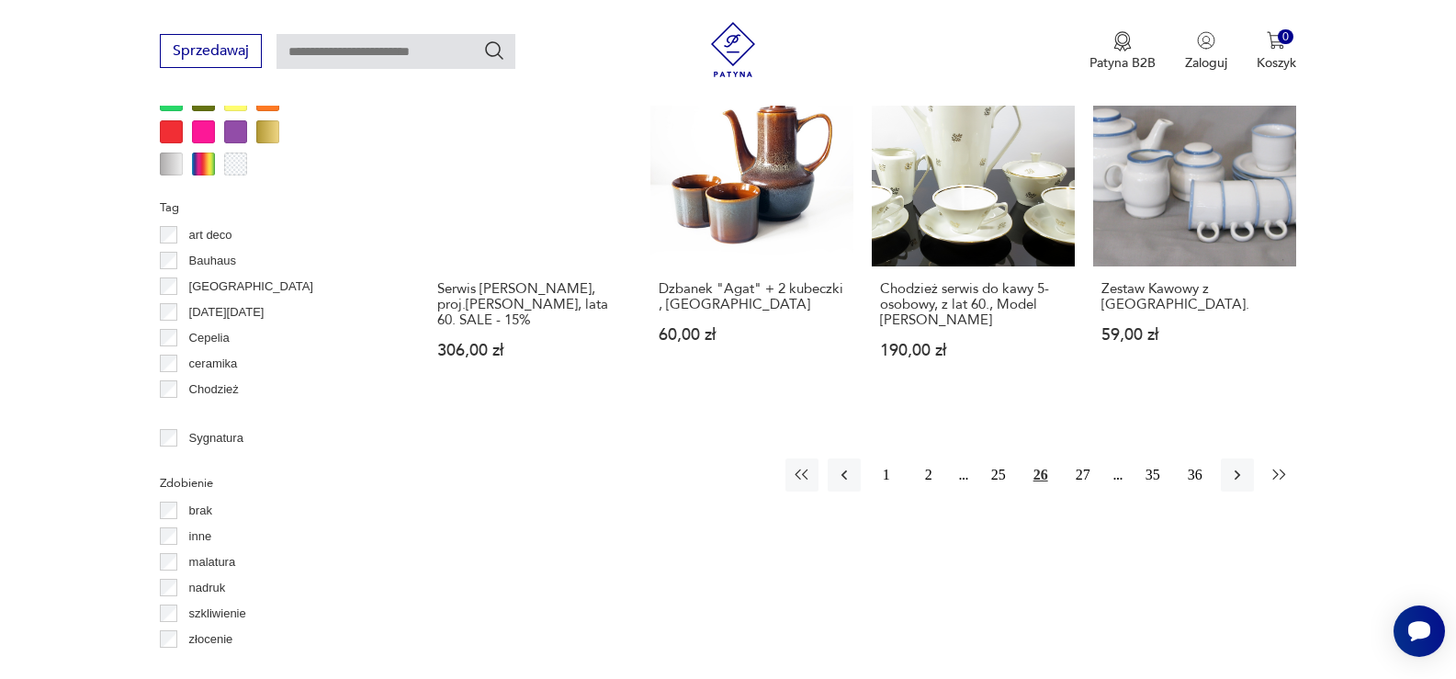
scroll to position [1865, 0]
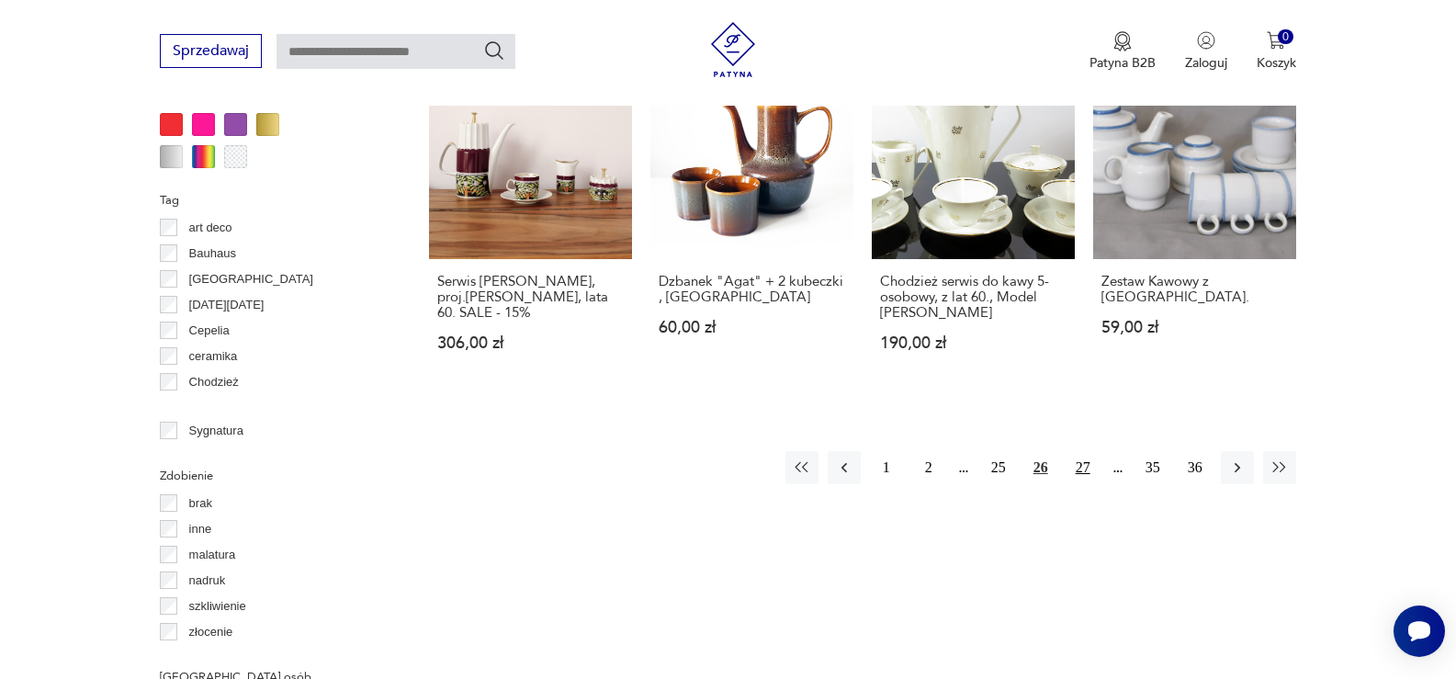
click at [1083, 451] on button "27" at bounding box center [1082, 467] width 33 height 33
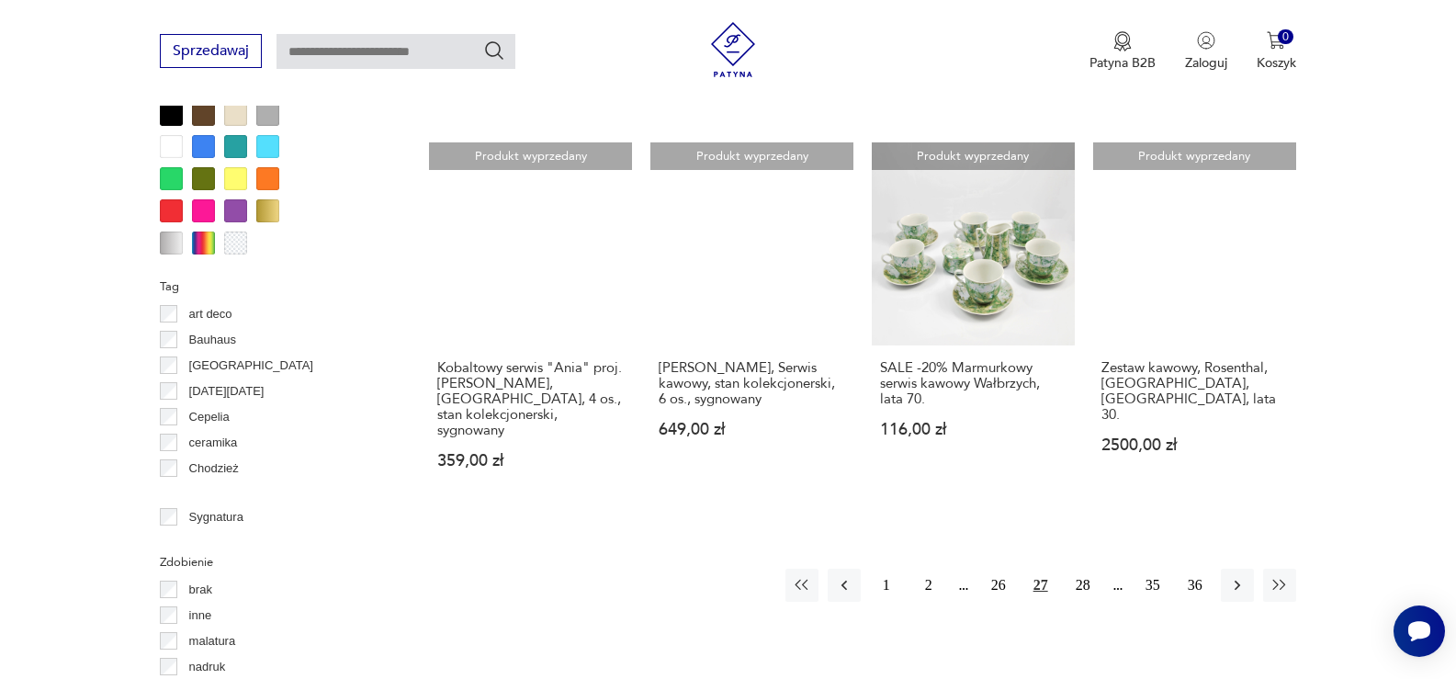
scroll to position [1865, 0]
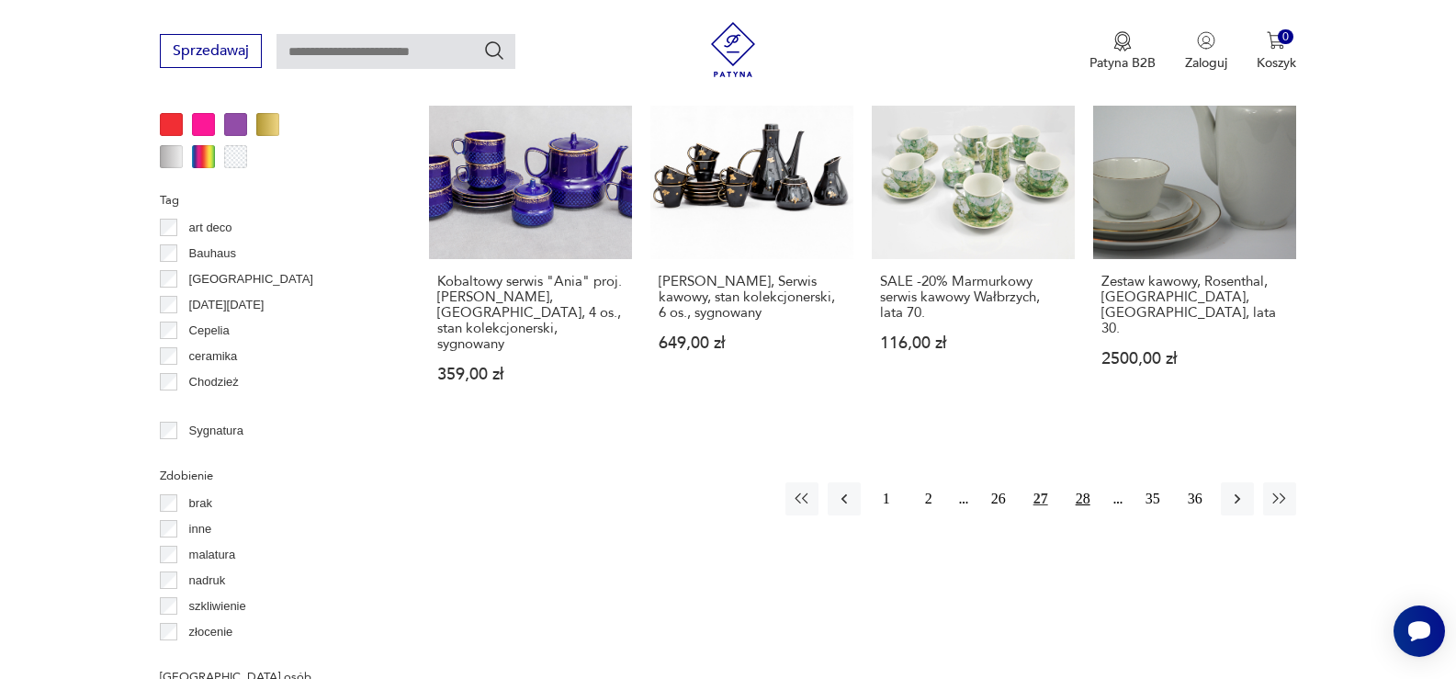
click at [1081, 482] on button "28" at bounding box center [1082, 498] width 33 height 33
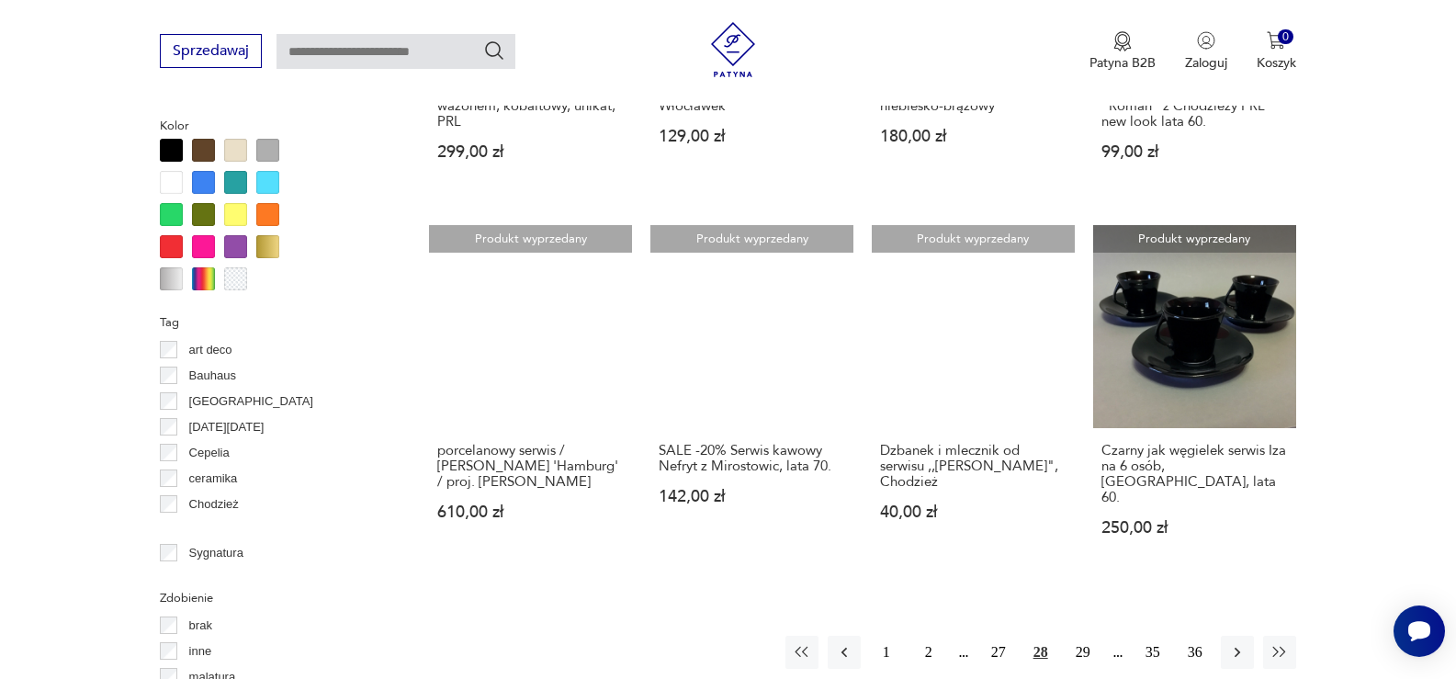
scroll to position [1957, 0]
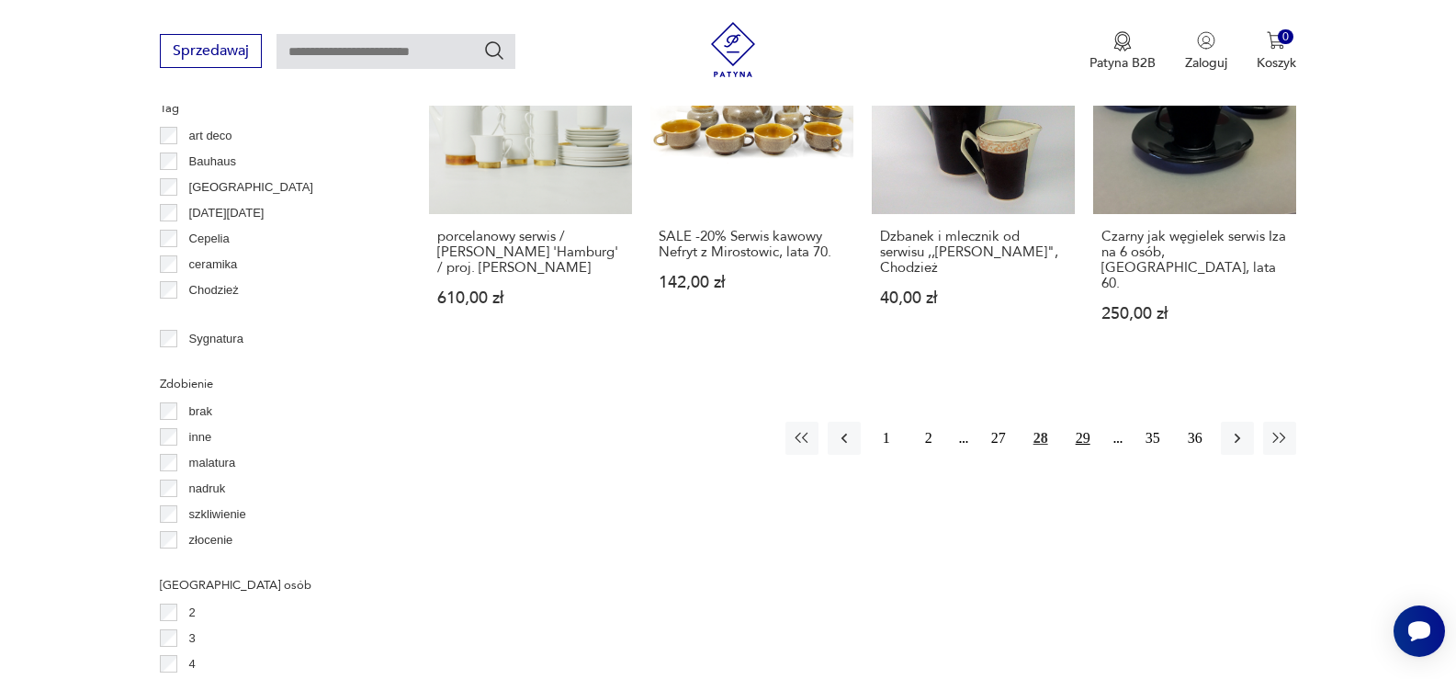
click at [1083, 422] on button "29" at bounding box center [1082, 438] width 33 height 33
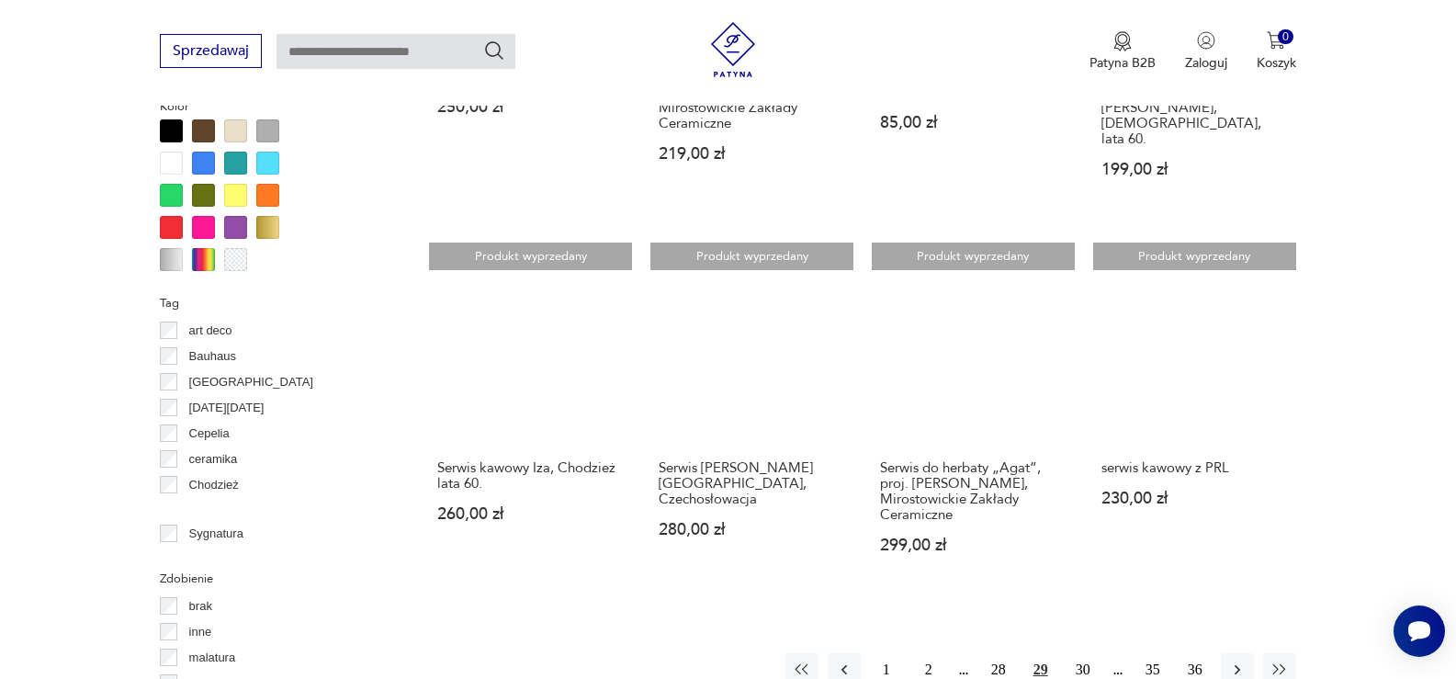
scroll to position [1957, 0]
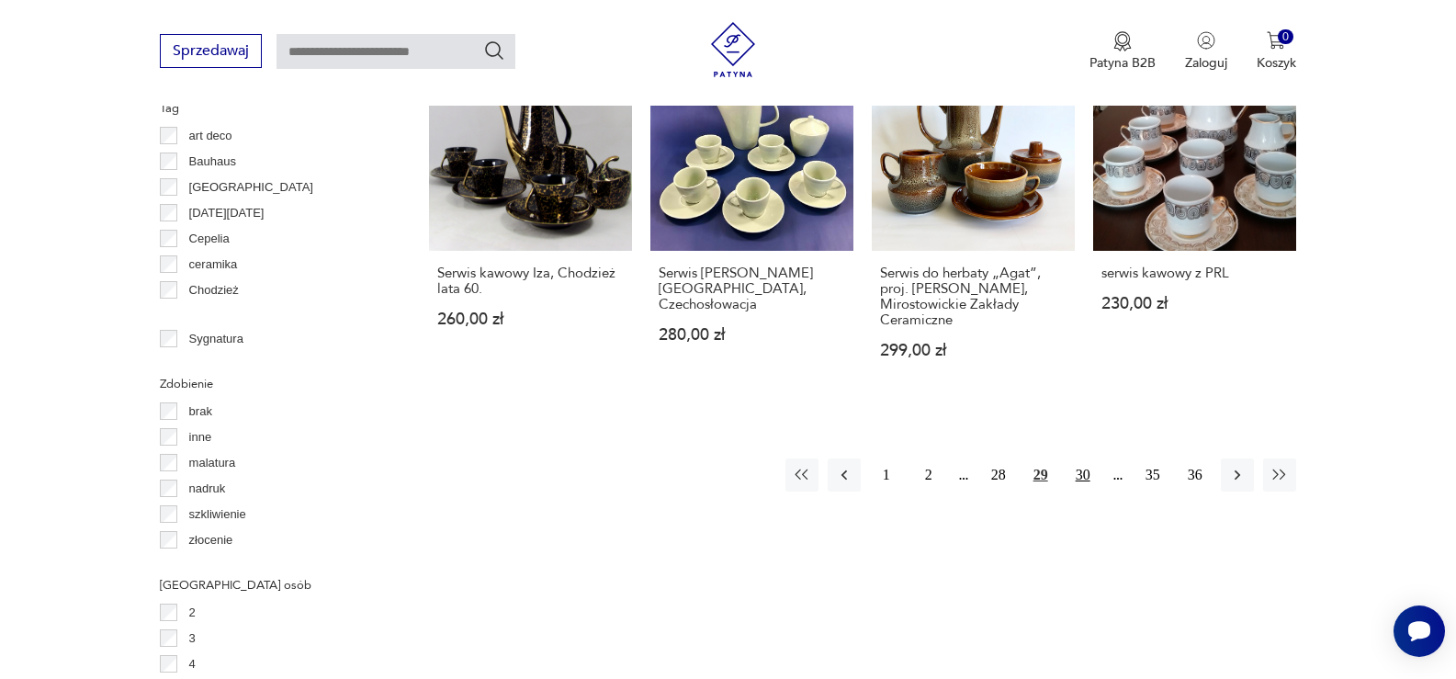
click at [1080, 458] on button "30" at bounding box center [1082, 474] width 33 height 33
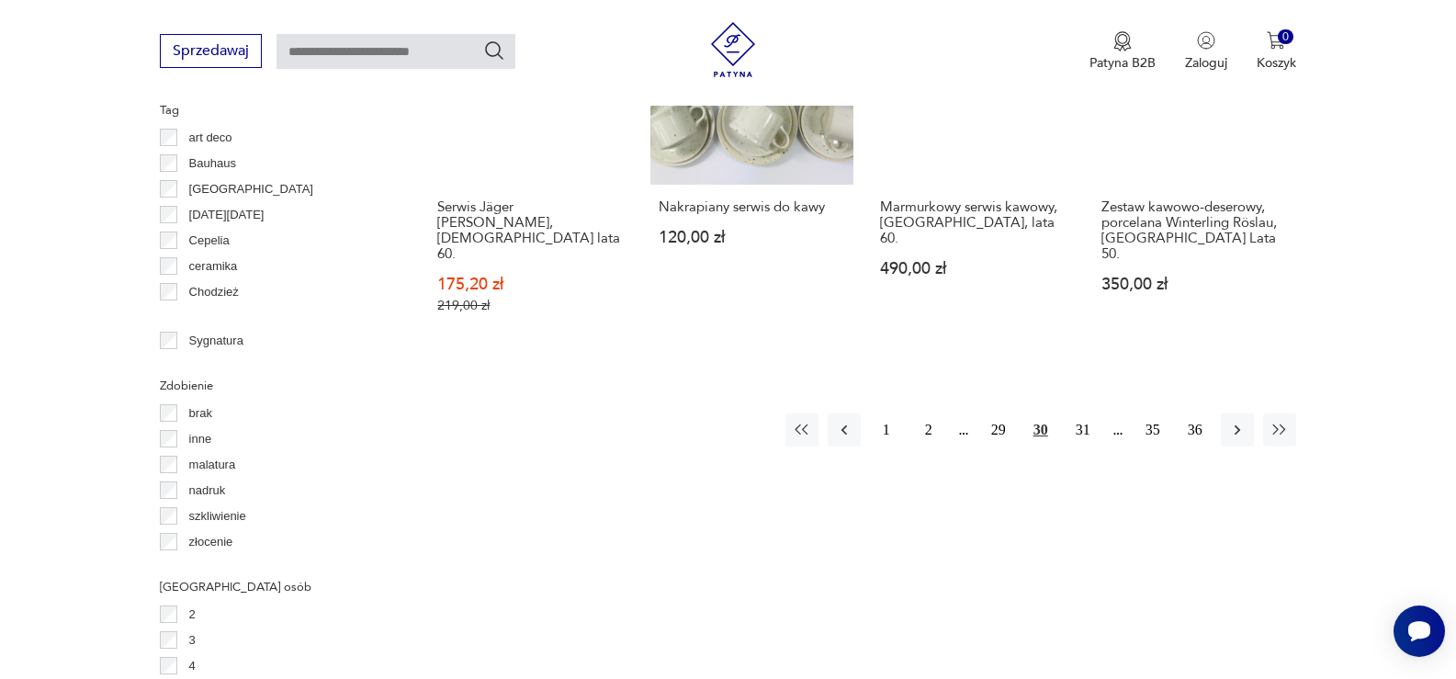
scroll to position [1957, 0]
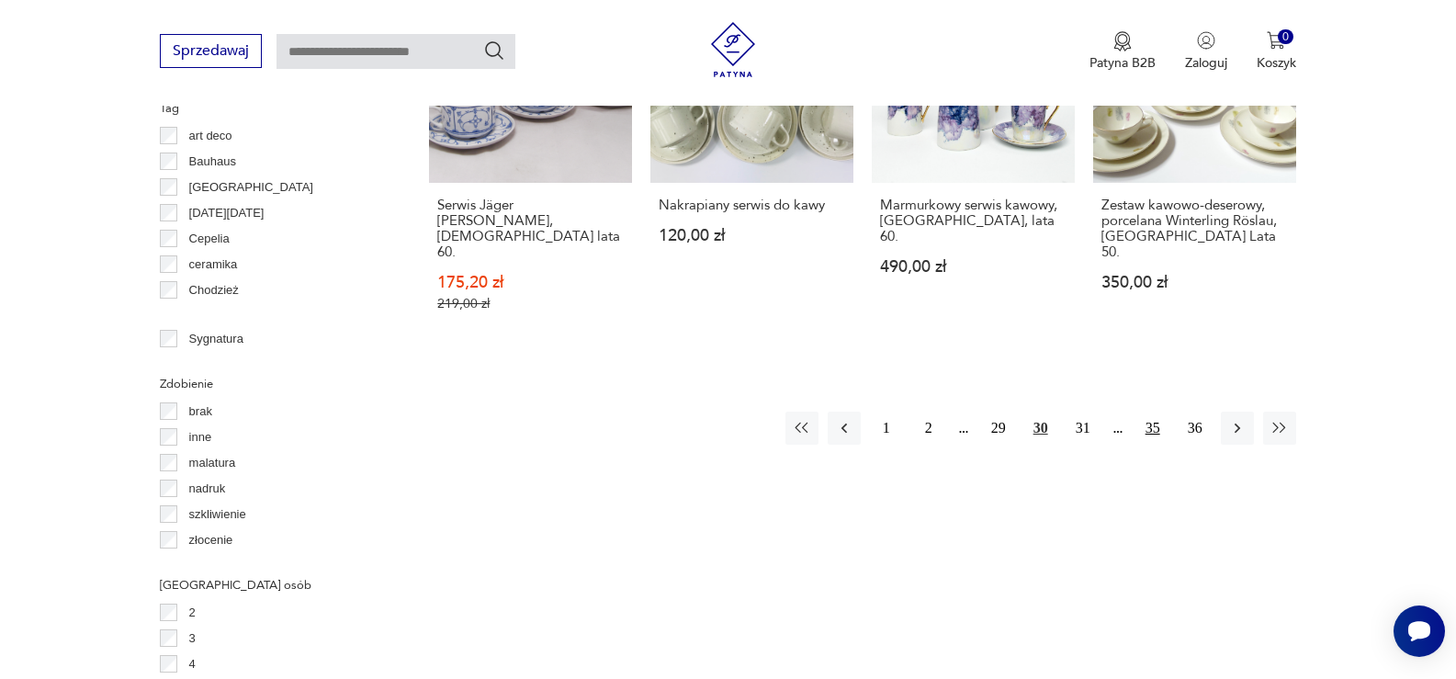
click at [1159, 411] on button "35" at bounding box center [1152, 427] width 33 height 33
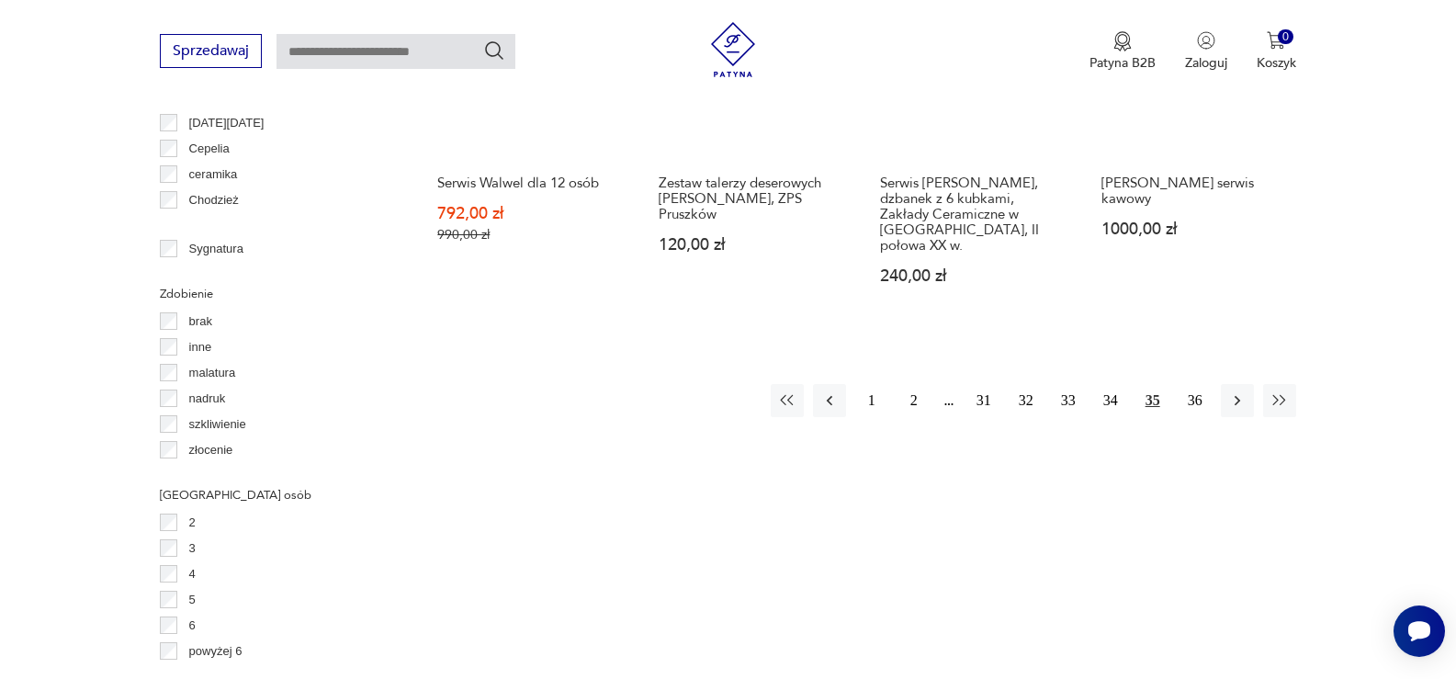
scroll to position [2049, 0]
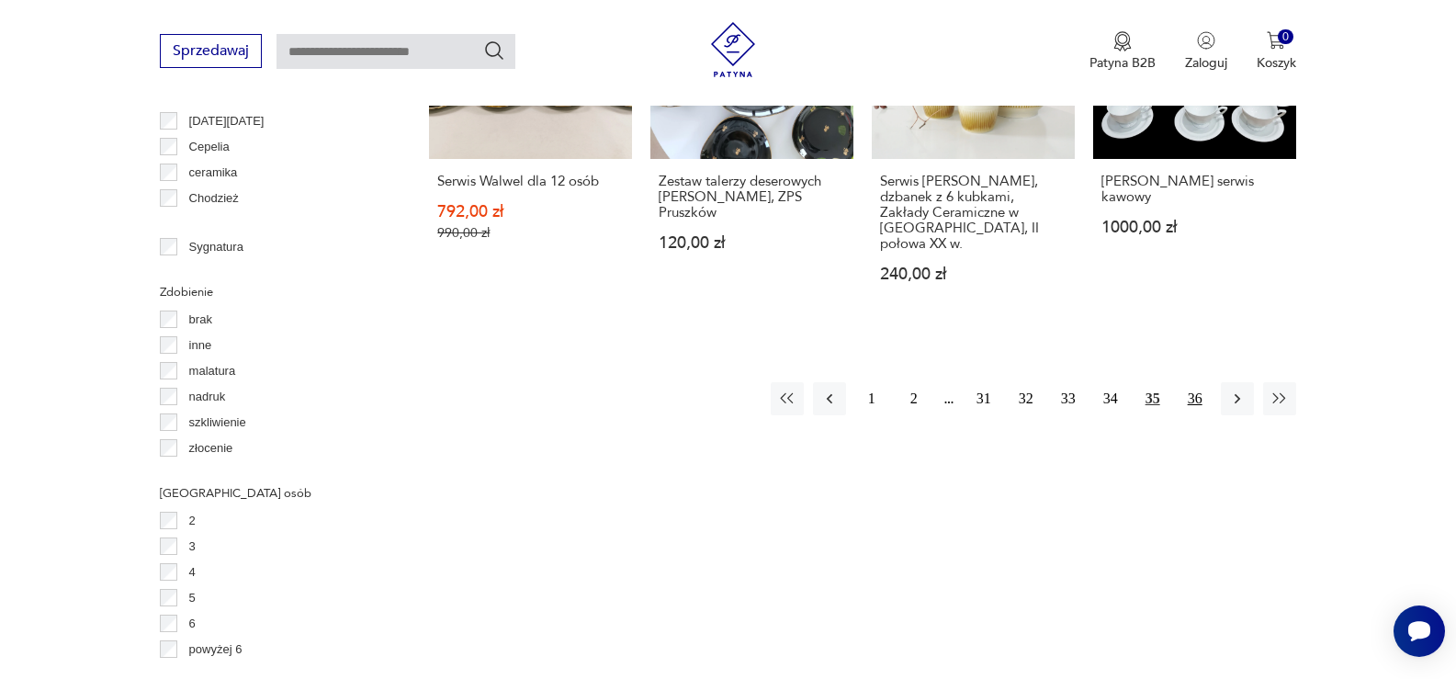
click at [1192, 382] on button "36" at bounding box center [1194, 398] width 33 height 33
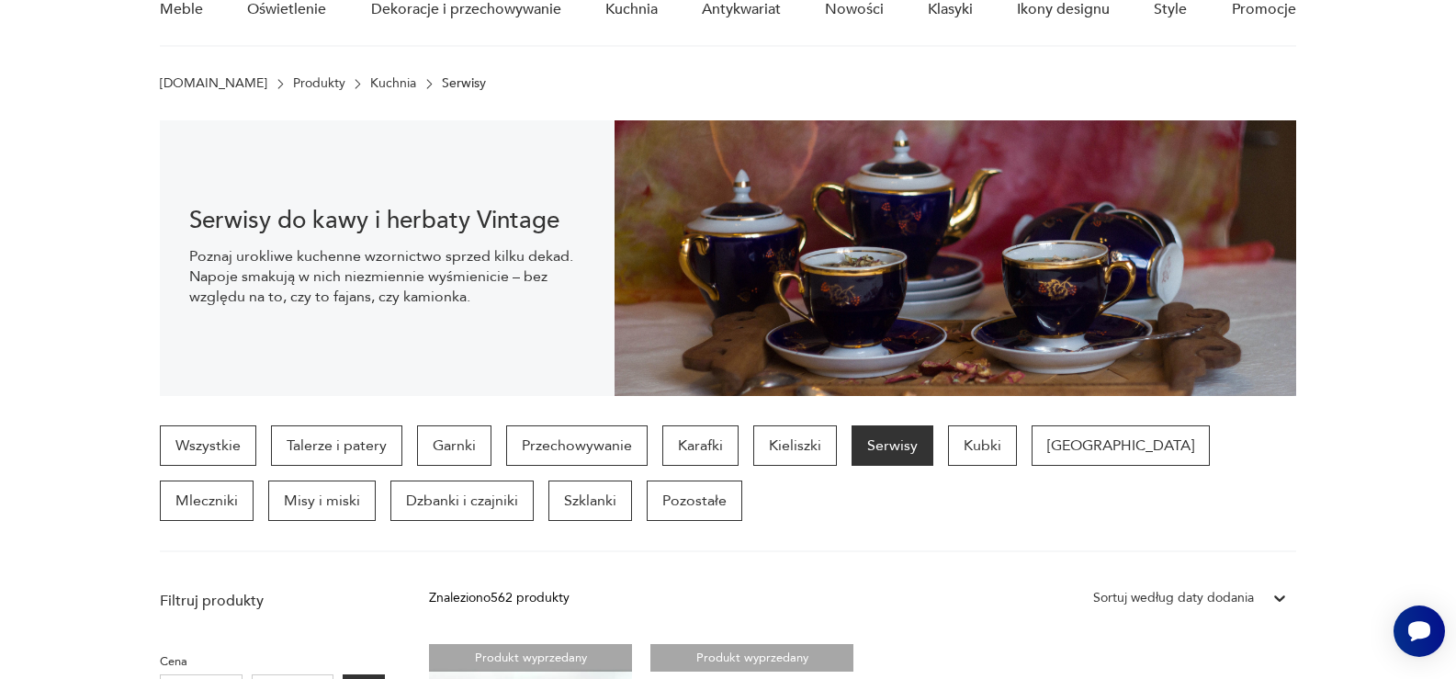
scroll to position [28, 0]
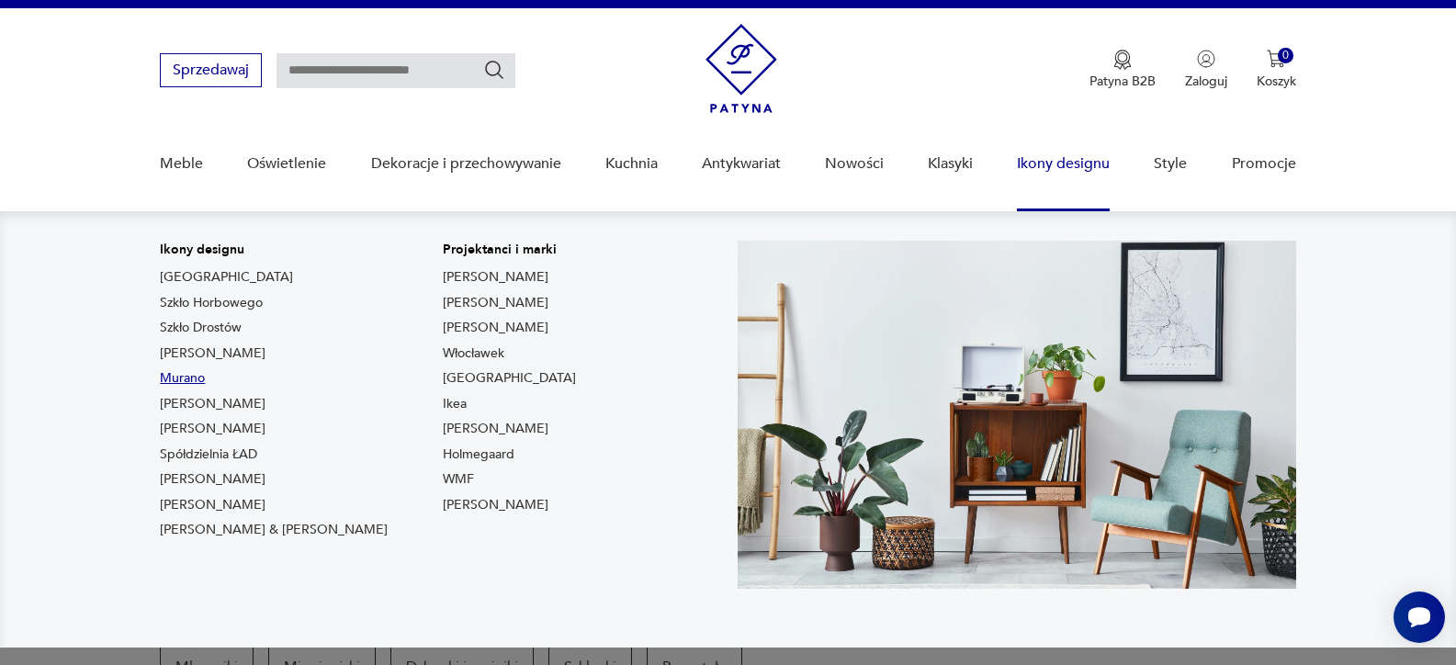
click at [192, 381] on link "Murano" at bounding box center [182, 378] width 45 height 18
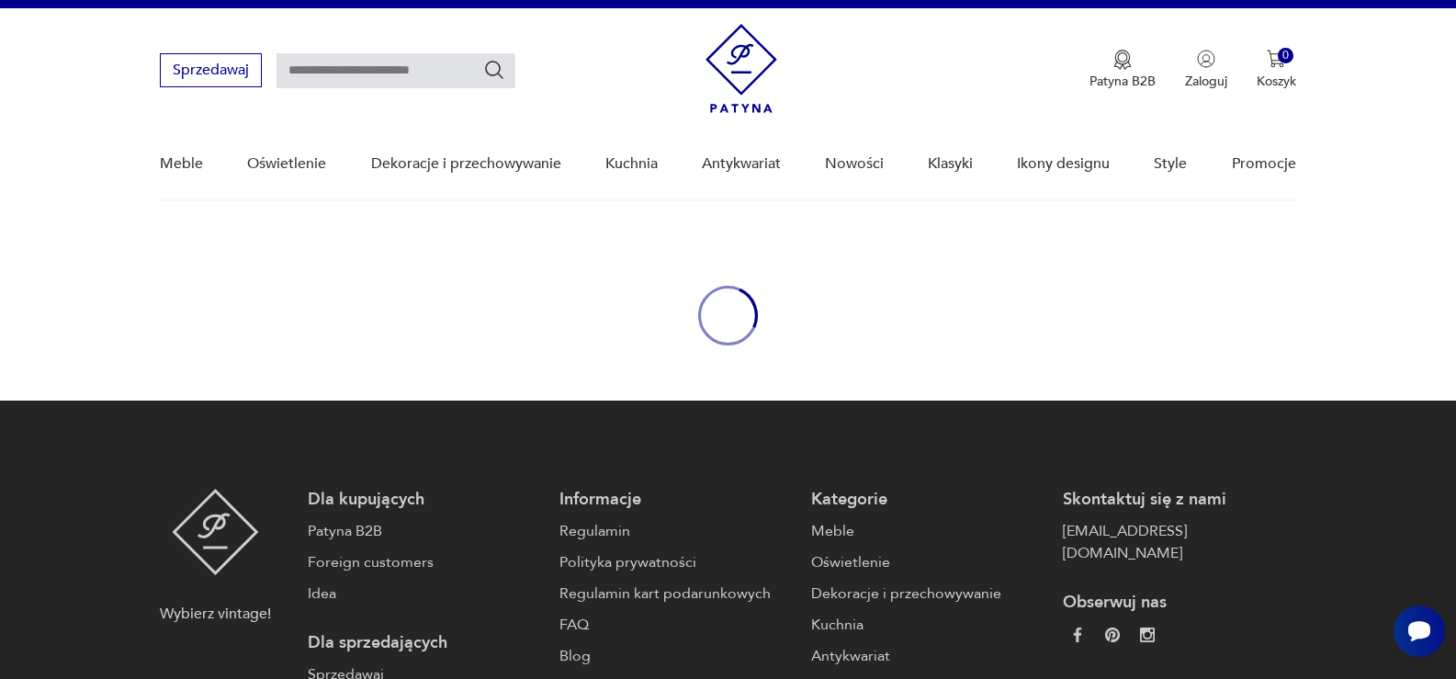
type input "******"
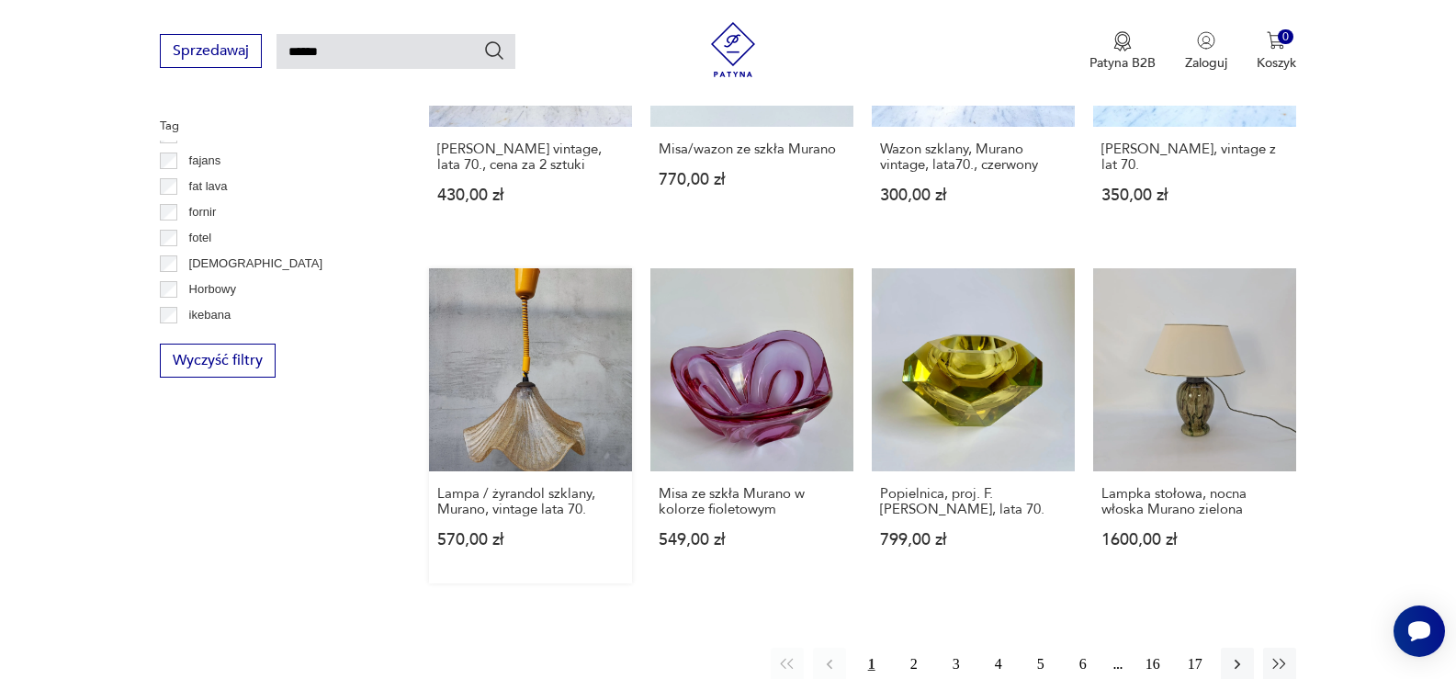
scroll to position [1248, 0]
click at [914, 646] on button "2" at bounding box center [913, 662] width 33 height 33
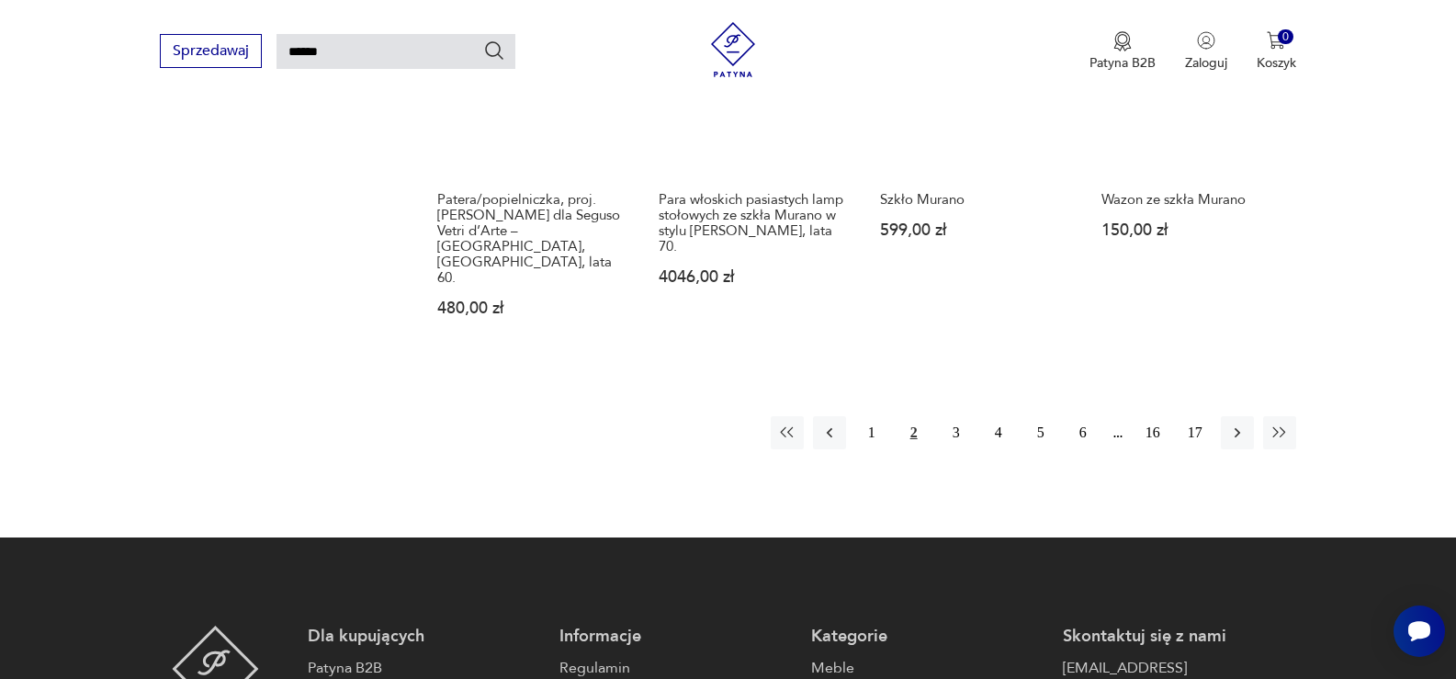
scroll to position [1535, 0]
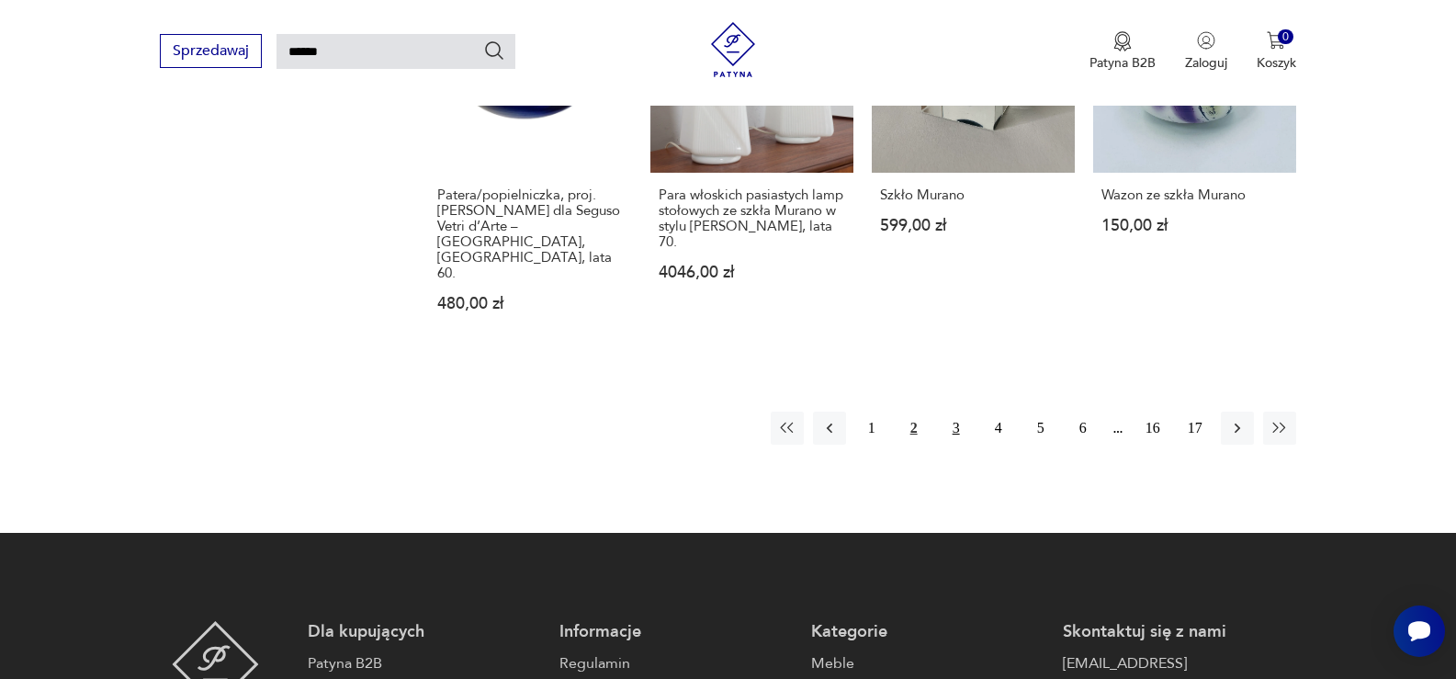
click at [951, 411] on button "3" at bounding box center [956, 427] width 33 height 33
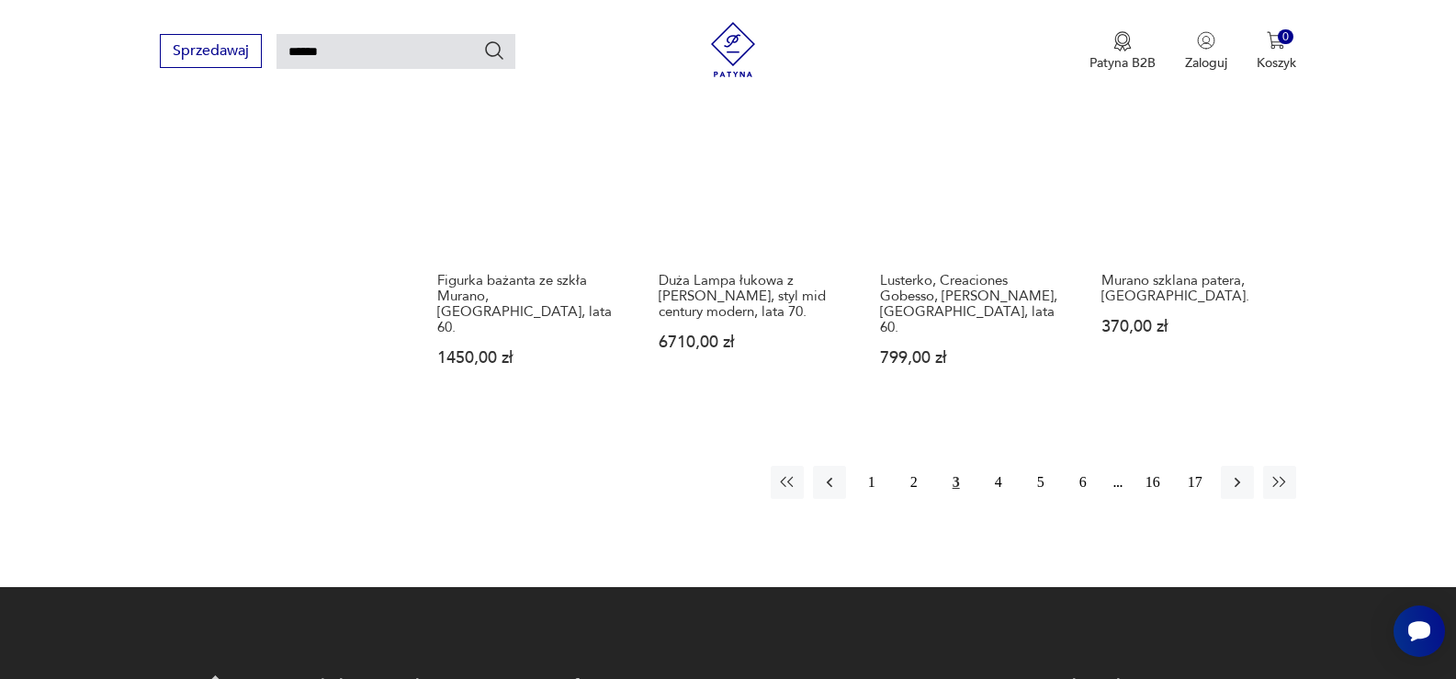
scroll to position [1535, 0]
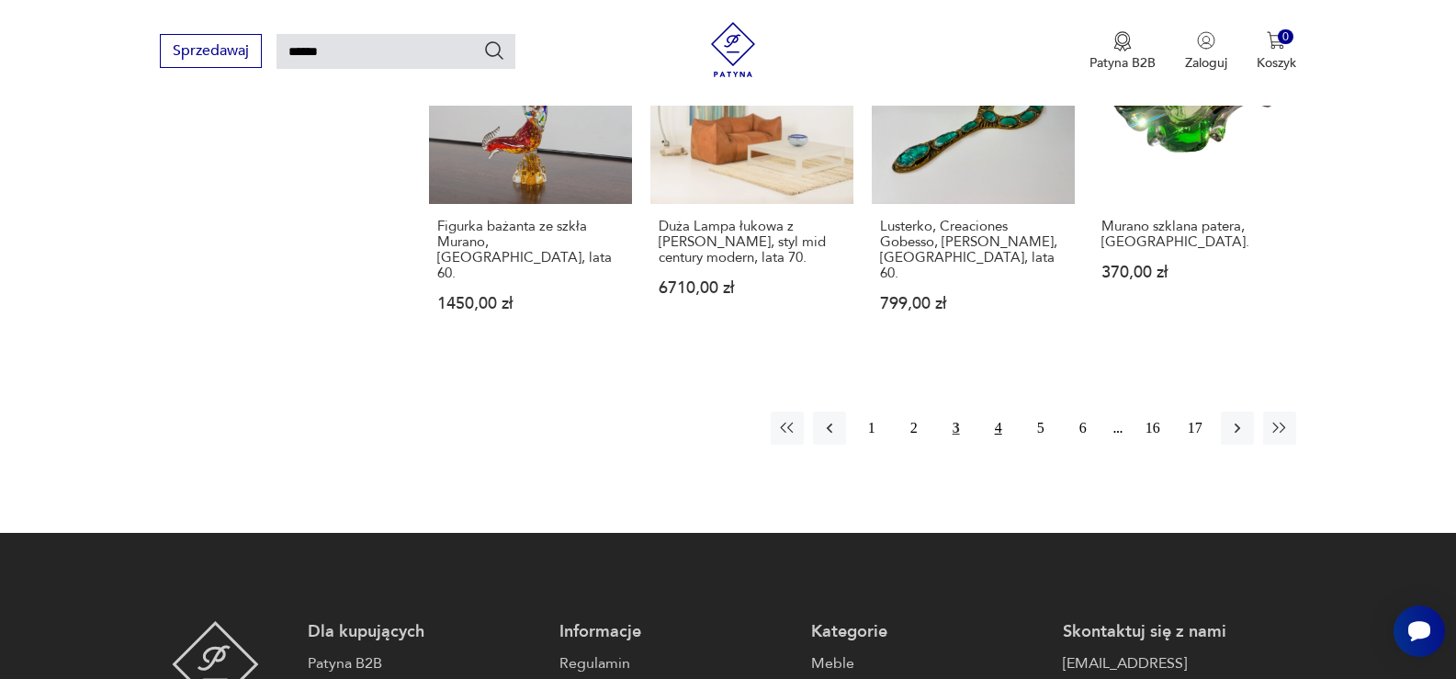
click at [997, 411] on button "4" at bounding box center [998, 427] width 33 height 33
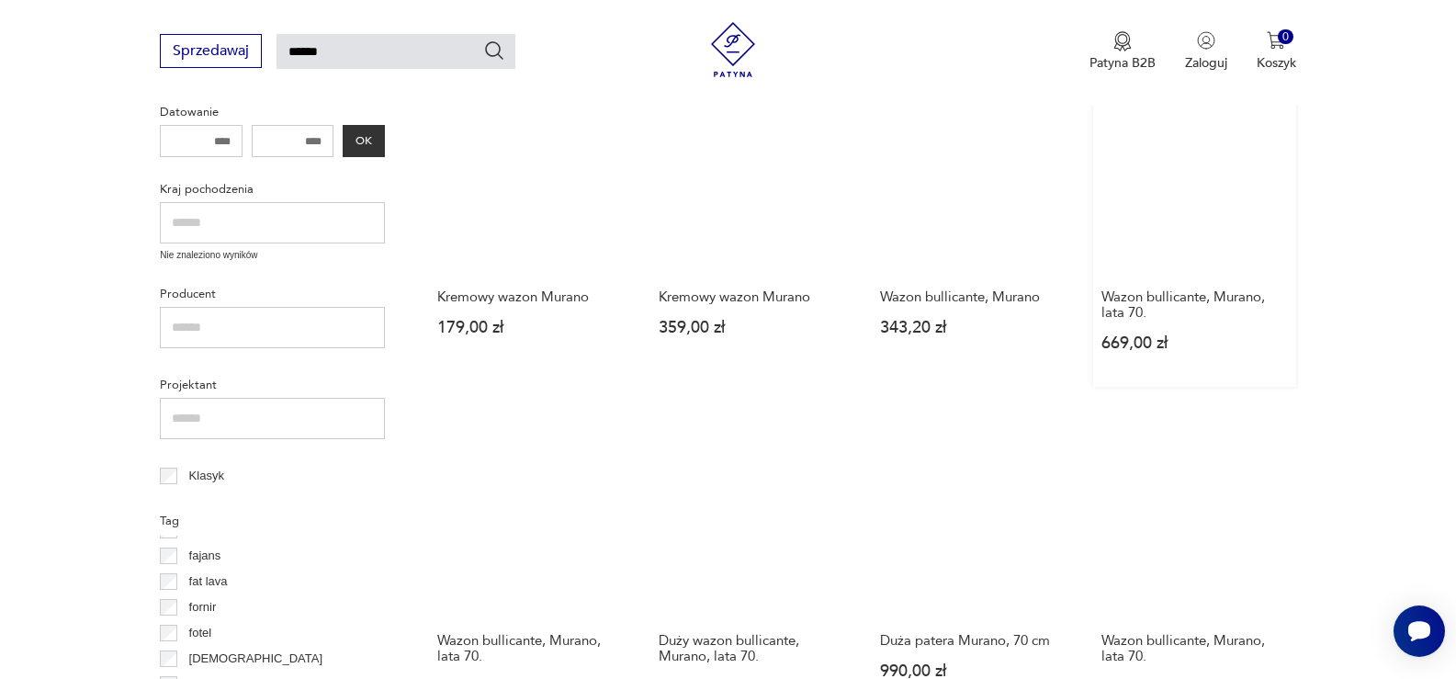
scroll to position [708, 0]
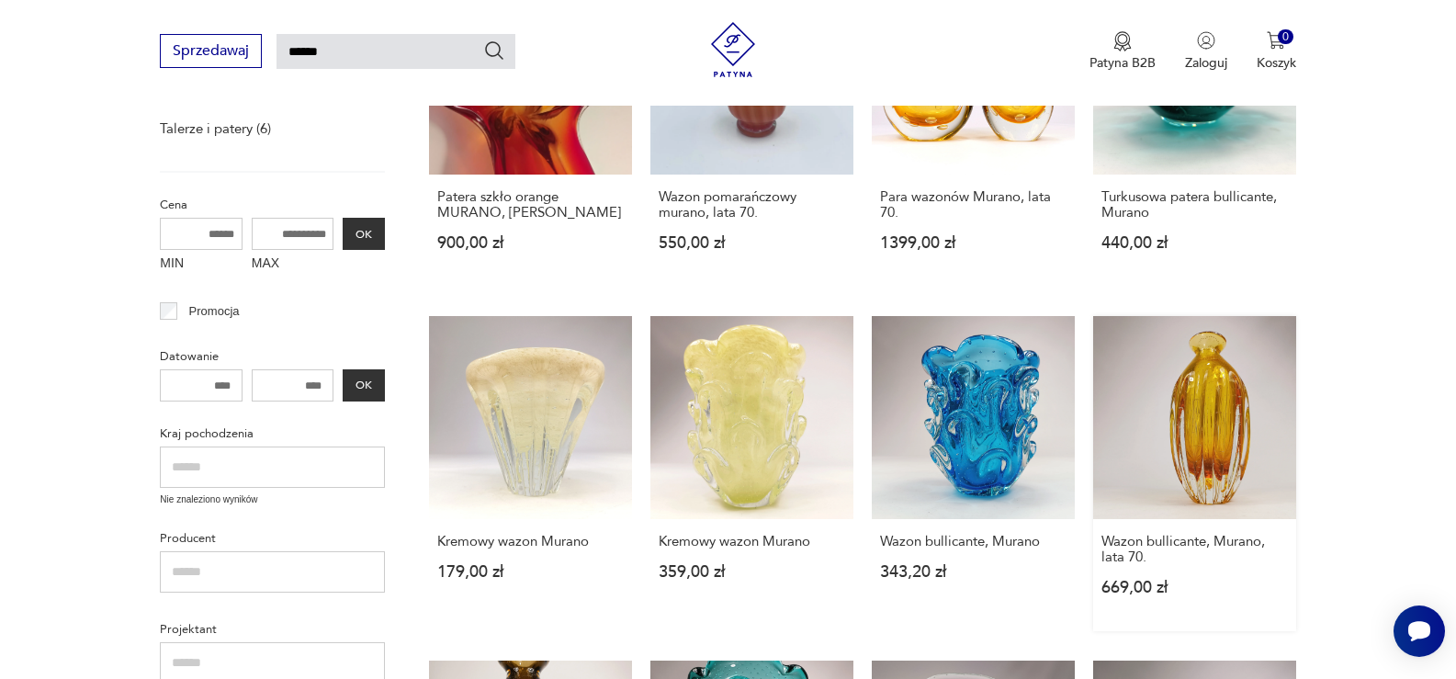
click at [1196, 443] on link "Wazon bullicante, Murano, lata 70. 669,00 zł" at bounding box center [1194, 473] width 203 height 315
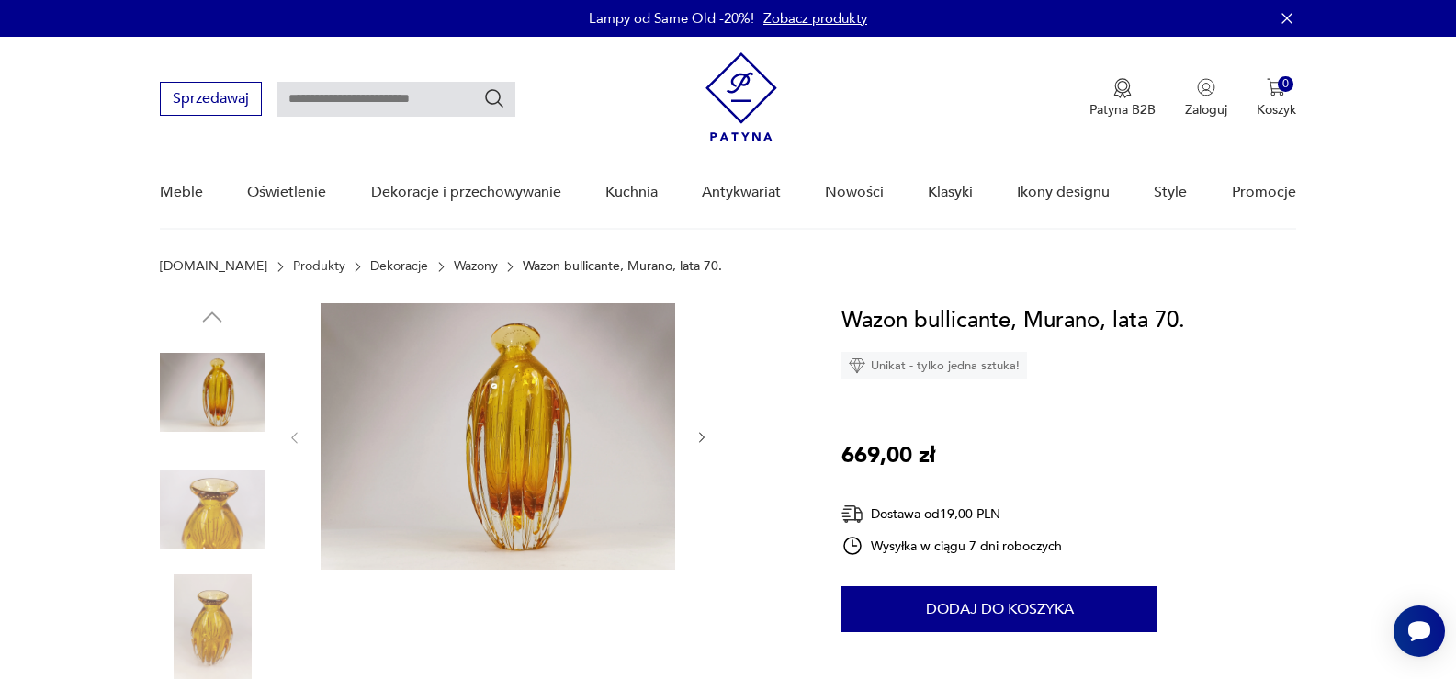
click at [702, 435] on icon "button" at bounding box center [702, 438] width 16 height 16
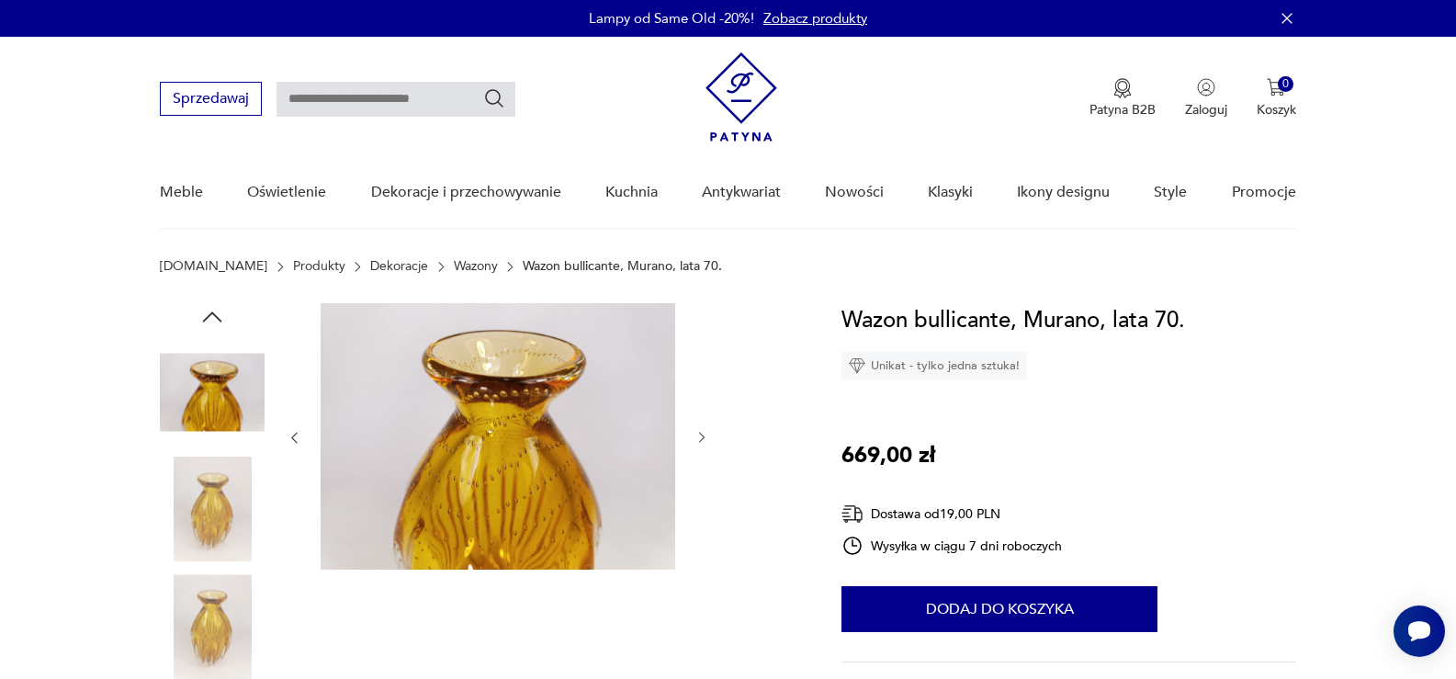
click at [702, 435] on icon "button" at bounding box center [702, 438] width 16 height 16
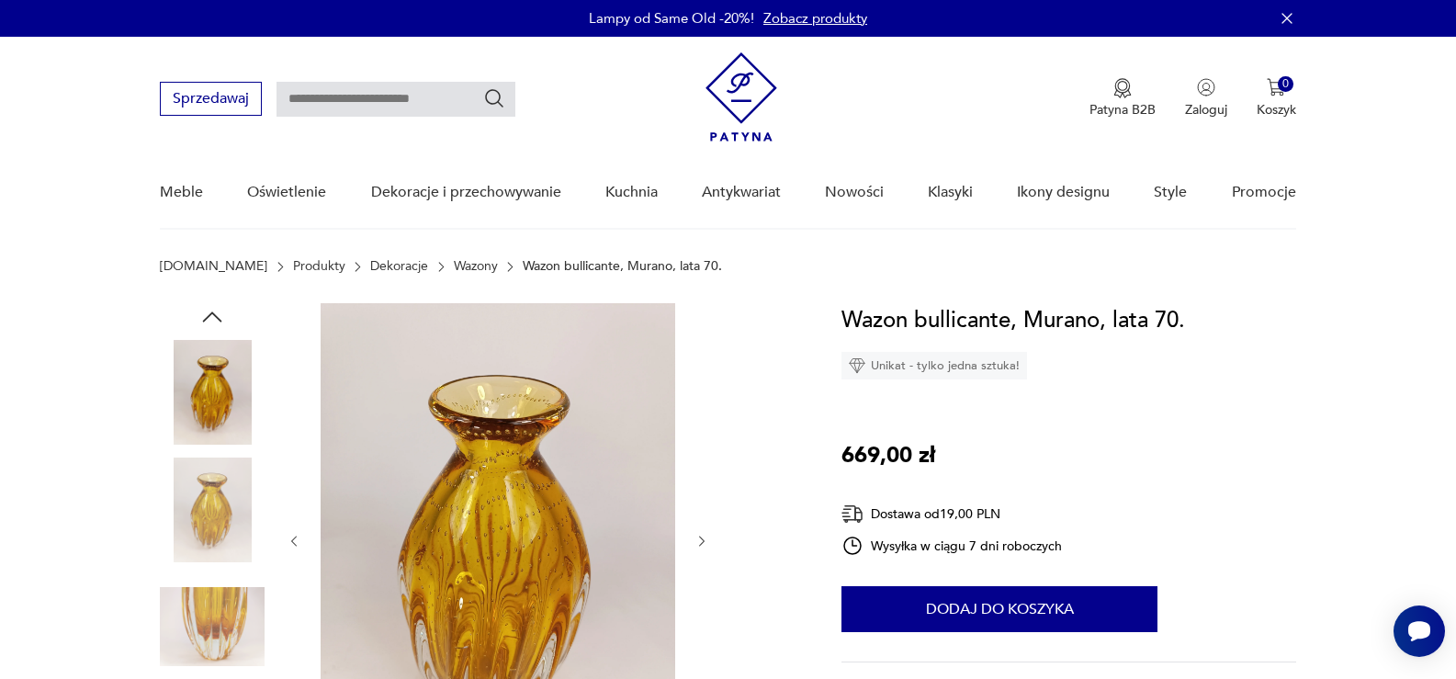
click at [702, 435] on div at bounding box center [498, 541] width 422 height 476
click at [707, 539] on icon "button" at bounding box center [702, 542] width 16 height 16
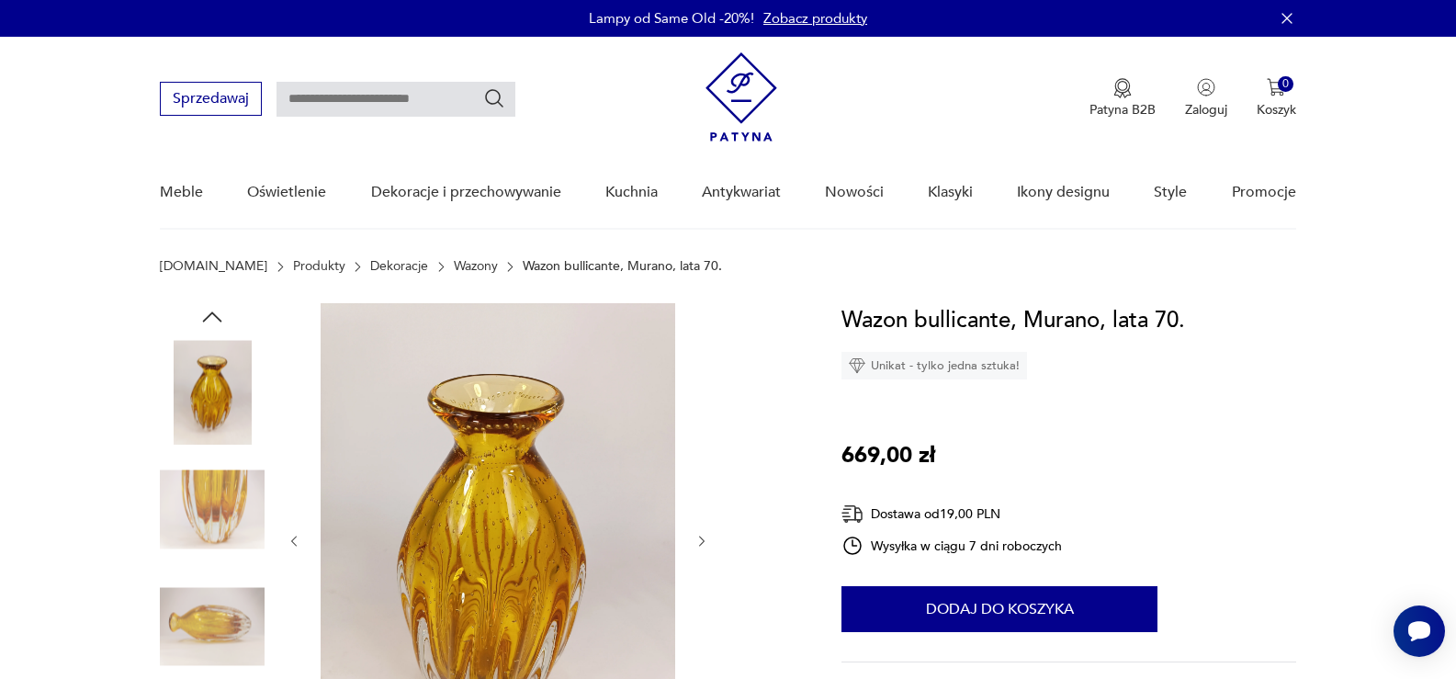
click at [707, 539] on icon "button" at bounding box center [702, 542] width 16 height 16
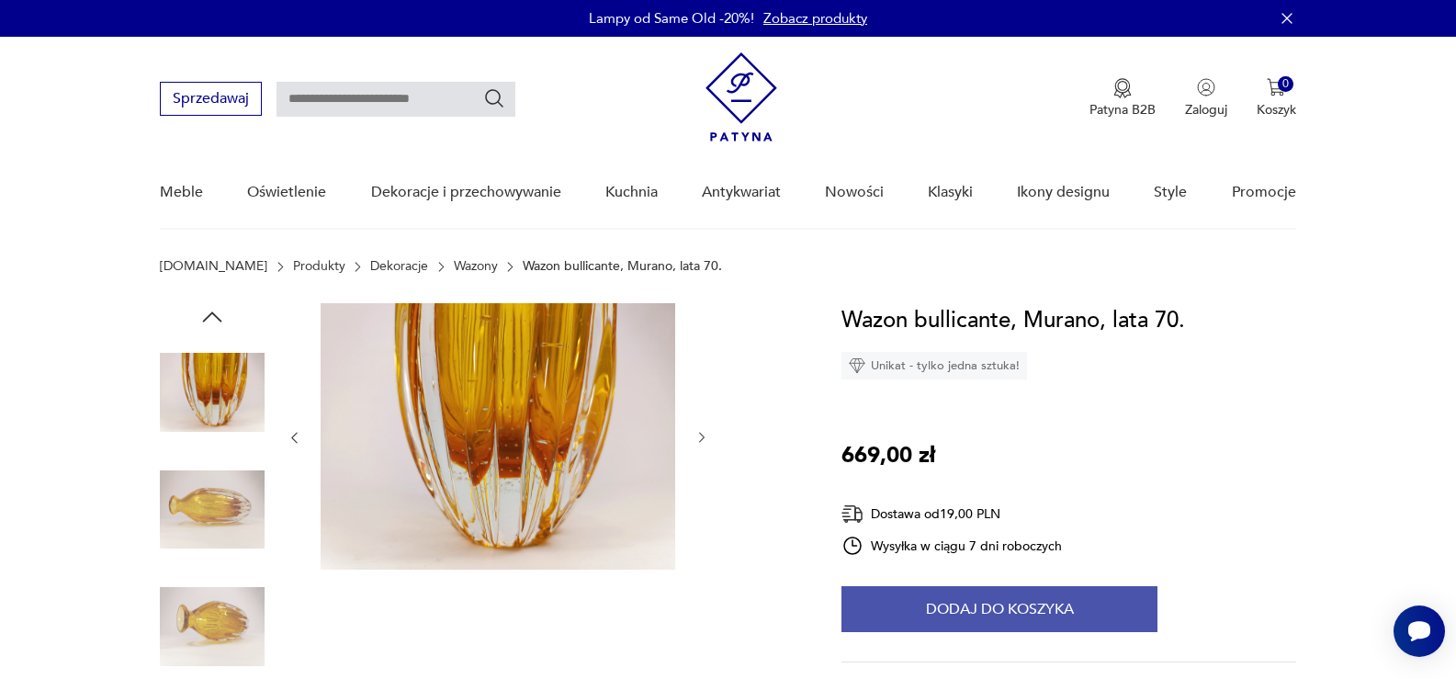
click at [925, 598] on button "Dodaj do koszyka" at bounding box center [999, 609] width 316 height 46
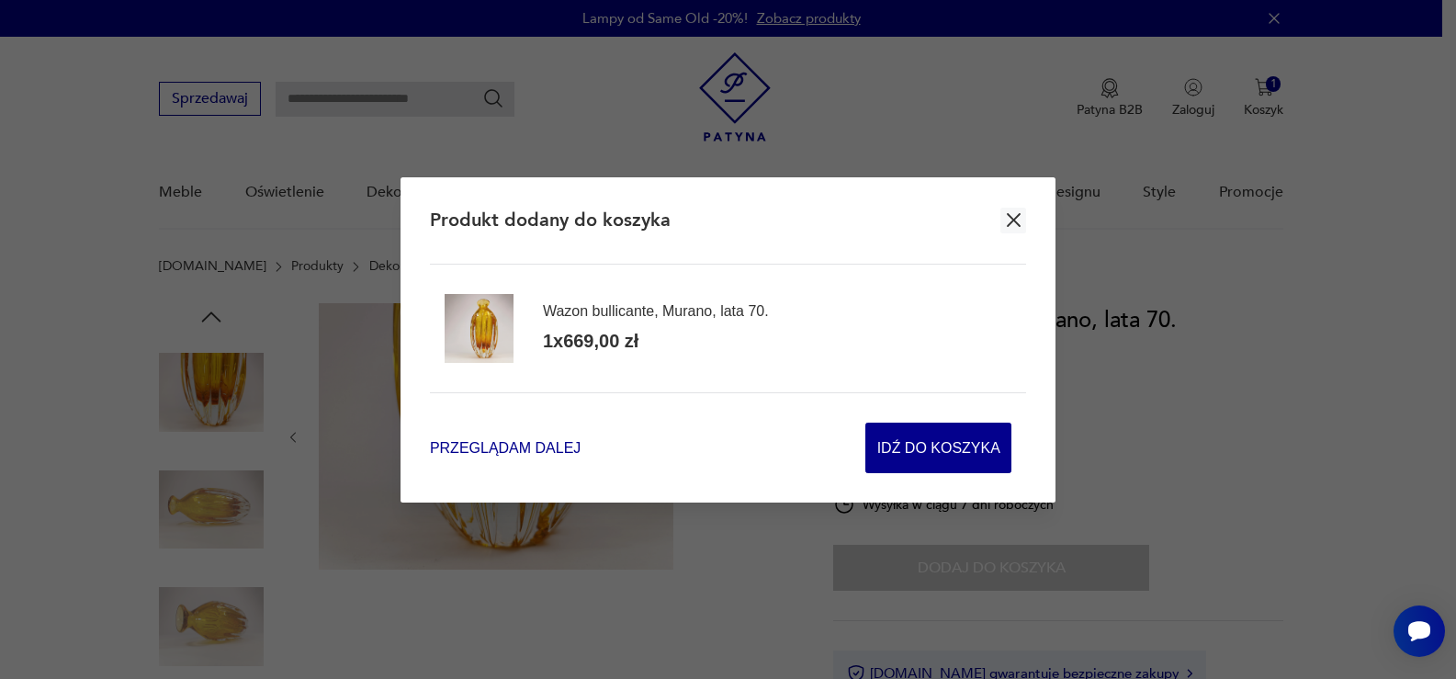
click at [517, 449] on span "Przeglądam dalej" at bounding box center [505, 447] width 151 height 21
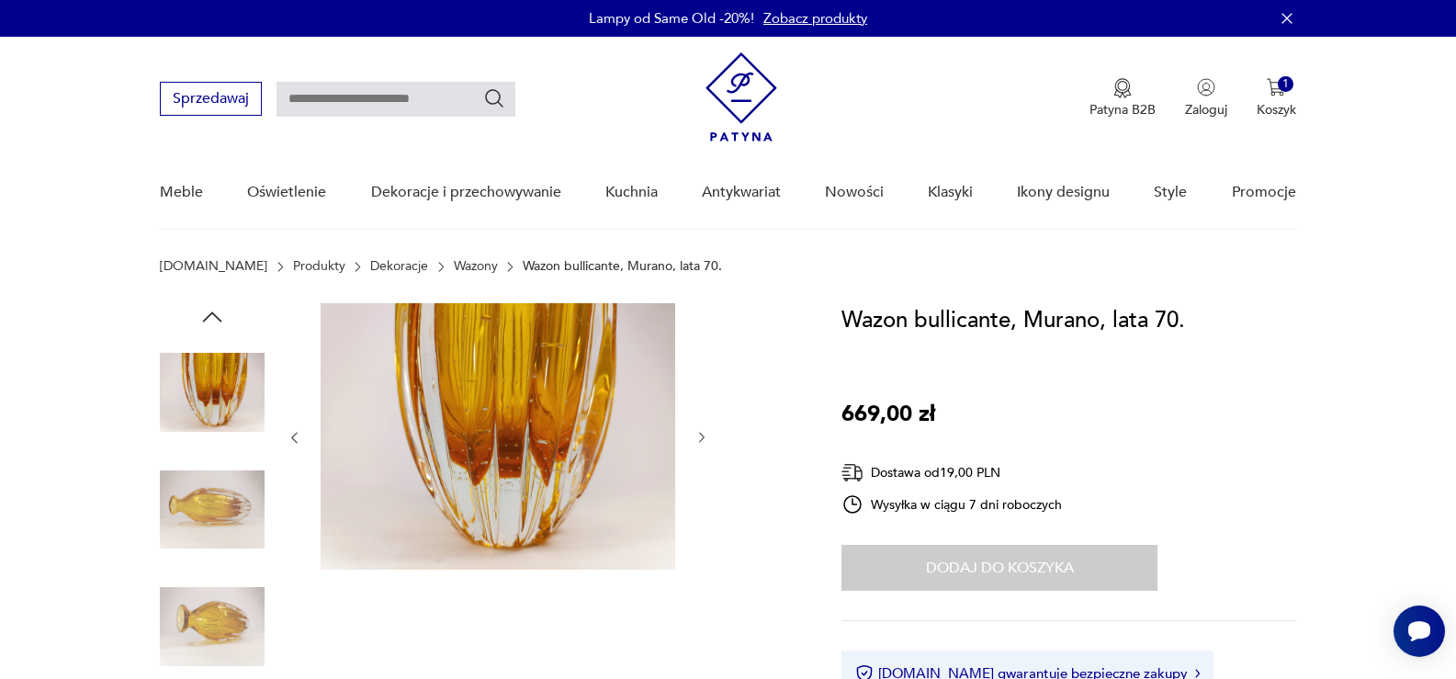
type input "******"
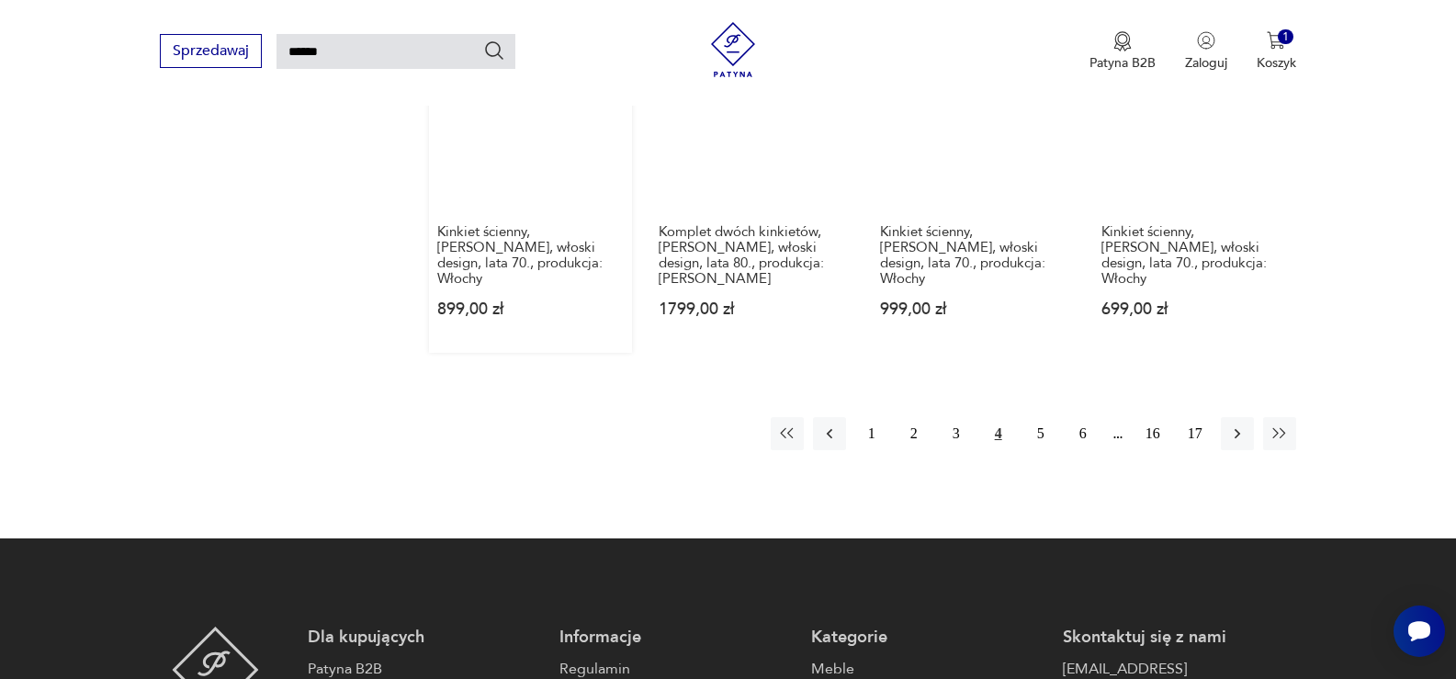
scroll to position [1535, 0]
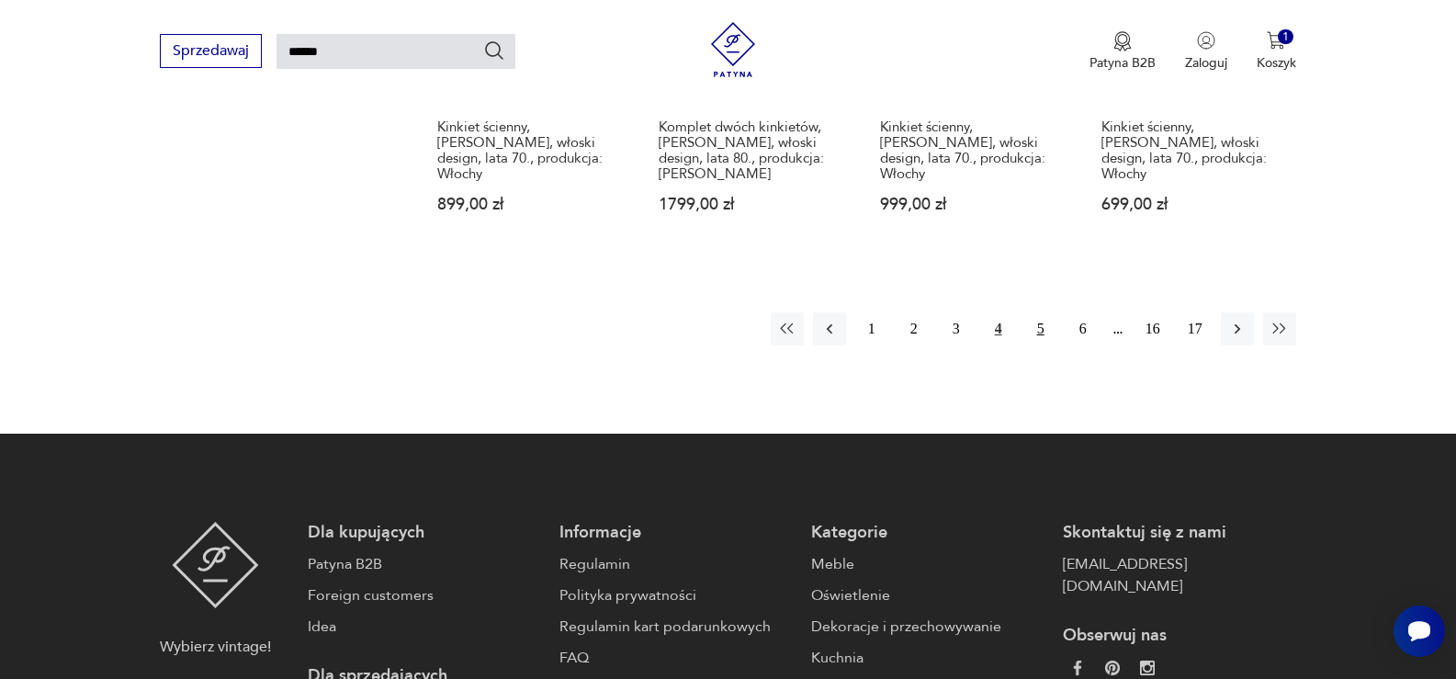
click at [1038, 312] on button "5" at bounding box center [1040, 328] width 33 height 33
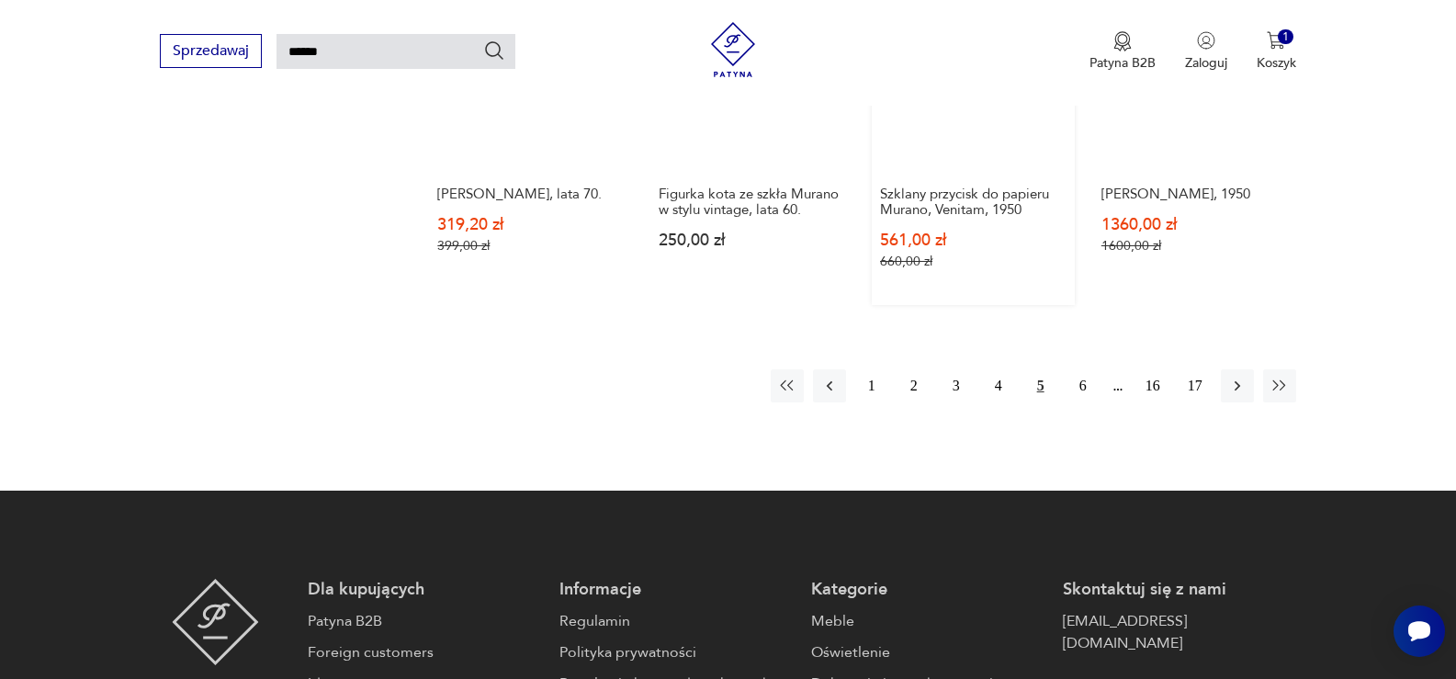
scroll to position [1535, 0]
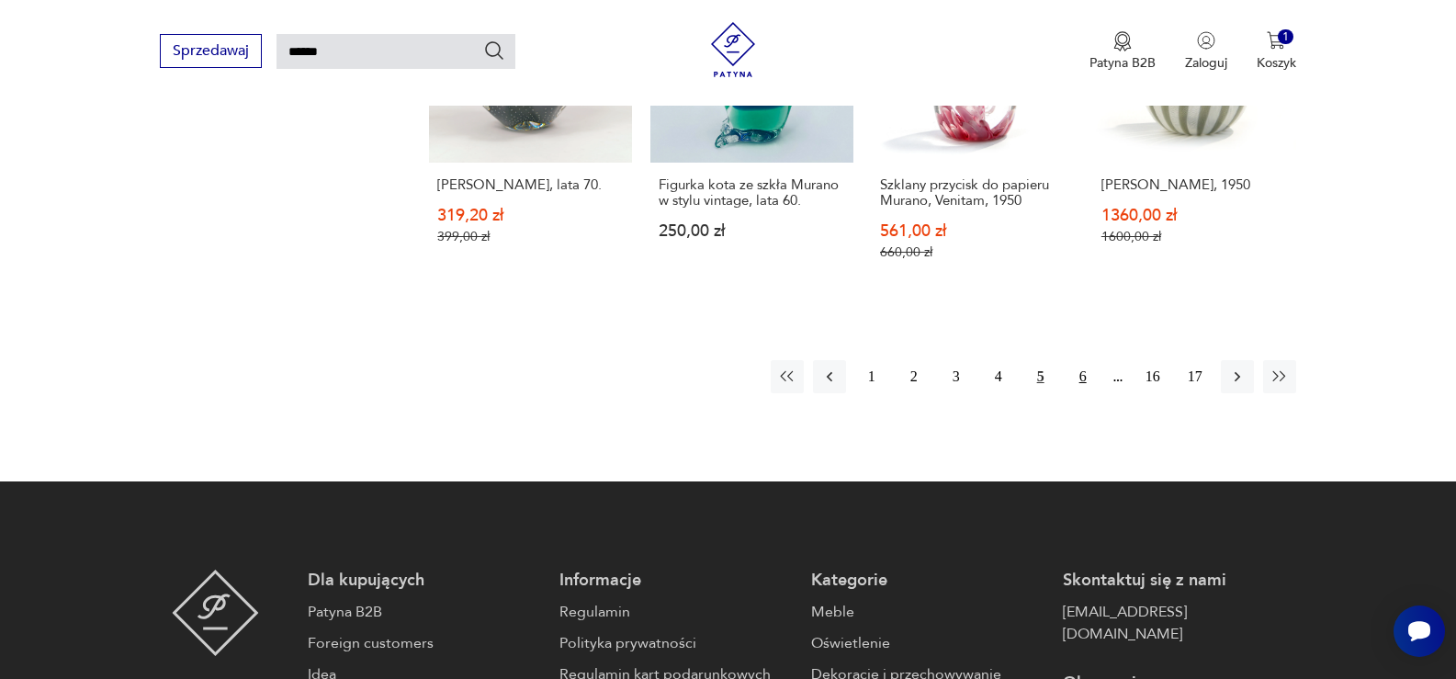
click at [1082, 360] on button "6" at bounding box center [1082, 376] width 33 height 33
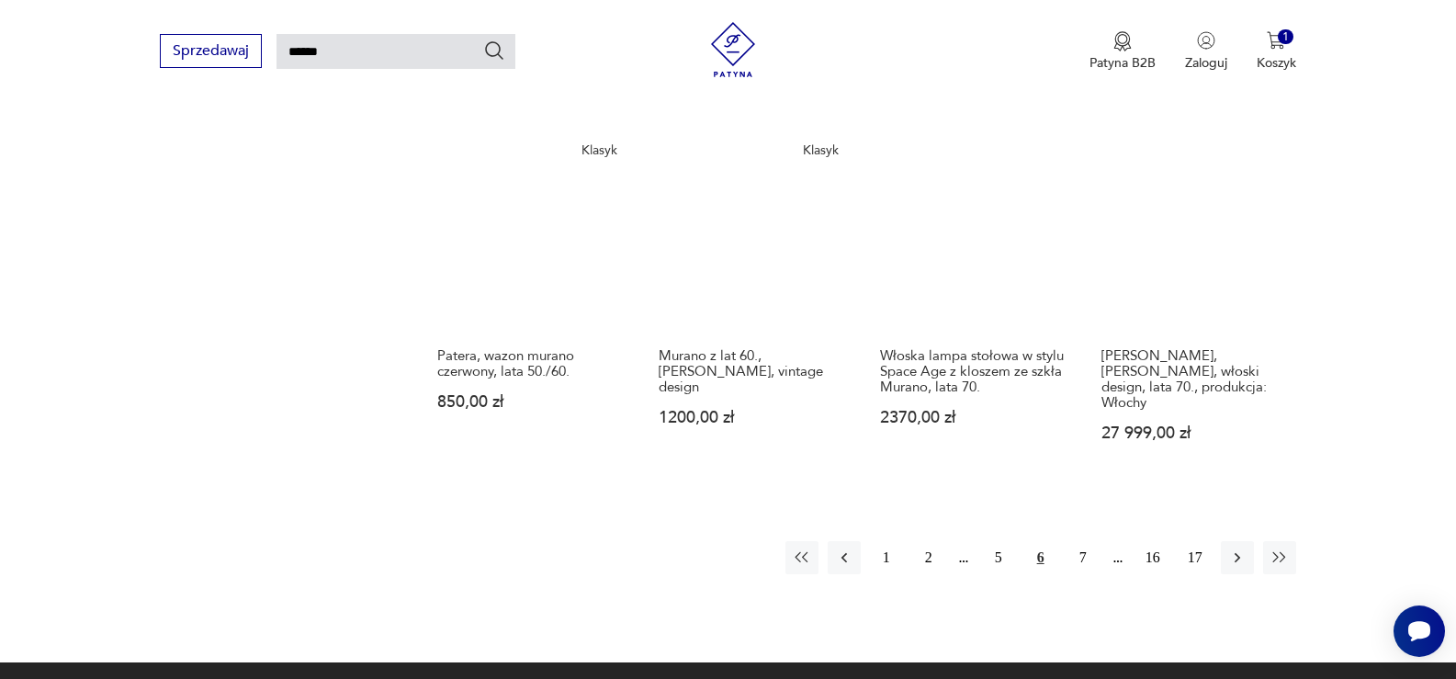
scroll to position [1443, 0]
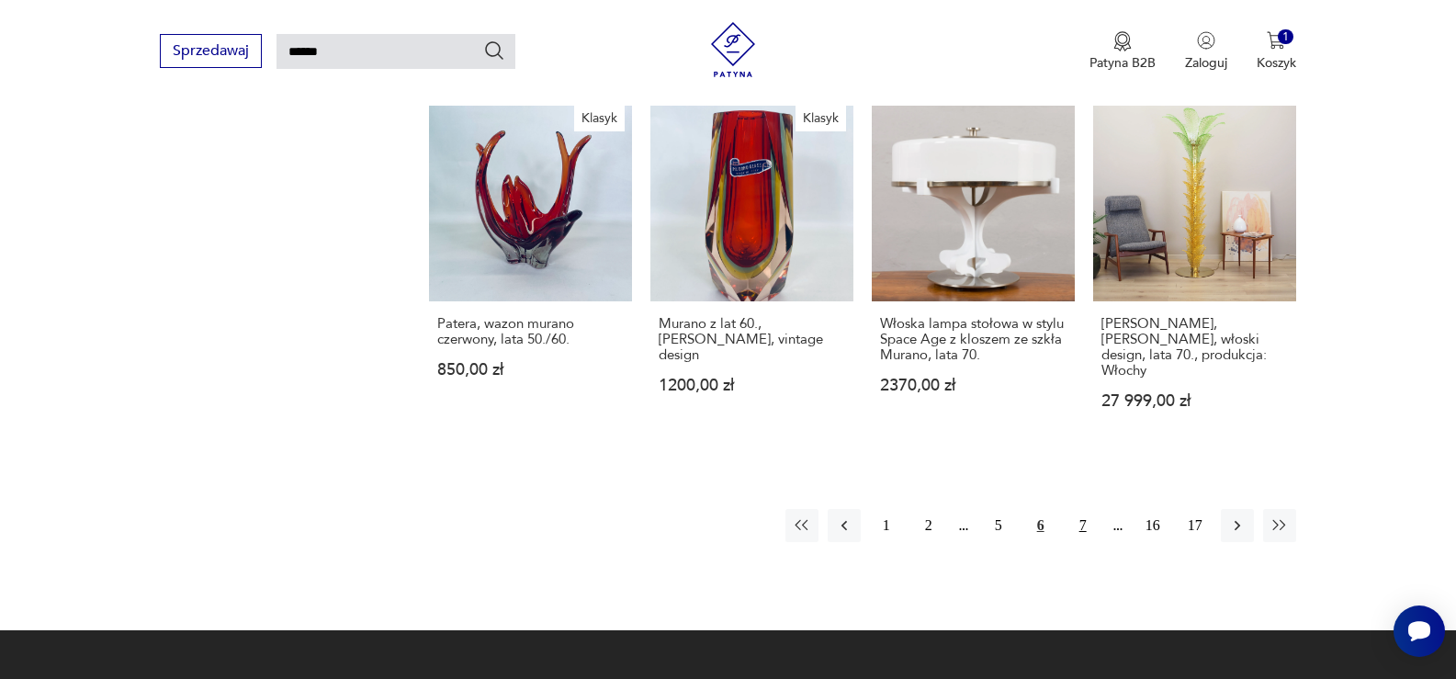
click at [1078, 509] on button "7" at bounding box center [1082, 525] width 33 height 33
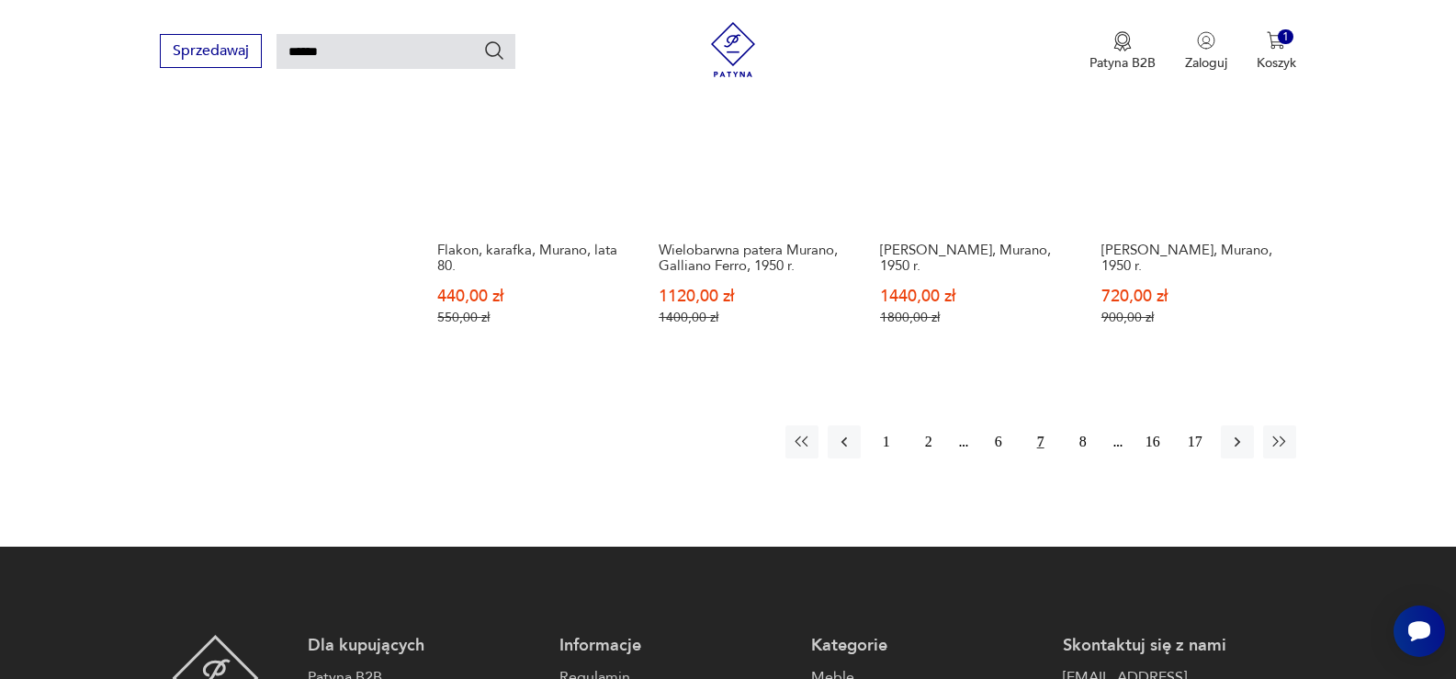
scroll to position [1535, 0]
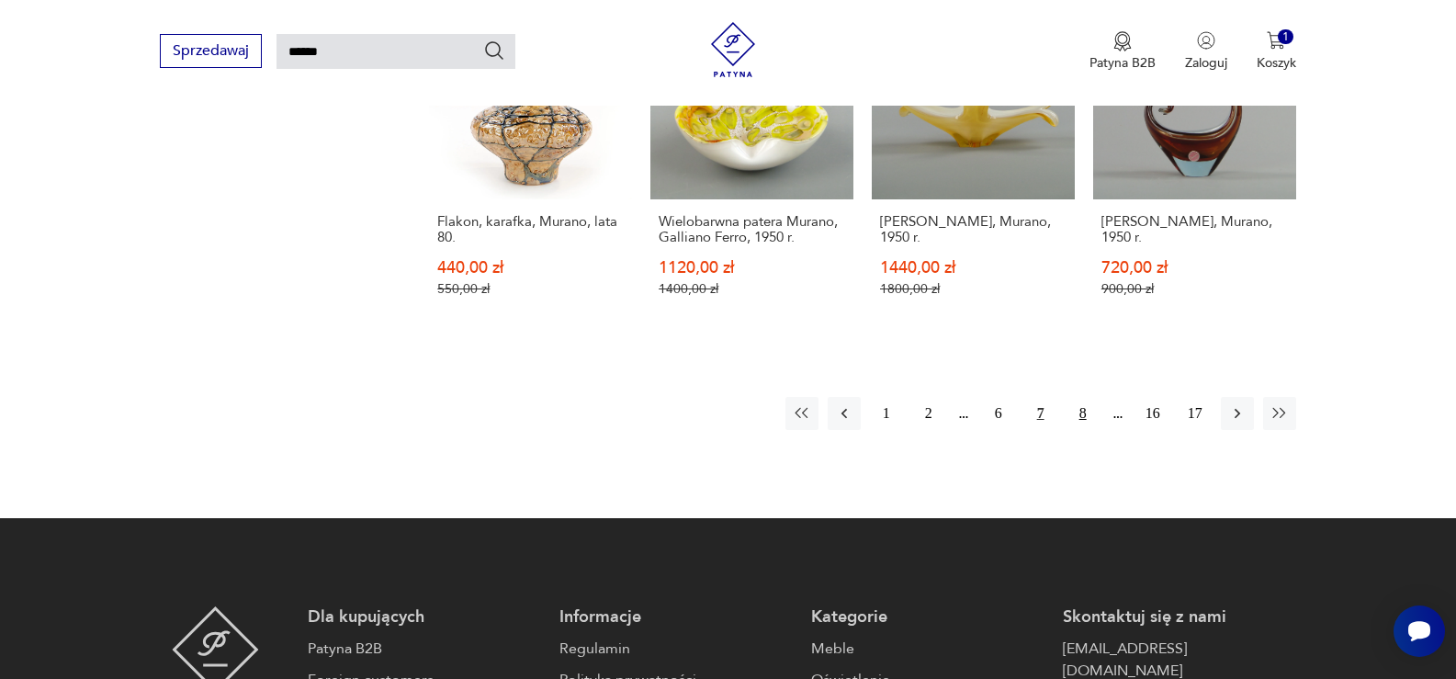
click at [1079, 397] on button "8" at bounding box center [1082, 413] width 33 height 33
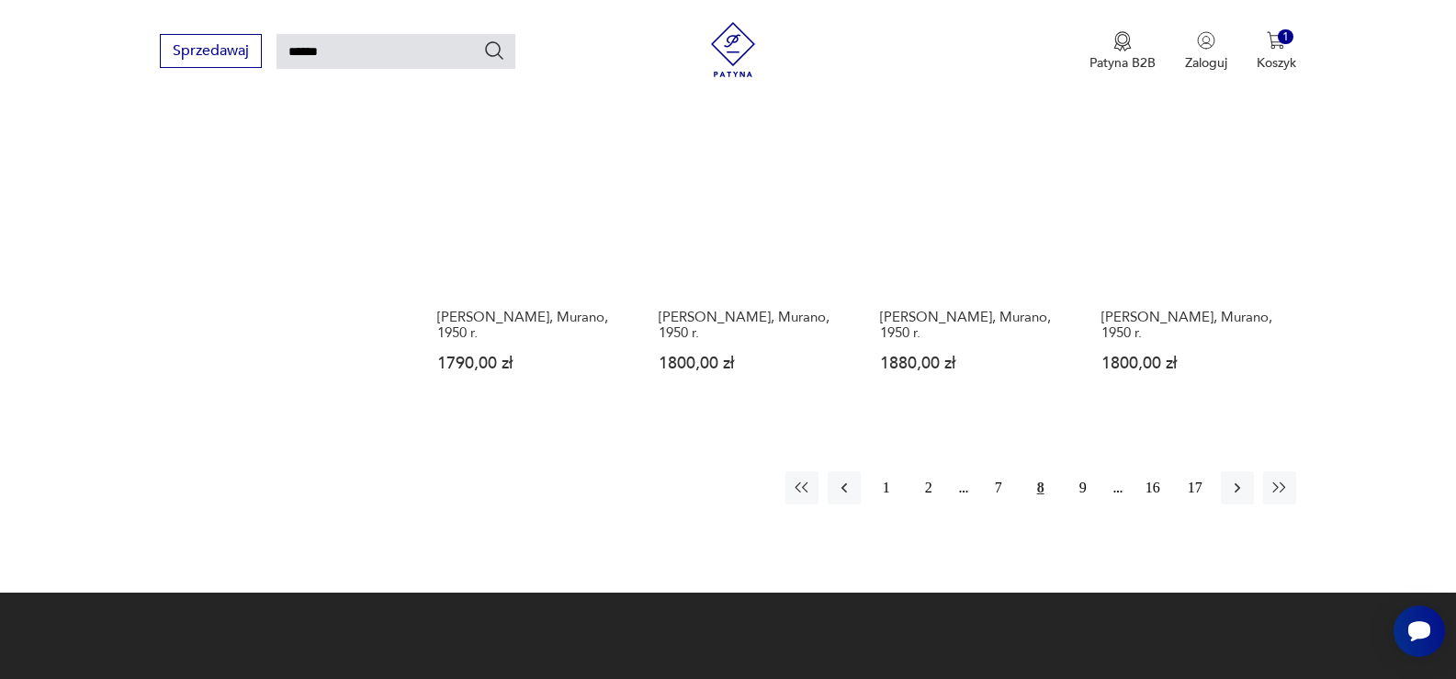
scroll to position [1351, 0]
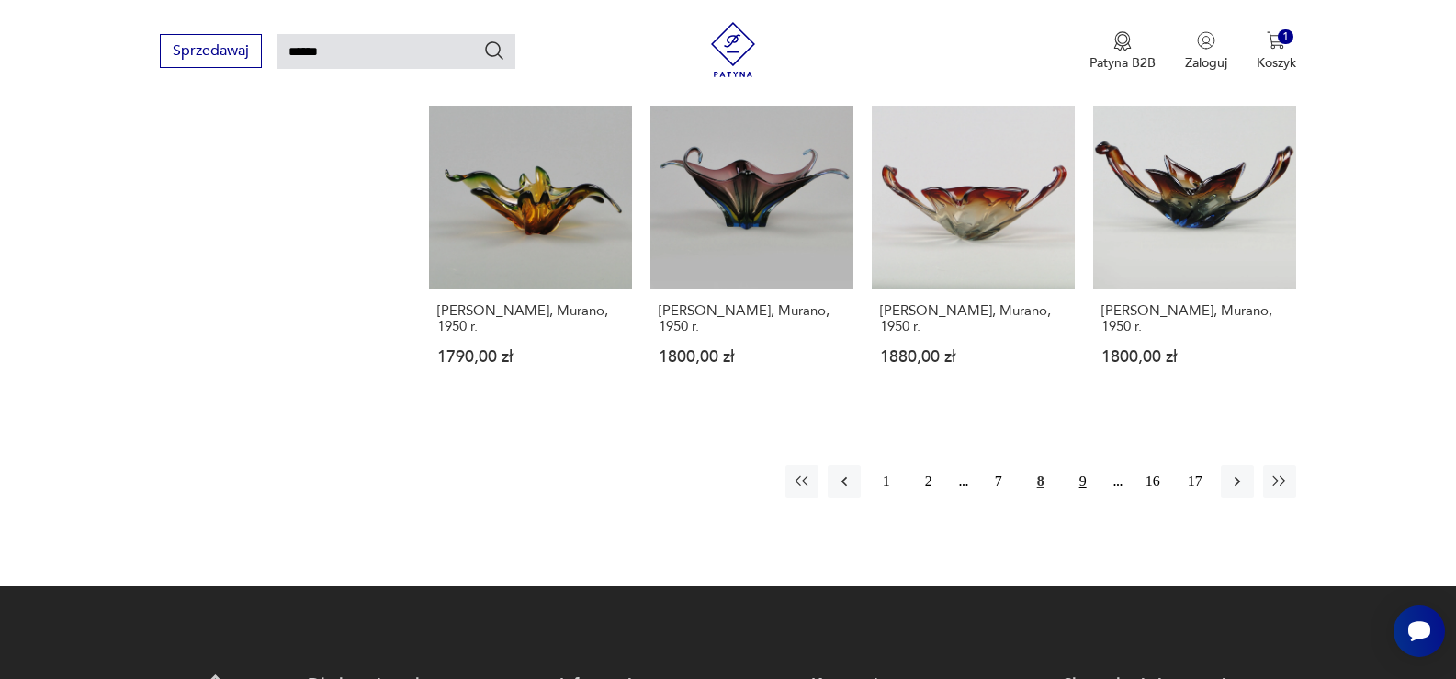
click at [1082, 476] on button "9" at bounding box center [1082, 481] width 33 height 33
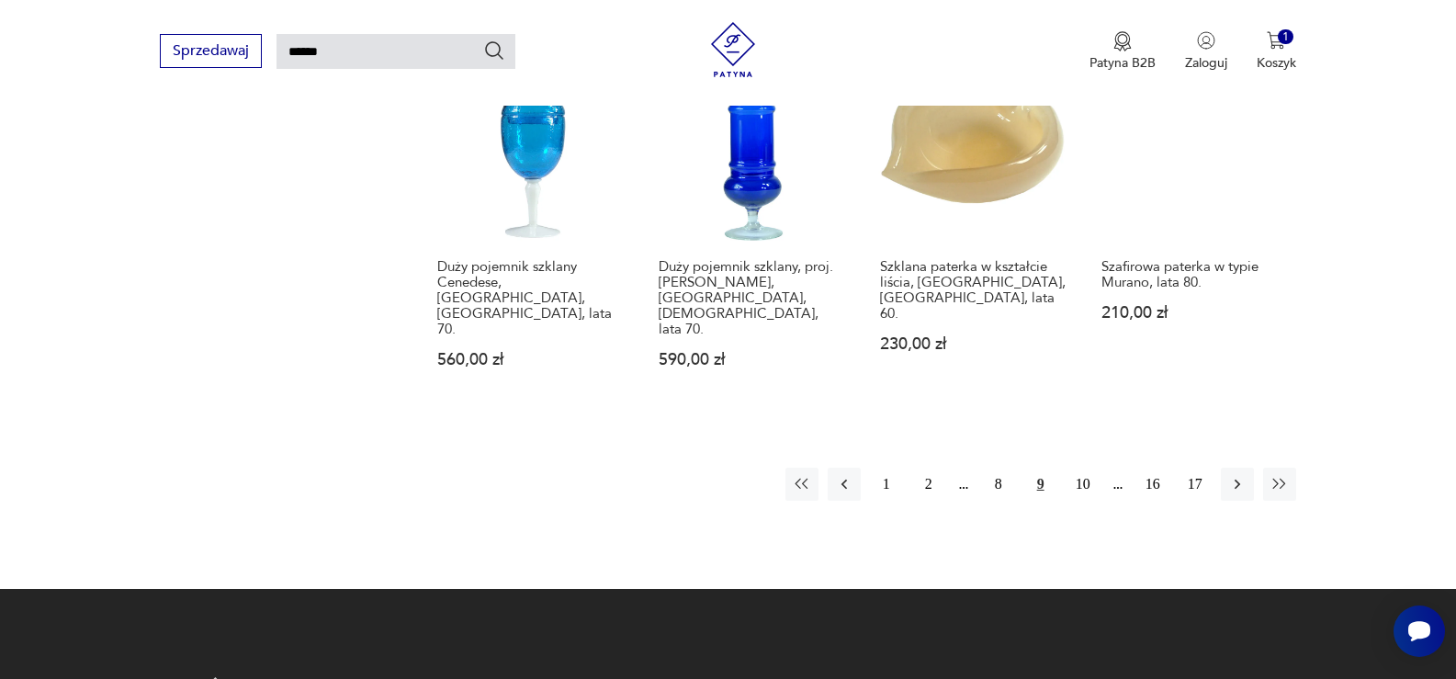
scroll to position [1535, 0]
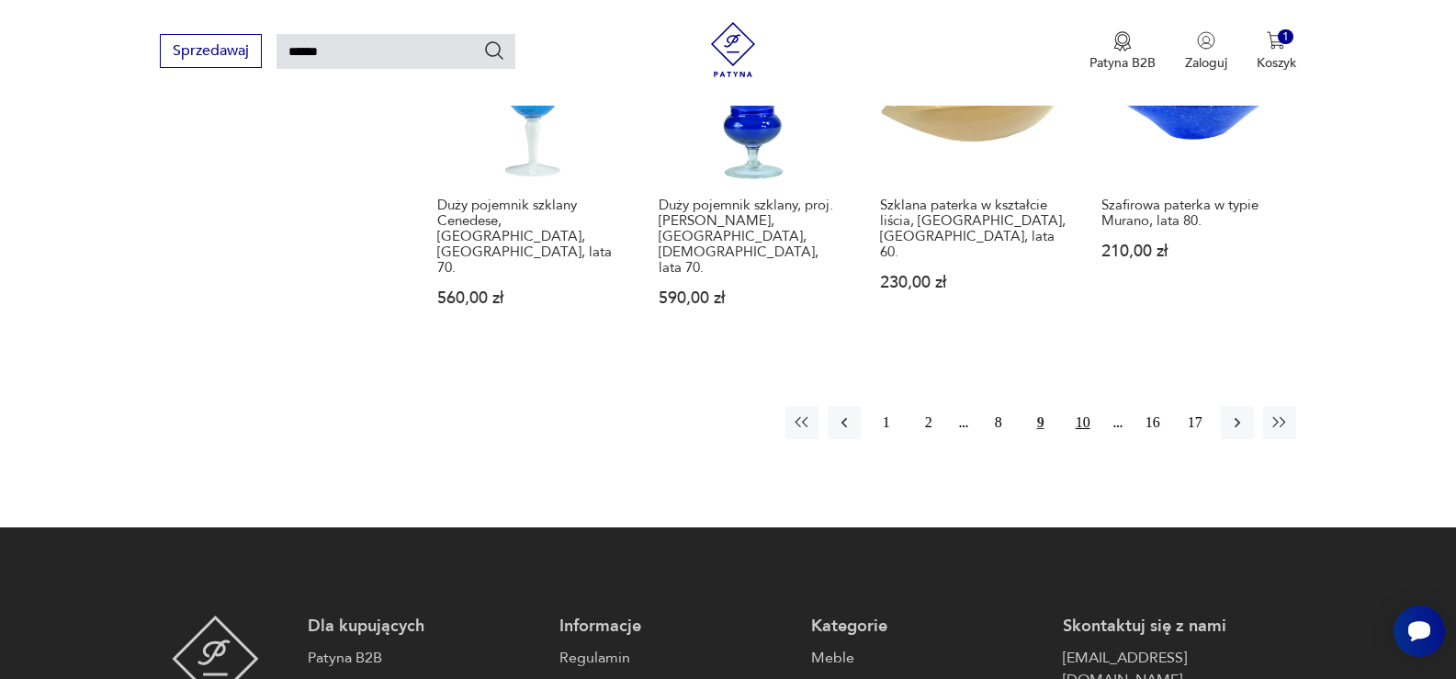
click at [1089, 406] on button "10" at bounding box center [1082, 422] width 33 height 33
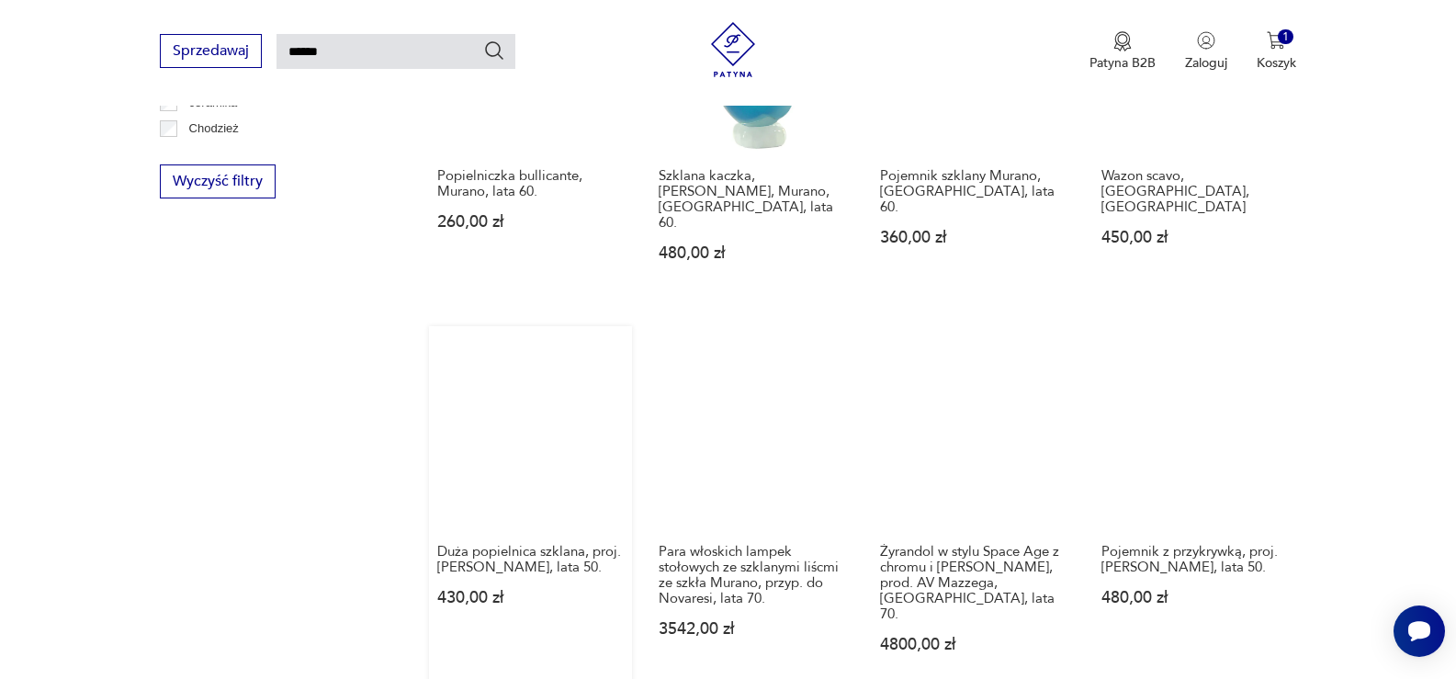
scroll to position [1535, 0]
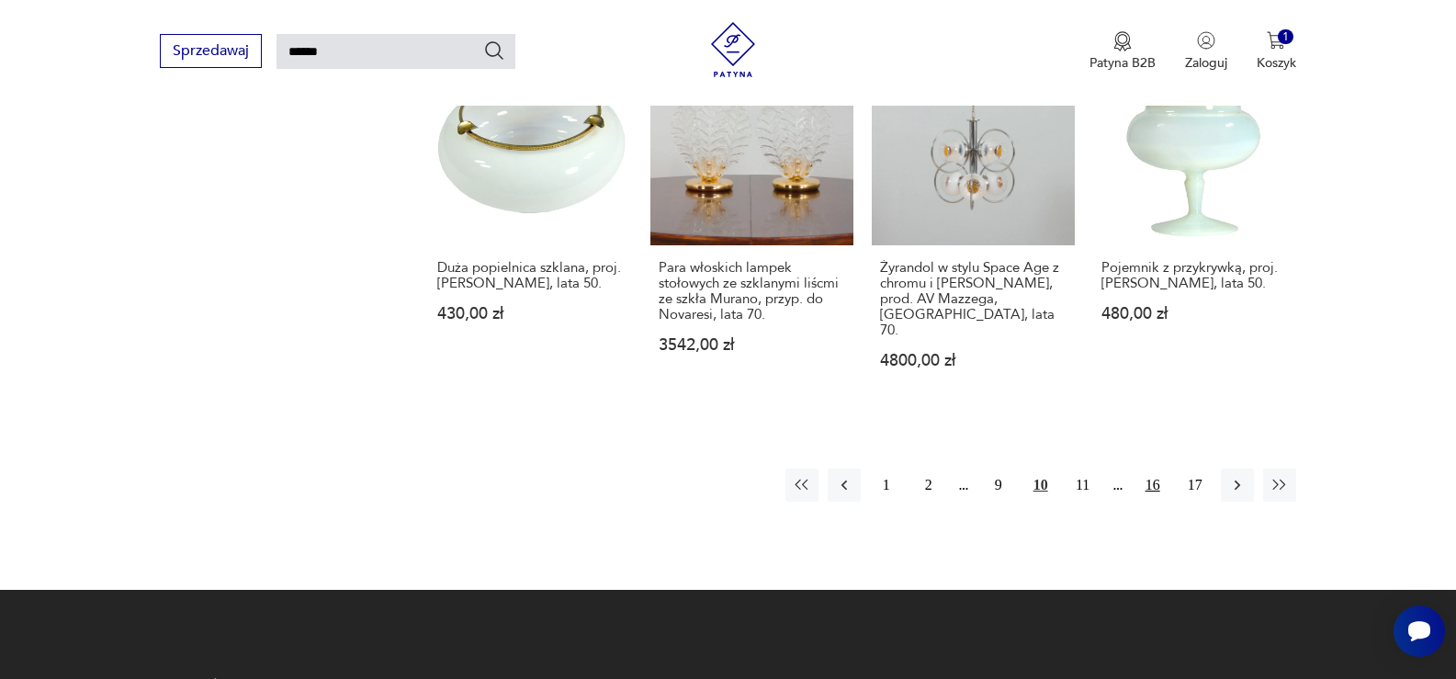
click at [1155, 468] on button "16" at bounding box center [1152, 484] width 33 height 33
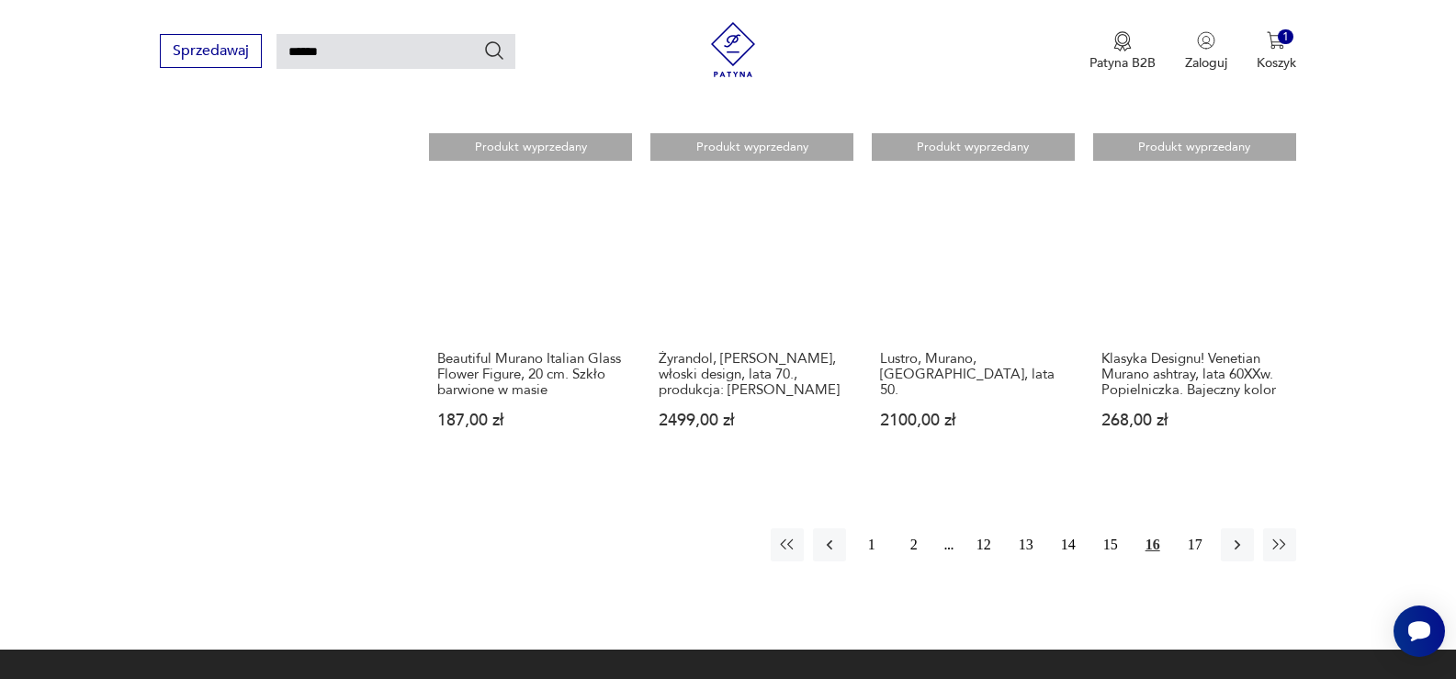
scroll to position [1443, 0]
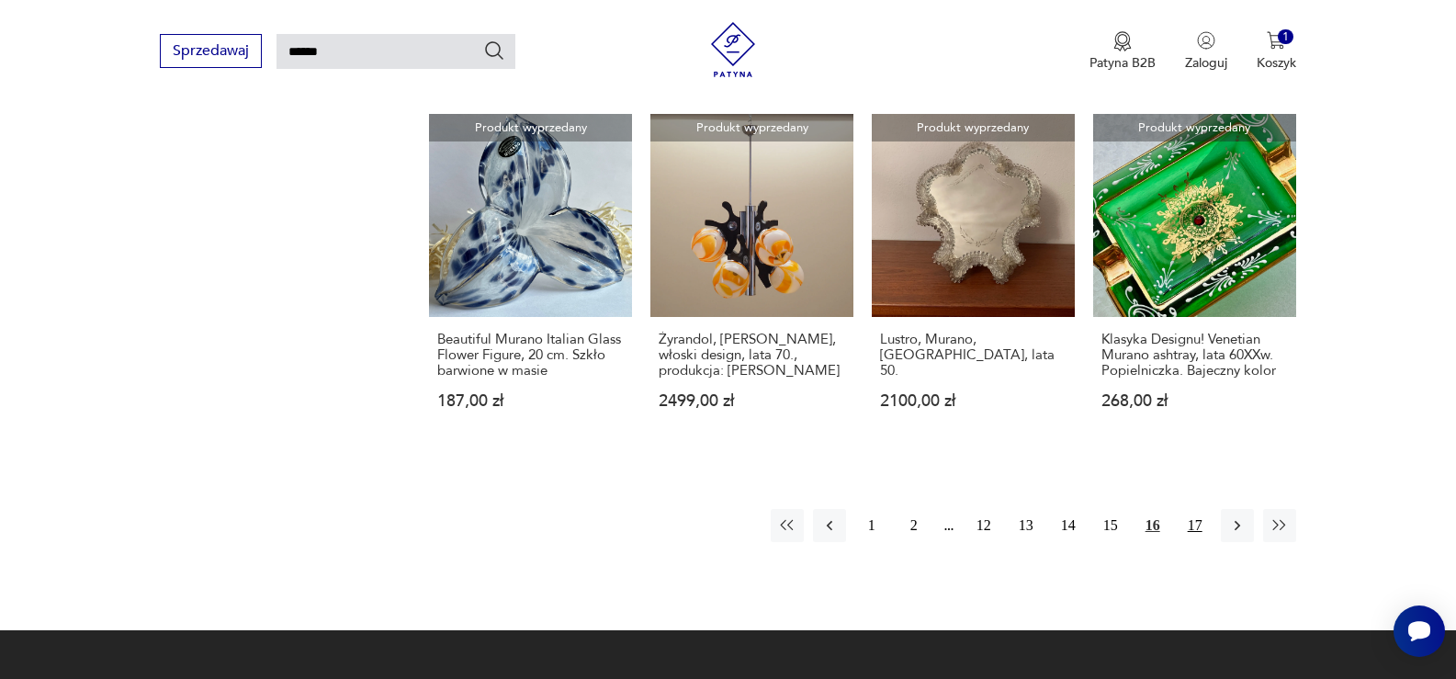
click at [1189, 509] on button "17" at bounding box center [1194, 525] width 33 height 33
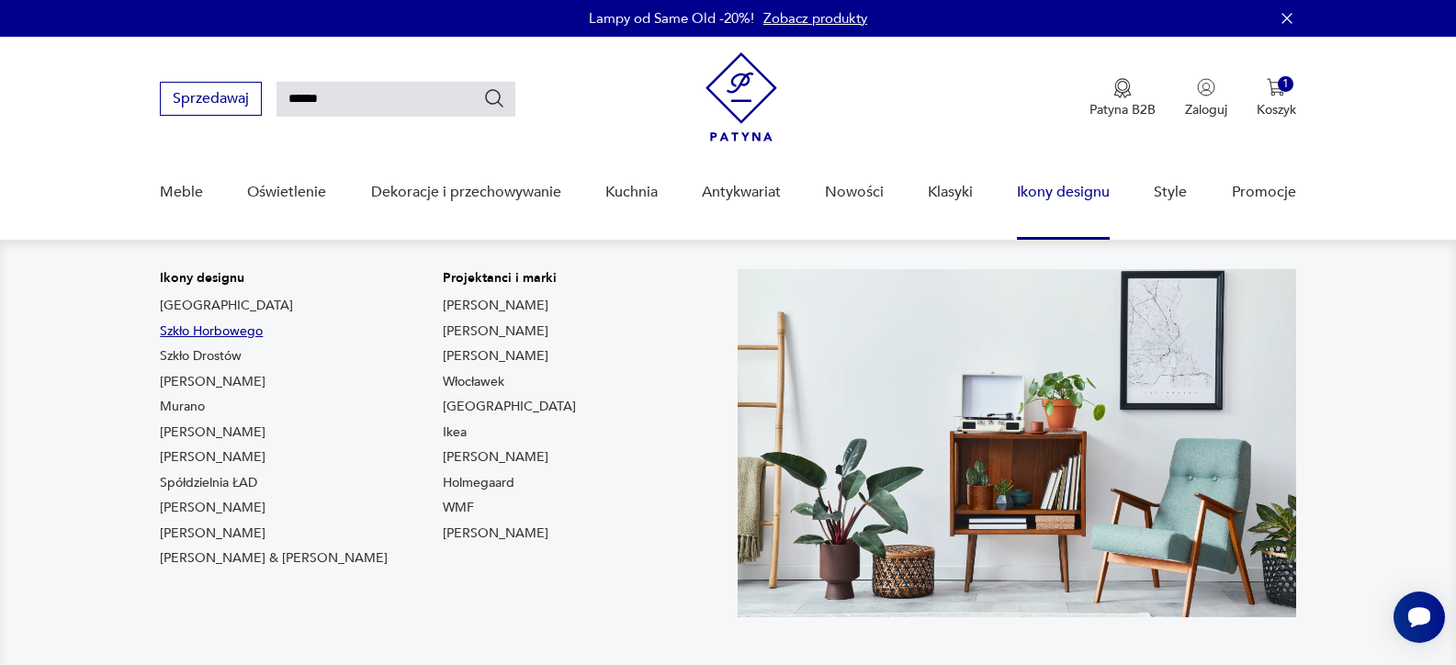
click at [217, 331] on link "Szkło Horbowego" at bounding box center [211, 331] width 103 height 18
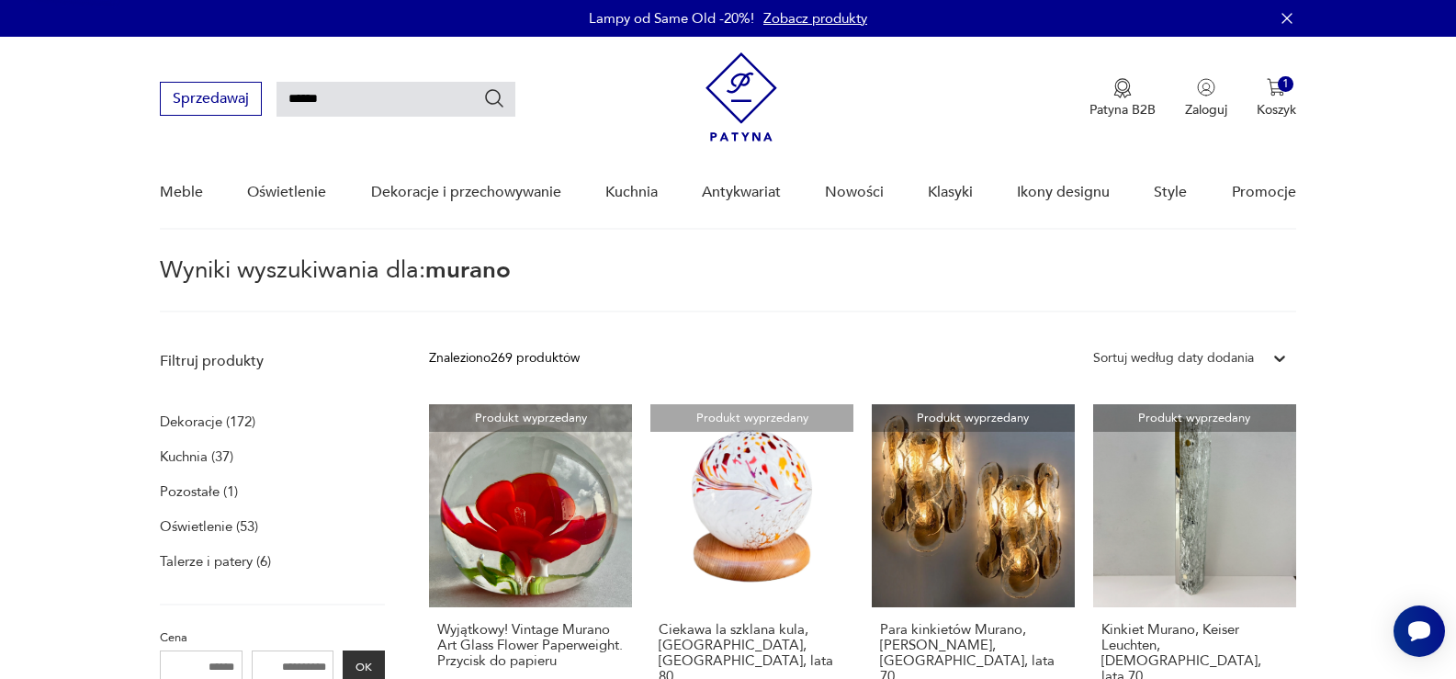
type input "*******"
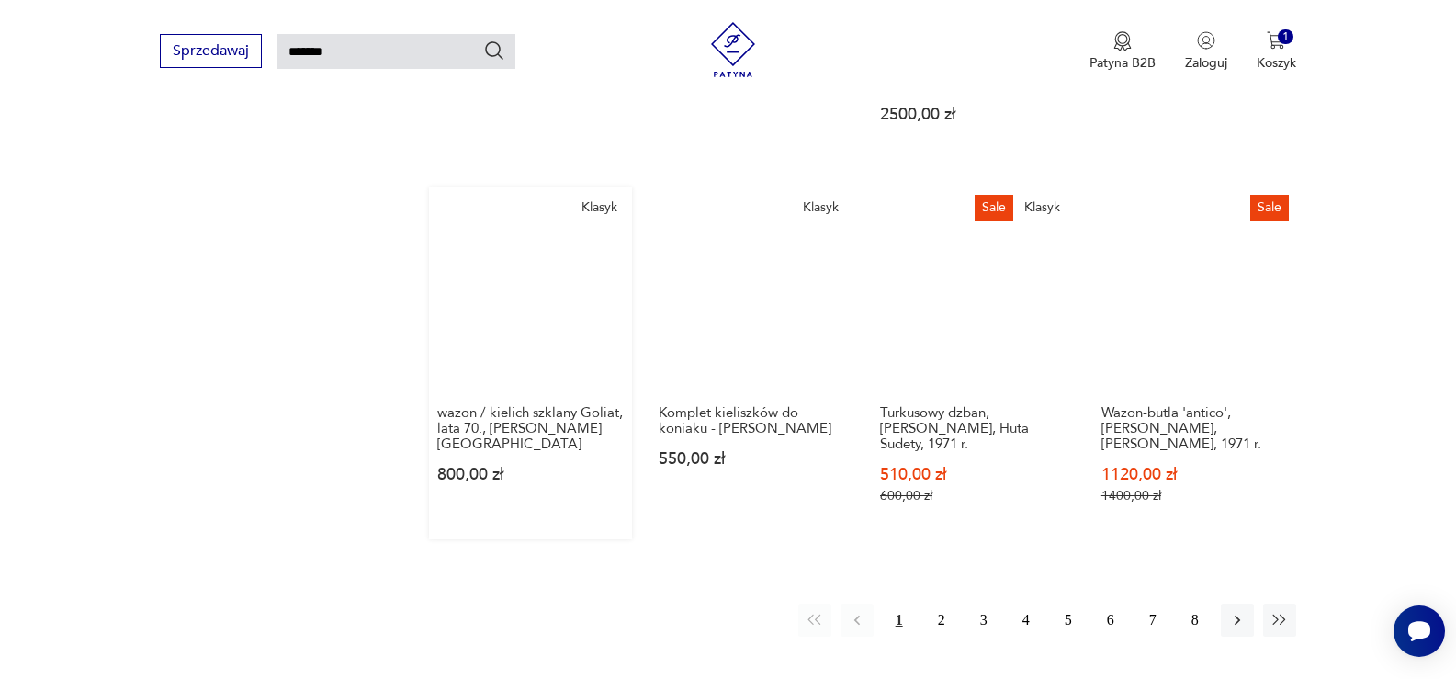
scroll to position [1535, 0]
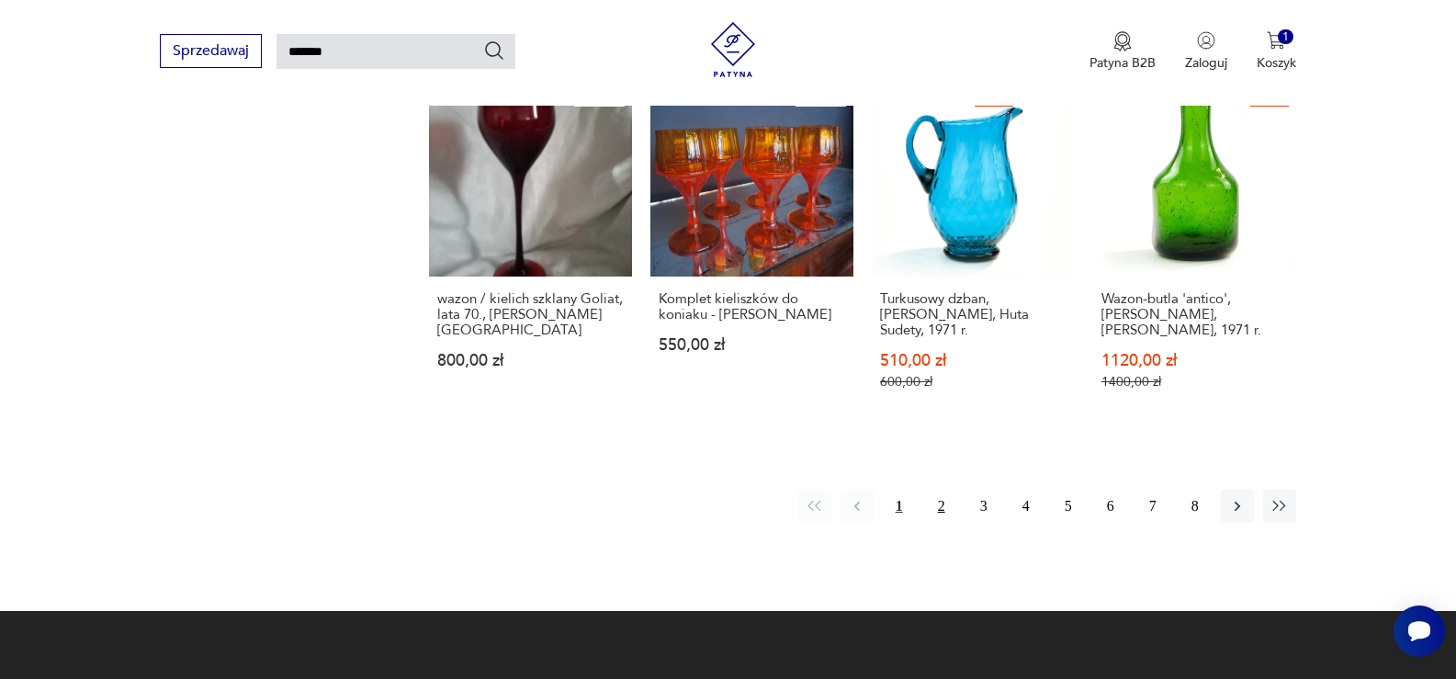
click at [942, 490] on button "2" at bounding box center [941, 506] width 33 height 33
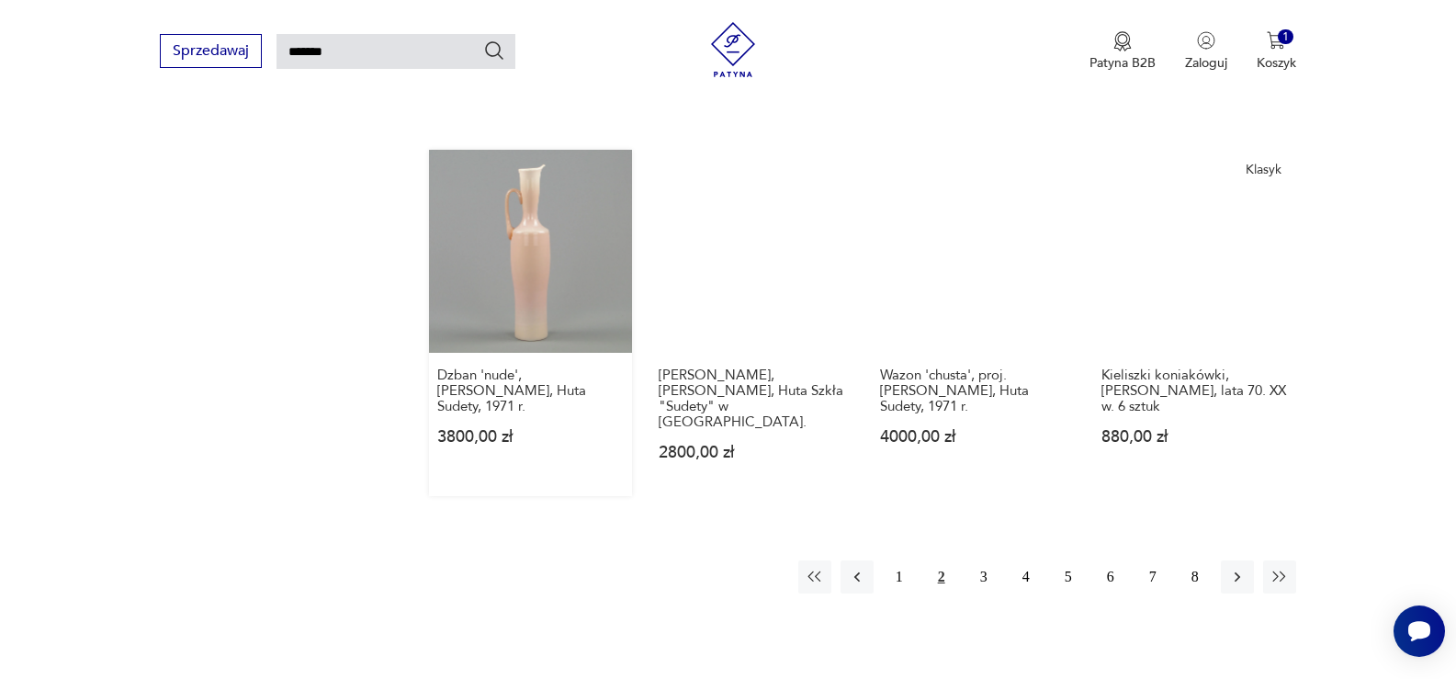
scroll to position [1535, 0]
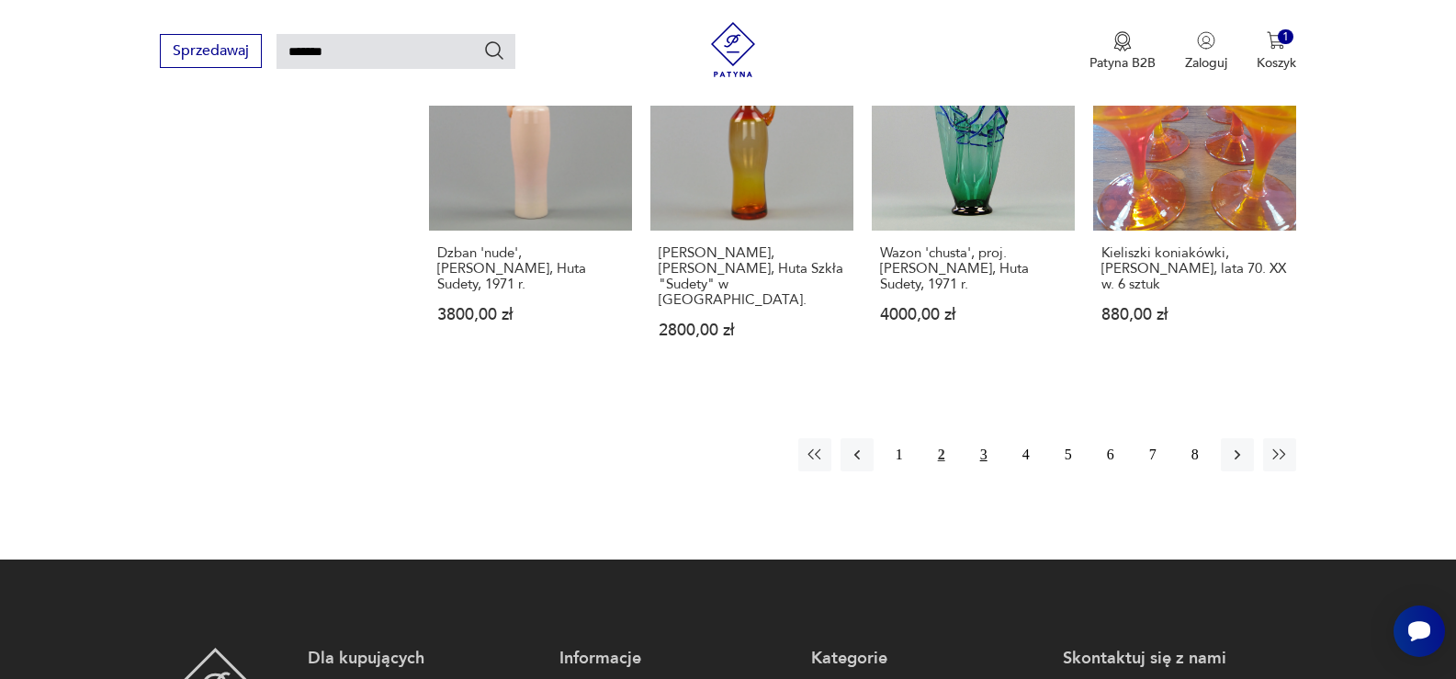
click at [986, 438] on button "3" at bounding box center [983, 454] width 33 height 33
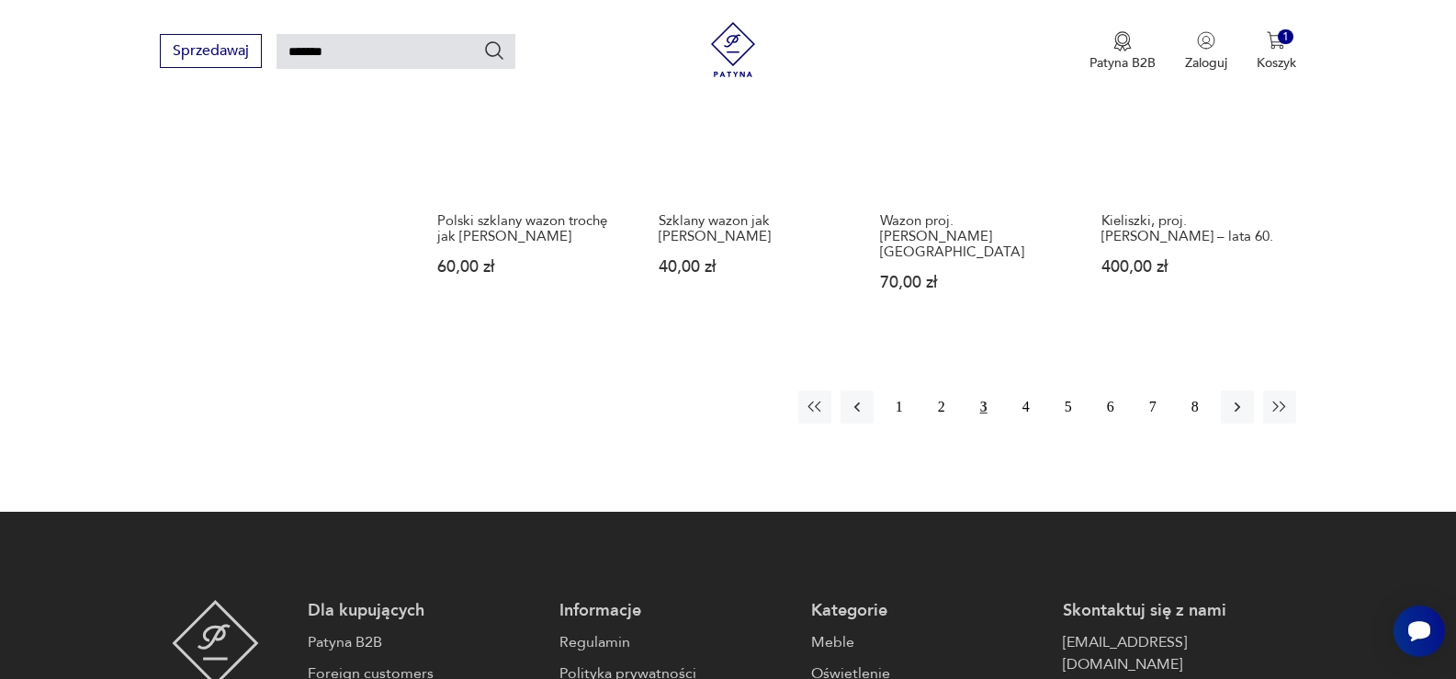
scroll to position [1535, 0]
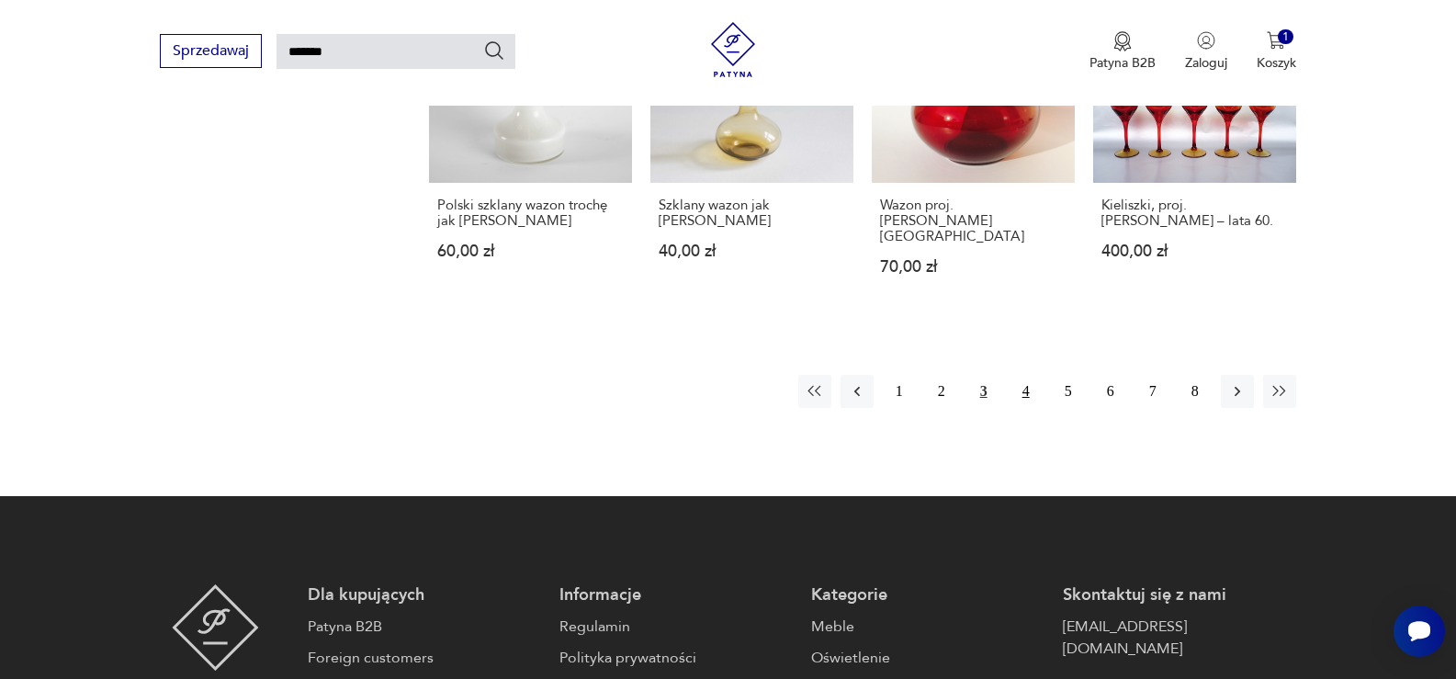
click at [1033, 375] on button "4" at bounding box center [1025, 391] width 33 height 33
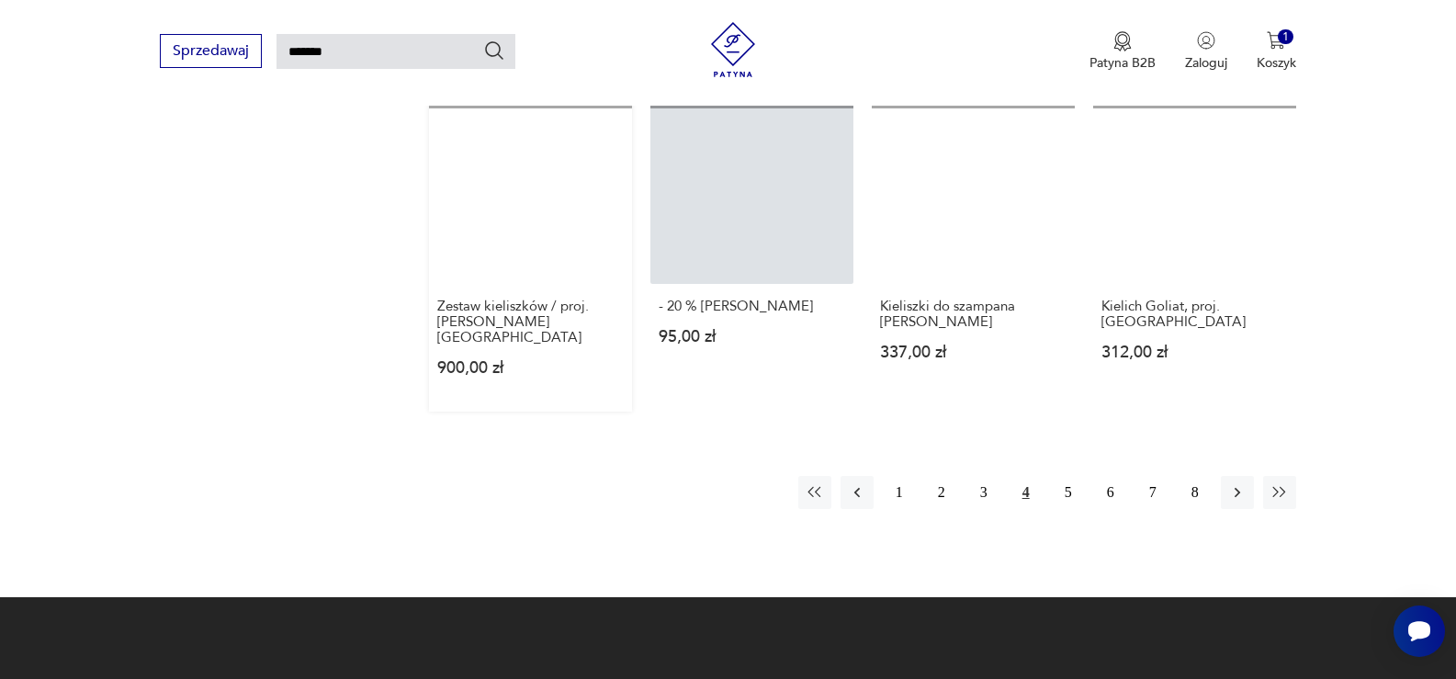
scroll to position [1535, 0]
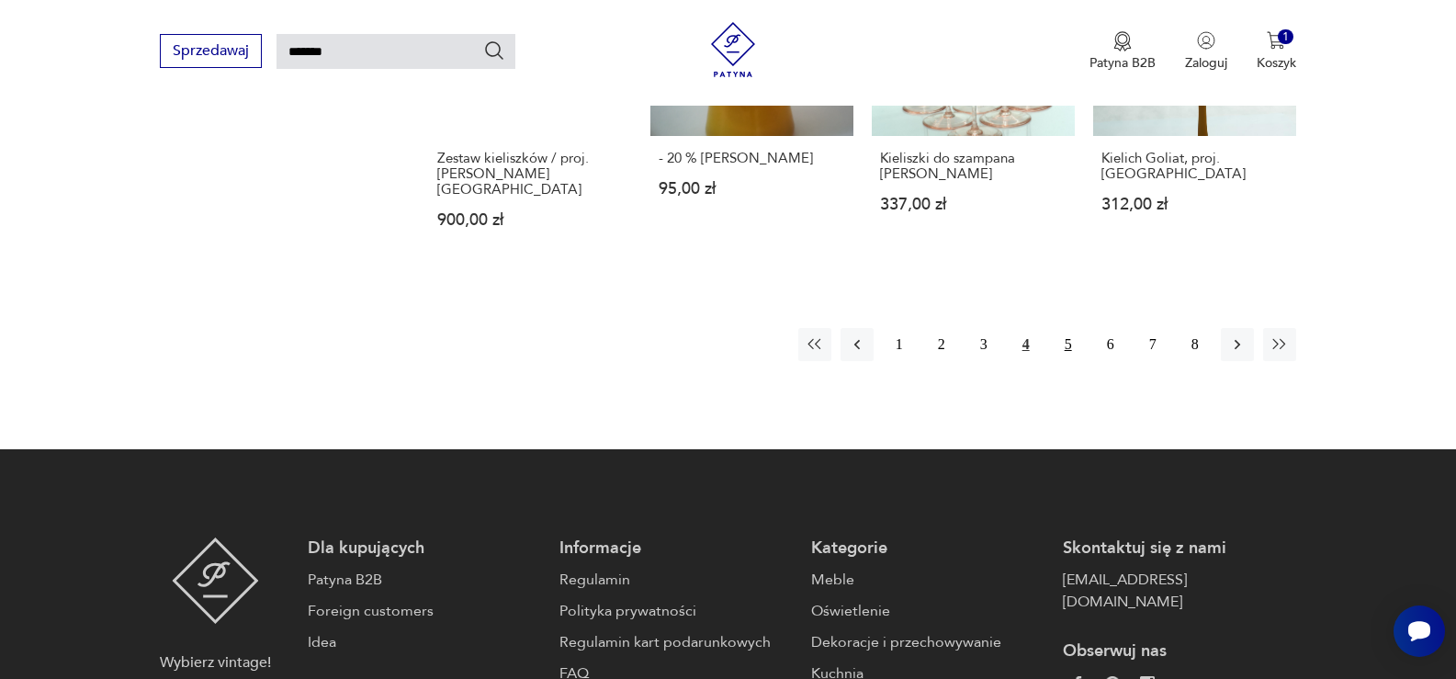
click at [1064, 328] on button "5" at bounding box center [1068, 344] width 33 height 33
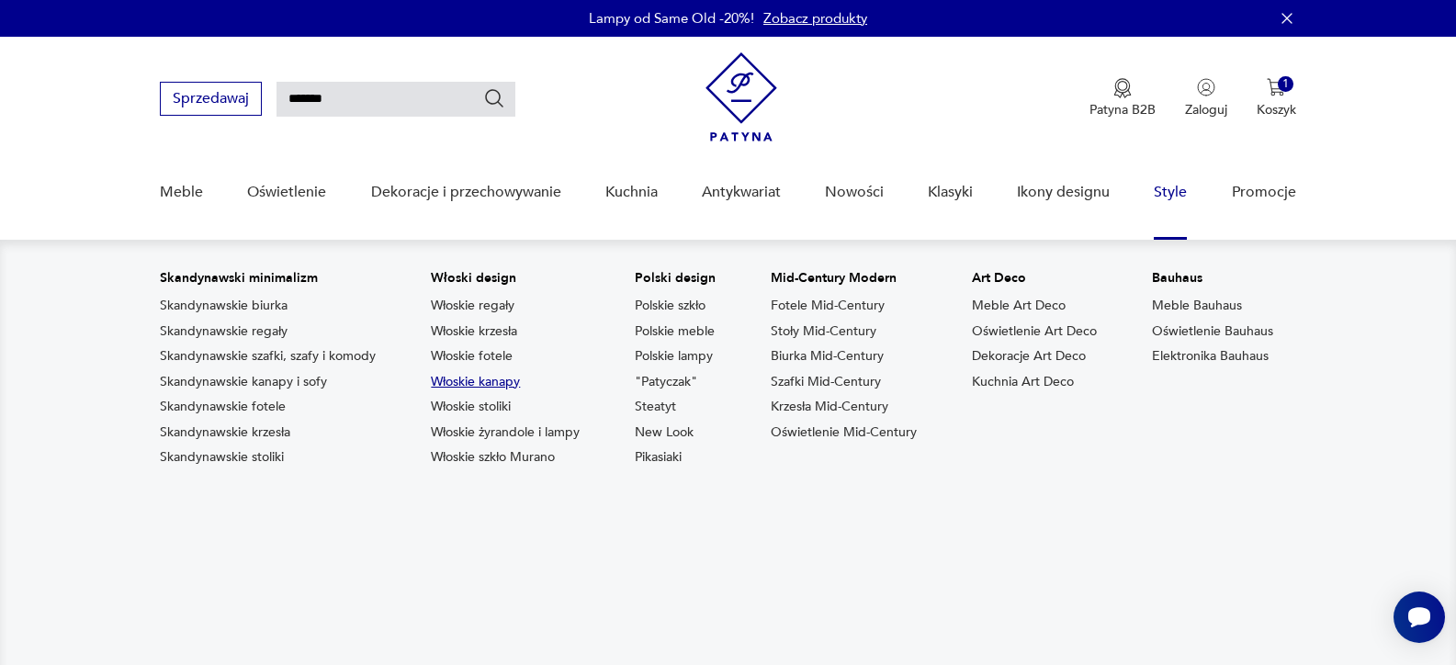
click at [472, 378] on link "Włoskie kanapy" at bounding box center [475, 382] width 89 height 18
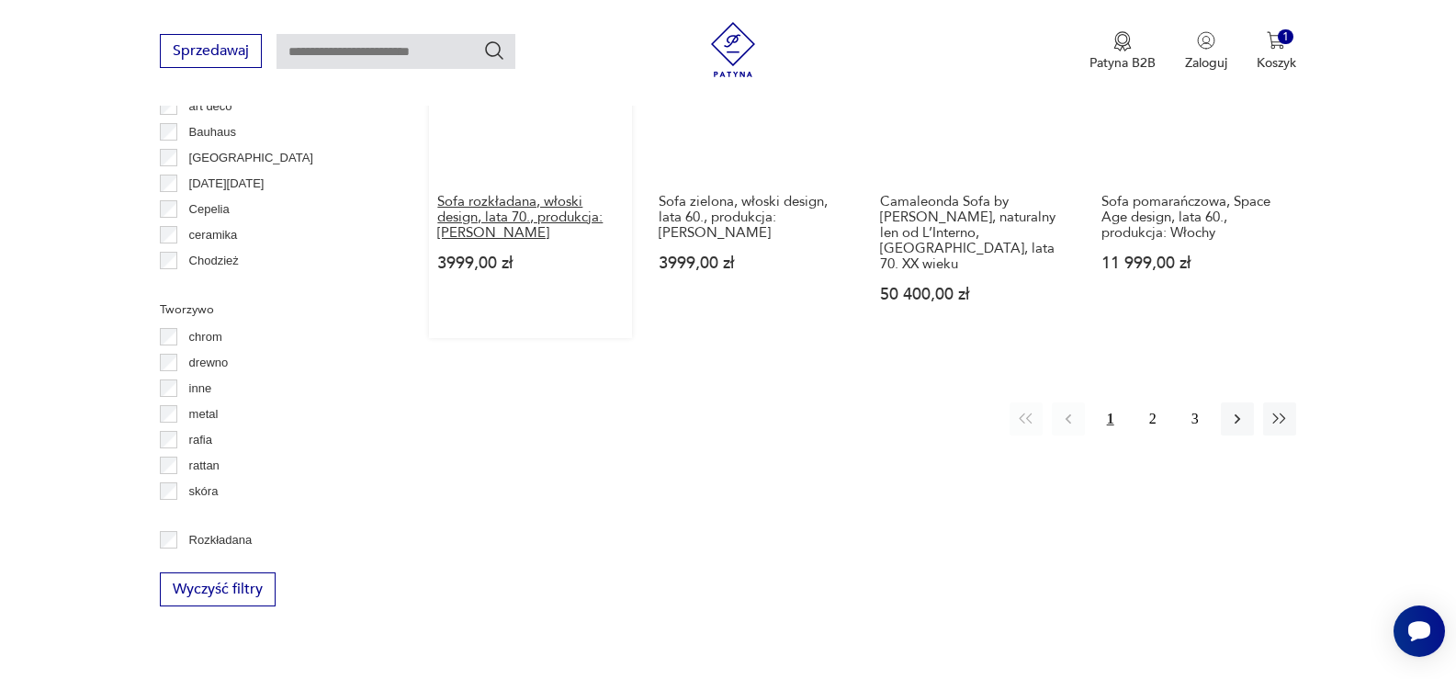
scroll to position [1965, 0]
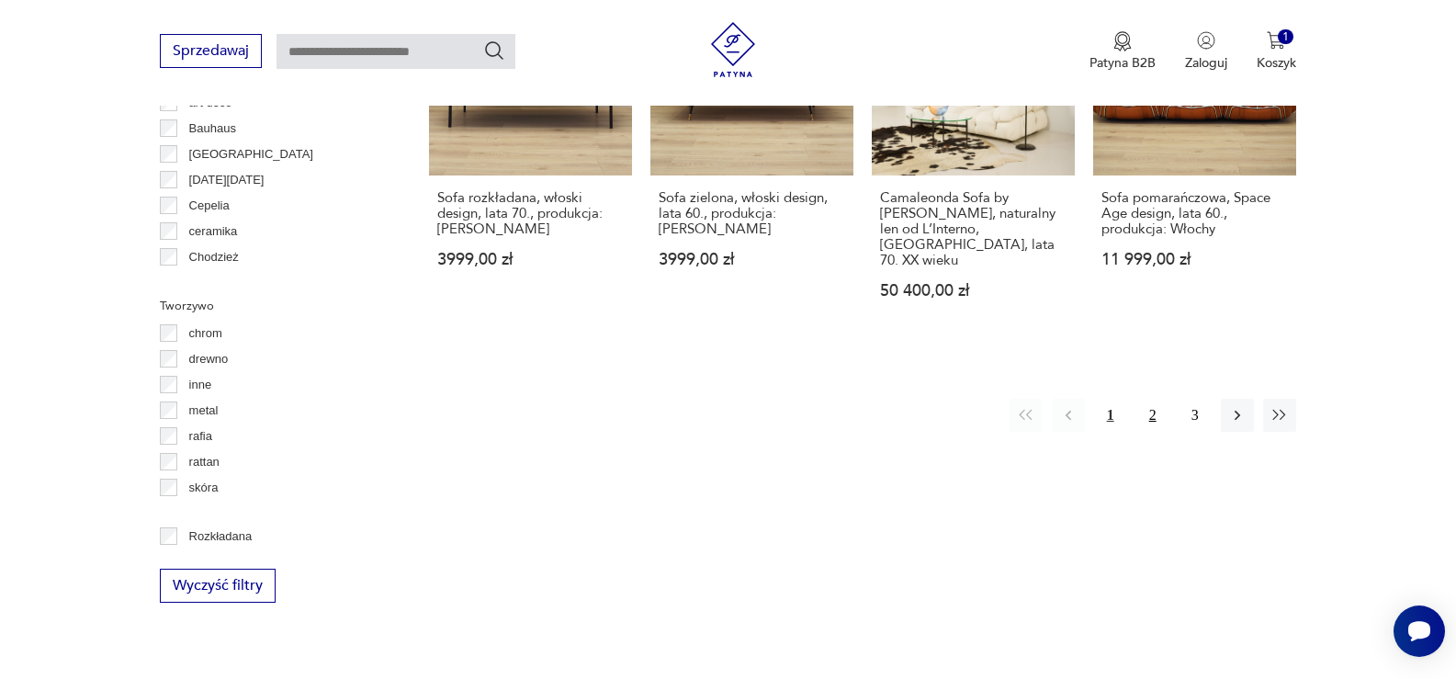
click at [1151, 399] on button "2" at bounding box center [1152, 415] width 33 height 33
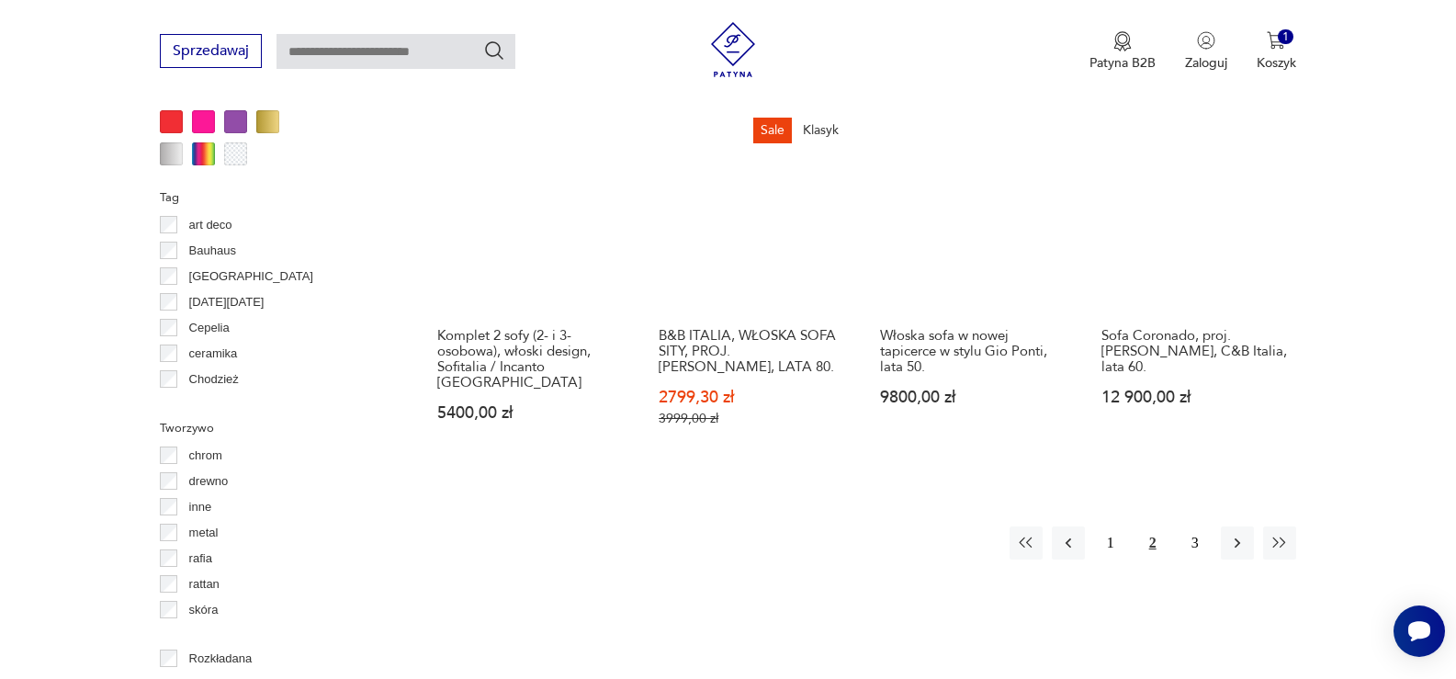
scroll to position [1865, 0]
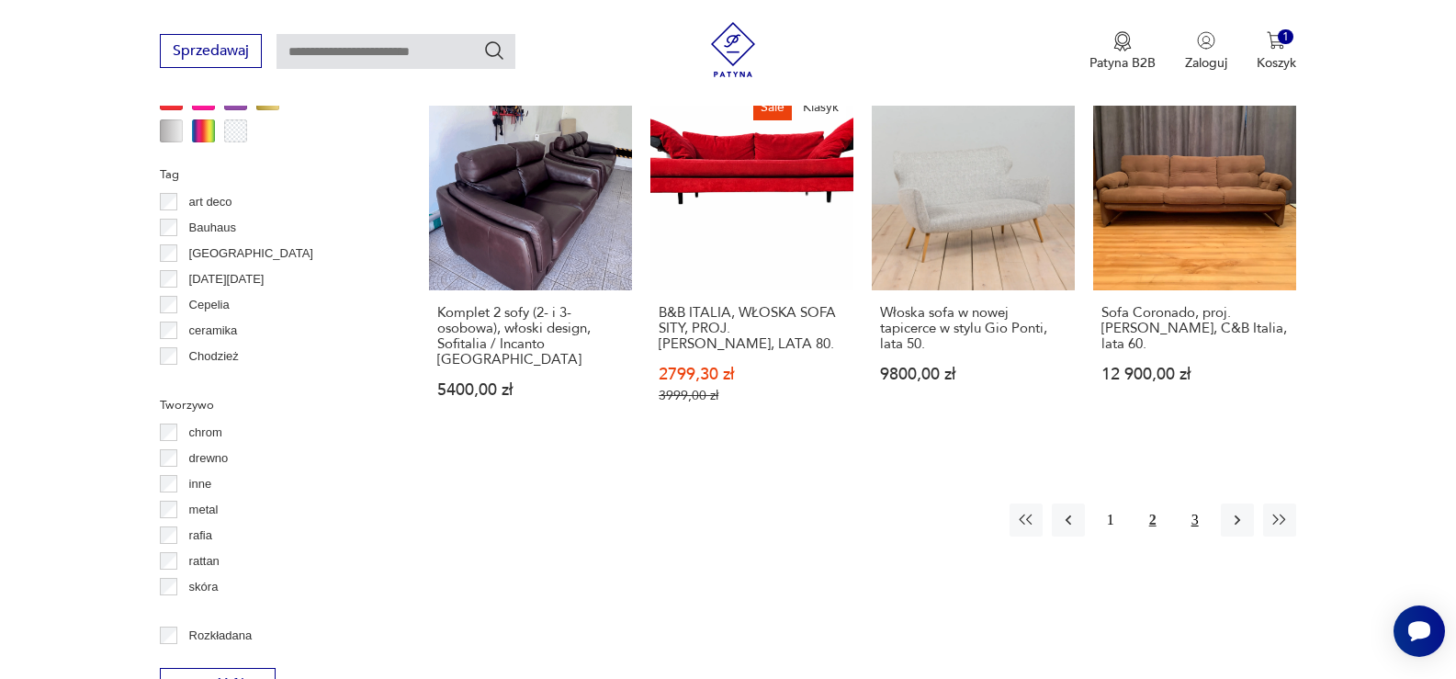
click at [1198, 503] on button "3" at bounding box center [1194, 519] width 33 height 33
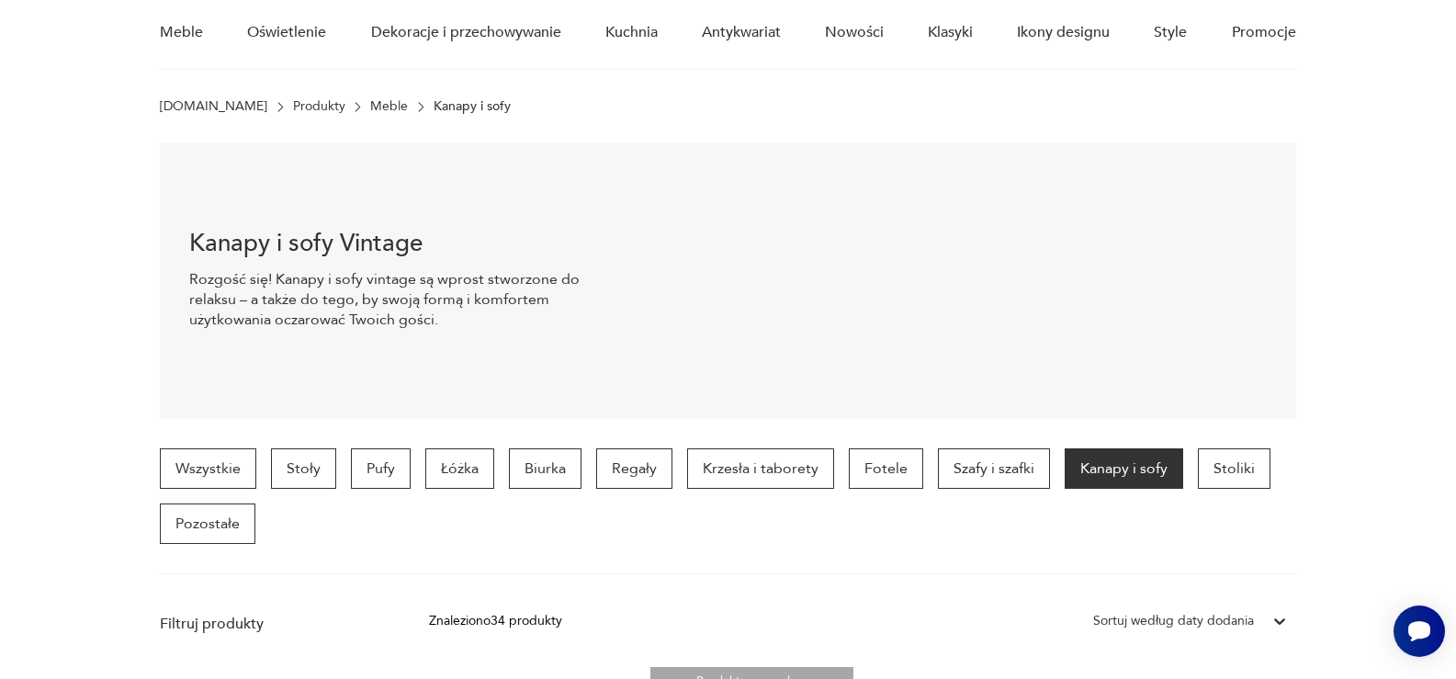
scroll to position [92, 0]
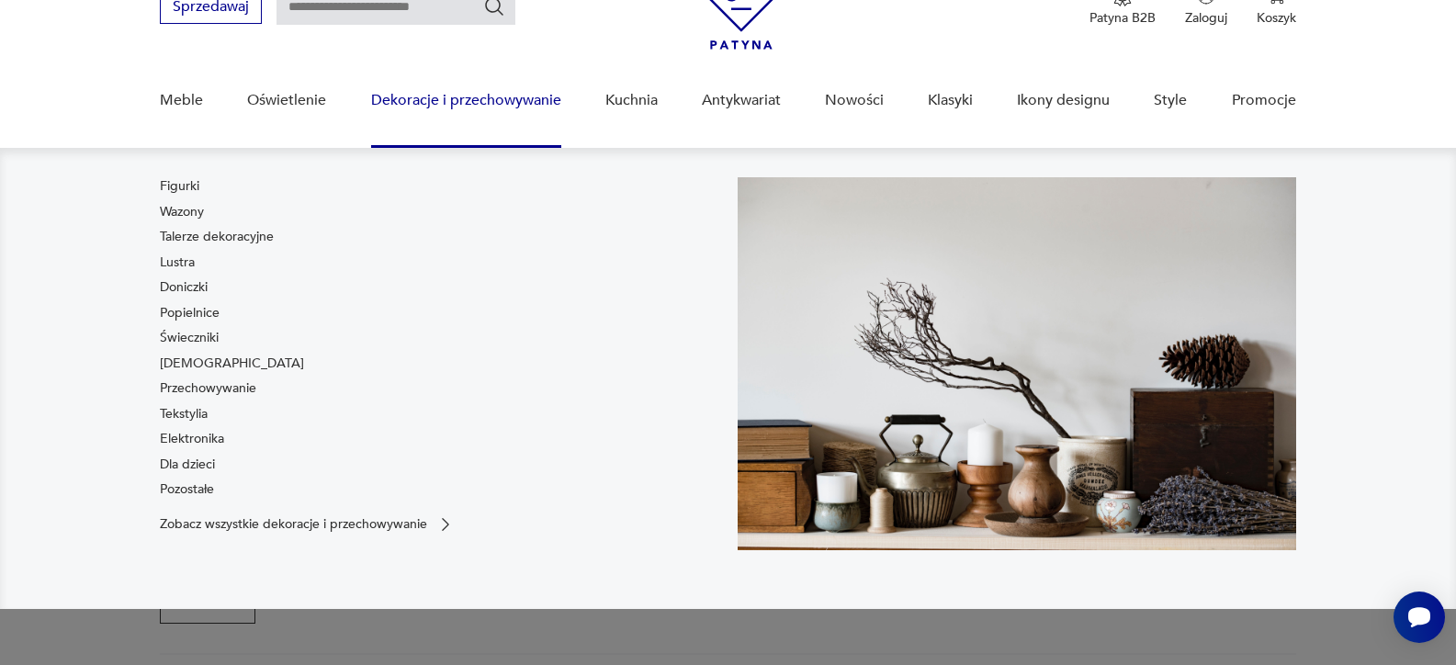
click at [484, 98] on link "Dekoracje i przechowywanie" at bounding box center [466, 100] width 190 height 71
